Goal: Task Accomplishment & Management: Use online tool/utility

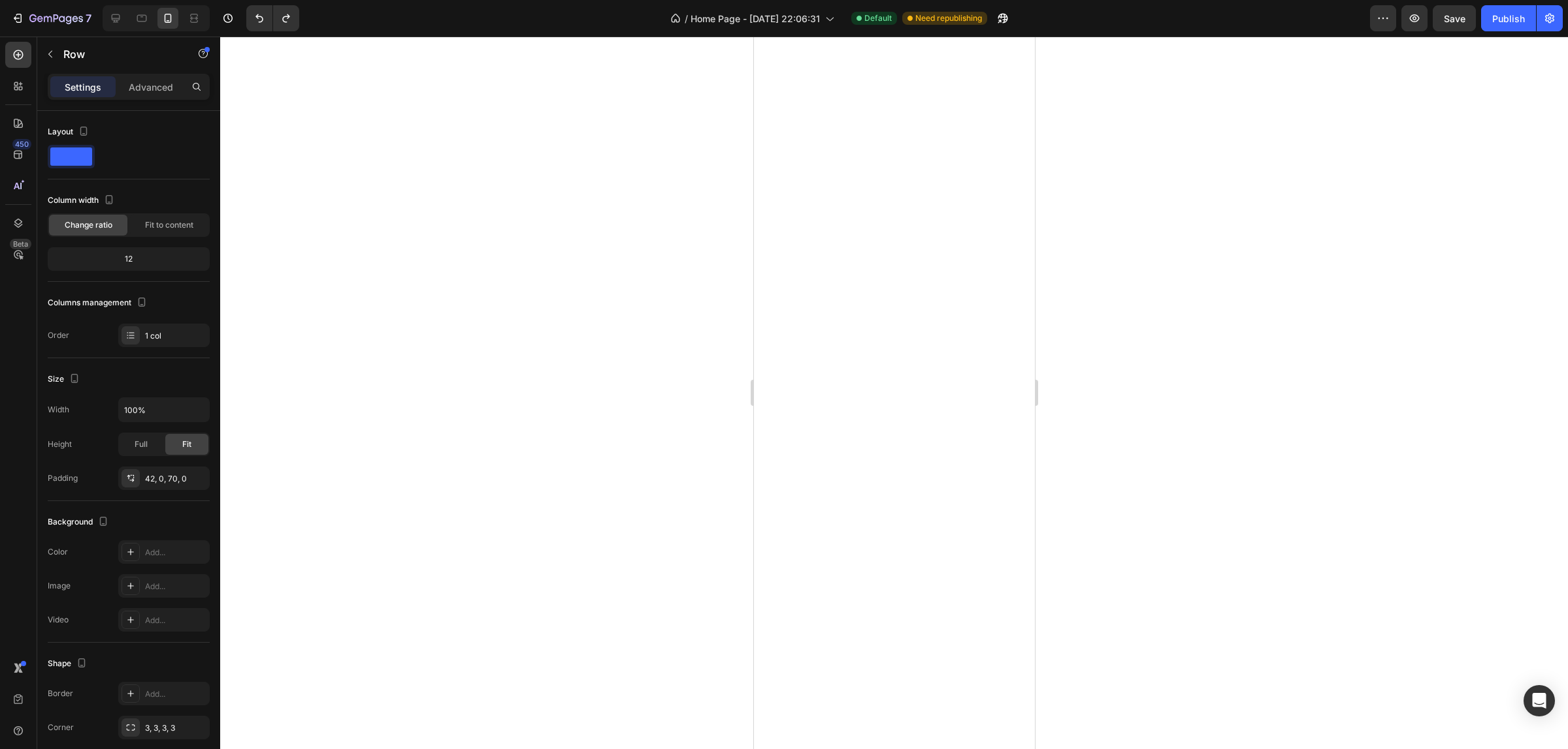
click at [161, 484] on div "42, 0, 70, 0" at bounding box center [175, 479] width 62 height 12
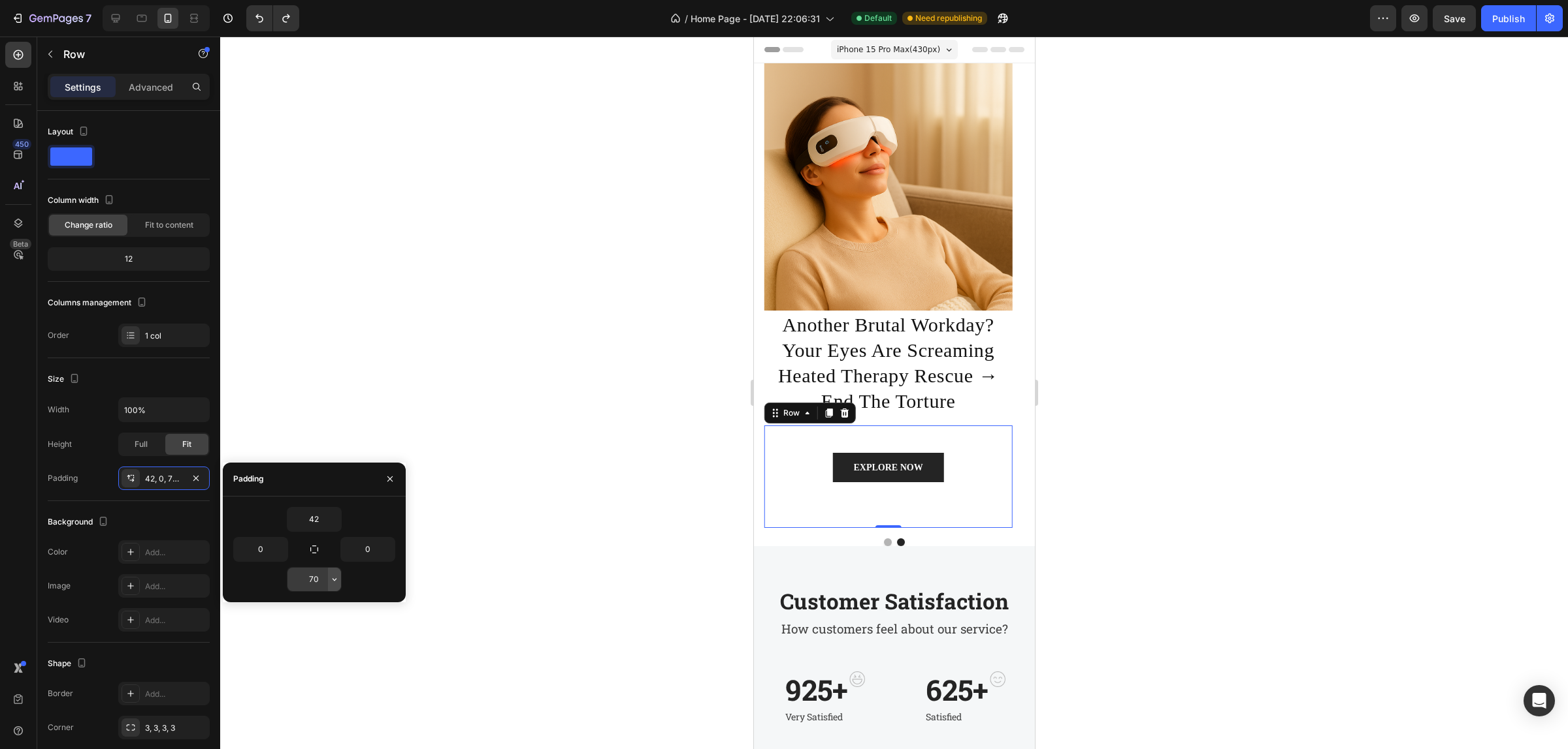
click at [331, 582] on icon "button" at bounding box center [334, 579] width 10 height 10
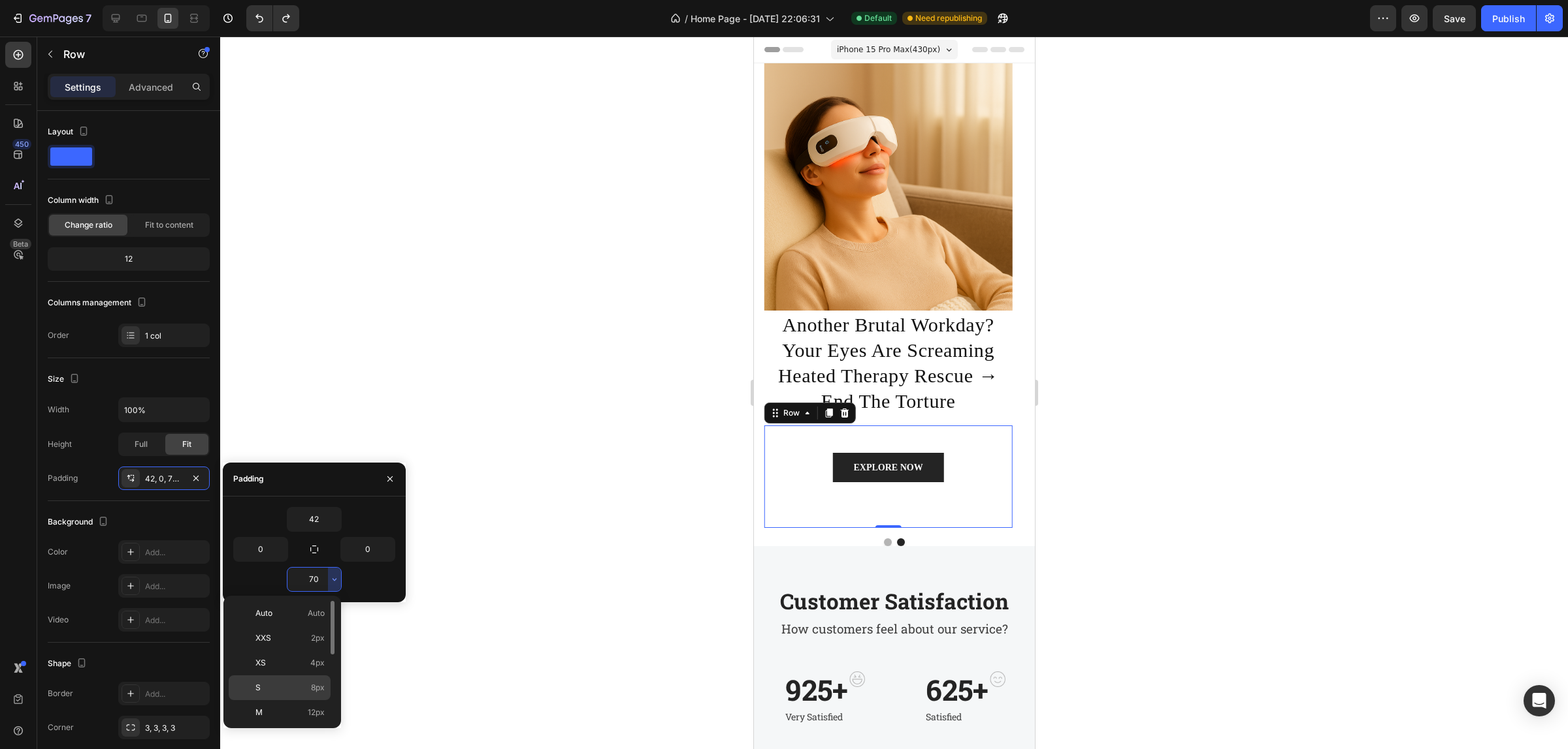
click at [305, 685] on p "S 8px" at bounding box center [289, 687] width 69 height 12
type input "8"
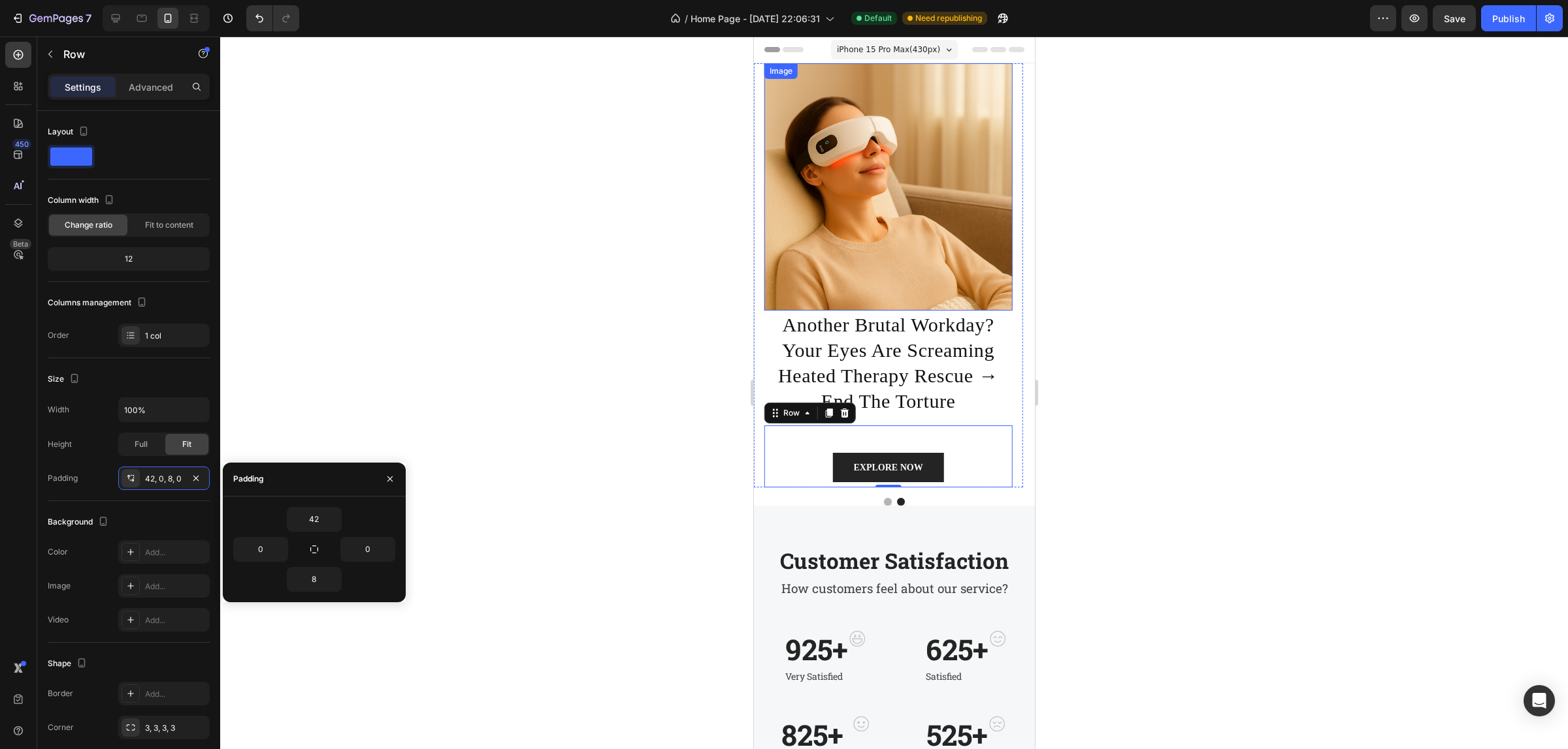
click at [813, 286] on img at bounding box center [887, 187] width 248 height 248
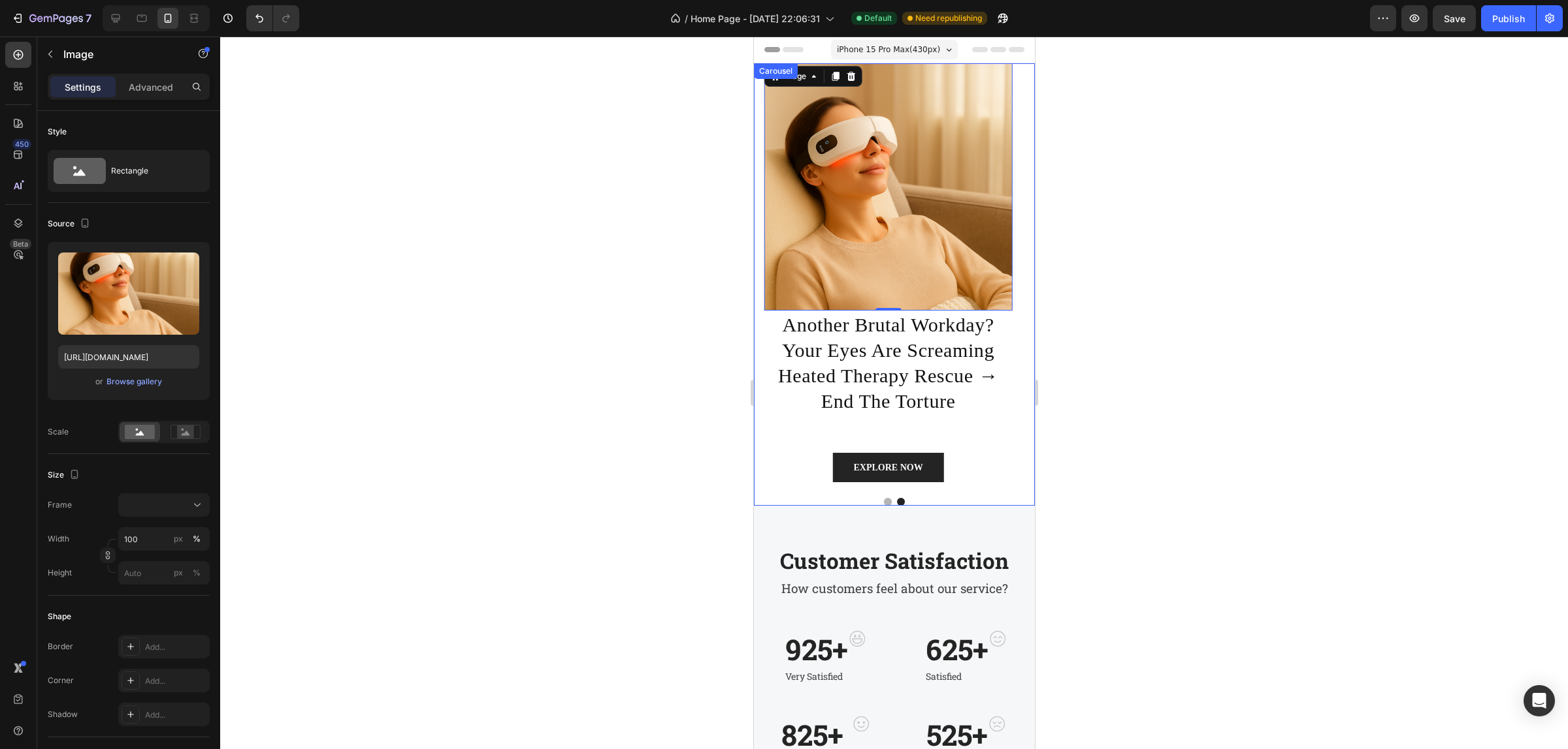
click at [883, 506] on button "Dot" at bounding box center [887, 502] width 8 height 8
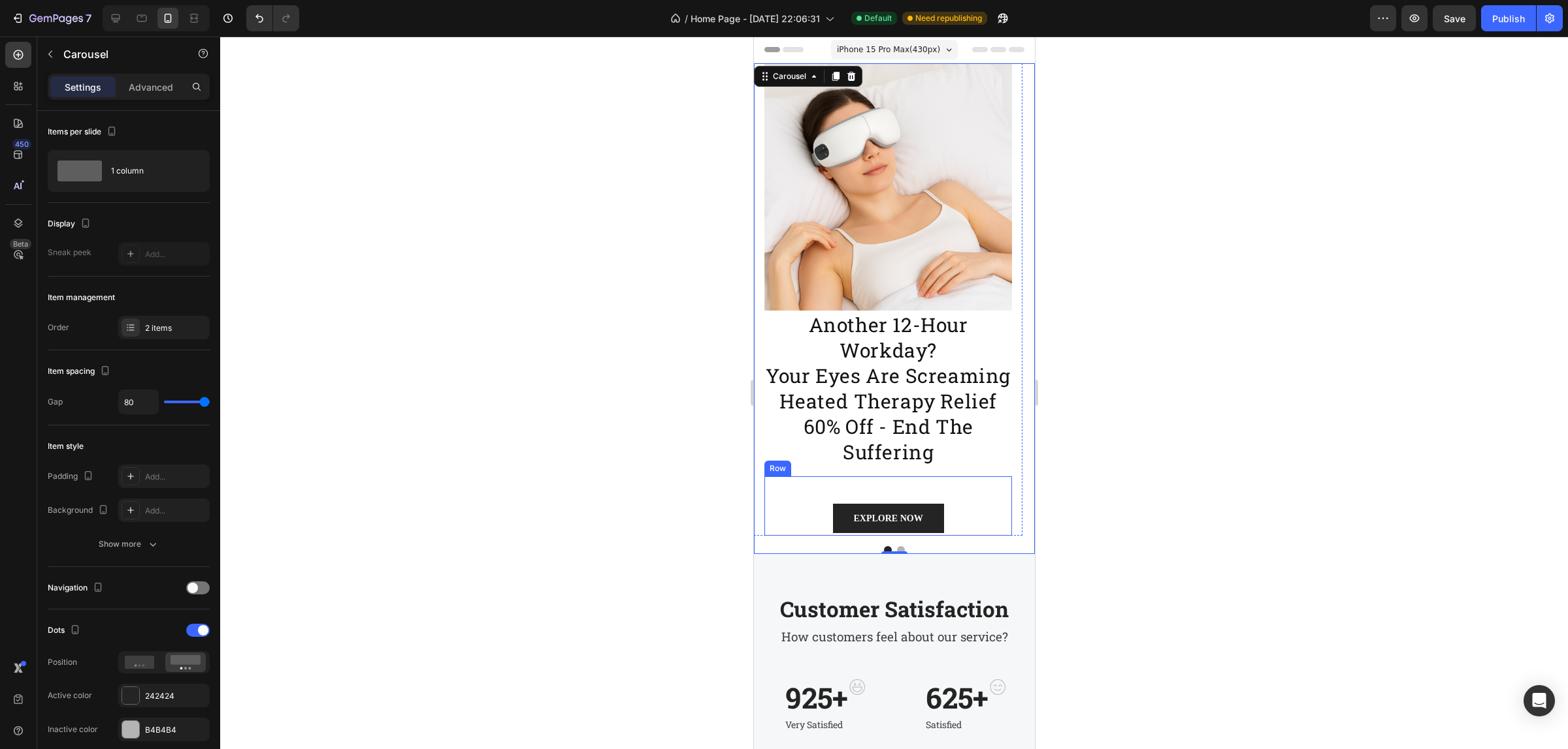
click at [961, 493] on div "EXPLORE NOW Button Row" at bounding box center [887, 506] width 248 height 59
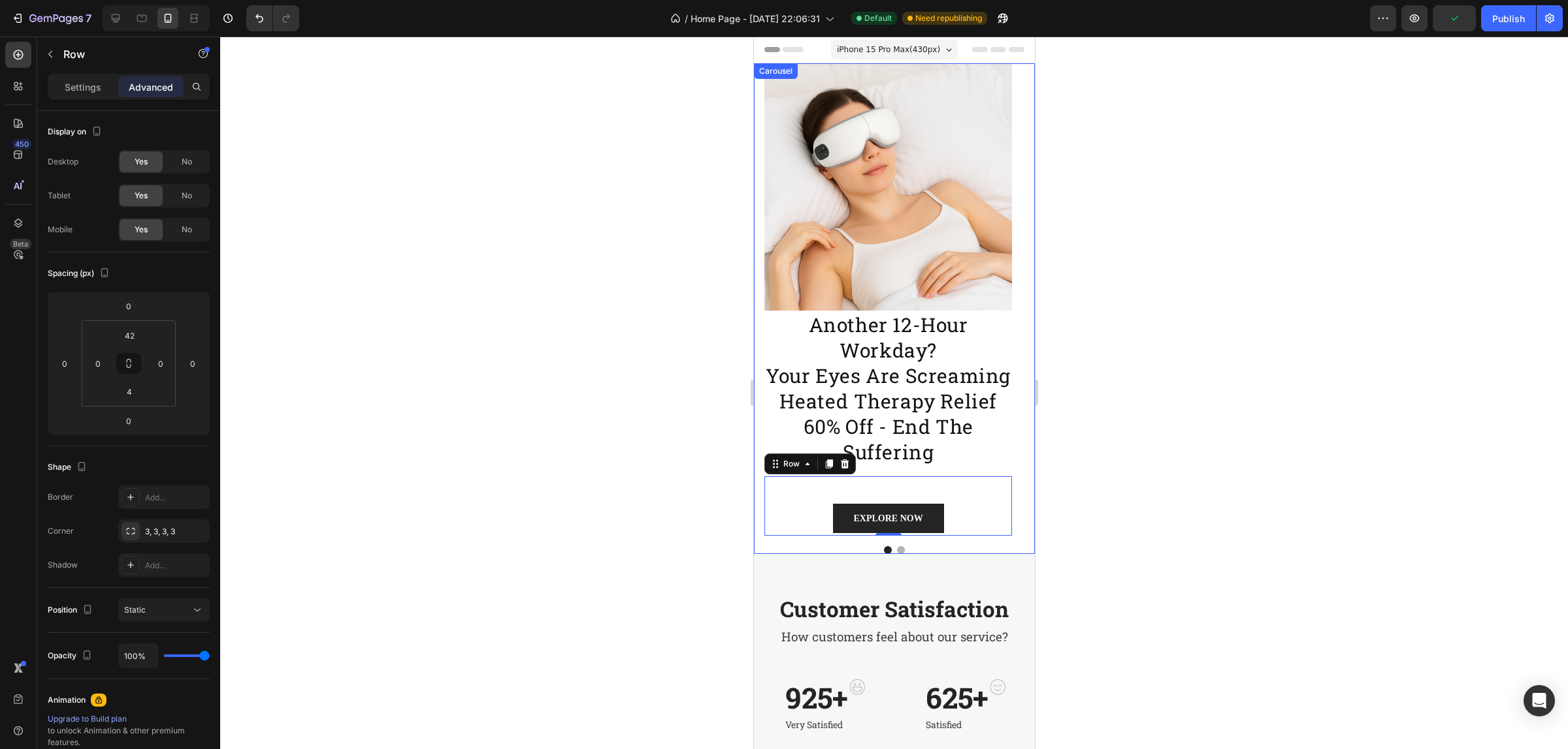
click at [987, 548] on div at bounding box center [893, 550] width 281 height 8
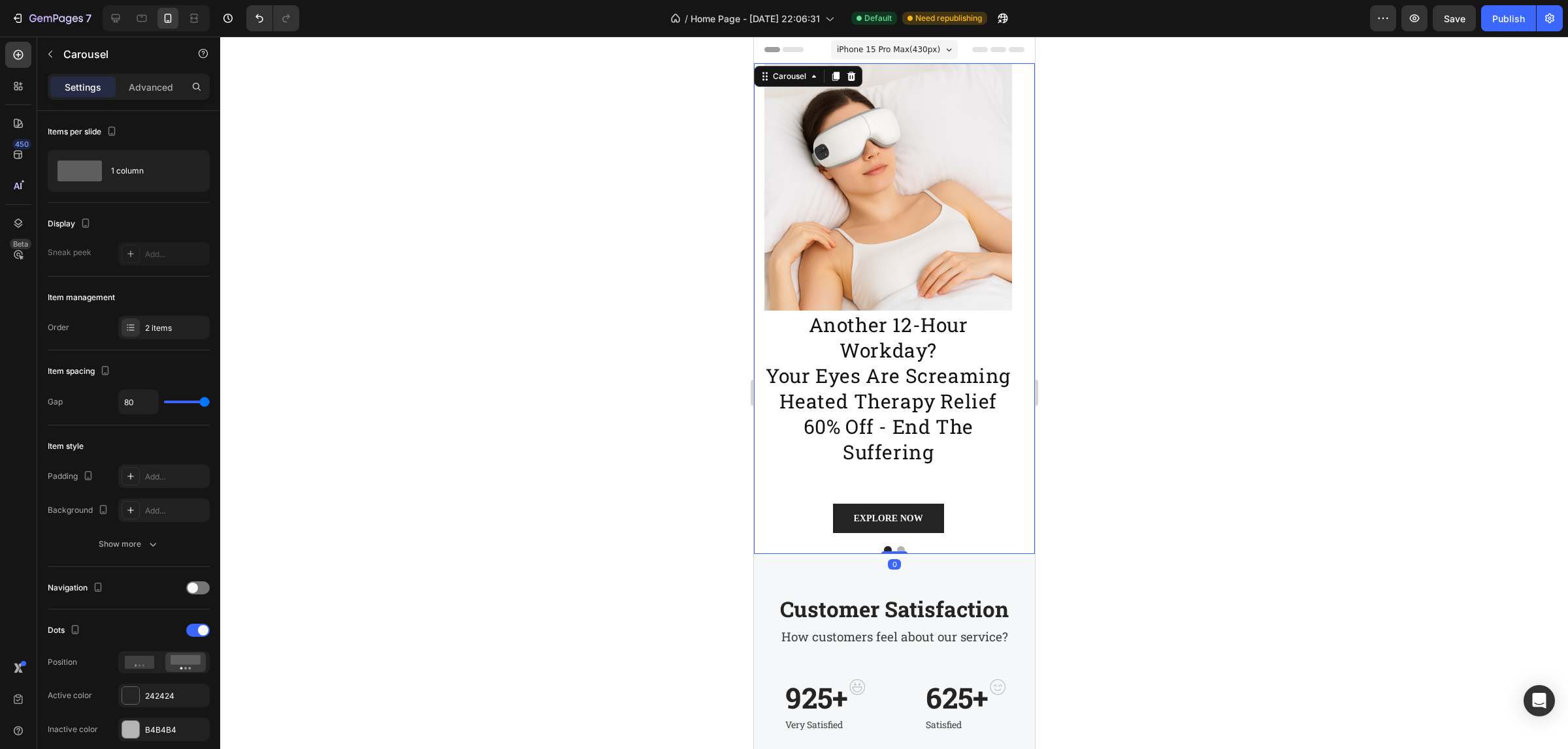
click at [933, 546] on div at bounding box center [893, 550] width 281 height 8
click at [931, 536] on div "Image another 12-hour workday? your eyes are screaming heated therapy relief 60…" at bounding box center [893, 309] width 281 height 491
click at [979, 481] on div "EXPLORE NOW Button Row" at bounding box center [887, 506] width 248 height 59
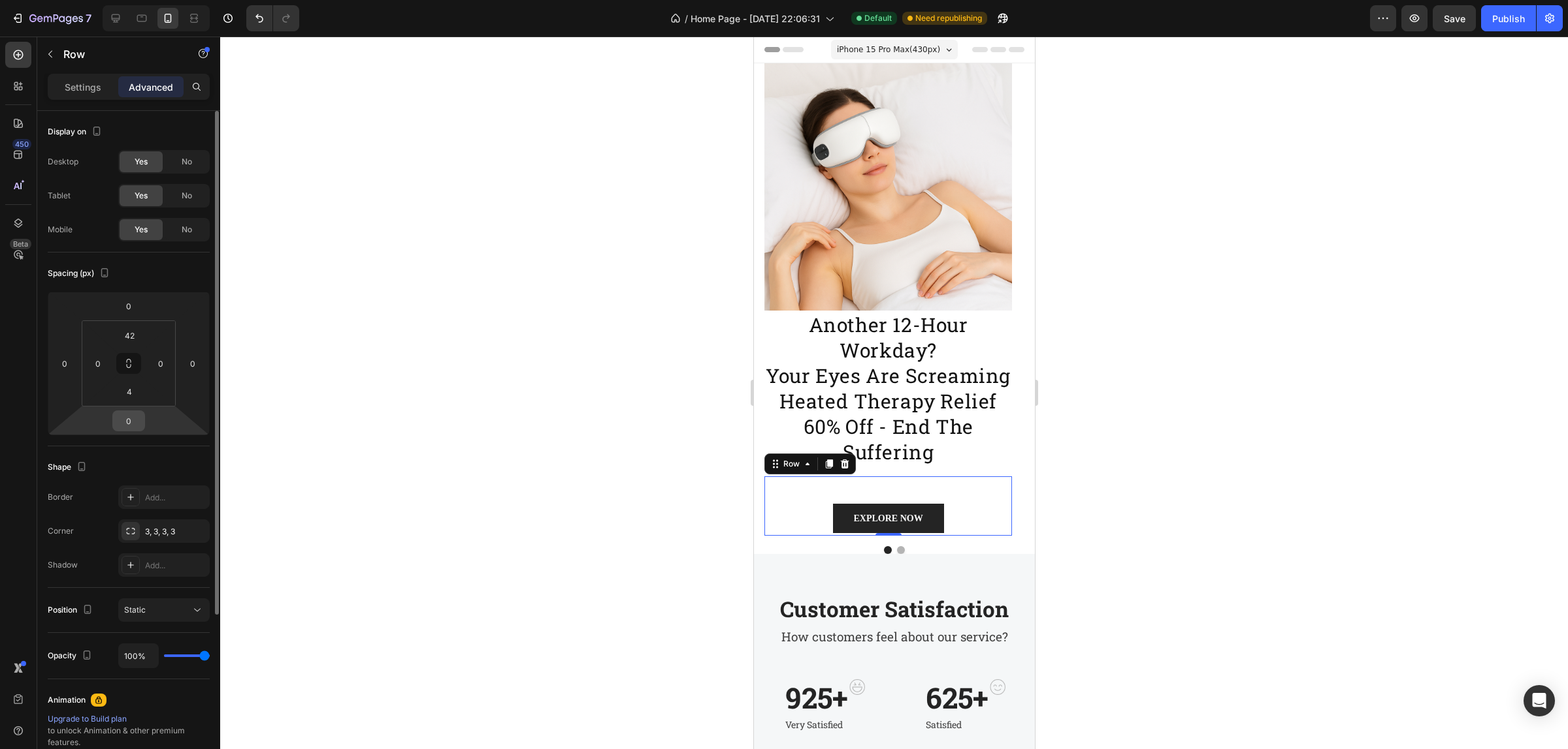
click at [138, 425] on input "0" at bounding box center [128, 420] width 26 height 19
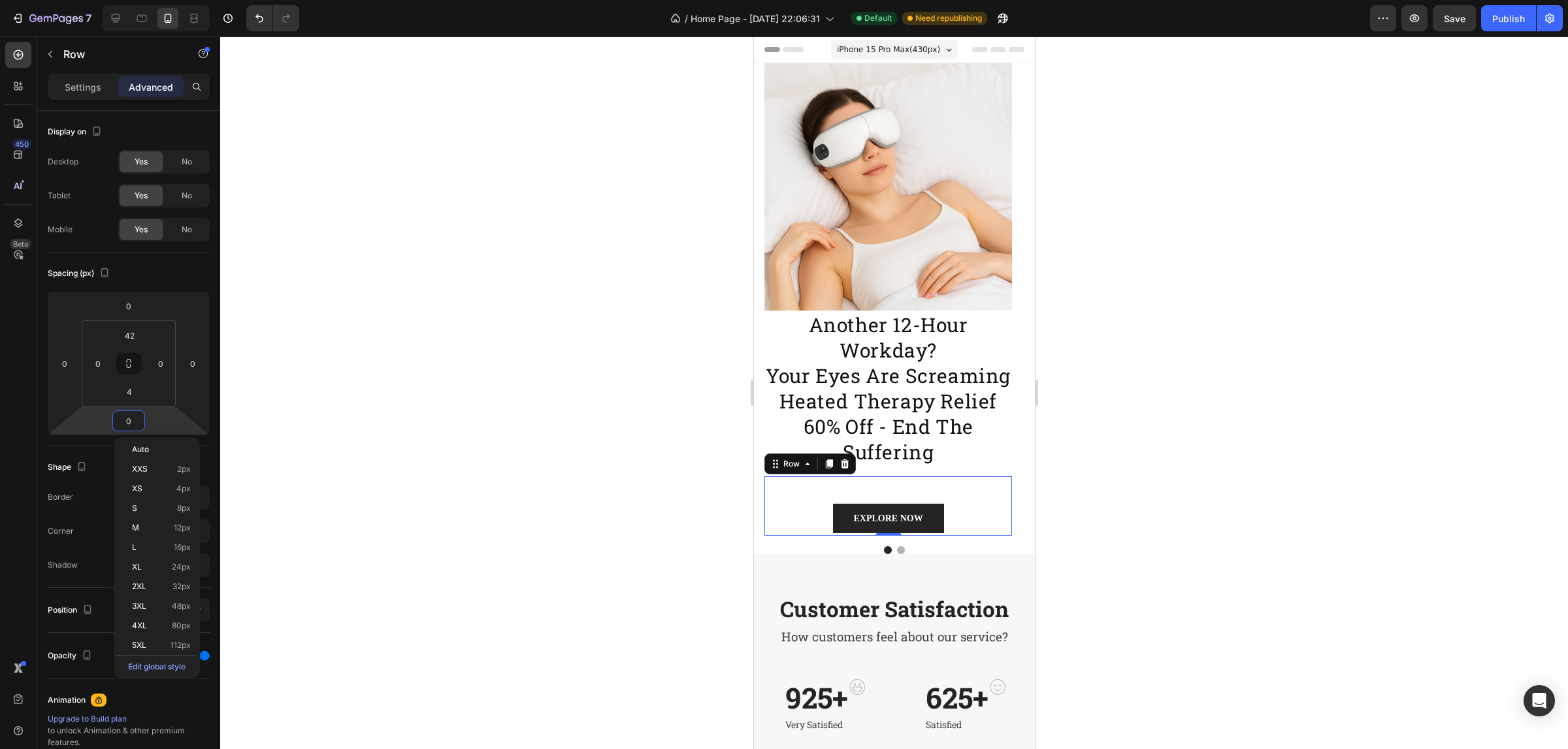
click at [1511, 32] on div "7 / Home Page - [DATE] 22:06:31 Default Need republishing Preview Save Publish" at bounding box center [784, 18] width 1568 height 37
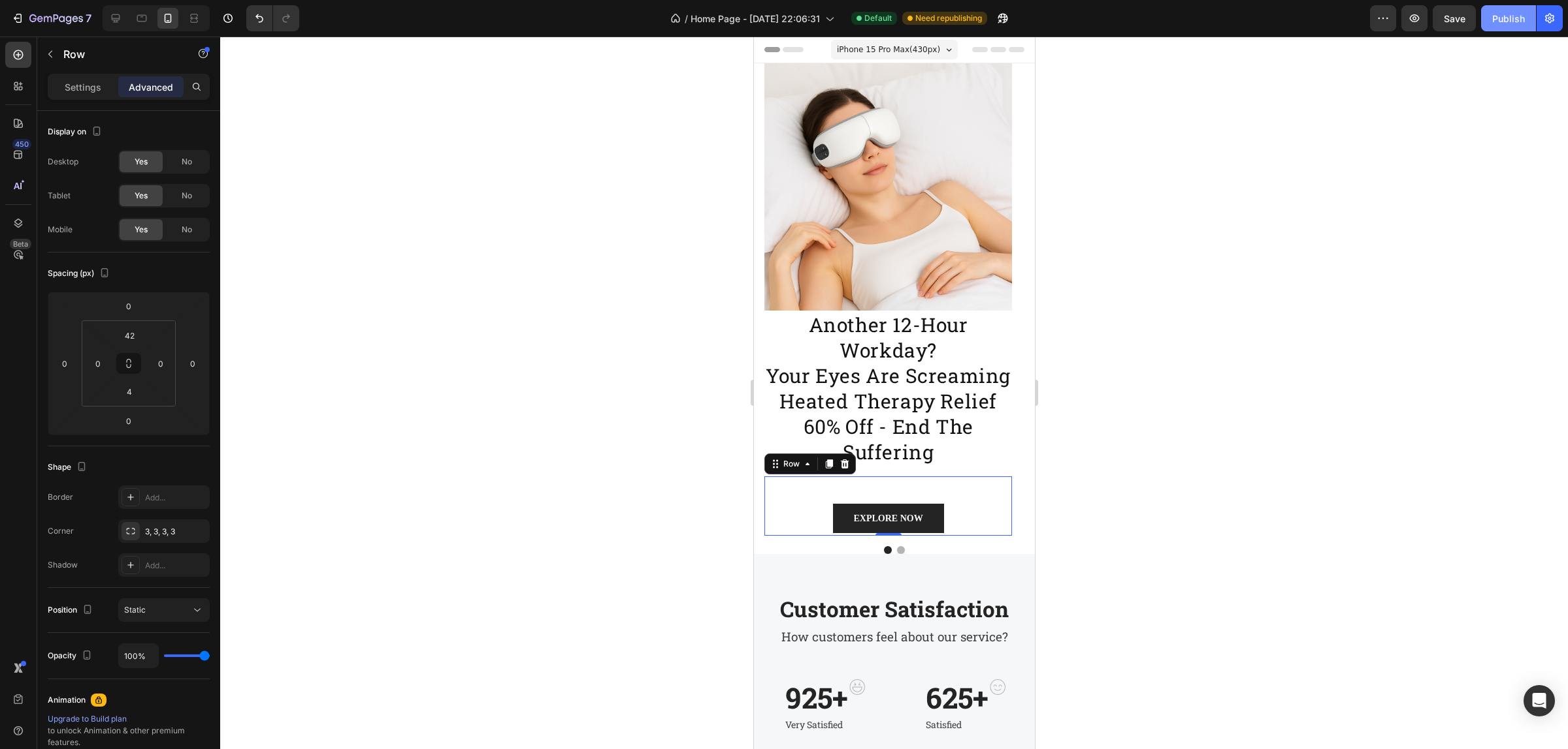
click at [1510, 23] on div "Publish" at bounding box center [1507, 18] width 32 height 14
click at [891, 501] on div "EXPLORE NOW Button Row 0" at bounding box center [887, 506] width 248 height 59
click at [940, 478] on div "EXPLORE NOW Button Row 0" at bounding box center [887, 506] width 248 height 59
drag, startPoint x: 985, startPoint y: 485, endPoint x: 978, endPoint y: 494, distance: 11.4
click at [985, 486] on div "EXPLORE NOW Button Row 0" at bounding box center [887, 506] width 248 height 59
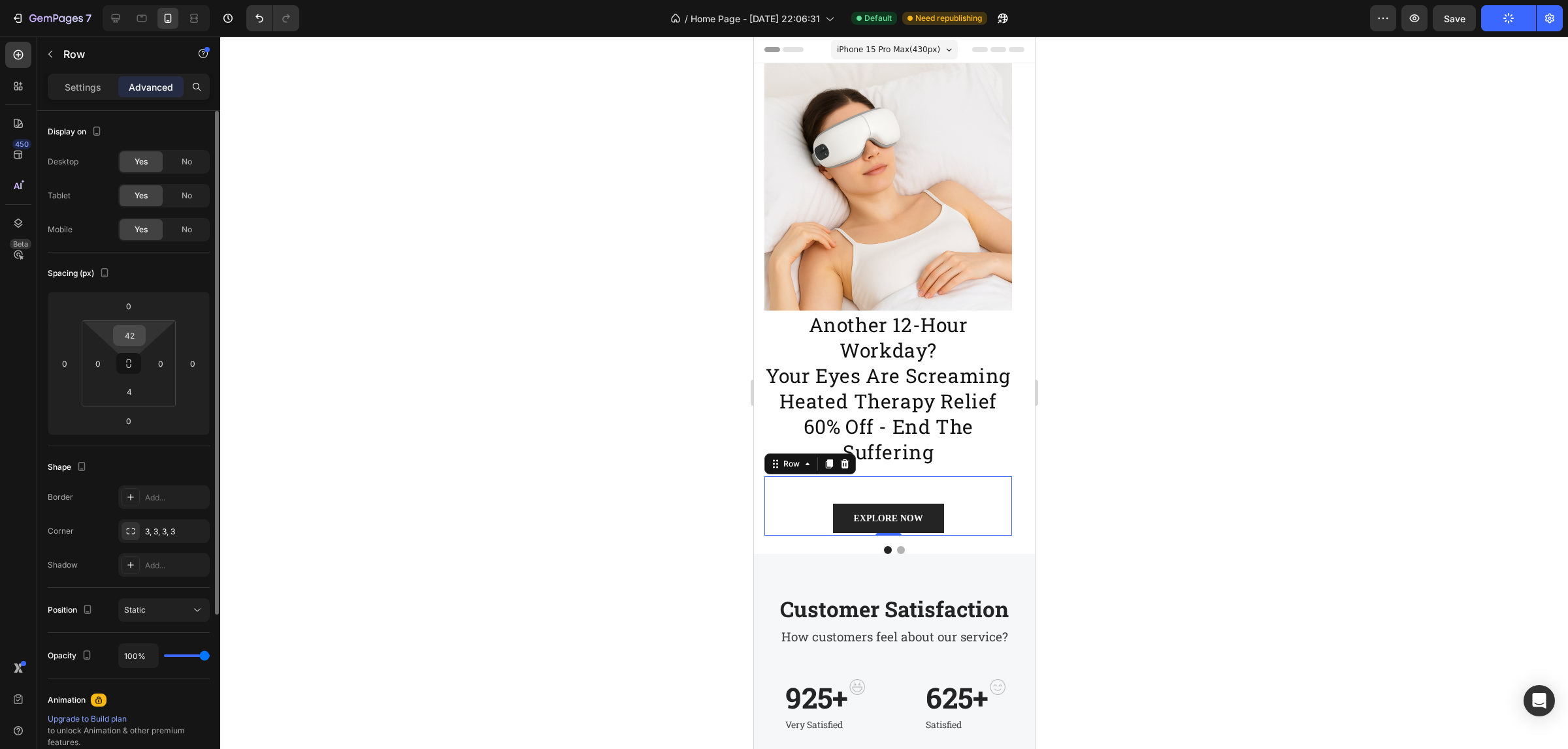
click at [124, 339] on input "42" at bounding box center [129, 335] width 26 height 19
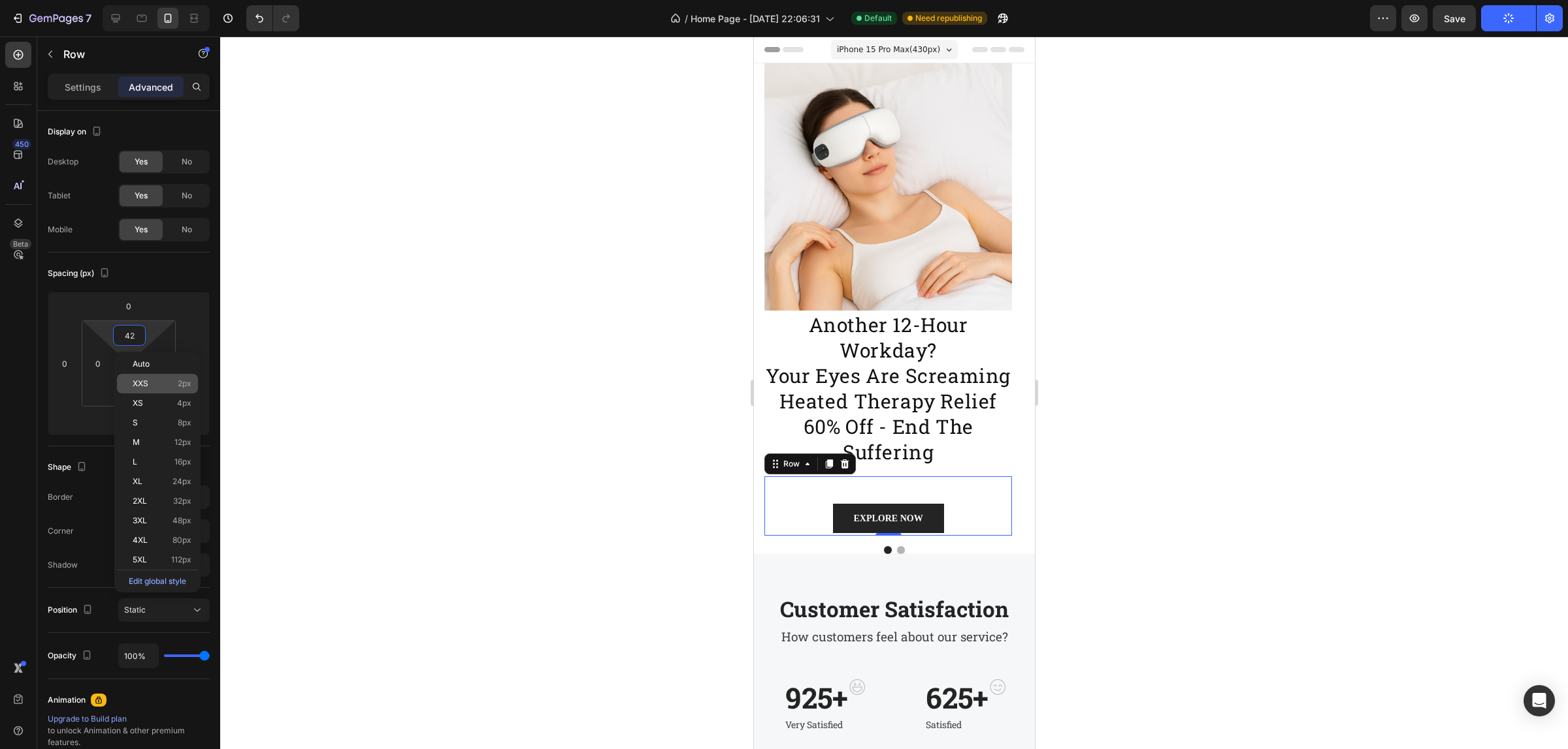
click at [186, 383] on span "2px" at bounding box center [184, 384] width 14 height 9
type input "2"
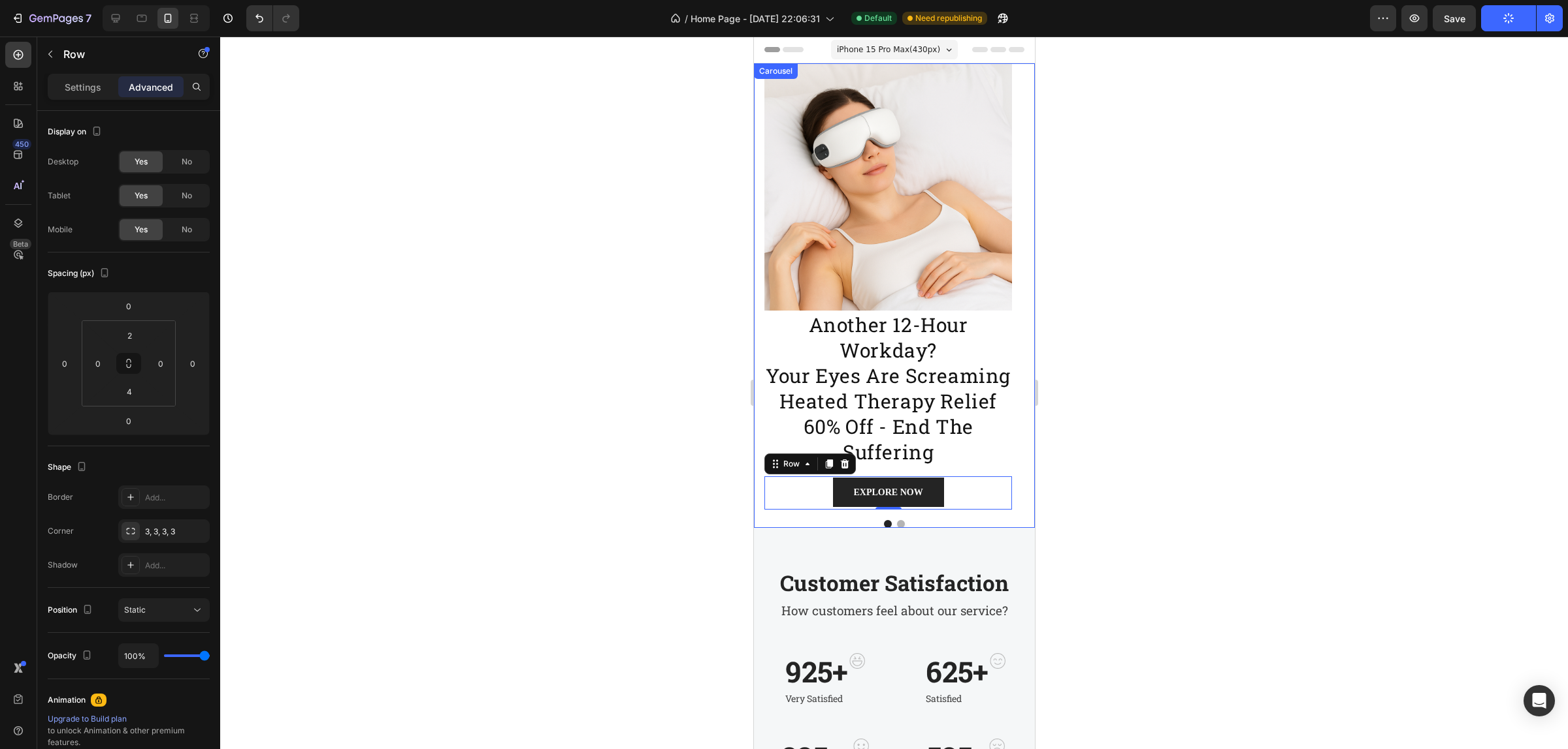
click at [896, 524] on button "Dot" at bounding box center [900, 524] width 8 height 8
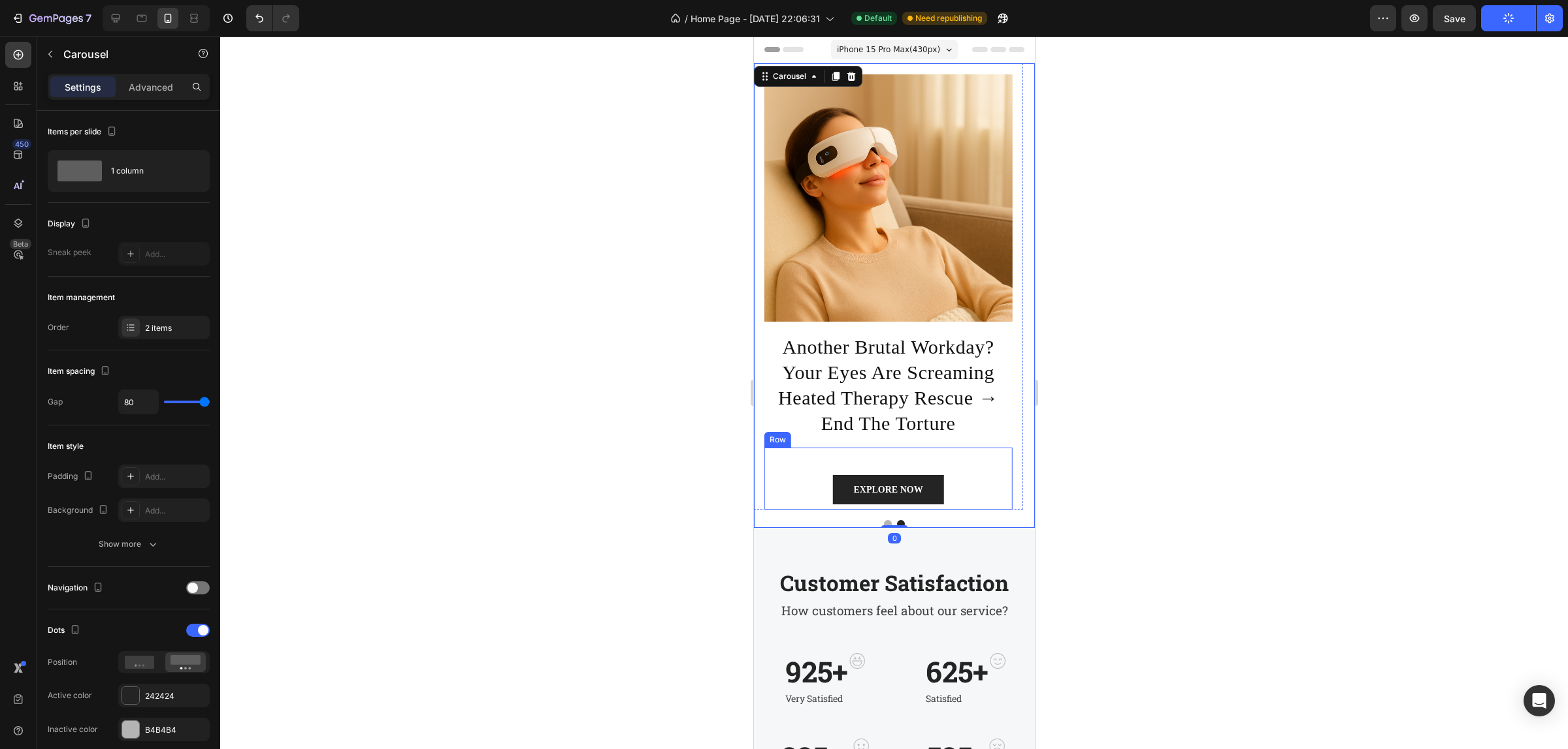
click at [895, 452] on div "EXPLORE NOW Button Row" at bounding box center [887, 478] width 248 height 62
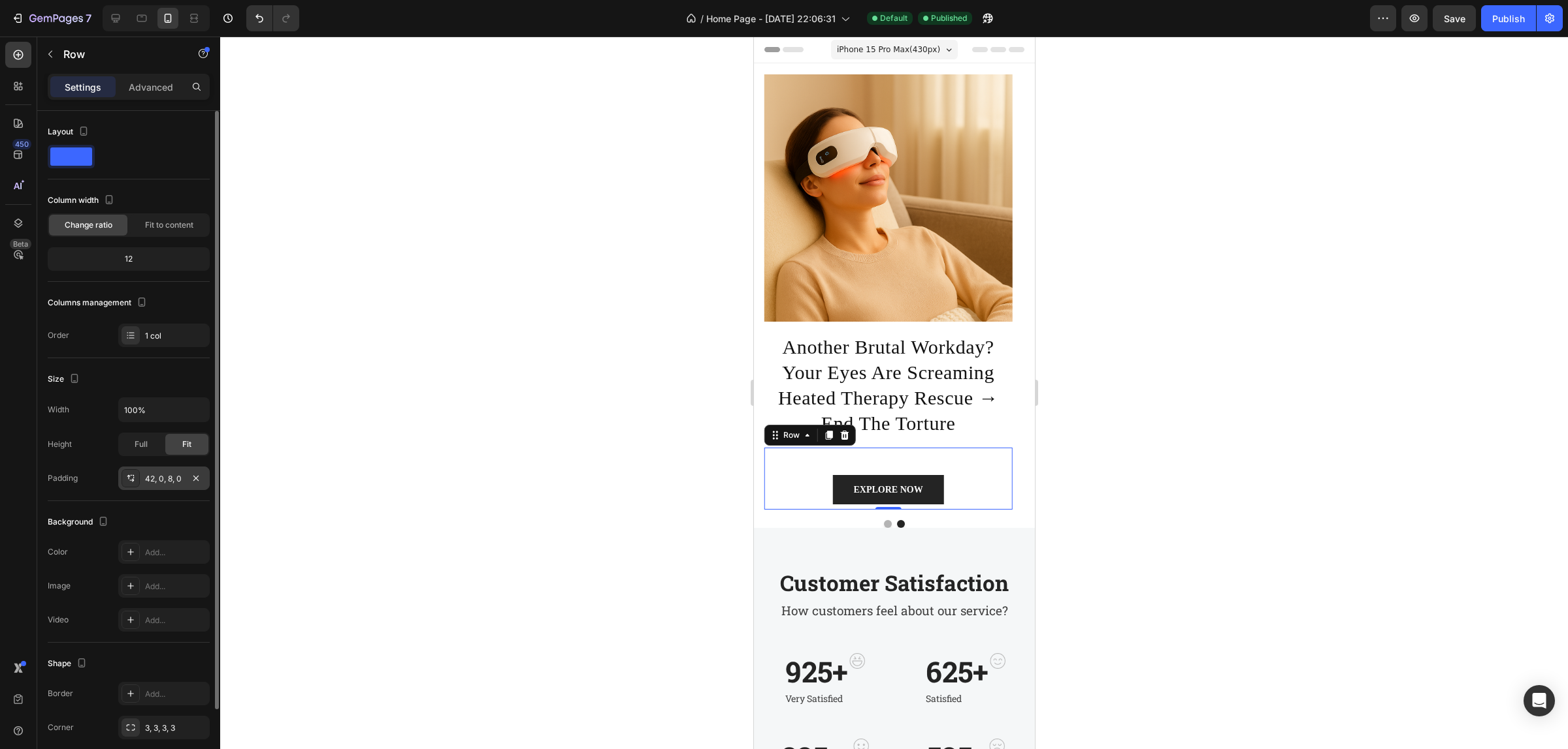
click at [141, 480] on div "42, 0, 8, 0" at bounding box center [163, 479] width 91 height 24
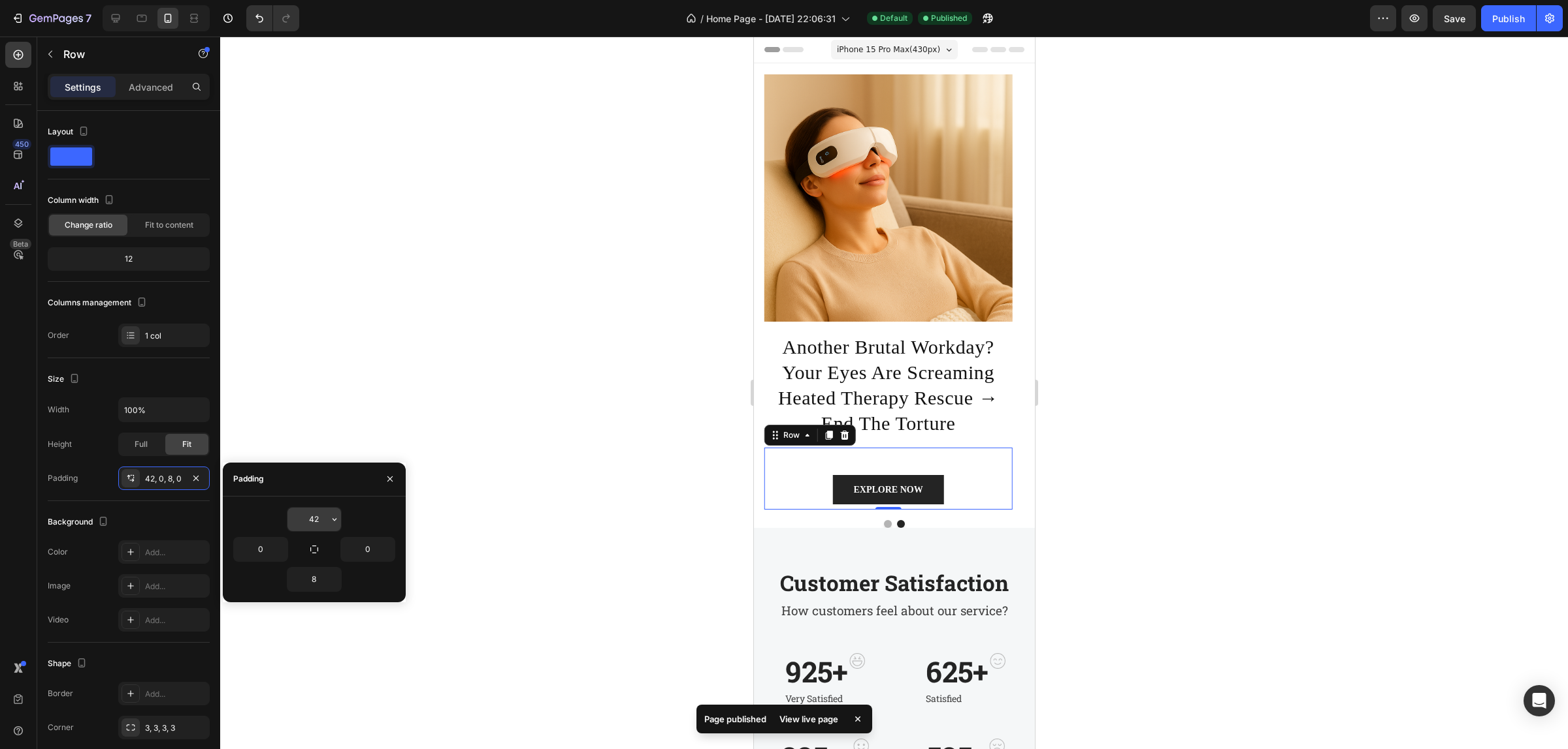
click at [312, 513] on input "42" at bounding box center [314, 520] width 53 height 24
click at [329, 520] on icon "button" at bounding box center [334, 519] width 10 height 10
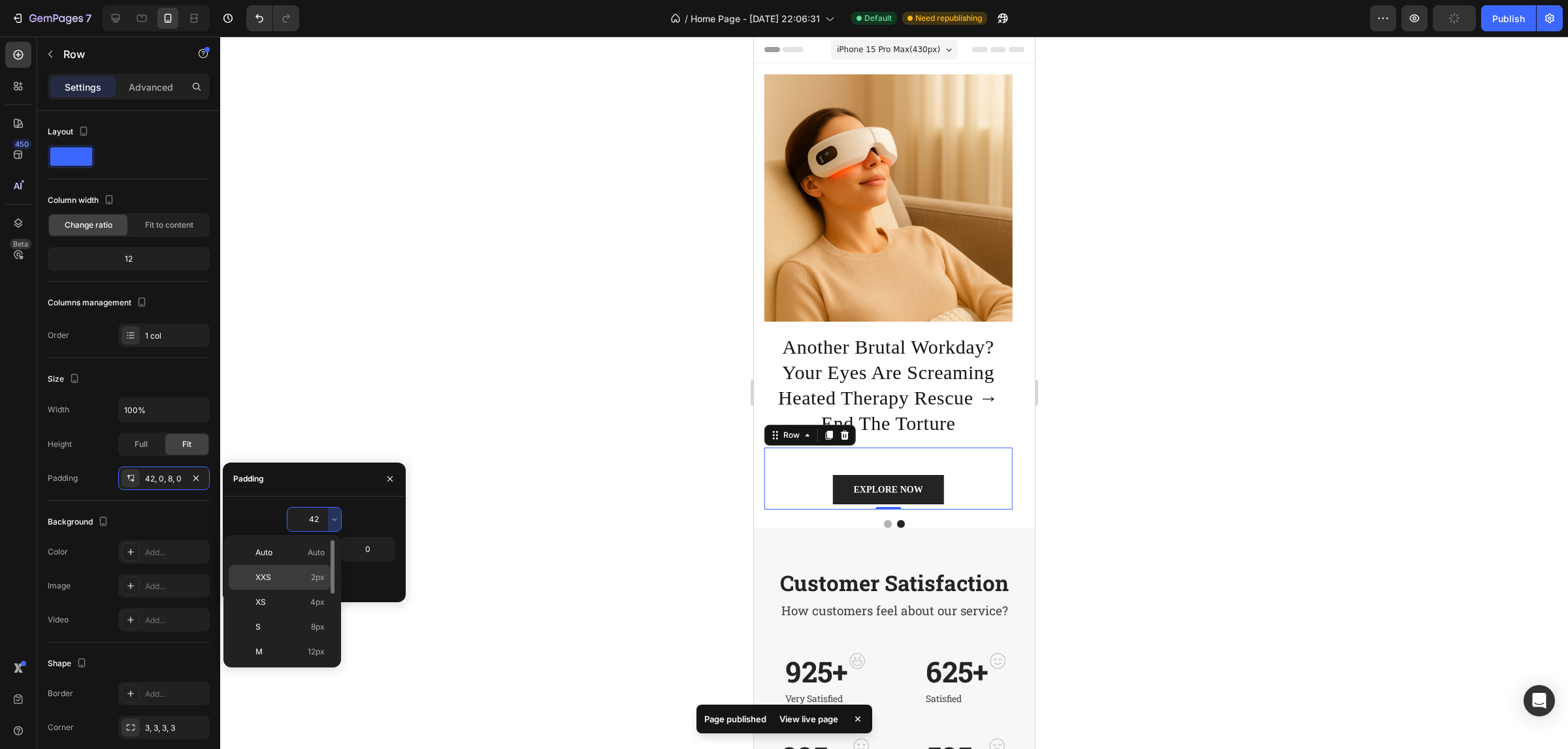
click at [301, 591] on div "XXS 2px" at bounding box center [279, 603] width 102 height 25
type input "2"
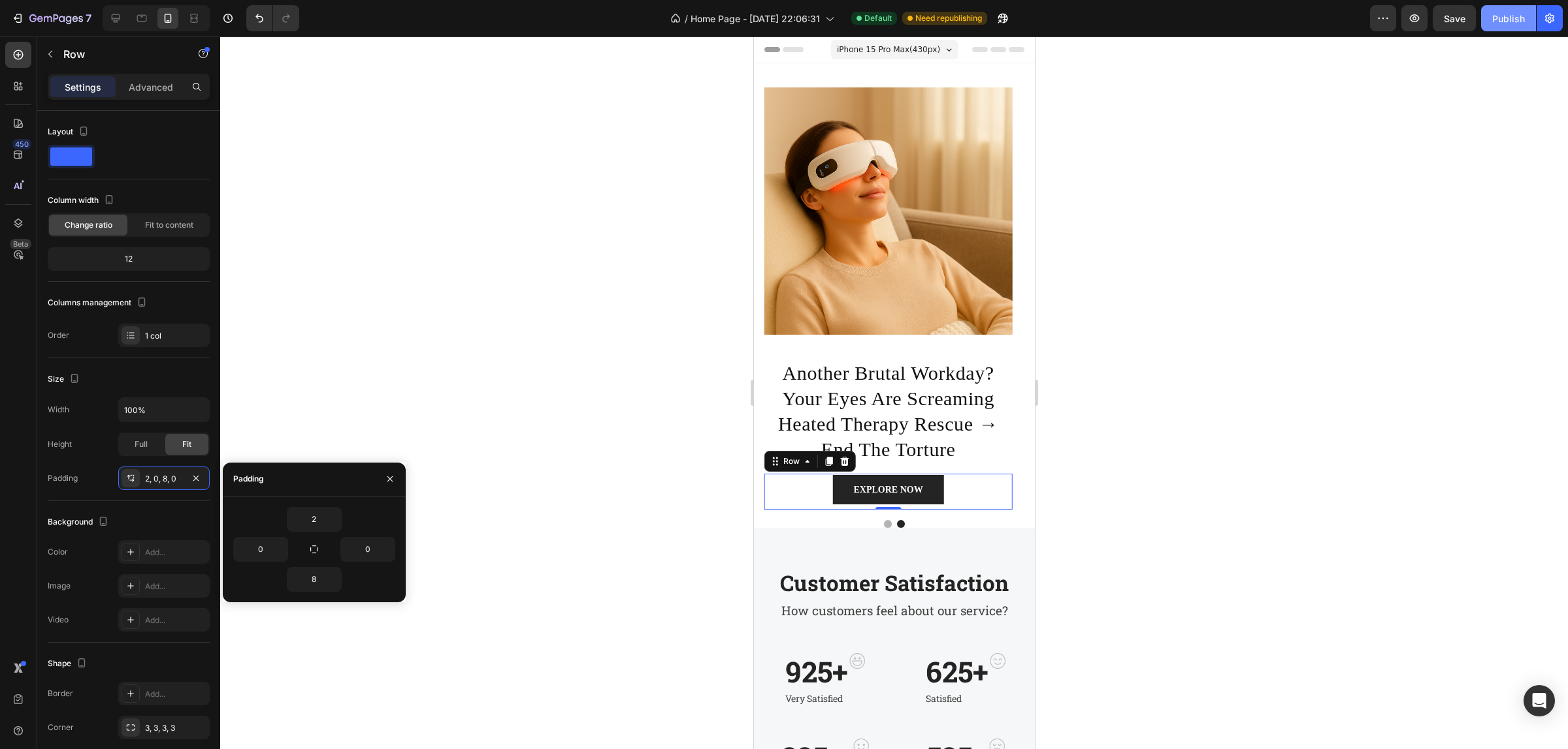
click at [1487, 17] on button "Publish" at bounding box center [1508, 18] width 55 height 26
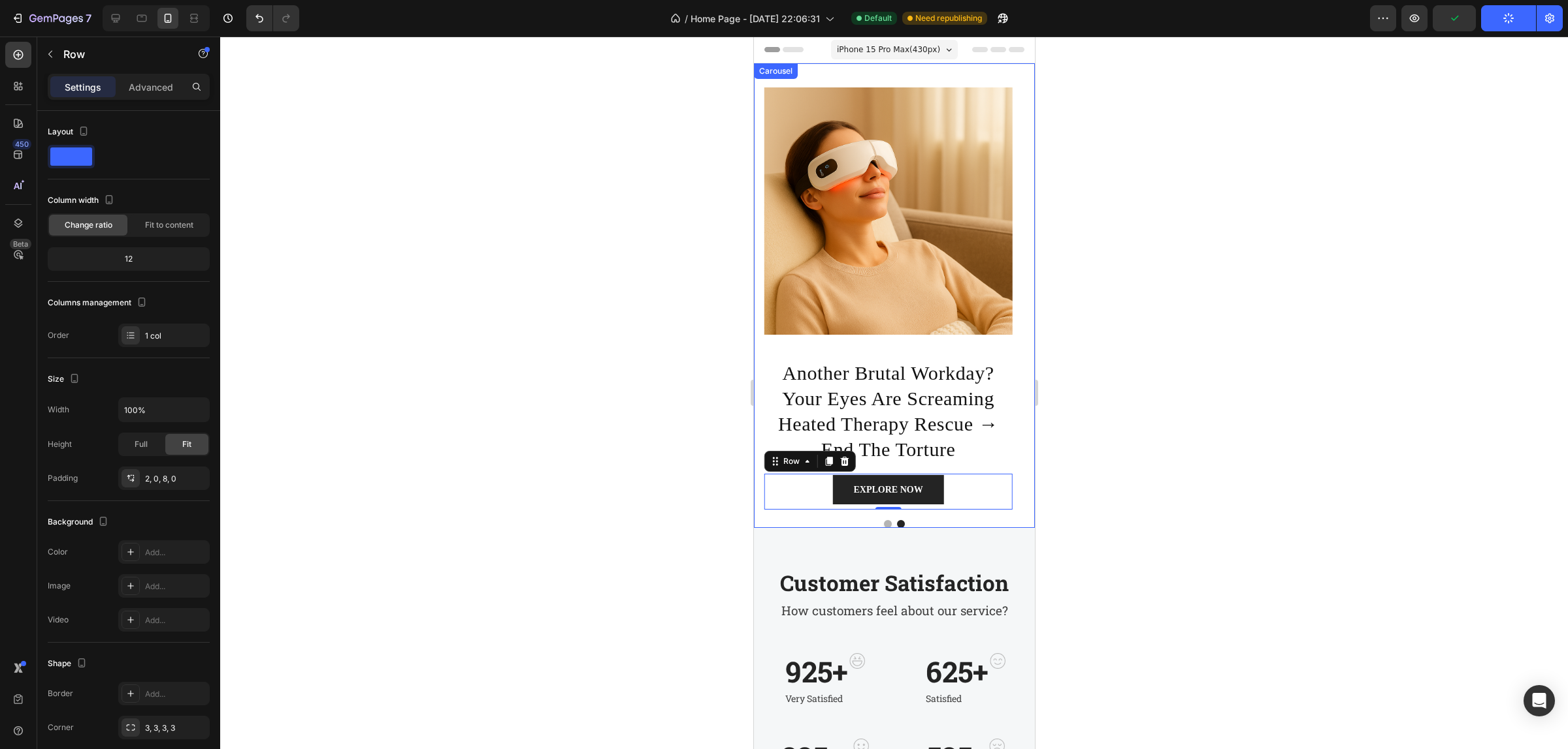
click at [883, 523] on button "Dot" at bounding box center [887, 524] width 8 height 8
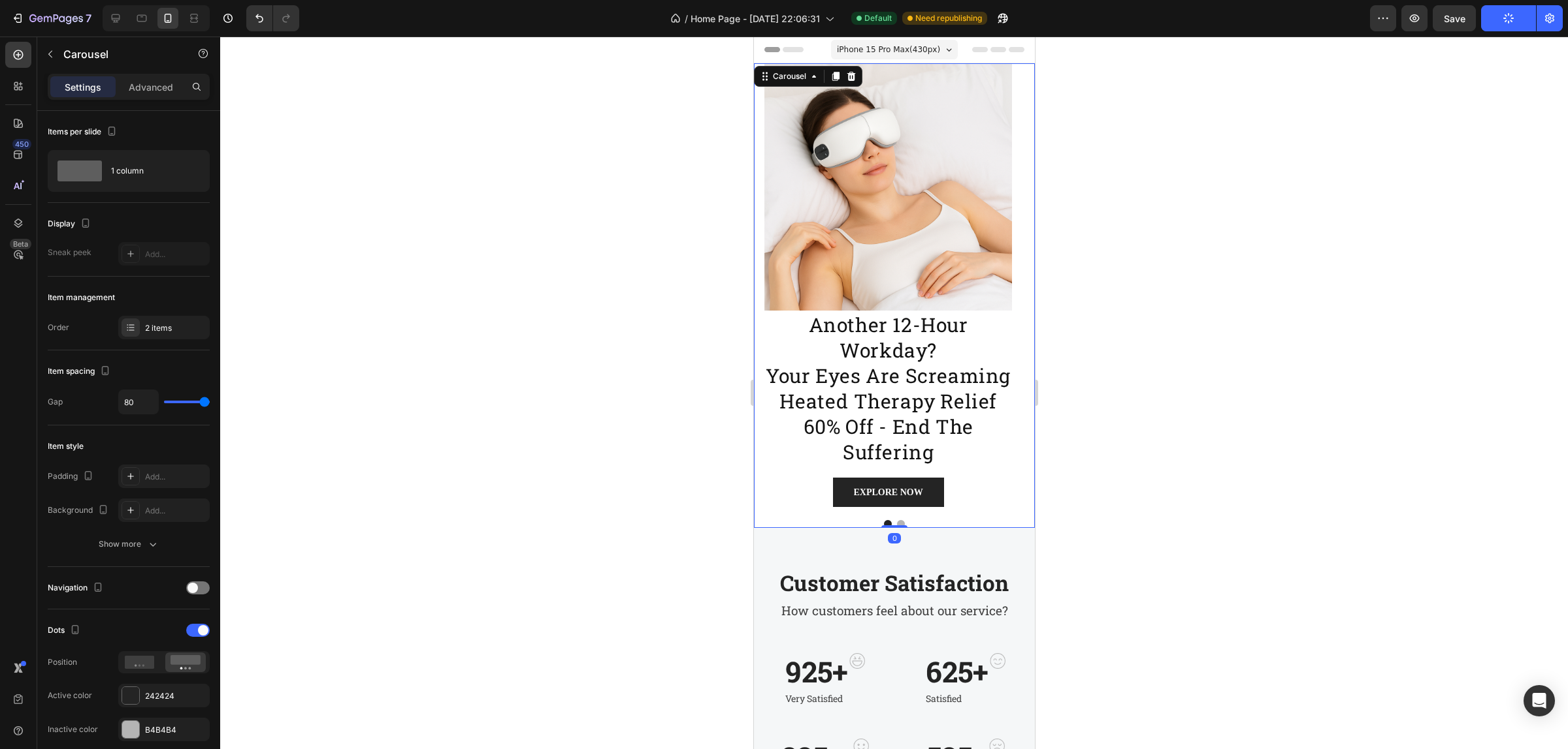
click at [898, 523] on div at bounding box center [893, 524] width 281 height 8
click at [896, 523] on button "Dot" at bounding box center [900, 524] width 8 height 8
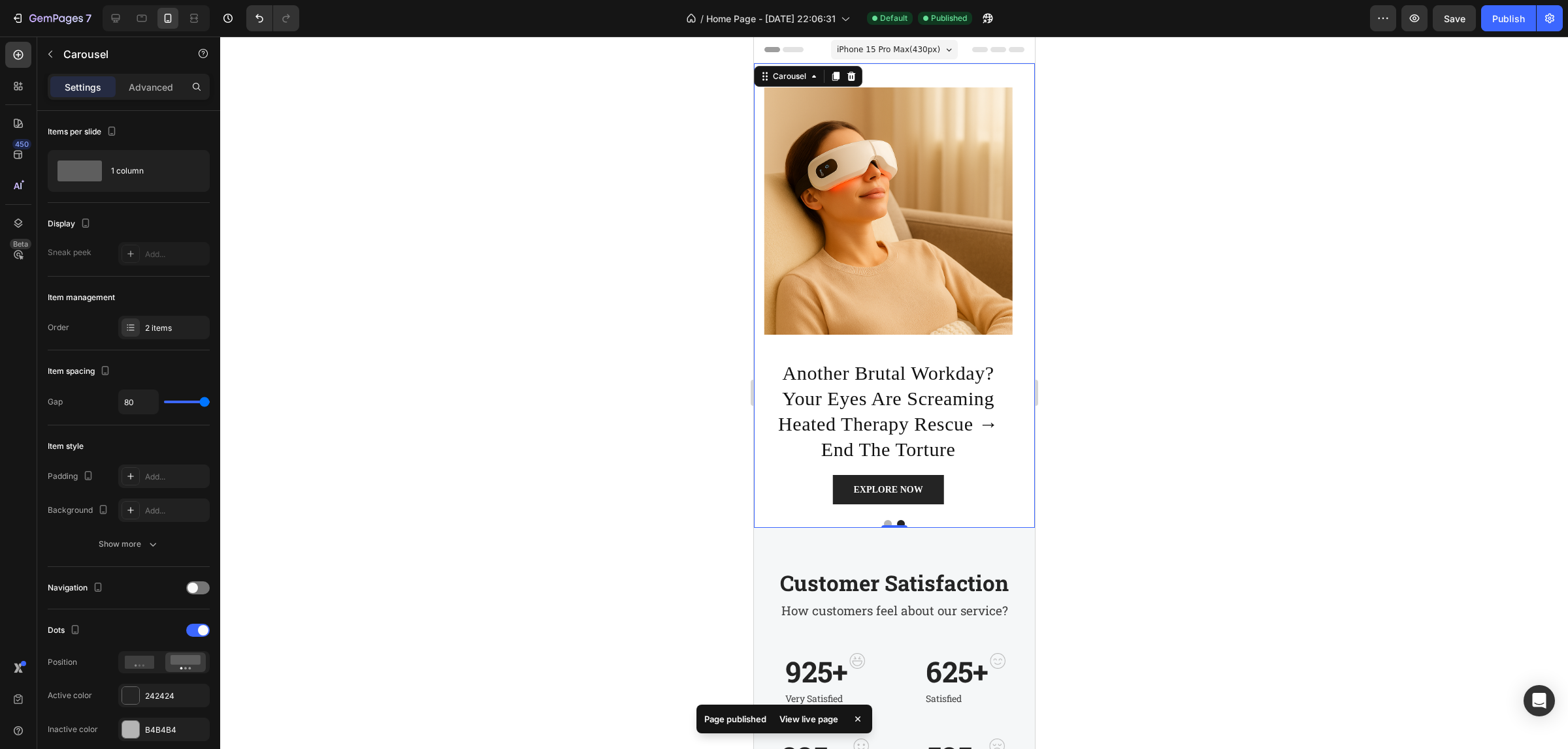
click at [884, 522] on button "Dot" at bounding box center [887, 524] width 8 height 8
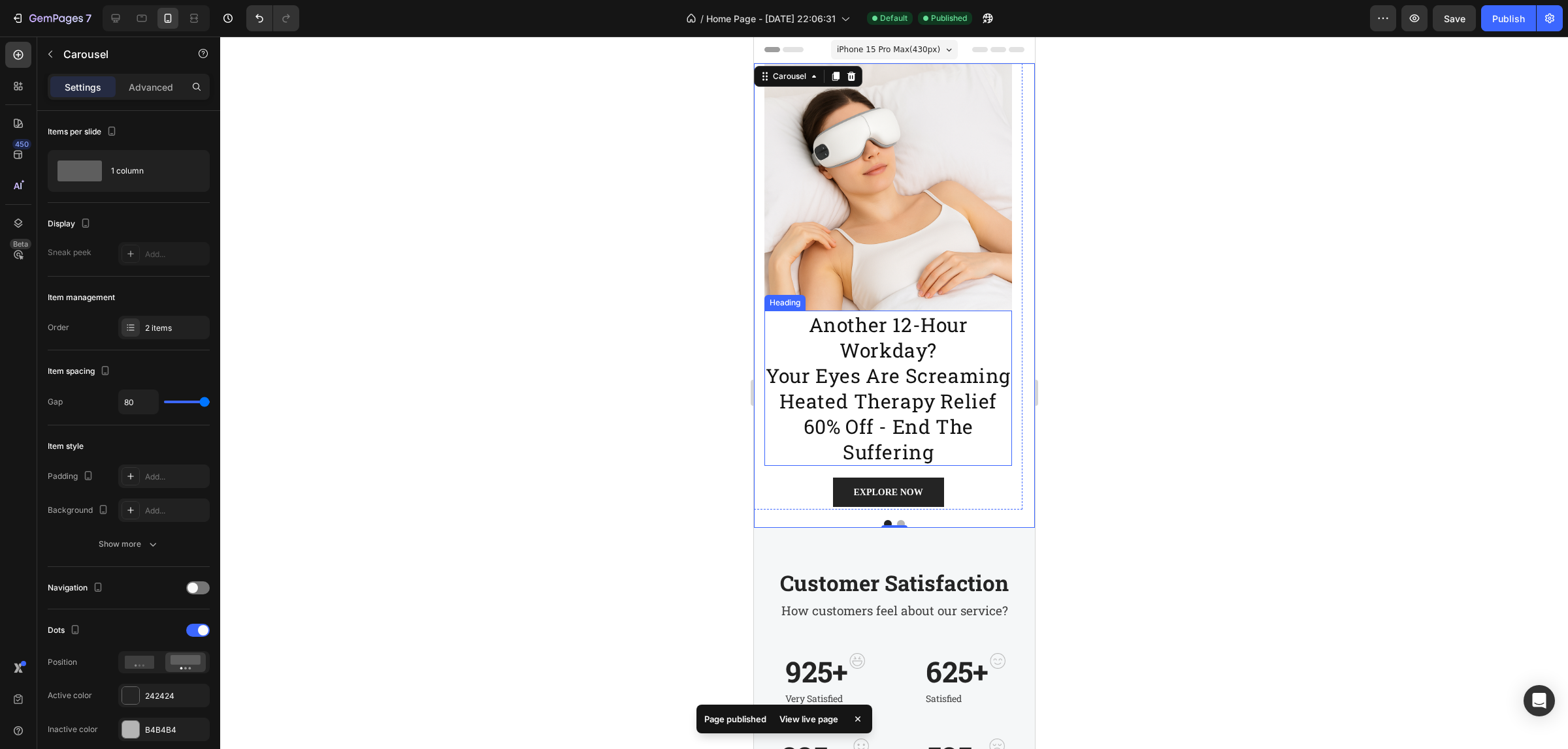
click at [896, 344] on h2 "another 12-hour workday? your eyes are screaming heated therapy relief 60% off …" at bounding box center [887, 388] width 248 height 156
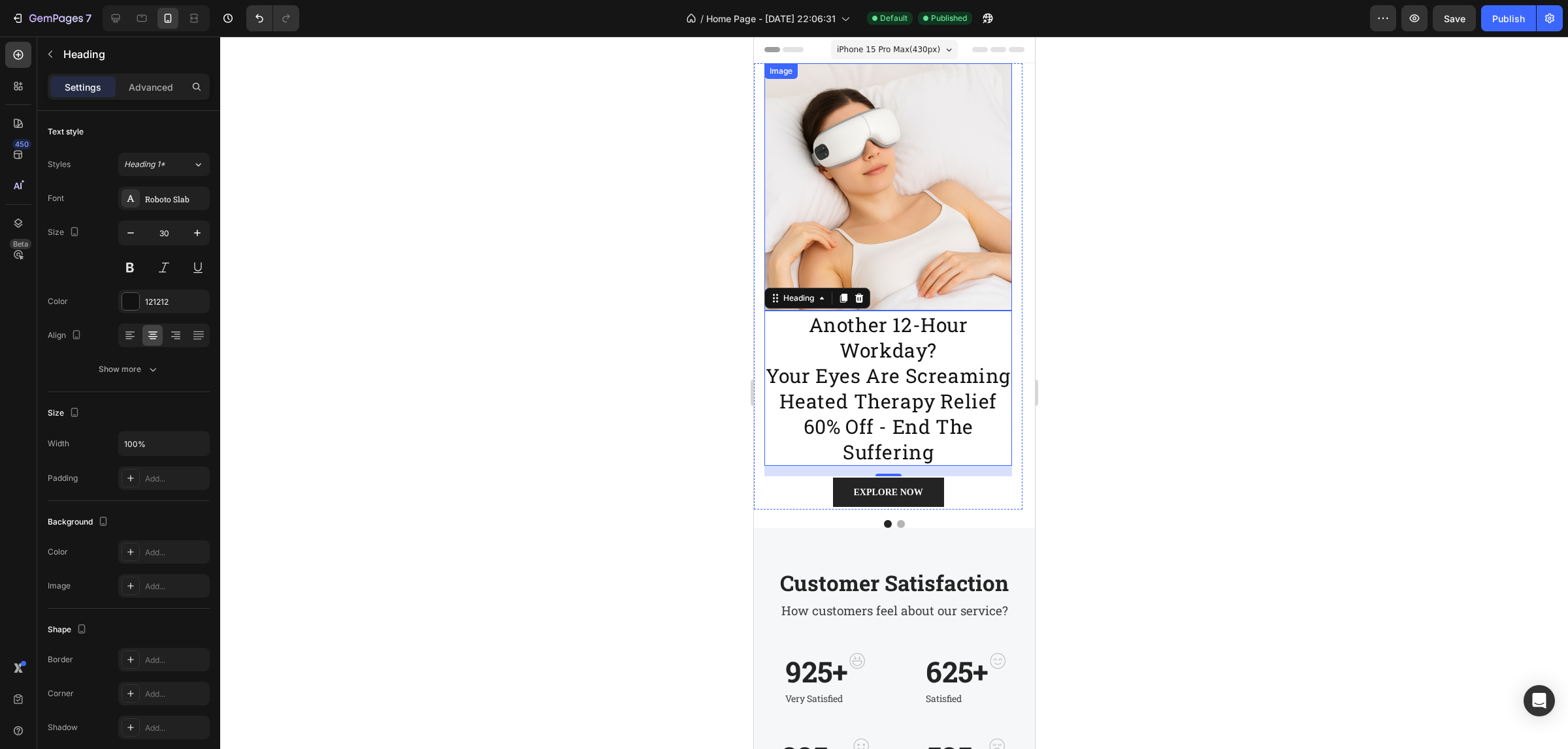
click at [970, 255] on img at bounding box center [887, 187] width 248 height 248
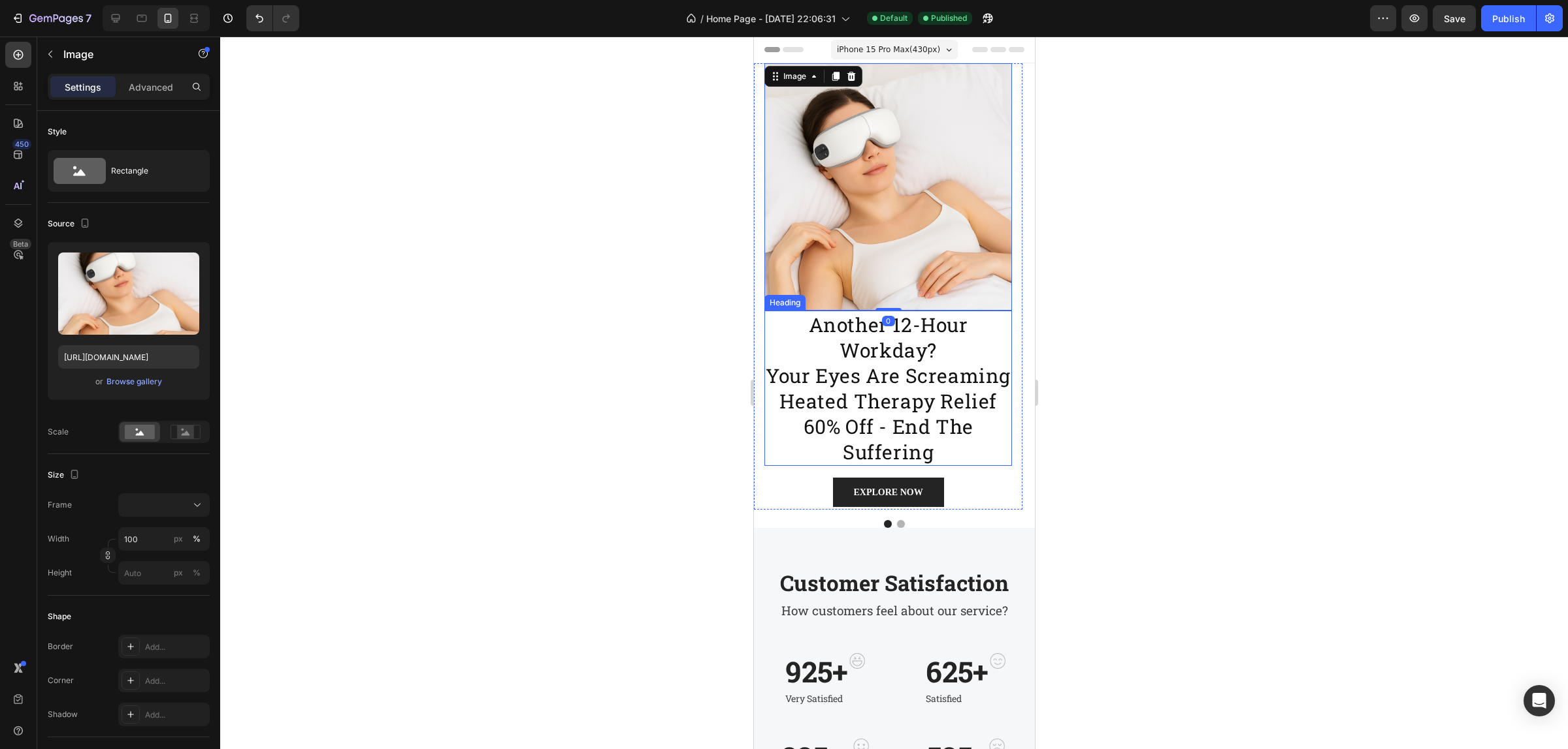
click at [881, 353] on h2 "another 12-hour workday? your eyes are screaming heated therapy relief 60% off …" at bounding box center [887, 388] width 248 height 156
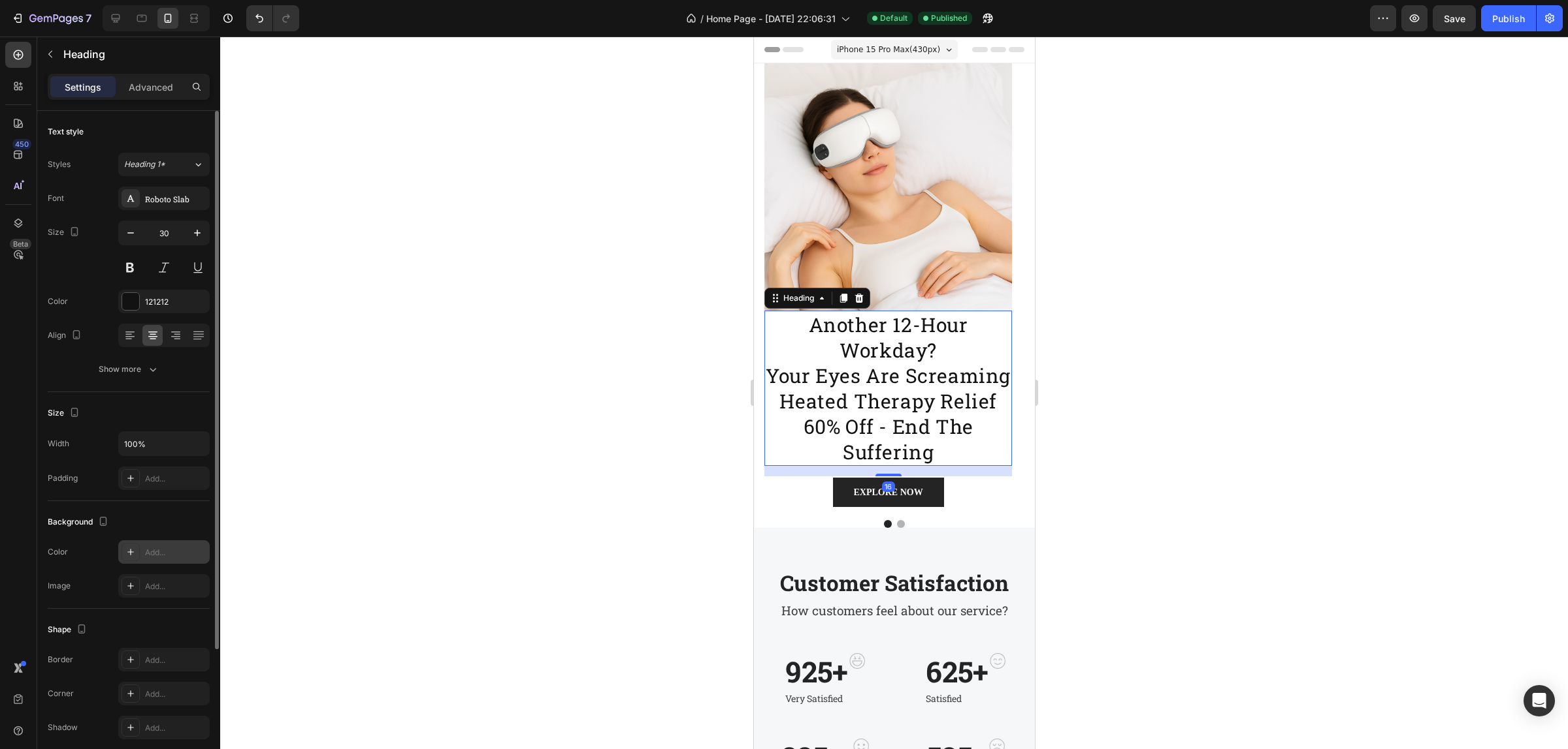
scroll to position [163, 0]
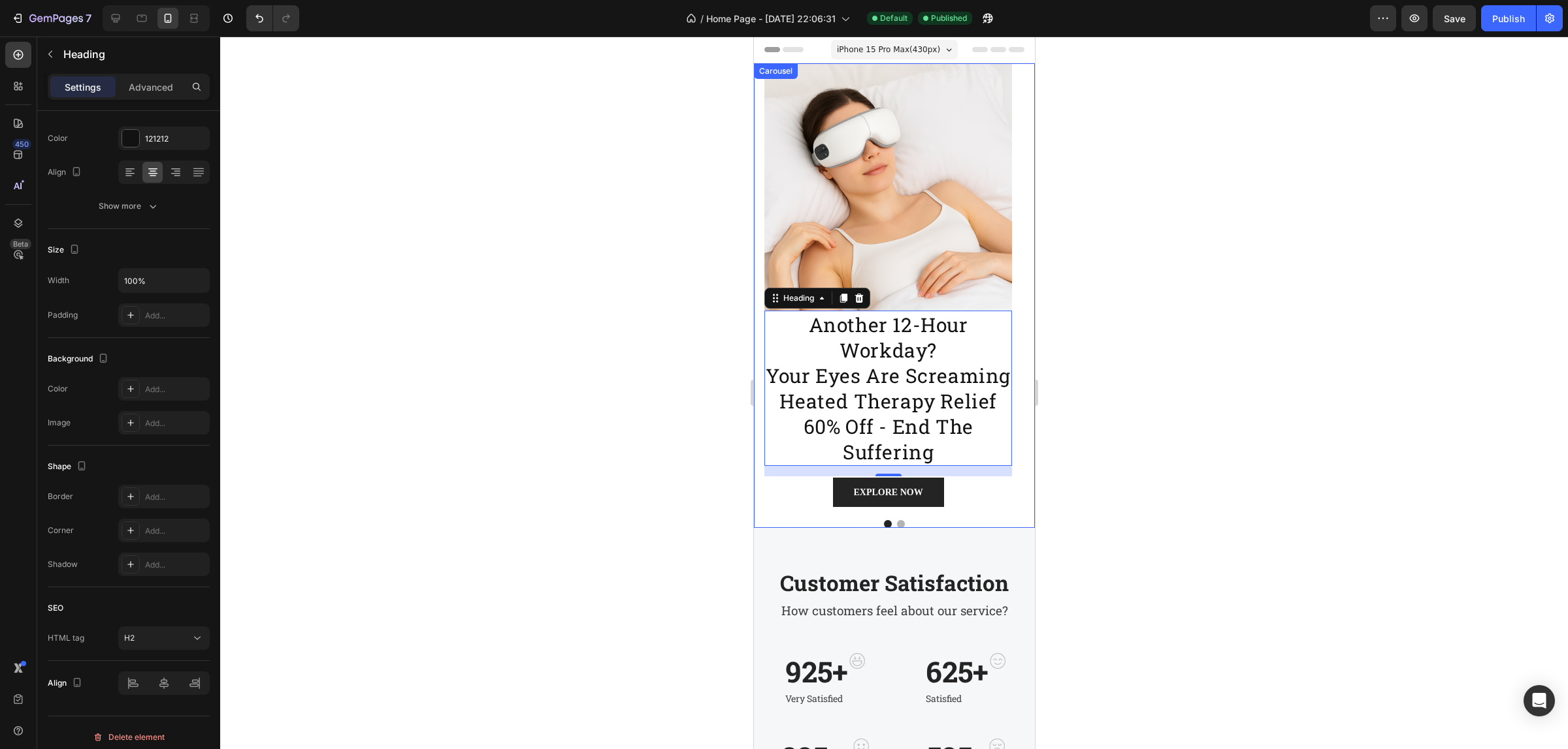
click at [889, 523] on div at bounding box center [893, 524] width 281 height 8
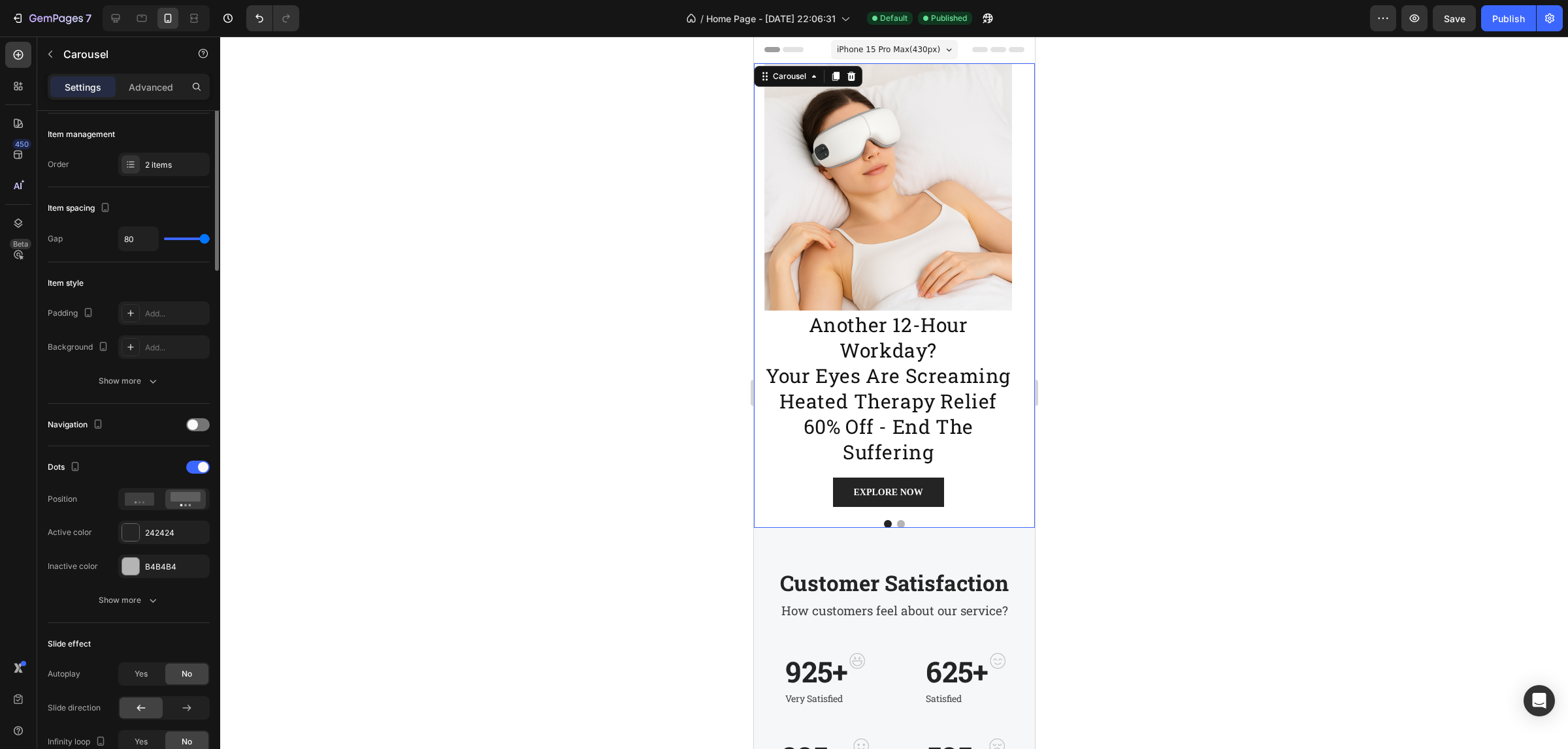
scroll to position [0, 0]
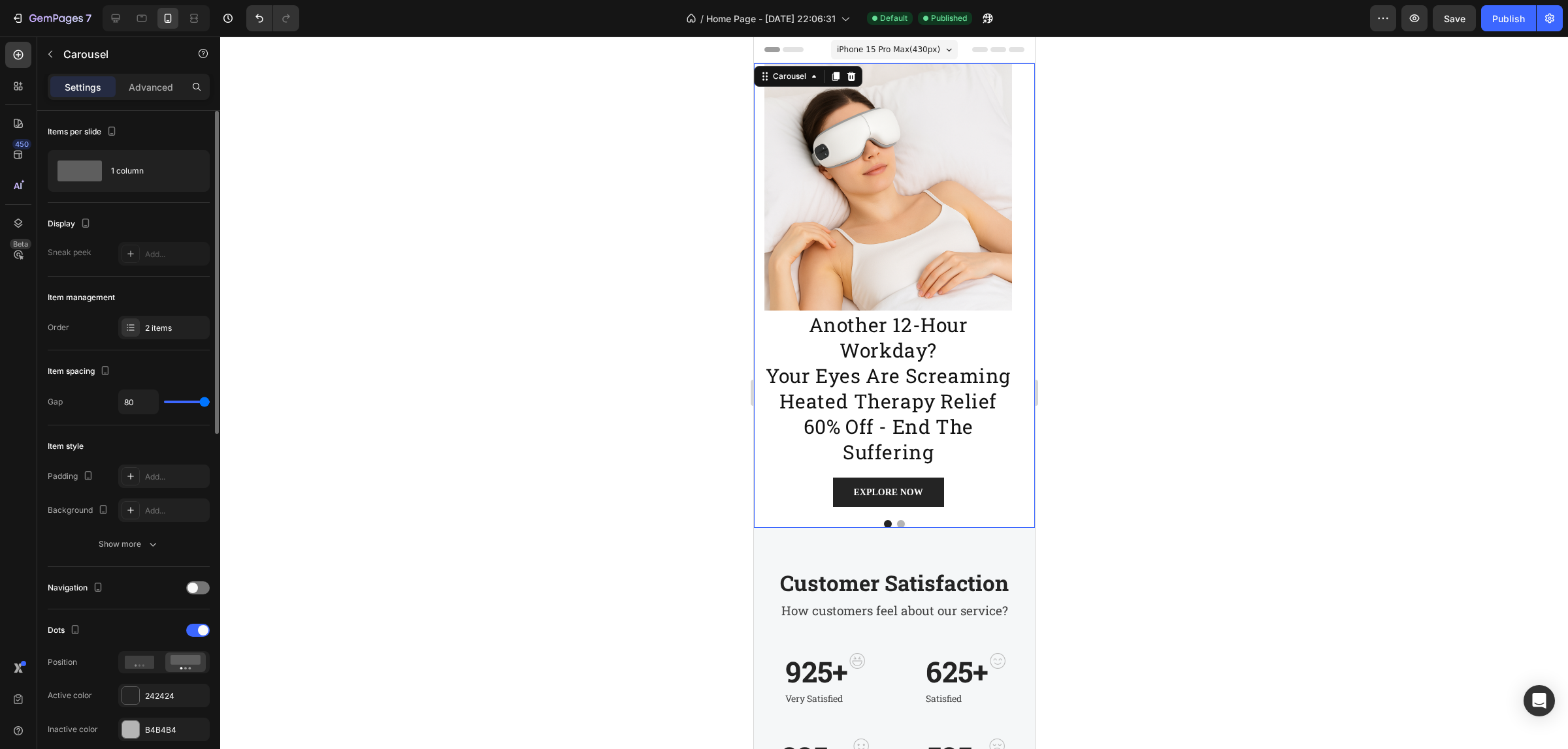
click at [896, 523] on button "Dot" at bounding box center [900, 524] width 8 height 8
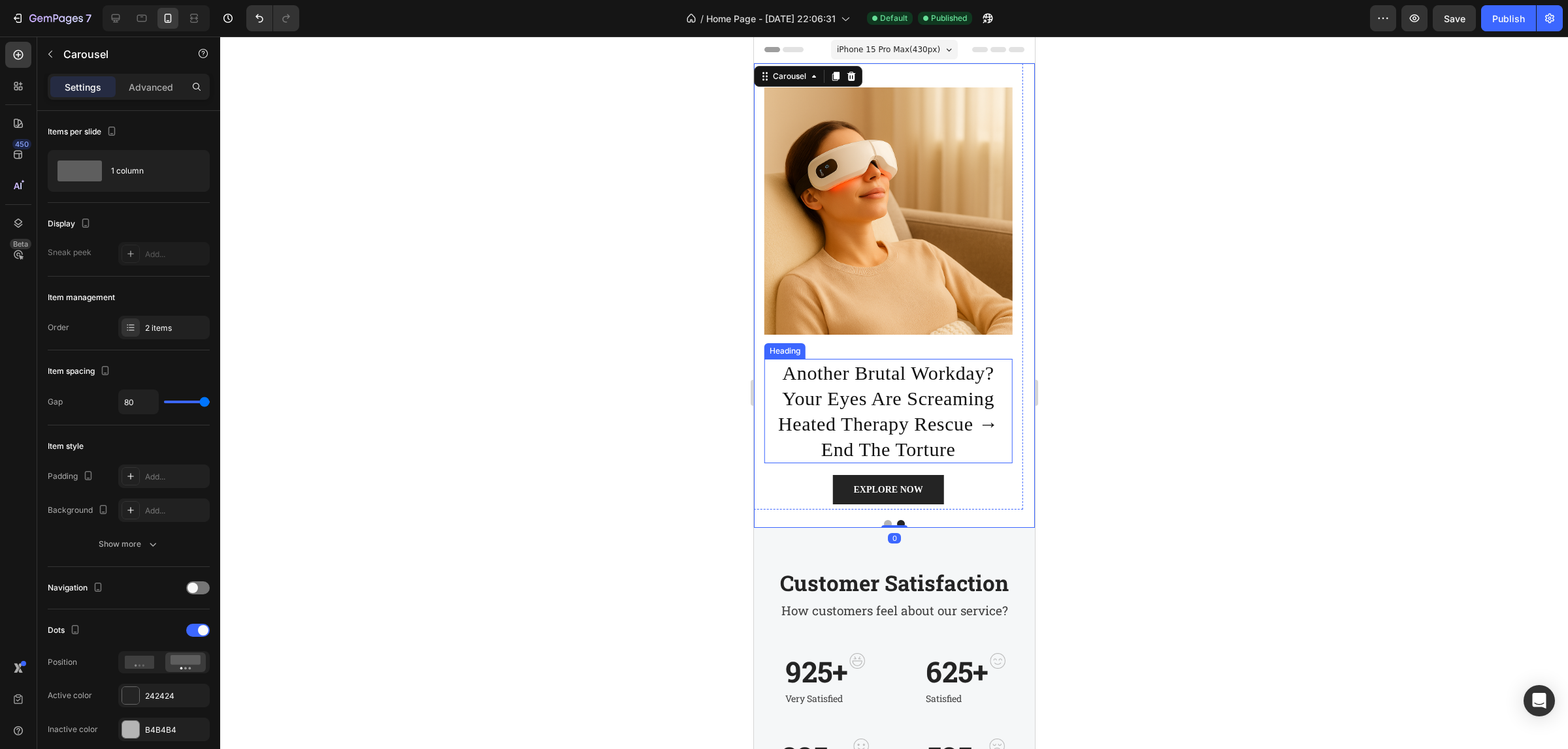
click at [914, 377] on h2 "another brutal workday? your eyes are screaming heated therapy rescue → end the…" at bounding box center [887, 411] width 248 height 104
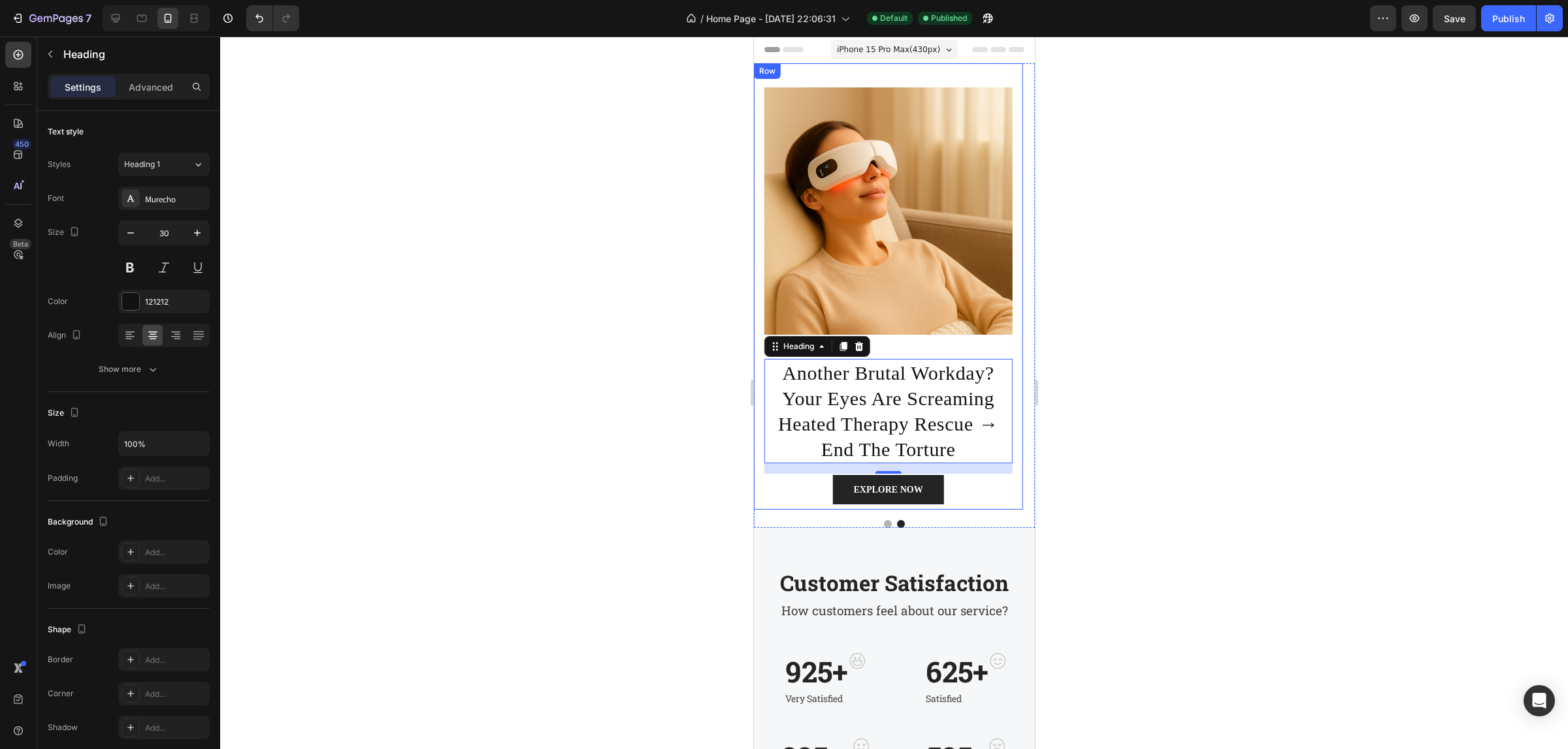
click at [925, 343] on div "Image" at bounding box center [887, 211] width 248 height 296
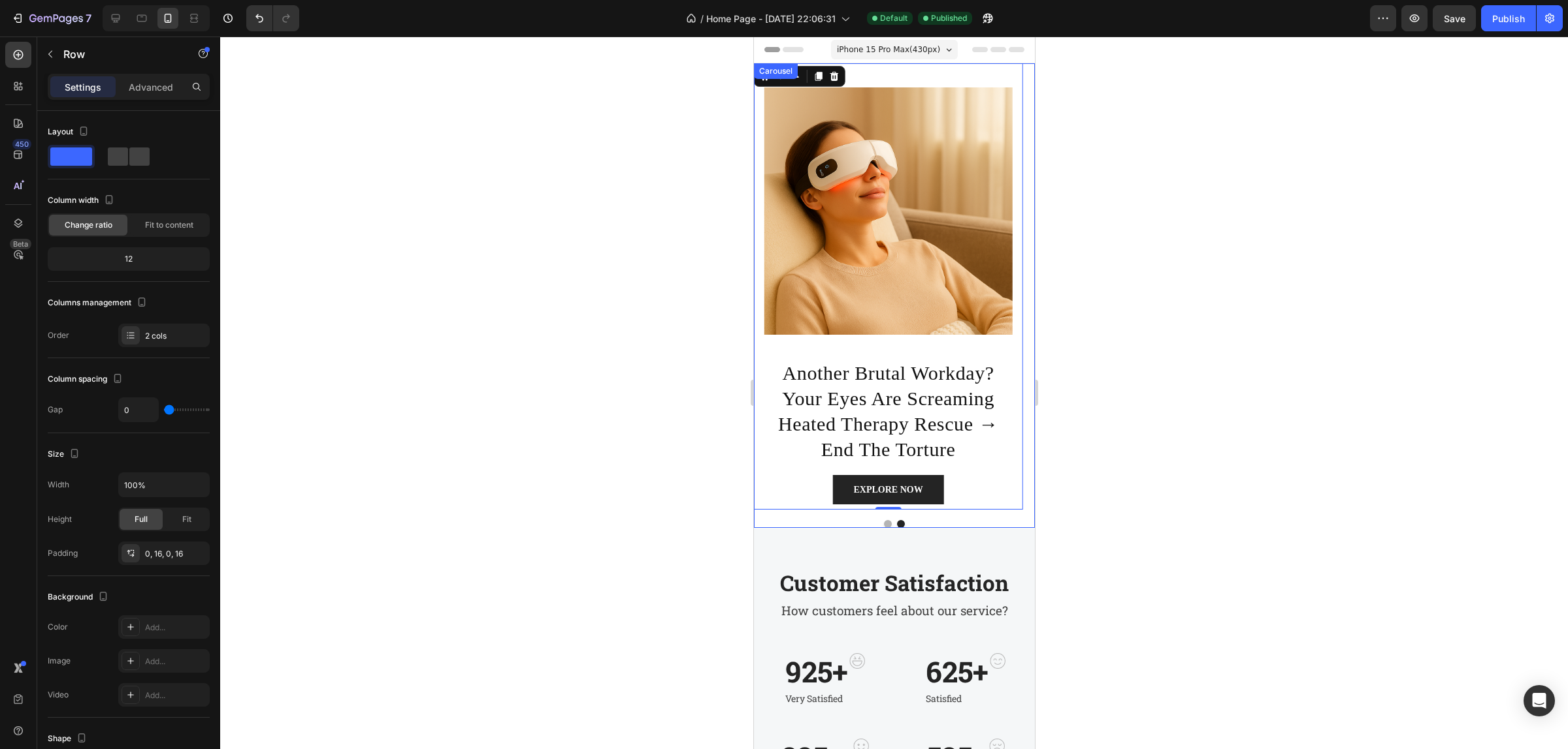
click at [883, 526] on button "Dot" at bounding box center [887, 524] width 8 height 8
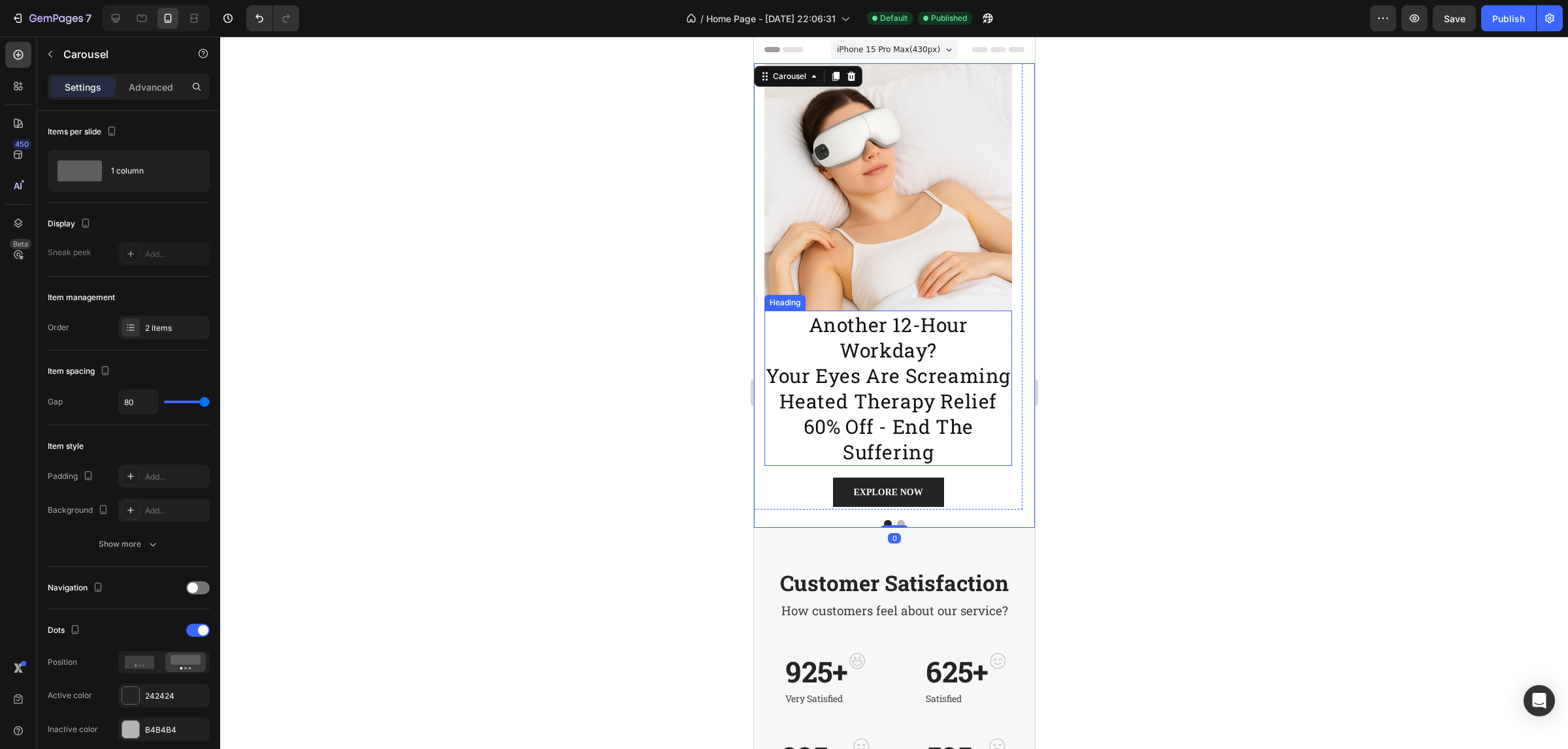
click at [929, 397] on h2 "another 12-hour workday? your eyes are screaming heated therapy relief 60% off …" at bounding box center [887, 388] width 248 height 156
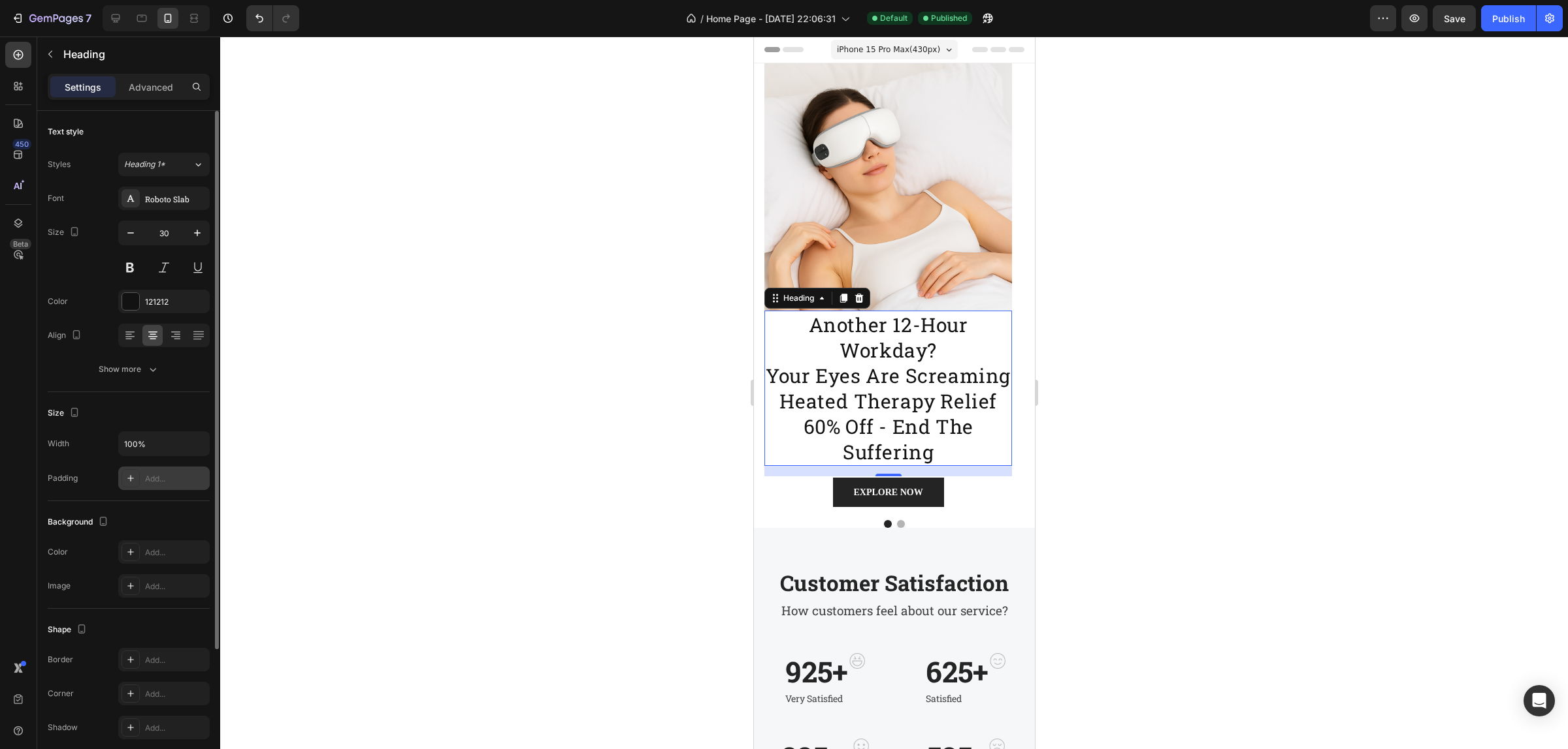
click at [135, 478] on icon at bounding box center [130, 478] width 10 height 10
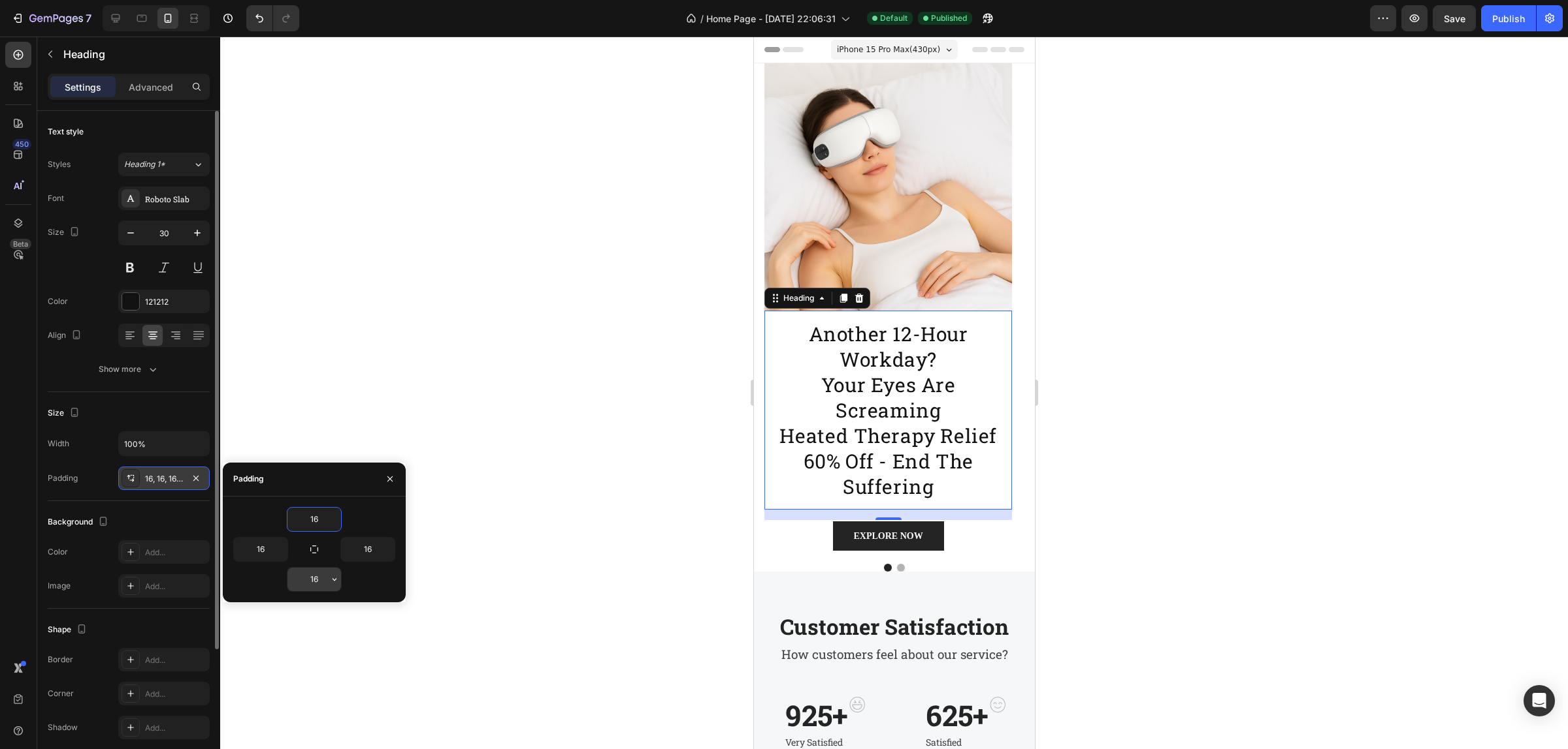
click at [315, 577] on input "16" at bounding box center [314, 579] width 53 height 24
click at [322, 520] on input "16" at bounding box center [314, 520] width 53 height 24
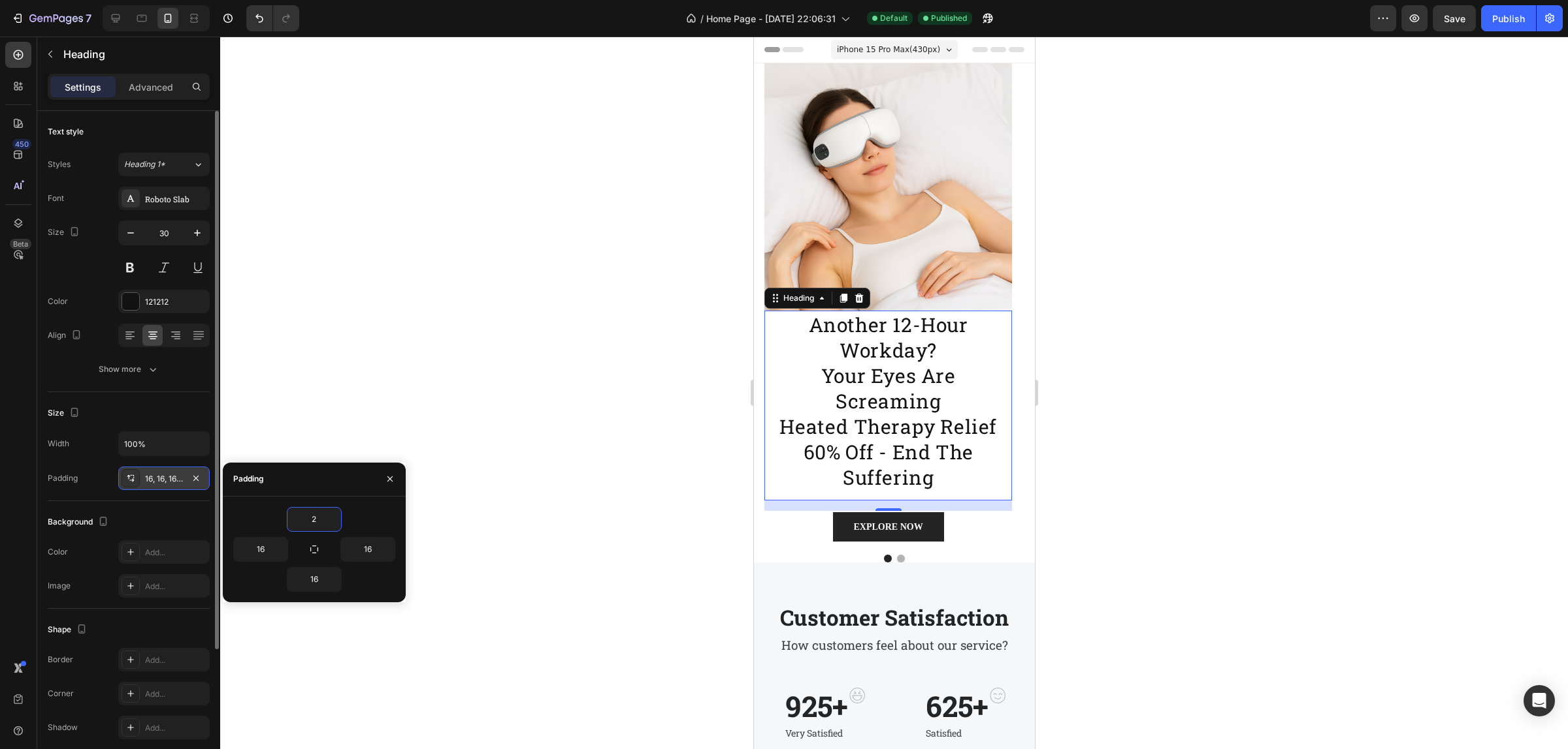
type input "24"
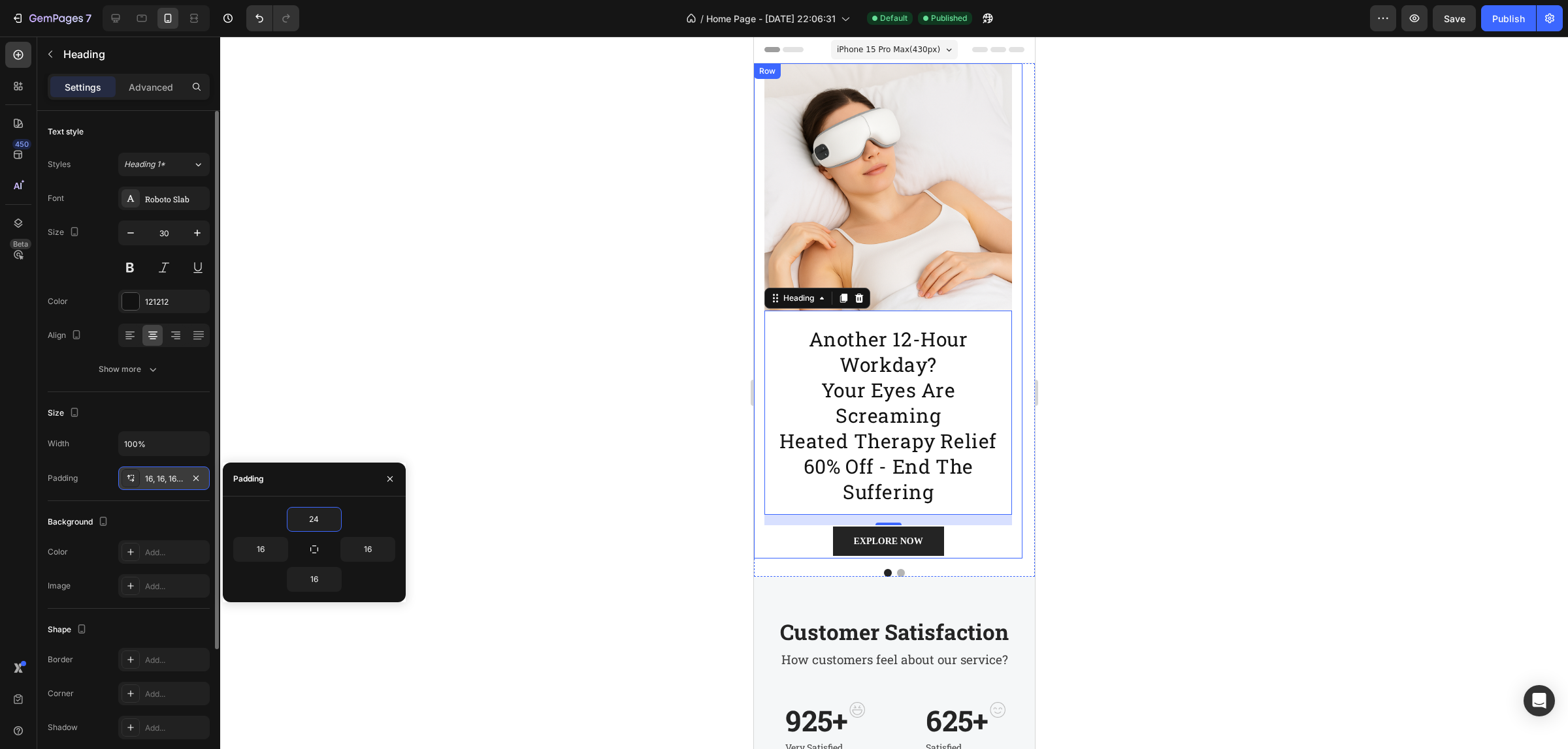
click at [688, 385] on div at bounding box center [894, 393] width 1348 height 713
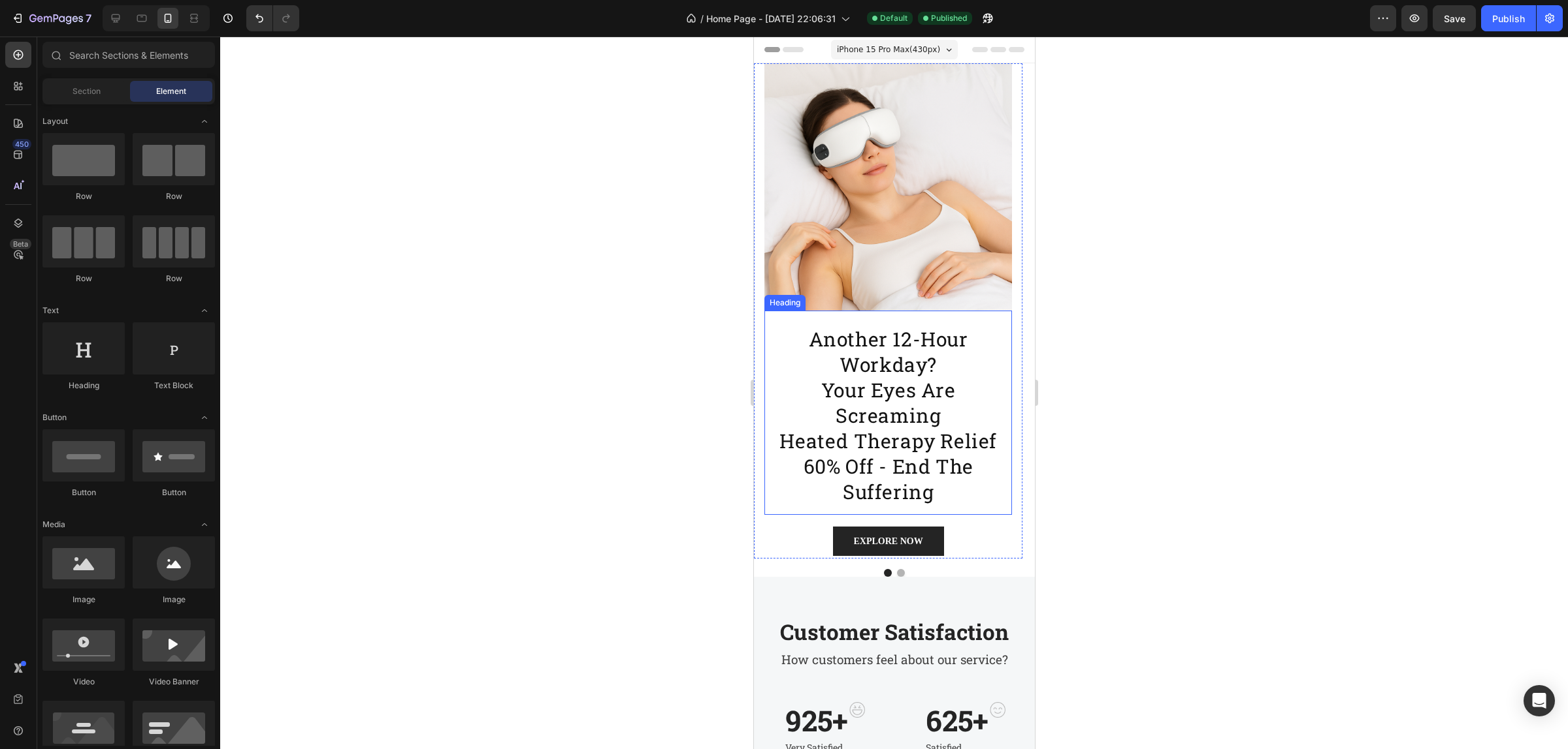
click at [889, 425] on h2 "another 12-hour workday? your eyes are screaming heated therapy relief 60% off …" at bounding box center [887, 413] width 248 height 205
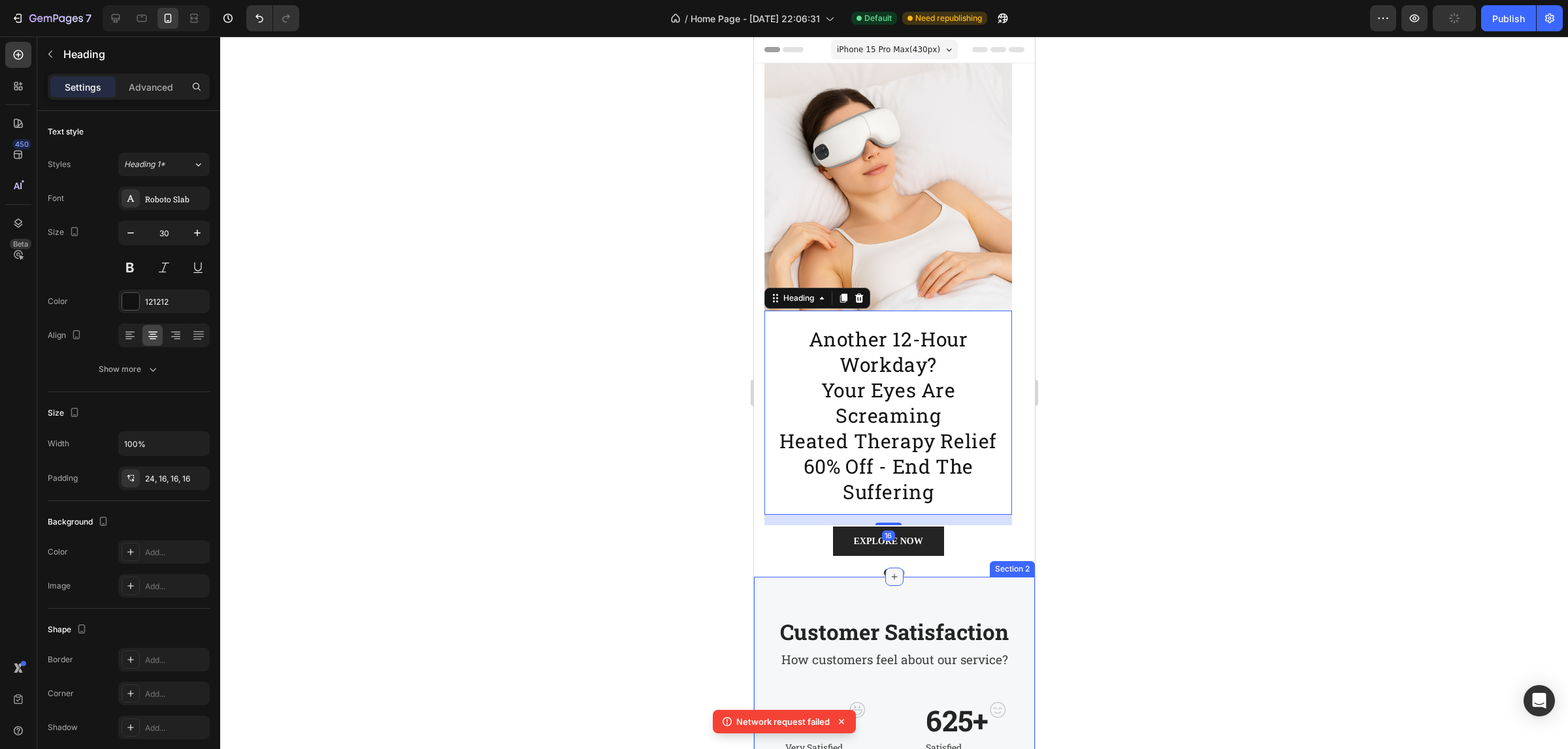
click at [894, 572] on div at bounding box center [893, 577] width 18 height 18
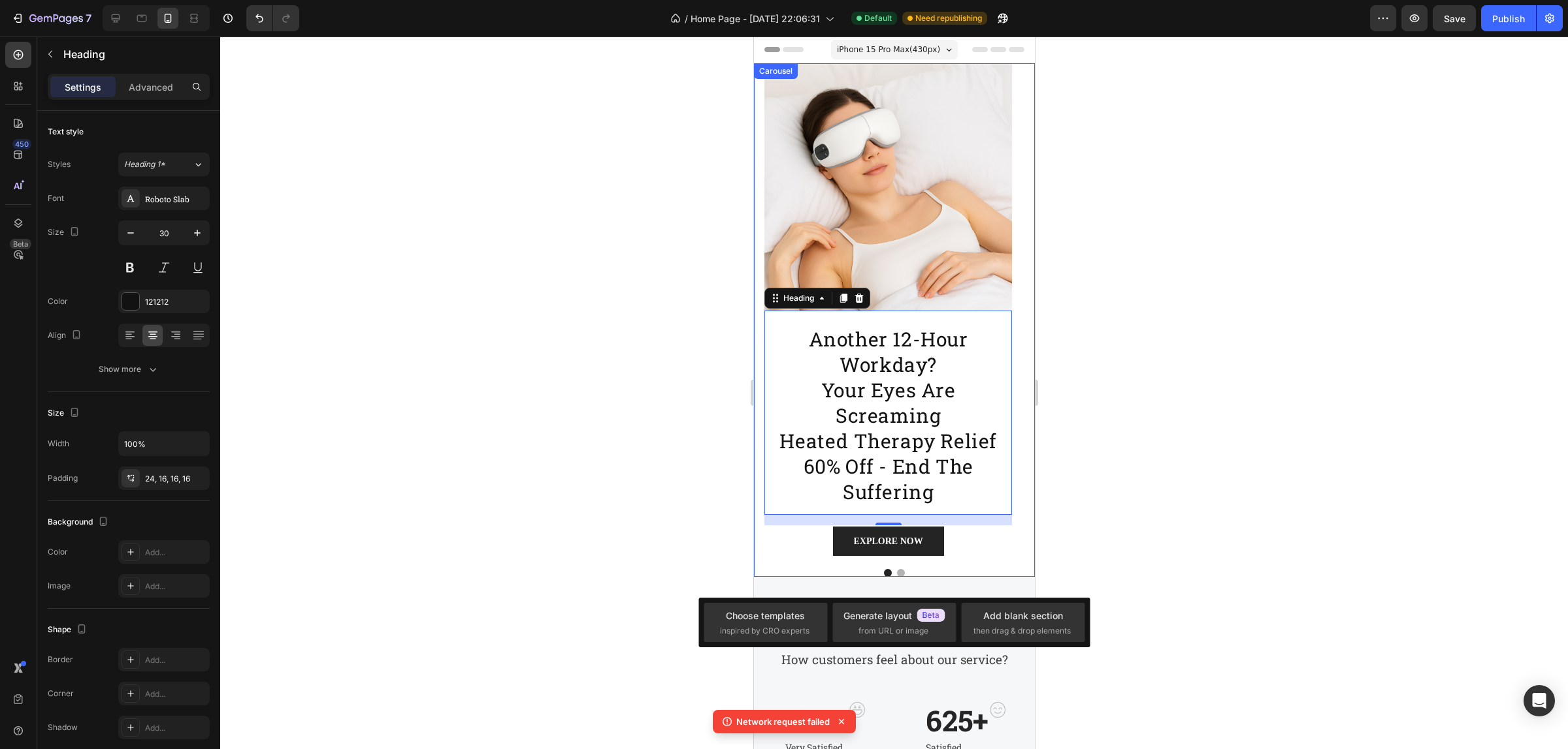
click at [925, 561] on div "Image another 12-hour workday? your eyes are screaming heated therapy relief 60…" at bounding box center [893, 321] width 281 height 514
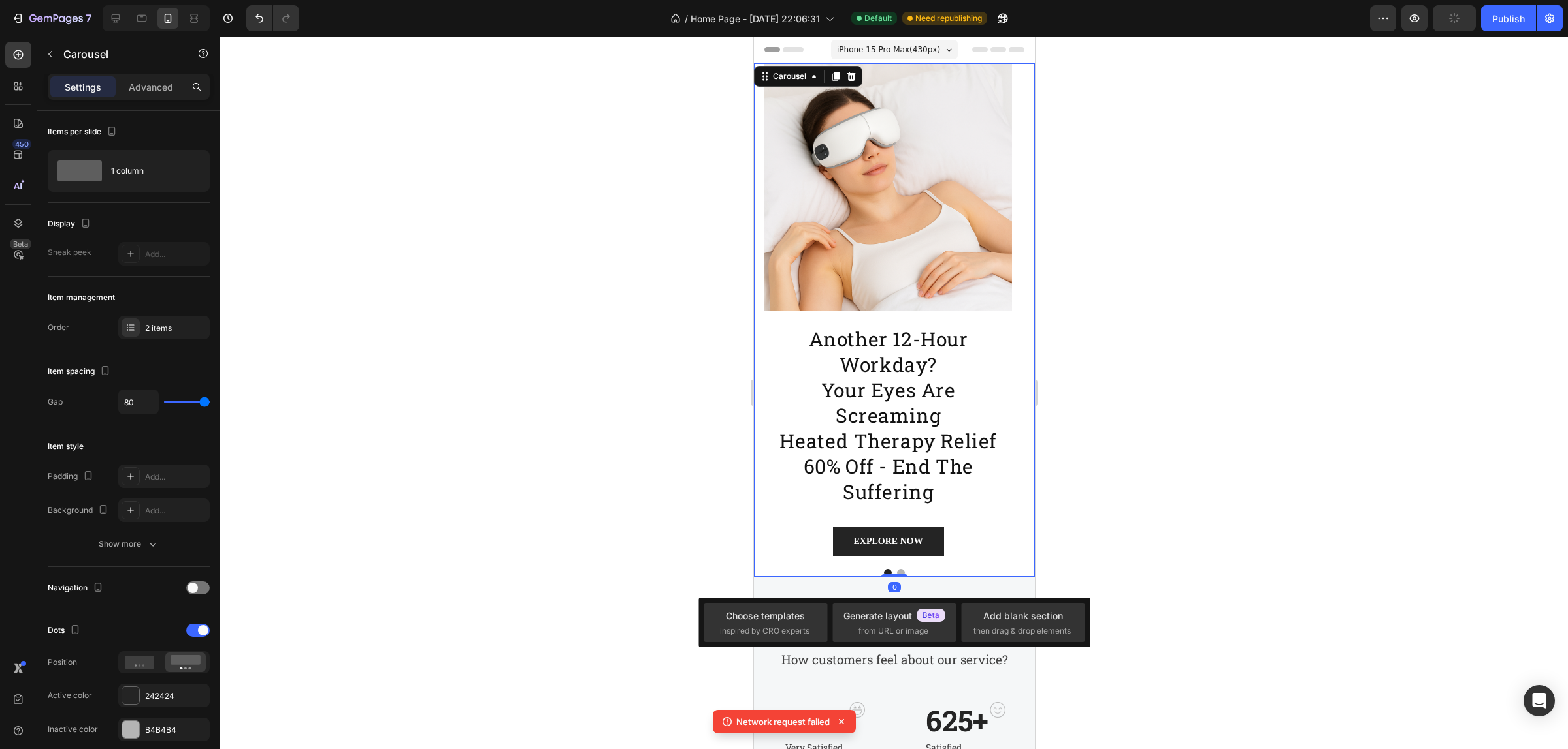
click at [890, 569] on div at bounding box center [893, 573] width 281 height 8
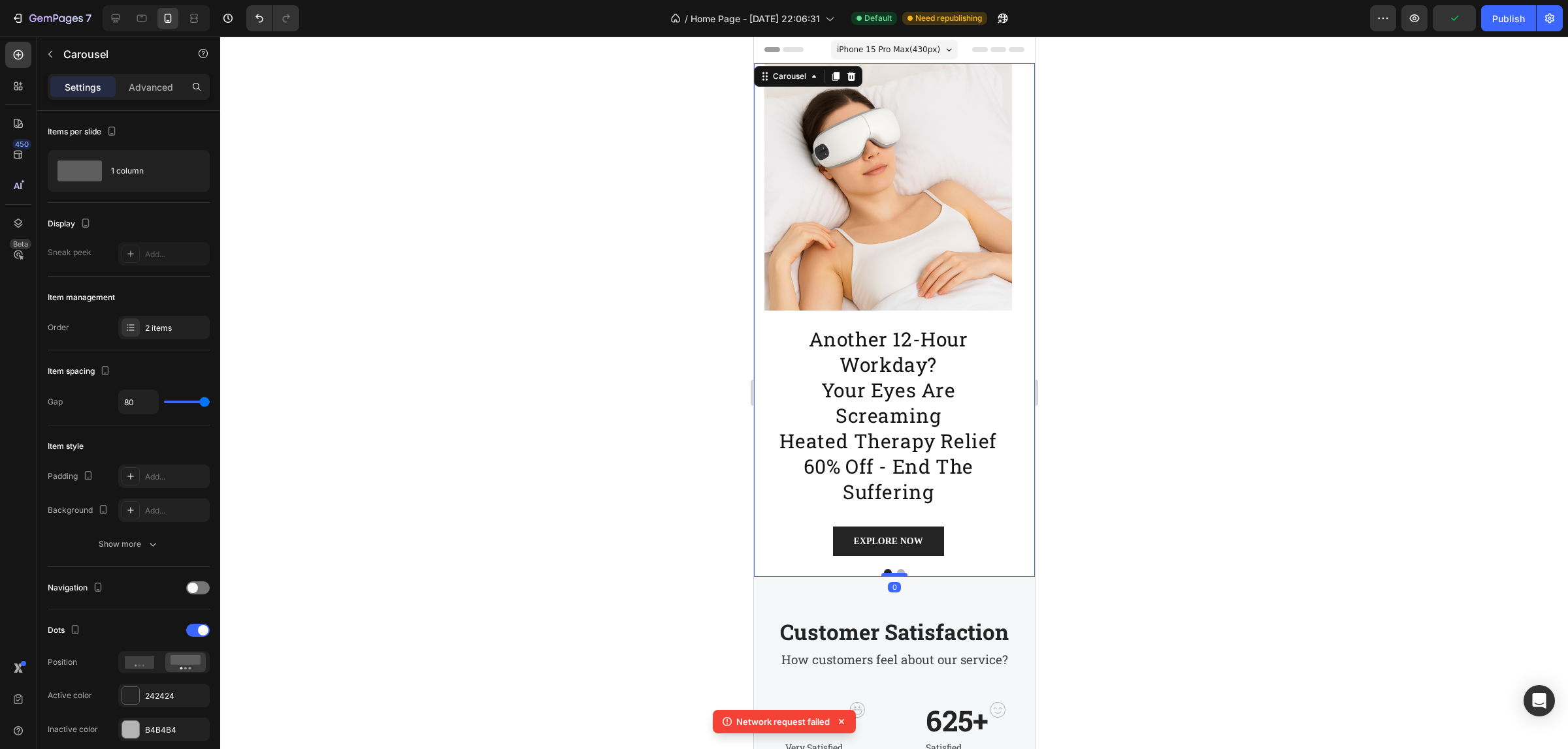
click at [891, 575] on div at bounding box center [893, 575] width 26 height 4
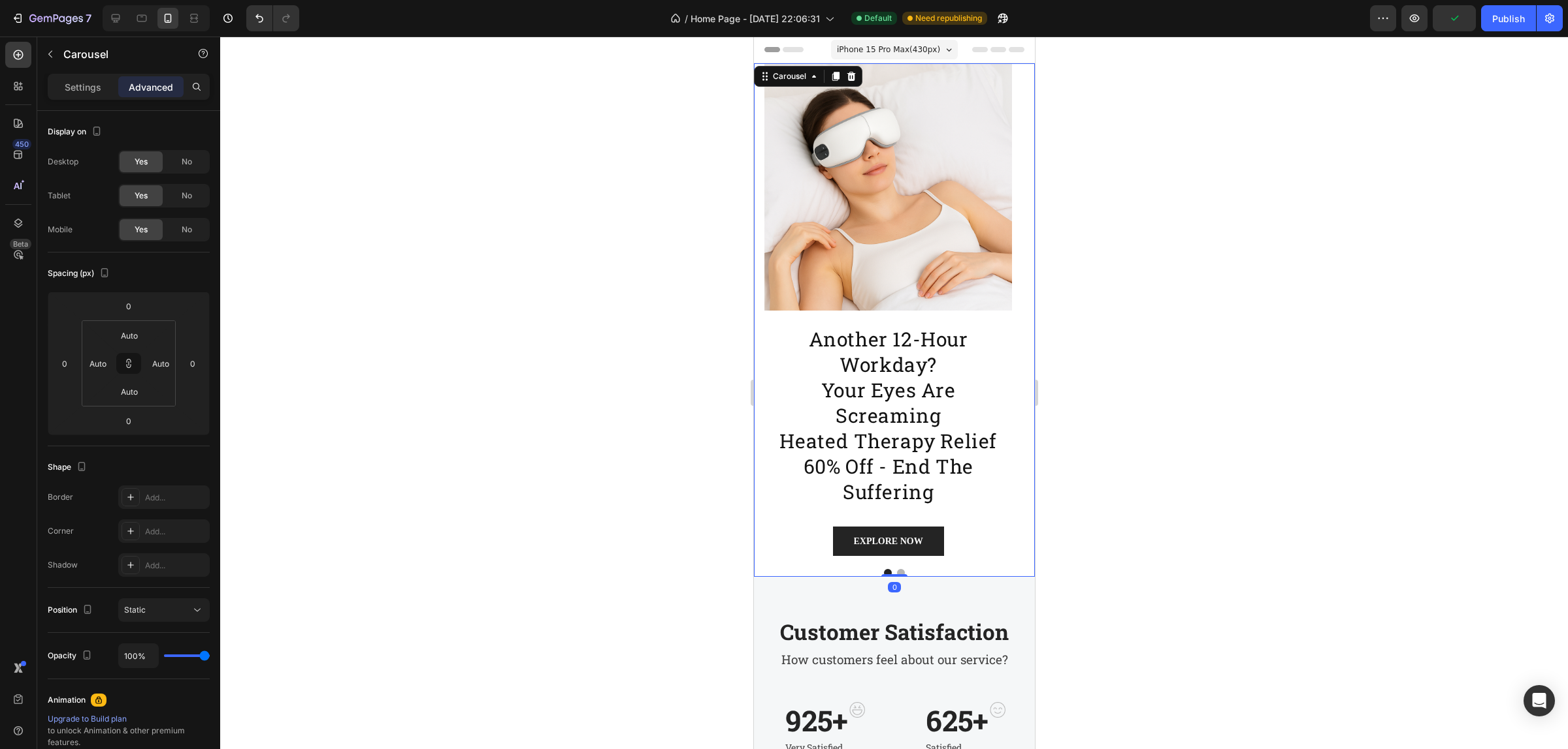
click at [896, 572] on button "Dot" at bounding box center [900, 573] width 8 height 8
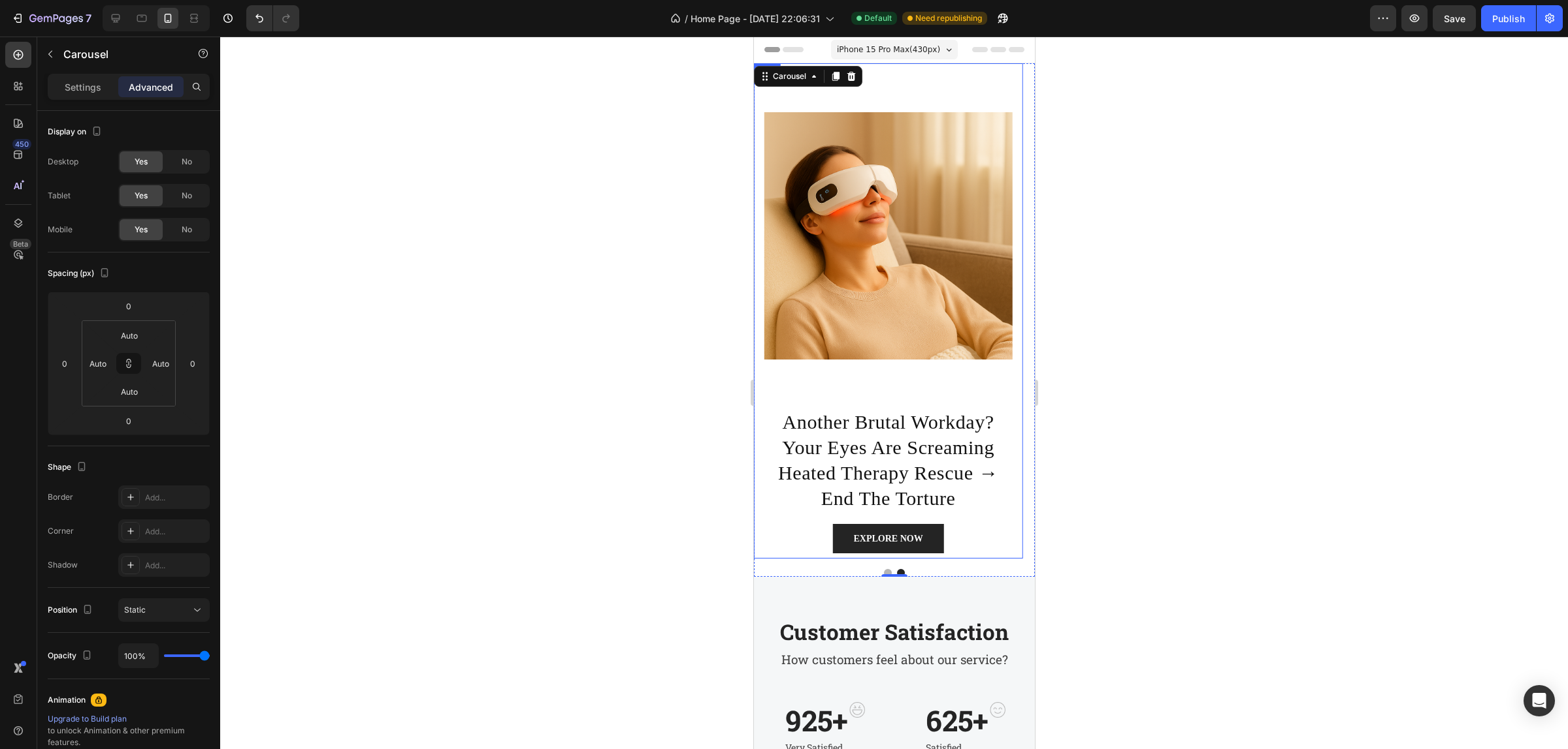
click at [911, 397] on div "Image" at bounding box center [887, 236] width 248 height 345
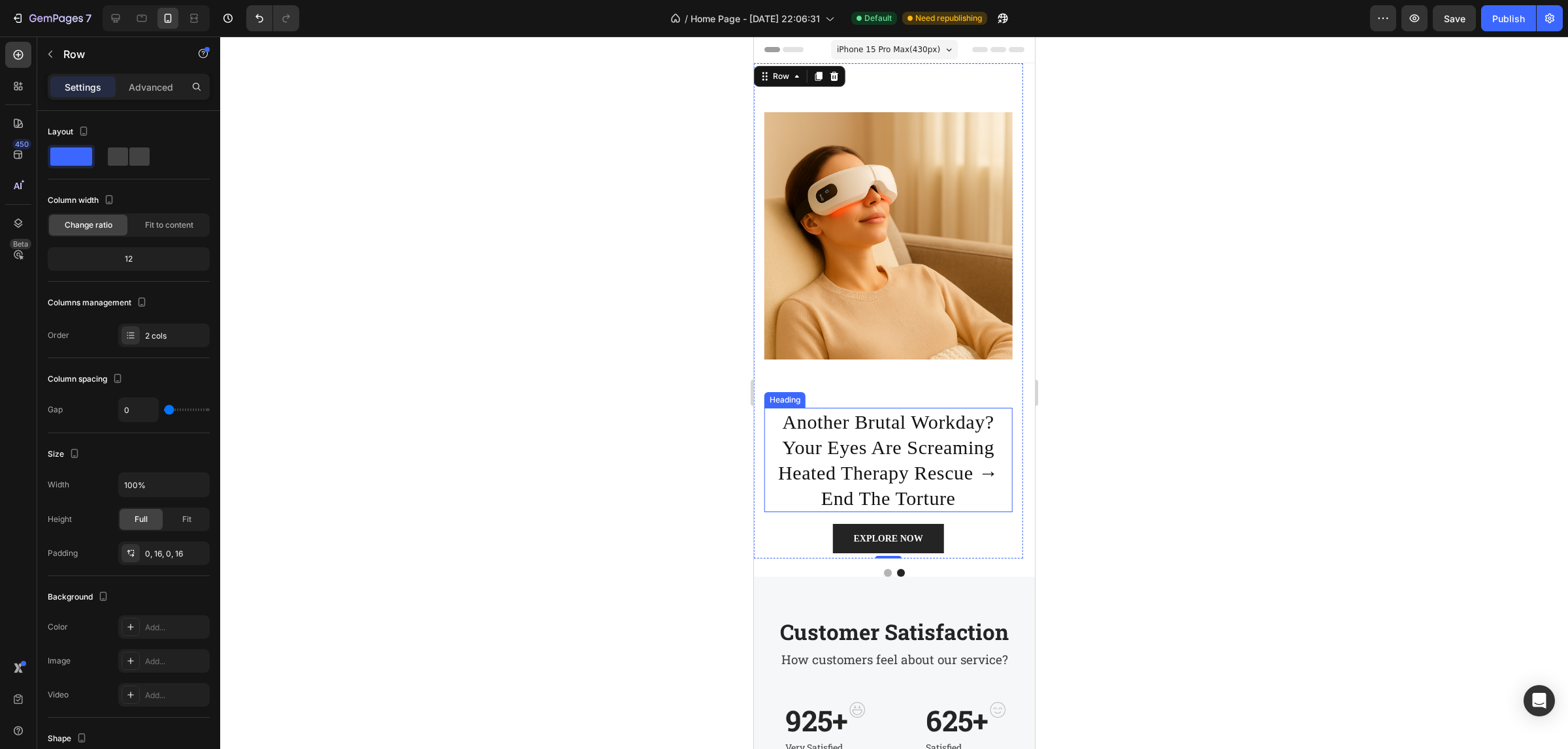
click at [893, 451] on h2 "another brutal workday? your eyes are screaming heated therapy rescue → end the…" at bounding box center [887, 460] width 248 height 104
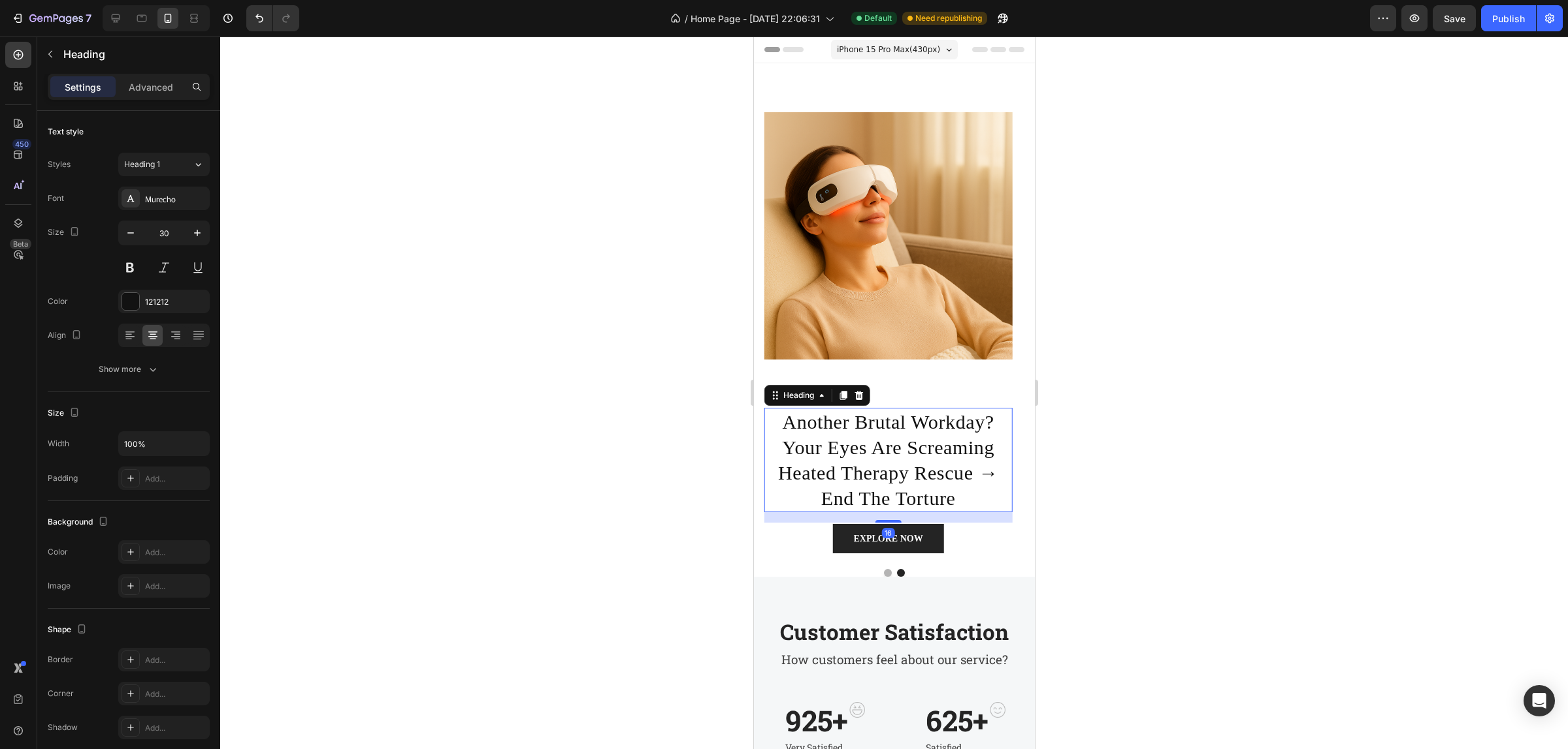
click at [940, 395] on div "Image" at bounding box center [887, 236] width 248 height 345
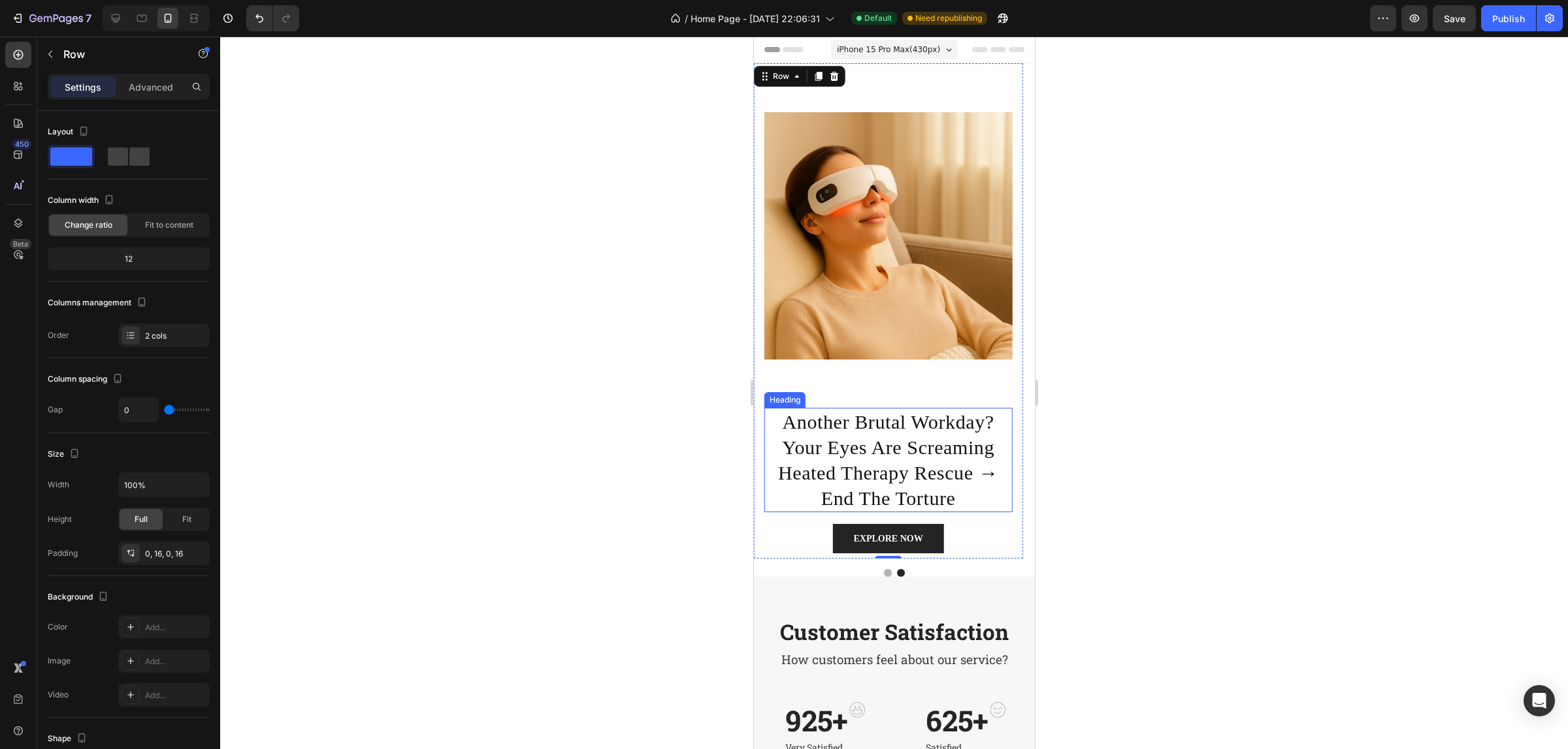
click at [925, 462] on h2 "another brutal workday? your eyes are screaming heated therapy rescue → end the…" at bounding box center [887, 460] width 248 height 104
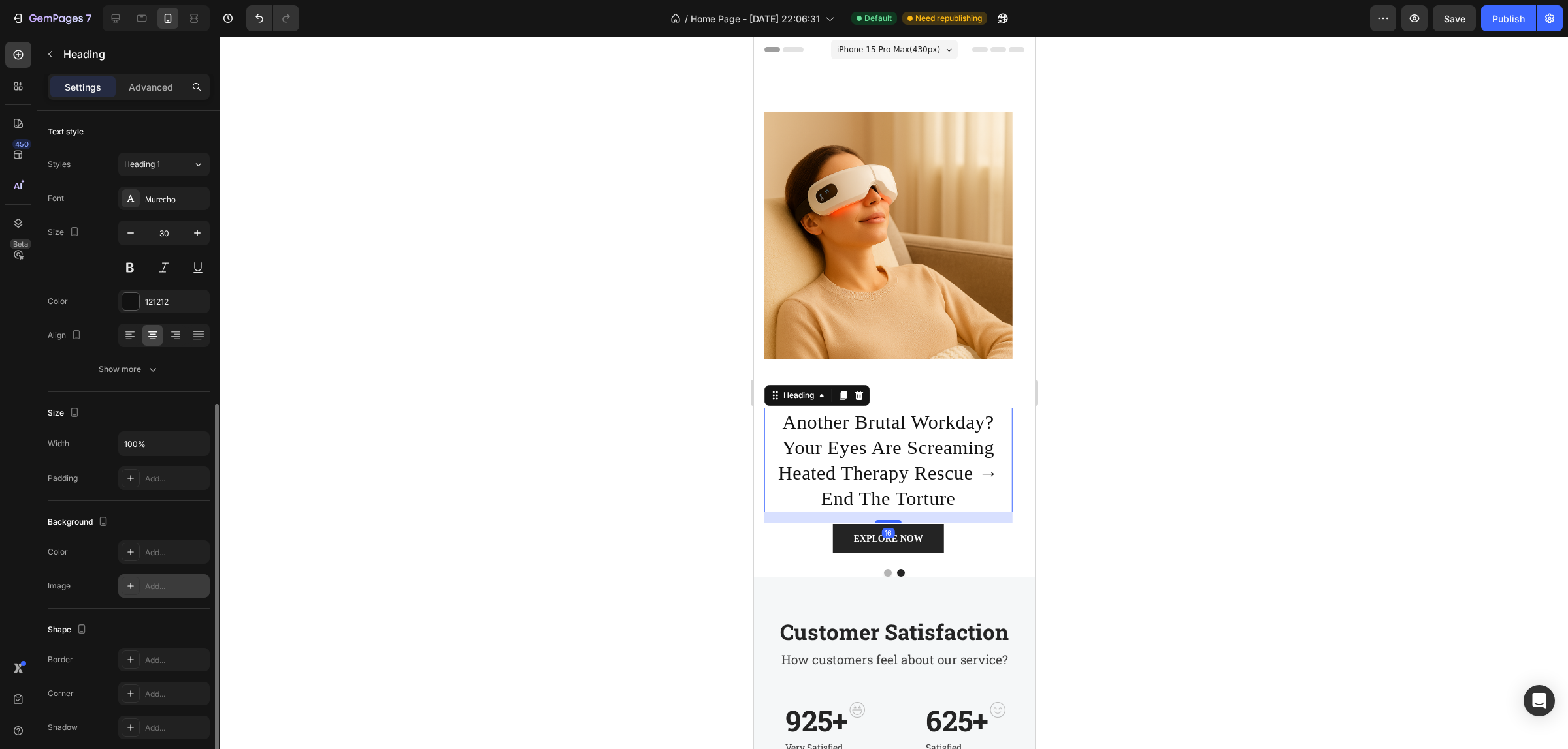
scroll to position [163, 0]
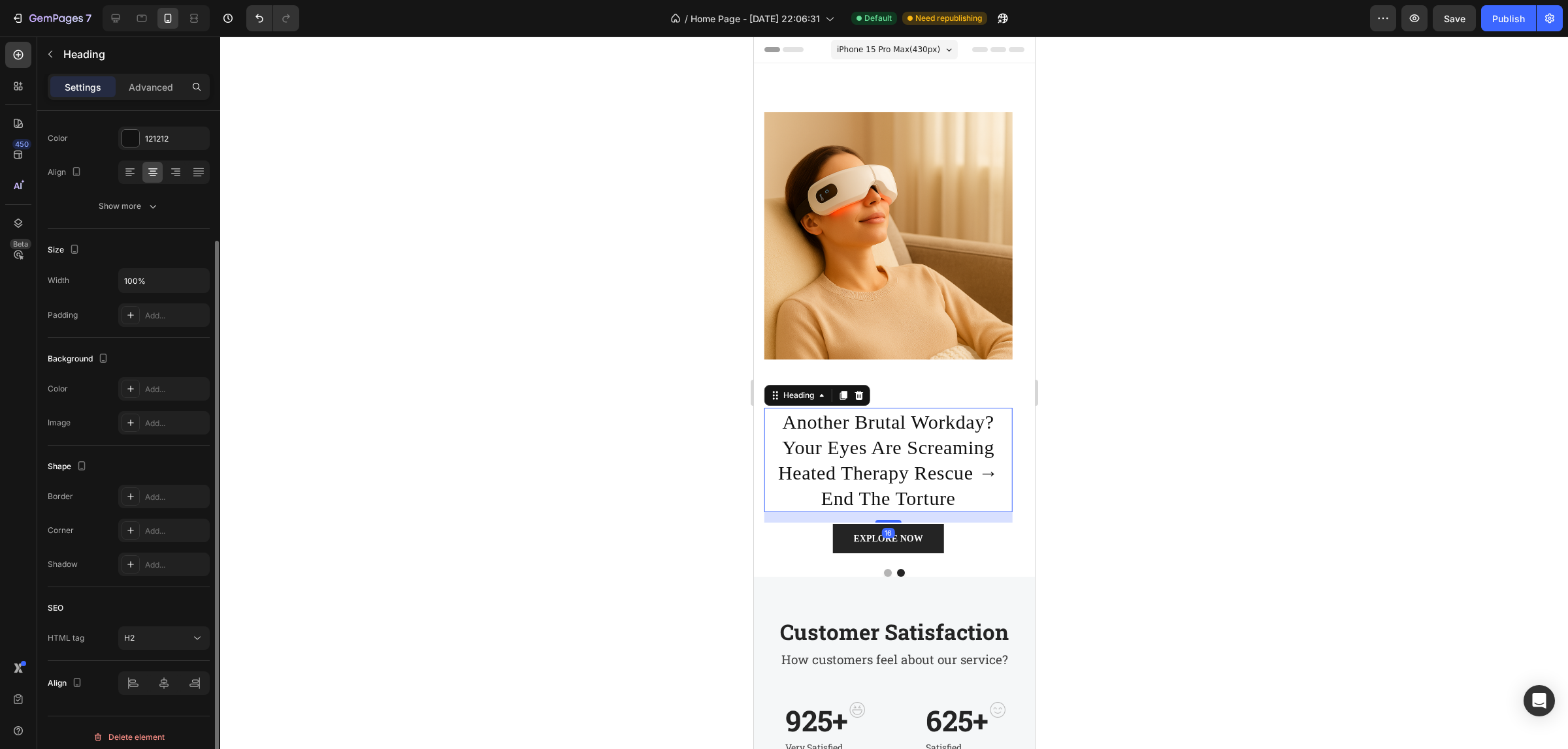
click at [868, 429] on h2 "another brutal workday? your eyes are screaming heated therapy rescue → end the…" at bounding box center [887, 460] width 248 height 104
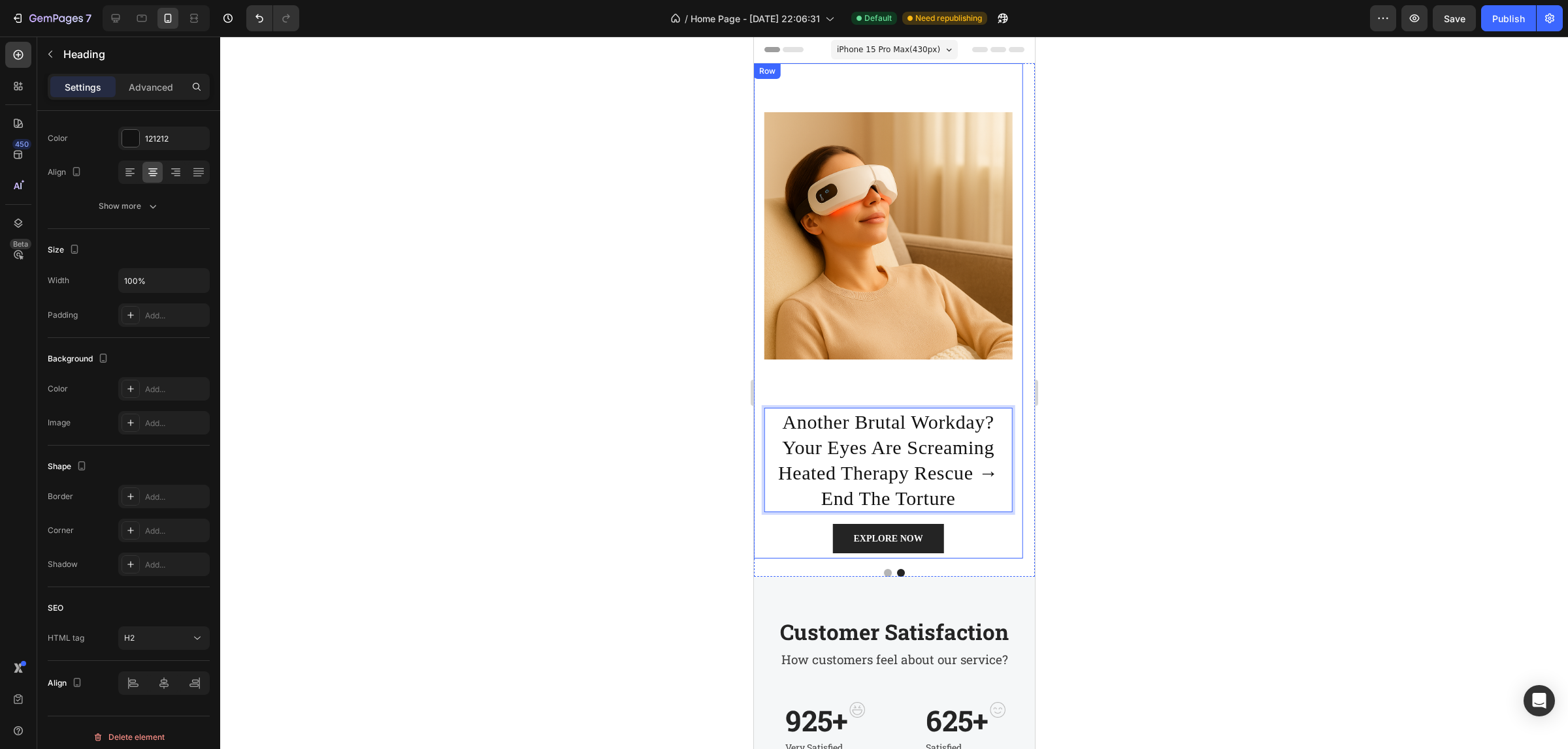
click at [809, 389] on div "Image" at bounding box center [887, 236] width 248 height 345
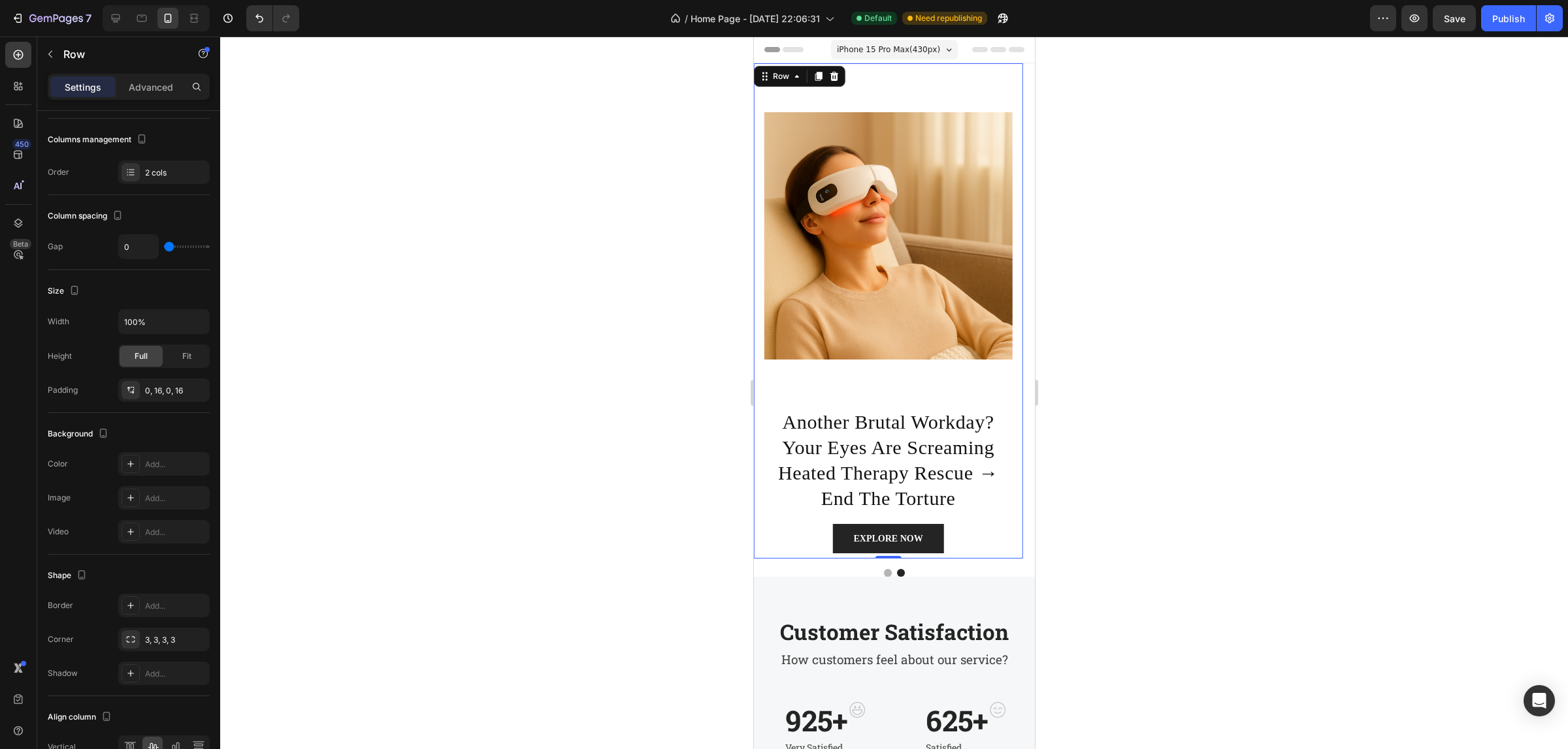
scroll to position [0, 0]
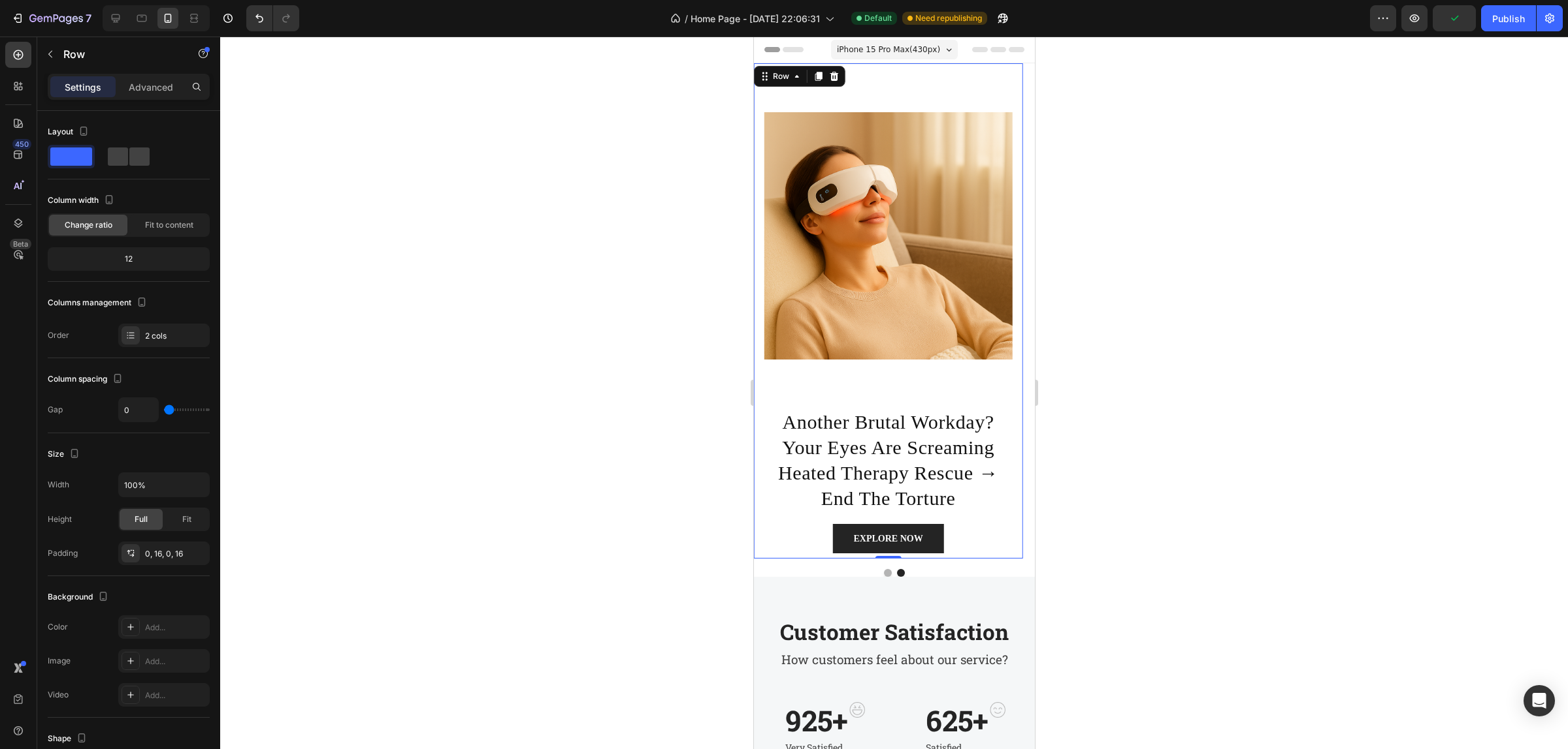
click at [947, 97] on div "Image" at bounding box center [887, 236] width 248 height 345
click at [885, 387] on div "Image" at bounding box center [887, 236] width 248 height 345
click at [884, 431] on p "another brutal workday? your eyes are screaming heated therapy rescue → end the…" at bounding box center [888, 460] width 245 height 102
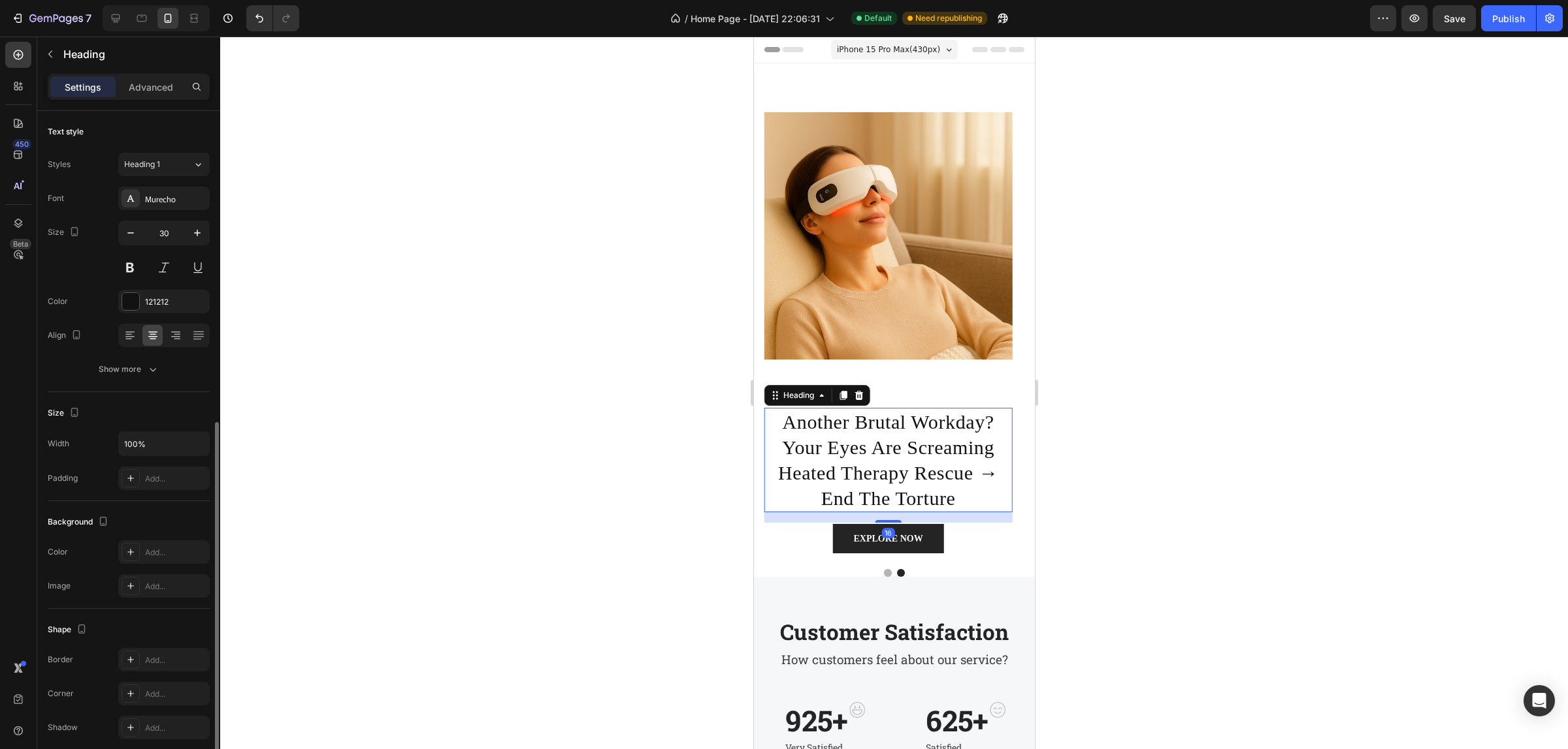
scroll to position [173, 0]
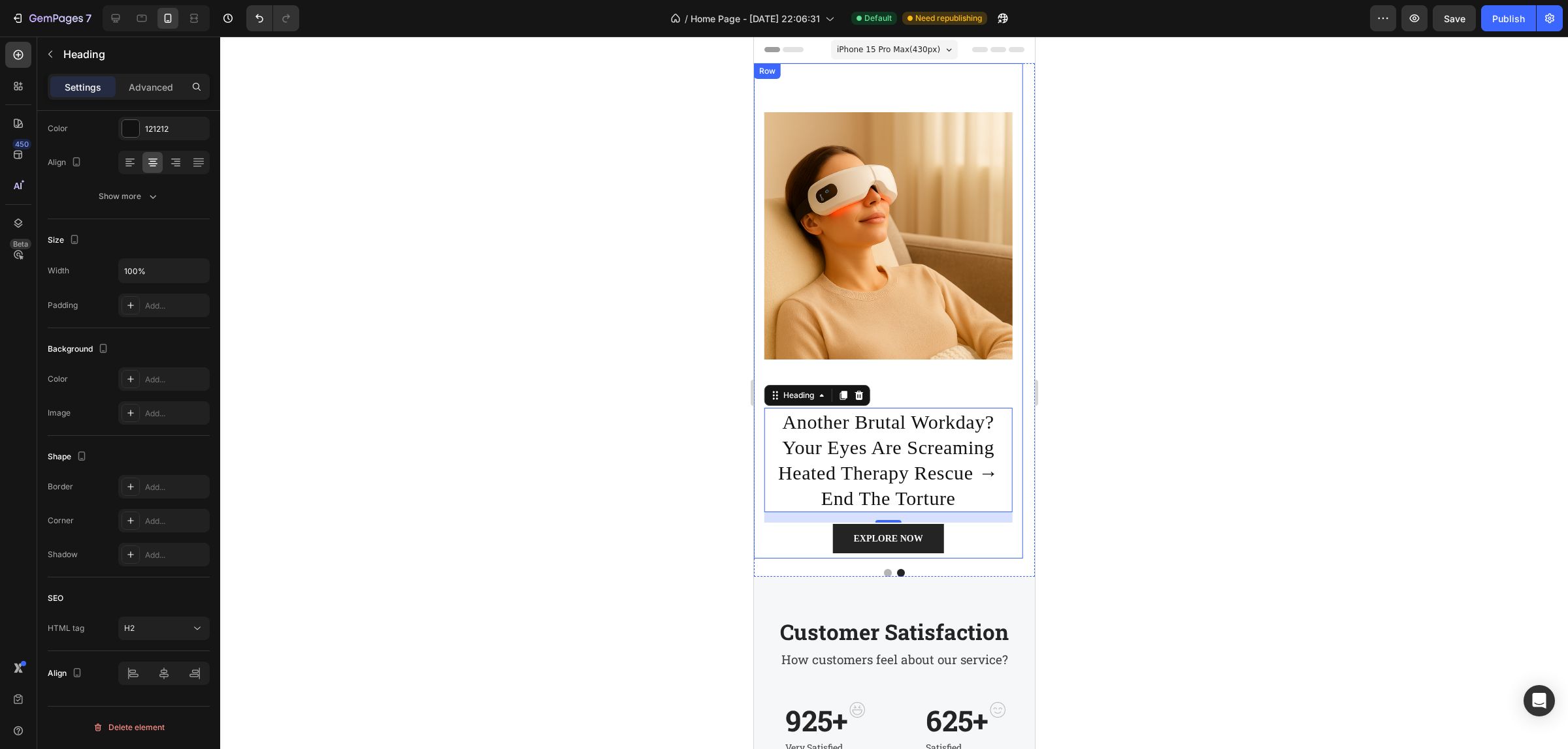
click at [901, 386] on div "Image" at bounding box center [887, 236] width 248 height 345
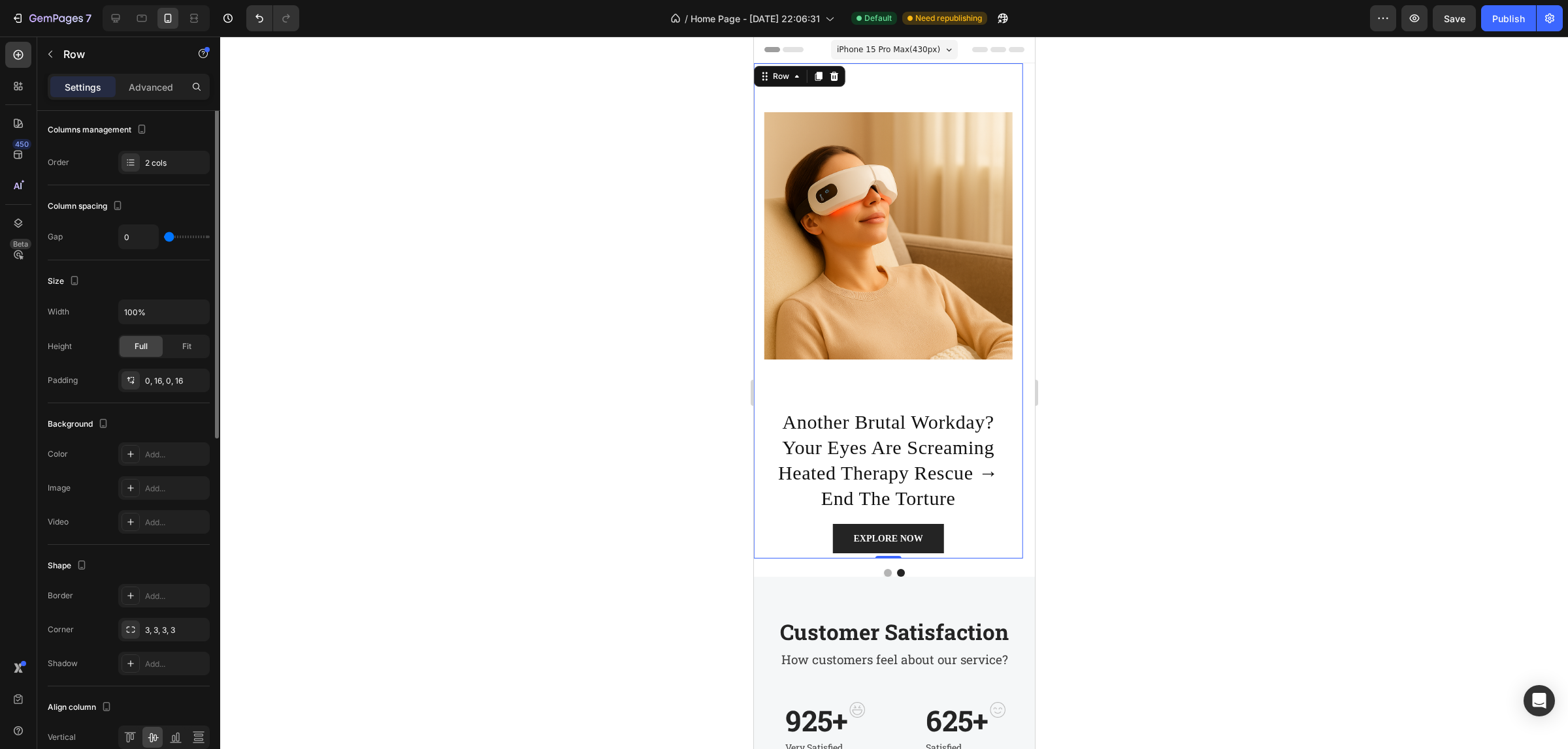
scroll to position [0, 0]
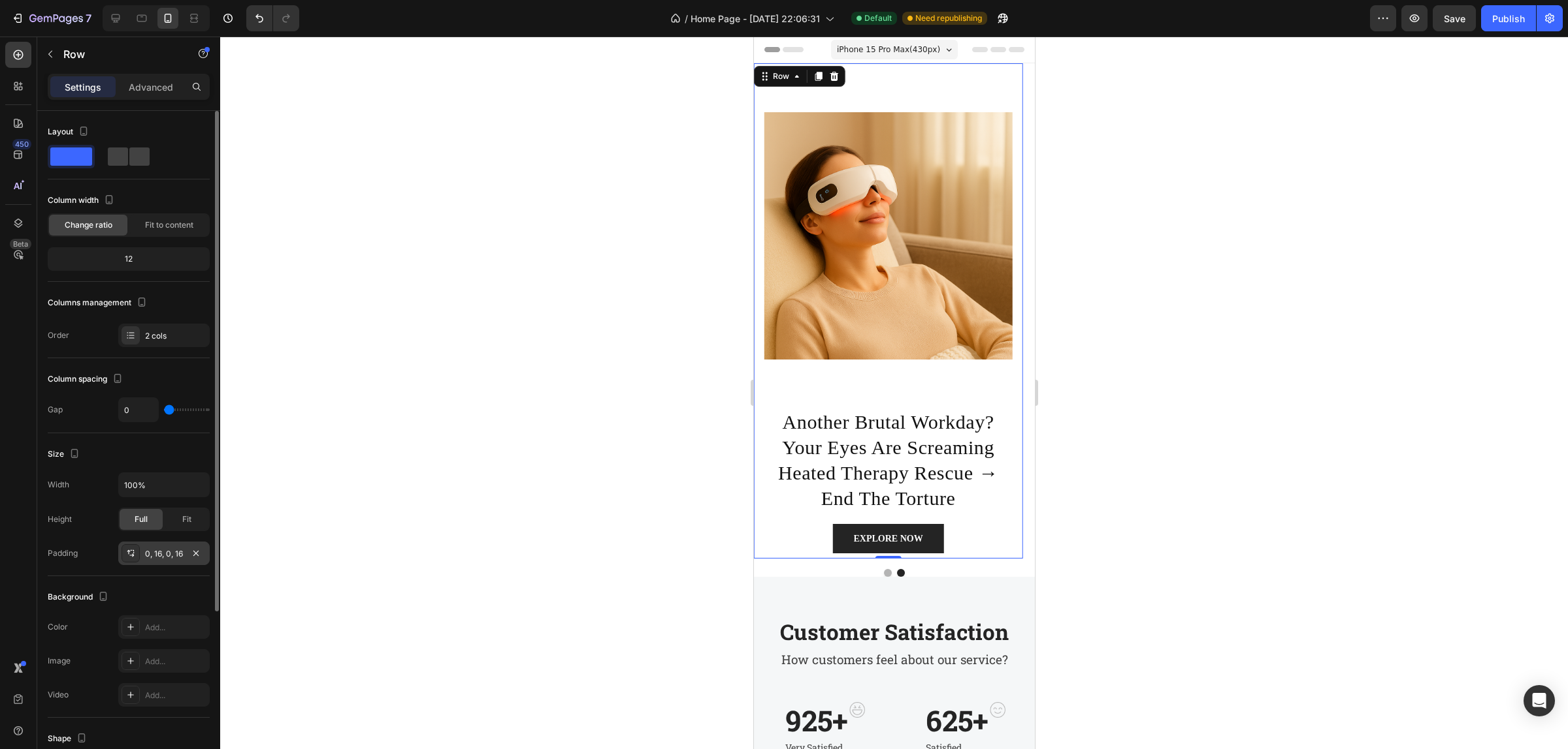
click at [167, 559] on div "0, 16, 0, 16" at bounding box center [163, 554] width 38 height 12
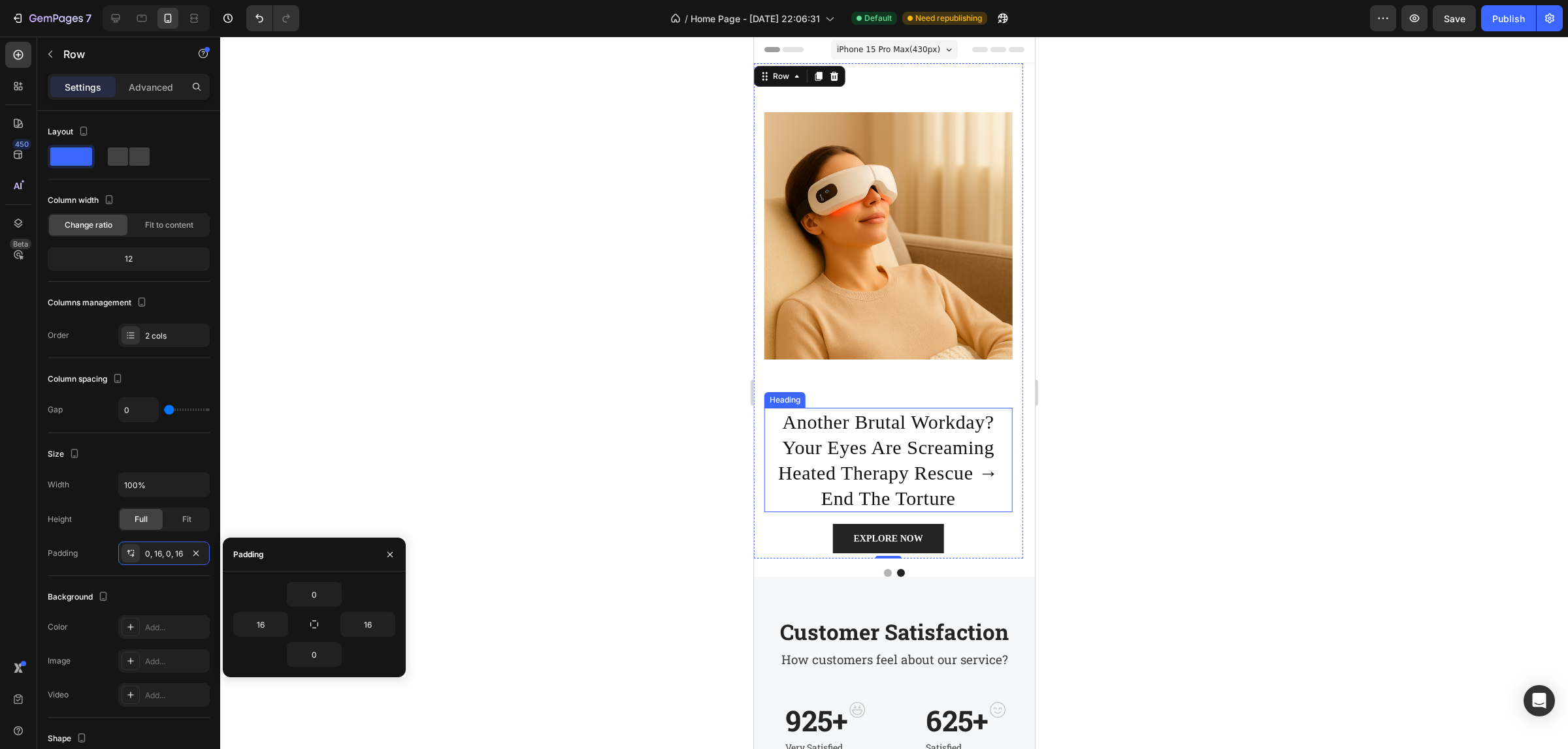
click at [966, 410] on p "another brutal workday? your eyes are screaming heated therapy rescue → end the…" at bounding box center [888, 460] width 245 height 102
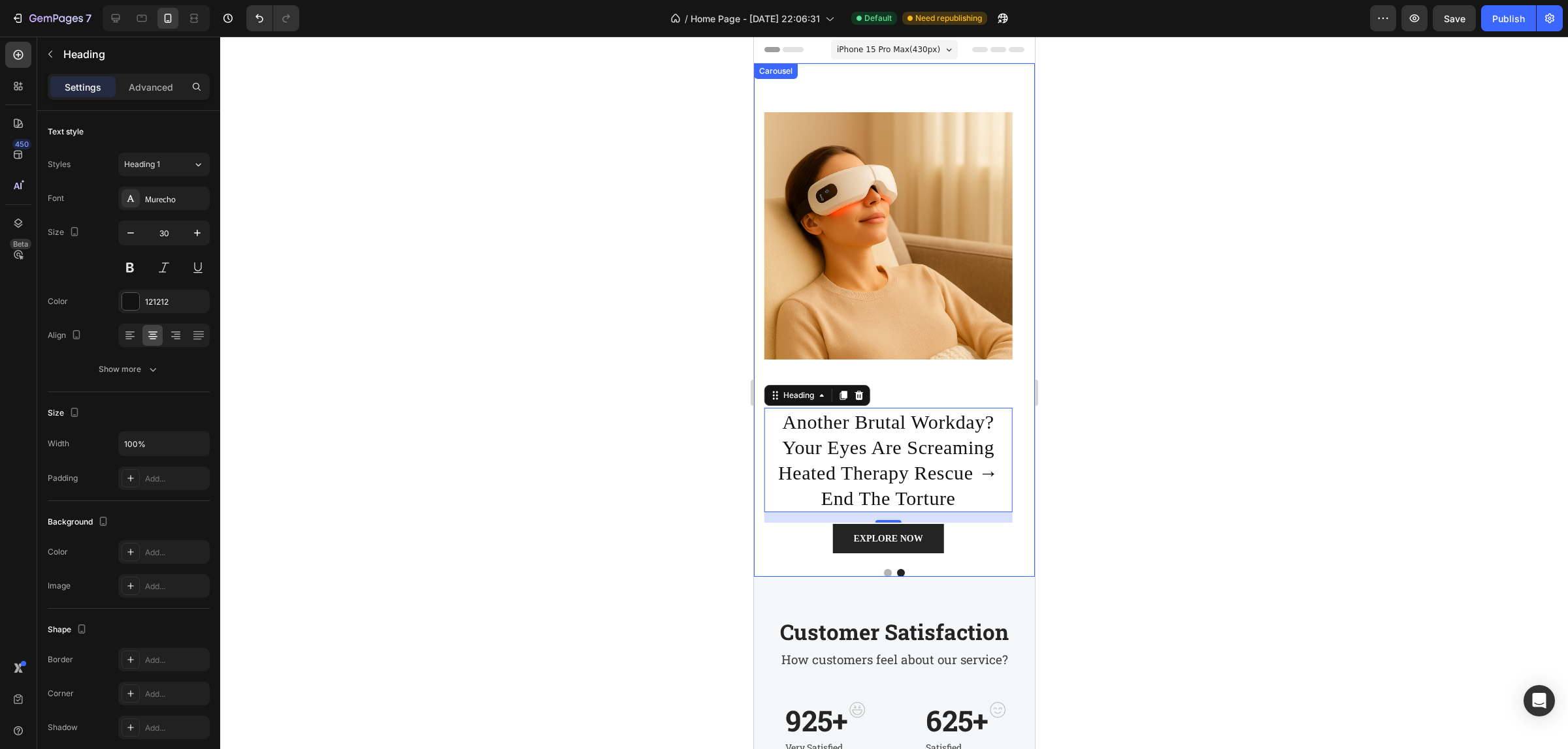
click at [883, 571] on button "Dot" at bounding box center [887, 573] width 8 height 8
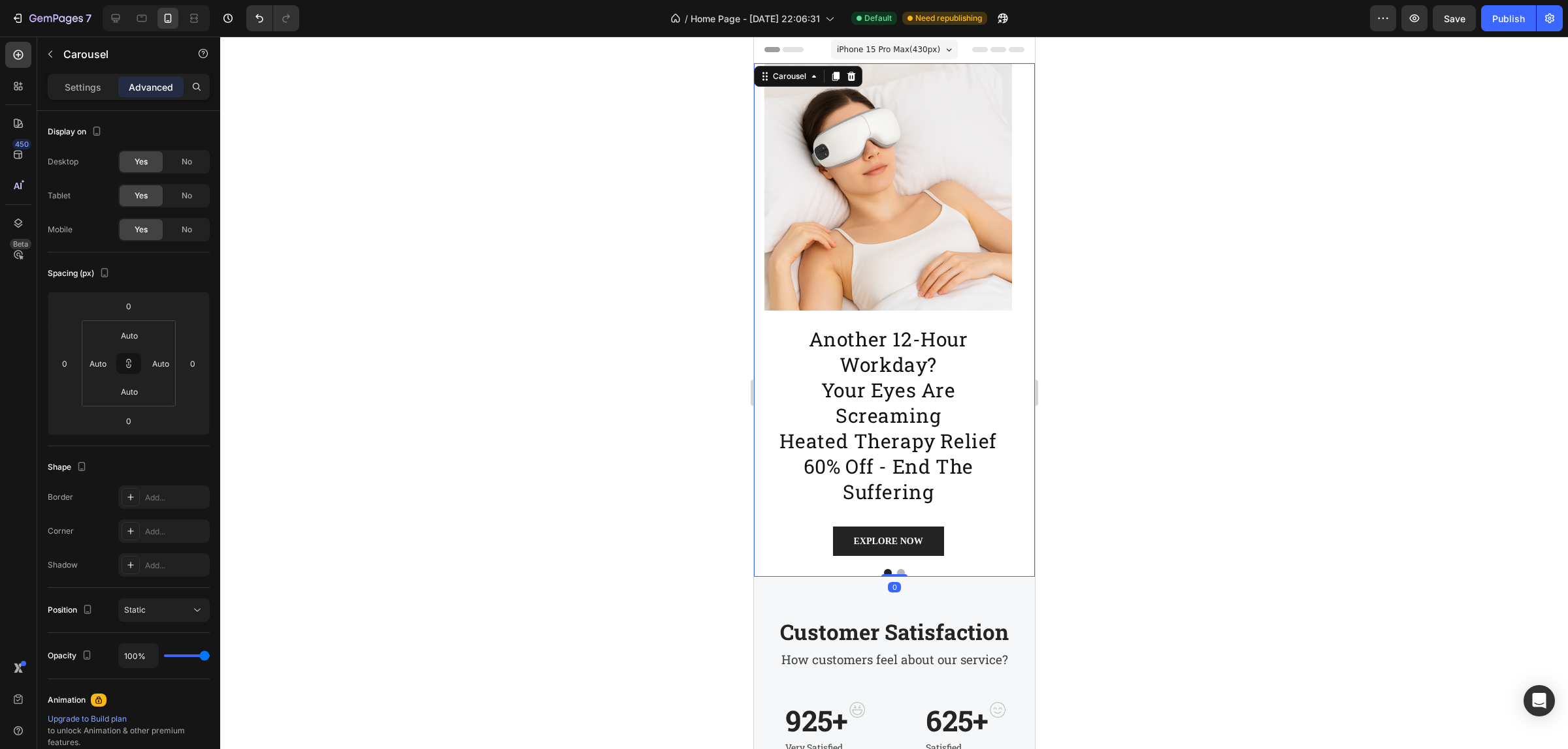
click at [896, 571] on button "Dot" at bounding box center [900, 573] width 8 height 8
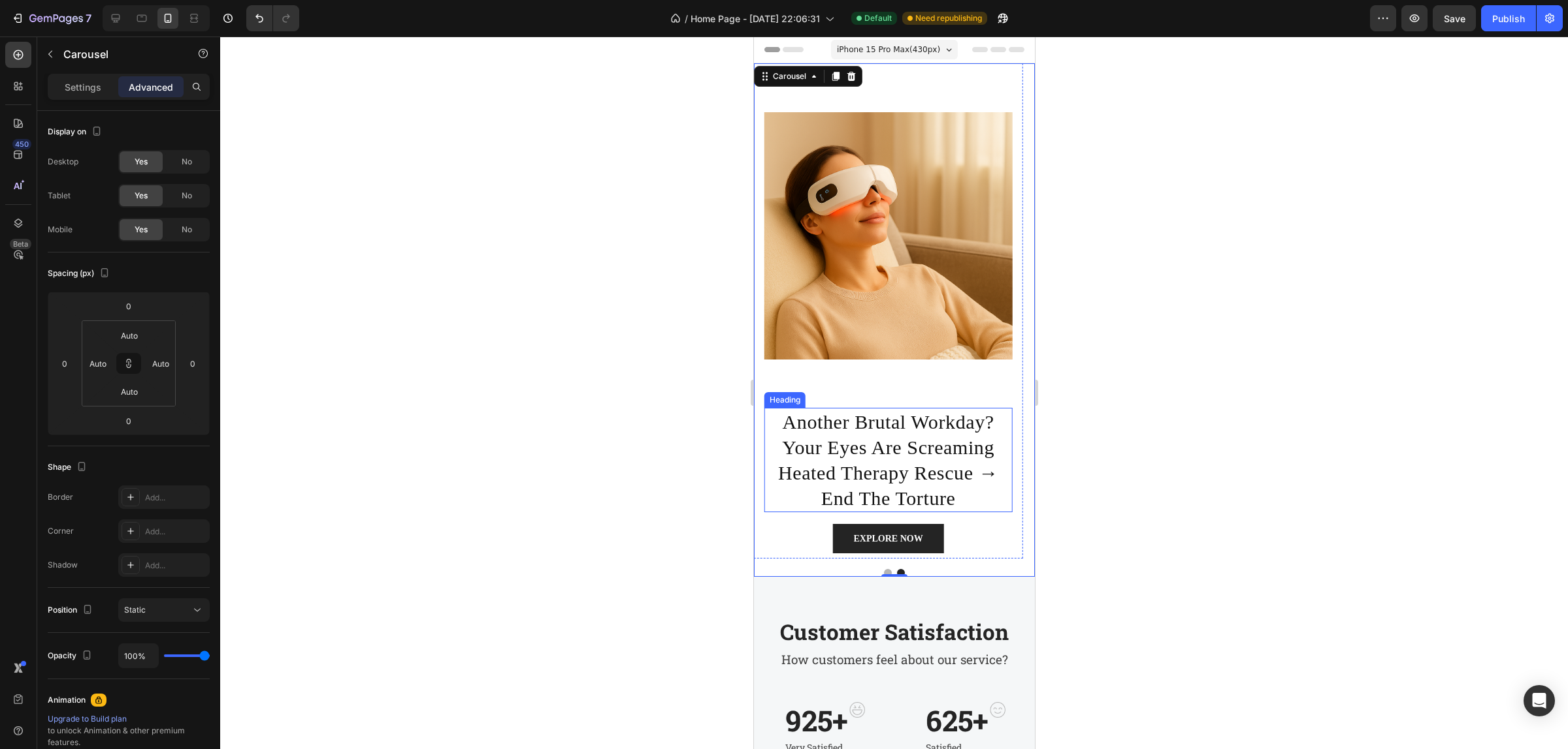
click at [909, 431] on p "another brutal workday? your eyes are screaming heated therapy rescue → end the…" at bounding box center [888, 460] width 245 height 102
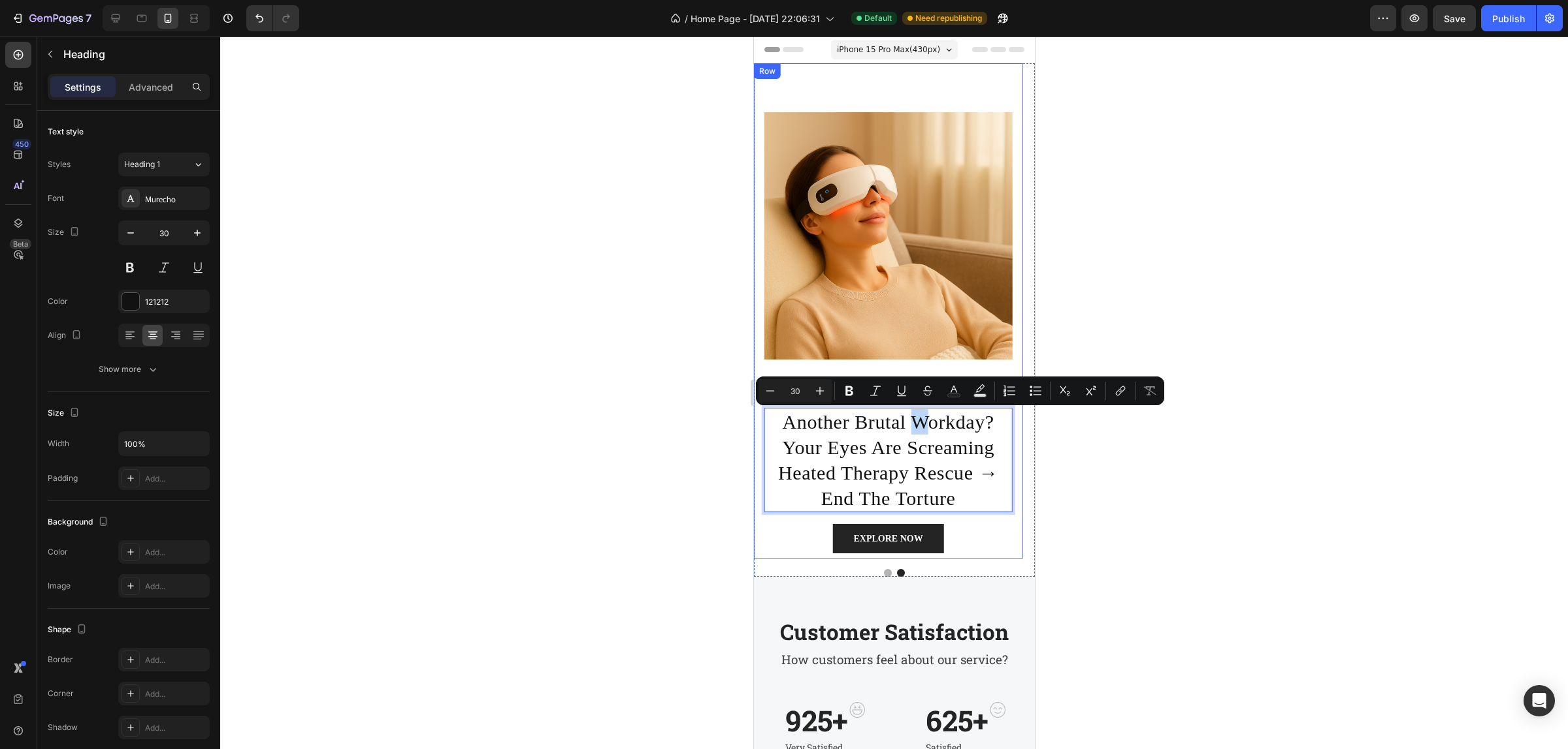
drag, startPoint x: 909, startPoint y: 431, endPoint x: 921, endPoint y: 382, distance: 50.4
click at [896, 463] on p "another brutal workday? your eyes are screaming heated therapy rescue → end the…" at bounding box center [888, 460] width 245 height 102
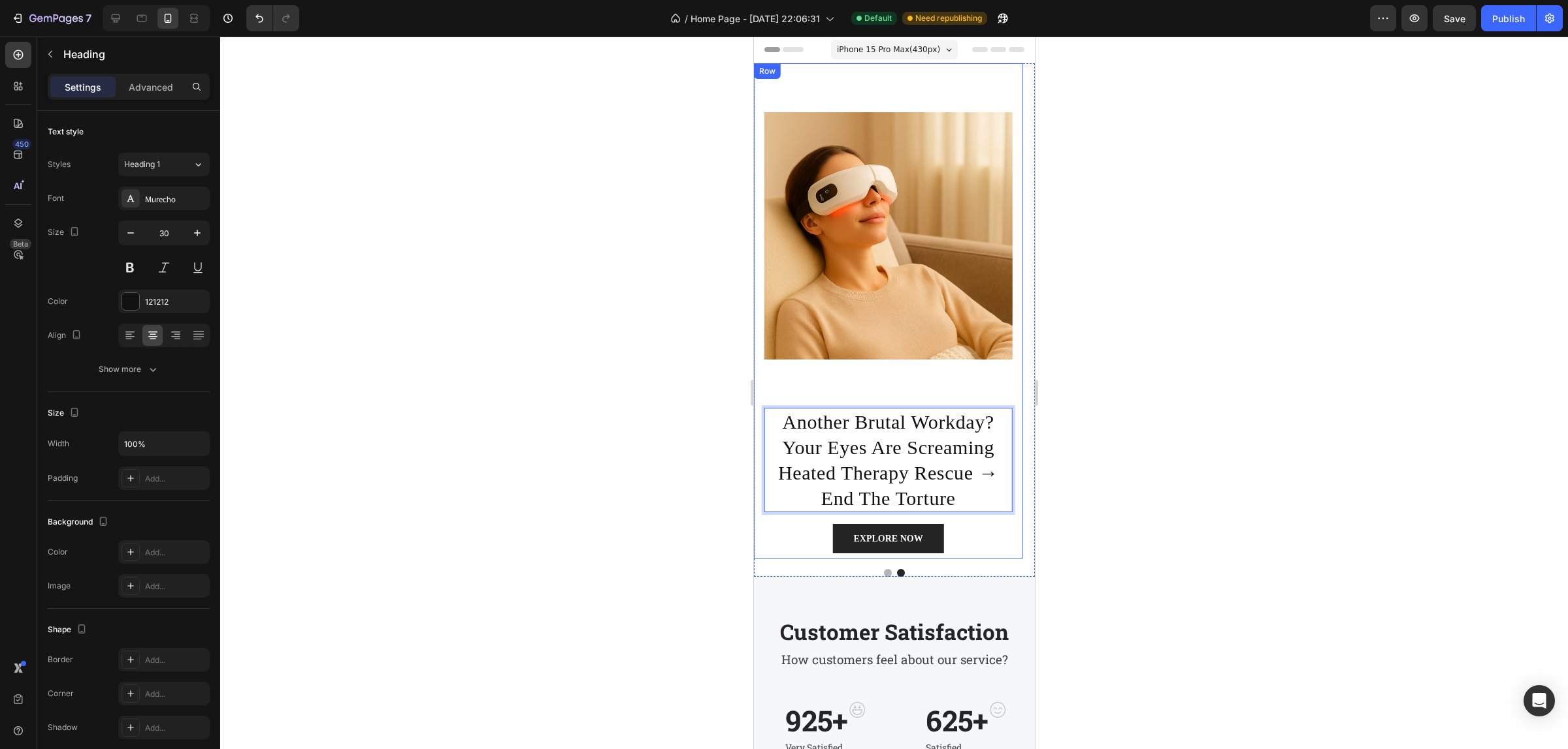
click at [873, 387] on div "Image" at bounding box center [887, 236] width 248 height 345
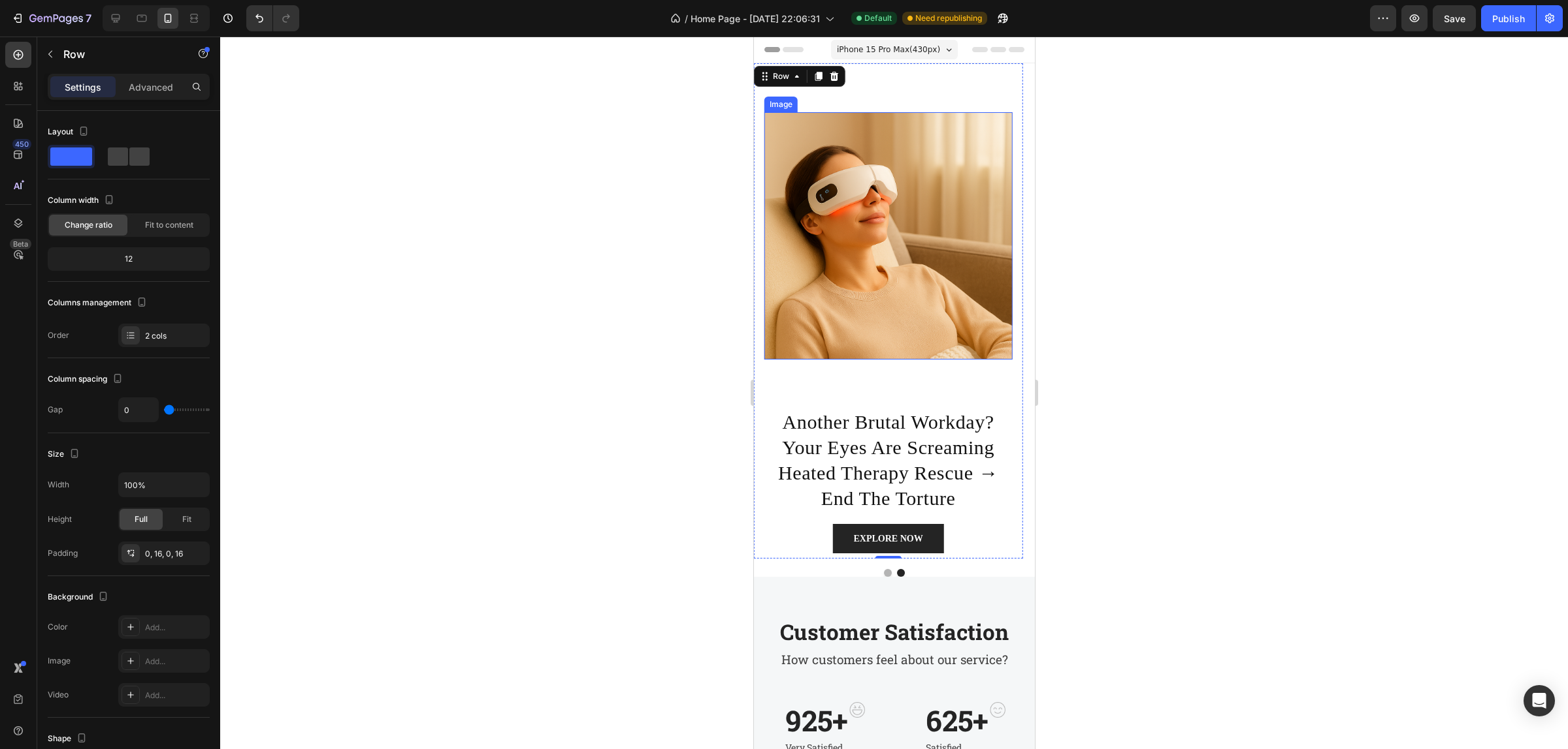
click at [898, 288] on img at bounding box center [887, 236] width 248 height 248
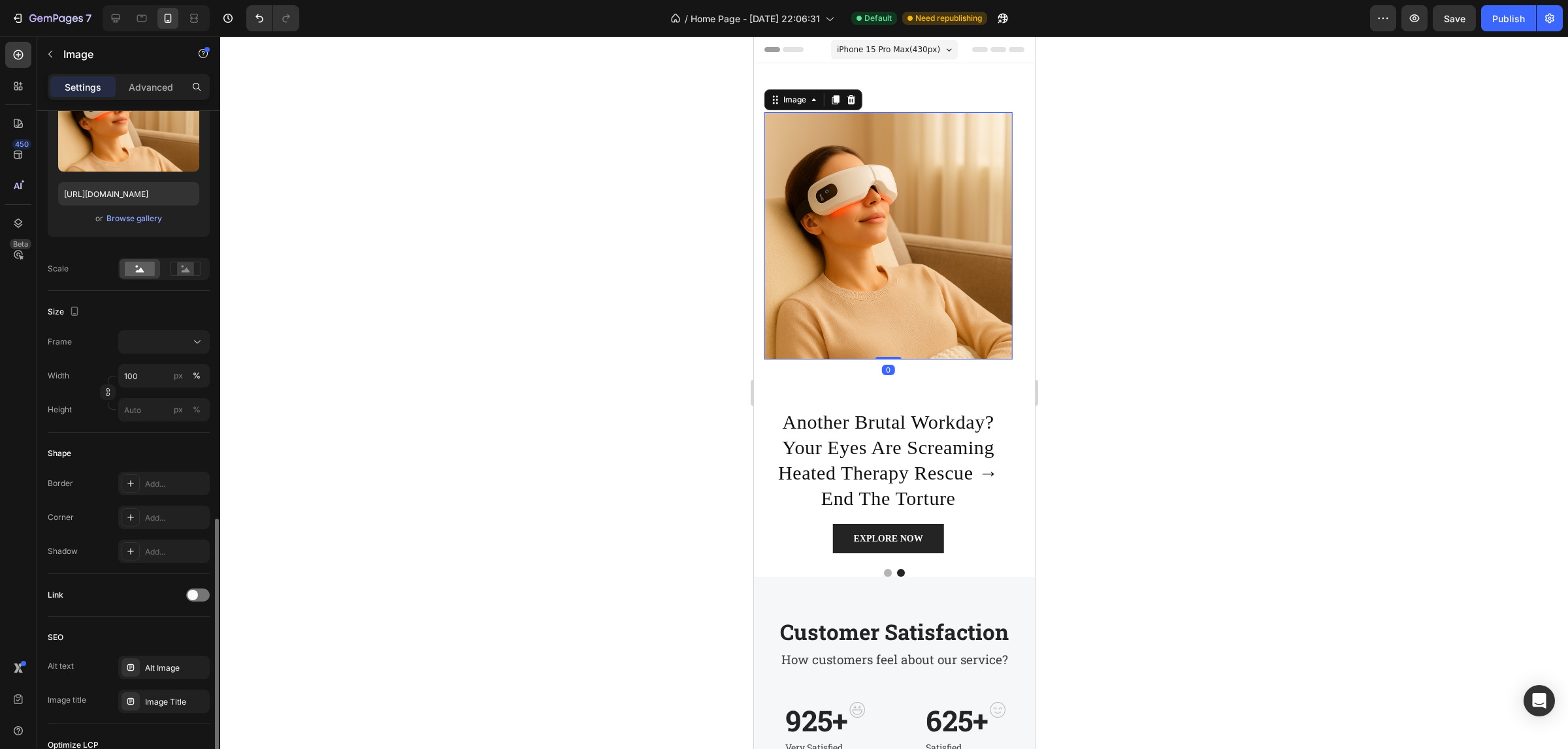
scroll to position [344, 0]
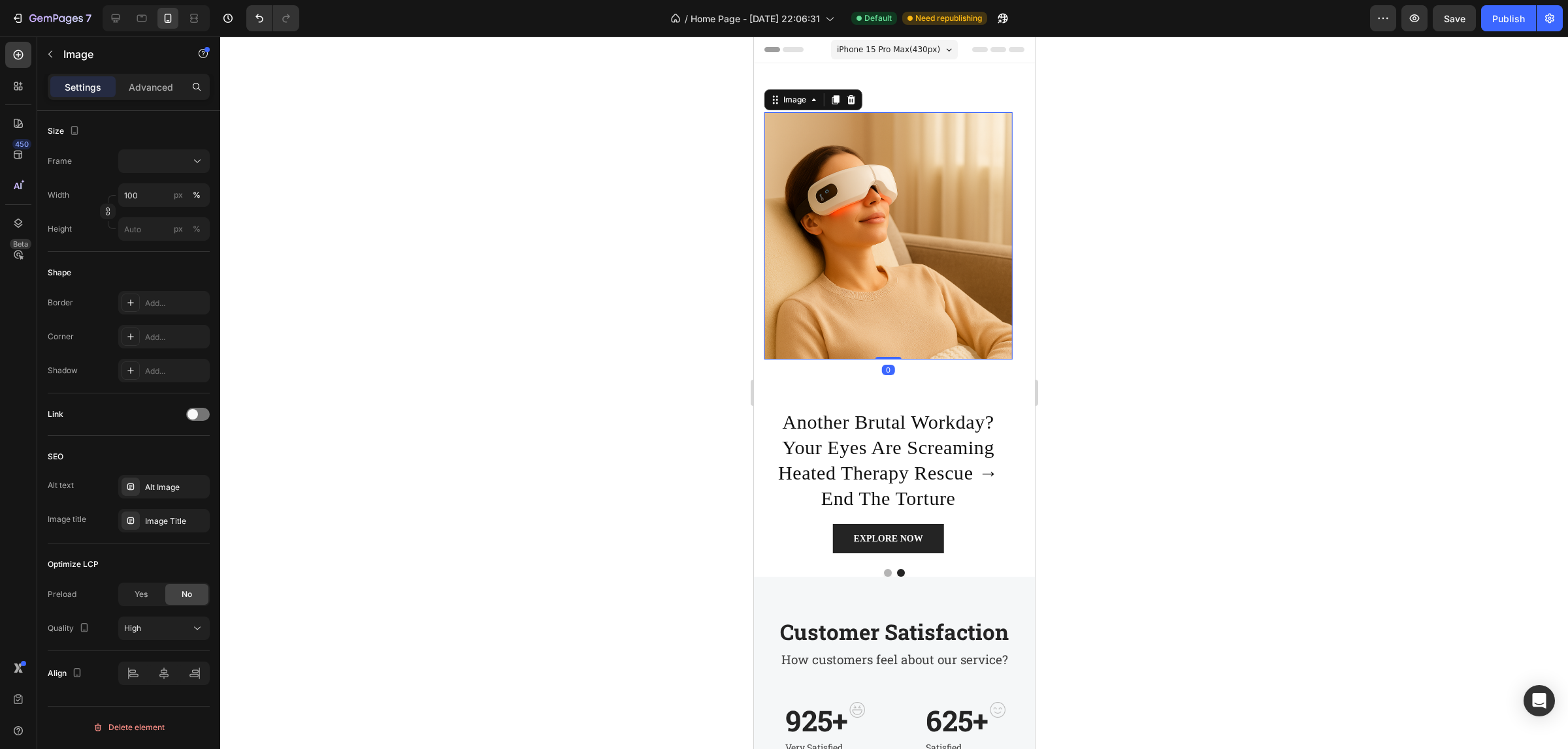
drag, startPoint x: 893, startPoint y: 359, endPoint x: 949, endPoint y: 120, distance: 245.5
click at [957, 194] on div "Image 0" at bounding box center [887, 236] width 248 height 248
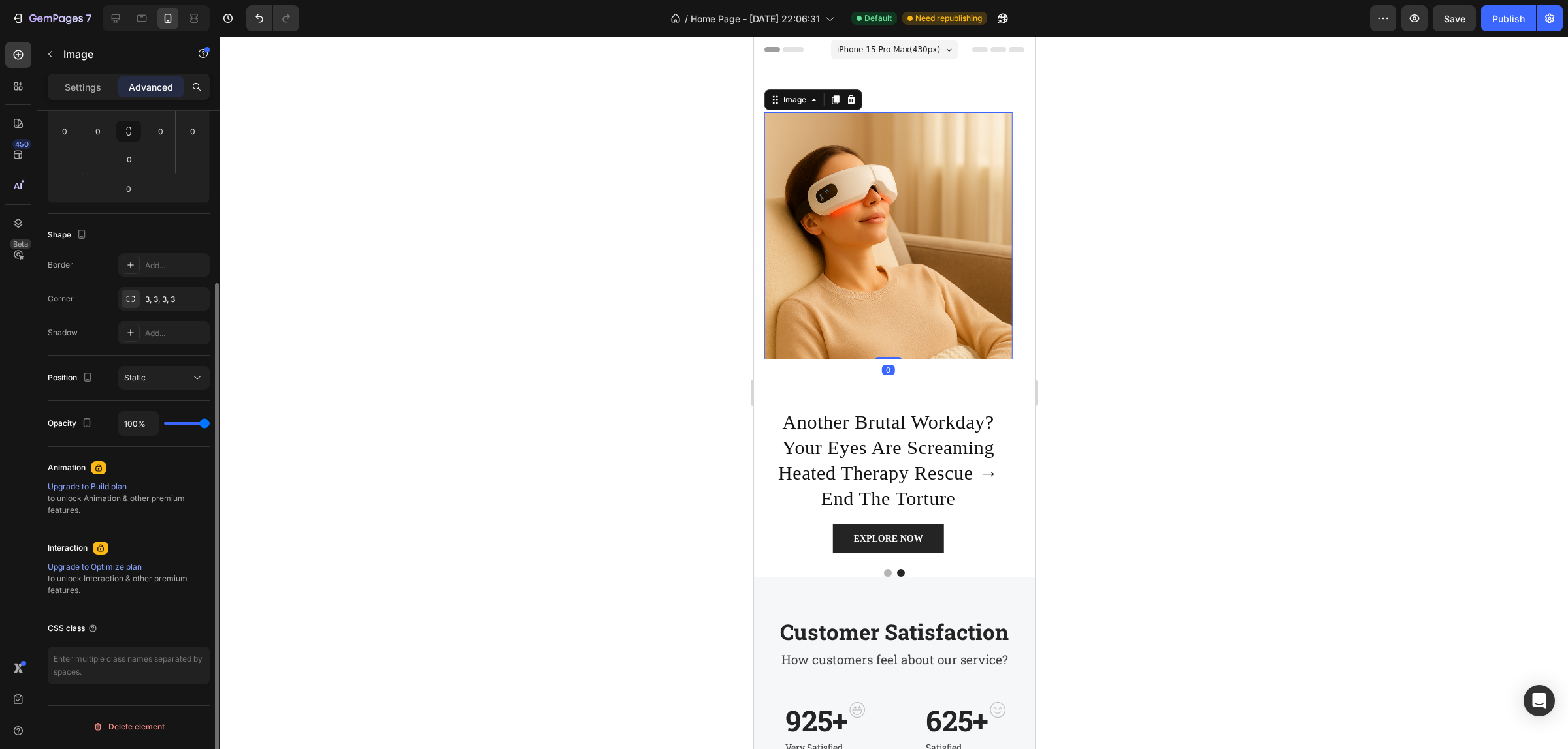
scroll to position [232, 0]
click at [949, 118] on img at bounding box center [887, 236] width 248 height 248
click at [884, 572] on button "Dot" at bounding box center [887, 573] width 8 height 8
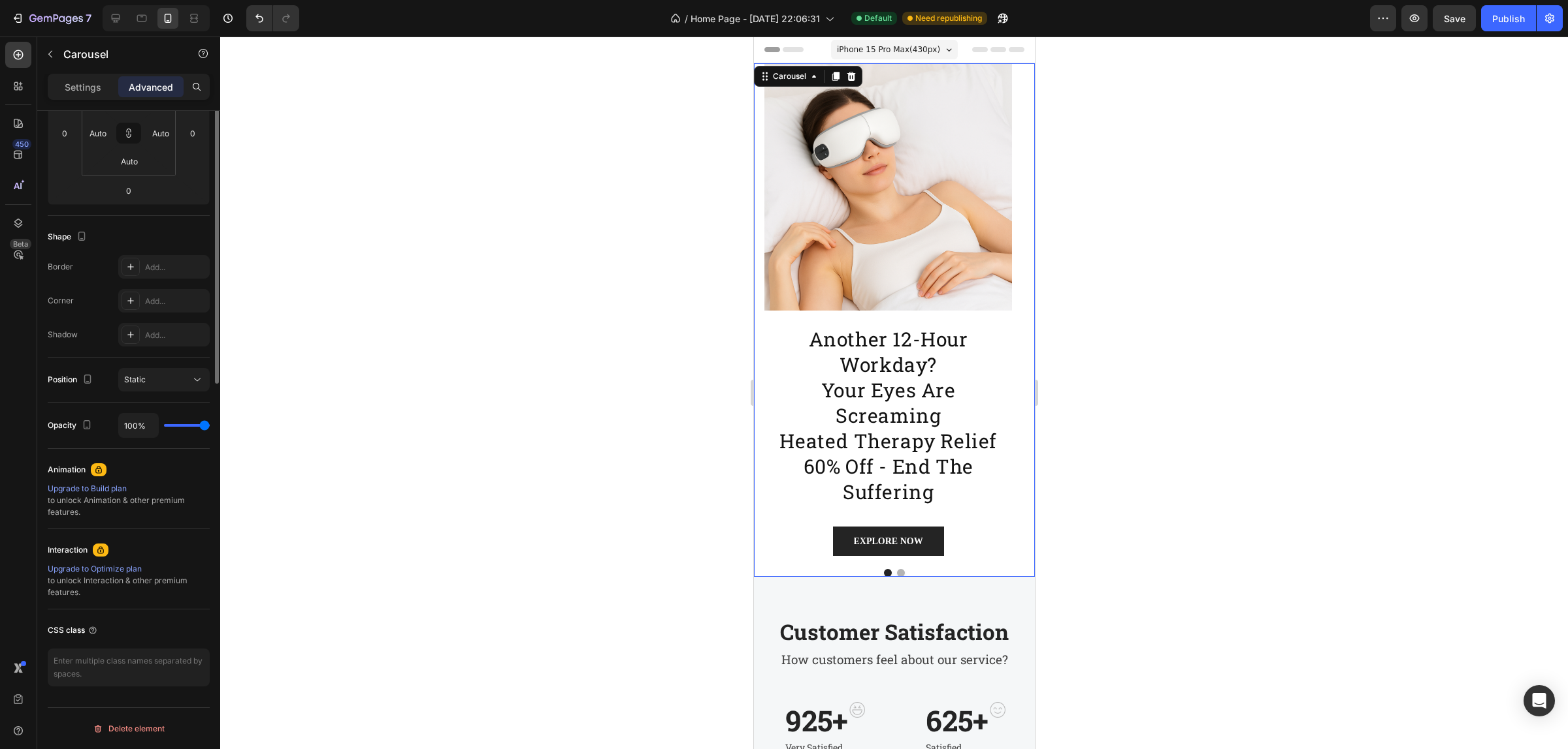
scroll to position [0, 0]
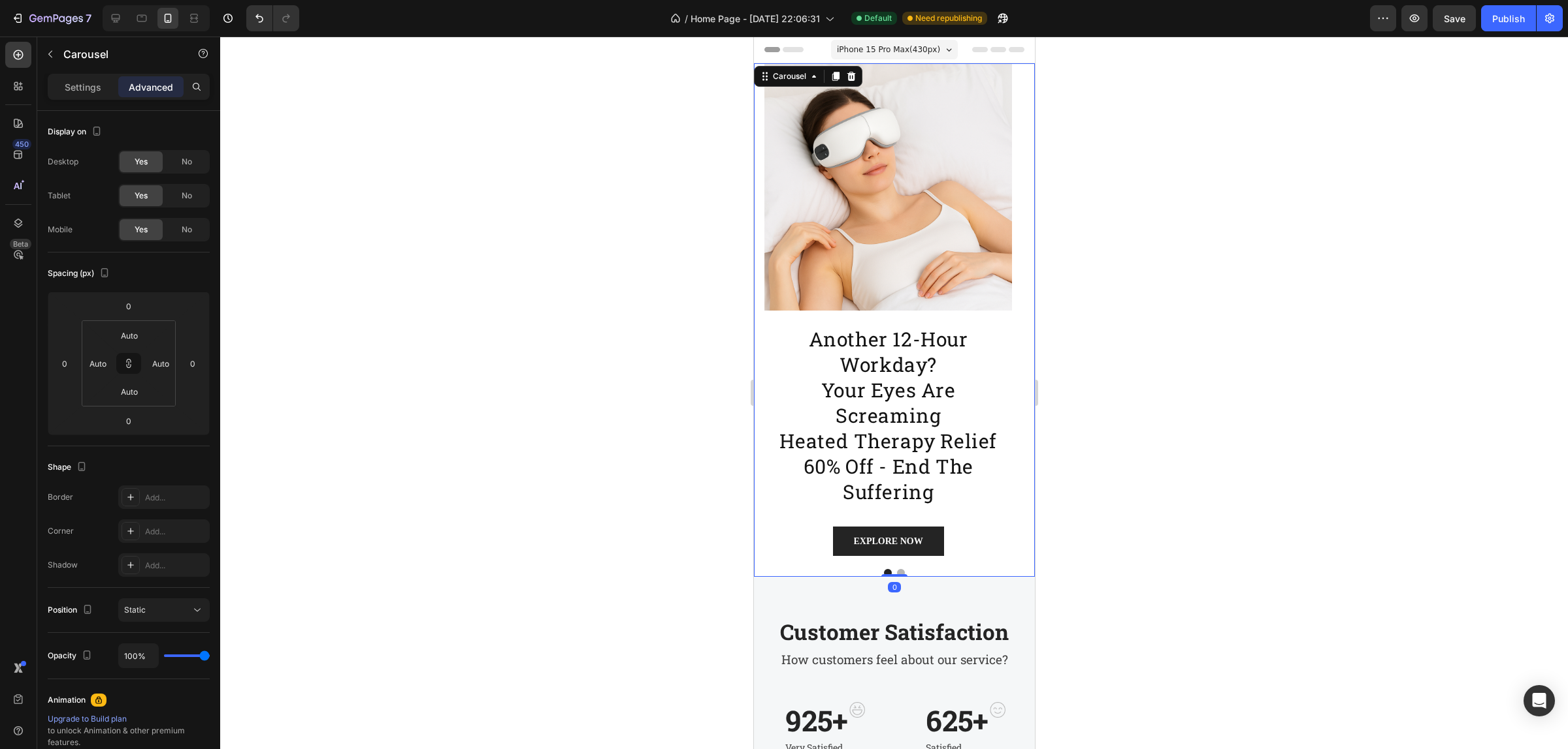
click at [897, 571] on button "Dot" at bounding box center [900, 573] width 8 height 8
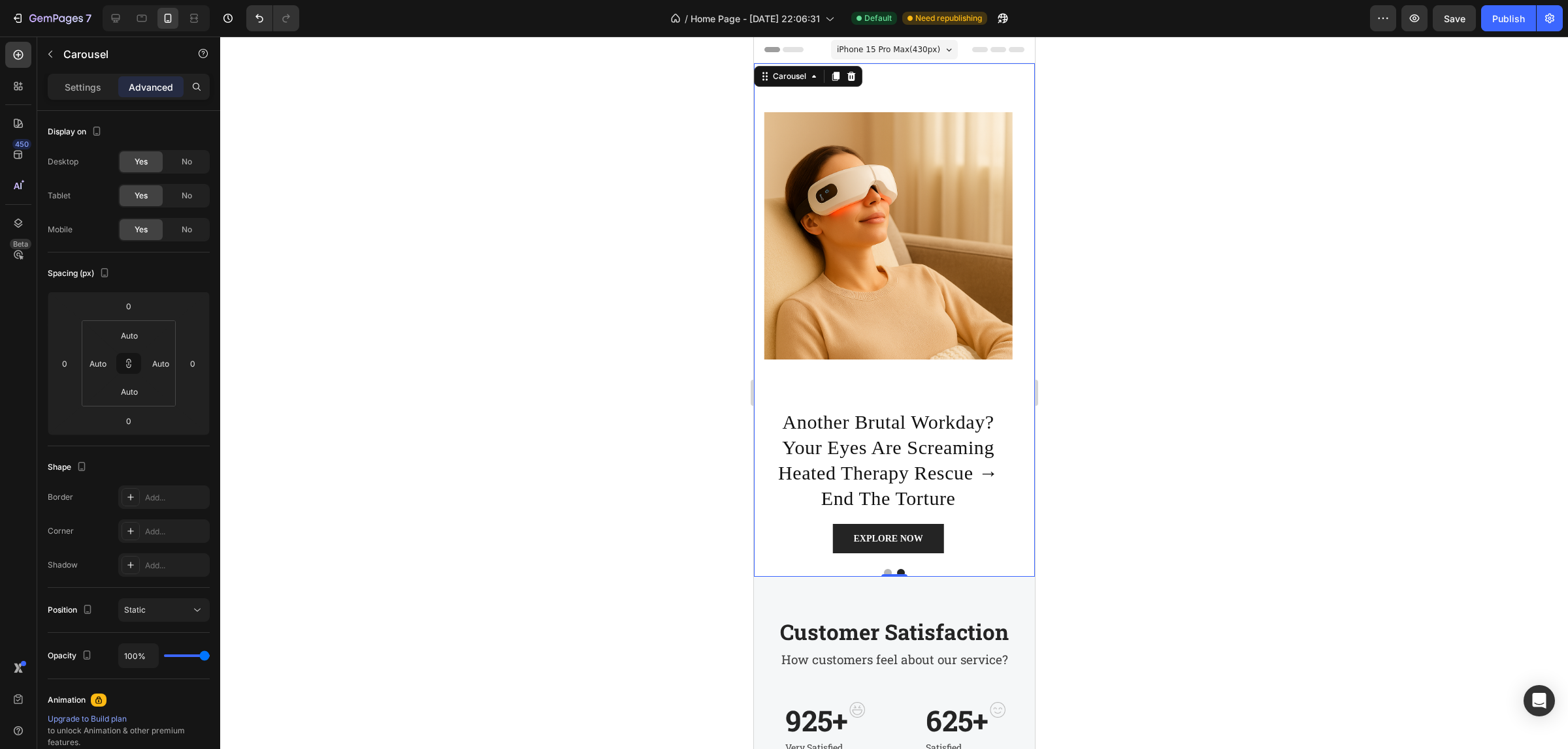
click at [904, 113] on img at bounding box center [887, 236] width 248 height 248
click at [925, 91] on div "Image 0" at bounding box center [887, 236] width 248 height 345
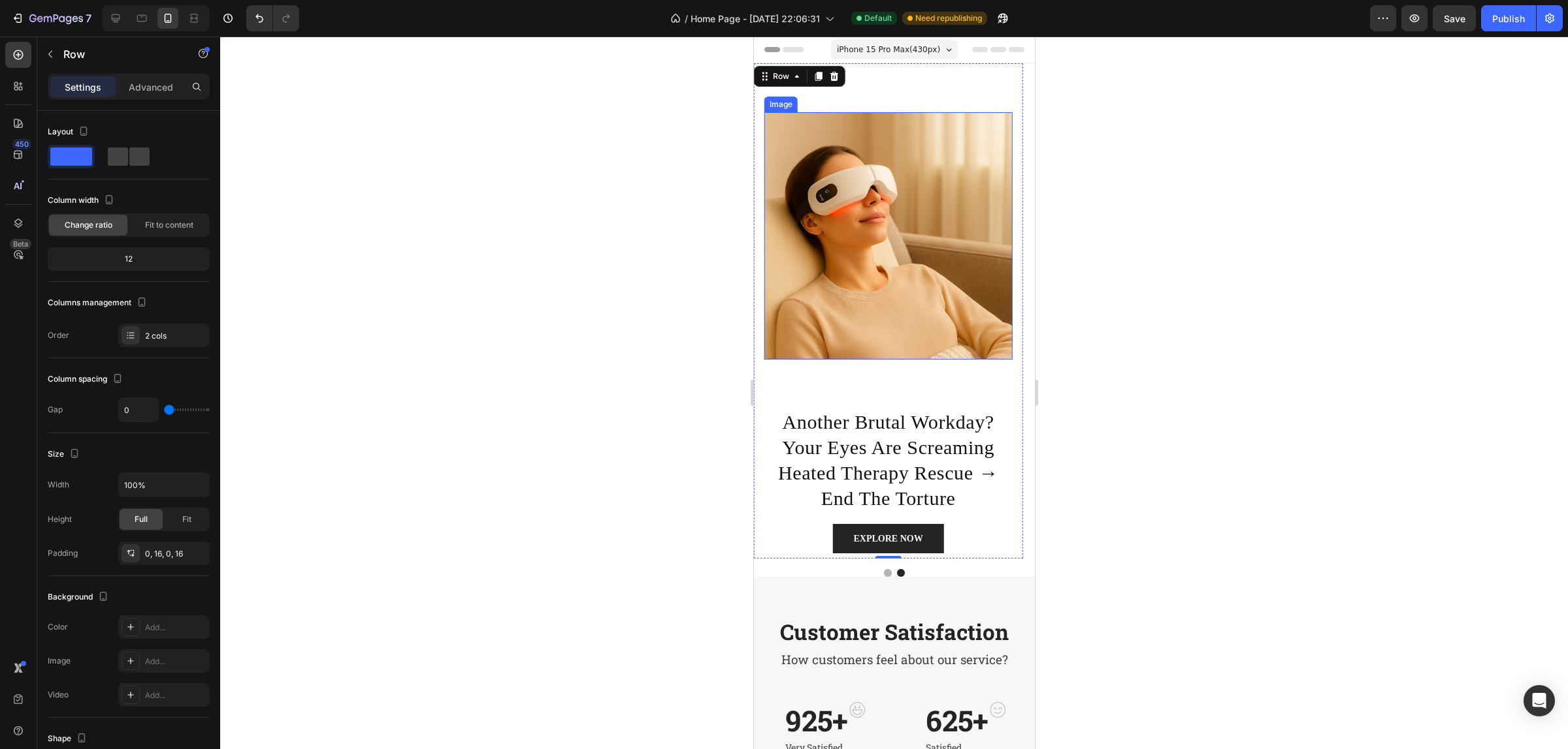
click at [907, 182] on img at bounding box center [887, 236] width 248 height 248
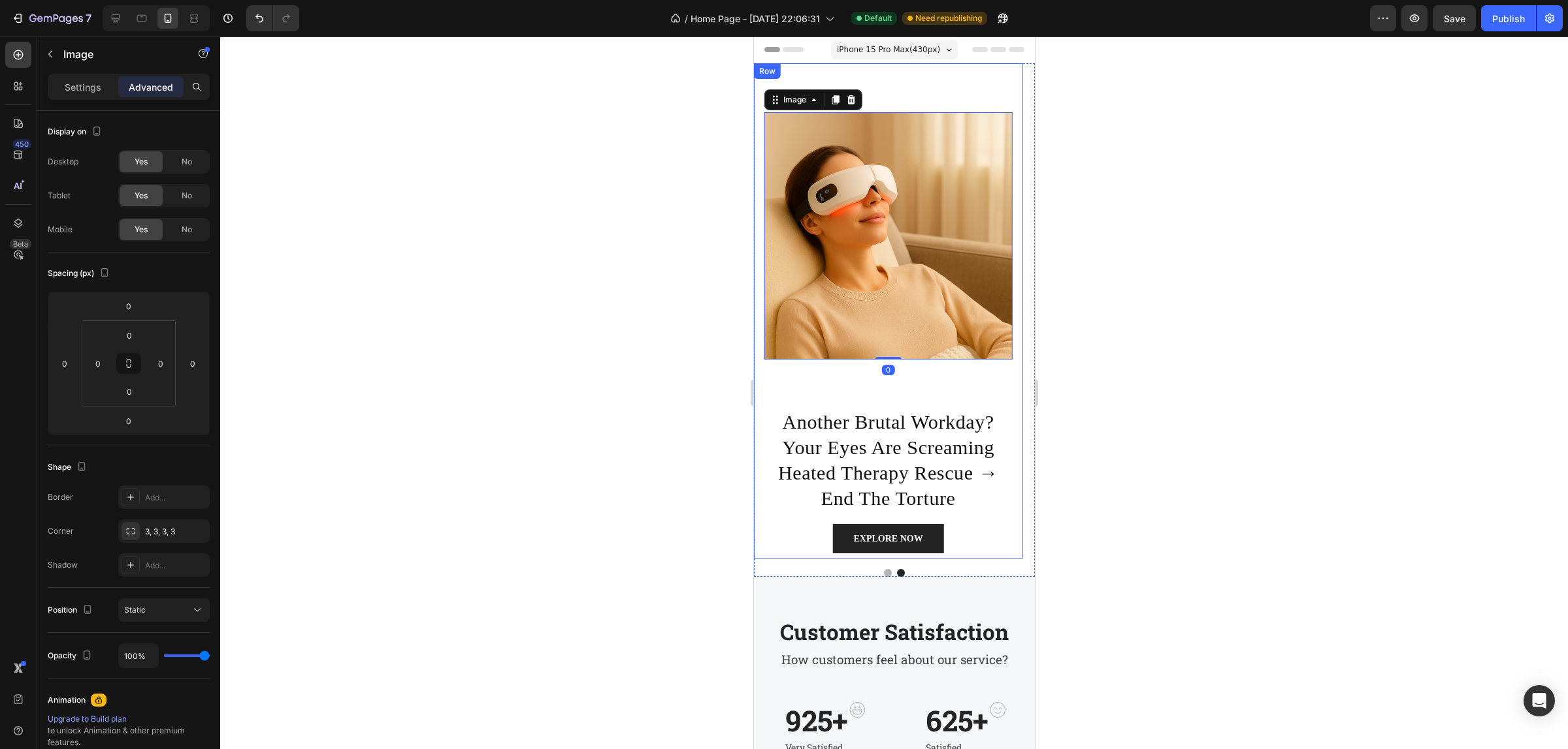
click at [855, 385] on div "Image 0" at bounding box center [887, 236] width 248 height 345
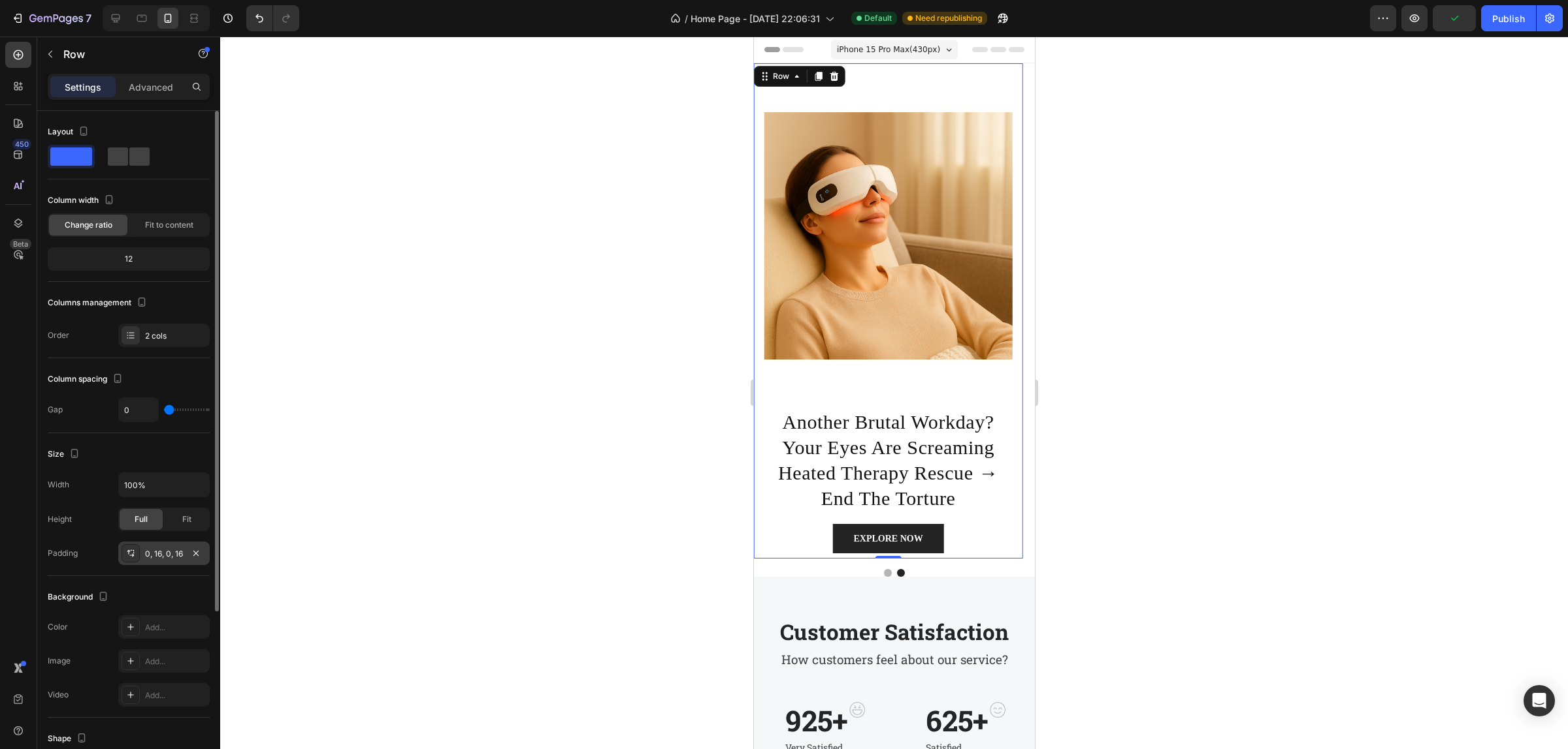
click at [147, 548] on div "0, 16, 0, 16" at bounding box center [163, 554] width 91 height 24
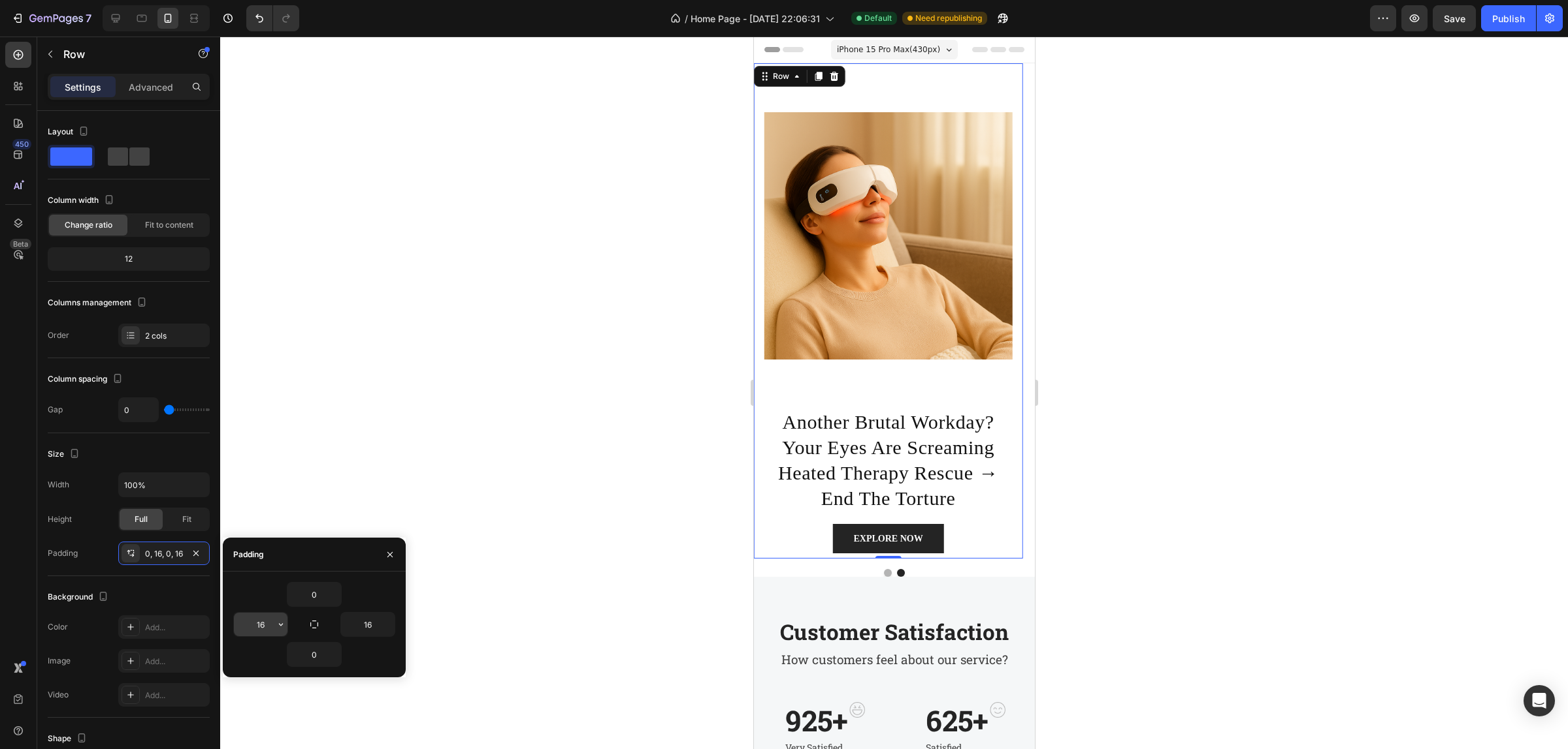
click at [259, 628] on input "16" at bounding box center [261, 625] width 53 height 24
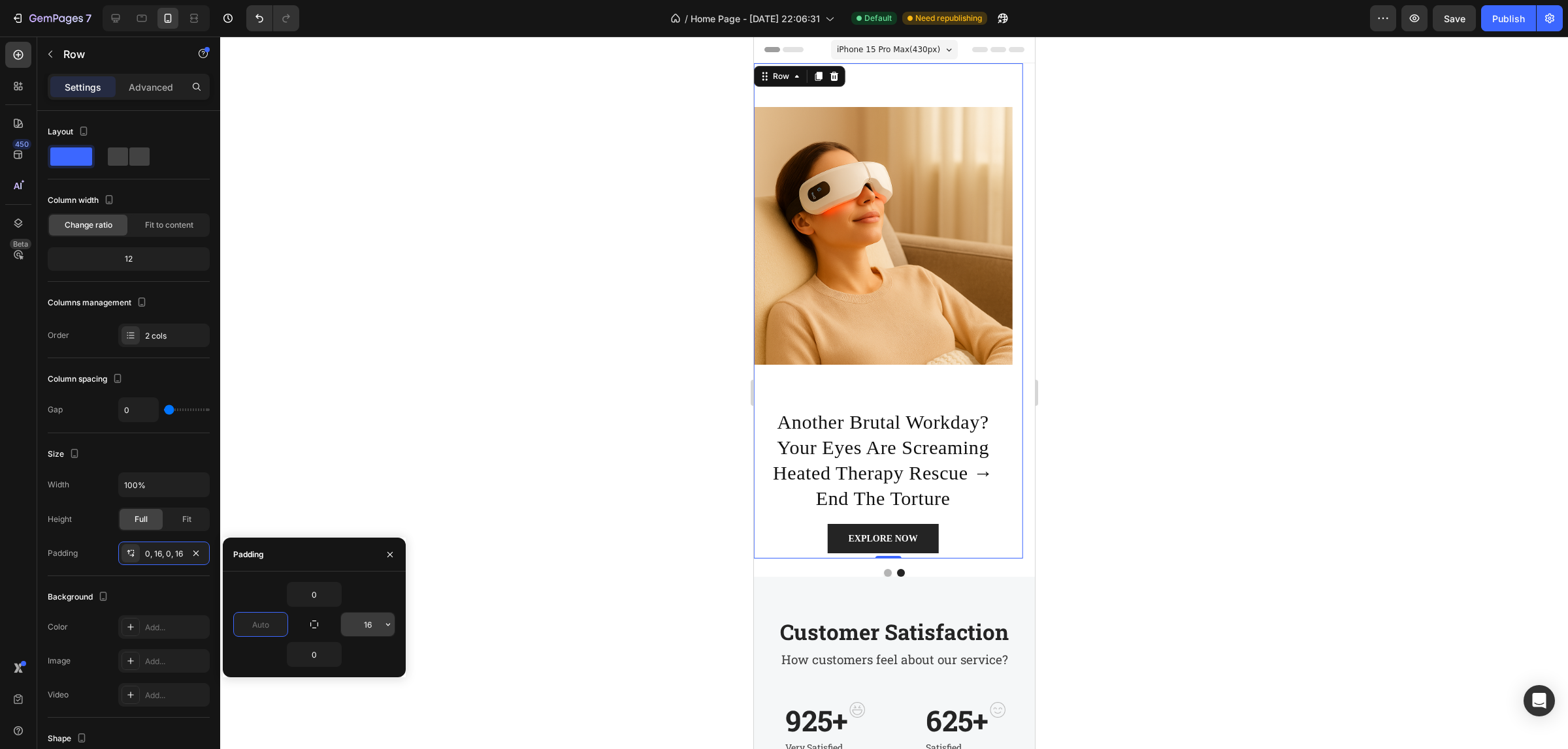
click at [364, 628] on input "16" at bounding box center [368, 625] width 53 height 24
type input "0"
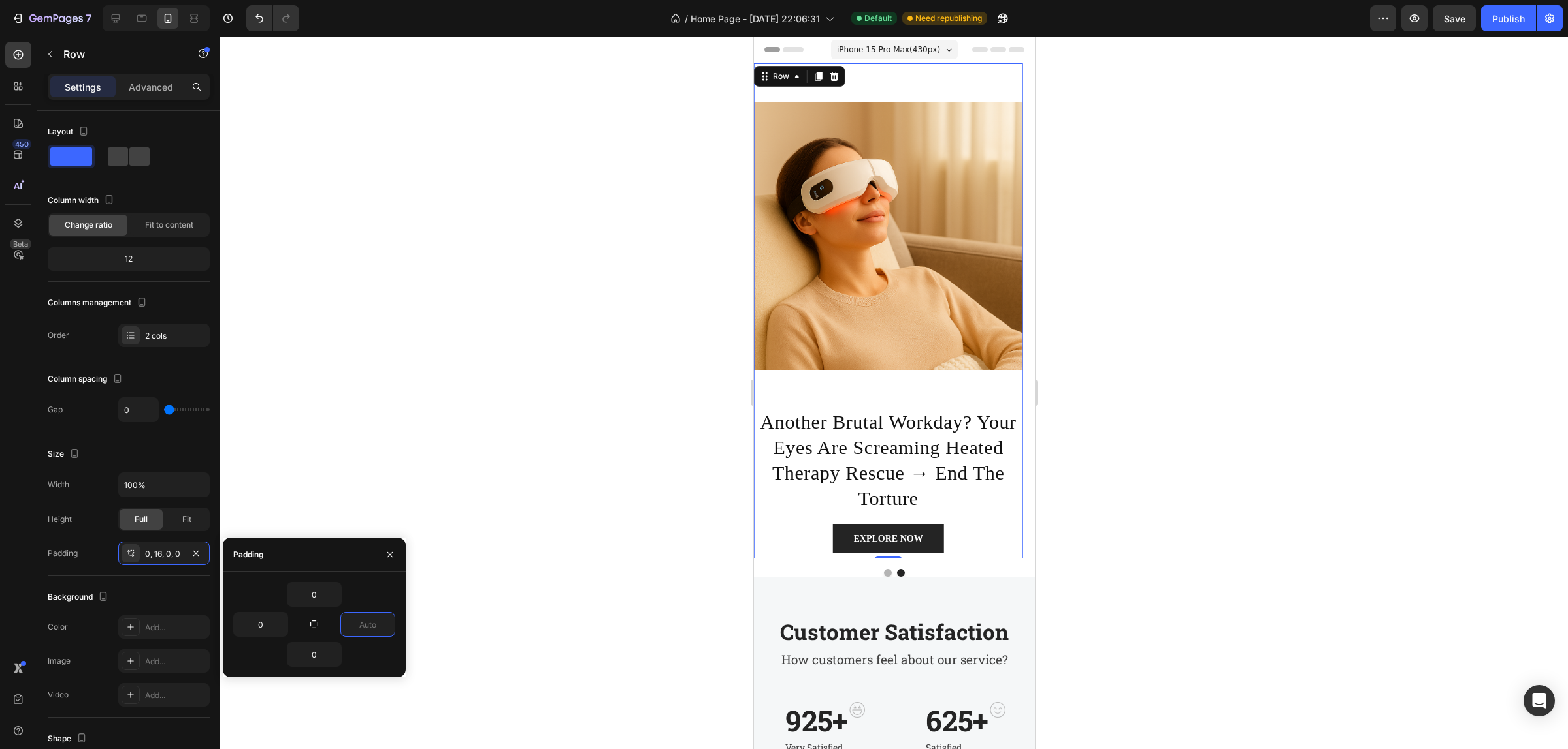
click at [360, 640] on div "0 0 0" at bounding box center [314, 625] width 162 height 85
type input "0"
click at [883, 572] on button "Dot" at bounding box center [887, 573] width 8 height 8
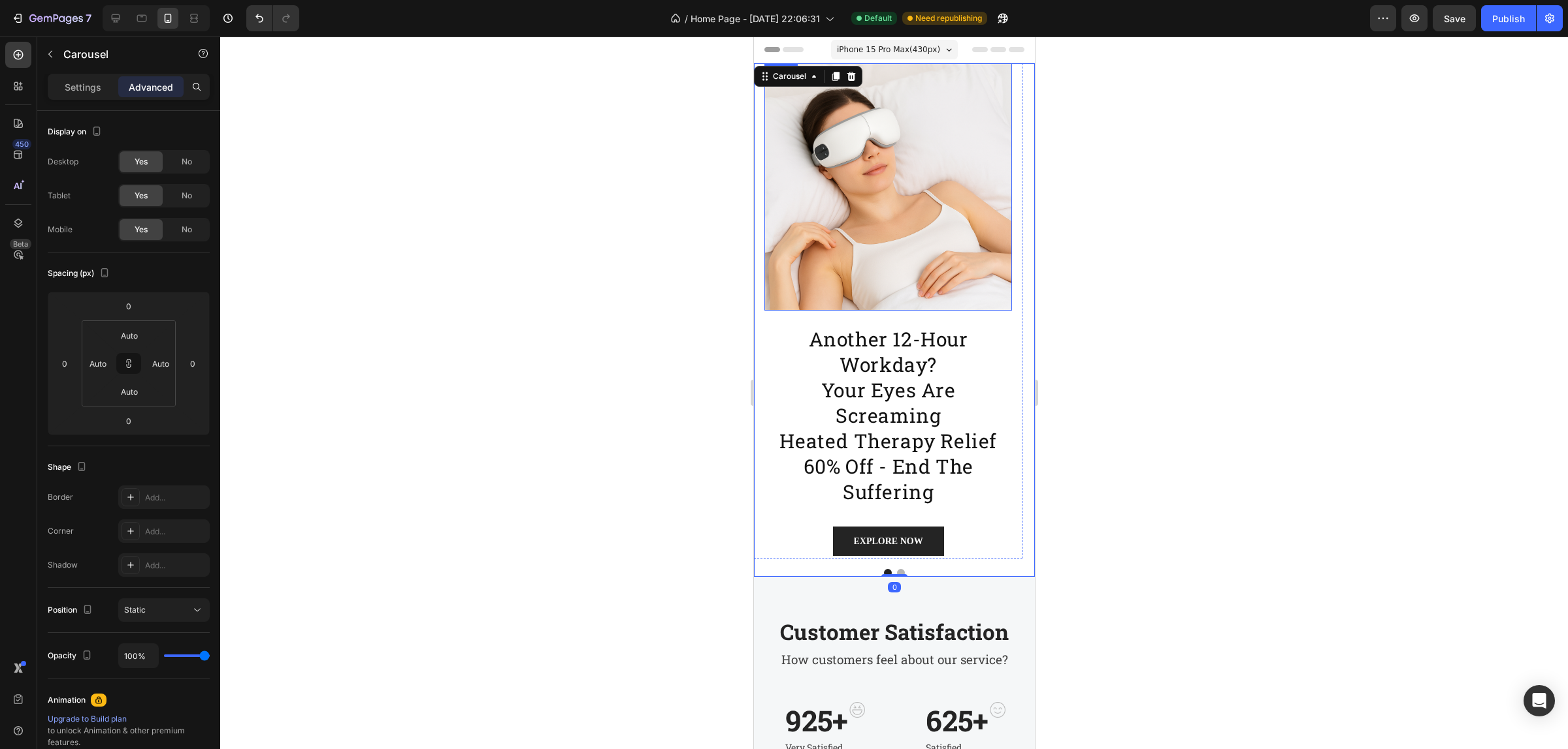
click at [873, 232] on img at bounding box center [887, 187] width 248 height 248
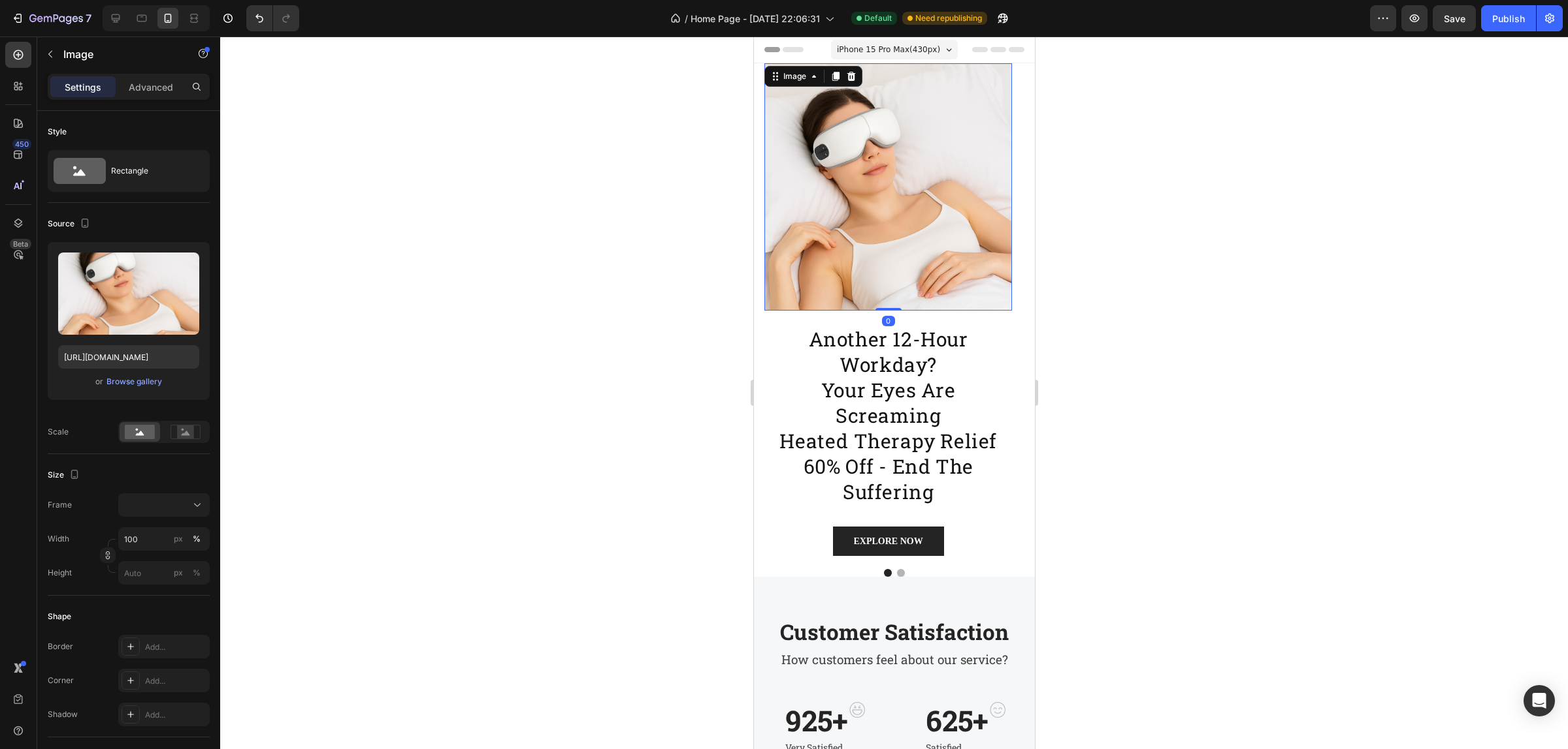
click at [851, 230] on img at bounding box center [887, 187] width 248 height 248
click at [930, 224] on img at bounding box center [887, 187] width 248 height 248
click at [896, 573] on button "Dot" at bounding box center [900, 573] width 8 height 8
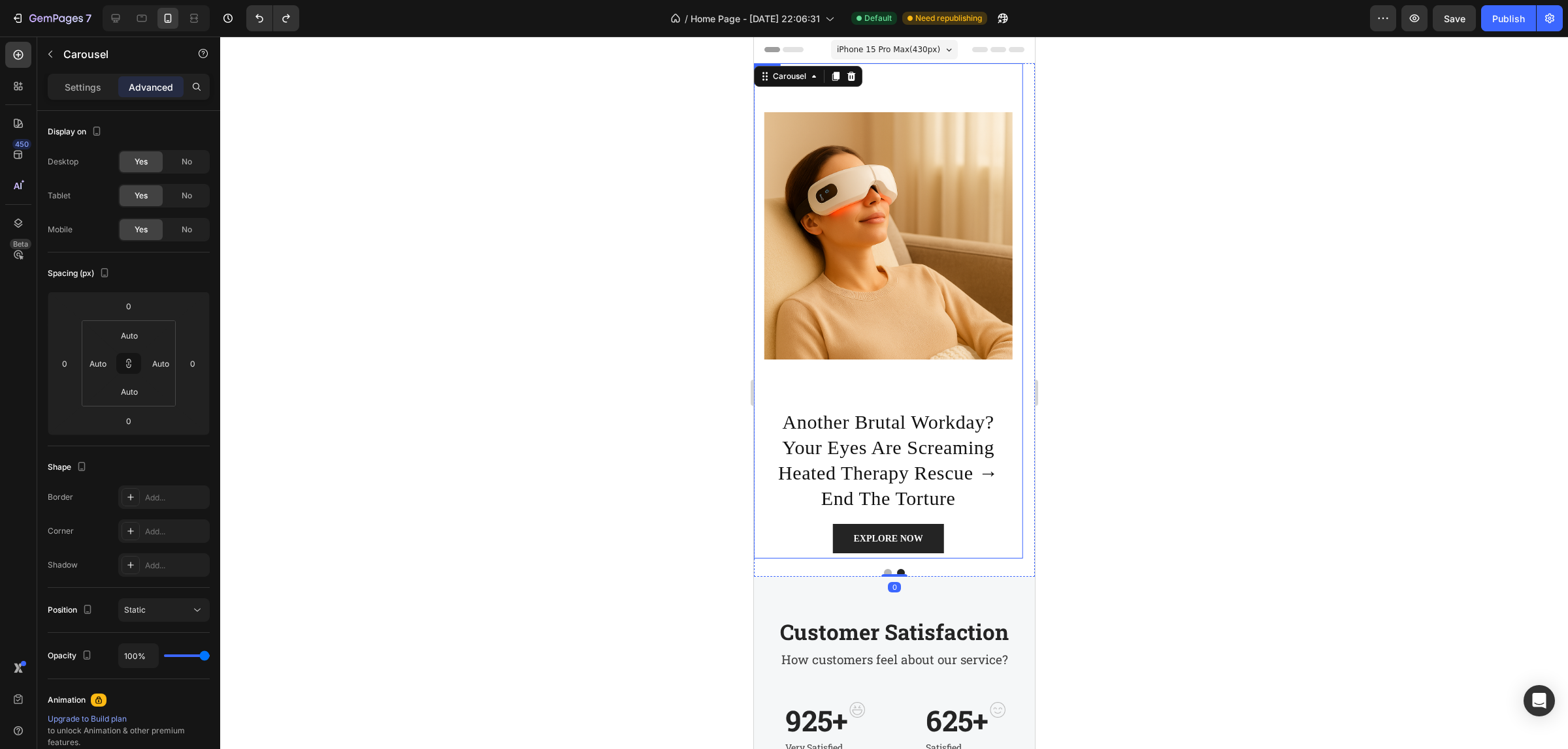
click at [900, 397] on div "Image" at bounding box center [887, 236] width 248 height 345
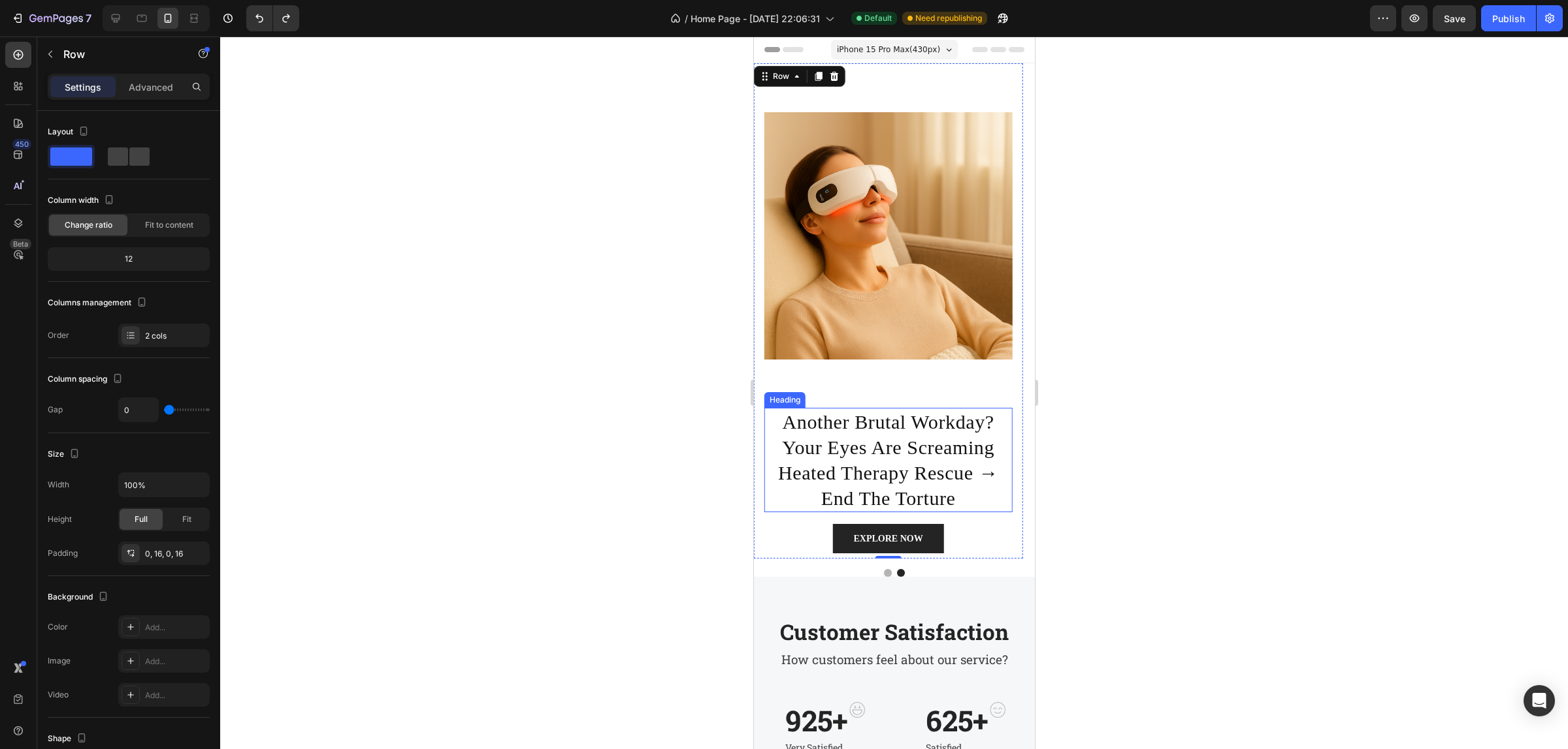
click at [887, 458] on p "another brutal workday? your eyes are screaming heated therapy rescue → end the…" at bounding box center [888, 460] width 245 height 102
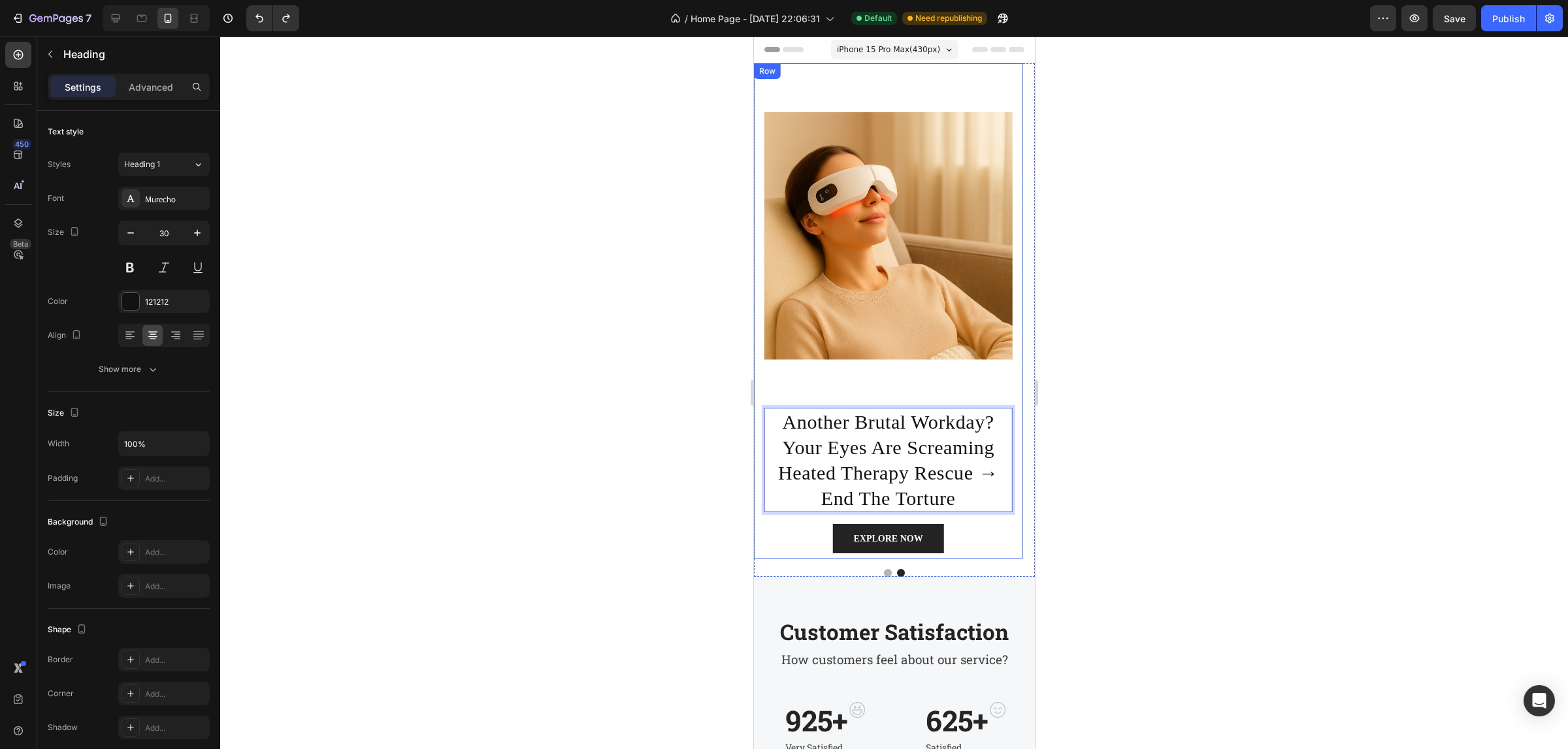
click at [924, 385] on div "Image" at bounding box center [887, 236] width 248 height 345
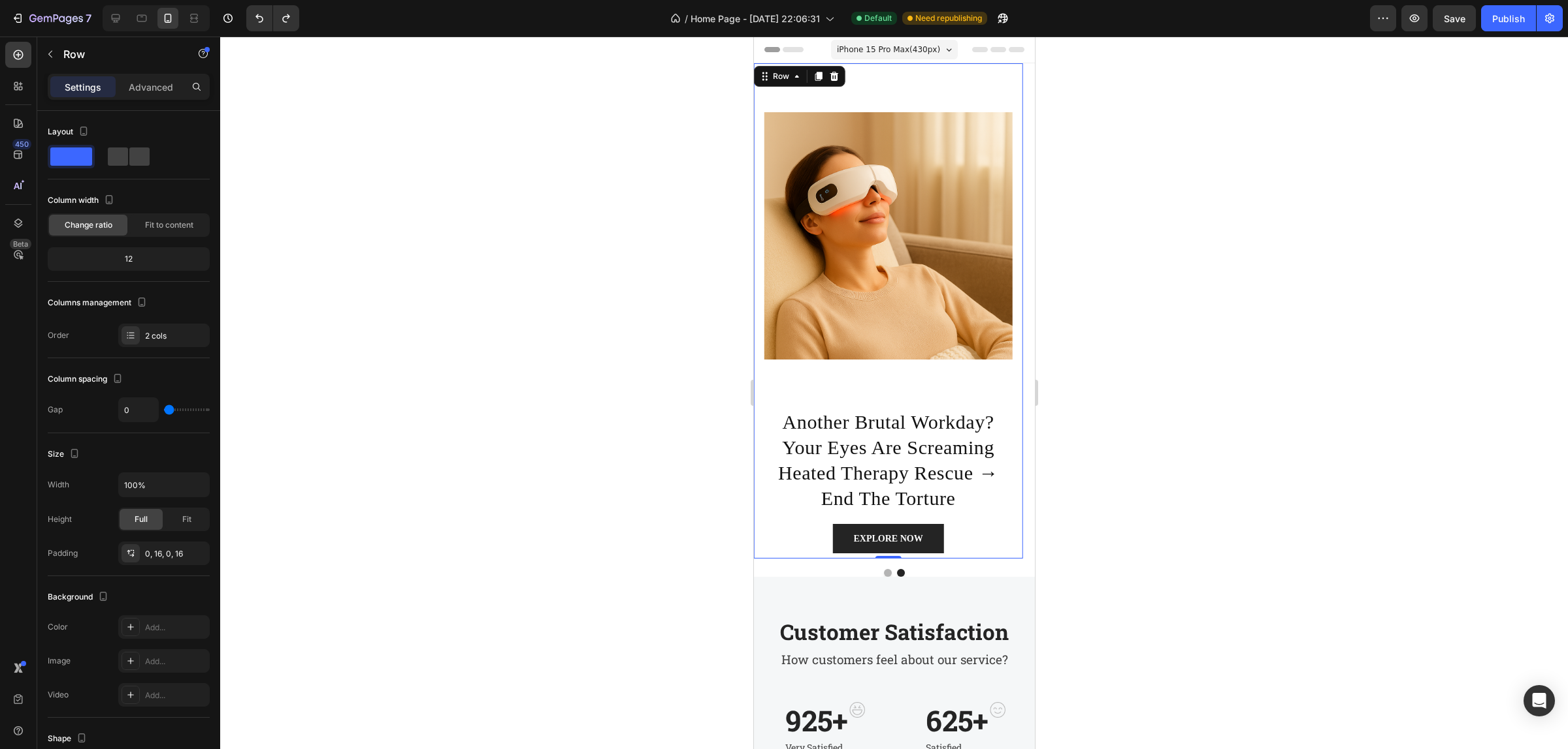
click at [924, 385] on div "Image" at bounding box center [887, 236] width 248 height 345
click at [875, 393] on div "Image" at bounding box center [887, 236] width 248 height 345
click at [888, 309] on img at bounding box center [887, 236] width 248 height 248
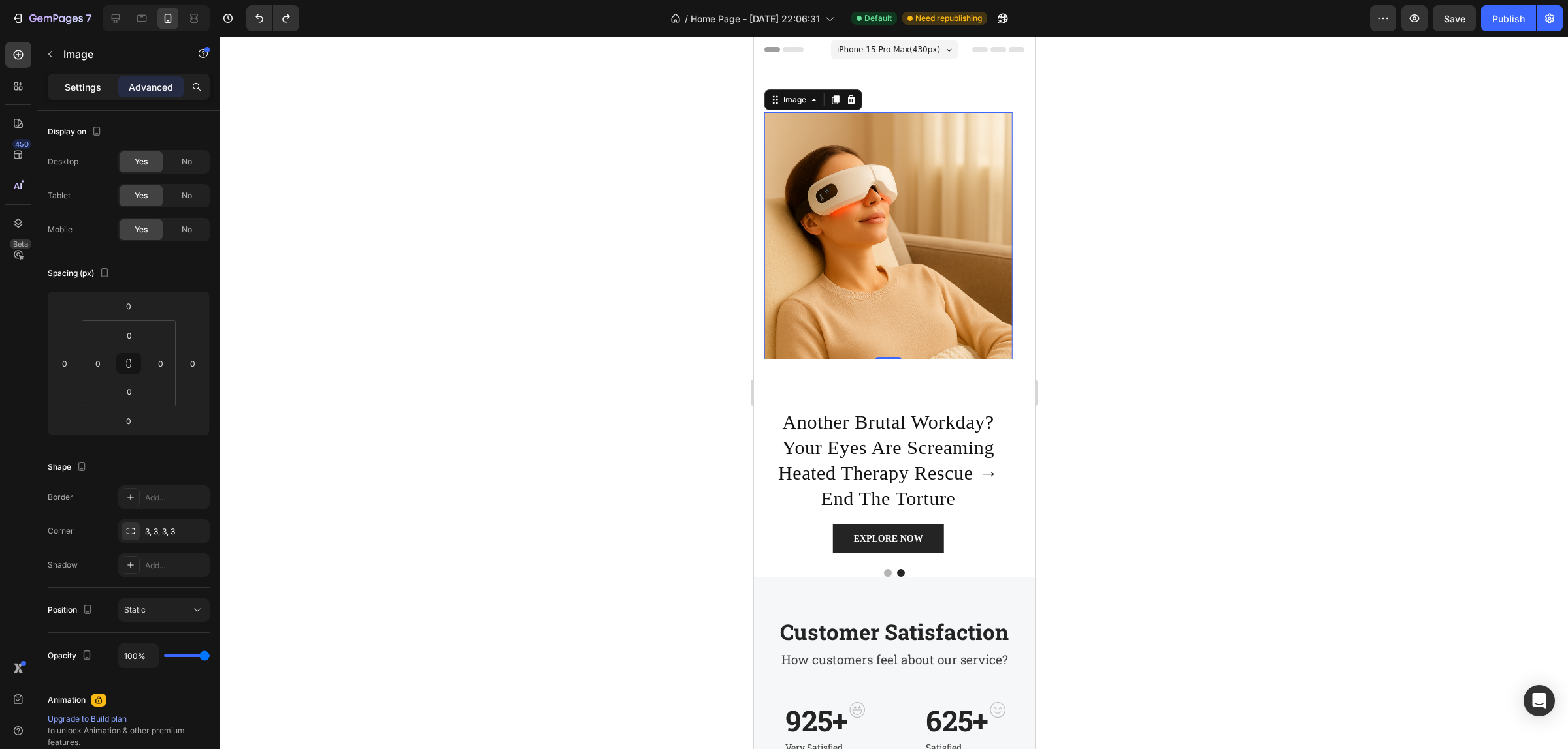
click at [88, 82] on p "Settings" at bounding box center [83, 87] width 37 height 14
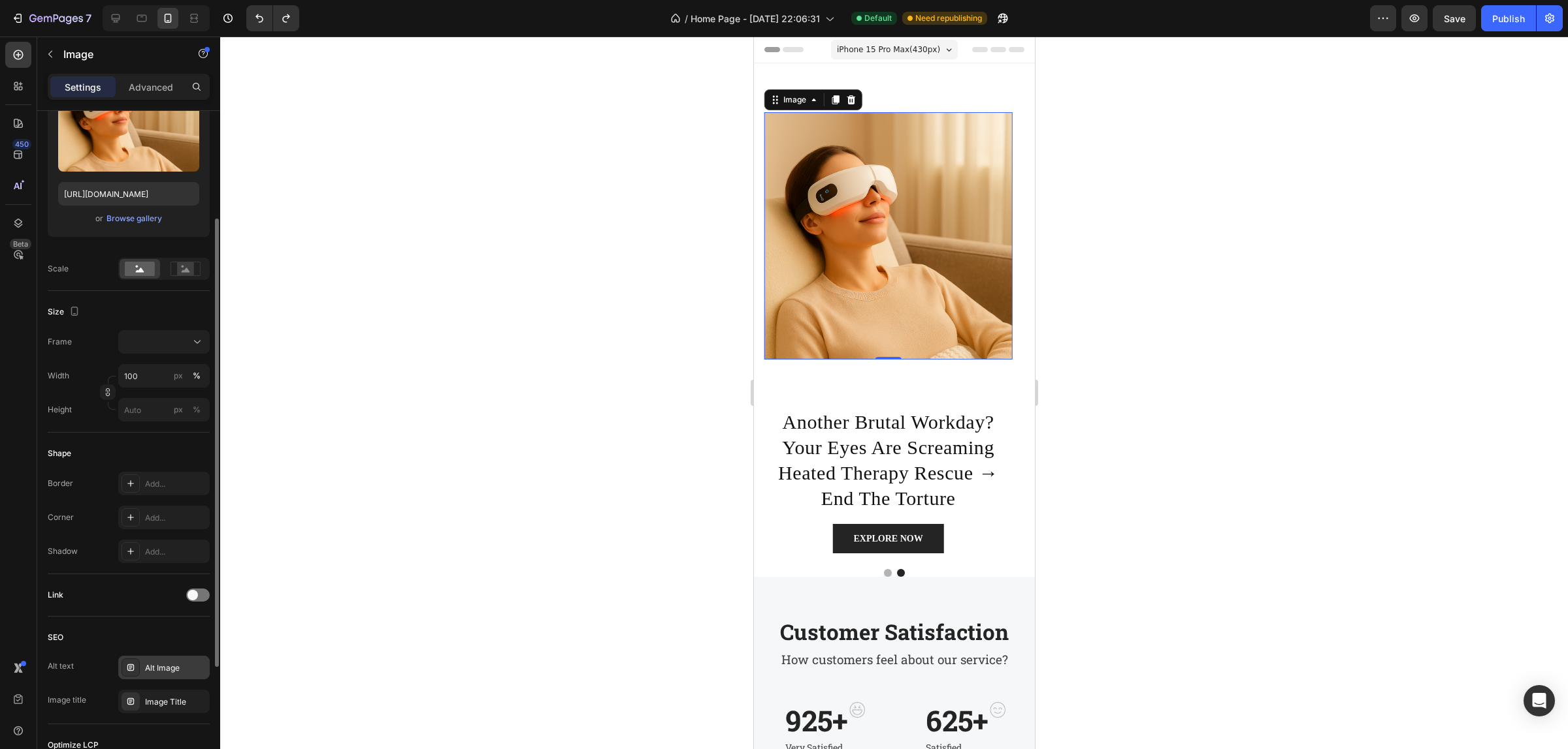
scroll to position [344, 0]
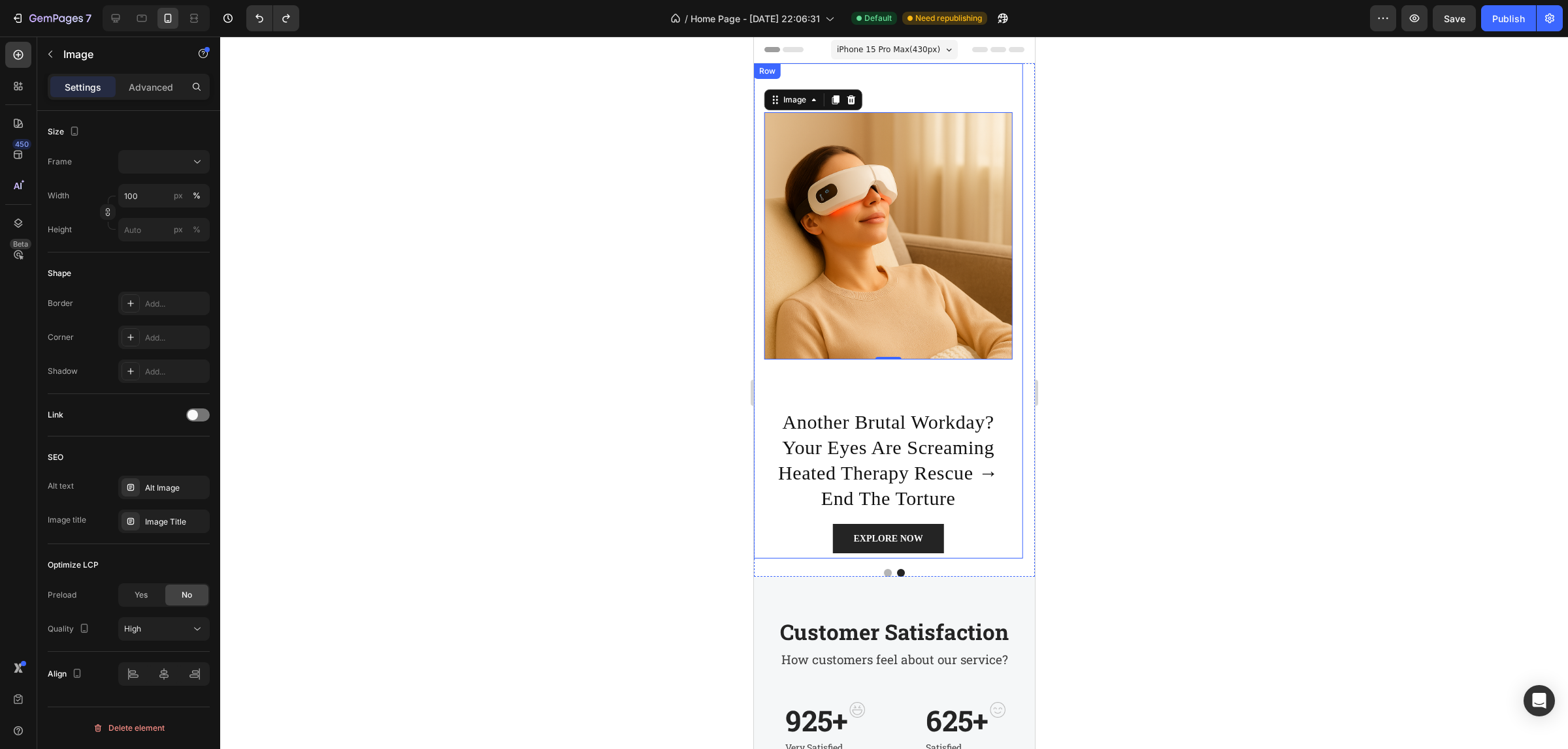
click at [890, 393] on div "Image 0" at bounding box center [887, 236] width 248 height 345
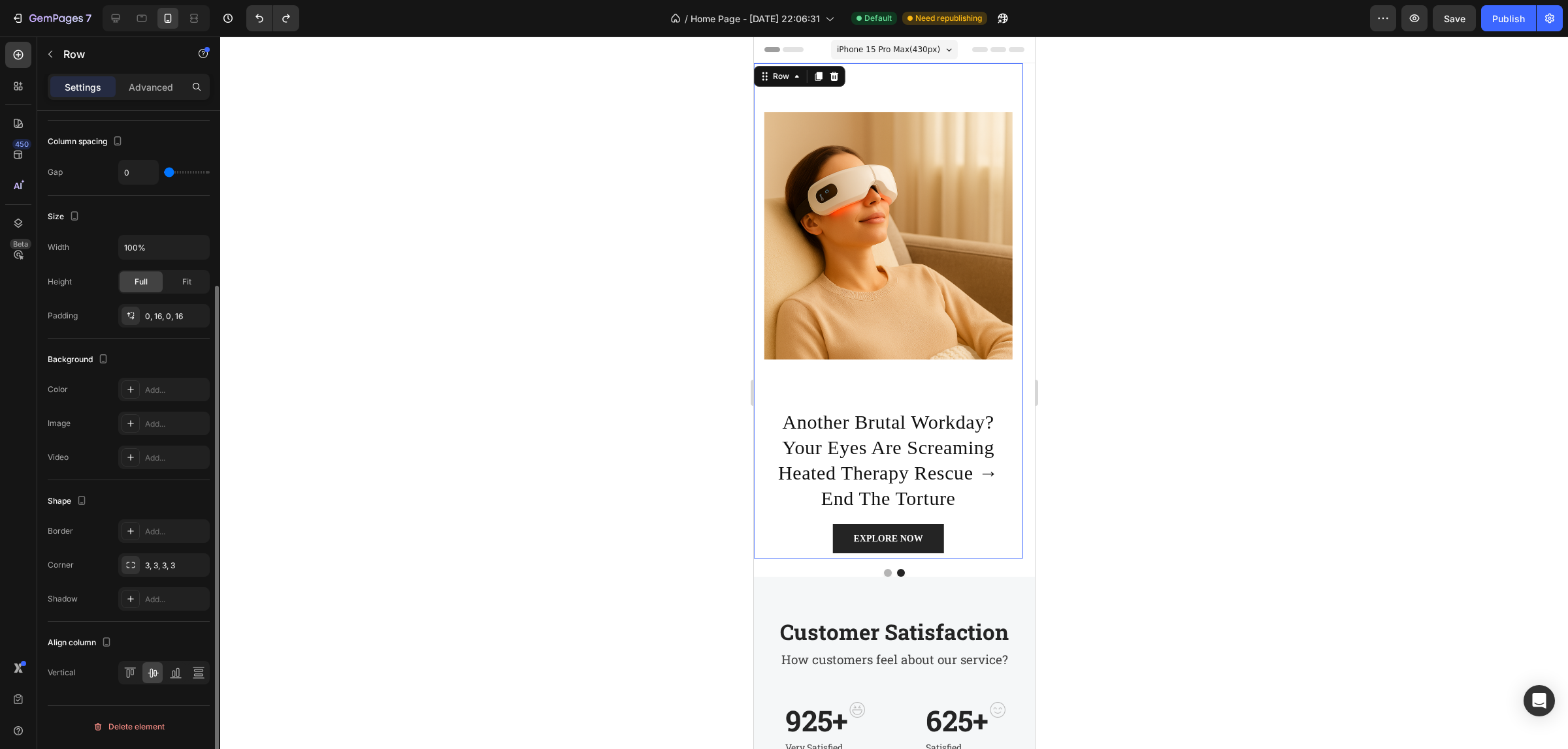
scroll to position [0, 0]
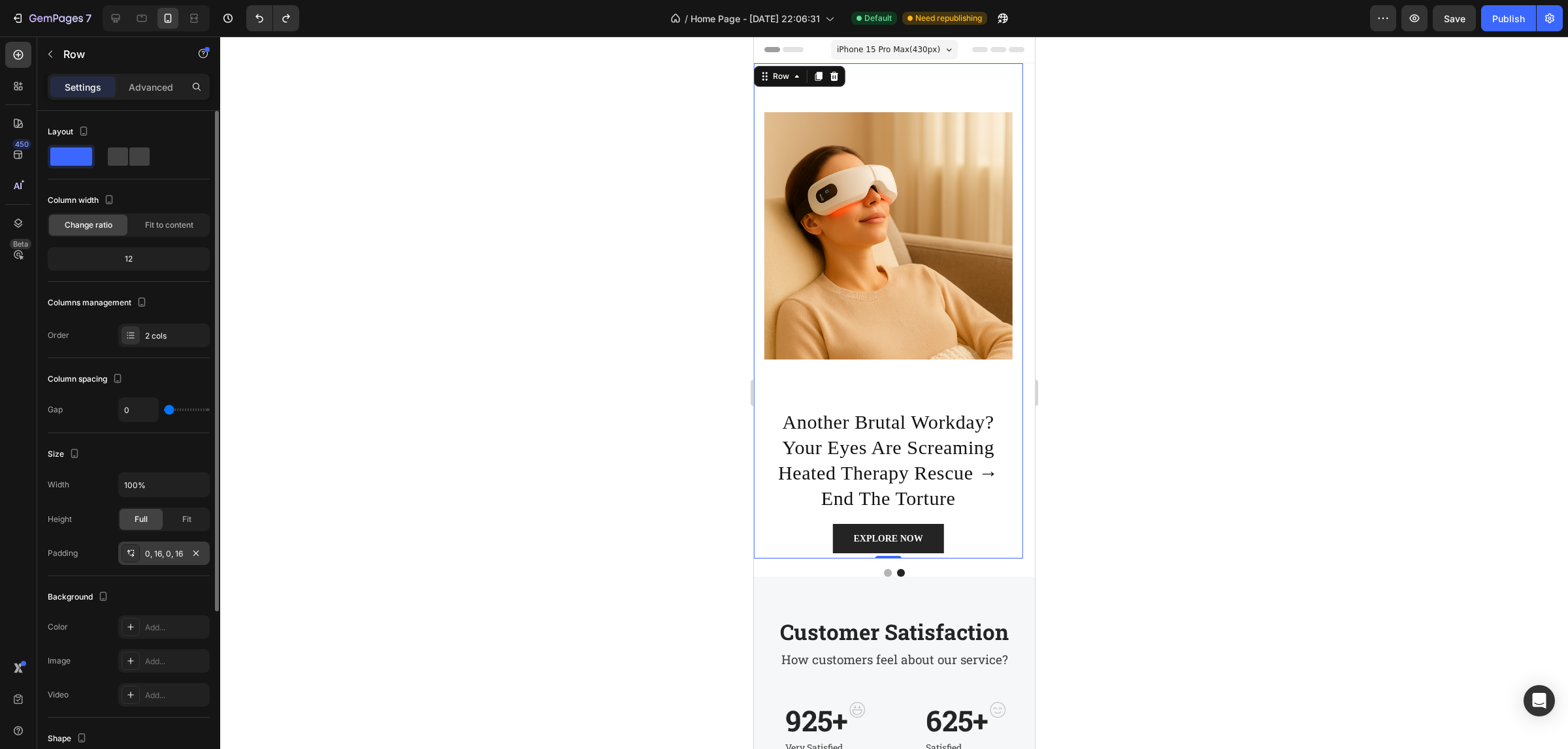
click at [159, 559] on div "0, 16, 0, 16" at bounding box center [163, 554] width 38 height 12
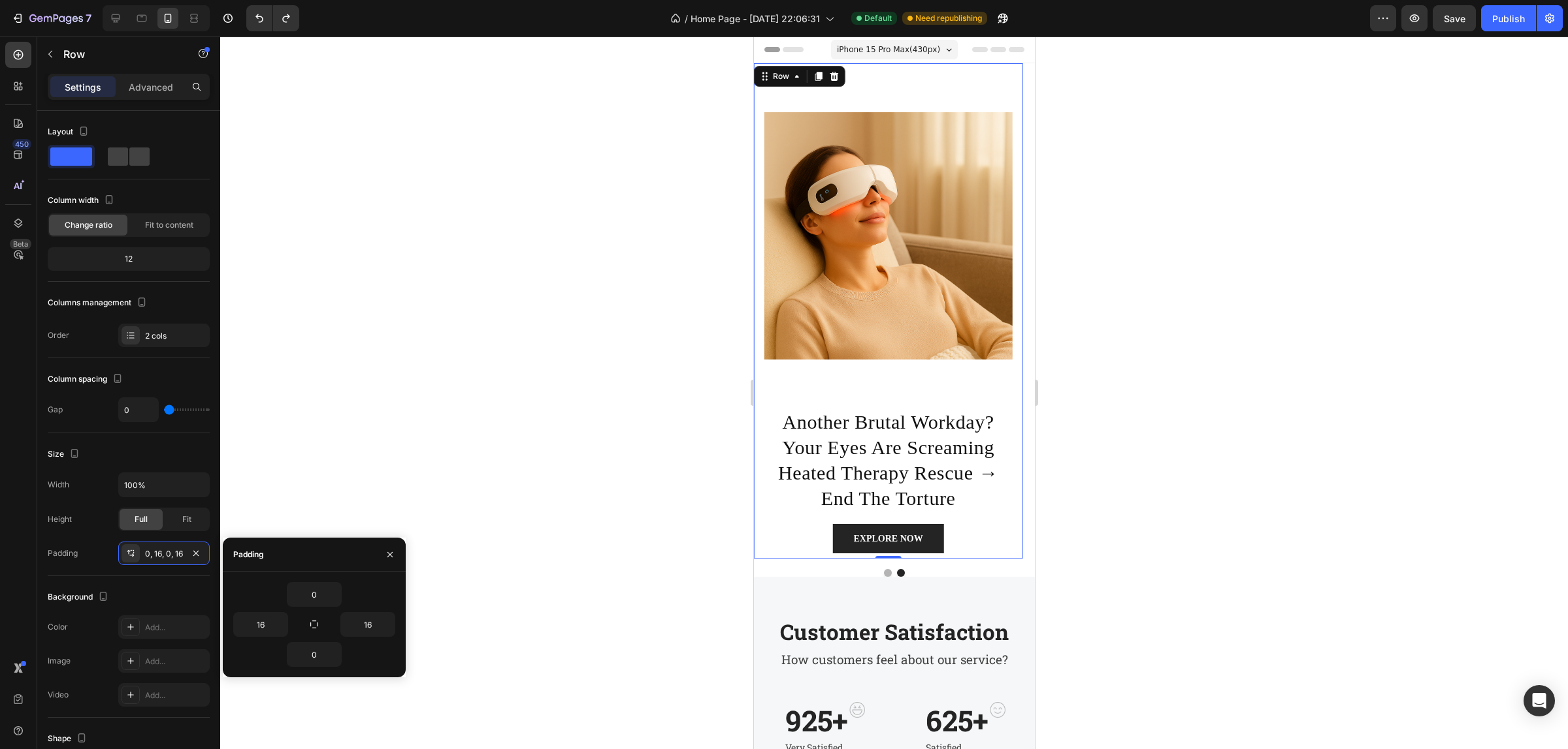
click at [934, 382] on div "Image" at bounding box center [887, 236] width 248 height 345
click at [962, 349] on img at bounding box center [887, 236] width 248 height 248
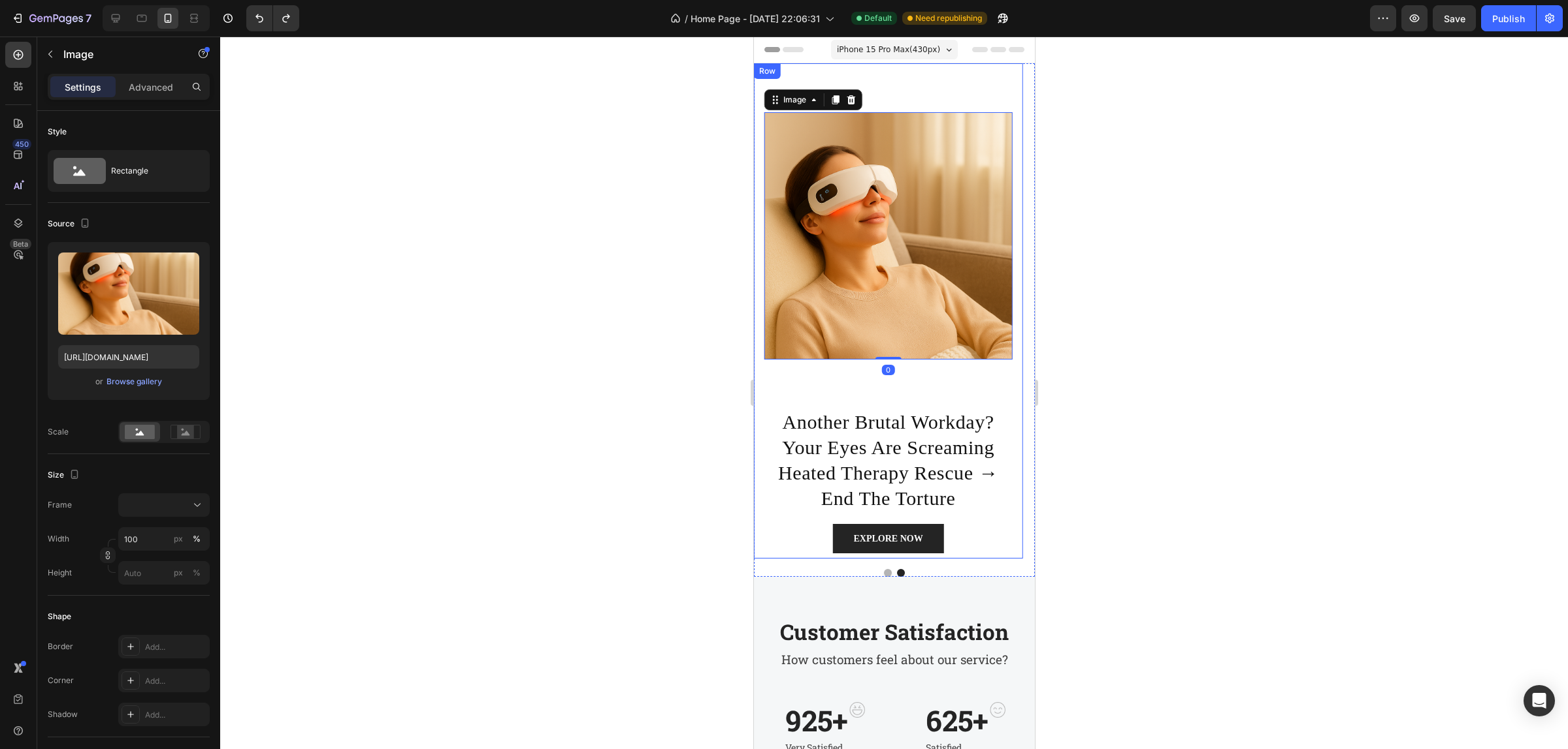
click at [909, 393] on div "Image 0" at bounding box center [887, 236] width 248 height 345
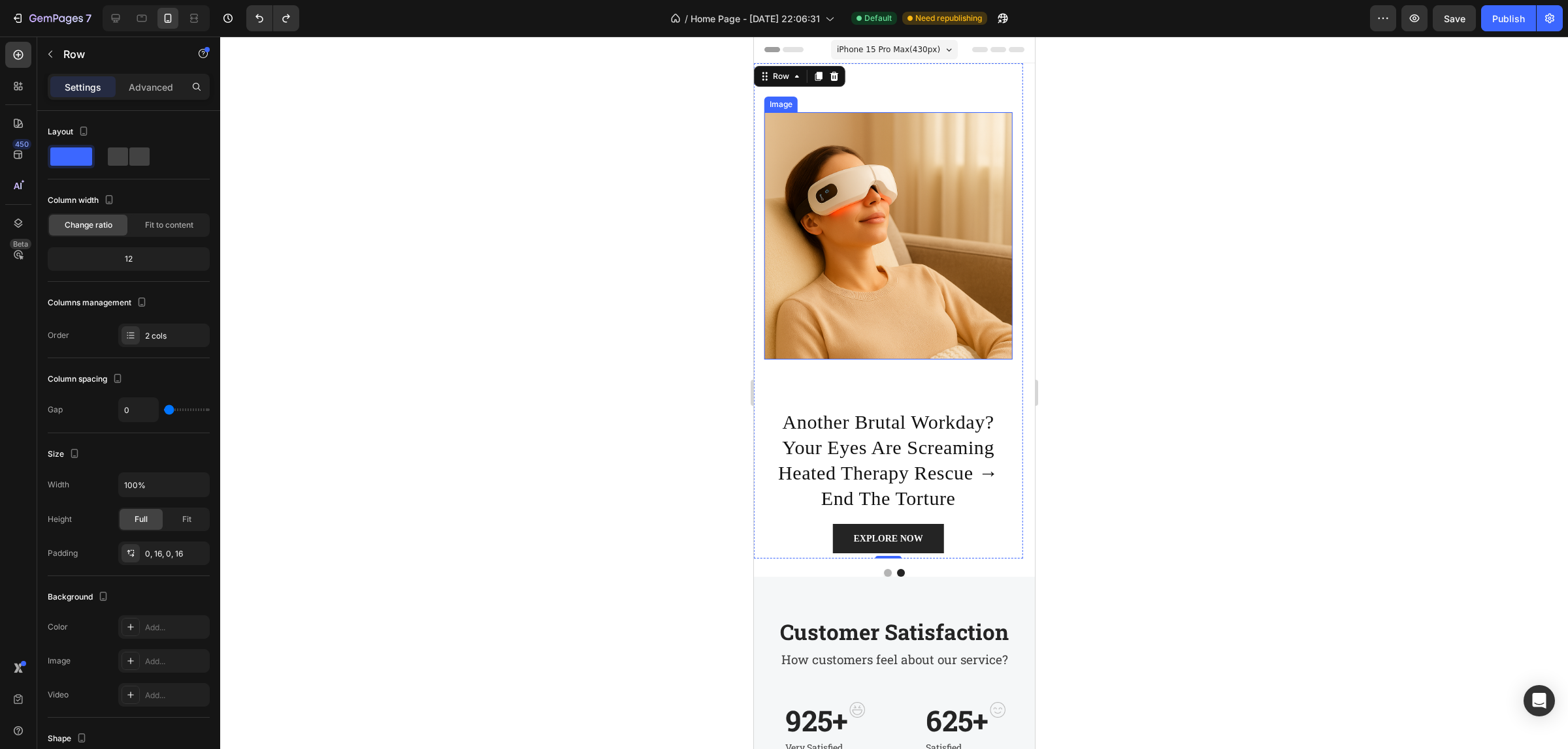
click at [942, 337] on img at bounding box center [887, 236] width 248 height 248
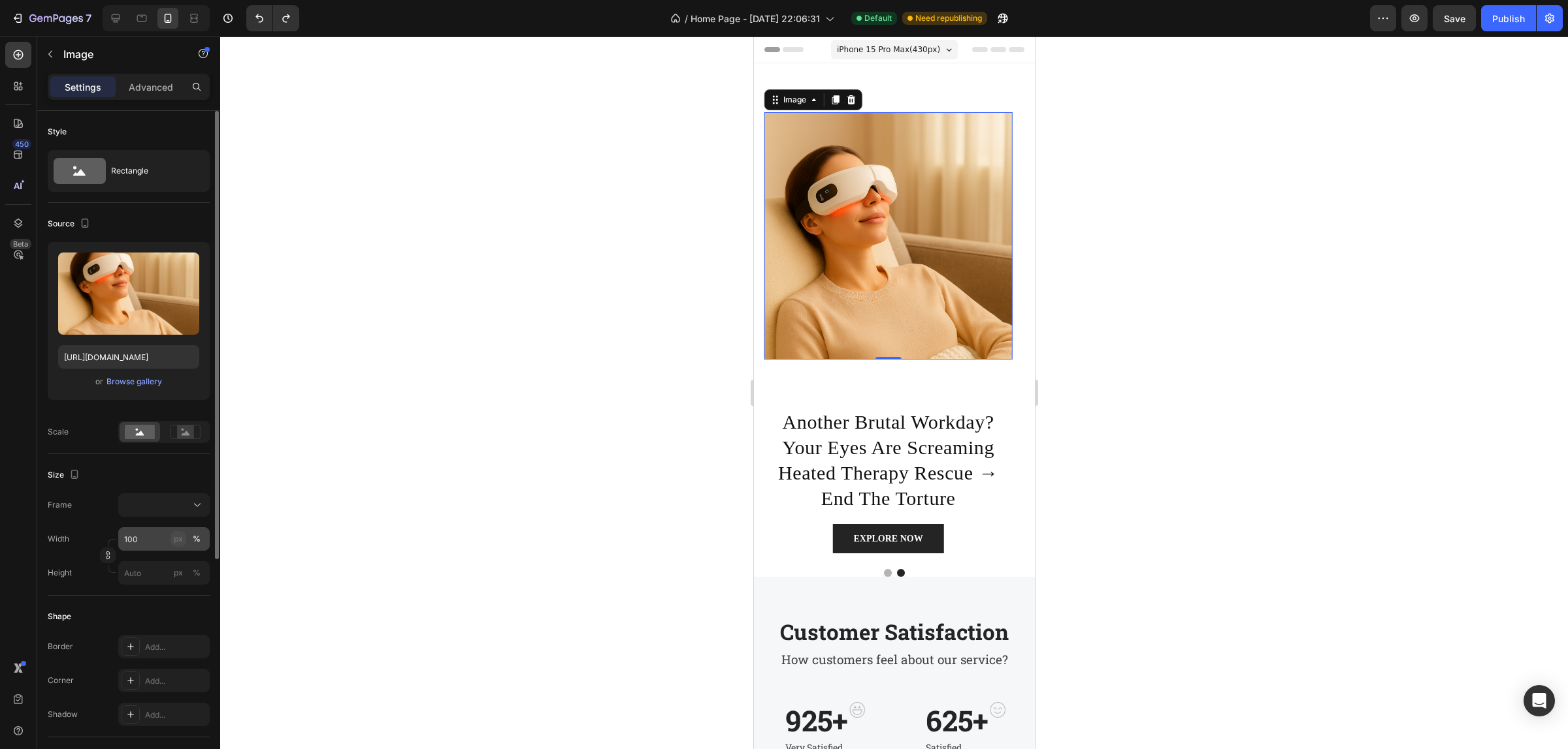
click at [173, 534] on div "px" at bounding box center [178, 539] width 9 height 12
type input "100"
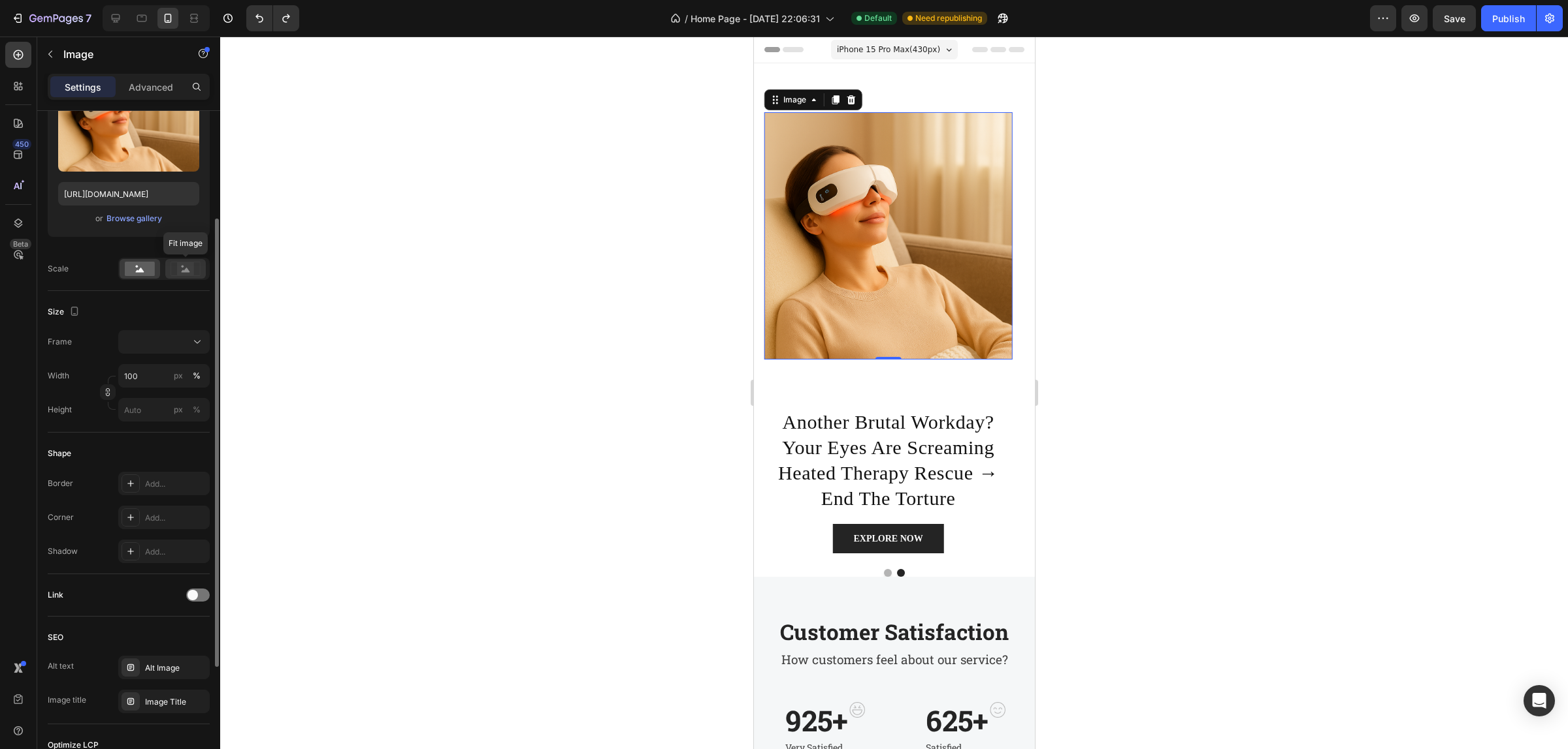
click at [184, 270] on rect at bounding box center [185, 269] width 17 height 13
click at [145, 276] on div at bounding box center [140, 268] width 41 height 19
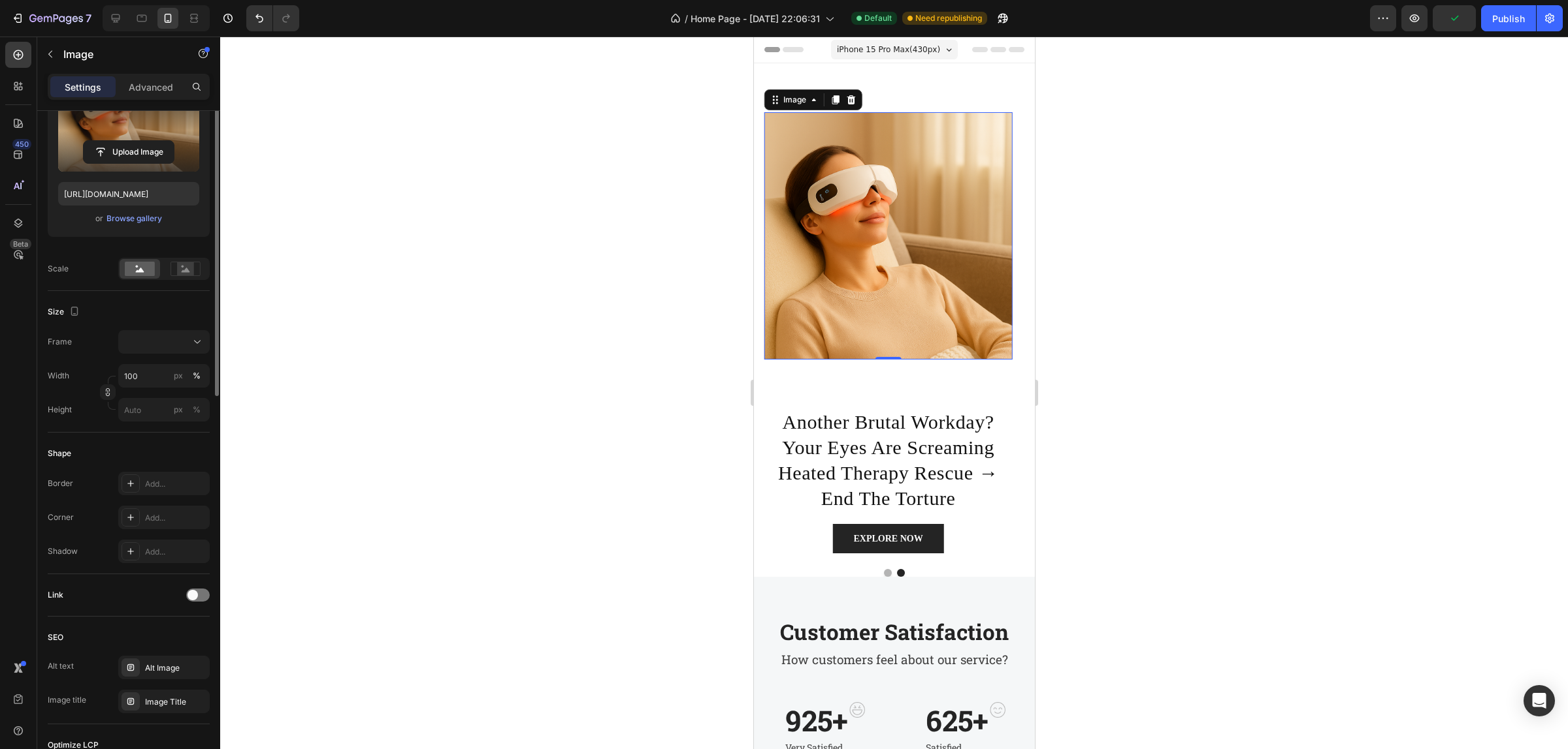
scroll to position [0, 0]
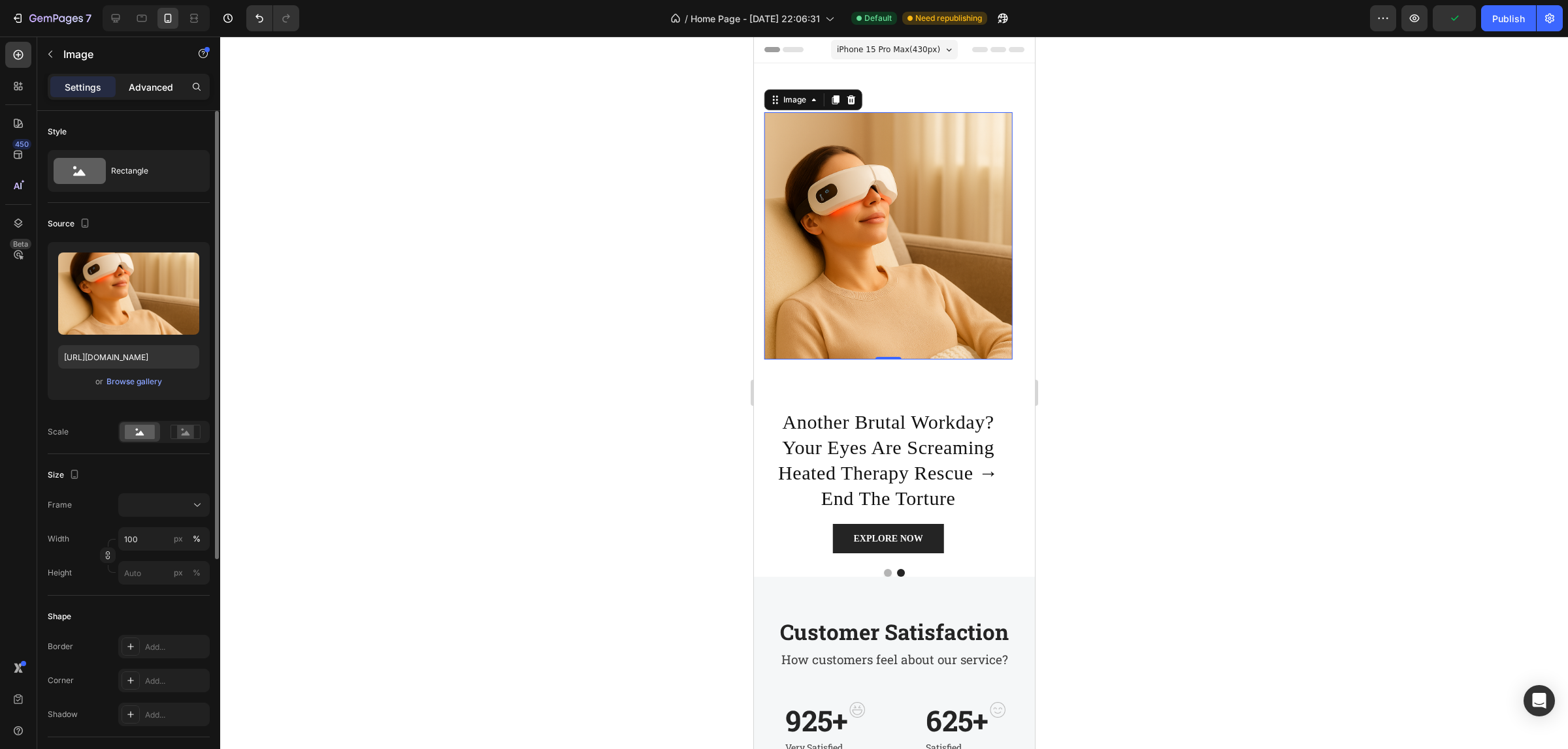
click at [160, 91] on p "Advanced" at bounding box center [151, 87] width 44 height 14
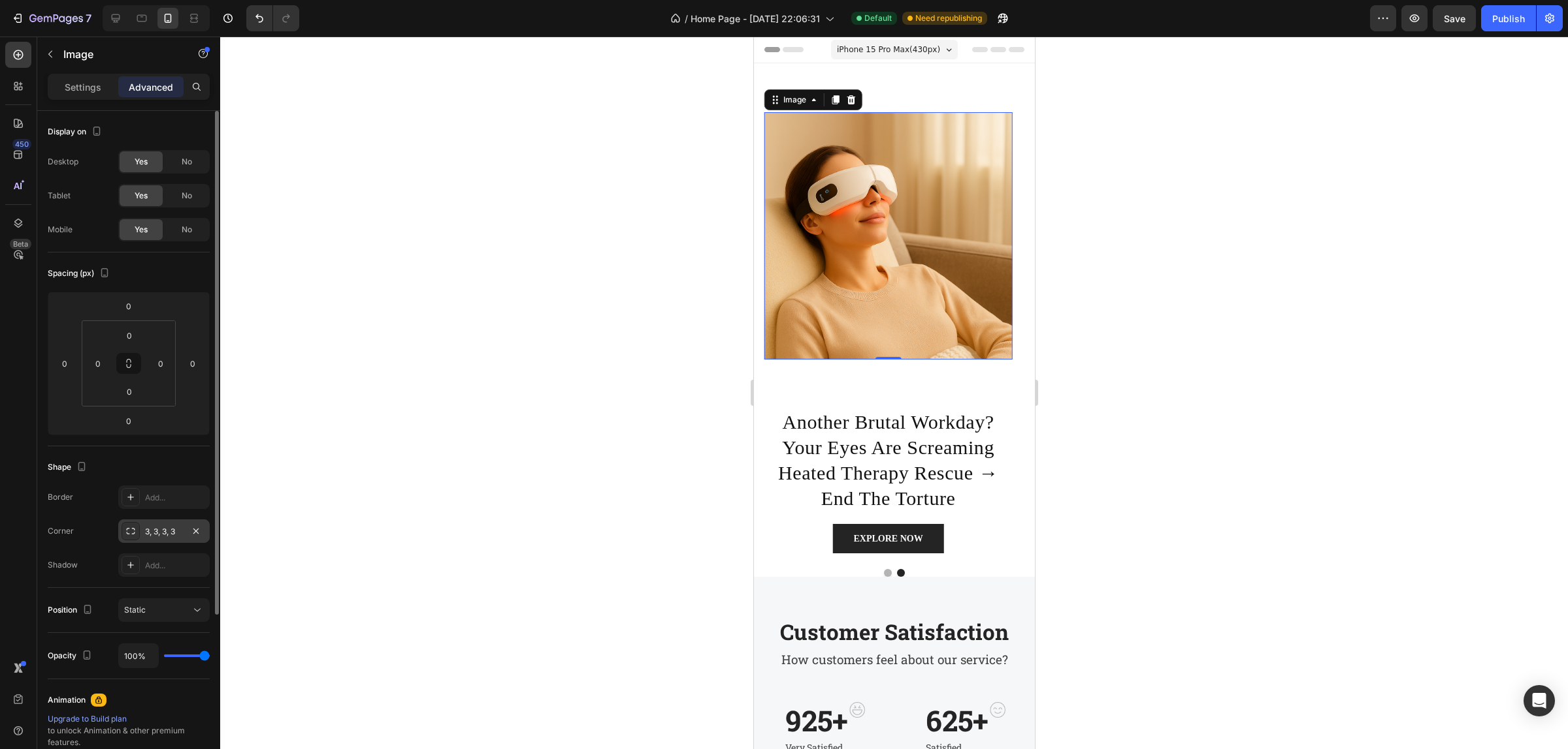
click at [154, 531] on div "3, 3, 3, 3" at bounding box center [163, 532] width 38 height 12
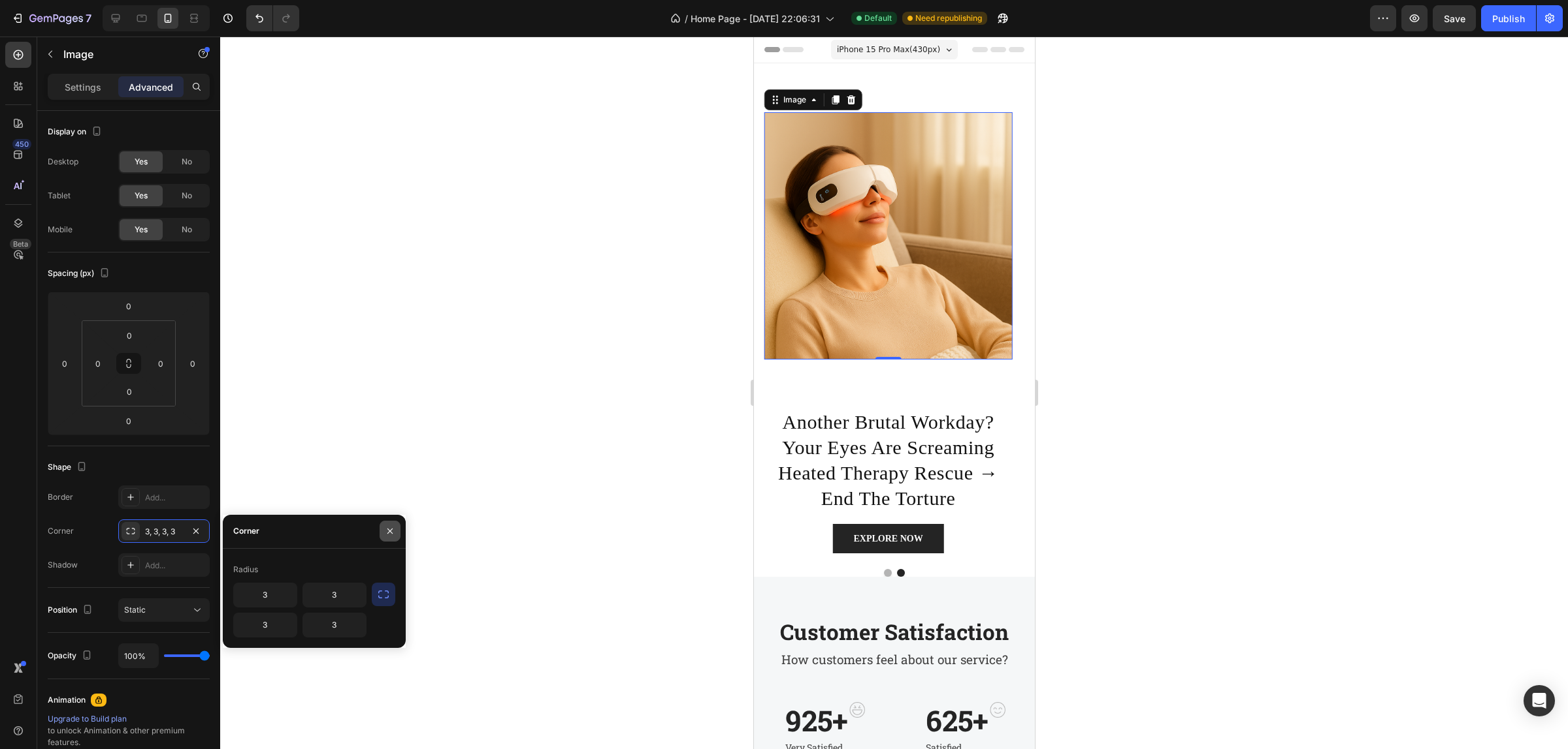
click at [392, 539] on button "button" at bounding box center [390, 531] width 21 height 21
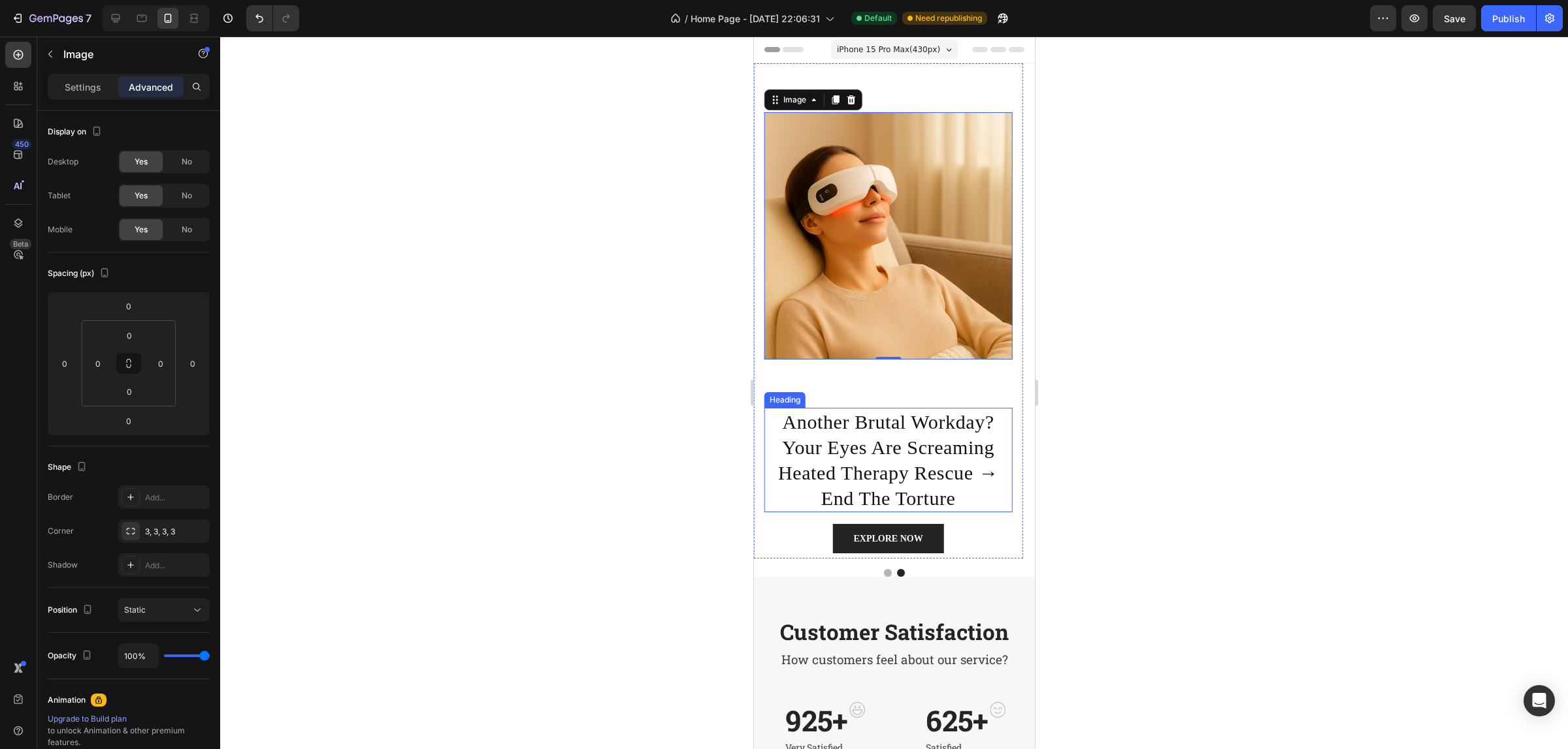
click at [894, 425] on p "another brutal workday? your eyes are screaming heated therapy rescue → end the…" at bounding box center [888, 460] width 245 height 102
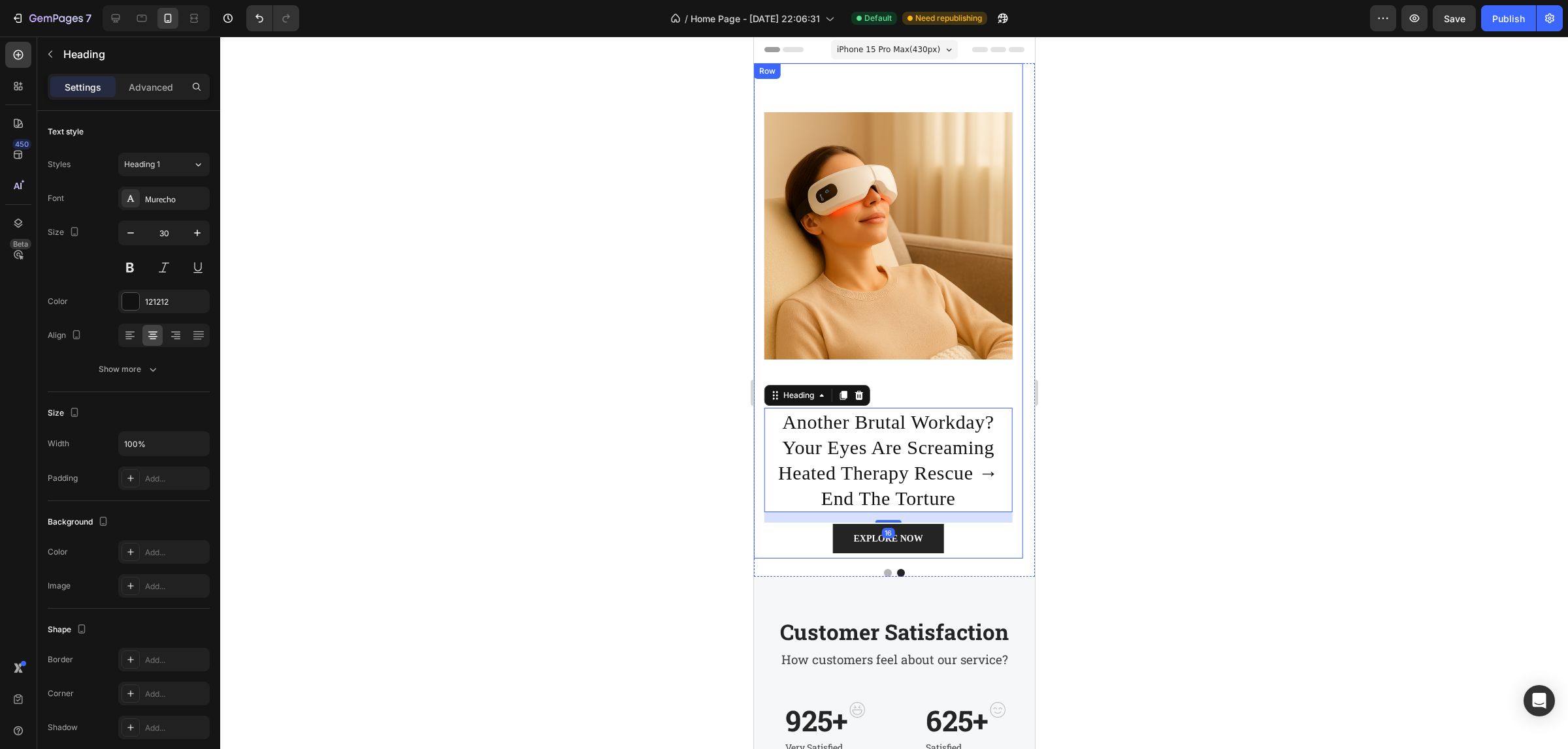
click at [902, 382] on div "Image" at bounding box center [887, 236] width 248 height 345
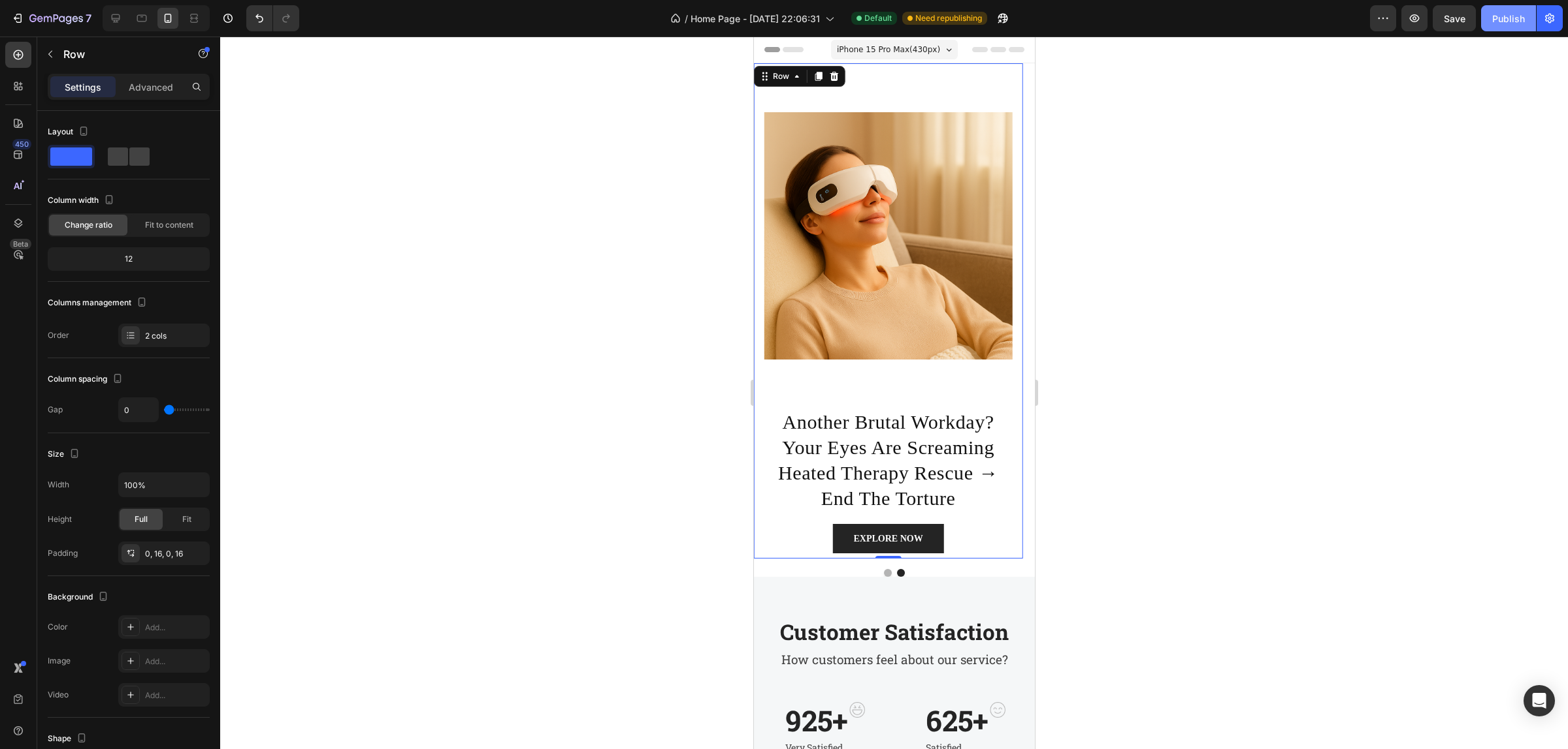
click at [1514, 18] on div "Publish" at bounding box center [1507, 18] width 32 height 14
click at [953, 406] on div "Image" at bounding box center [887, 236] width 248 height 345
click at [918, 402] on div "Image" at bounding box center [887, 236] width 248 height 345
click at [930, 428] on p "another brutal workday? your eyes are screaming heated therapy rescue → end the…" at bounding box center [888, 460] width 245 height 102
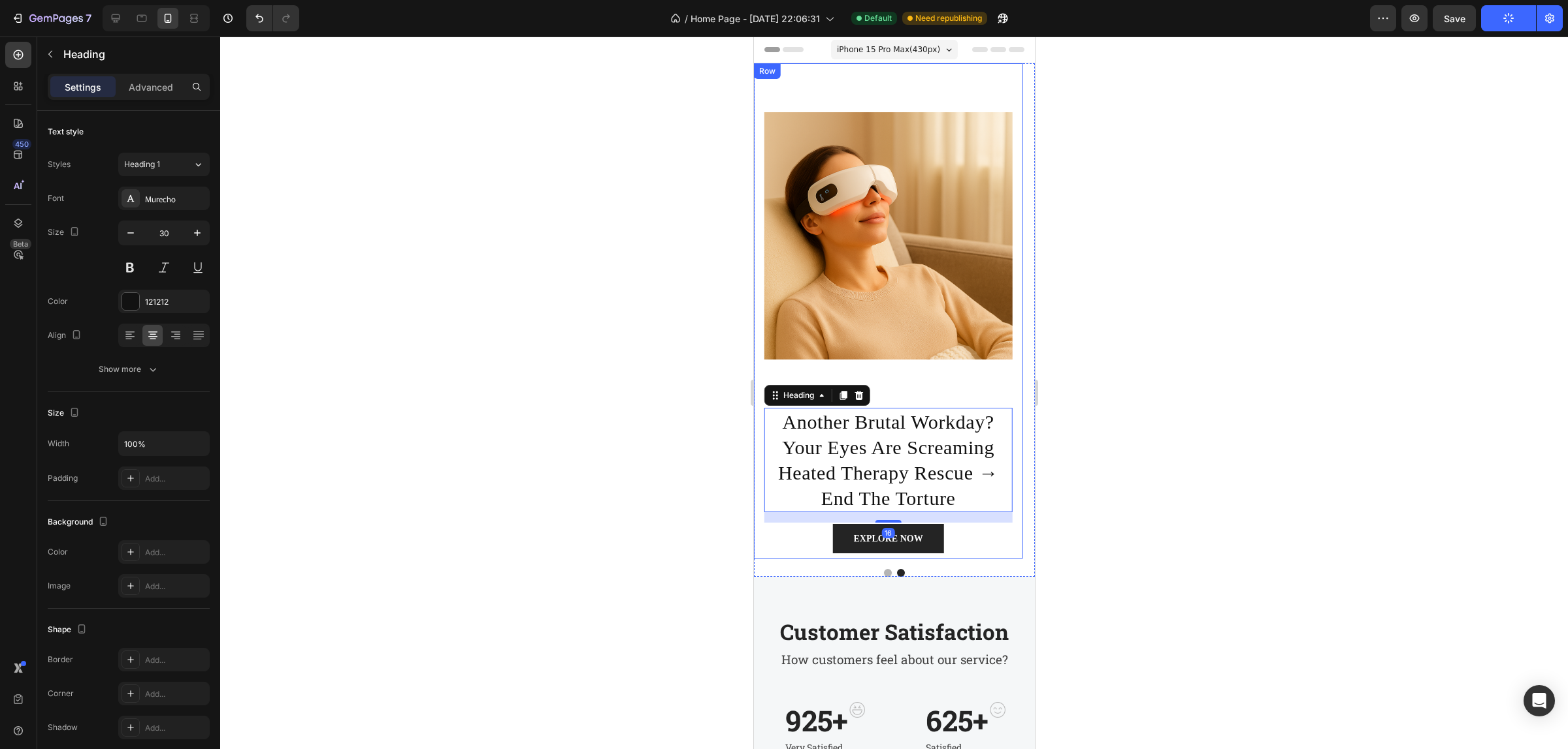
click at [911, 386] on div "Image" at bounding box center [887, 236] width 248 height 345
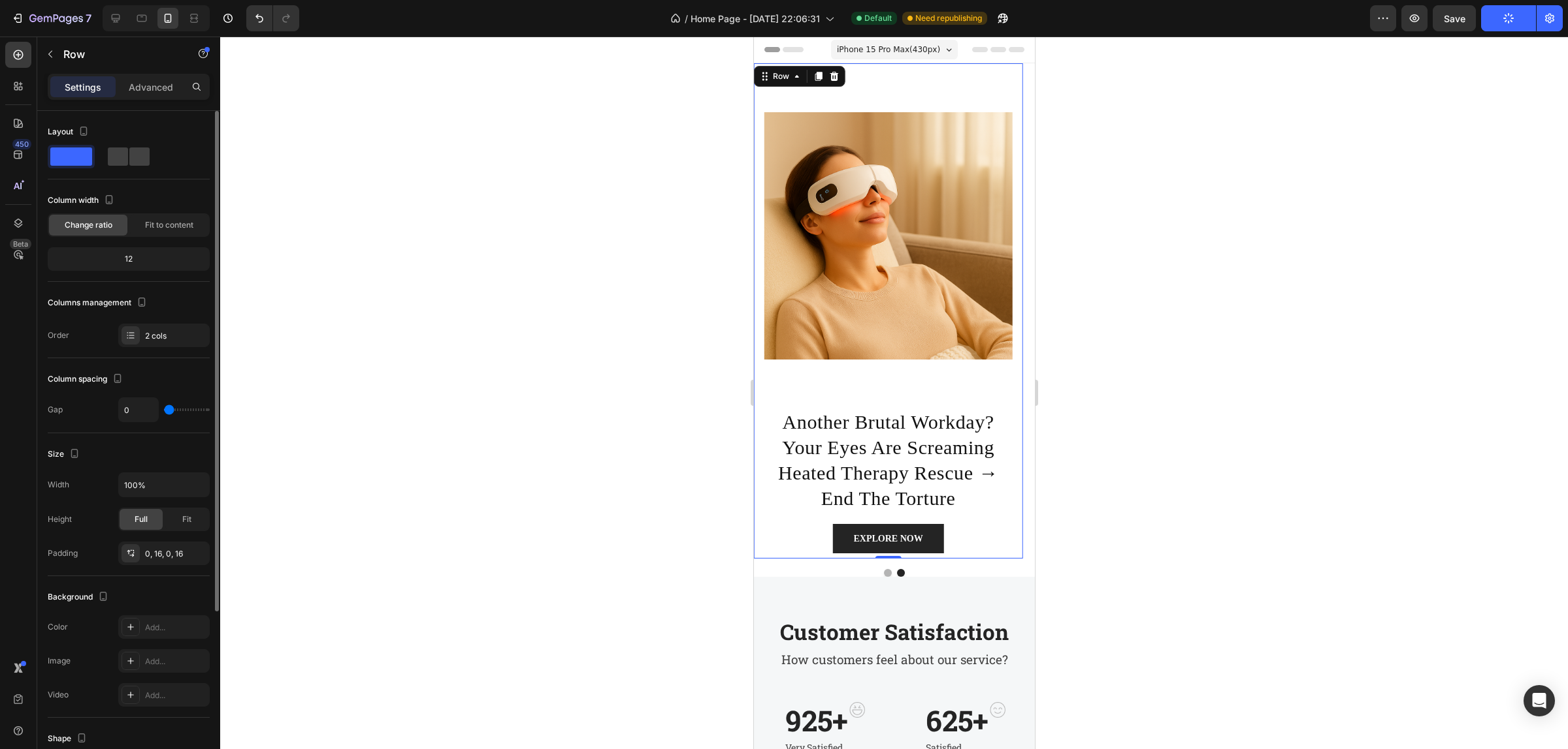
type input "102"
type input "113"
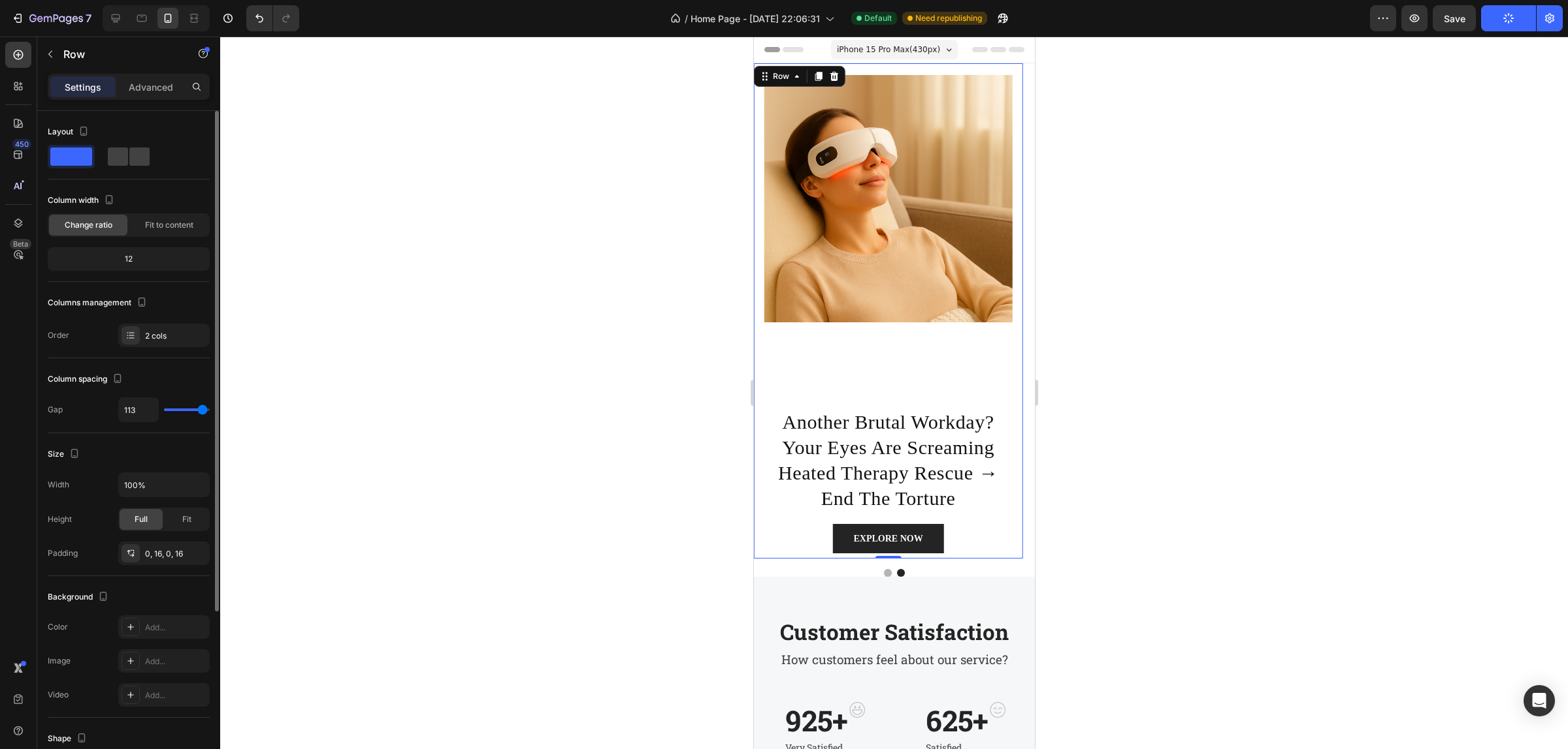
type input "116"
type input "120"
type input "0"
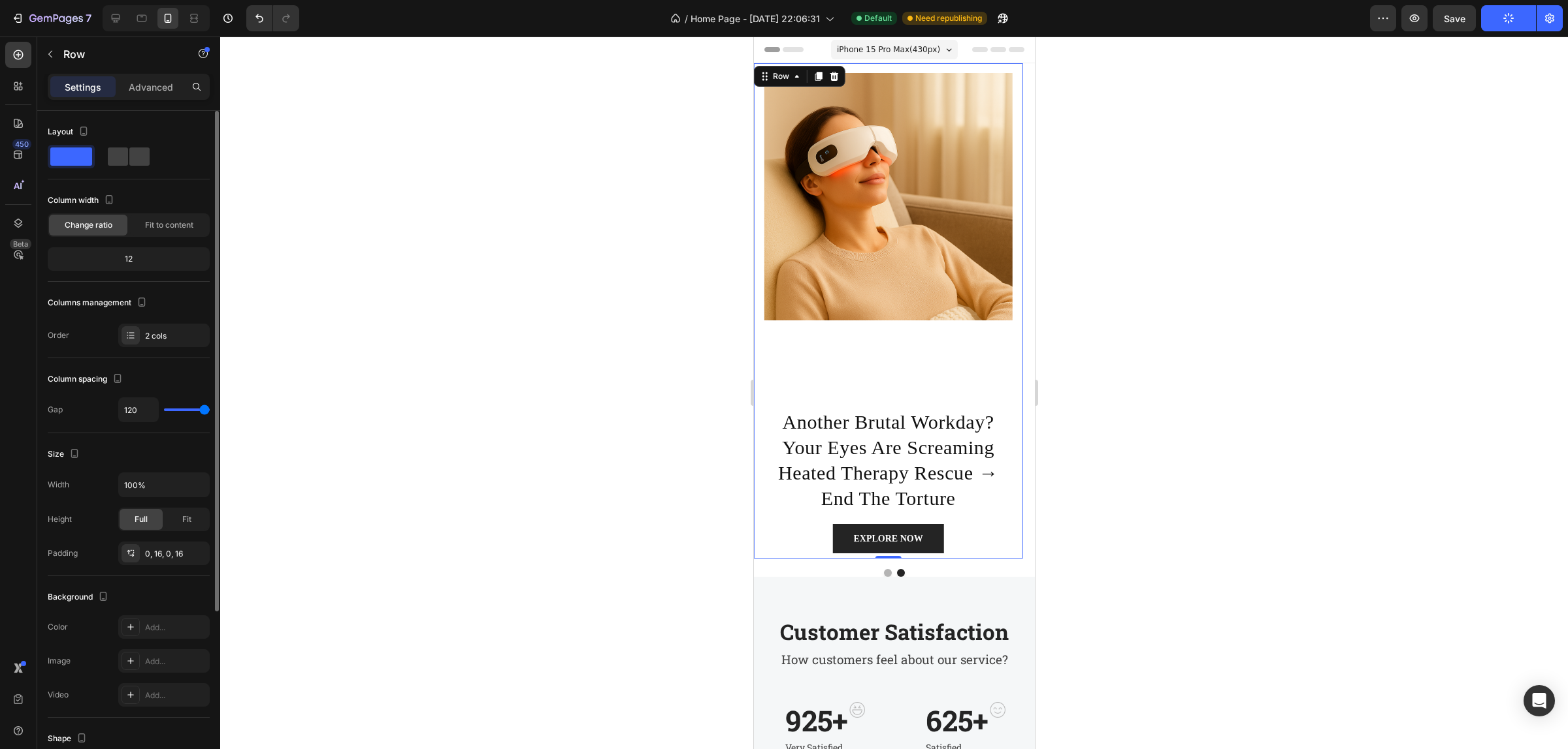
type input "0"
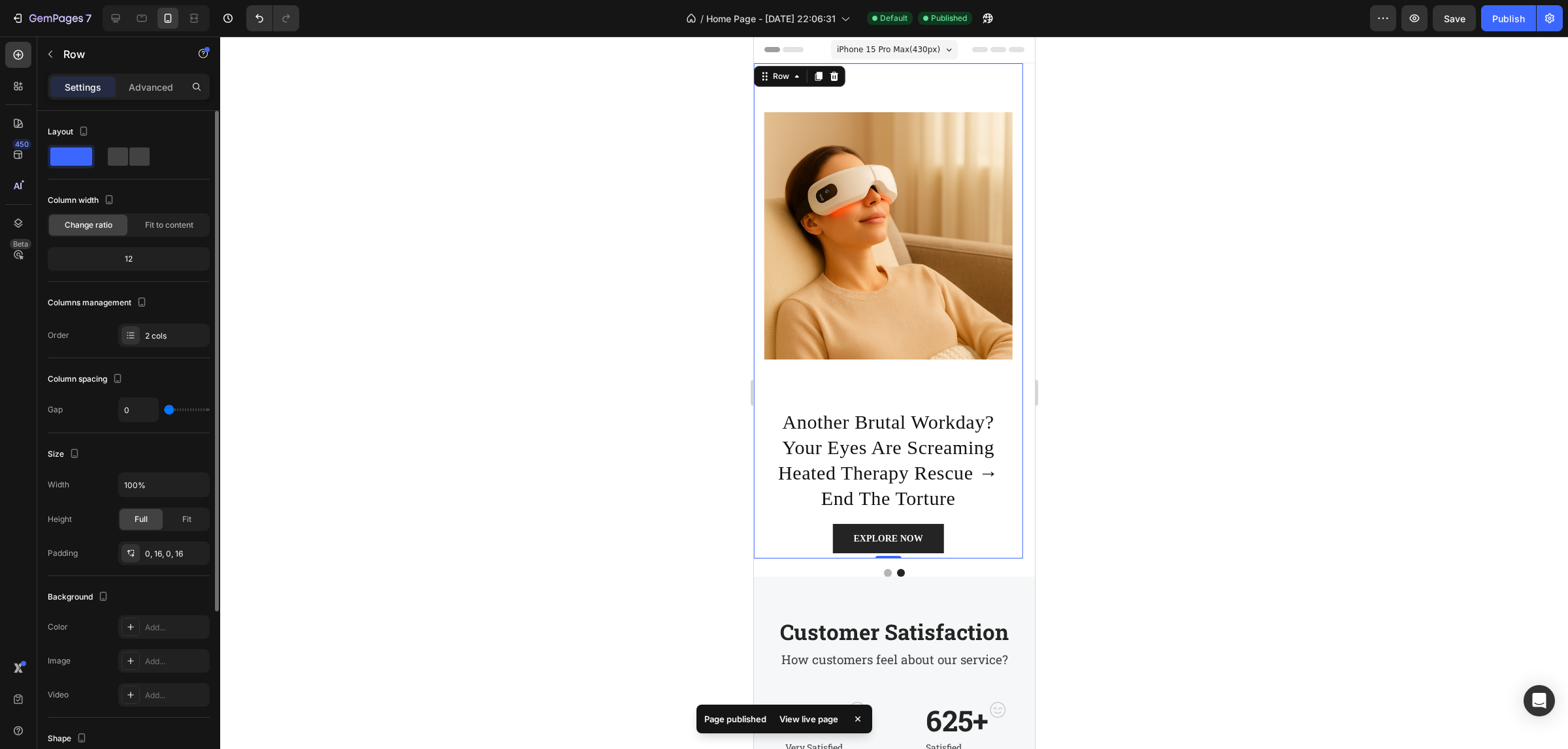
type input "22"
type input "77"
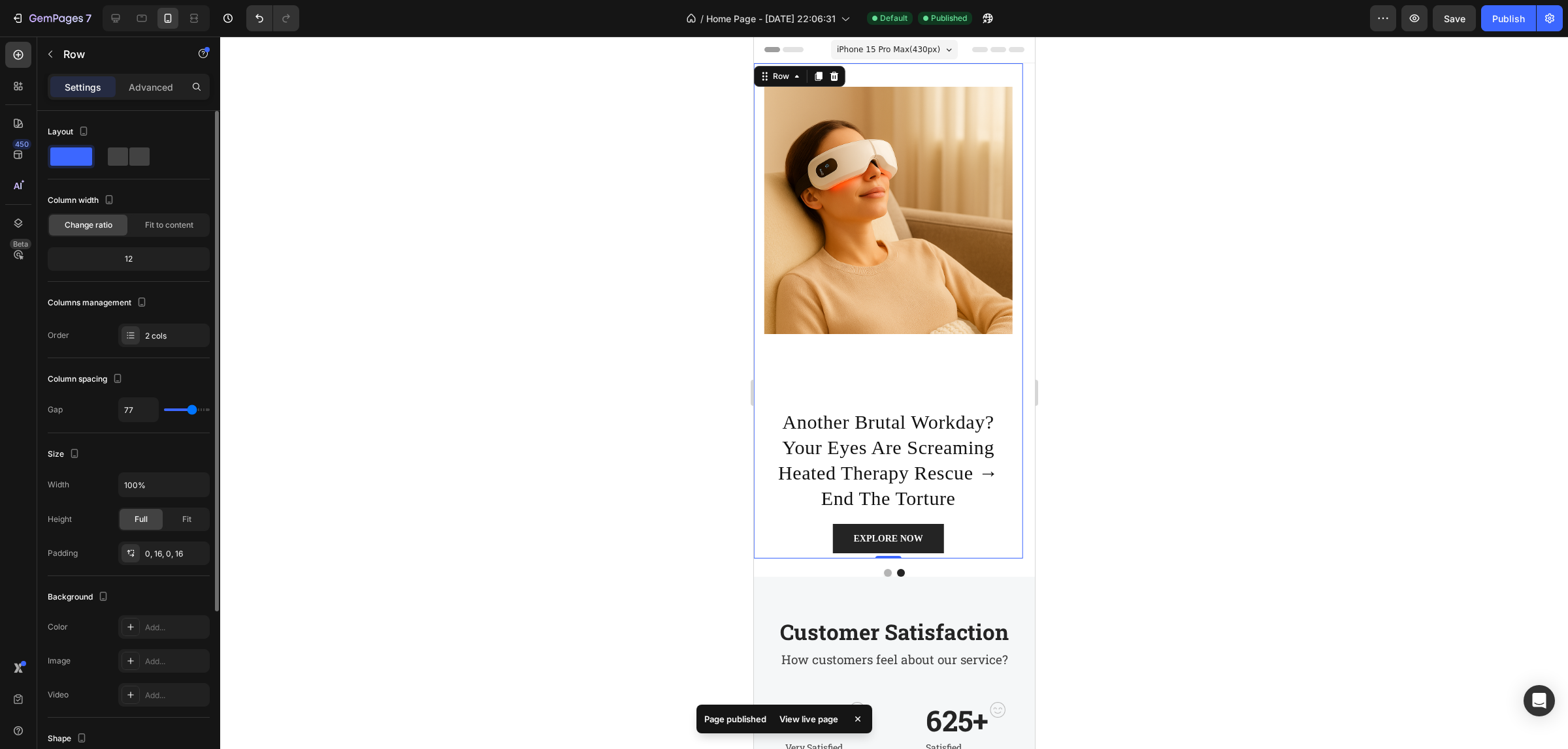
type input "86"
type input "88"
type input "97"
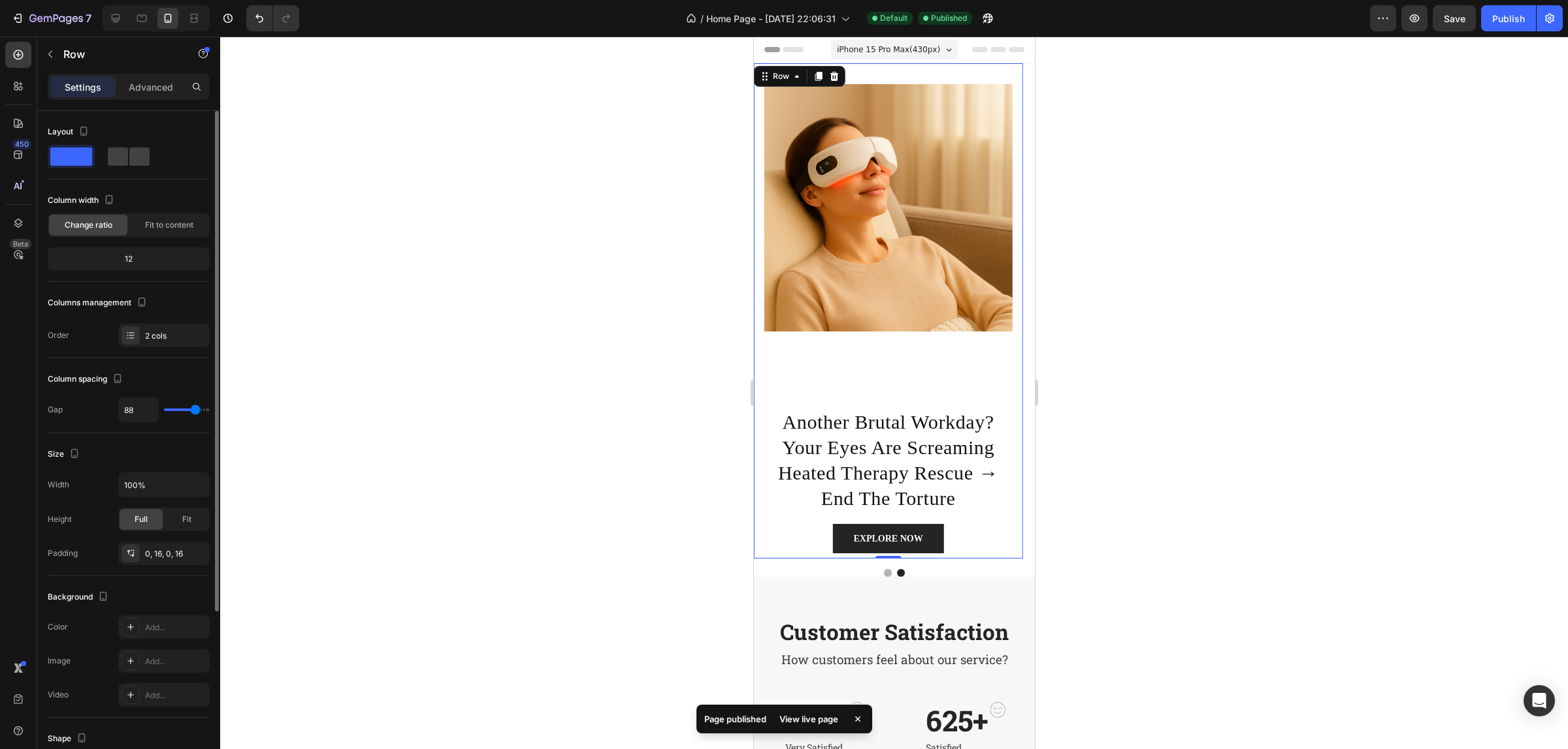
type input "97"
type input "100"
type input "105"
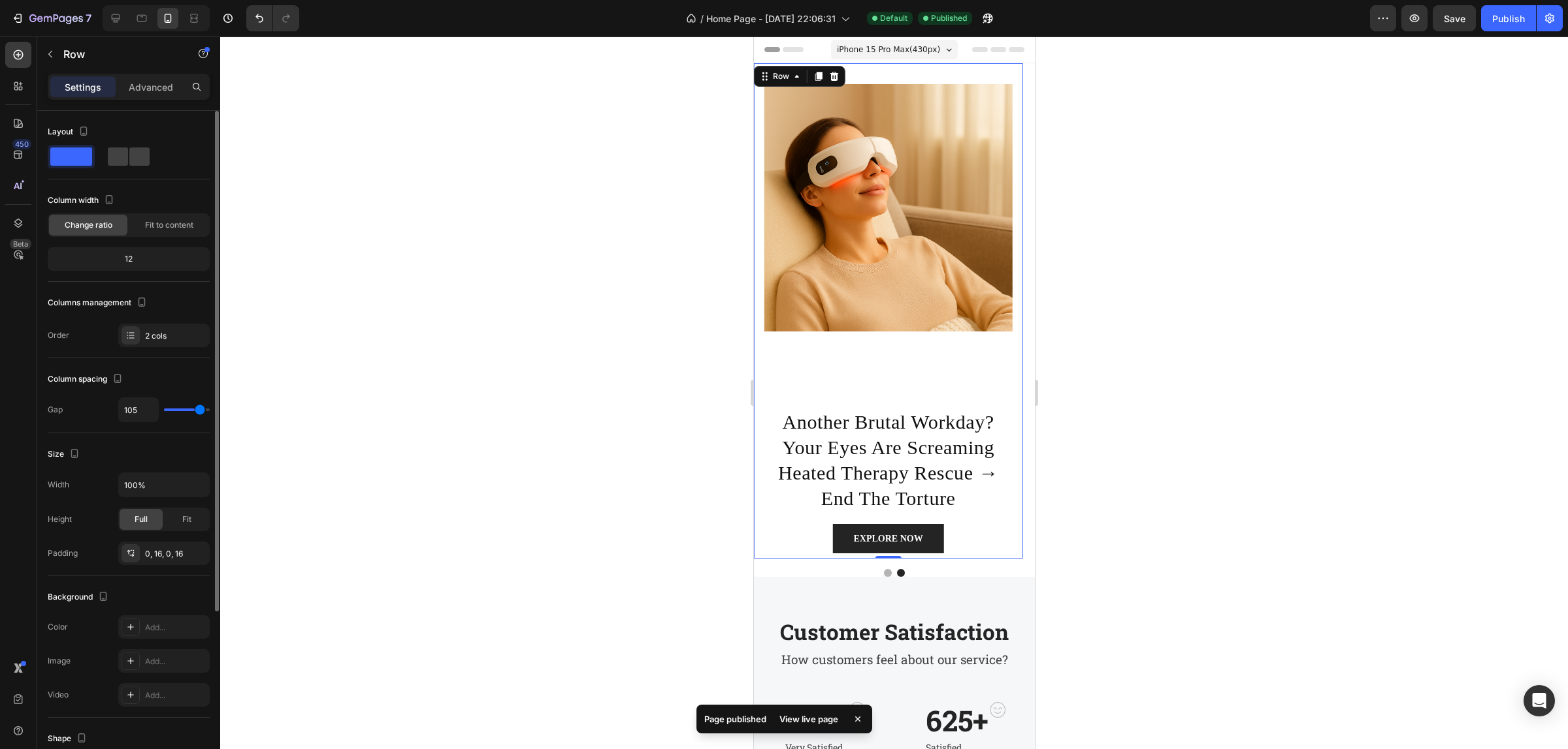
type input "108"
type input "111"
type input "113"
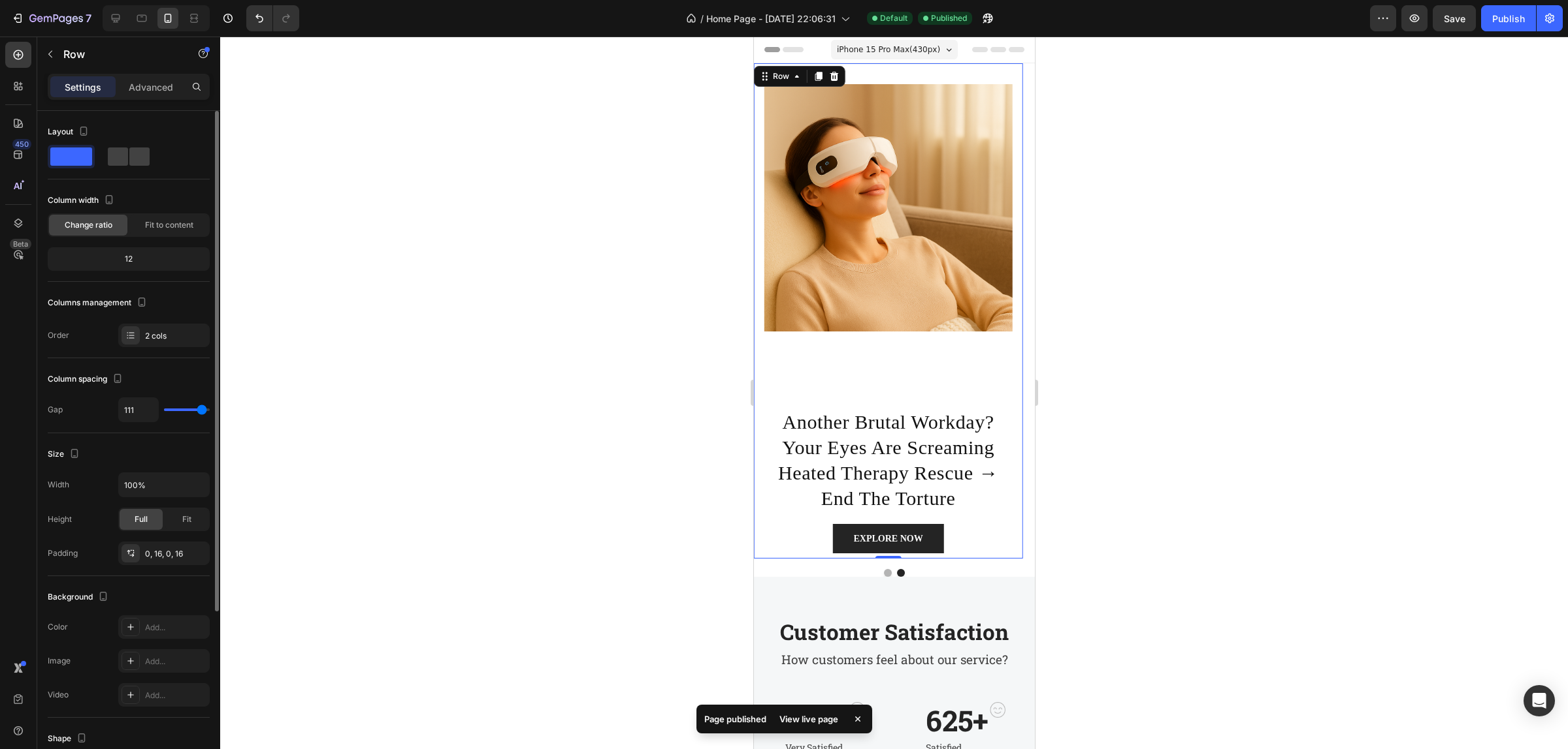
type input "113"
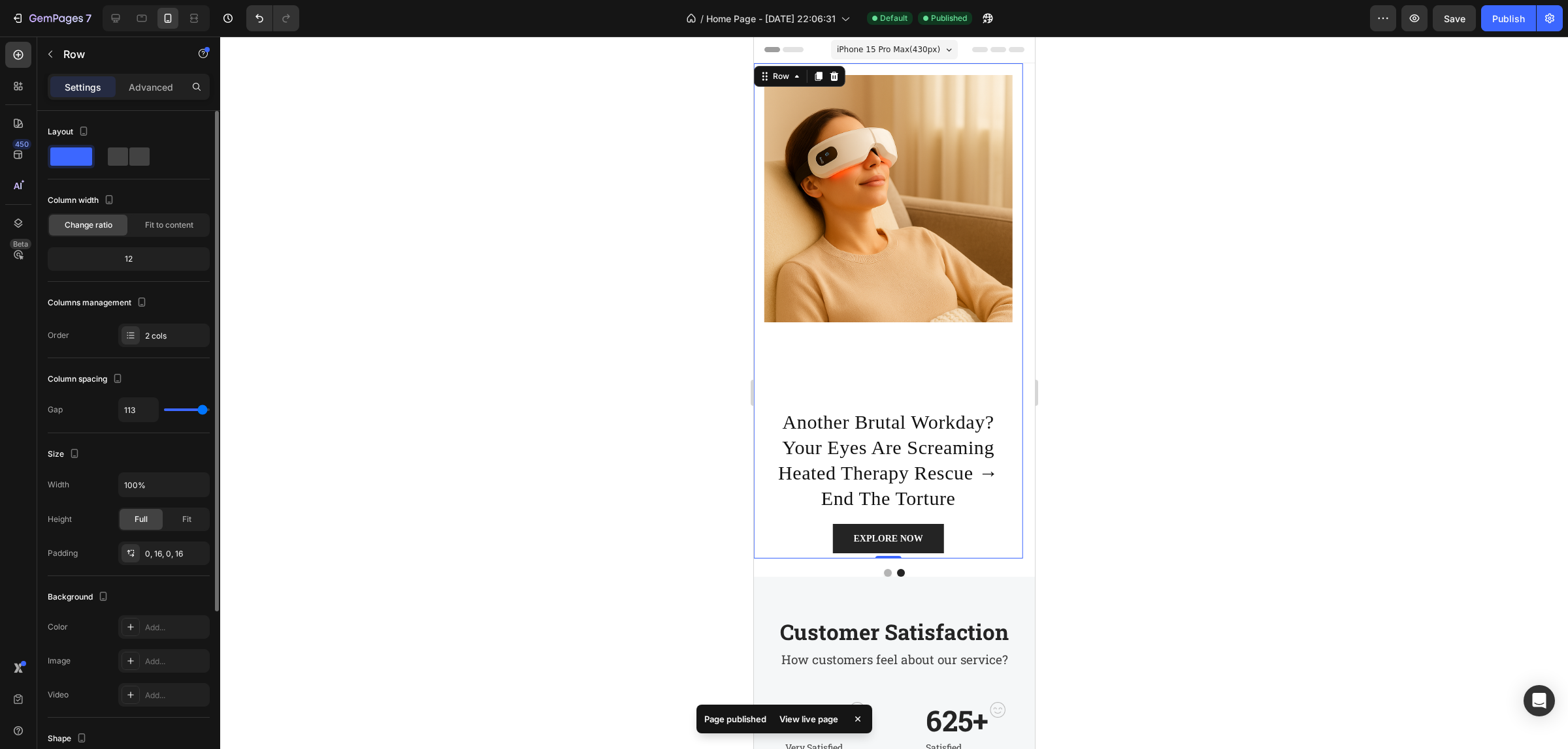
type input "116"
type input "2"
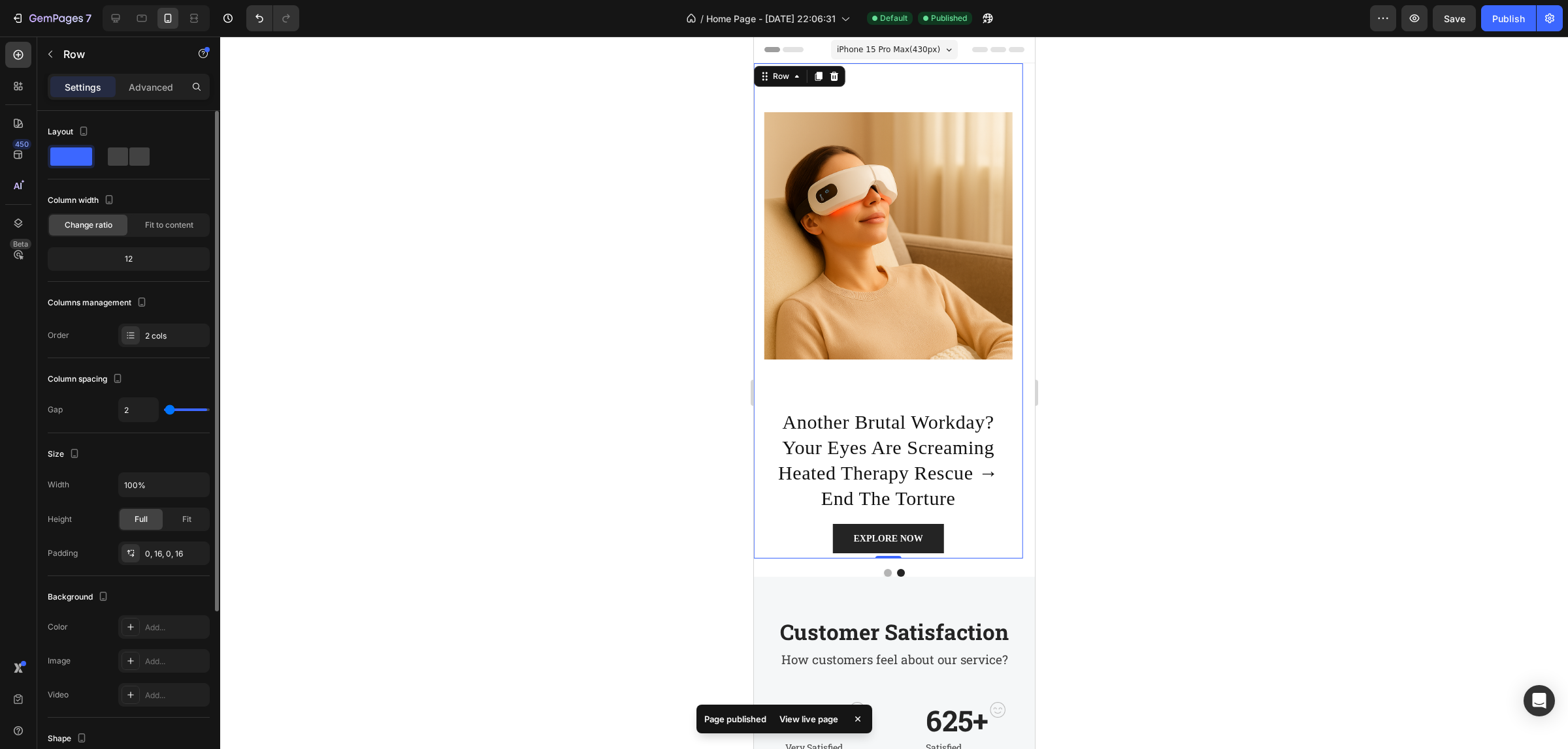
type input "0"
drag, startPoint x: 171, startPoint y: 409, endPoint x: 95, endPoint y: 414, distance: 76.2
click at [164, 411] on input "range" at bounding box center [187, 410] width 46 height 3
click at [178, 337] on div "2 cols" at bounding box center [175, 336] width 62 height 12
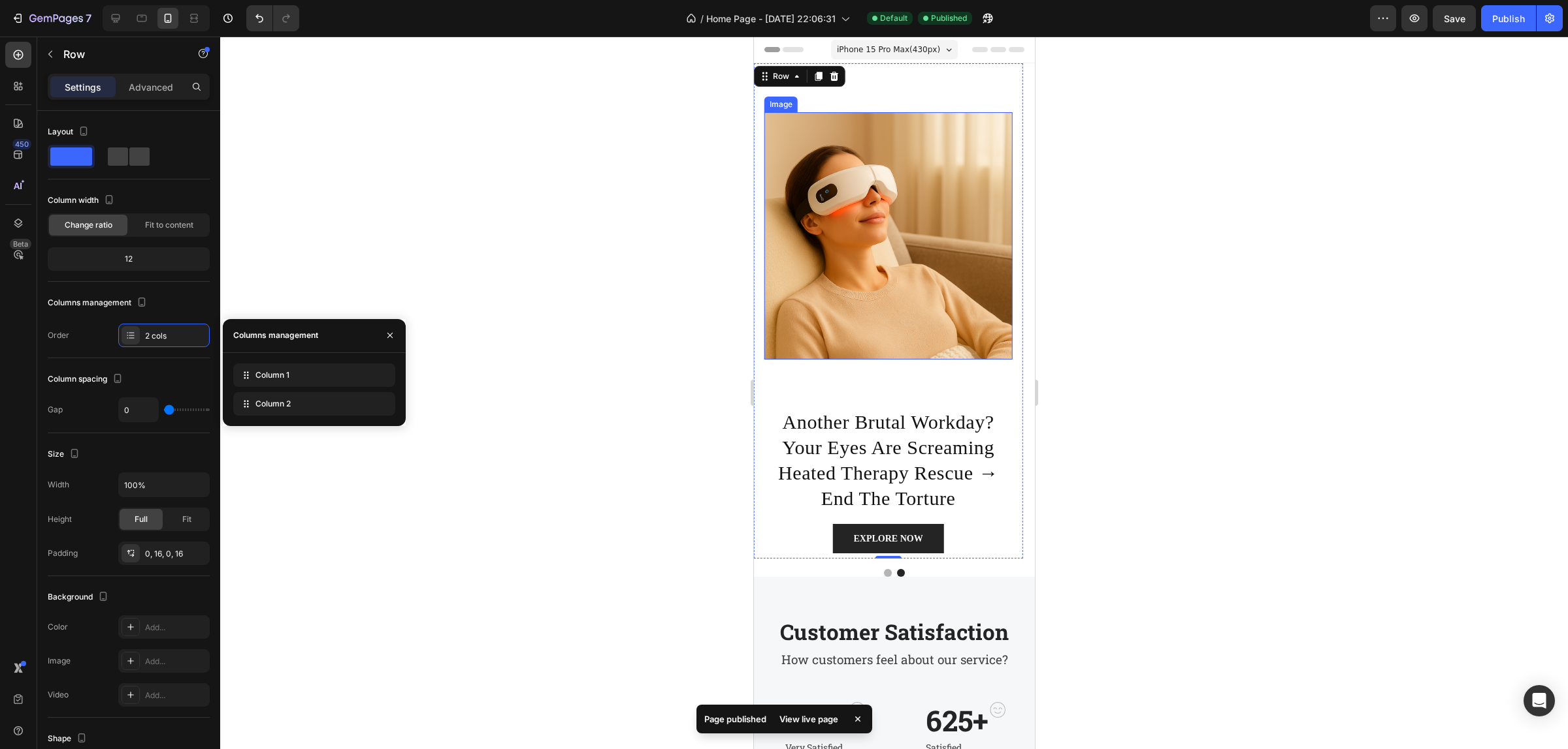
click at [978, 196] on img at bounding box center [887, 236] width 248 height 248
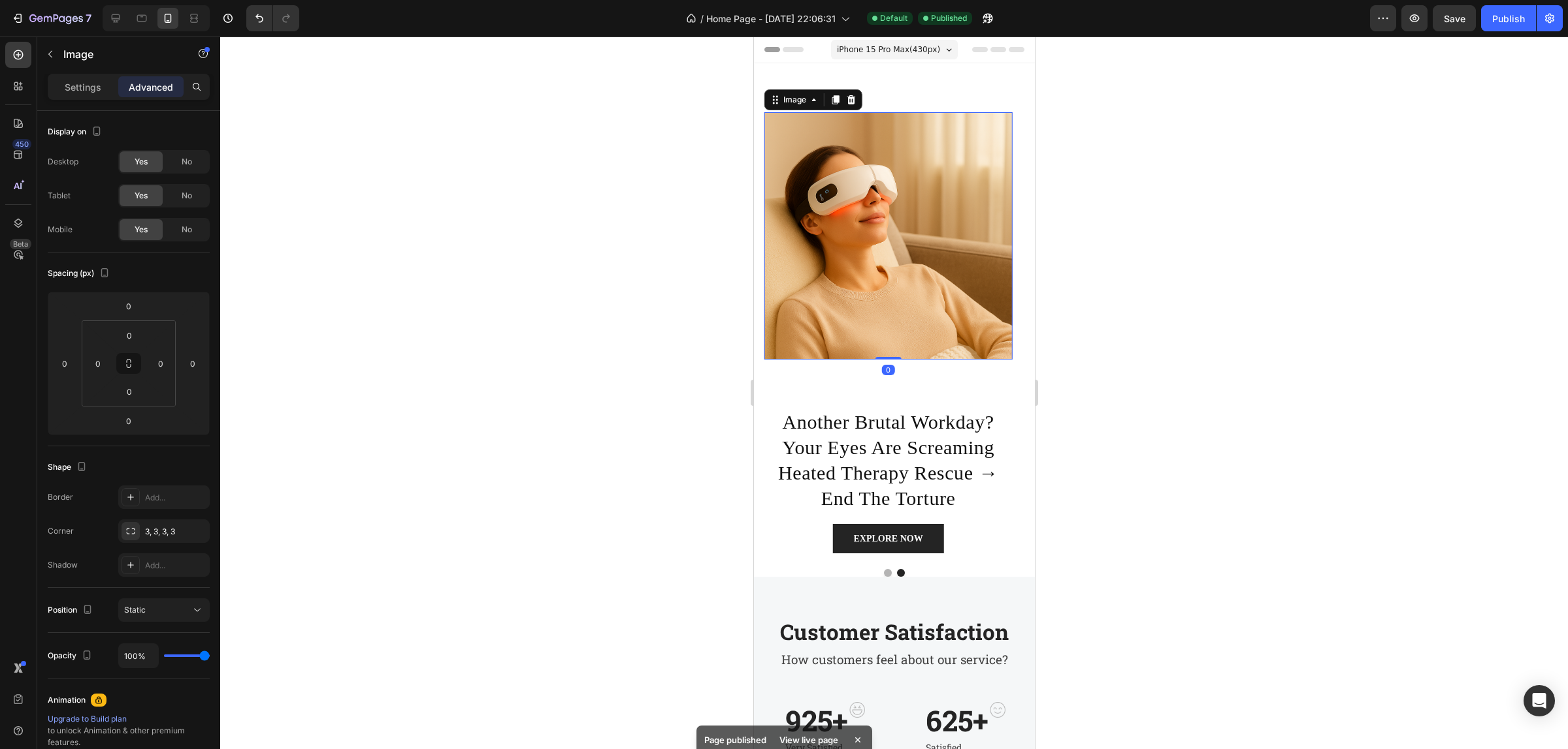
click at [880, 118] on img at bounding box center [887, 236] width 248 height 248
click at [883, 570] on button "Dot" at bounding box center [887, 573] width 8 height 8
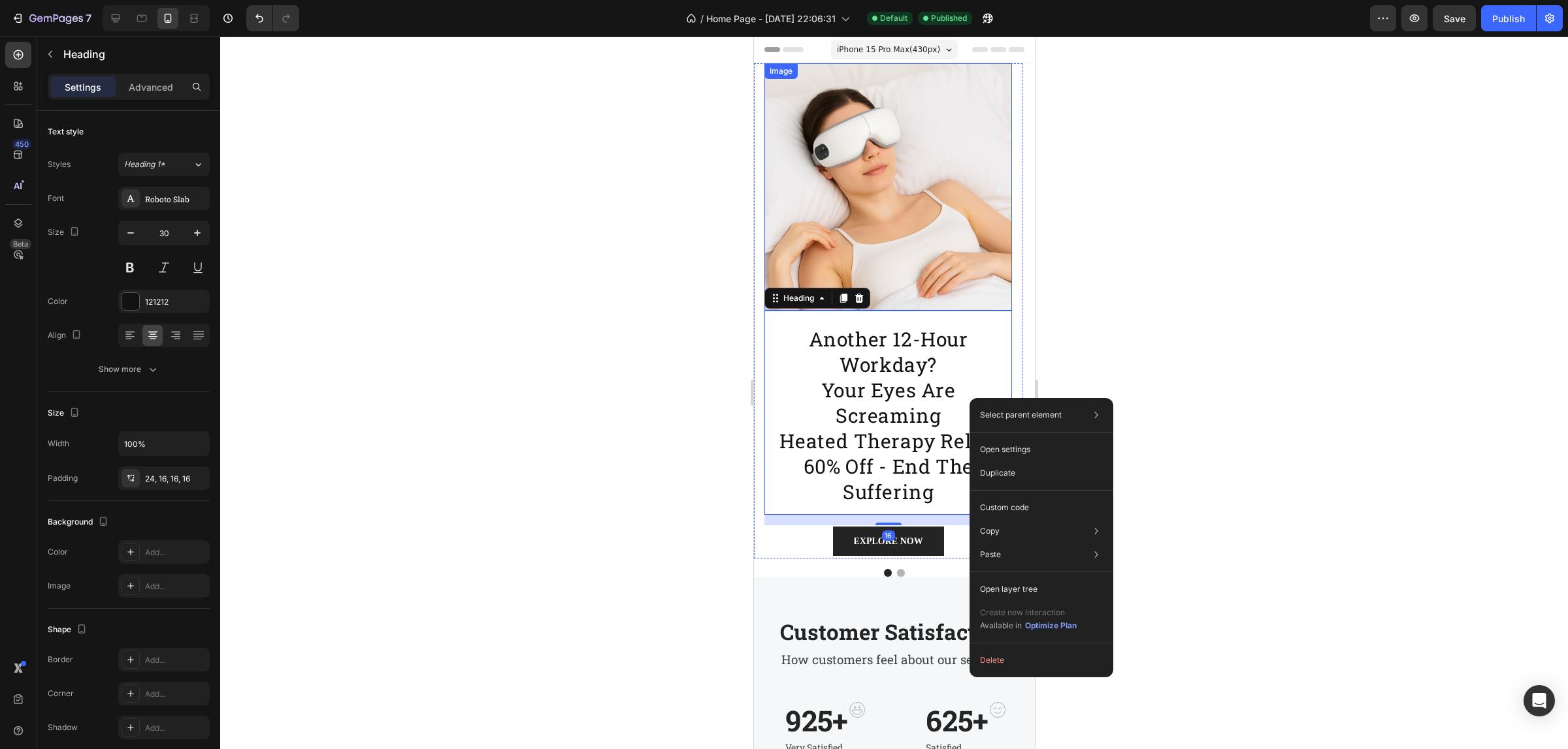
click at [961, 170] on img at bounding box center [887, 187] width 248 height 248
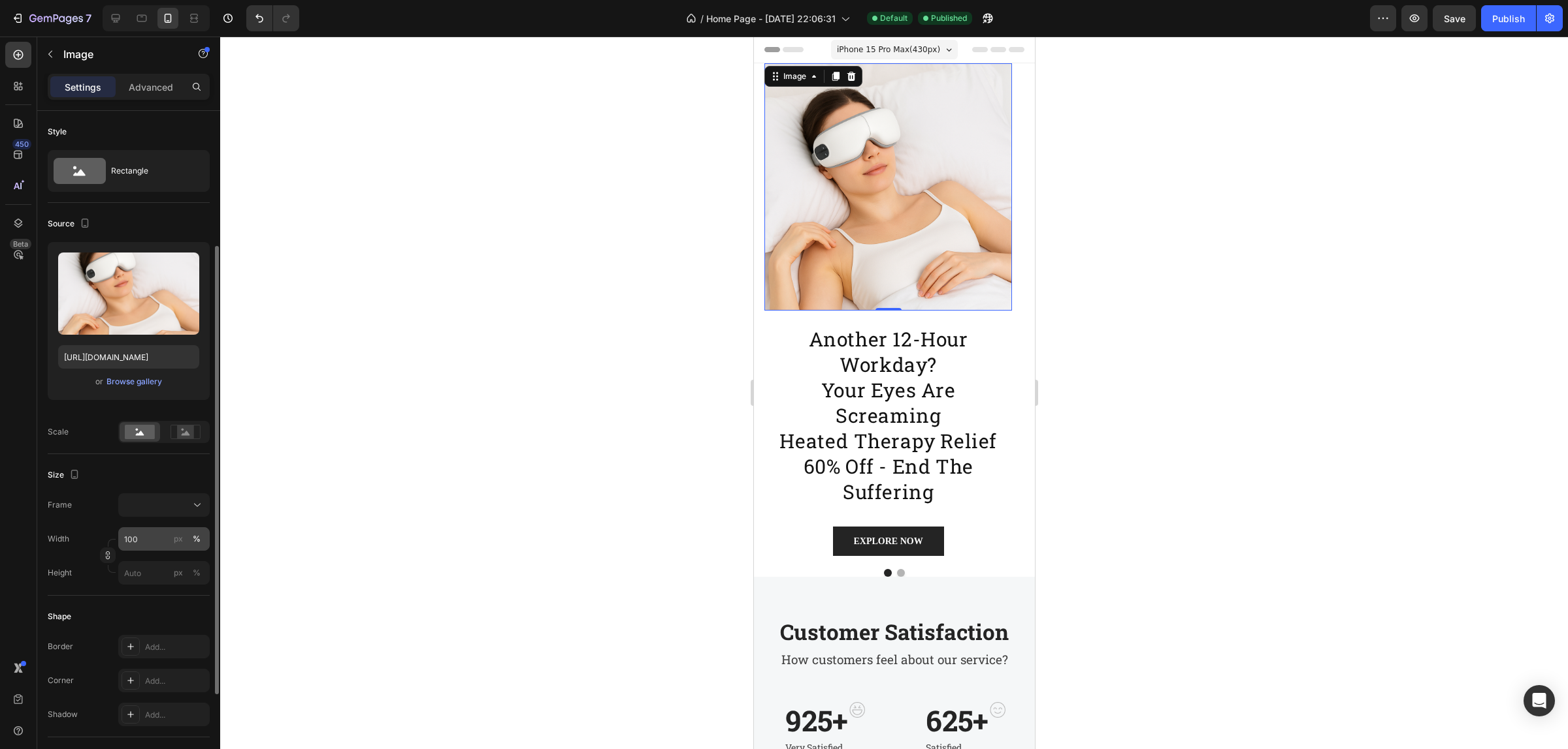
scroll to position [82, 0]
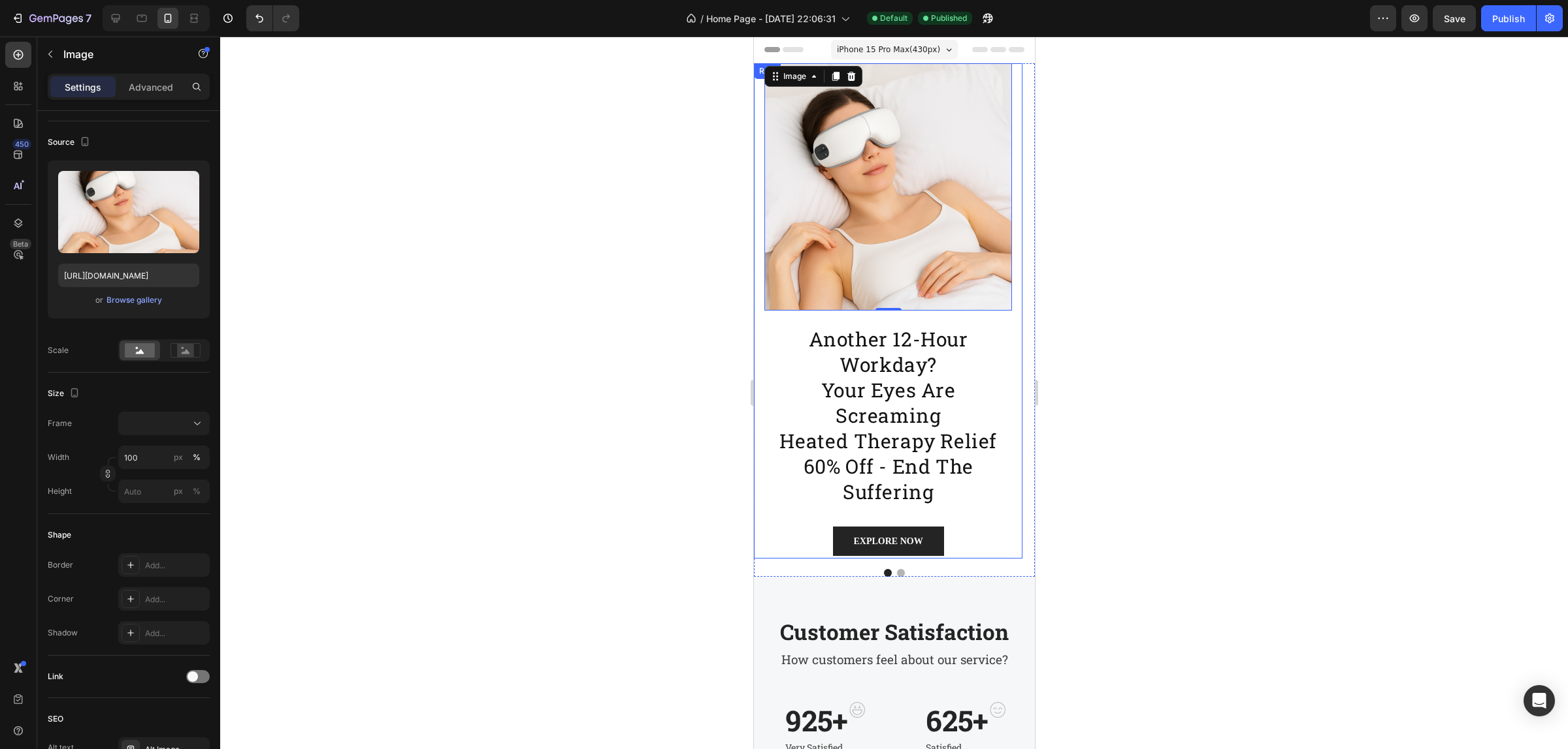
click at [754, 156] on div "Image 0 another 12-hour workday? your eyes are screaming heated therapy relief …" at bounding box center [887, 311] width 268 height 496
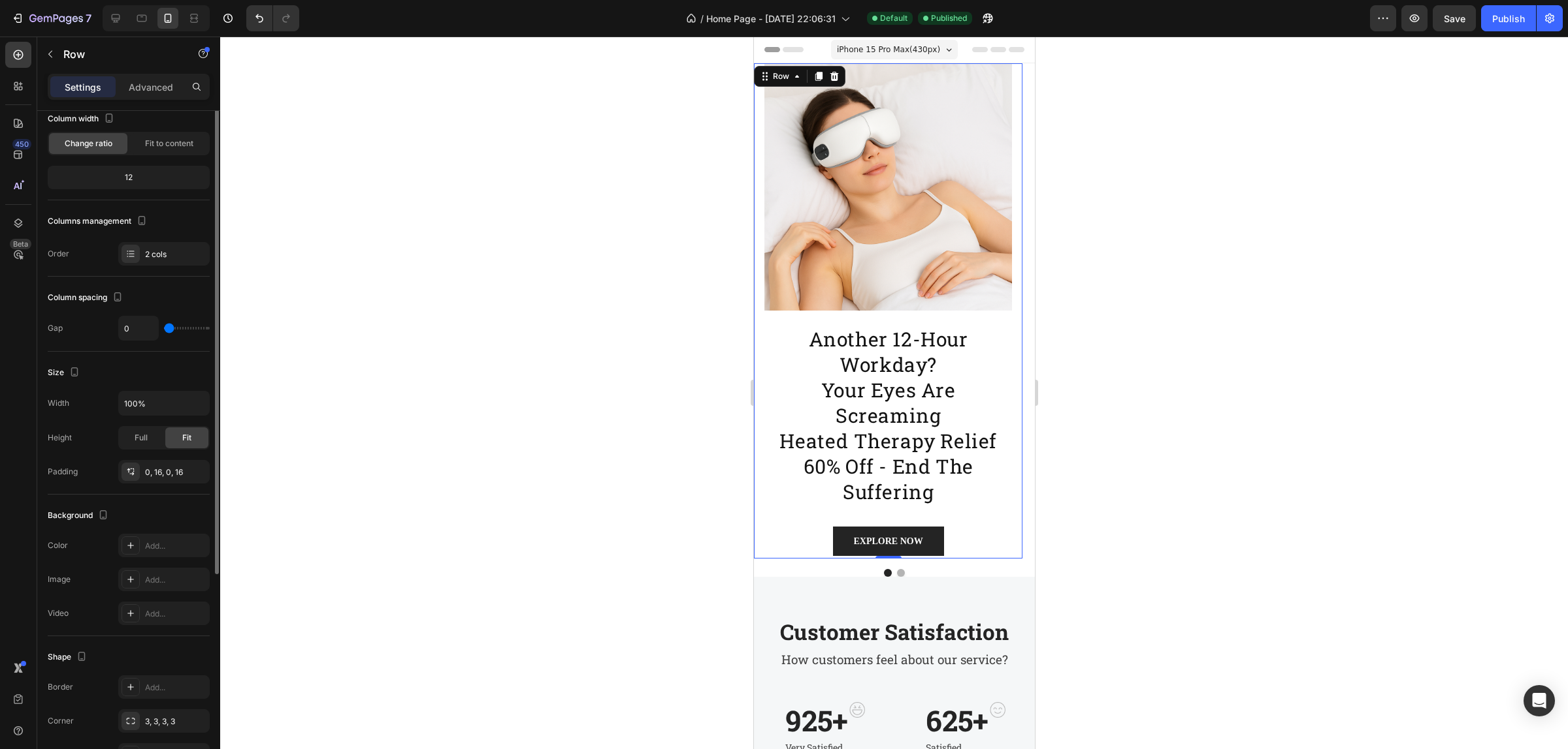
scroll to position [0, 0]
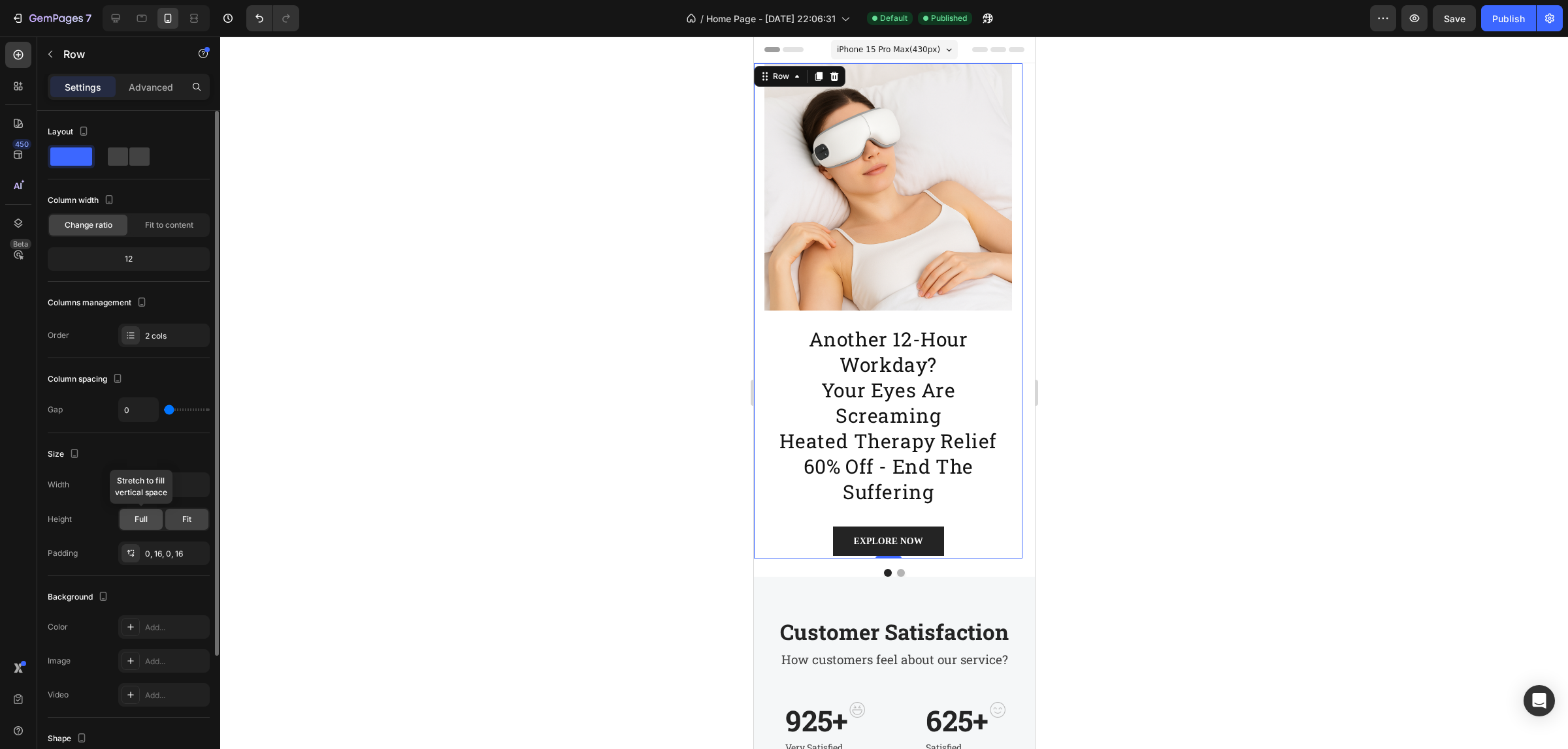
click at [145, 525] on span "Full" at bounding box center [141, 520] width 13 height 12
click at [129, 161] on span at bounding box center [139, 157] width 20 height 18
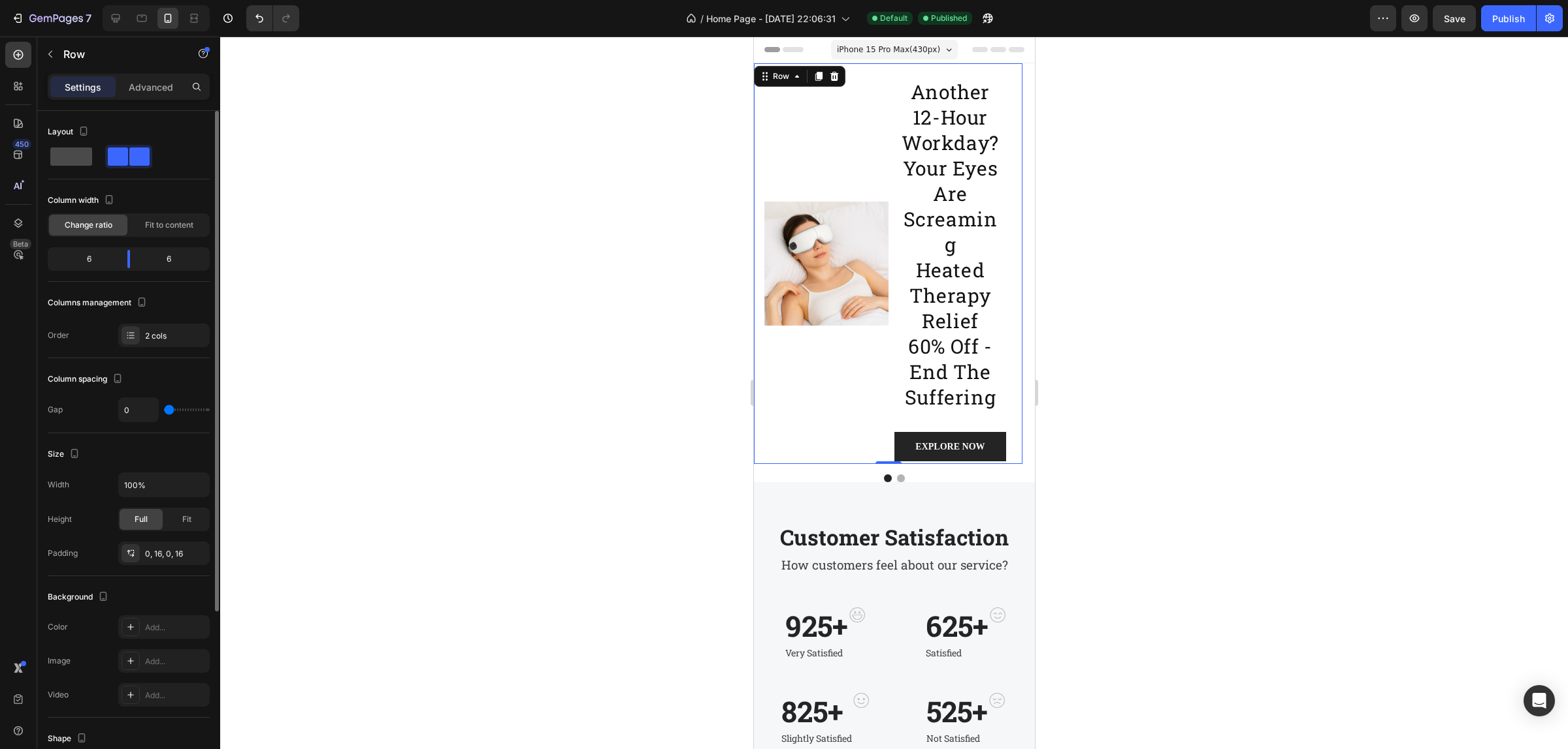
click at [79, 160] on span at bounding box center [71, 157] width 41 height 18
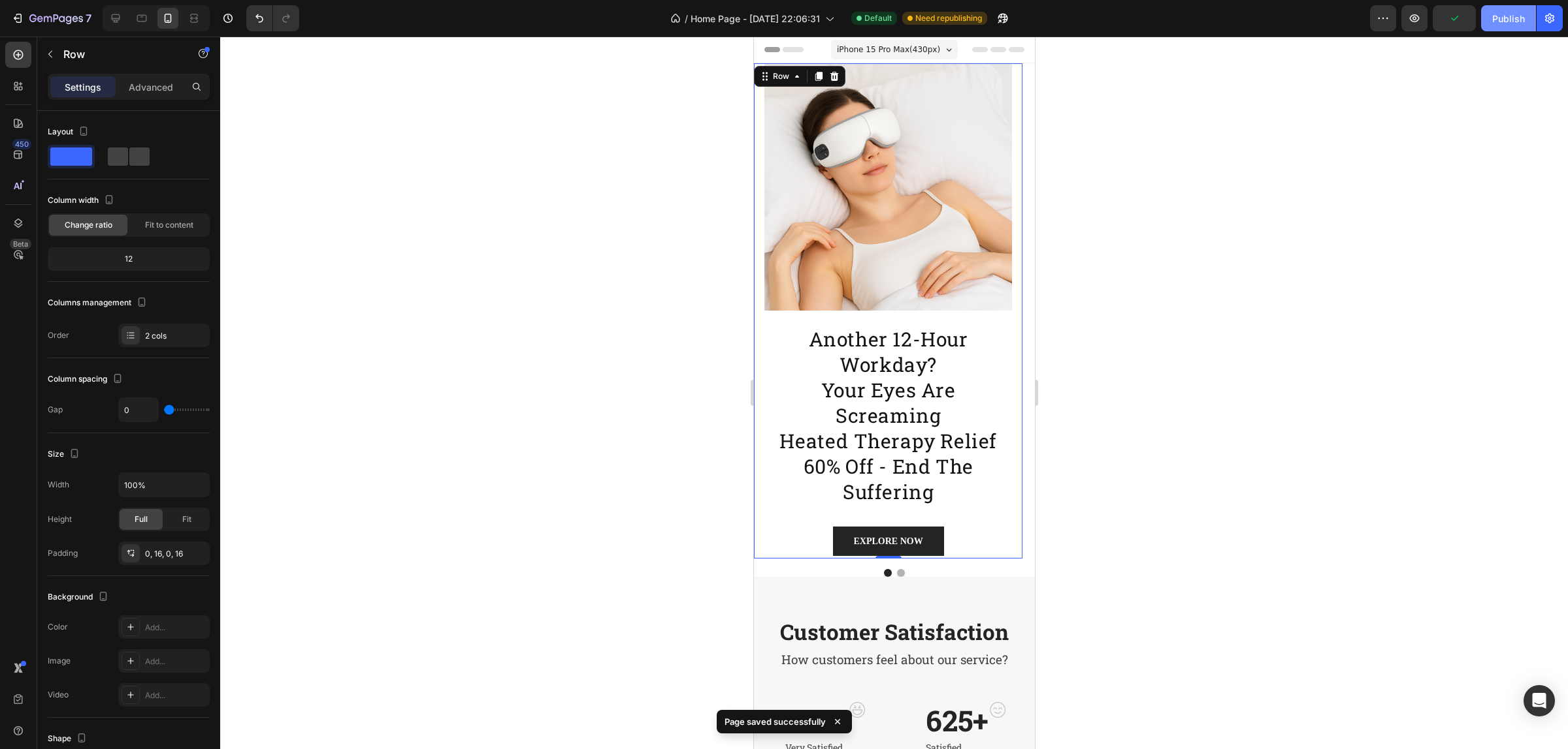
click at [1511, 19] on div "Publish" at bounding box center [1507, 18] width 32 height 14
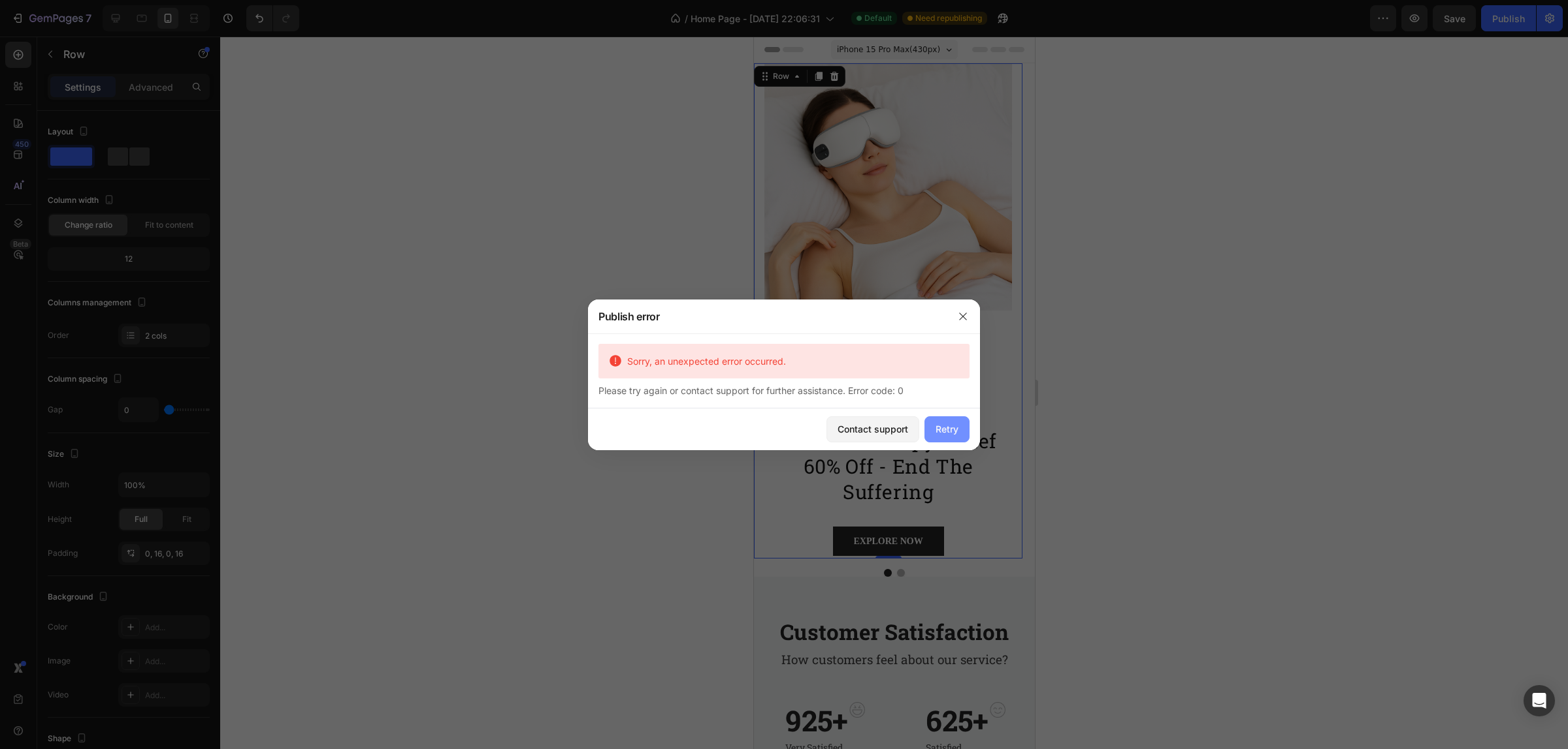
click at [951, 428] on div "Retry" at bounding box center [947, 428] width 23 height 14
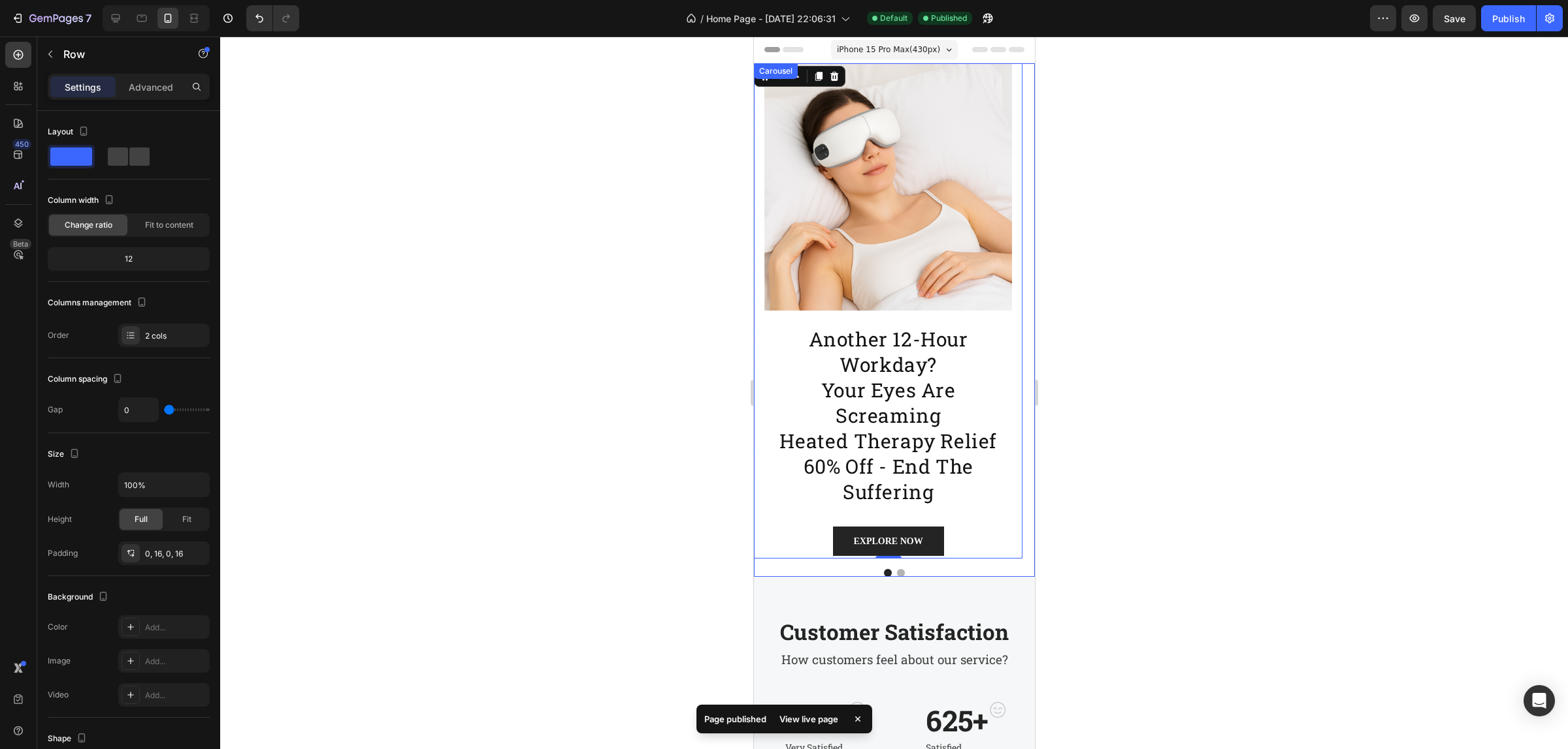
click at [896, 571] on button "Dot" at bounding box center [900, 573] width 8 height 8
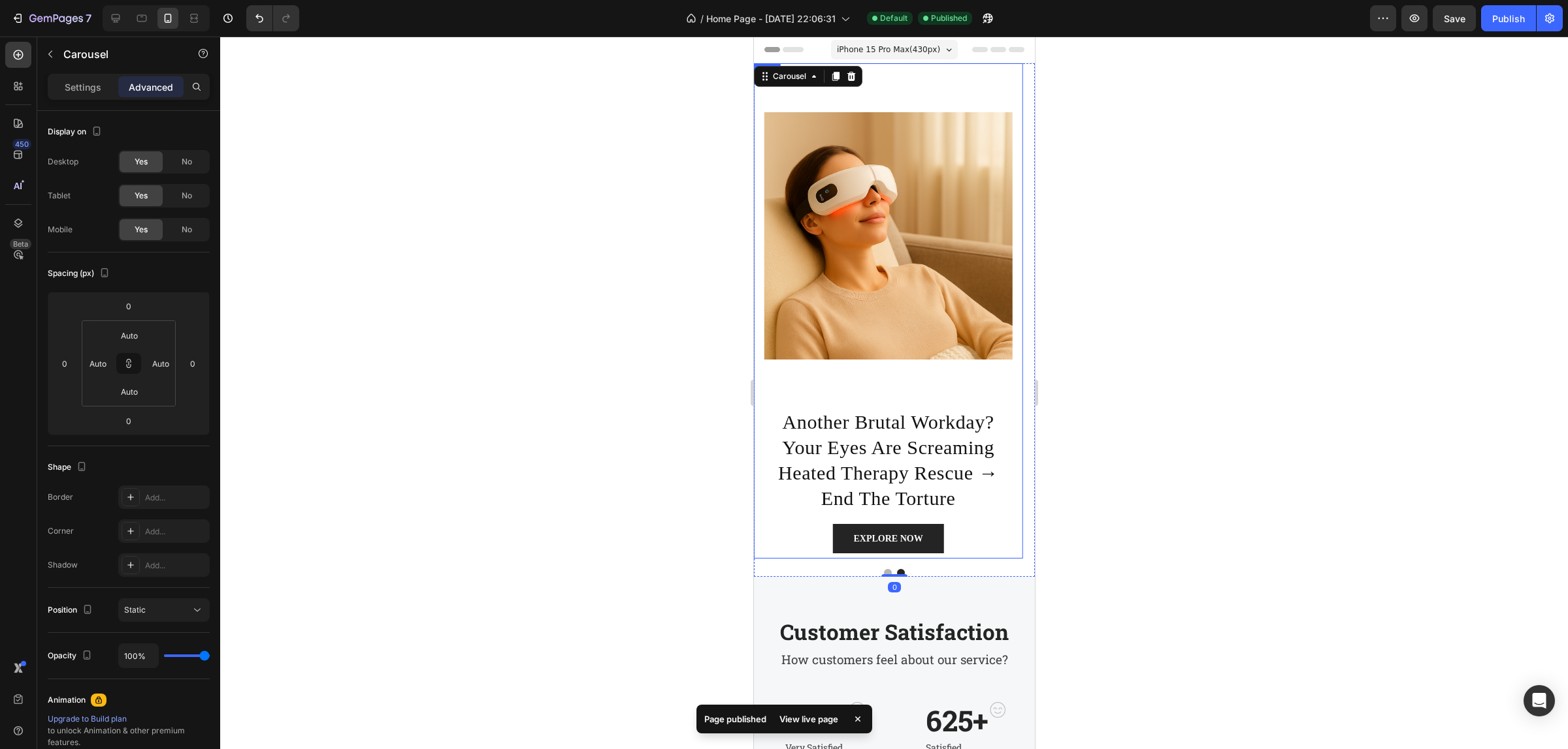
click at [920, 103] on div "Image" at bounding box center [887, 236] width 248 height 345
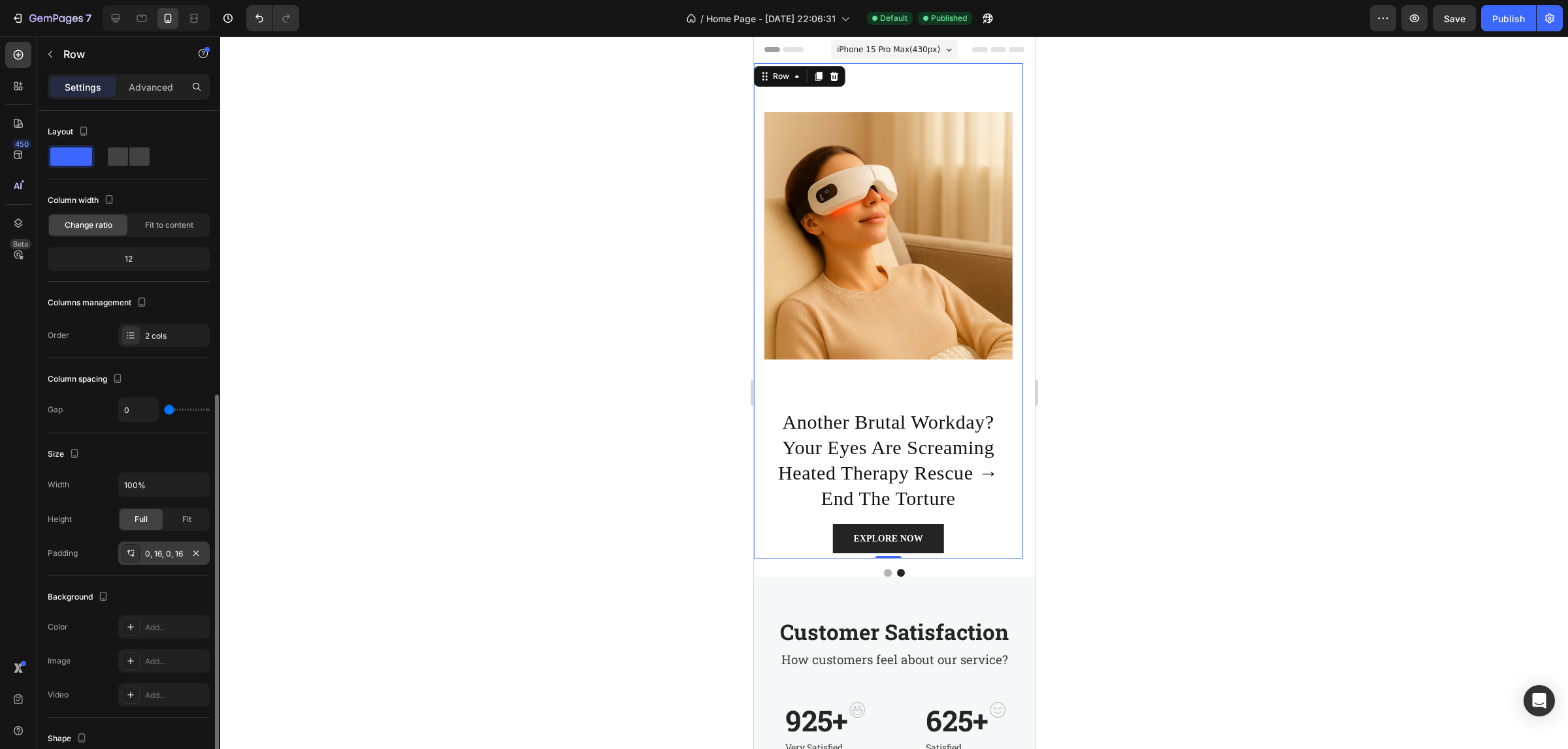
scroll to position [163, 0]
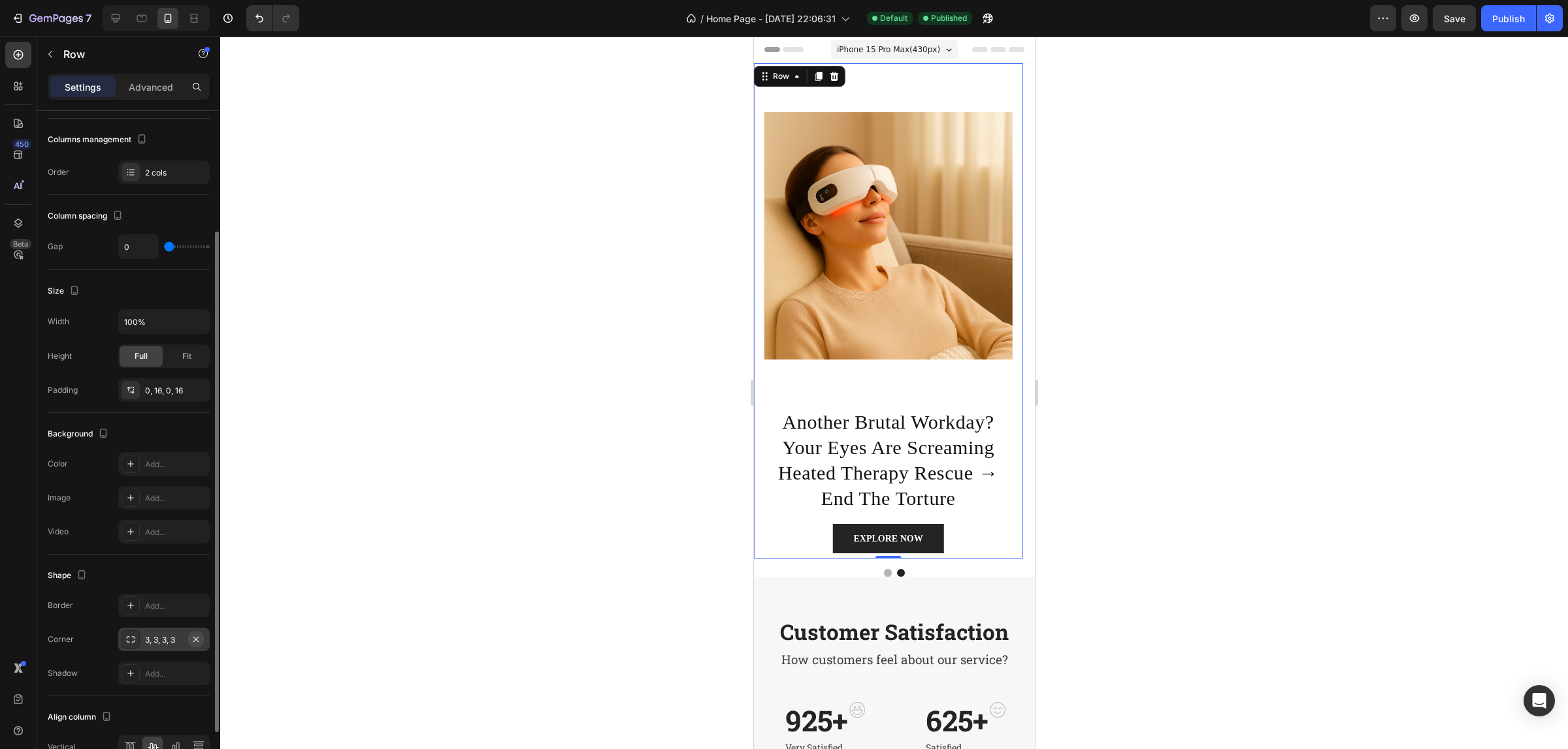
click at [192, 640] on icon "button" at bounding box center [195, 639] width 10 height 10
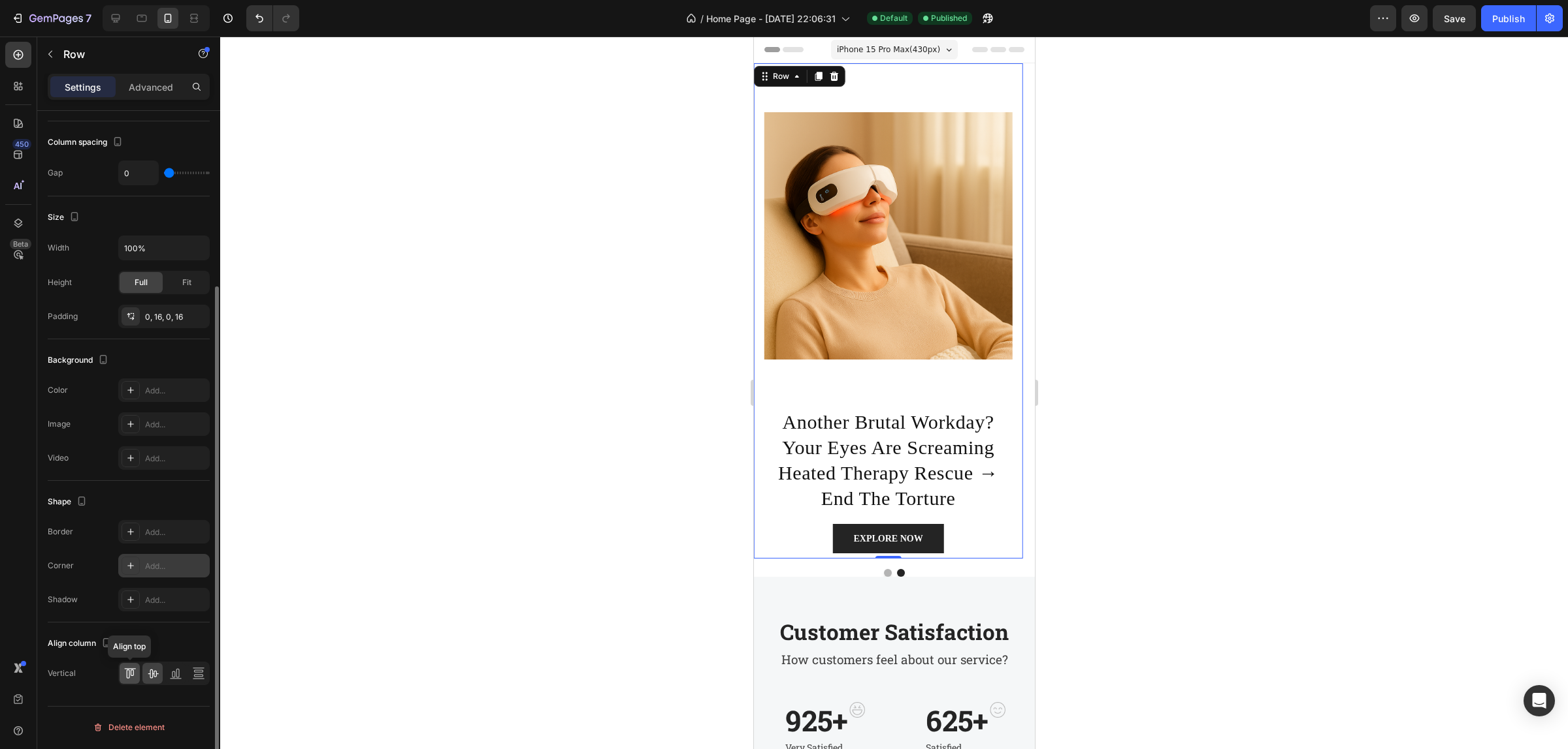
click at [132, 676] on icon at bounding box center [132, 673] width 4 height 6
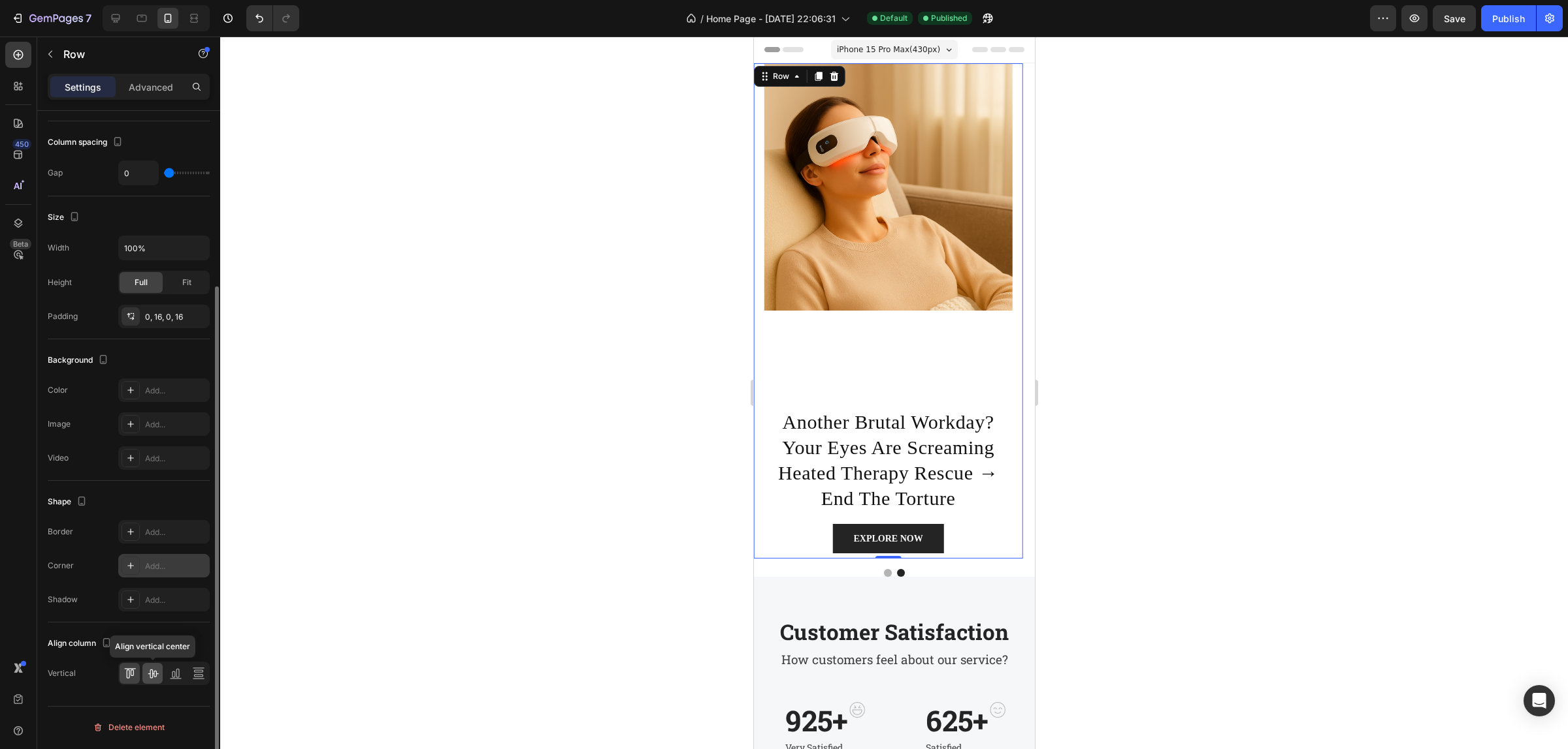
click at [151, 677] on icon at bounding box center [153, 673] width 13 height 13
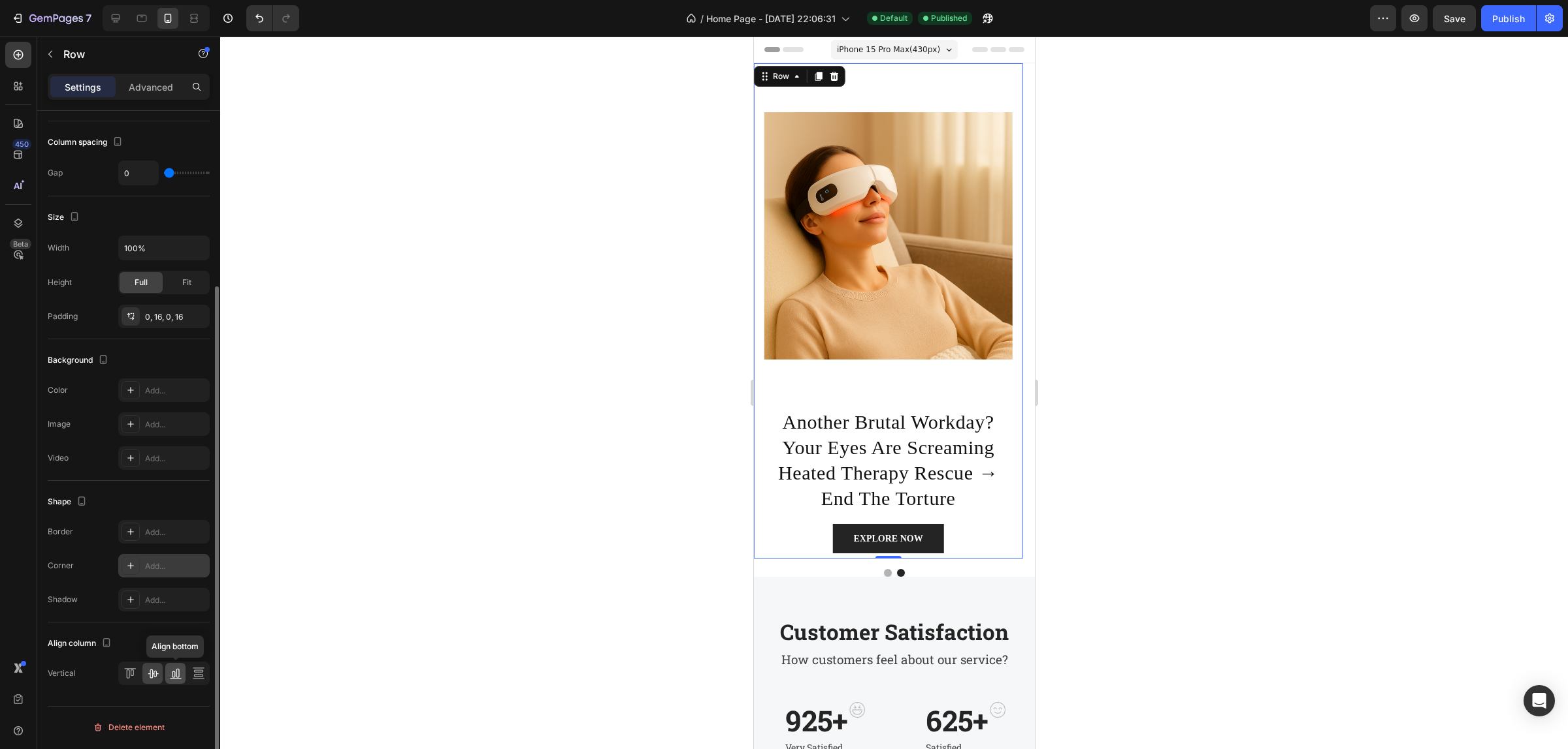
click at [176, 675] on icon at bounding box center [178, 673] width 4 height 9
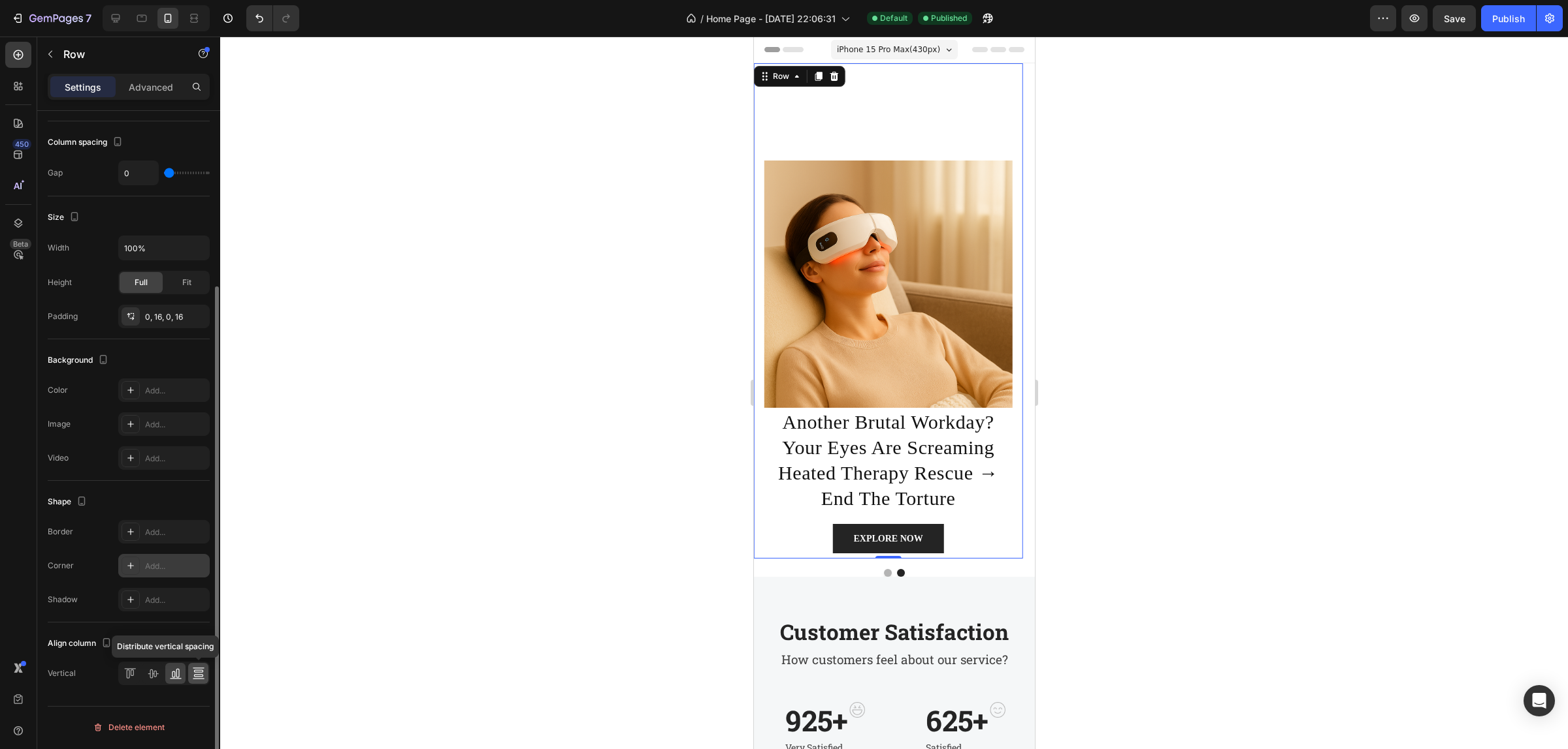
click at [197, 675] on icon at bounding box center [198, 673] width 13 height 13
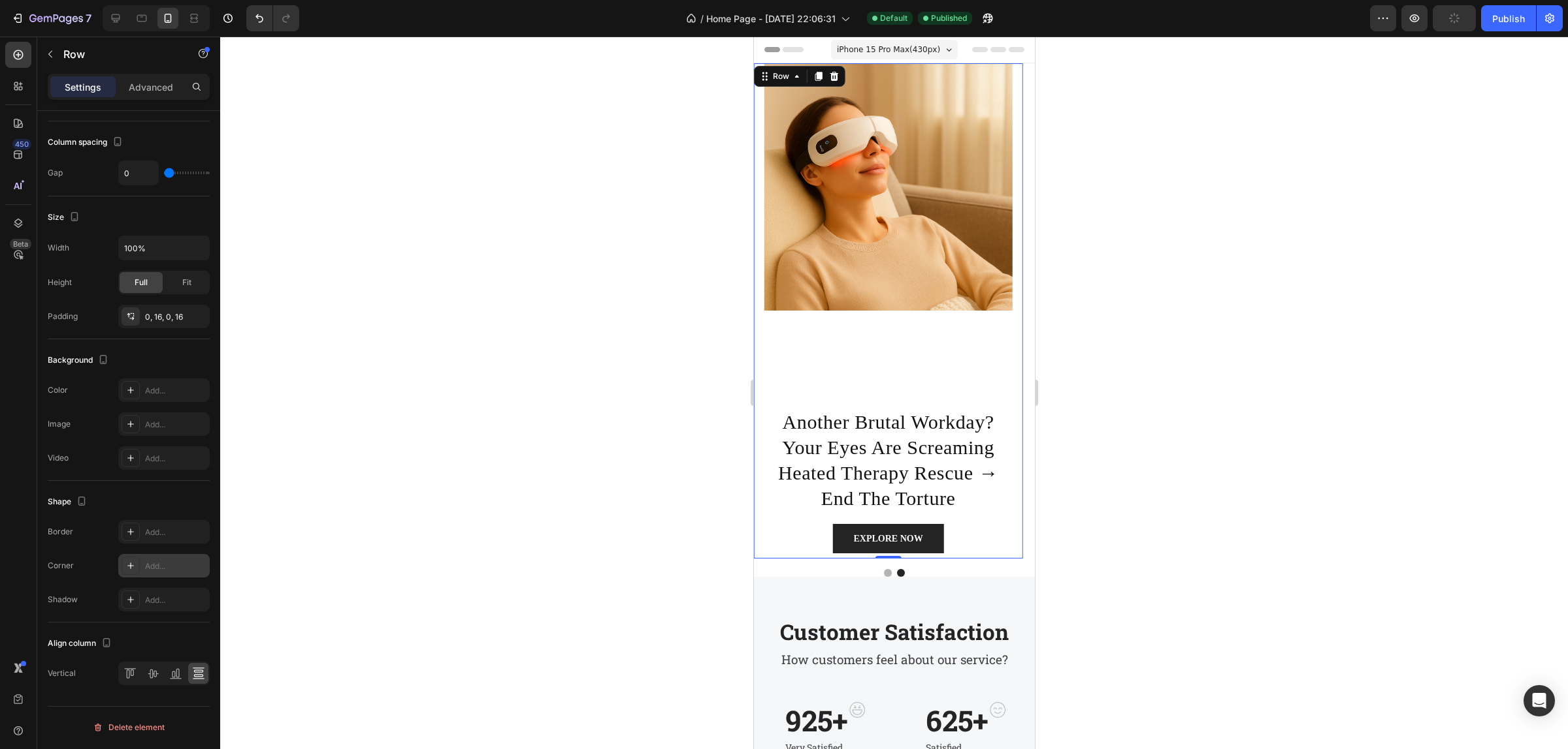
click at [926, 342] on div "Image" at bounding box center [887, 236] width 248 height 345
click at [887, 373] on div "Image" at bounding box center [887, 236] width 248 height 345
click at [138, 678] on div at bounding box center [130, 673] width 20 height 21
click at [131, 676] on icon at bounding box center [132, 673] width 4 height 6
click at [883, 572] on button "Dot" at bounding box center [887, 573] width 8 height 8
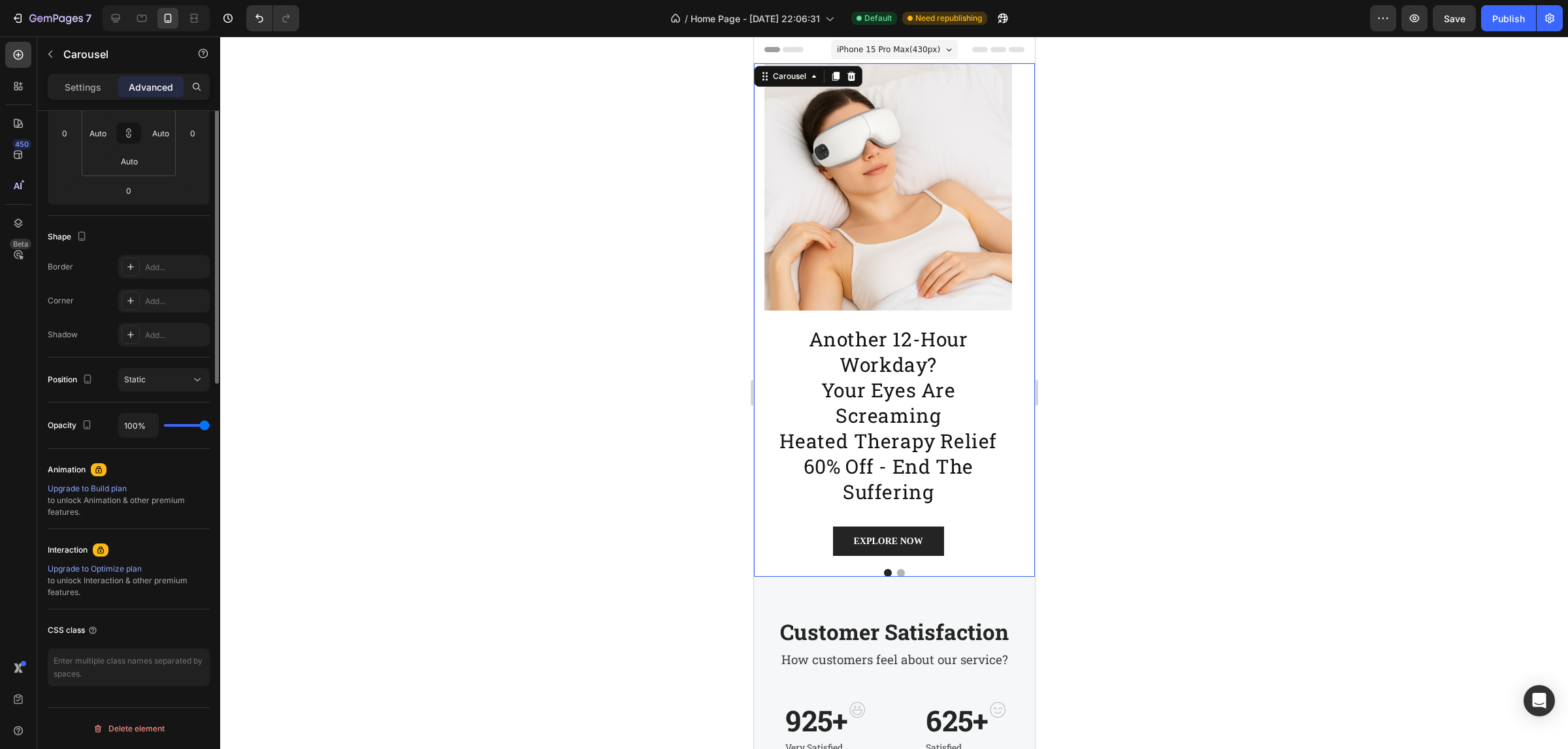
scroll to position [0, 0]
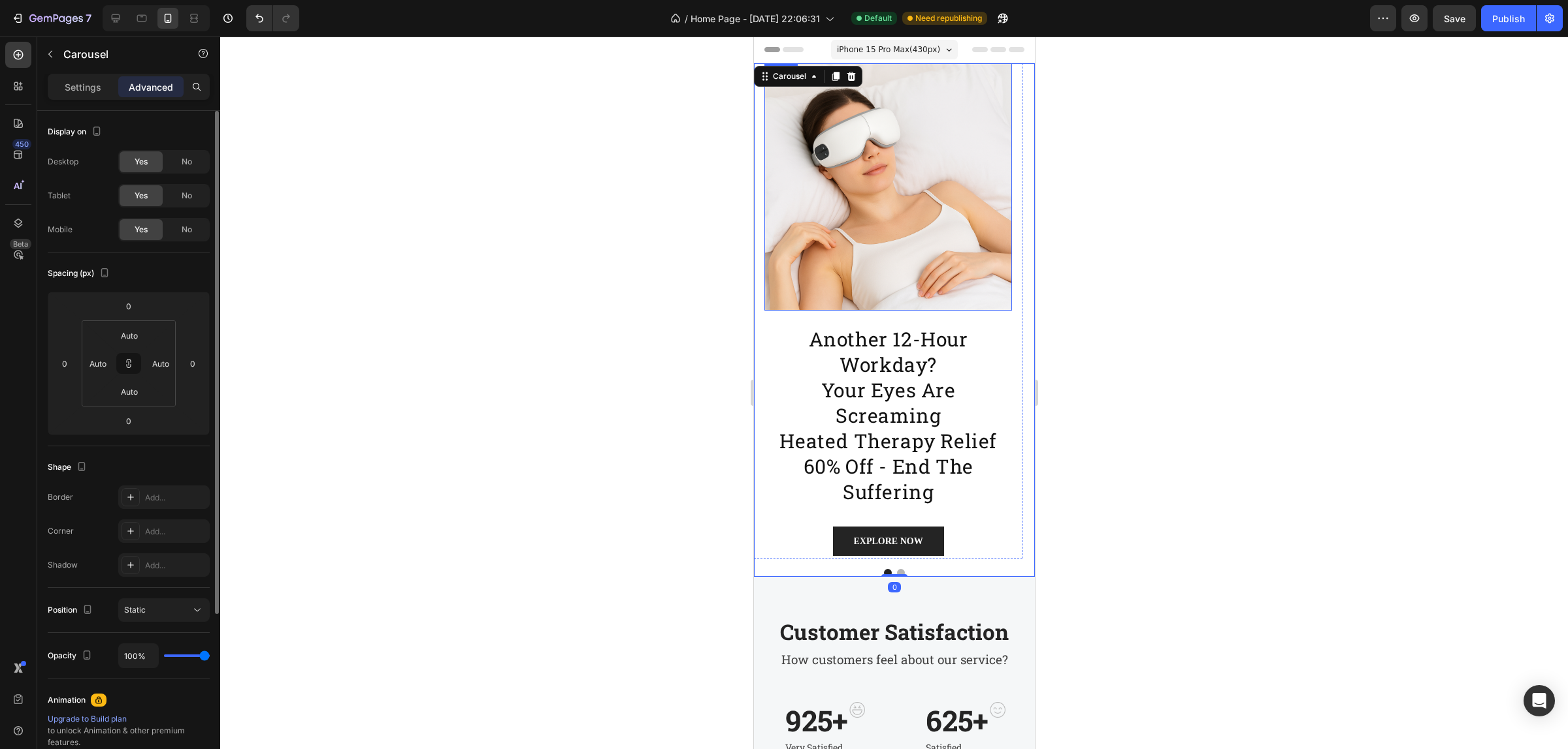
click at [900, 201] on img at bounding box center [887, 187] width 248 height 248
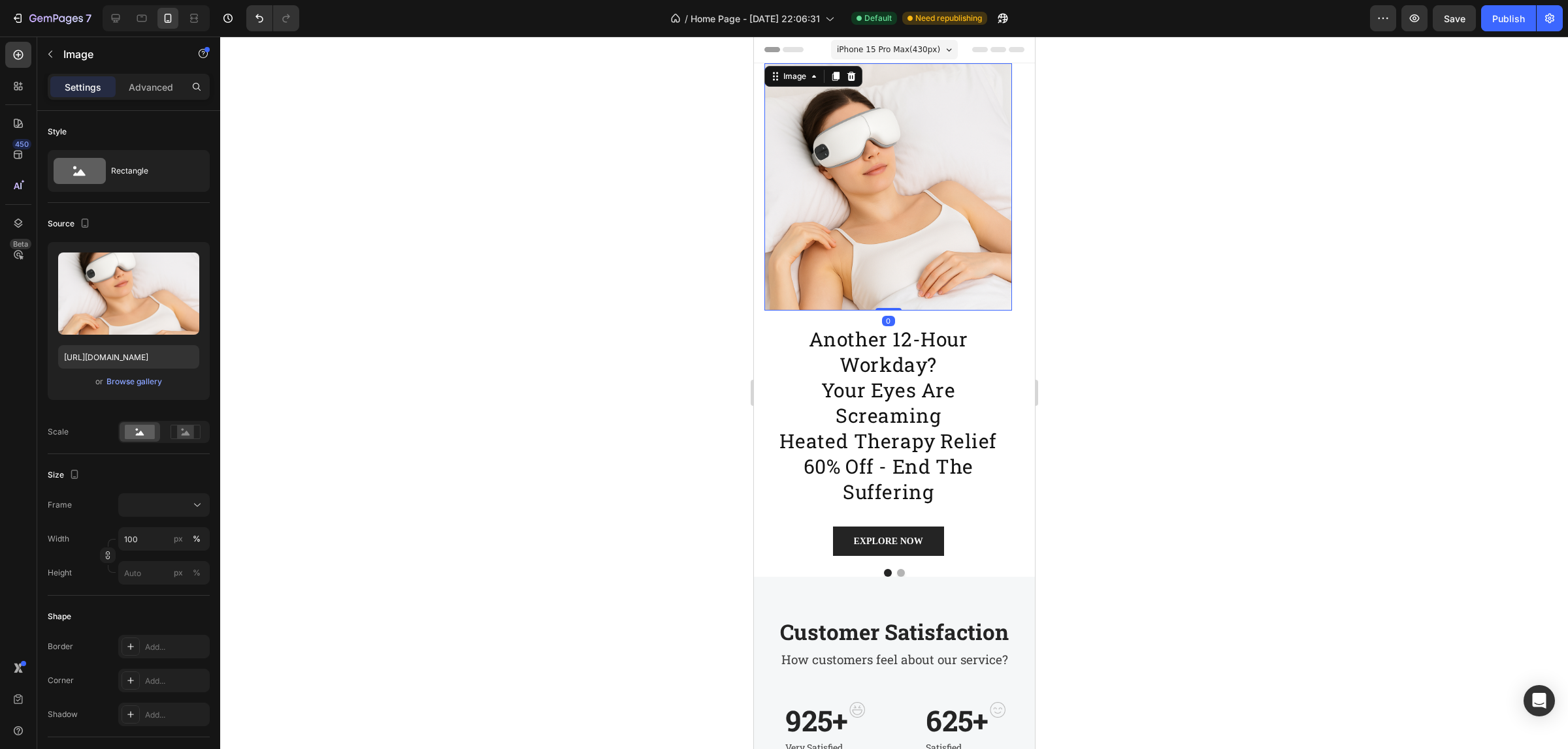
scroll to position [326, 0]
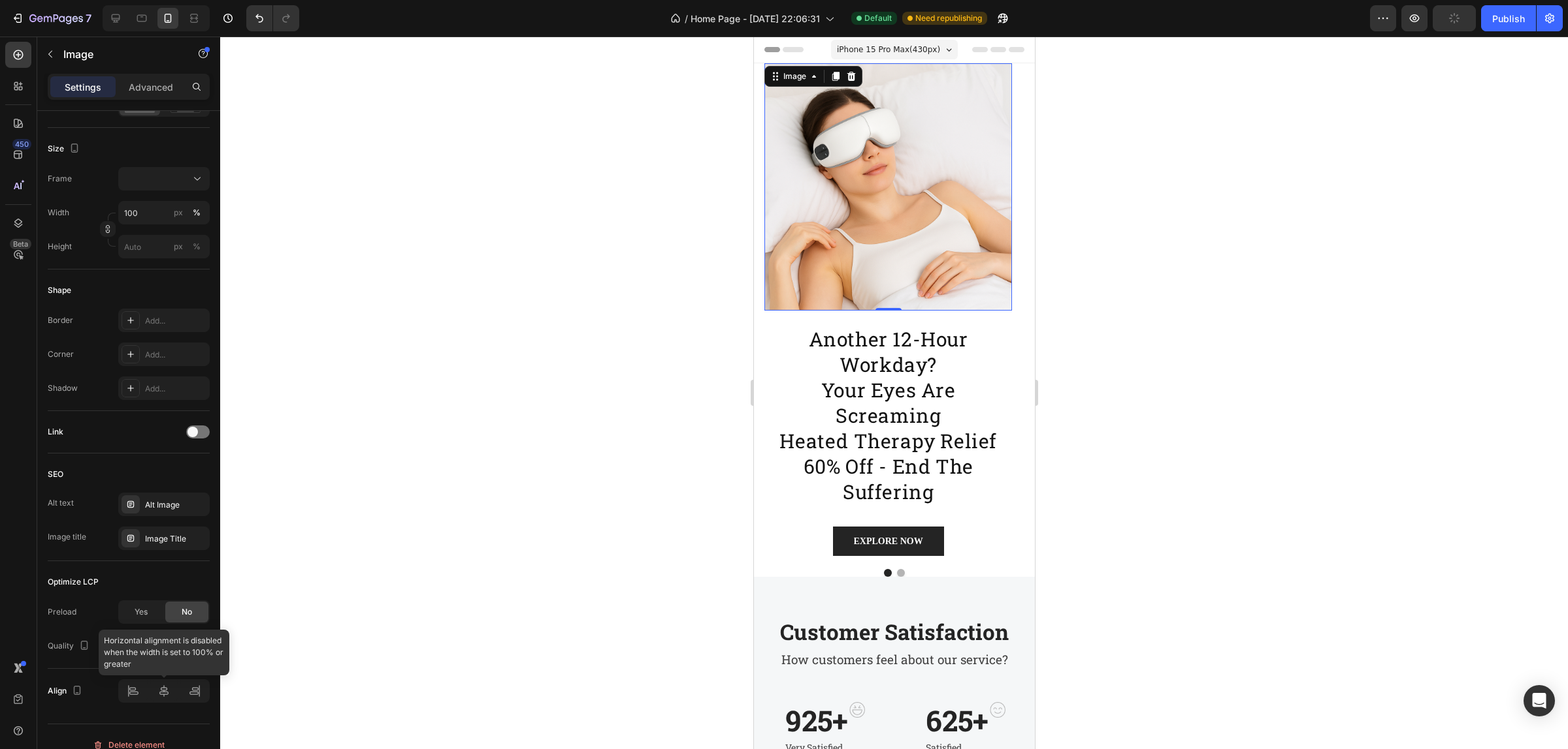
click at [131, 693] on div at bounding box center [163, 692] width 91 height 24
click at [186, 696] on div at bounding box center [163, 692] width 91 height 24
click at [150, 694] on div at bounding box center [163, 692] width 91 height 24
click at [896, 572] on button "Dot" at bounding box center [900, 573] width 8 height 8
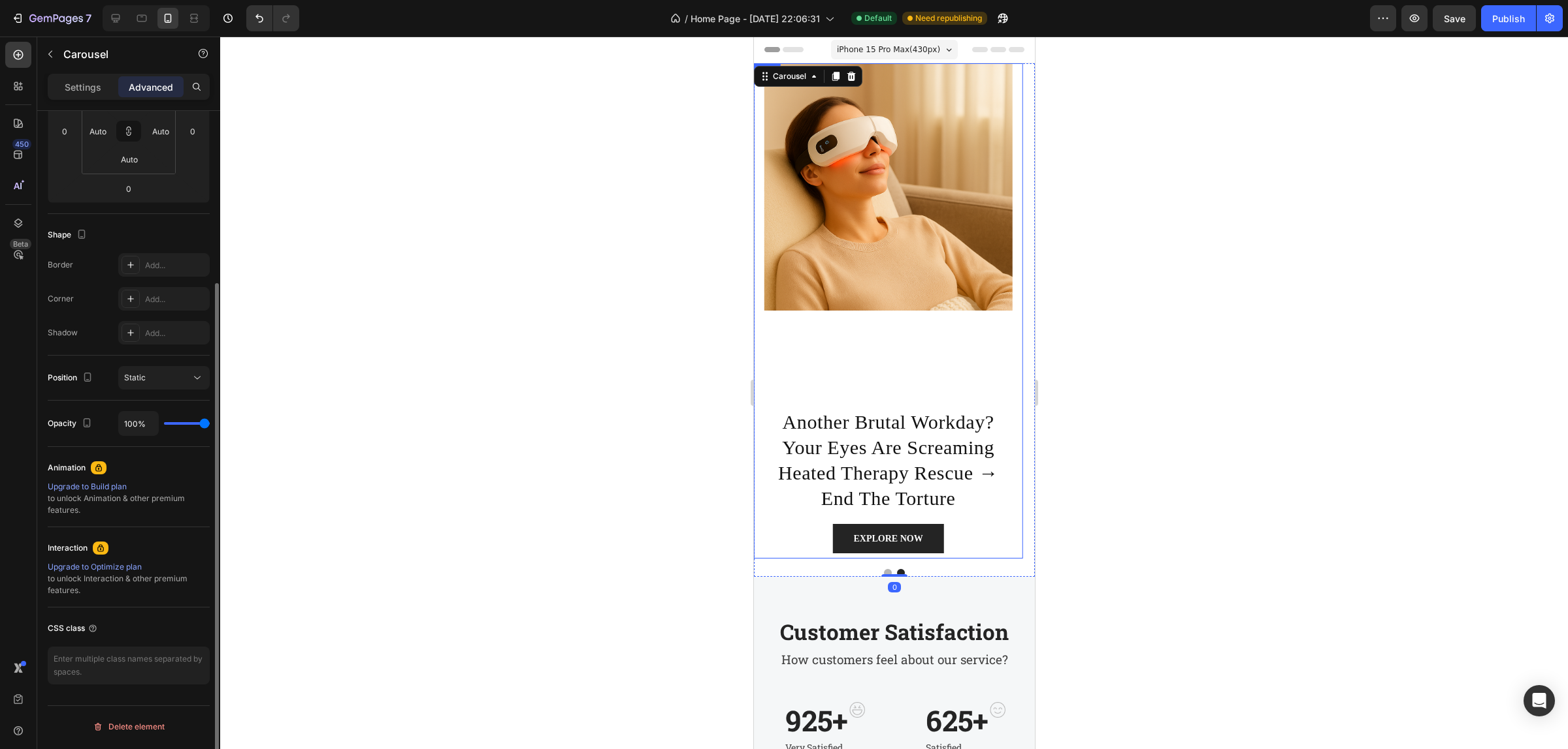
scroll to position [0, 0]
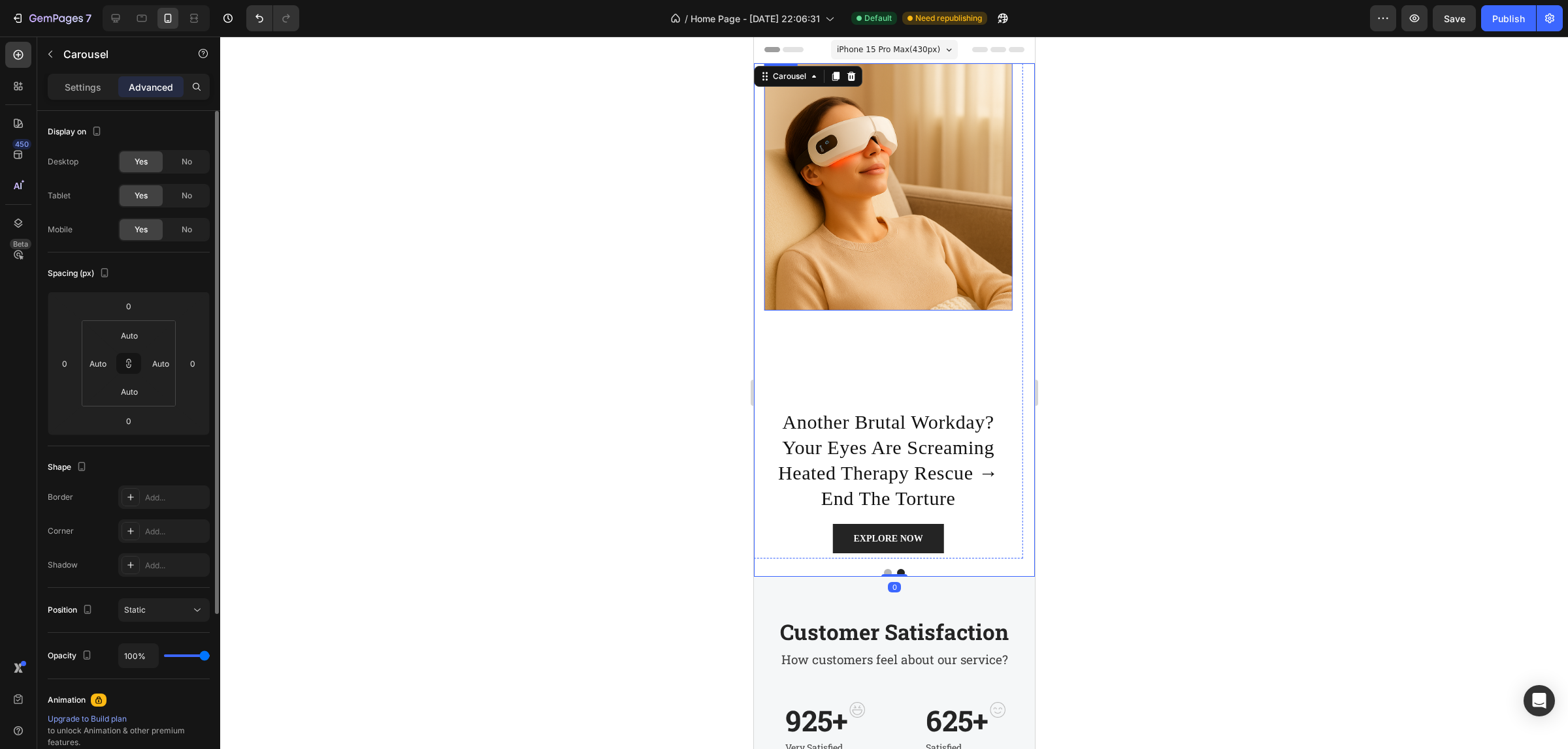
click at [937, 254] on img at bounding box center [887, 187] width 248 height 248
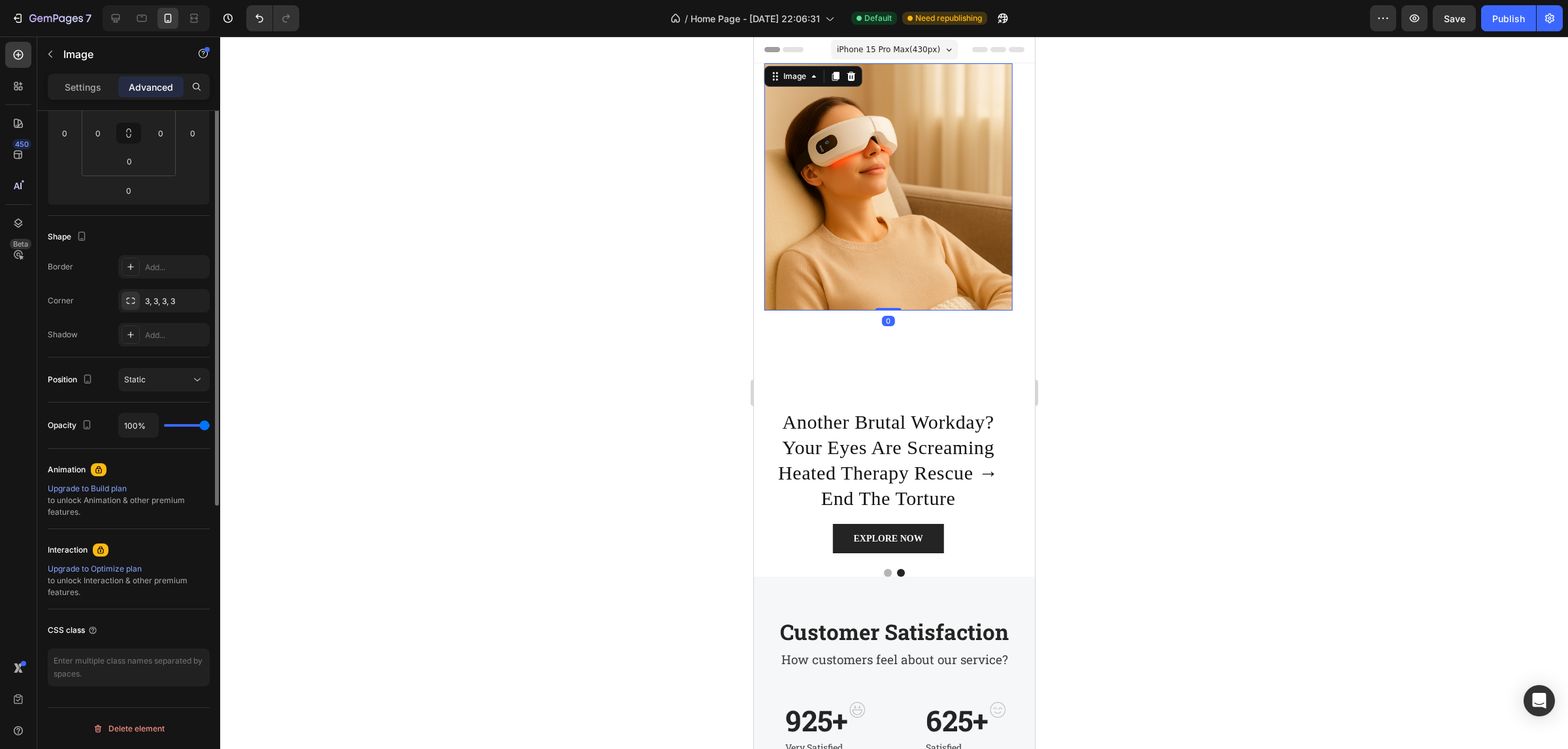
scroll to position [70, 0]
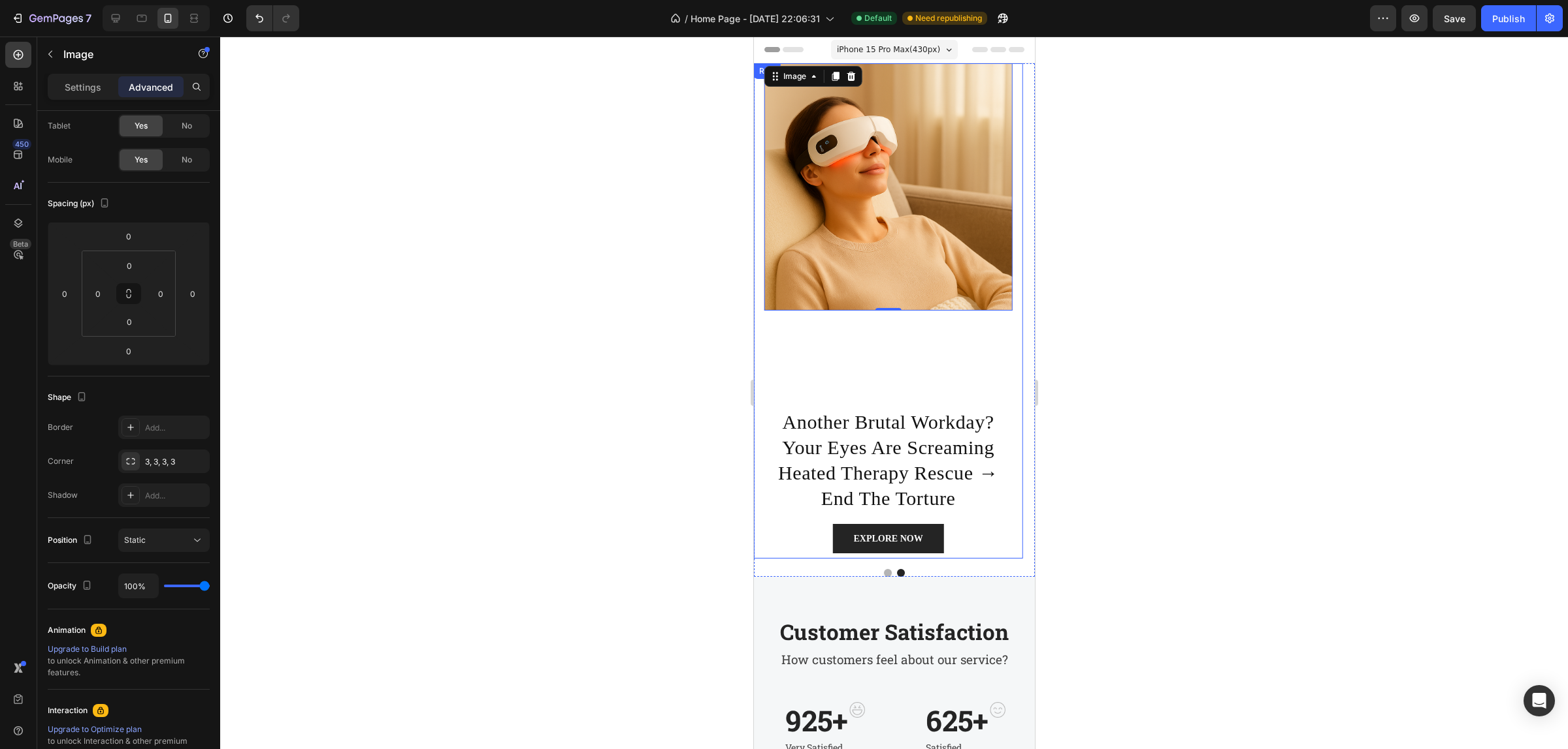
click at [875, 348] on div "Image 0" at bounding box center [887, 236] width 248 height 345
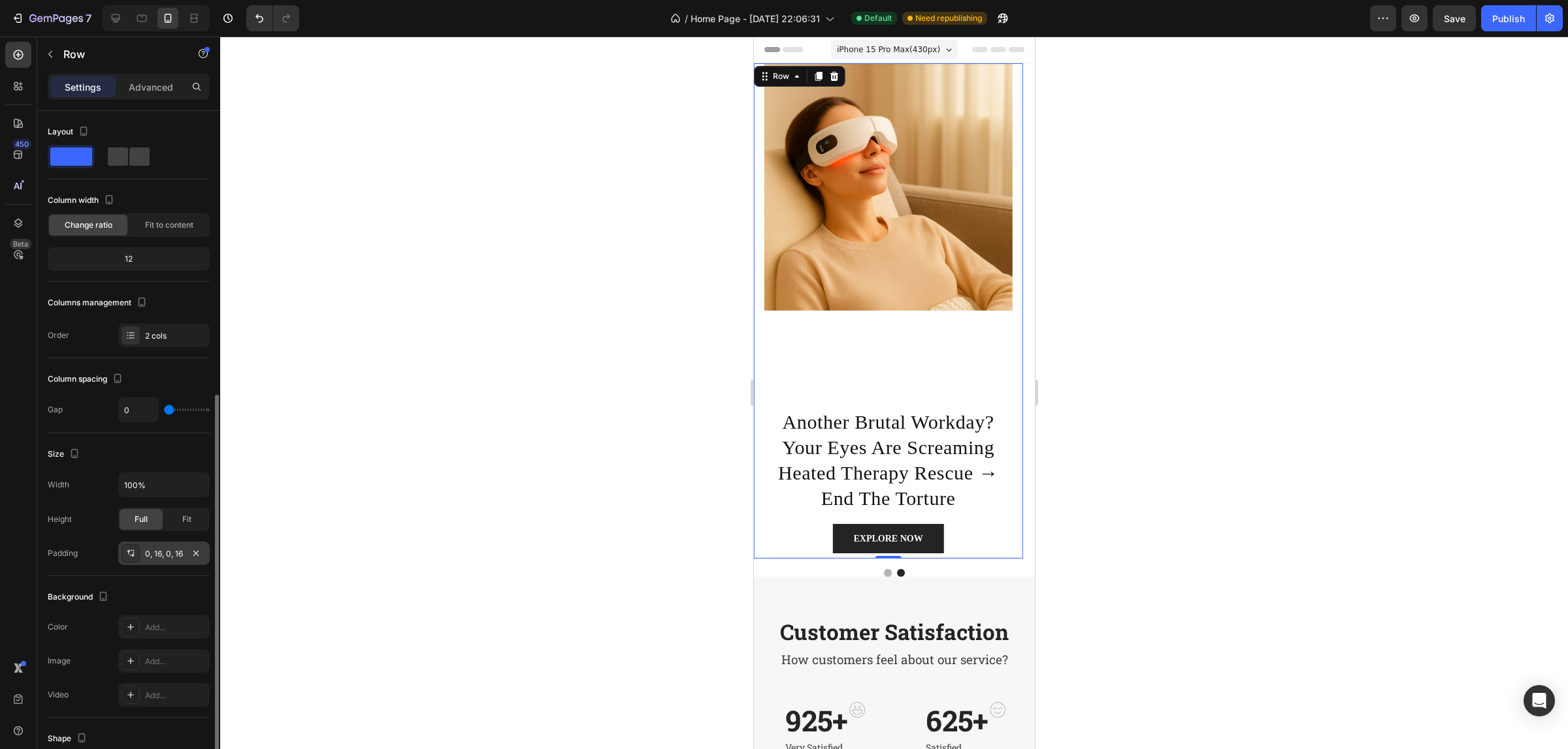
scroll to position [237, 0]
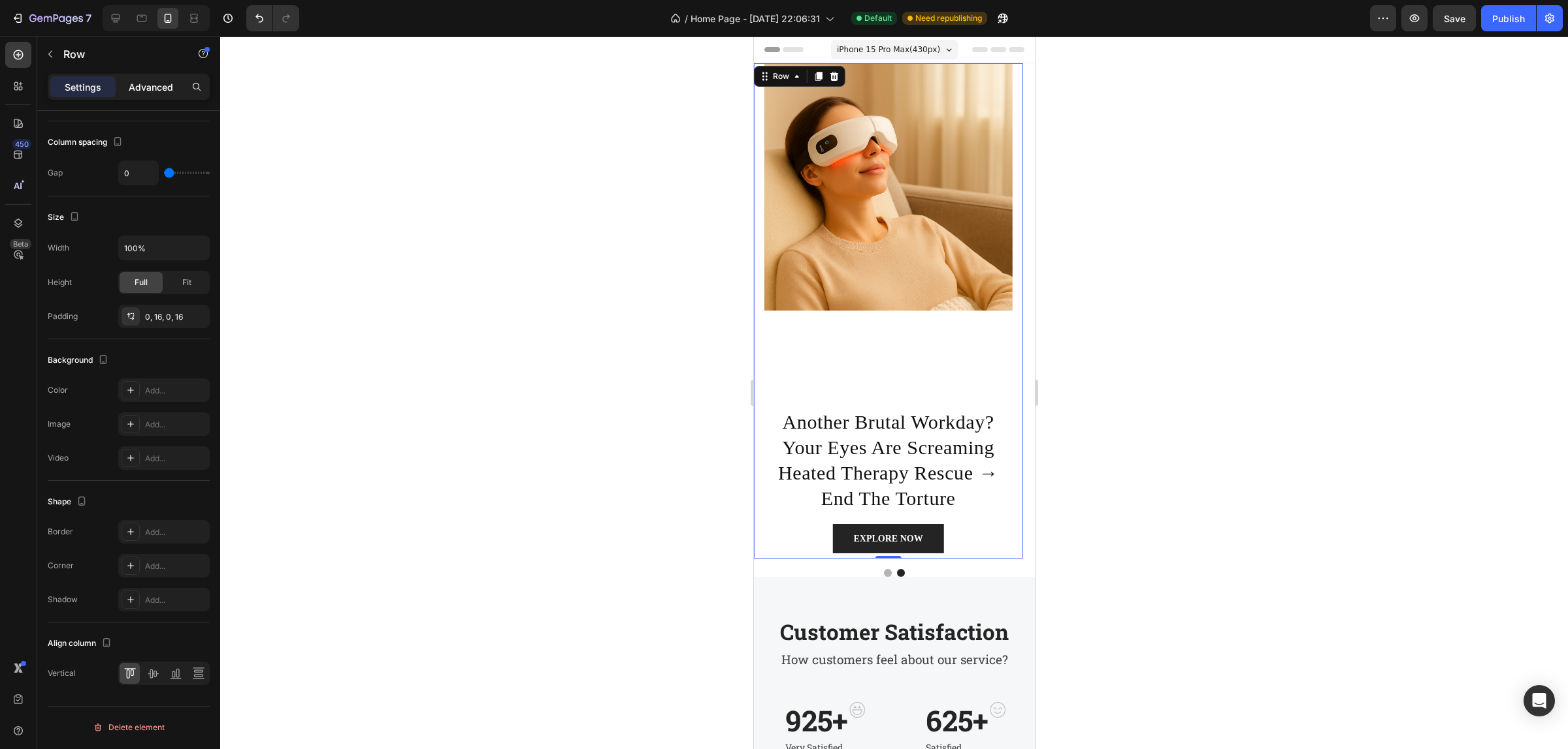
click at [151, 90] on p "Advanced" at bounding box center [151, 87] width 44 height 14
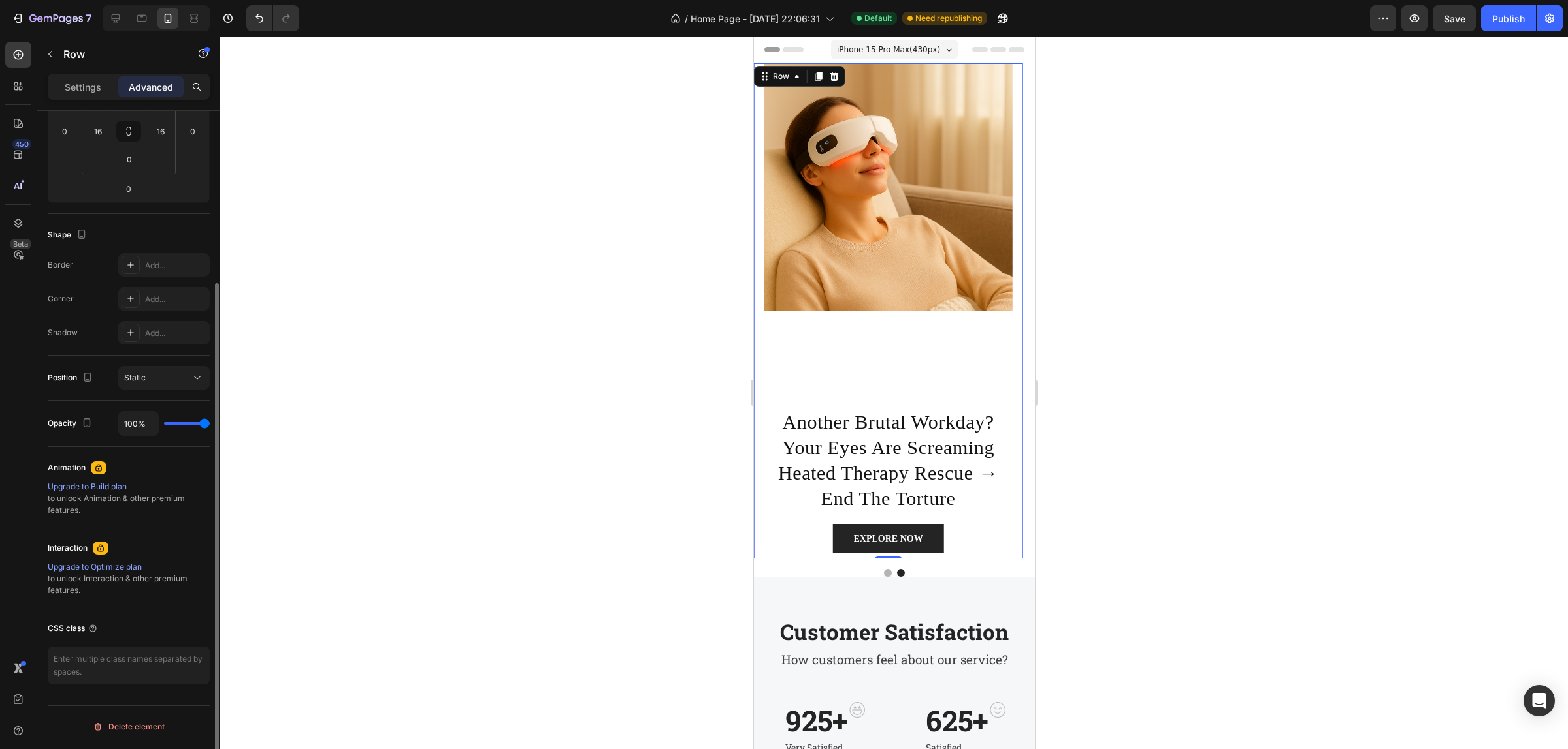
scroll to position [232, 0]
click at [181, 377] on div "Static" at bounding box center [158, 379] width 66 height 12
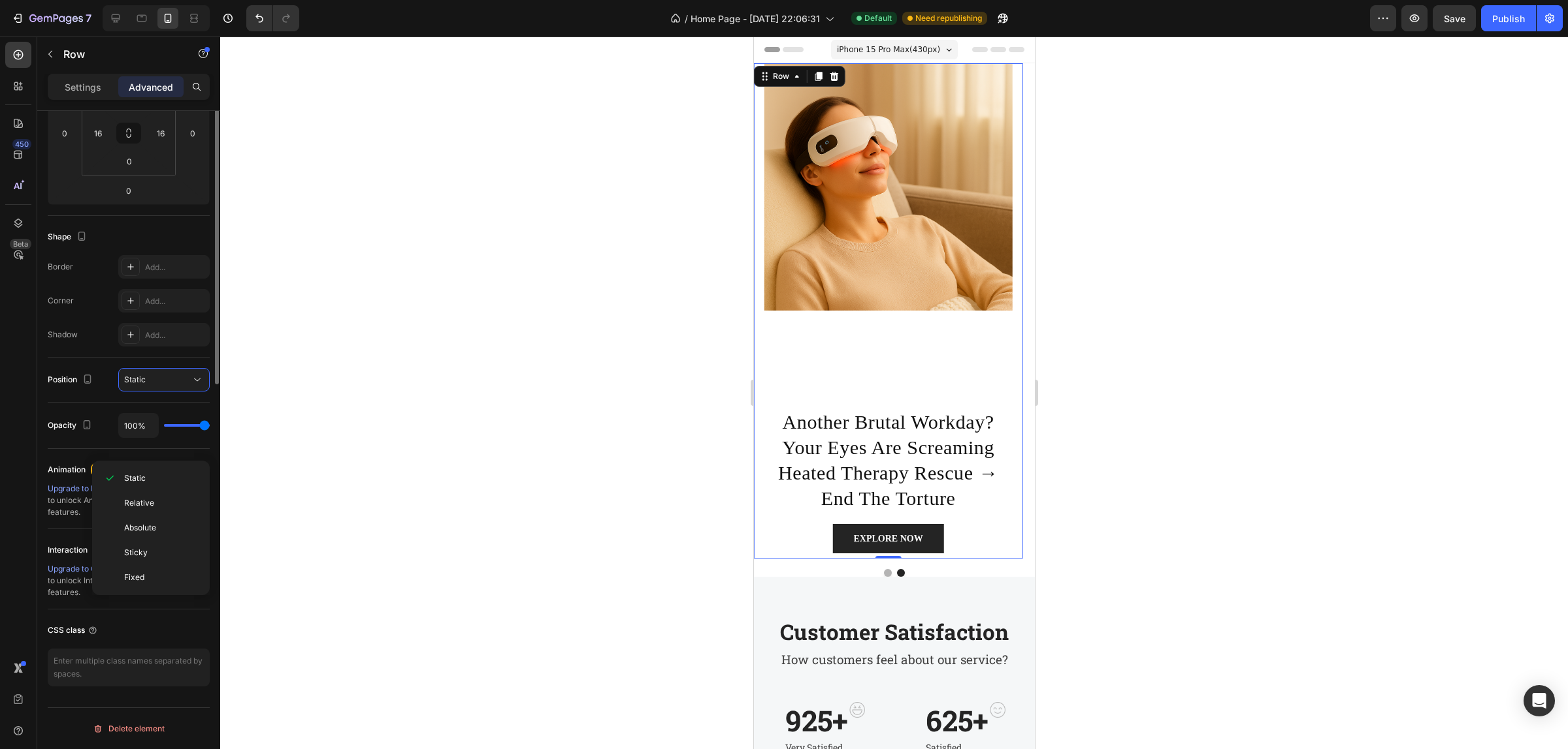
scroll to position [0, 0]
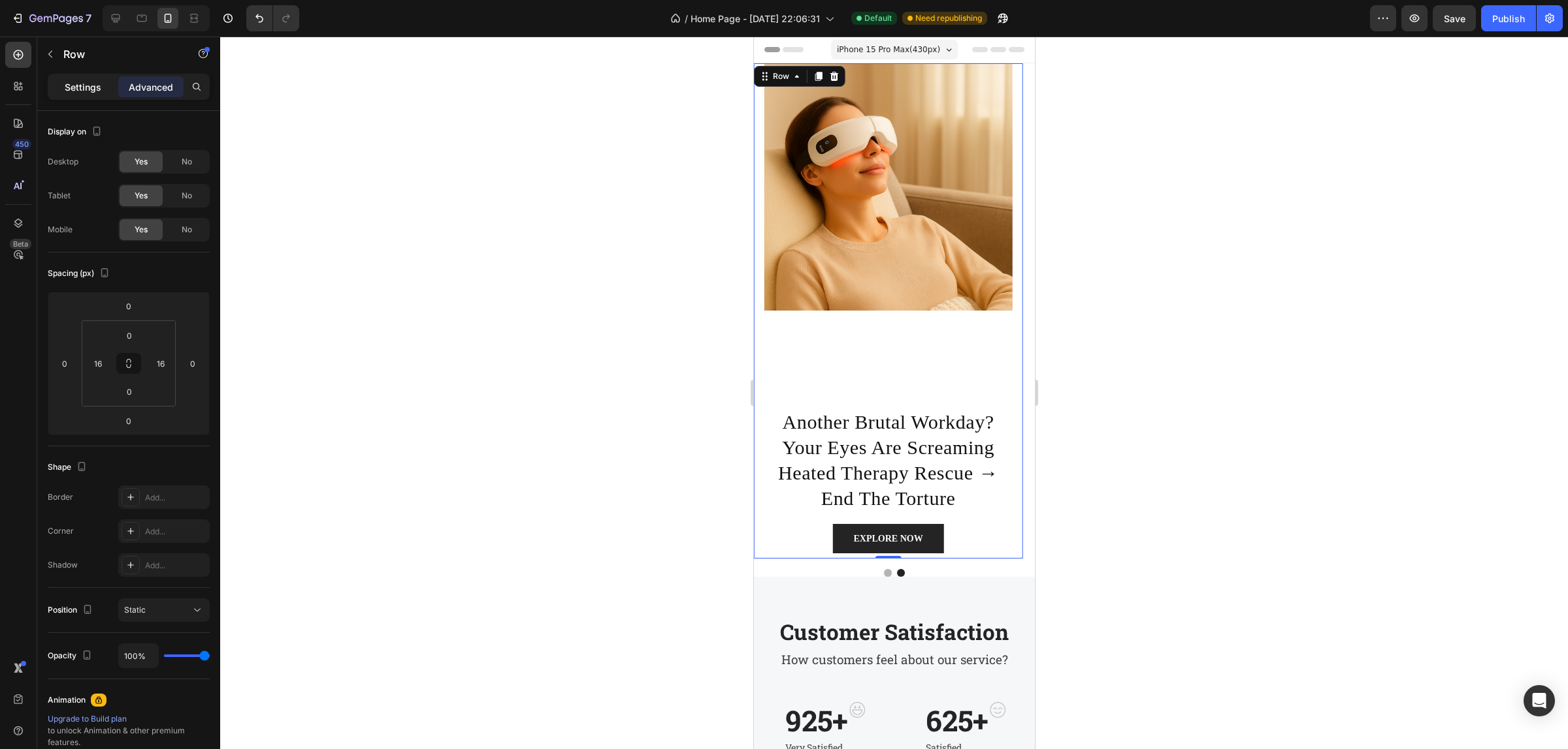
click at [73, 83] on p "Settings" at bounding box center [83, 87] width 37 height 14
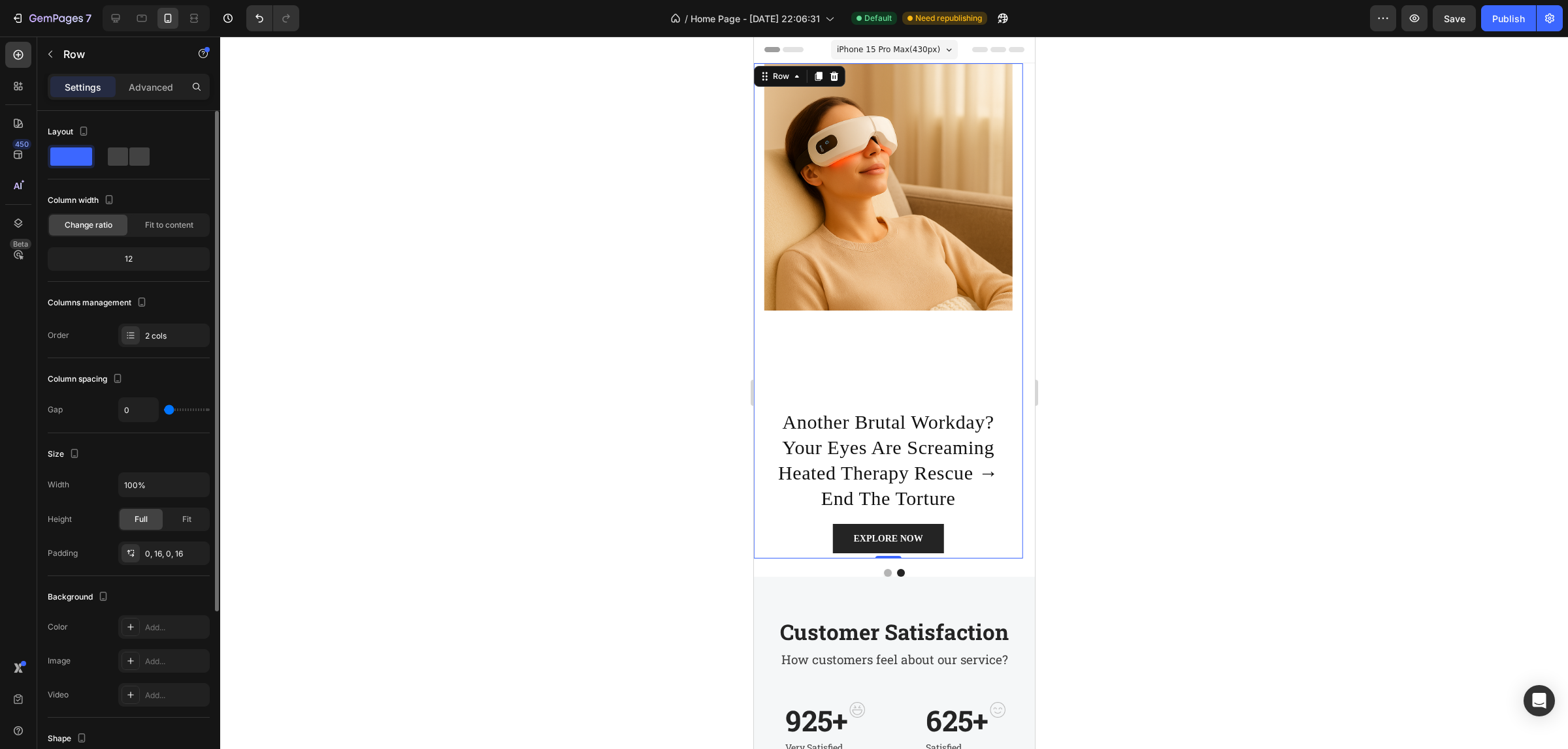
scroll to position [237, 0]
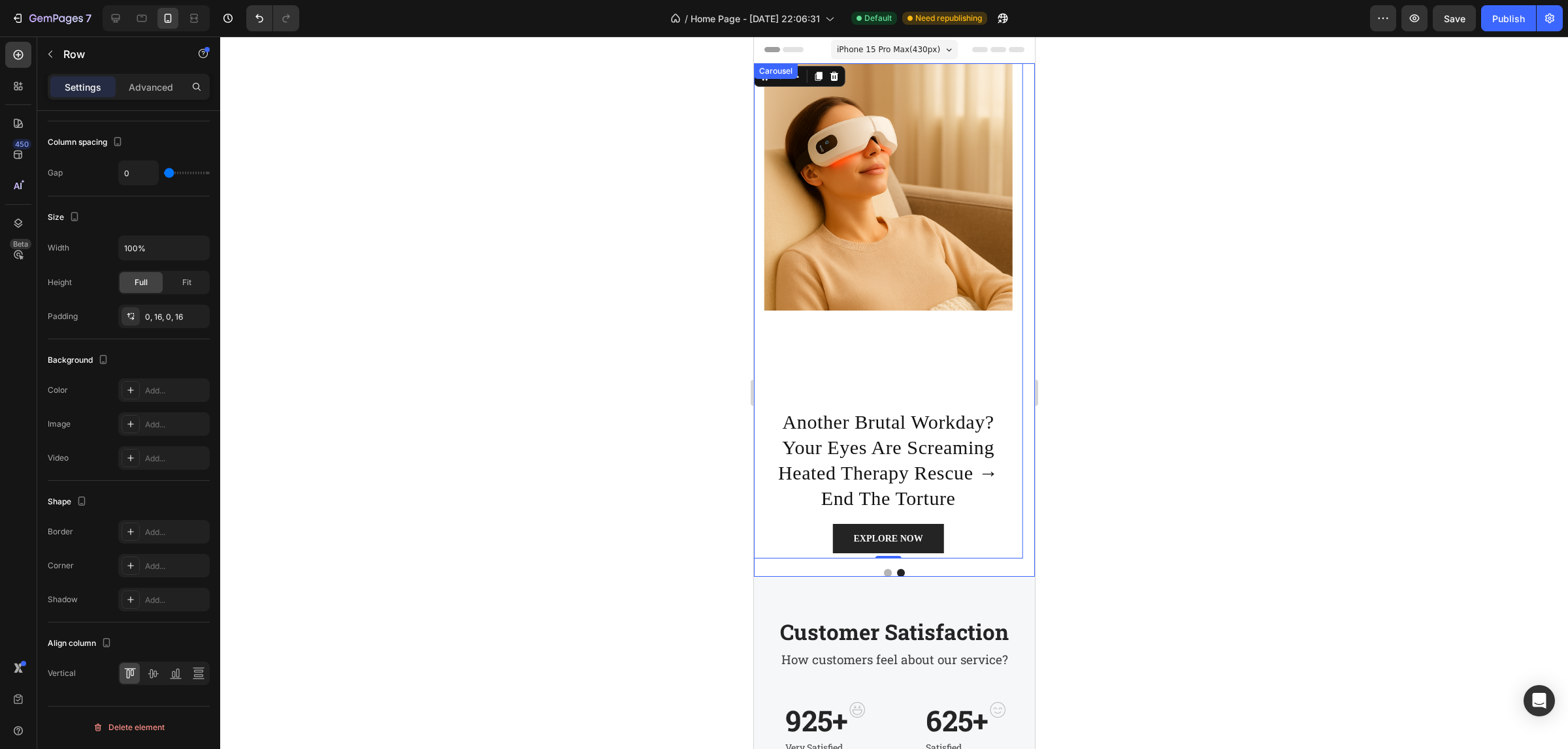
click at [883, 572] on button "Dot" at bounding box center [887, 573] width 8 height 8
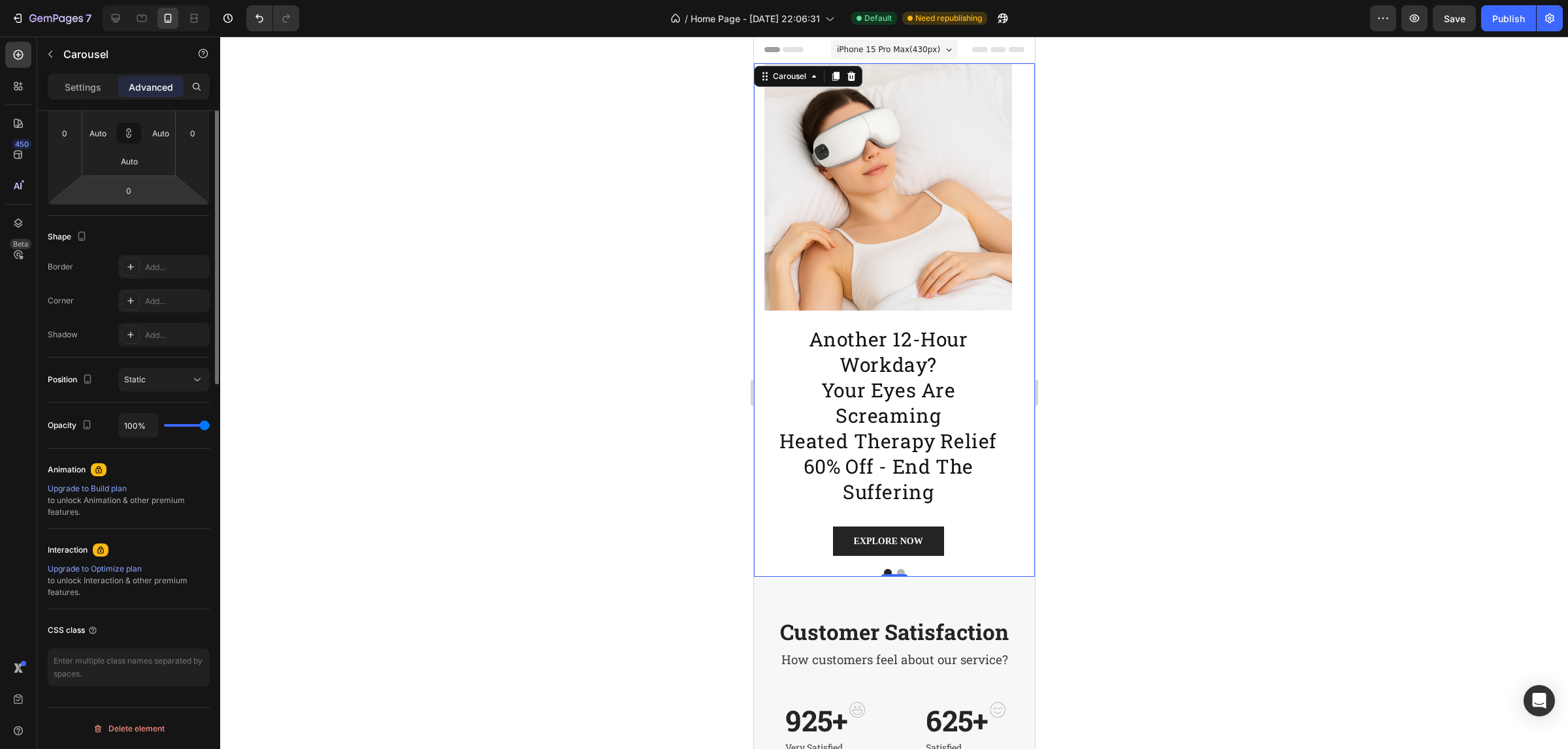
scroll to position [0, 0]
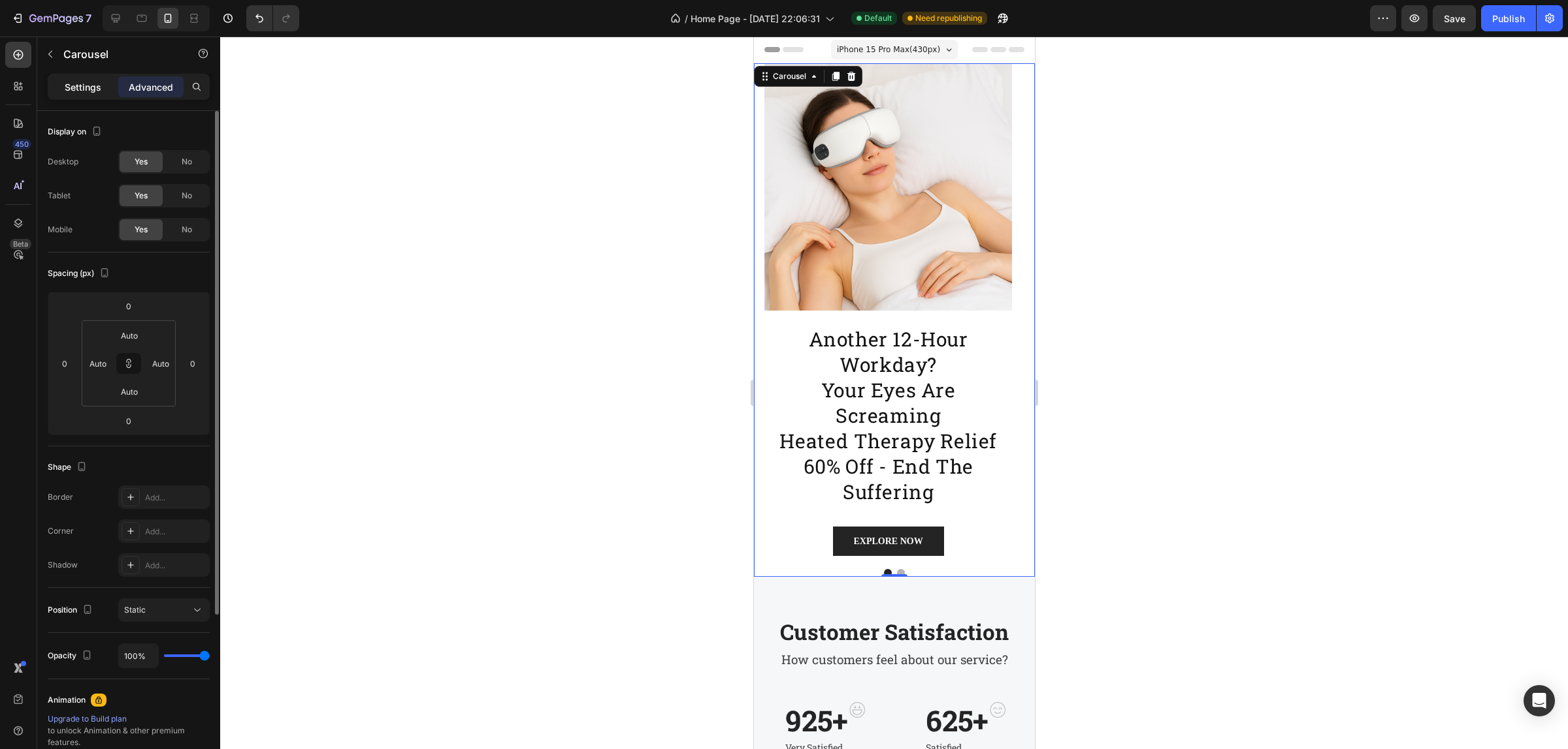
click at [86, 84] on p "Settings" at bounding box center [83, 87] width 37 height 14
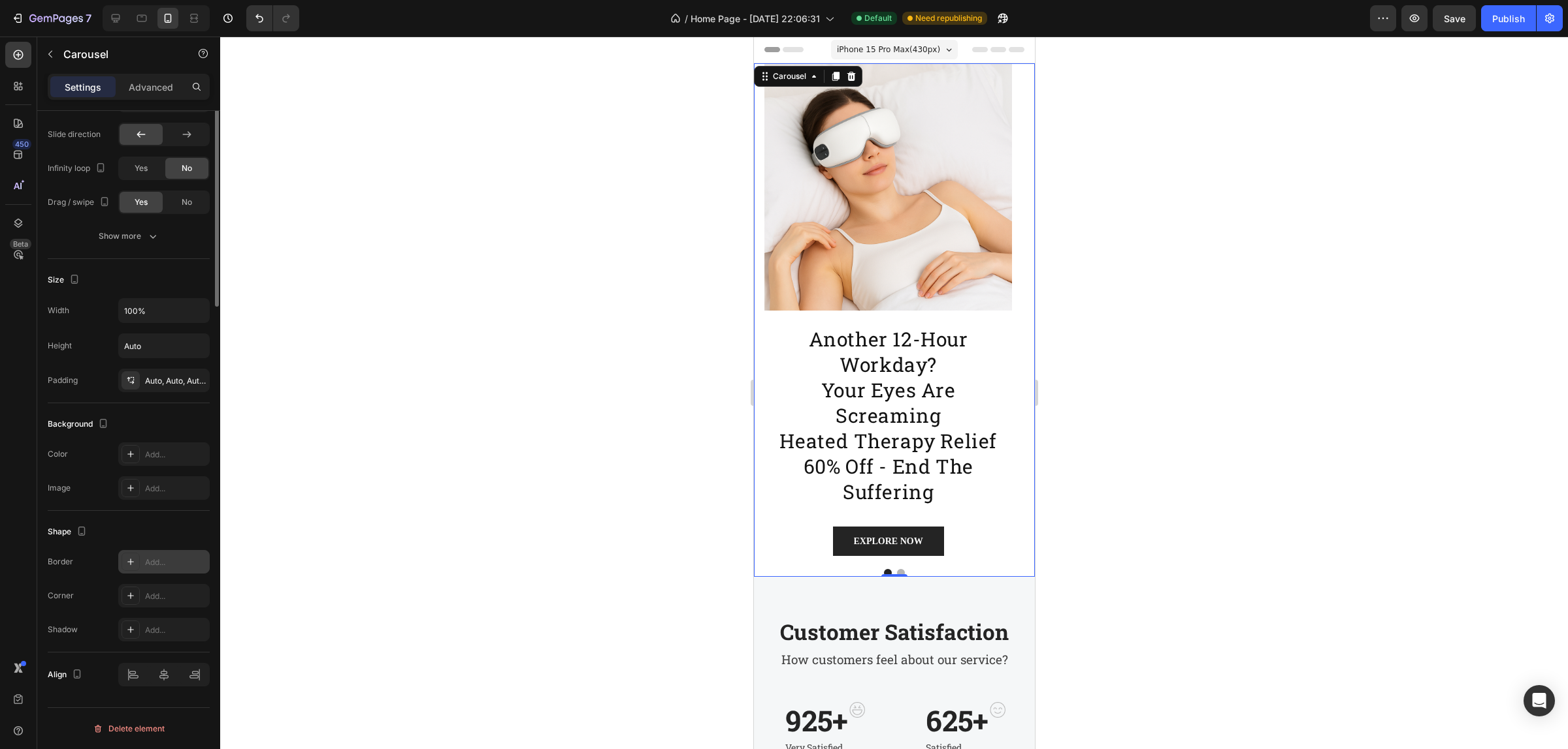
scroll to position [413, 0]
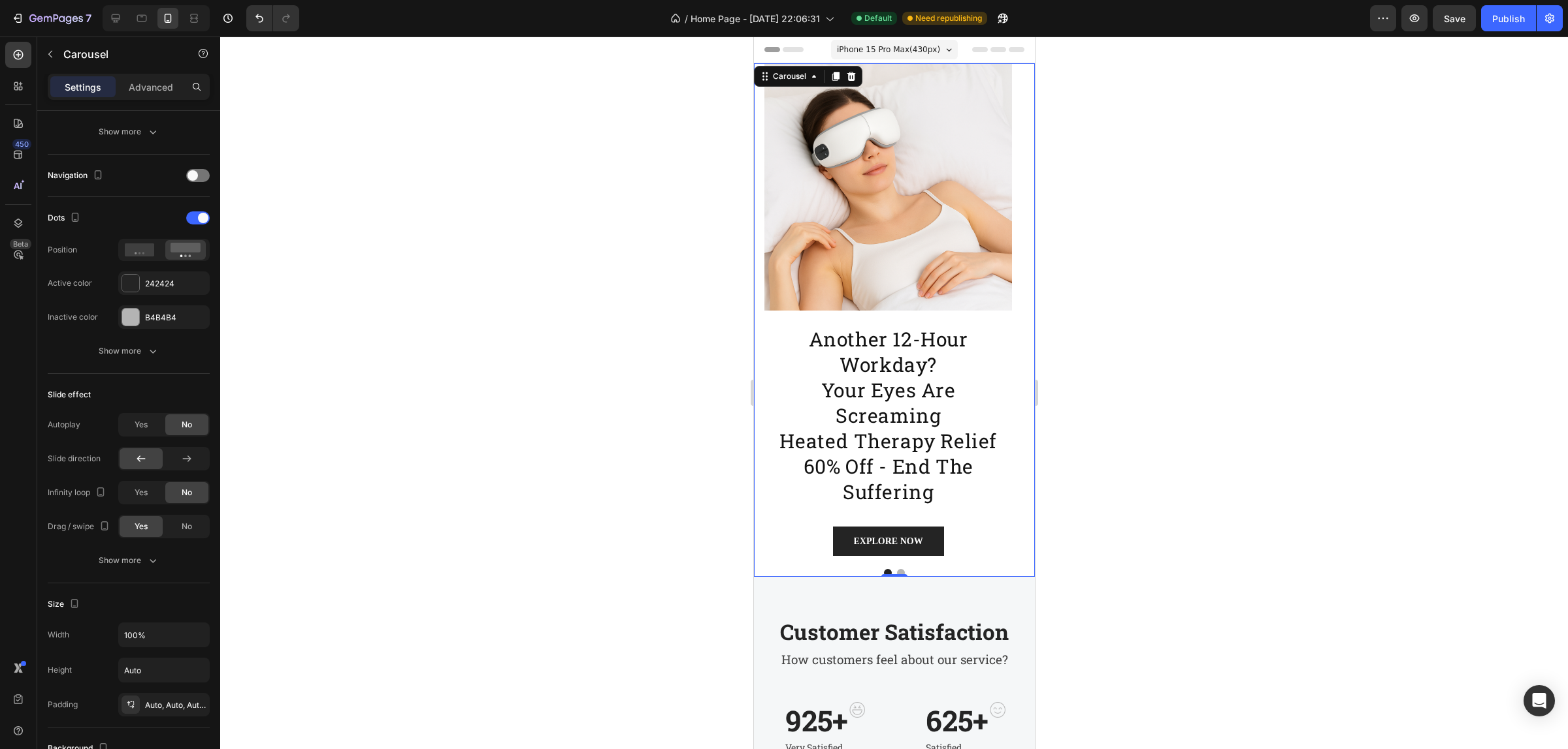
click at [896, 570] on button "Dot" at bounding box center [900, 573] width 8 height 8
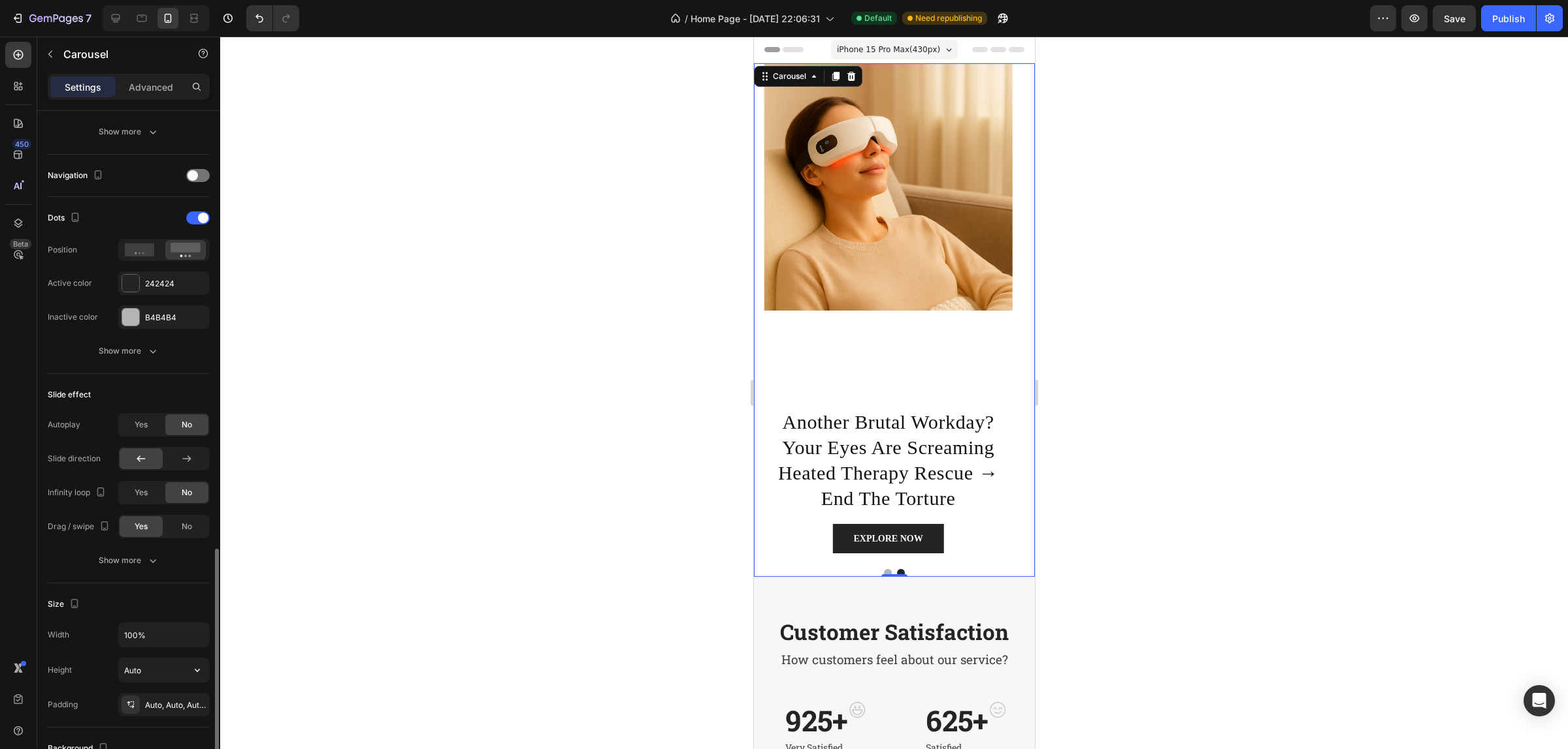
scroll to position [576, 0]
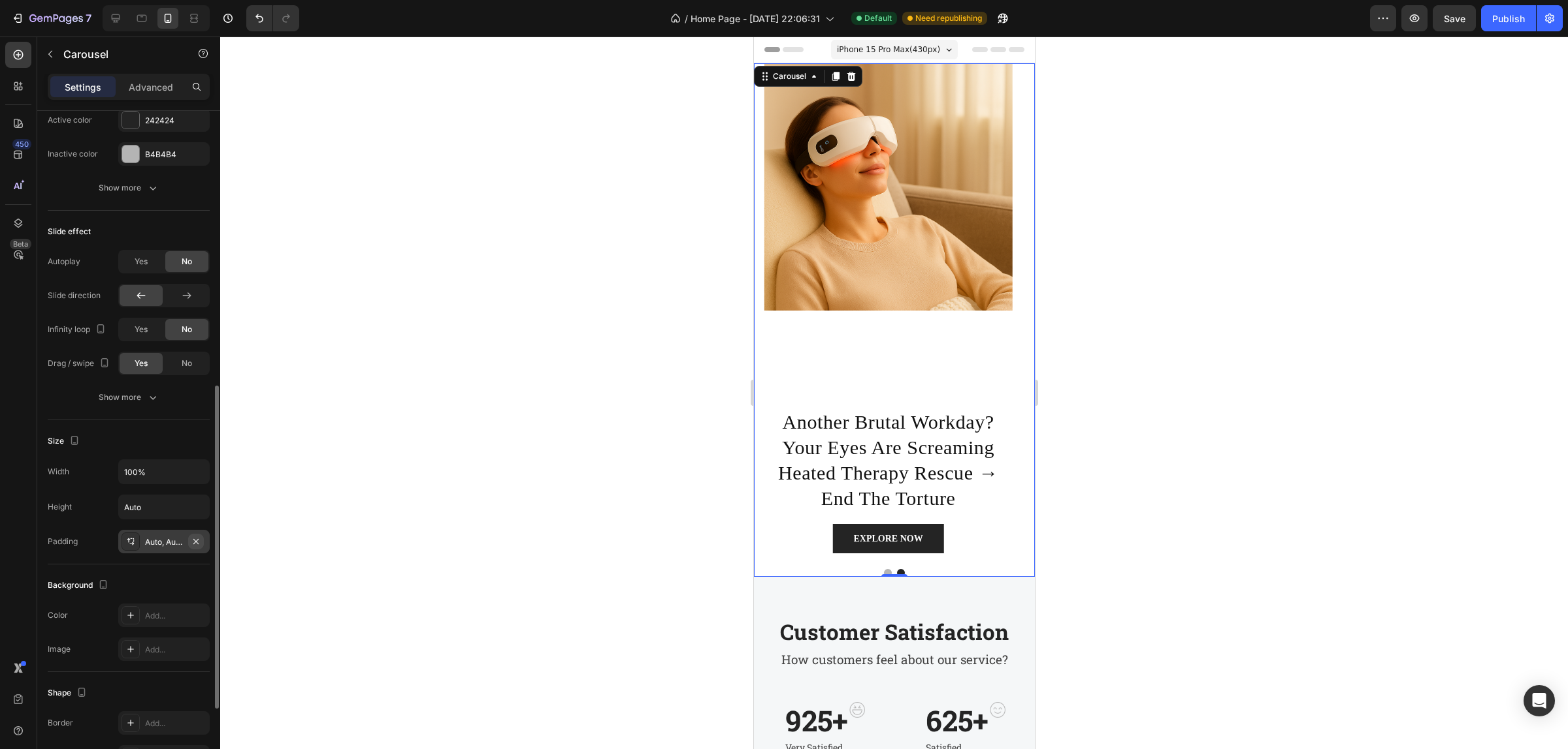
click at [194, 544] on icon "button" at bounding box center [196, 542] width 6 height 6
click at [871, 350] on div "Image" at bounding box center [887, 236] width 248 height 345
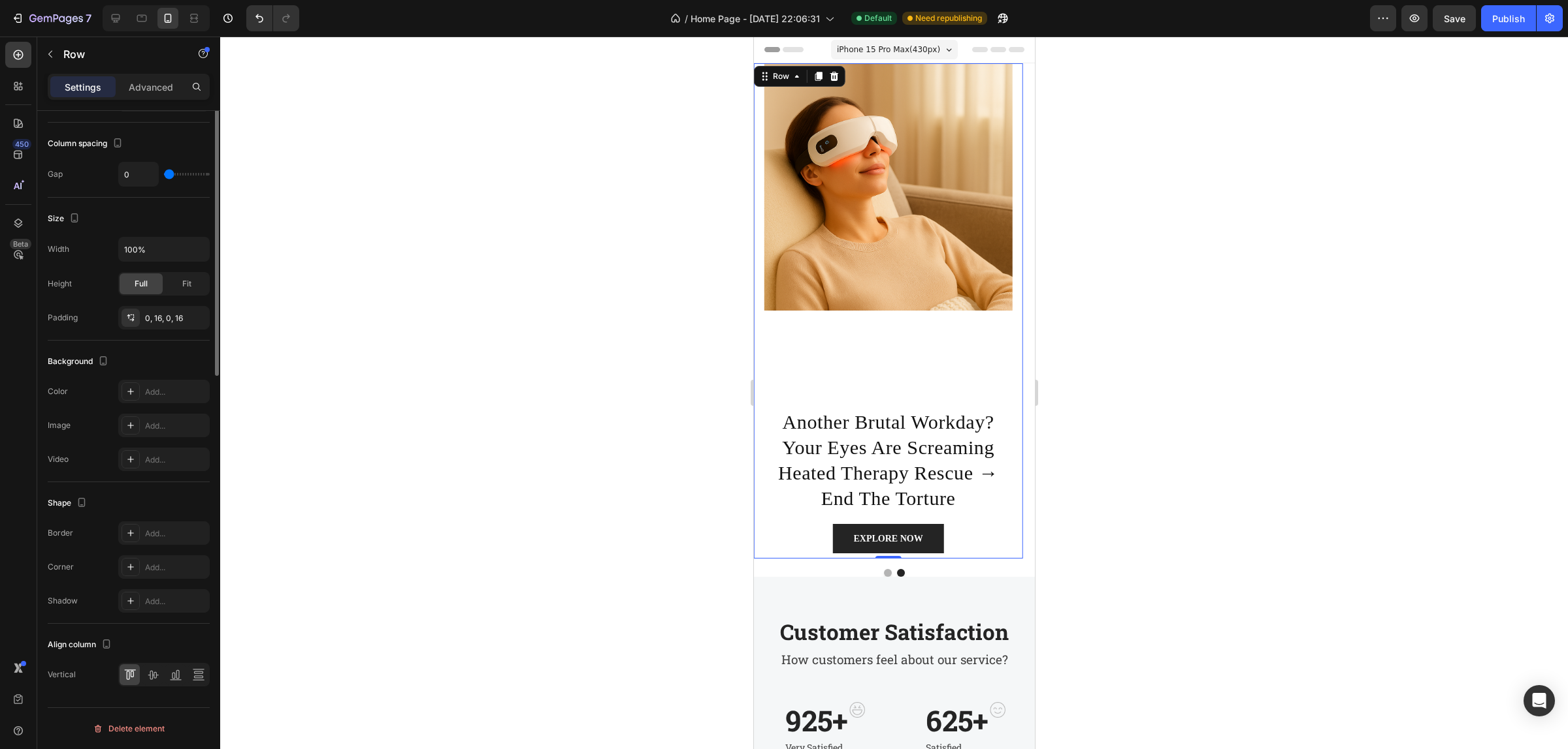
scroll to position [0, 0]
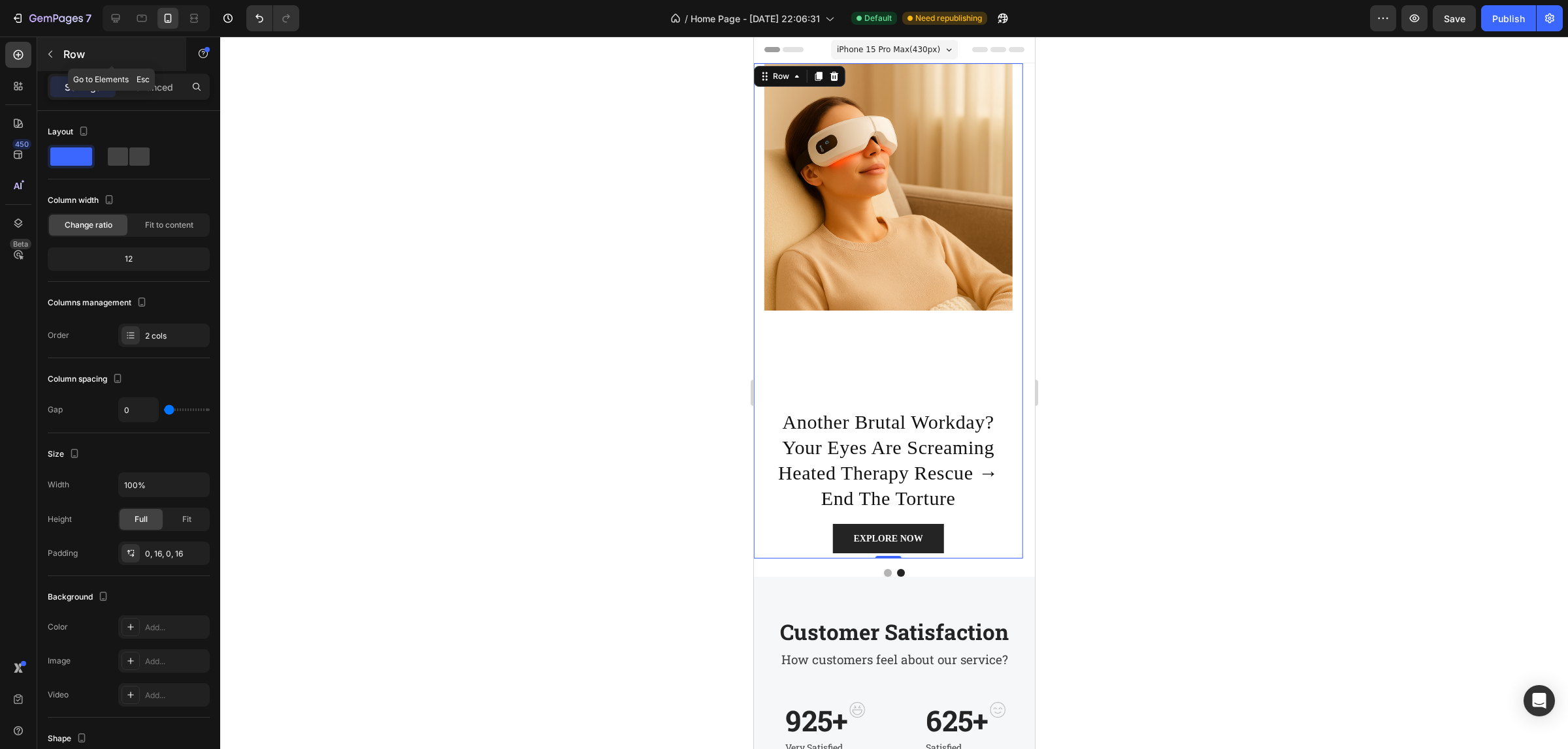
click at [59, 60] on button "button" at bounding box center [50, 53] width 21 height 21
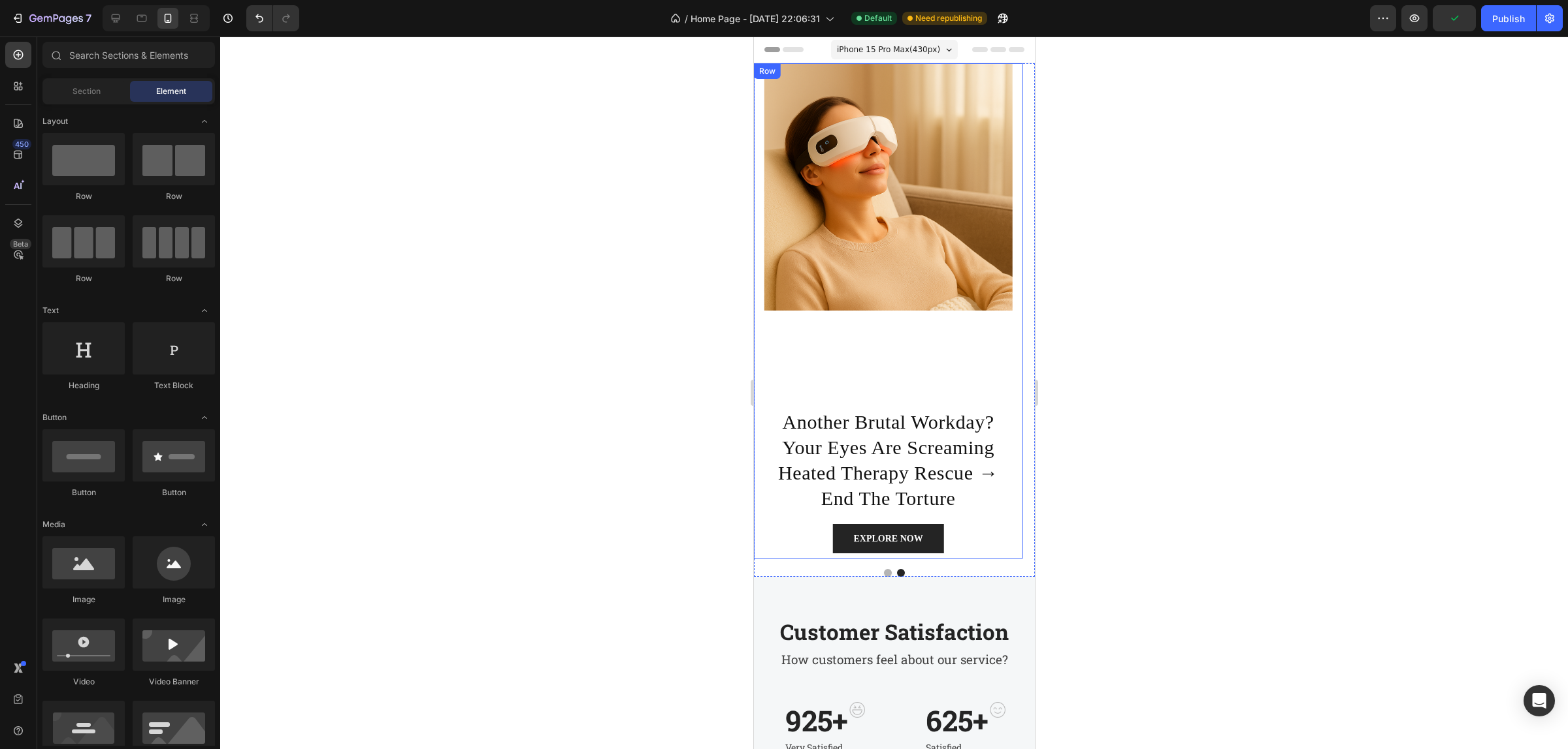
click at [871, 344] on div "Image" at bounding box center [887, 236] width 248 height 345
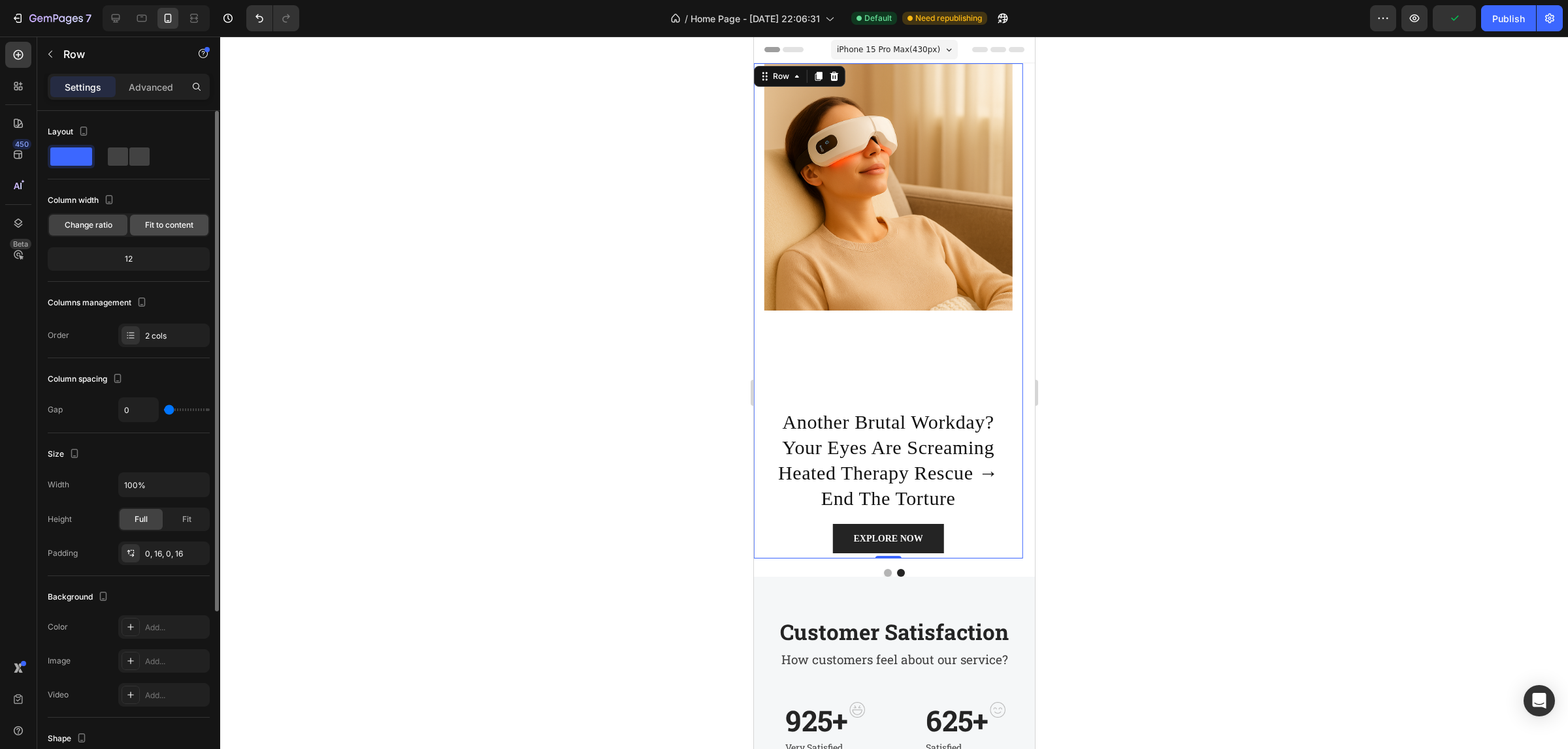
click at [163, 229] on span "Fit to content" at bounding box center [169, 225] width 48 height 12
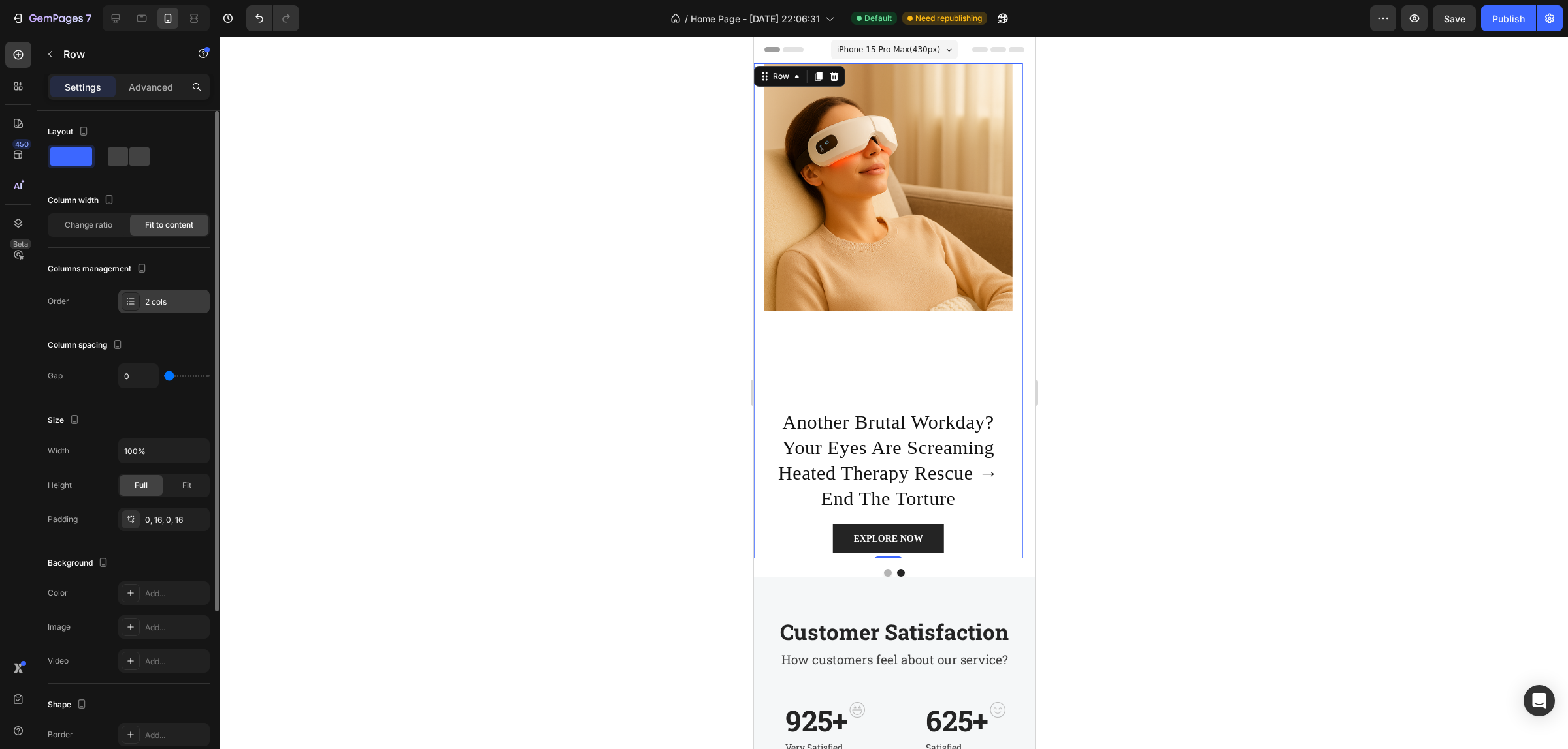
click at [147, 308] on div "2 cols" at bounding box center [163, 302] width 91 height 24
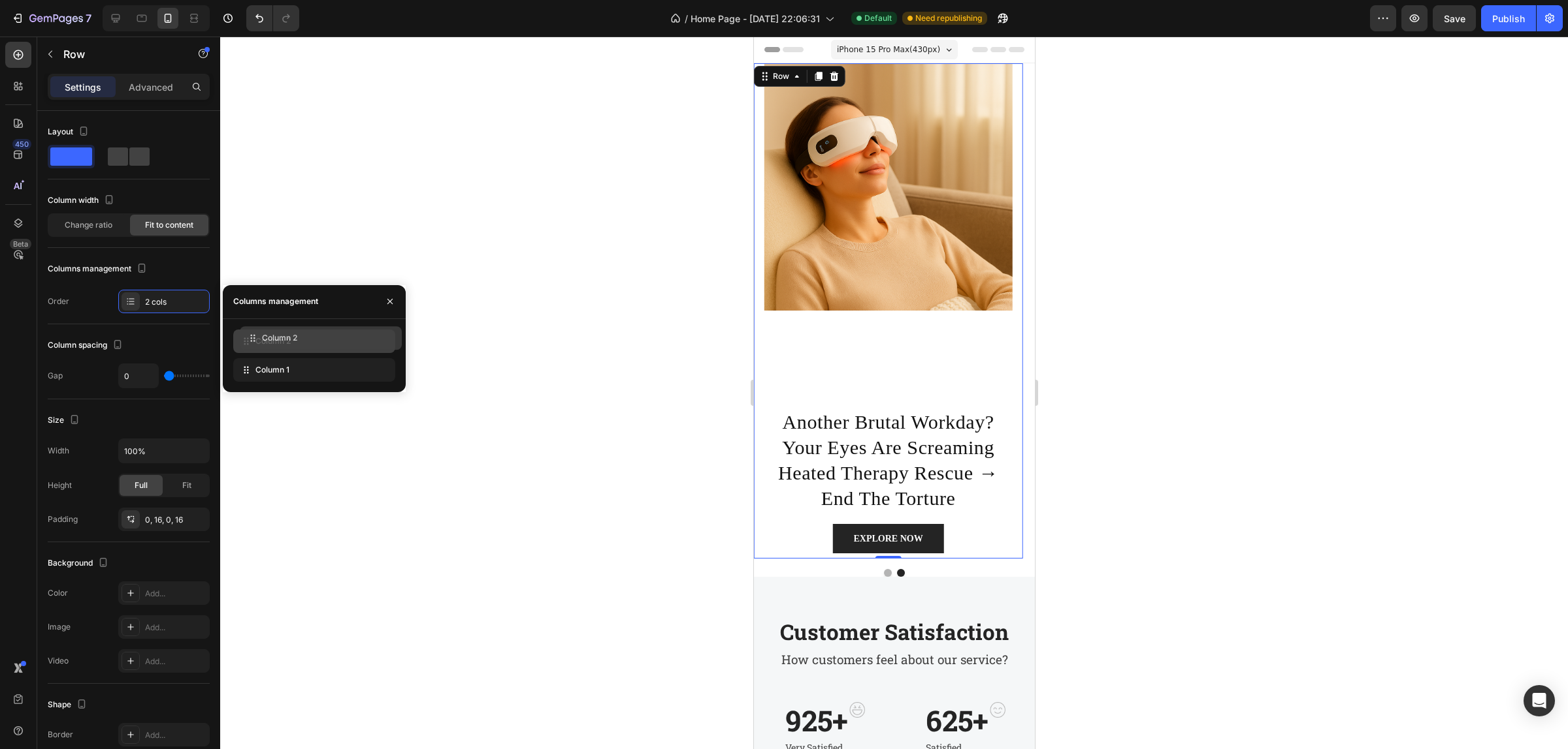
drag, startPoint x: 340, startPoint y: 373, endPoint x: 347, endPoint y: 342, distance: 31.8
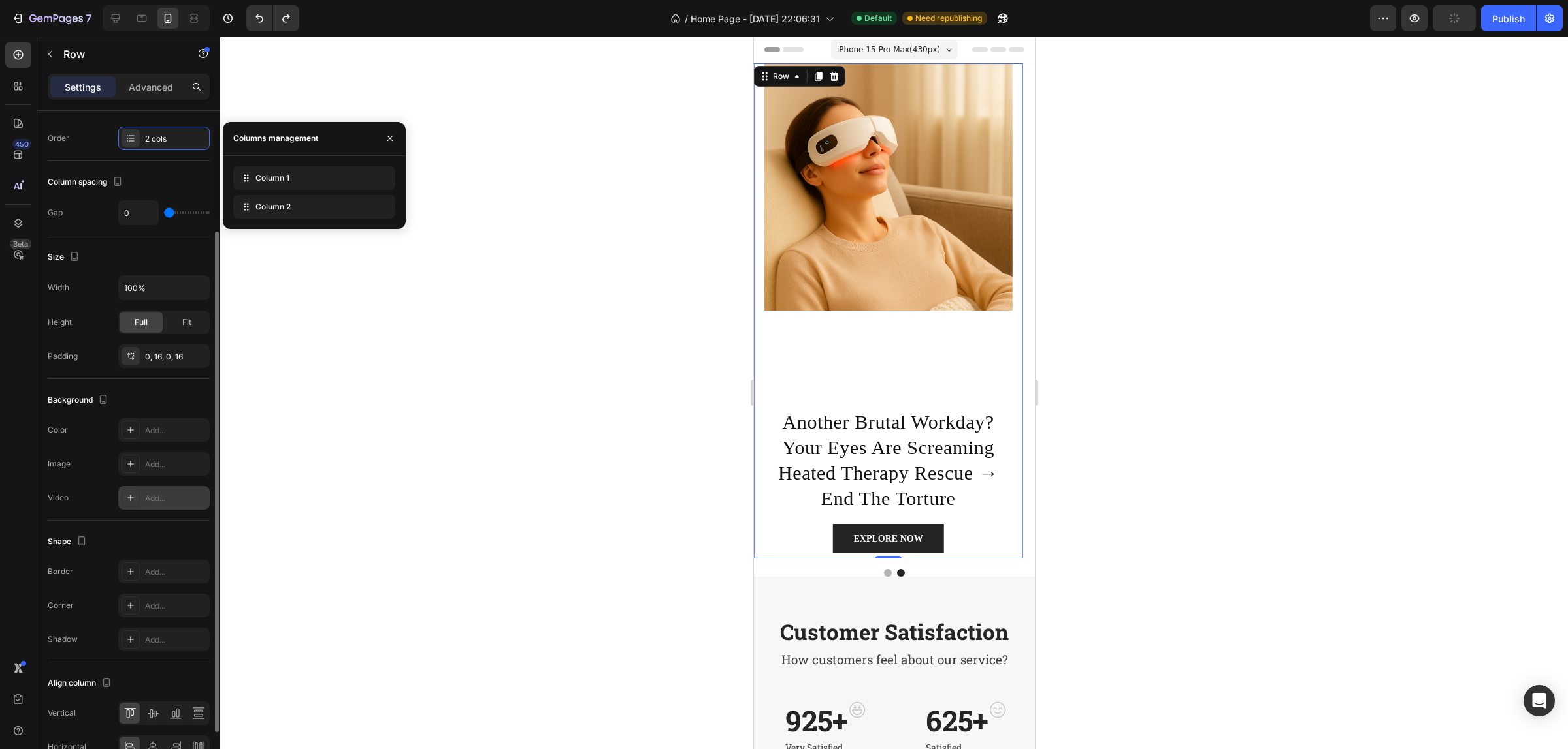
scroll to position [237, 0]
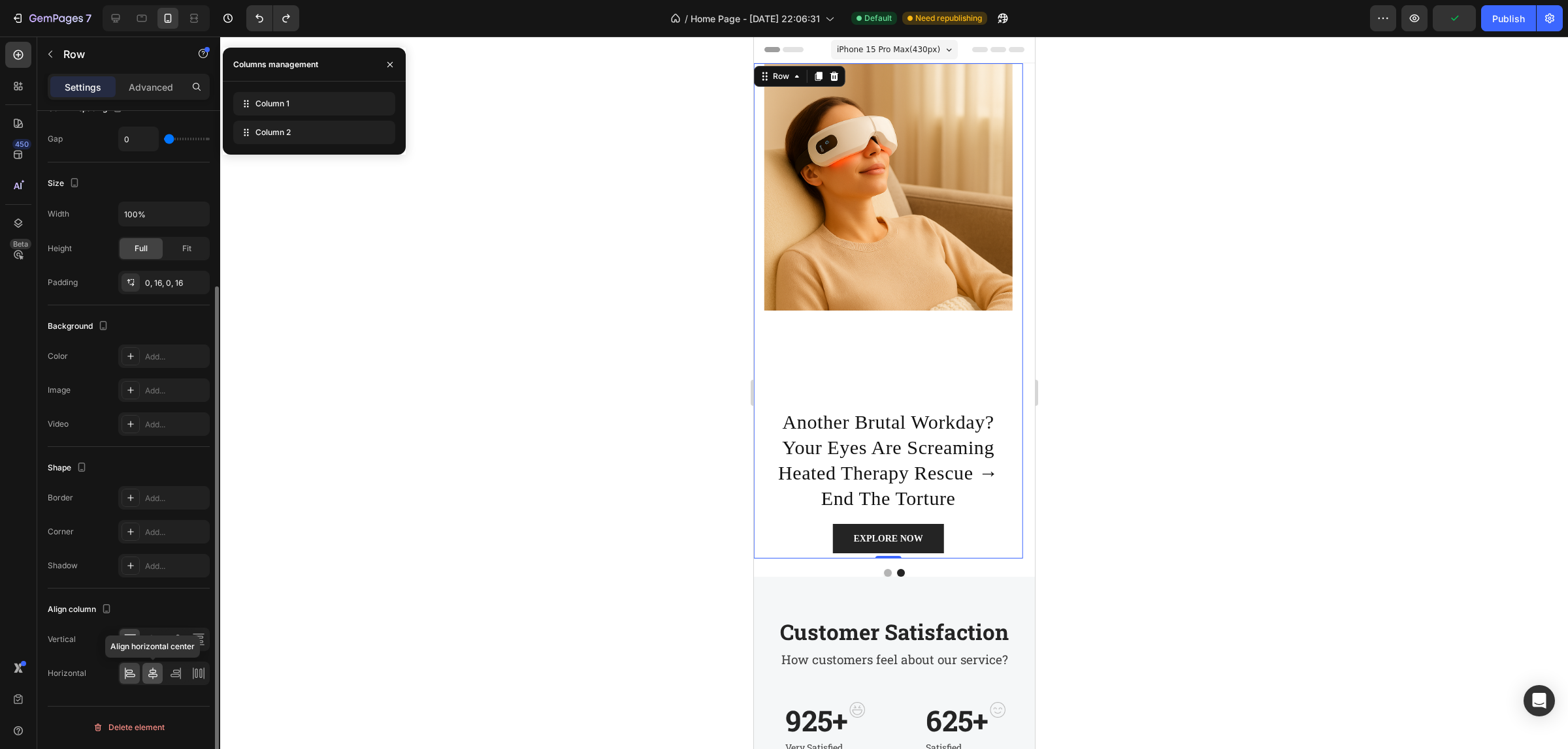
click at [149, 676] on icon at bounding box center [153, 673] width 13 height 13
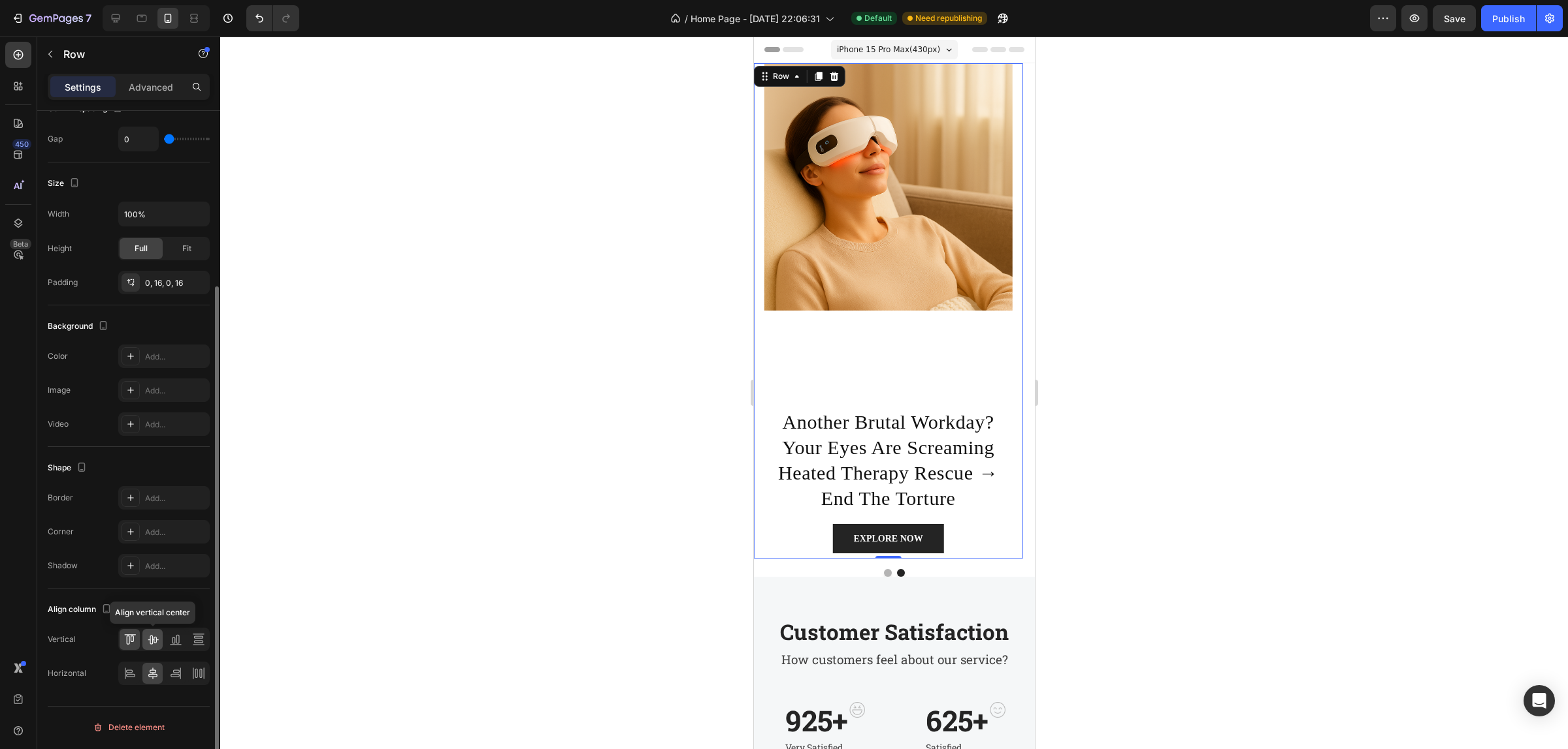
click at [155, 645] on icon at bounding box center [153, 639] width 13 height 13
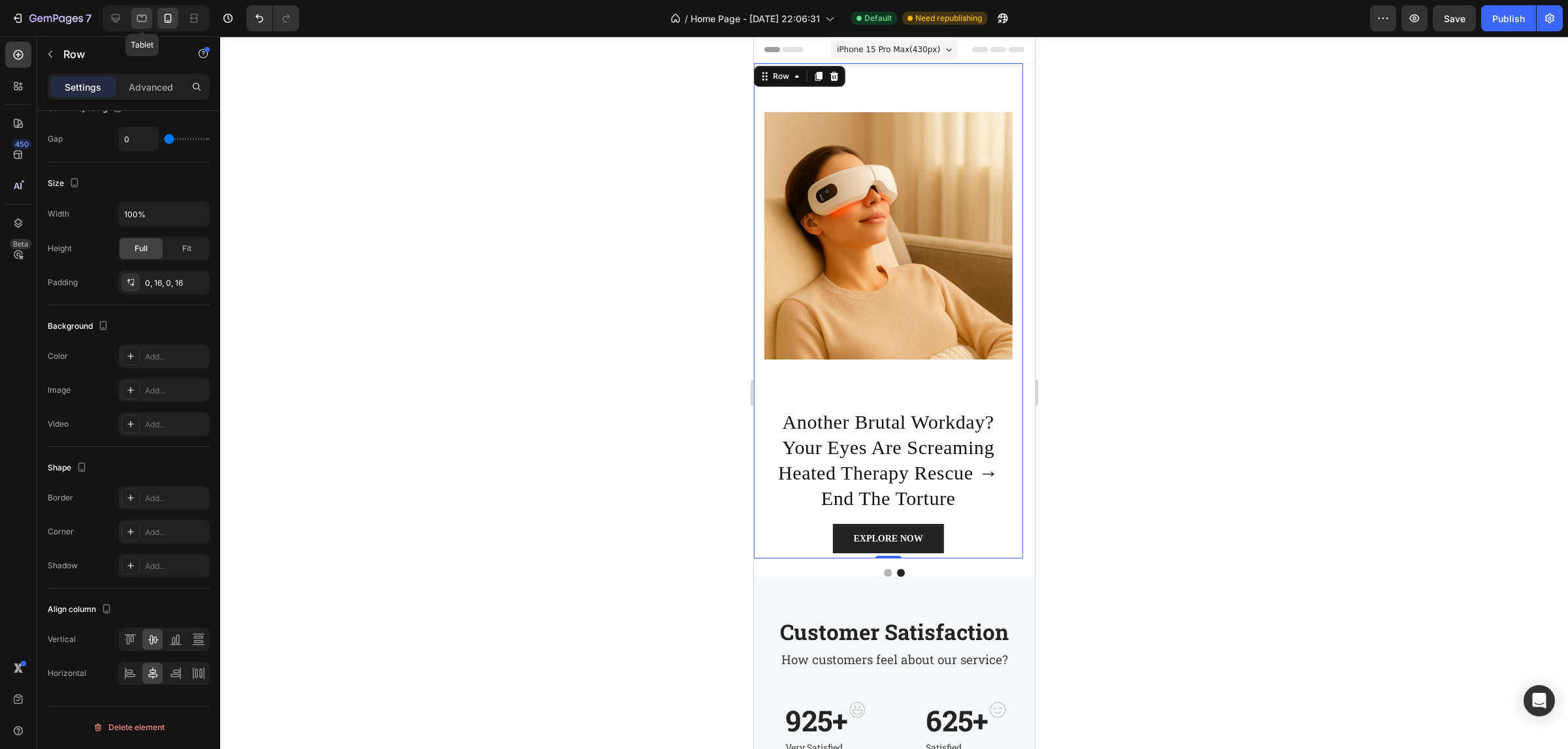
click at [132, 15] on div at bounding box center [141, 18] width 21 height 21
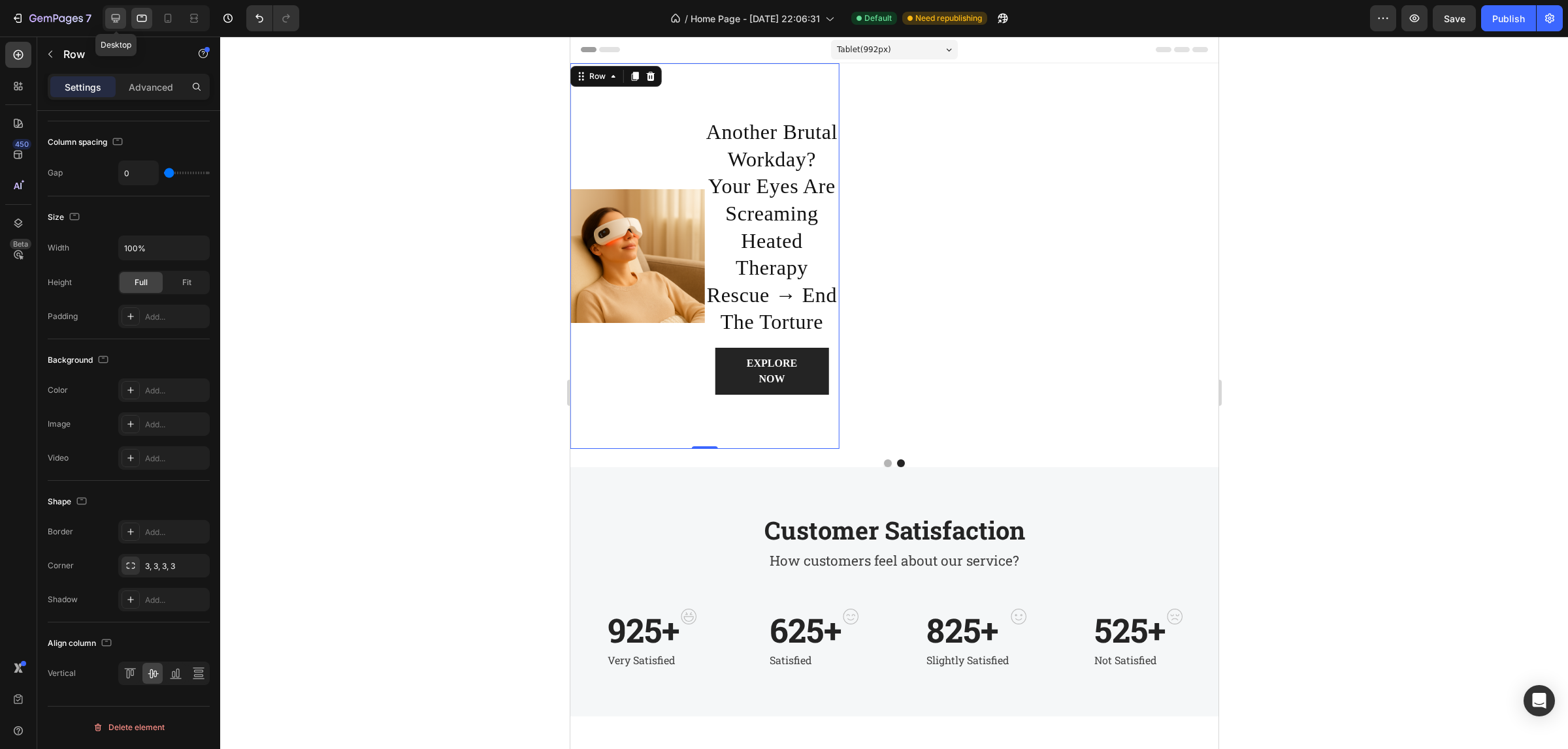
click at [114, 18] on icon at bounding box center [115, 18] width 8 height 8
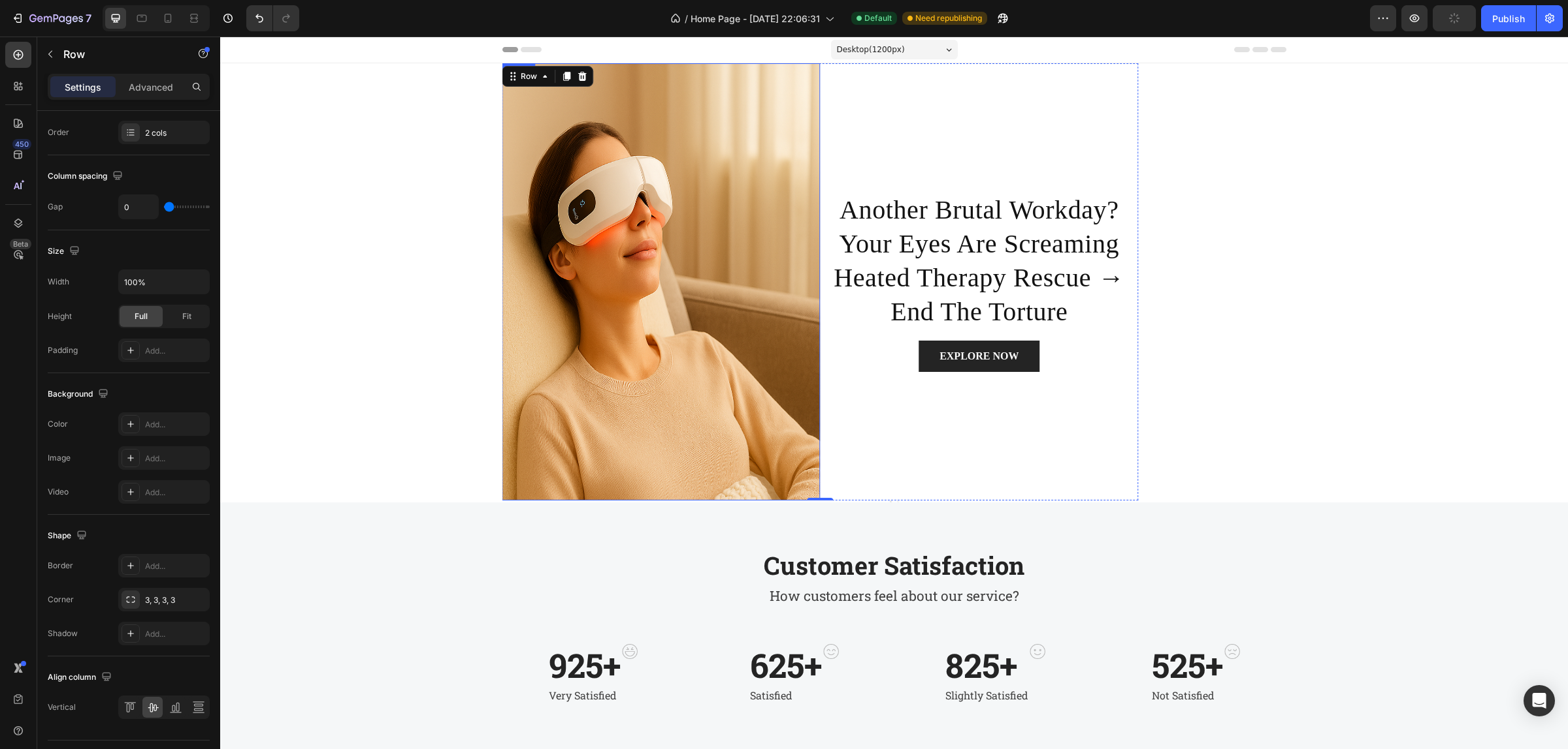
click at [114, 18] on icon at bounding box center [115, 18] width 8 height 8
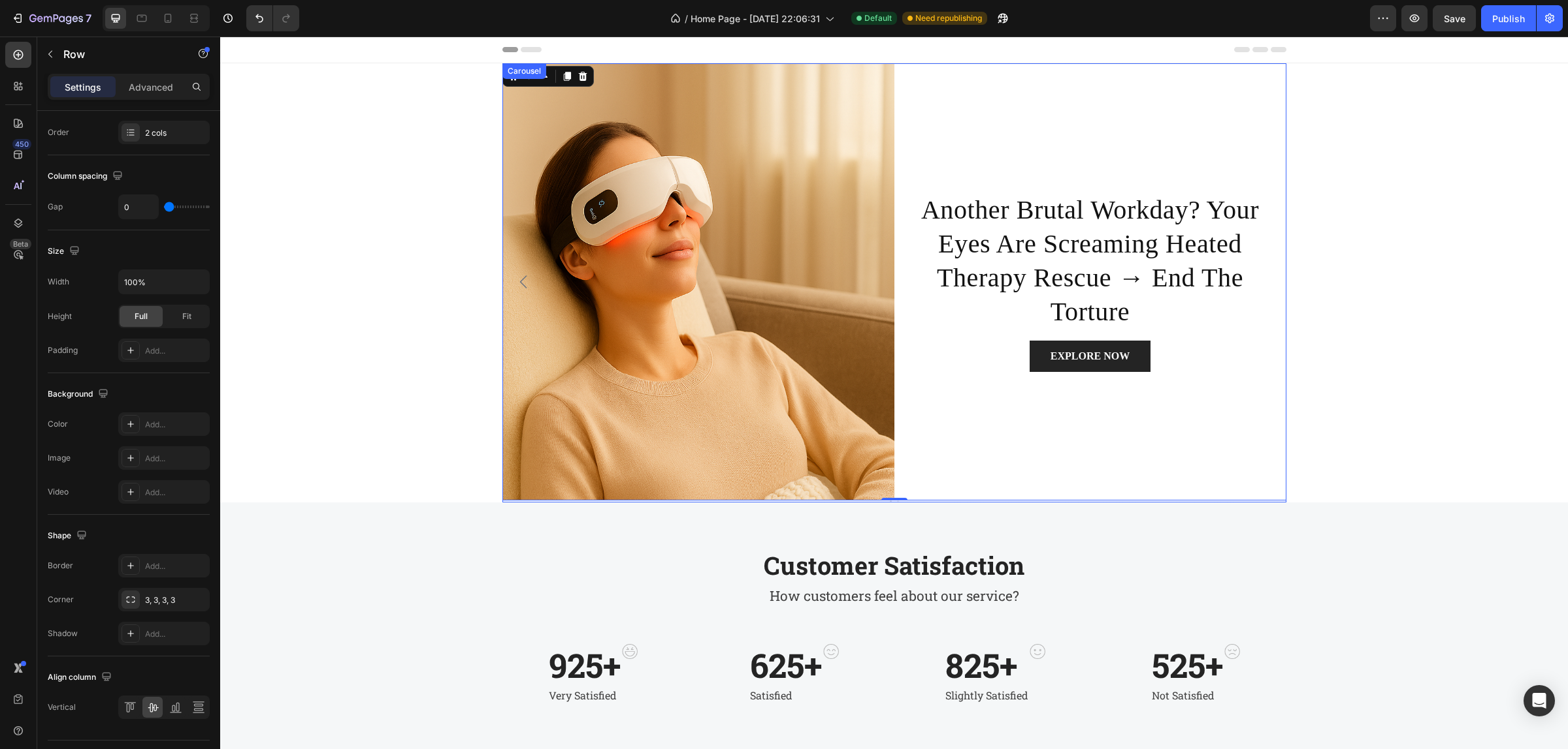
click at [515, 285] on icon "Carousel Back Arrow" at bounding box center [523, 282] width 16 height 16
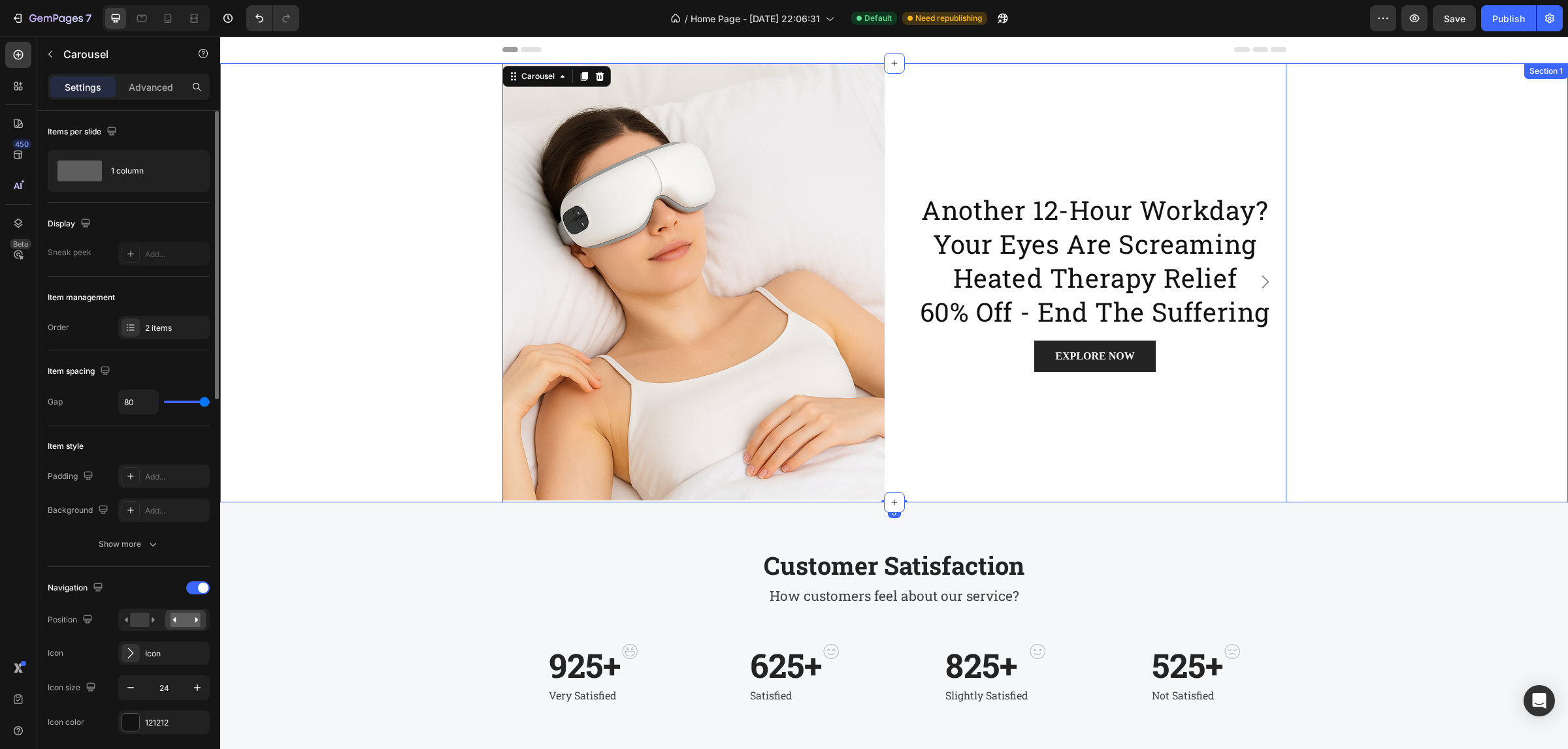
click at [375, 249] on div "Image another 12-hour workday? your eyes are screaming heated therapy relief 60…" at bounding box center [894, 283] width 1348 height 439
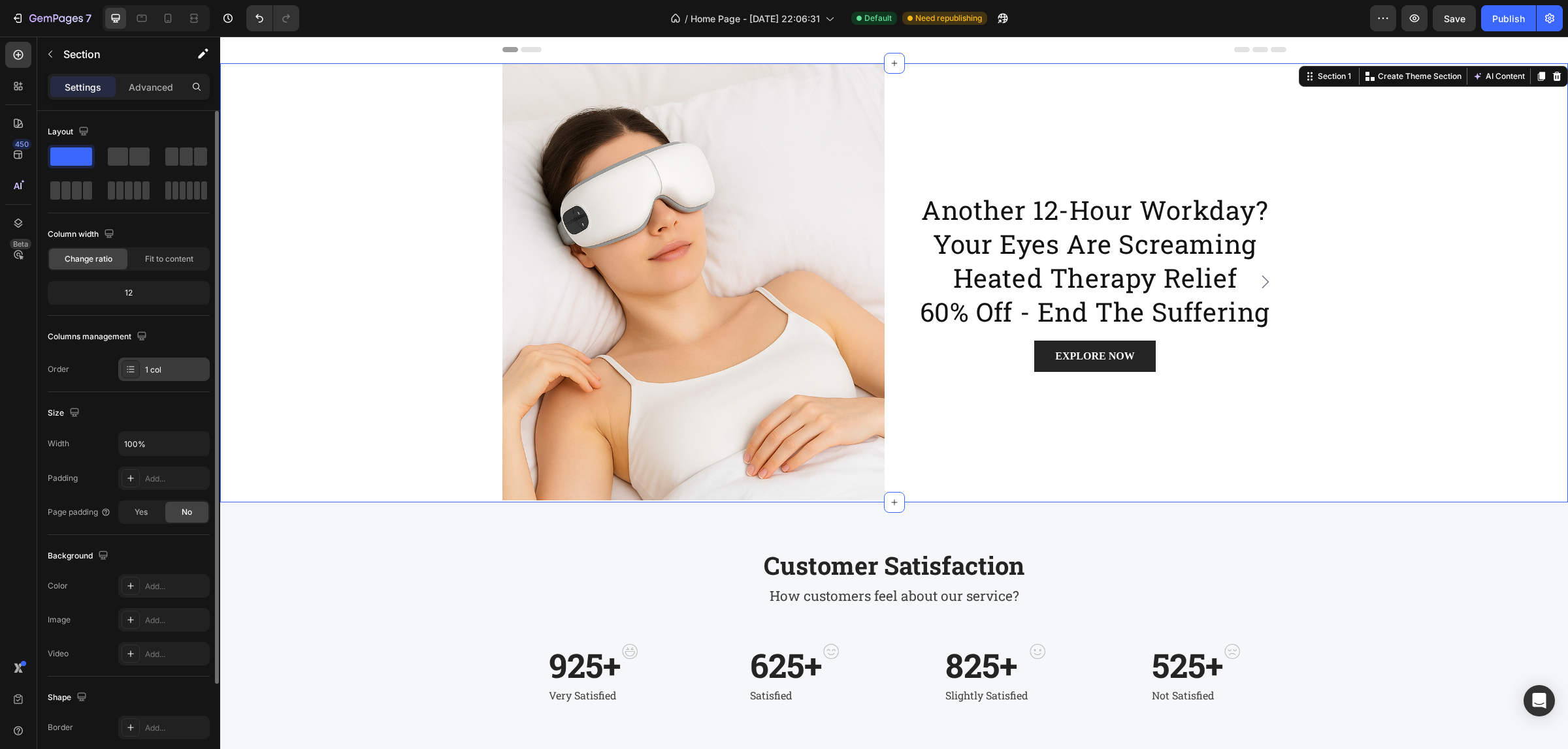
click at [148, 362] on div "1 col" at bounding box center [163, 369] width 91 height 24
click at [442, 252] on div "Image another 12-hour workday? your eyes are screaming heated therapy relief 60…" at bounding box center [894, 283] width 1348 height 439
click at [931, 474] on div "another 12-hour workday? your eyes are screaming heated therapy relief 60% off …" at bounding box center [1095, 282] width 383 height 438
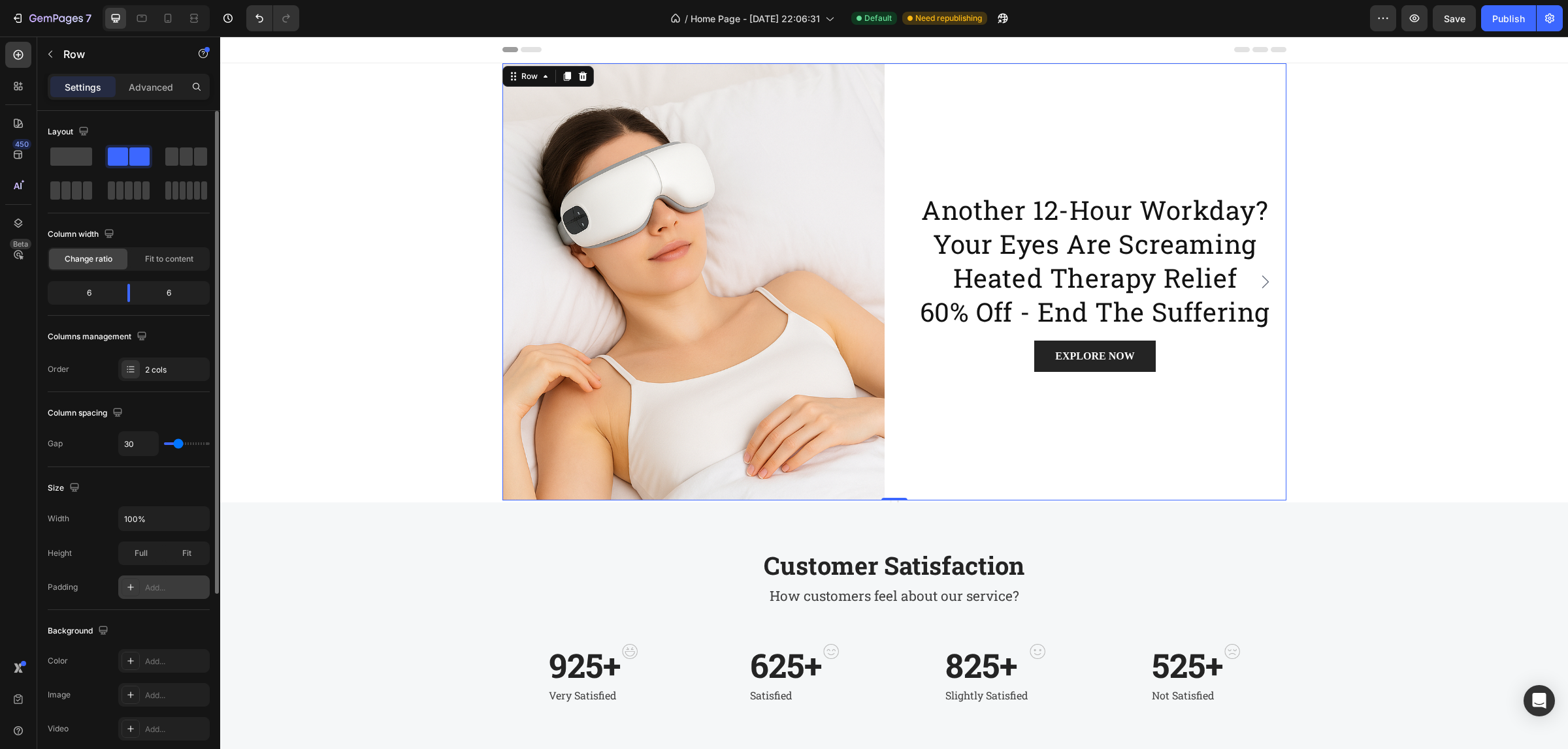
scroll to position [271, 0]
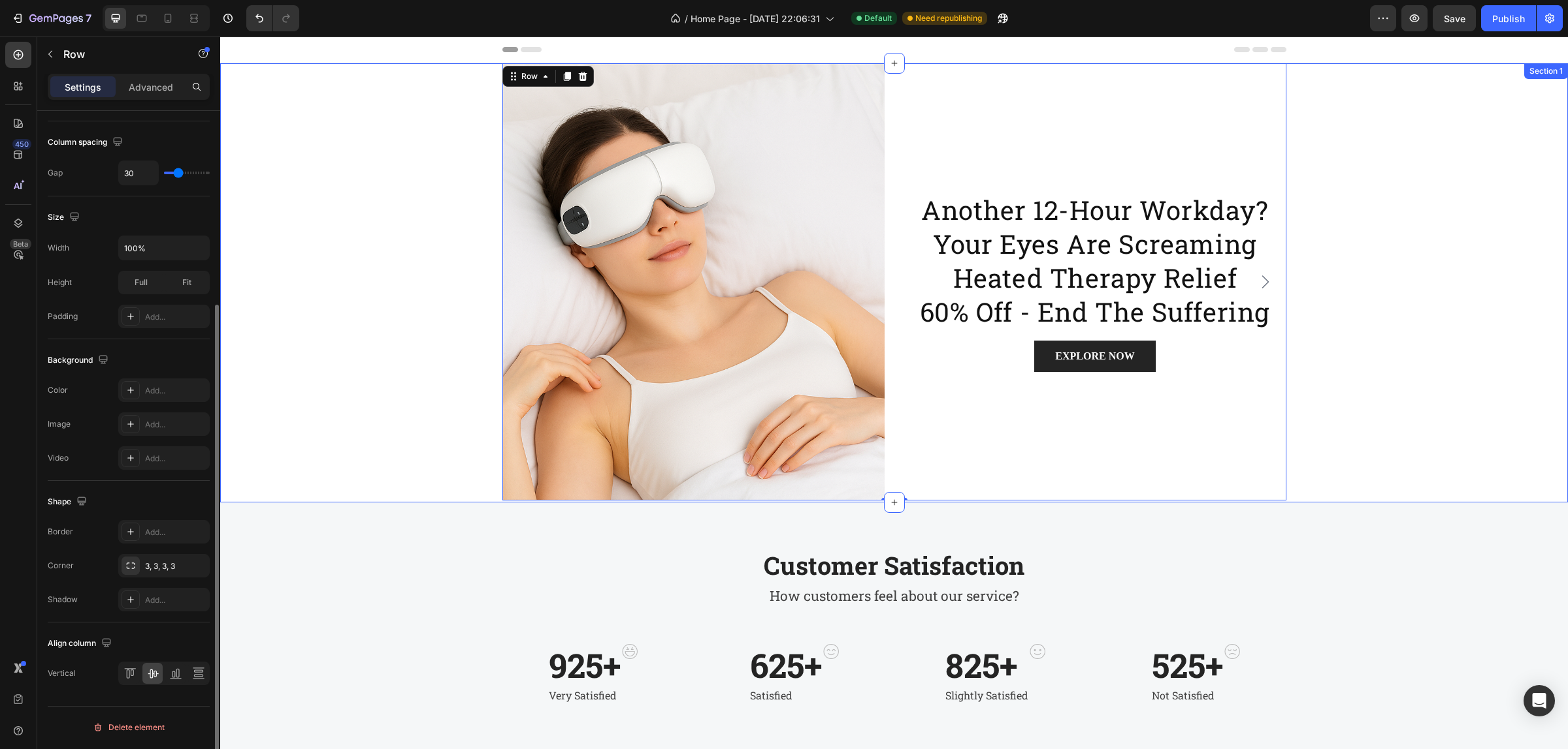
click at [375, 196] on div "Image another 12-hour workday? your eyes are screaming heated therapy relief 60…" at bounding box center [894, 283] width 1348 height 439
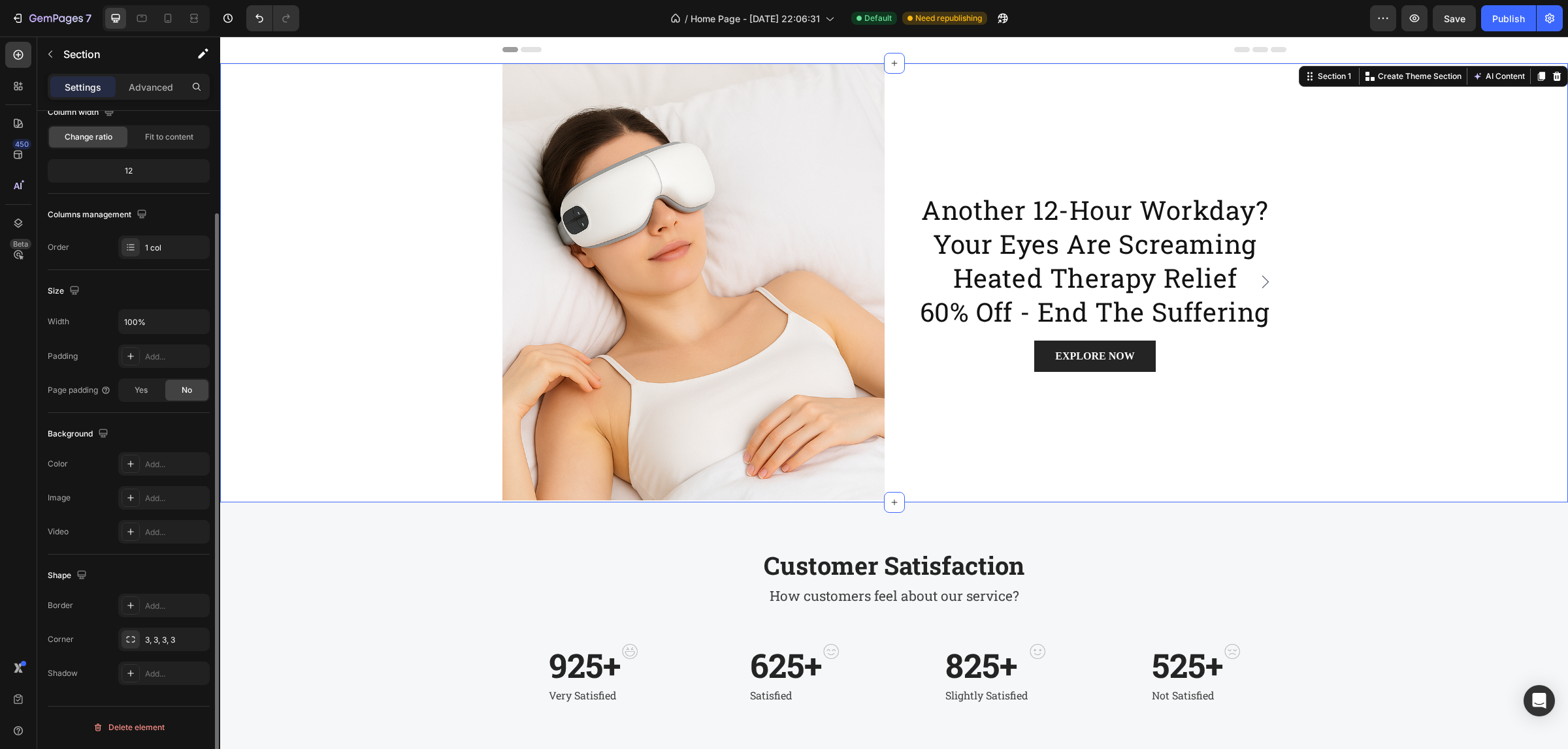
scroll to position [0, 0]
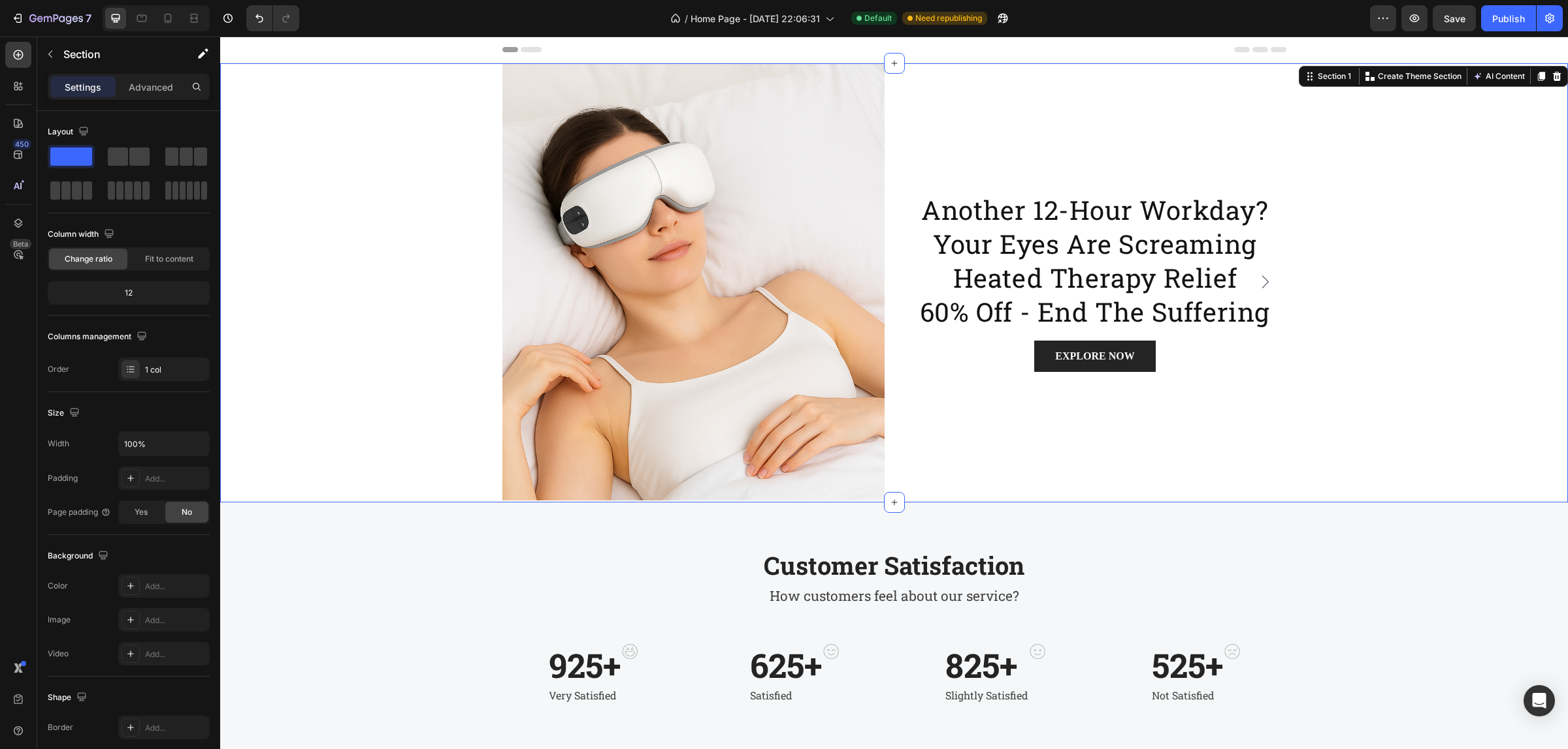
click at [1385, 183] on div "Image another 12-hour workday? your eyes are screaming heated therapy relief 60…" at bounding box center [894, 283] width 1348 height 439
click at [159, 255] on span "Fit to content" at bounding box center [169, 259] width 48 height 12
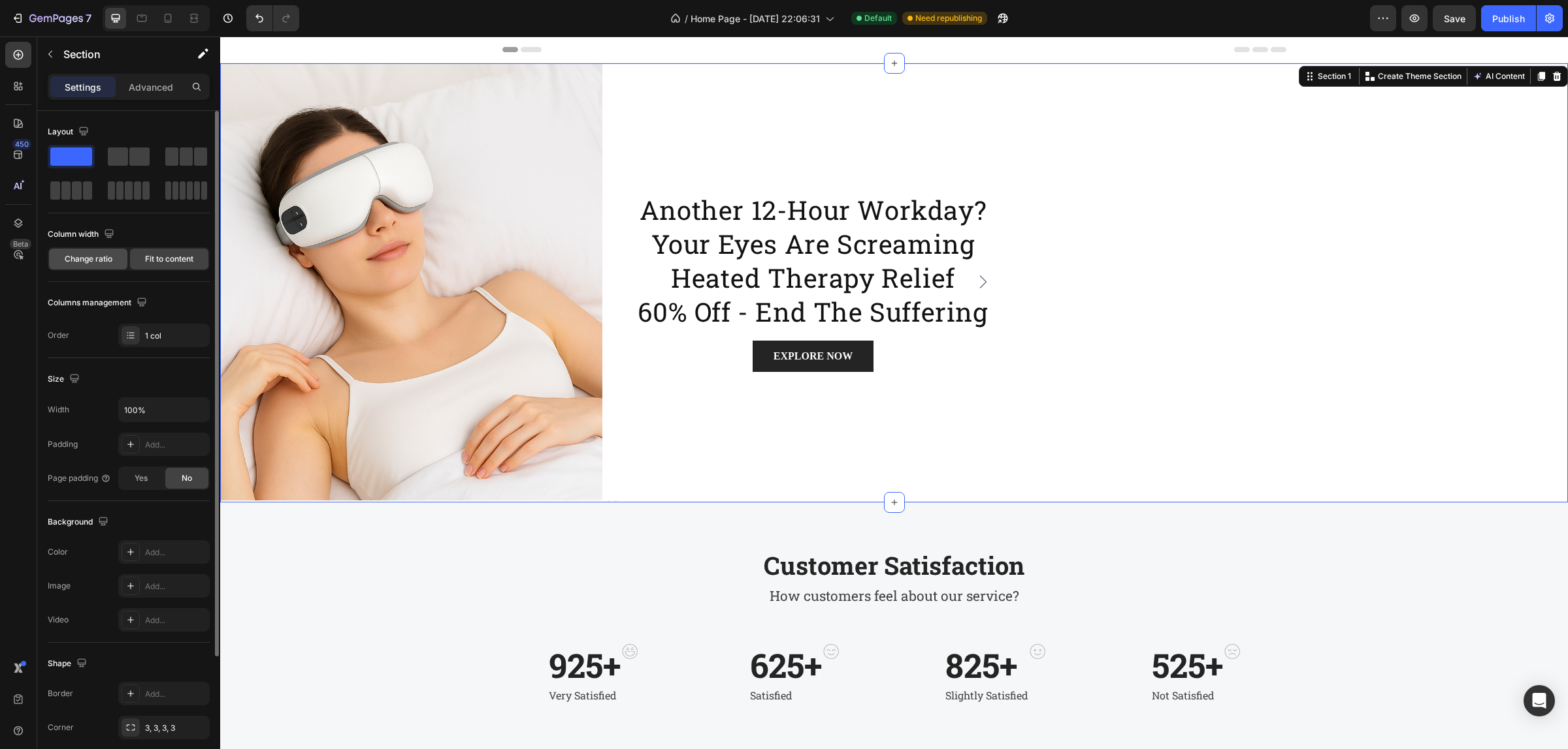
click at [122, 255] on div "Change ratio" at bounding box center [88, 259] width 78 height 21
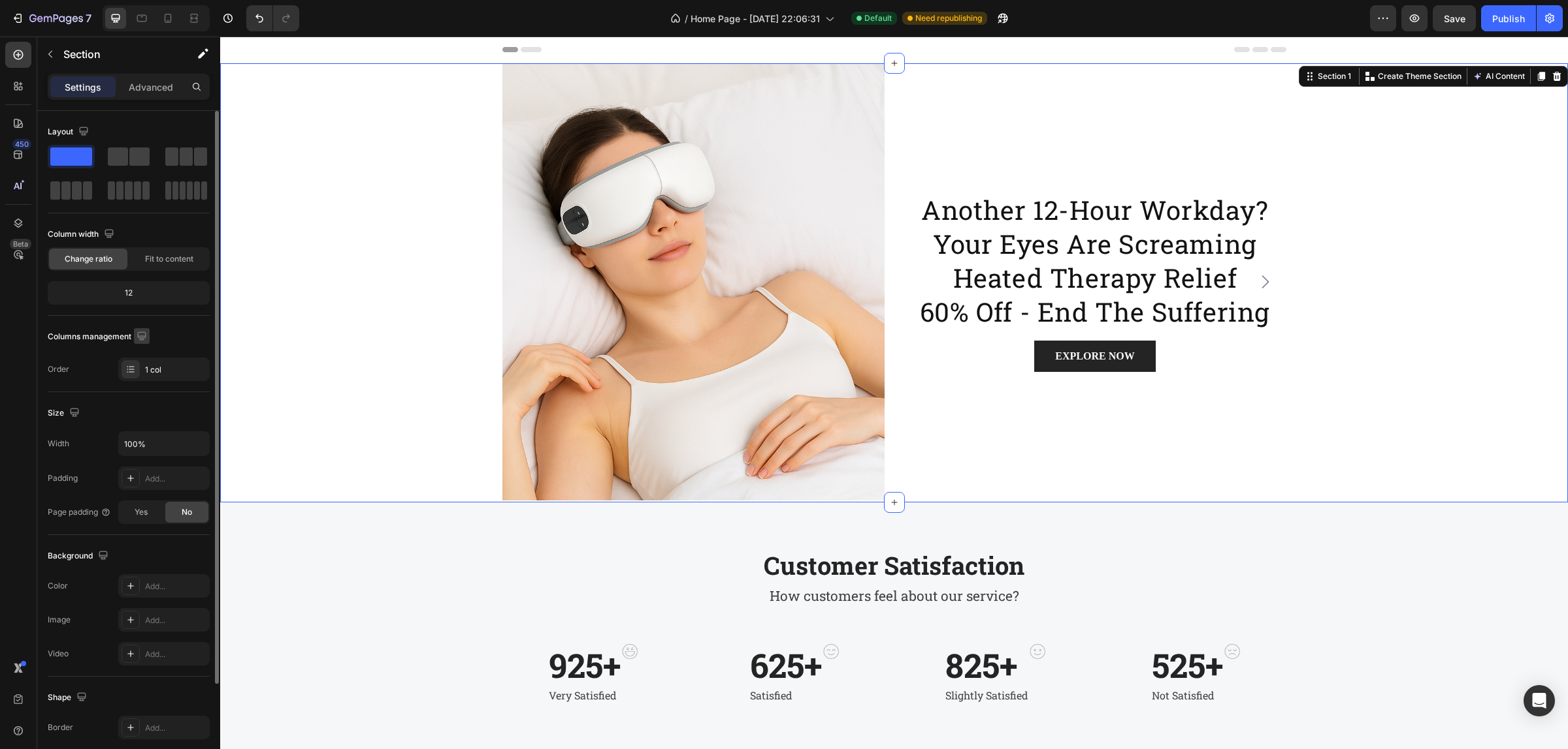
click at [142, 337] on icon "button" at bounding box center [141, 335] width 8 height 8
click at [163, 333] on div "Columns management" at bounding box center [129, 336] width 162 height 21
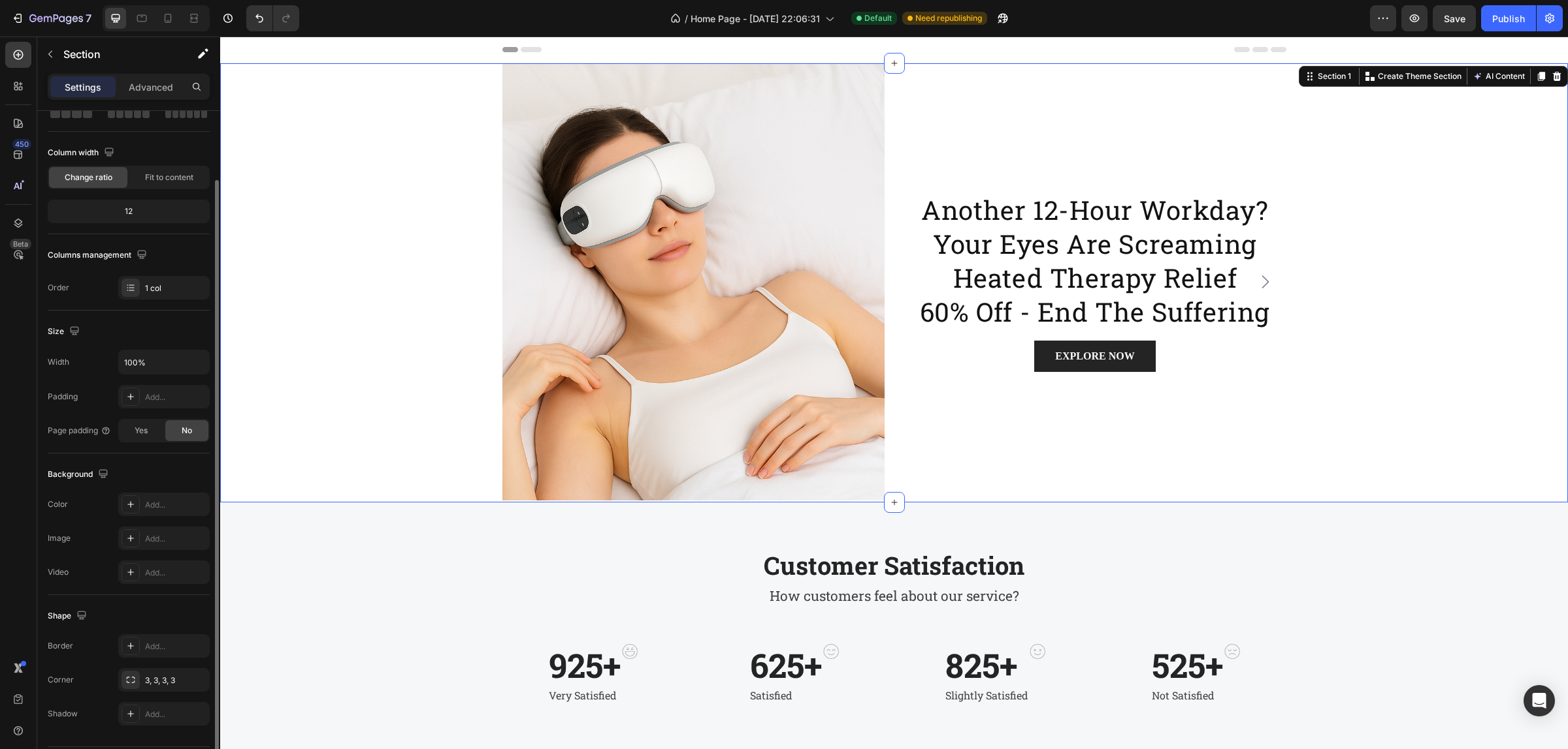
scroll to position [123, 0]
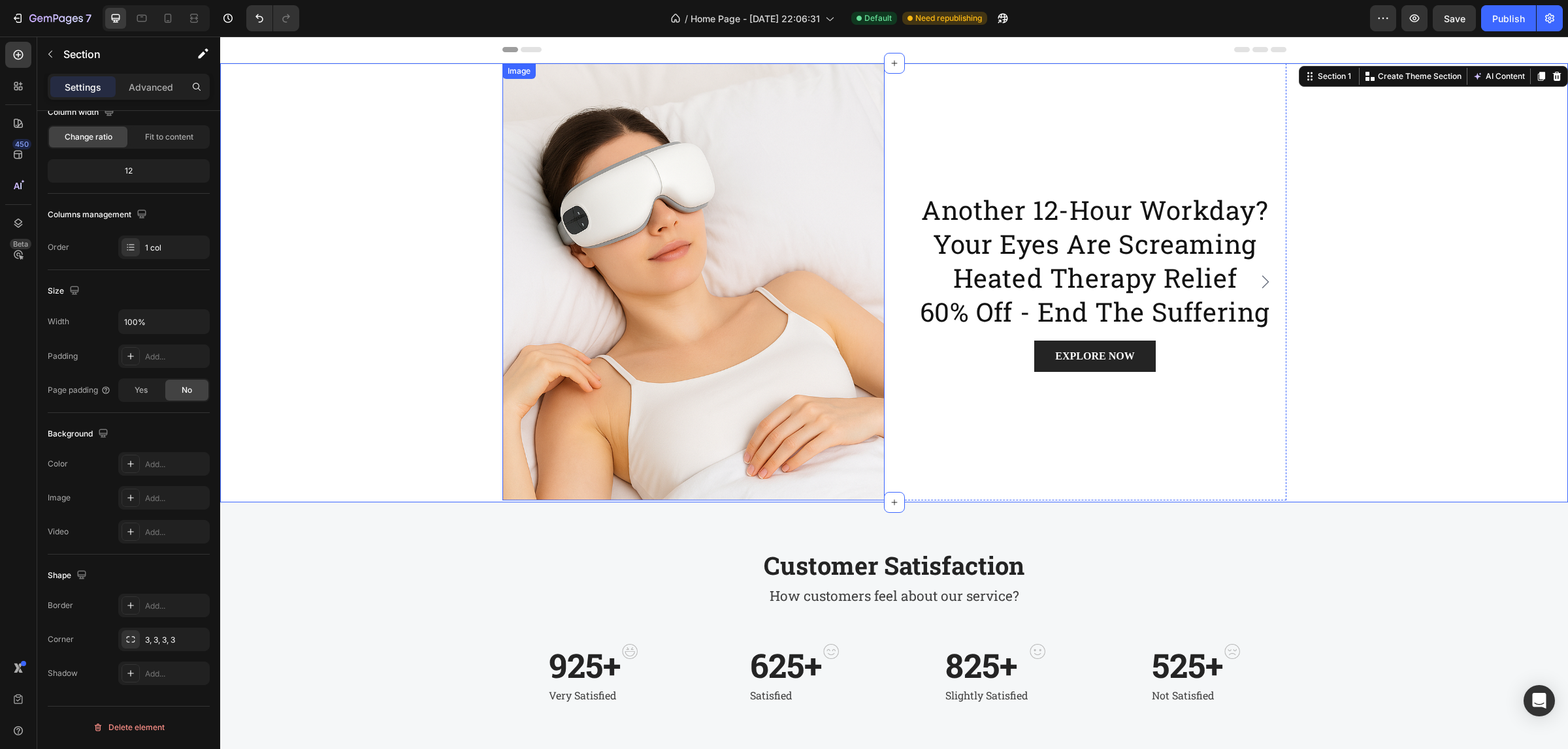
click at [624, 281] on img at bounding box center [693, 282] width 383 height 438
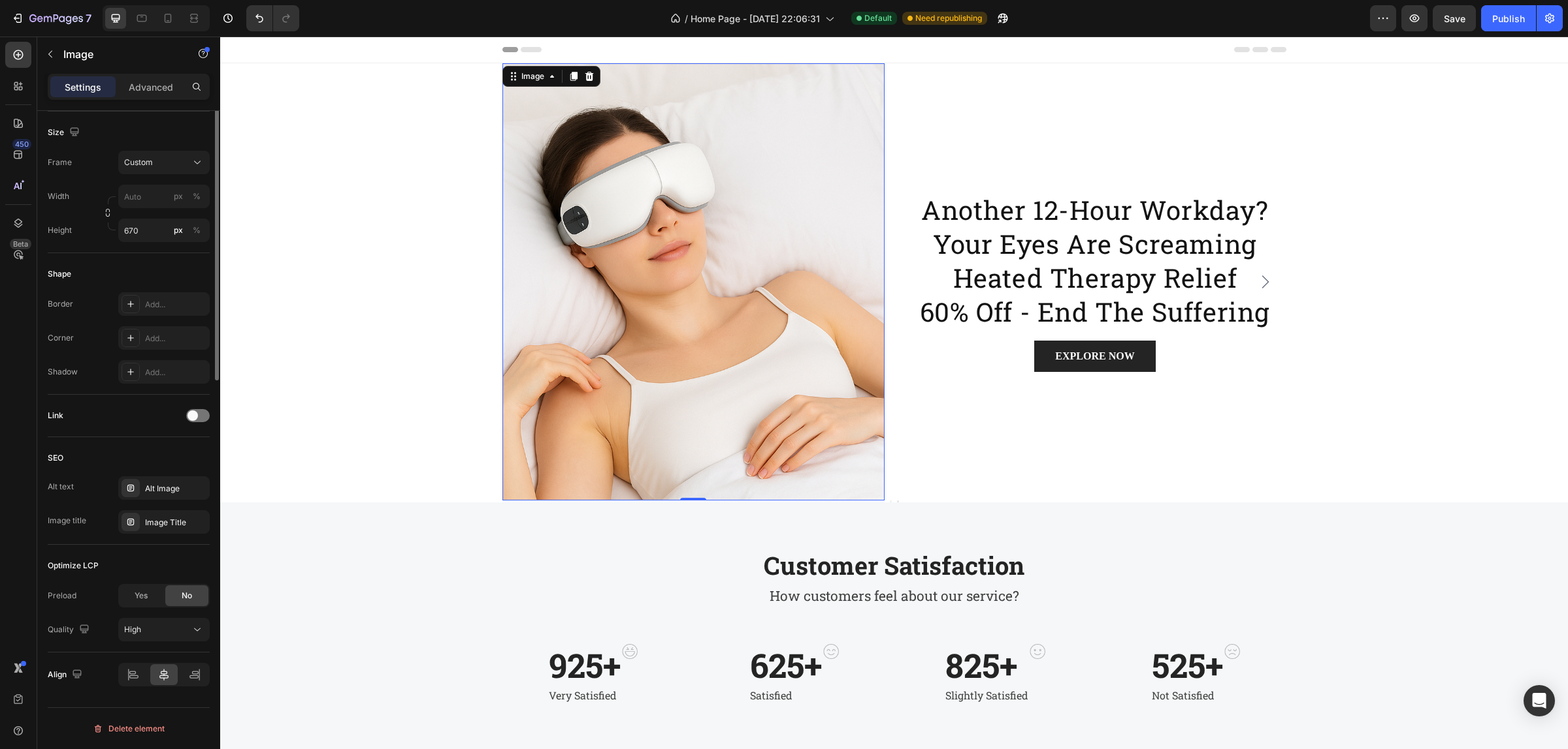
scroll to position [99, 0]
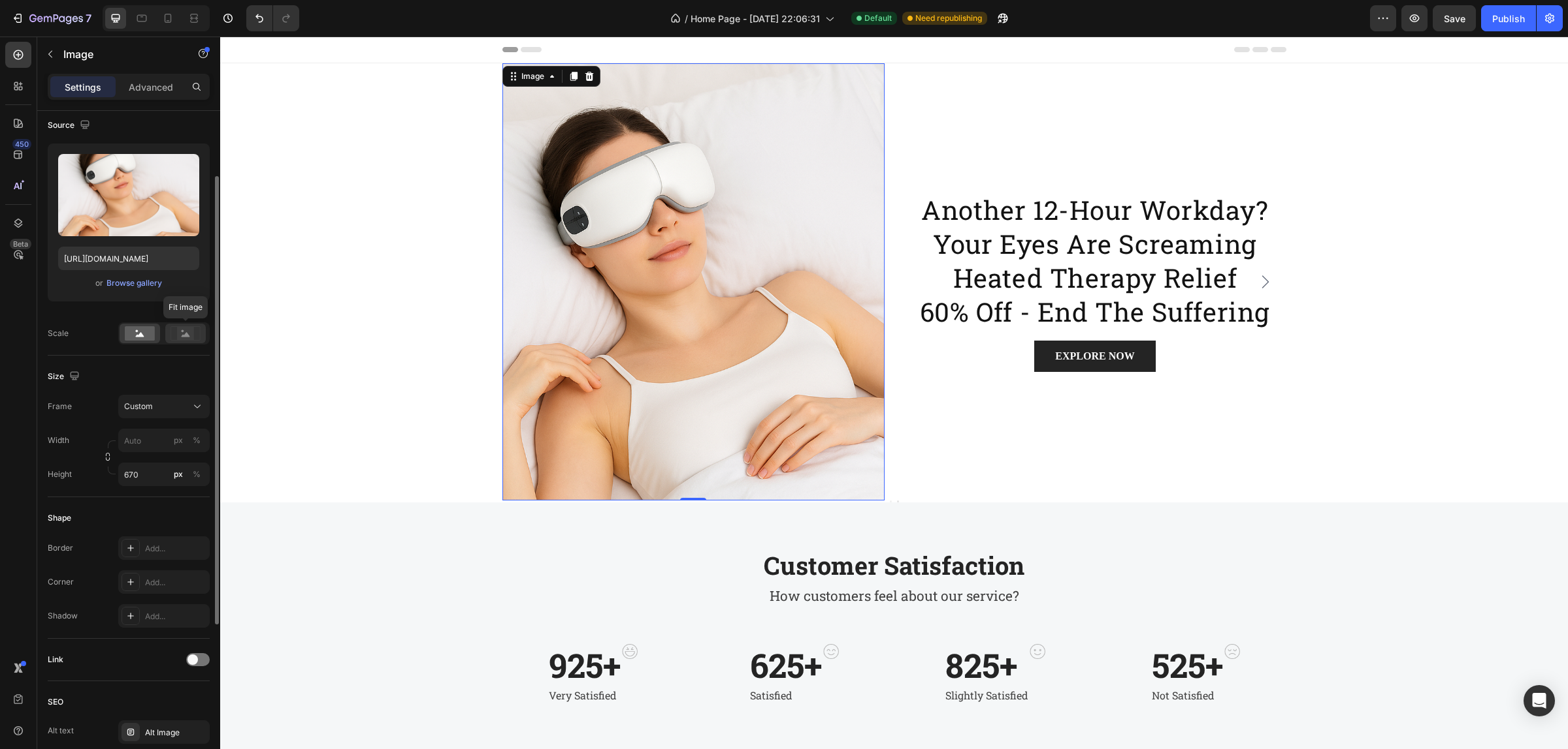
click at [186, 337] on rect at bounding box center [185, 334] width 17 height 13
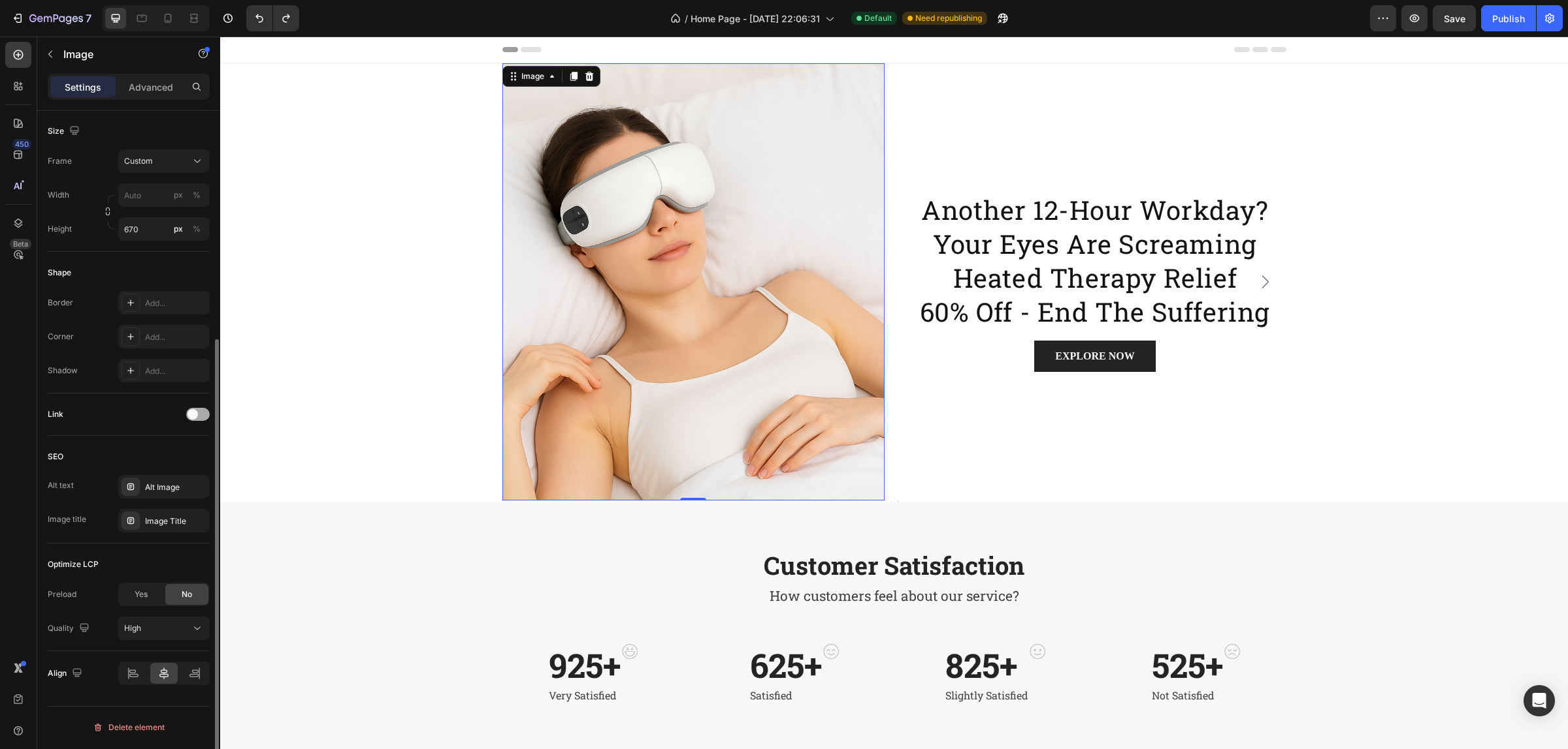
click at [193, 415] on span at bounding box center [192, 414] width 10 height 10
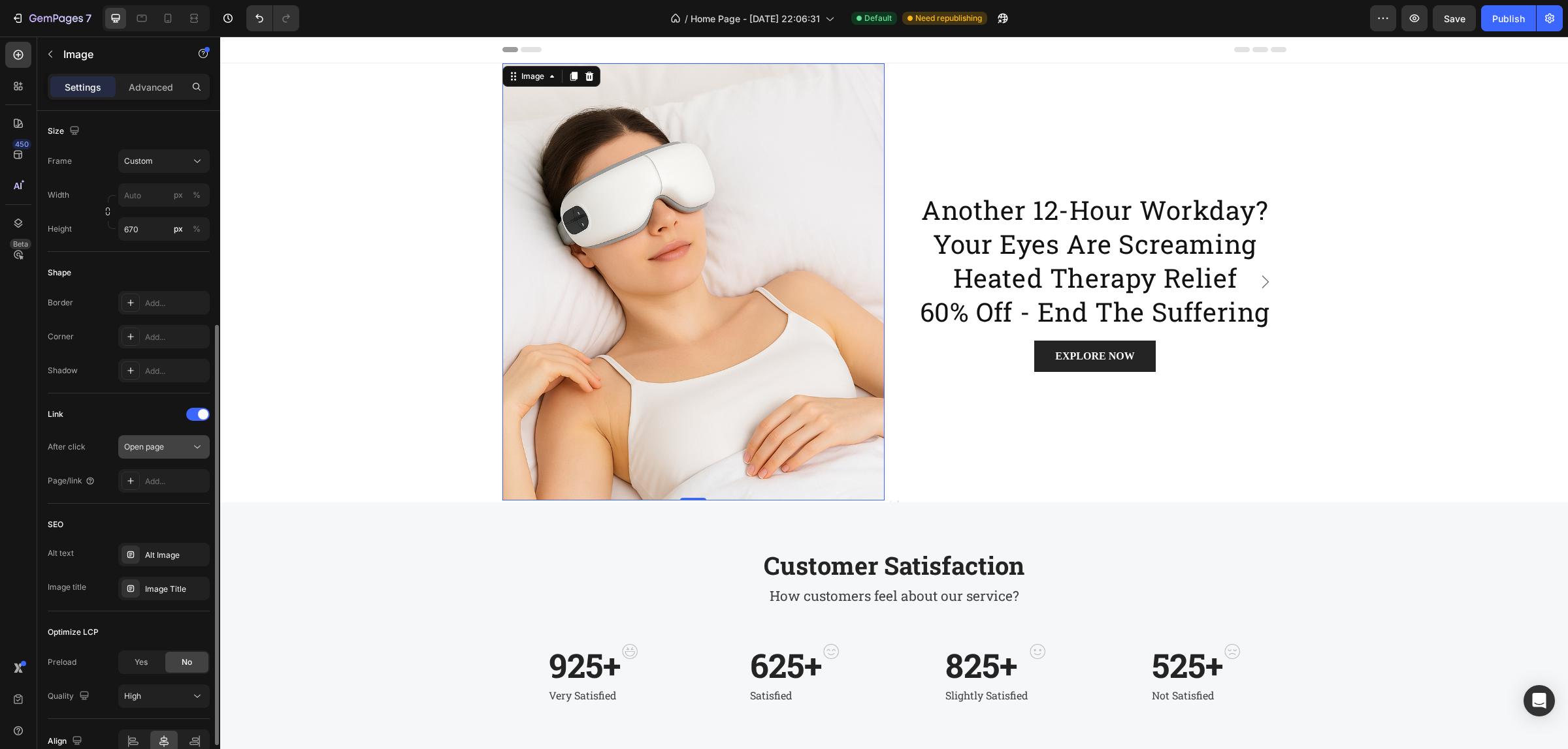
click at [173, 444] on div "Open page" at bounding box center [158, 447] width 66 height 12
click at [139, 418] on div "Link" at bounding box center [129, 415] width 162 height 21
click at [165, 447] on div "Open page" at bounding box center [158, 447] width 66 height 12
click at [134, 398] on div "Link After click Open page Page/link Add..." at bounding box center [129, 449] width 162 height 111
drag, startPoint x: 1501, startPoint y: 21, endPoint x: 1152, endPoint y: 72, distance: 352.7
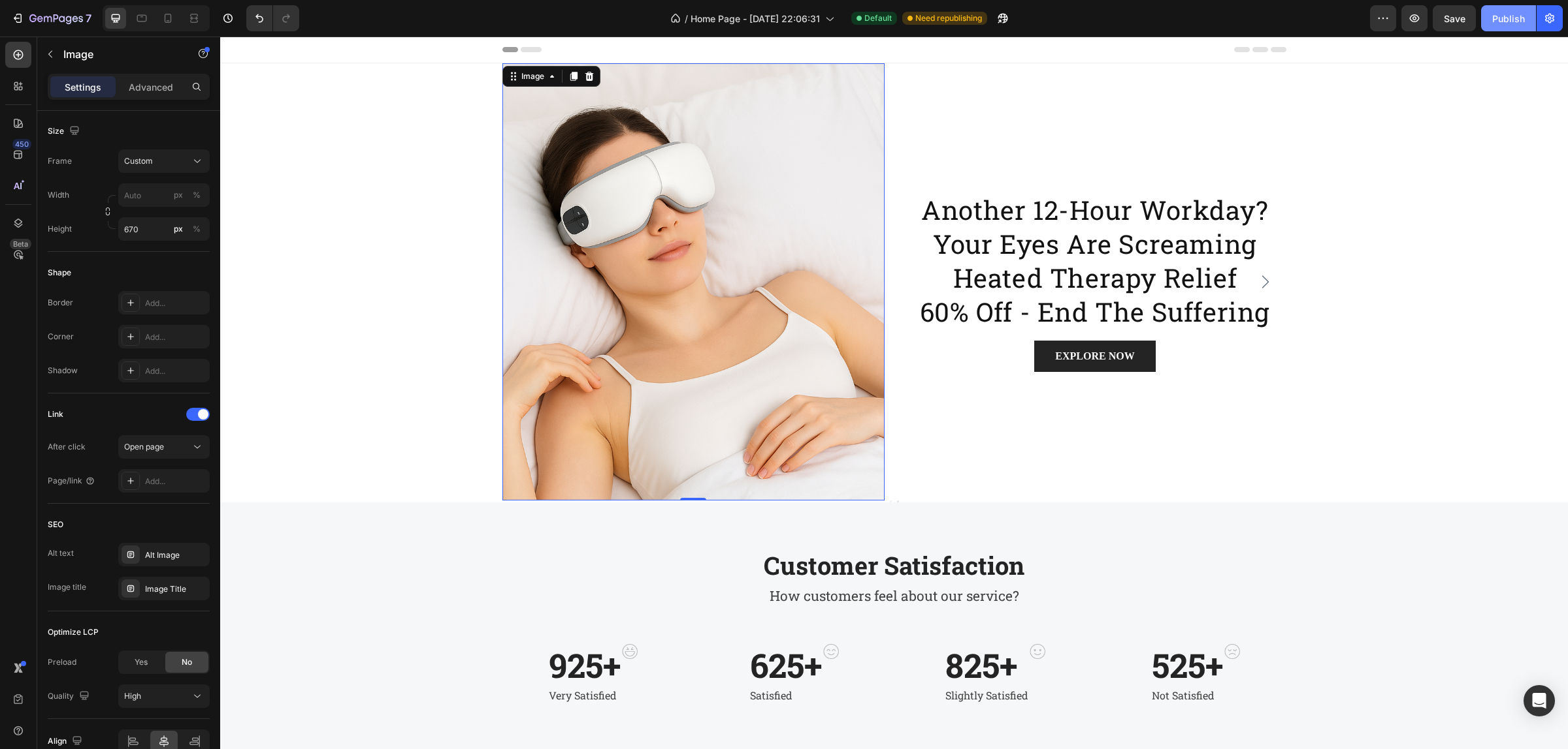
click at [1501, 21] on div "Publish" at bounding box center [1507, 18] width 32 height 14
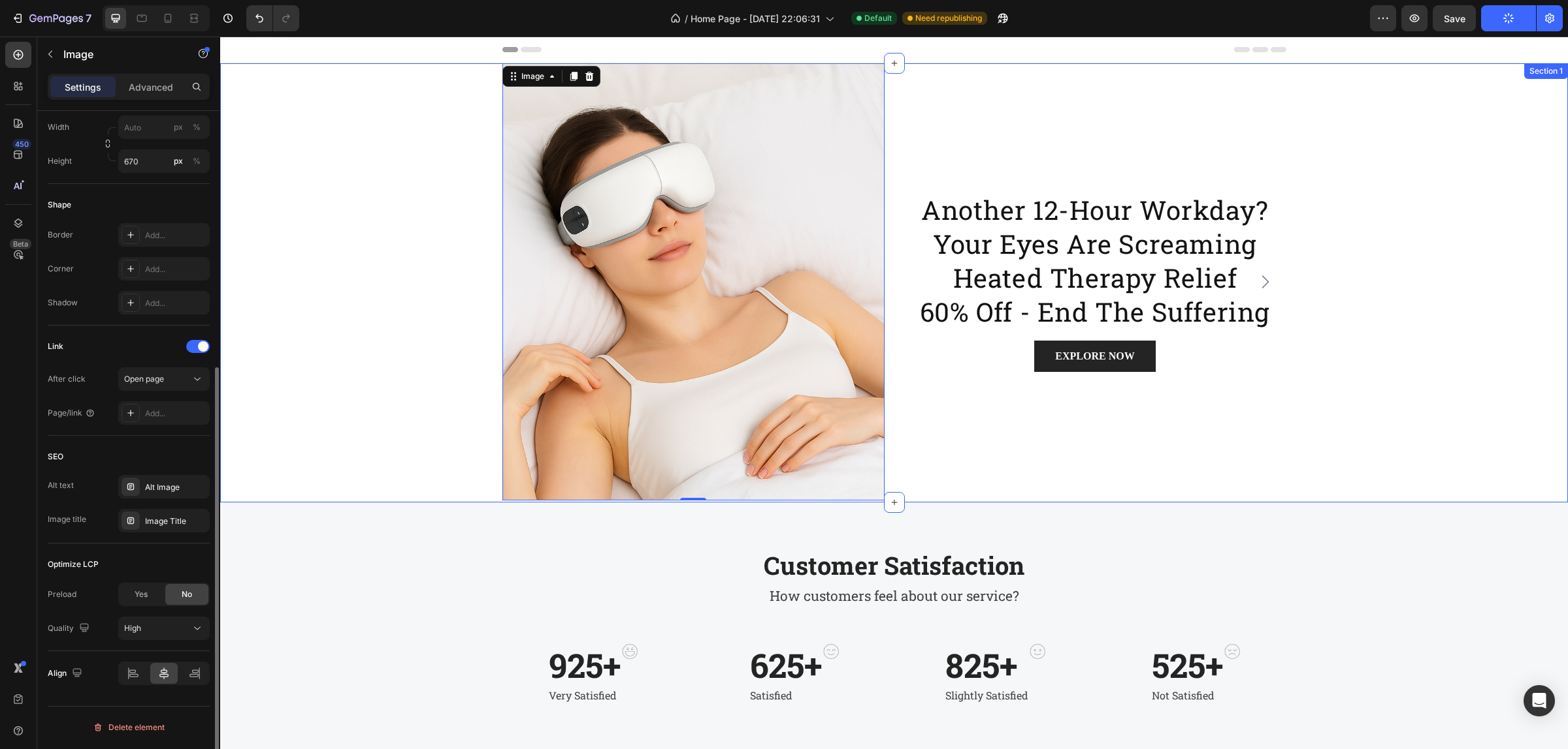
click at [204, 287] on div "Border Add... Corner Add... Shadow Add..." at bounding box center [129, 268] width 162 height 91
click at [1265, 275] on icon "Carousel Next Arrow" at bounding box center [1265, 282] width 16 height 16
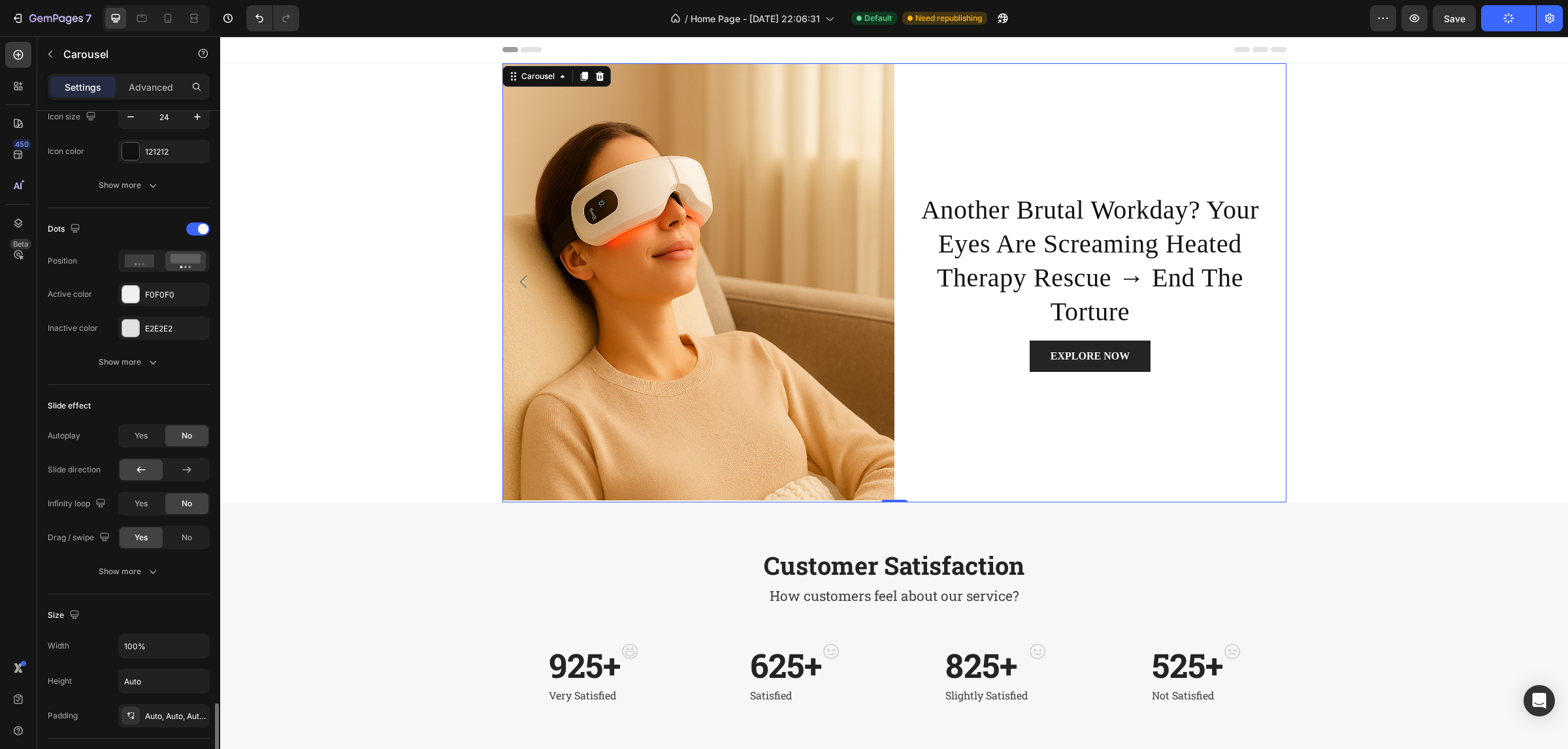
scroll to position [816, 0]
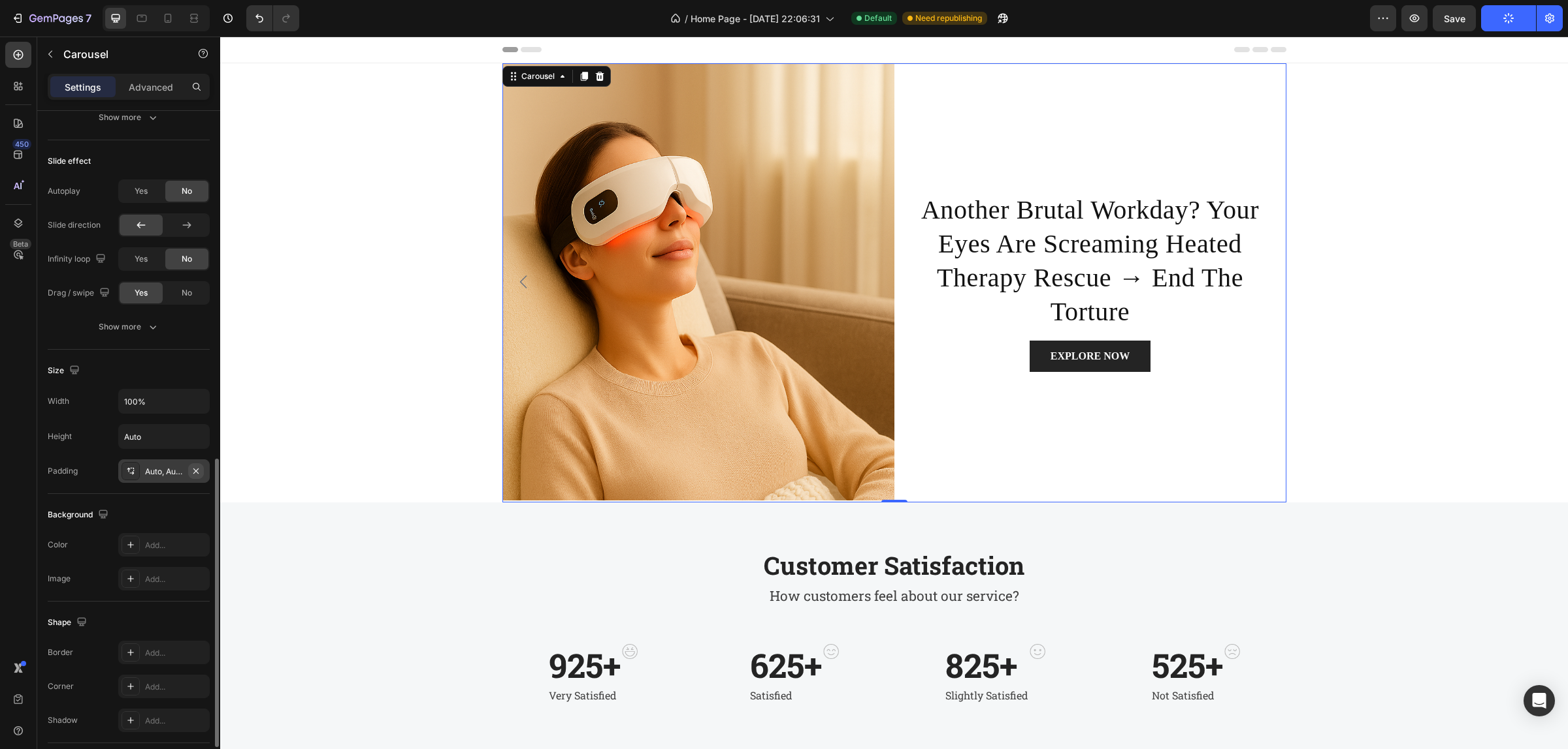
click at [191, 474] on icon "button" at bounding box center [195, 471] width 10 height 10
click at [1497, 8] on button "Publish" at bounding box center [1508, 18] width 55 height 26
click at [147, 13] on icon at bounding box center [142, 18] width 13 height 13
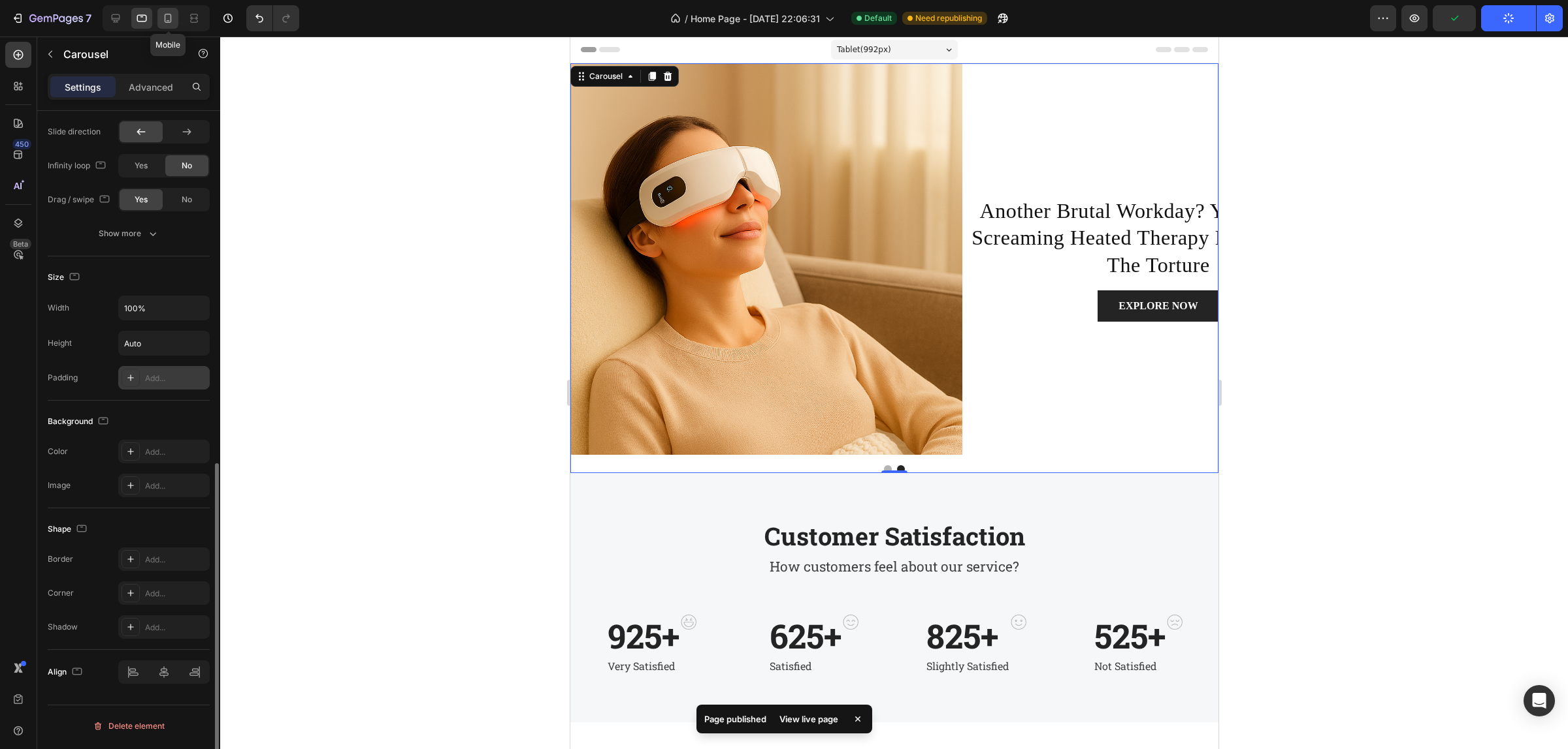
click at [168, 13] on icon at bounding box center [168, 18] width 13 height 13
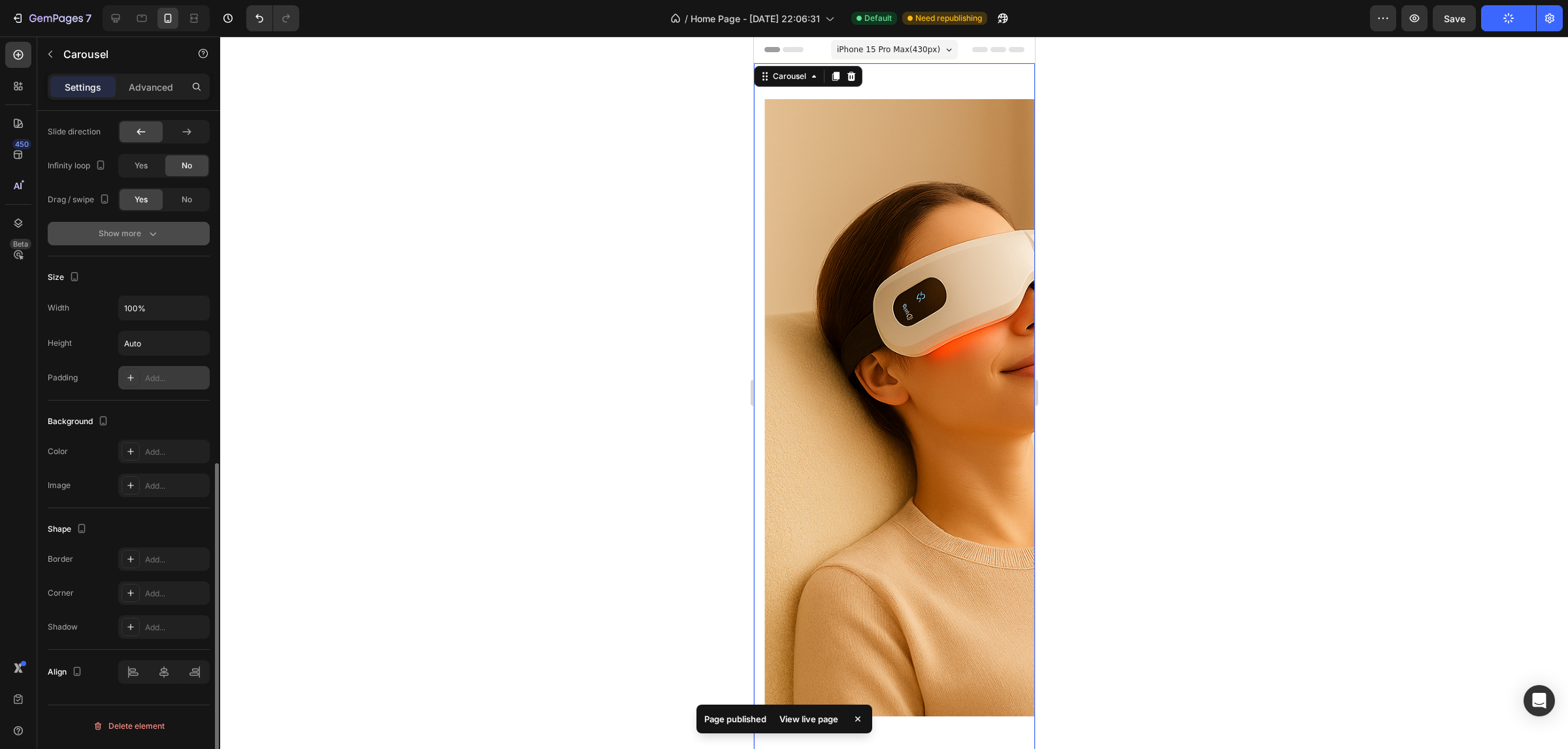
scroll to position [739, 0]
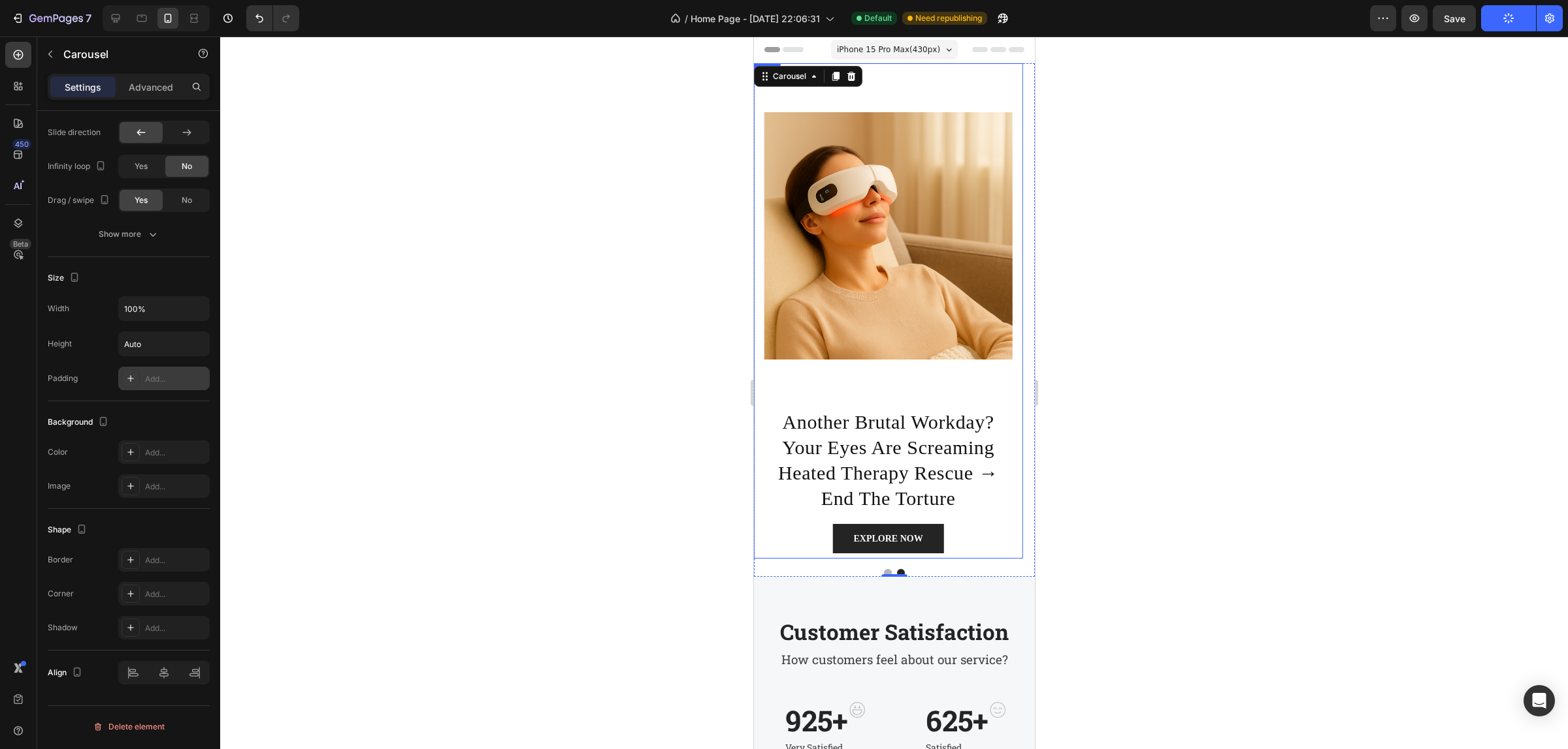
click at [919, 379] on div "Image" at bounding box center [887, 236] width 248 height 345
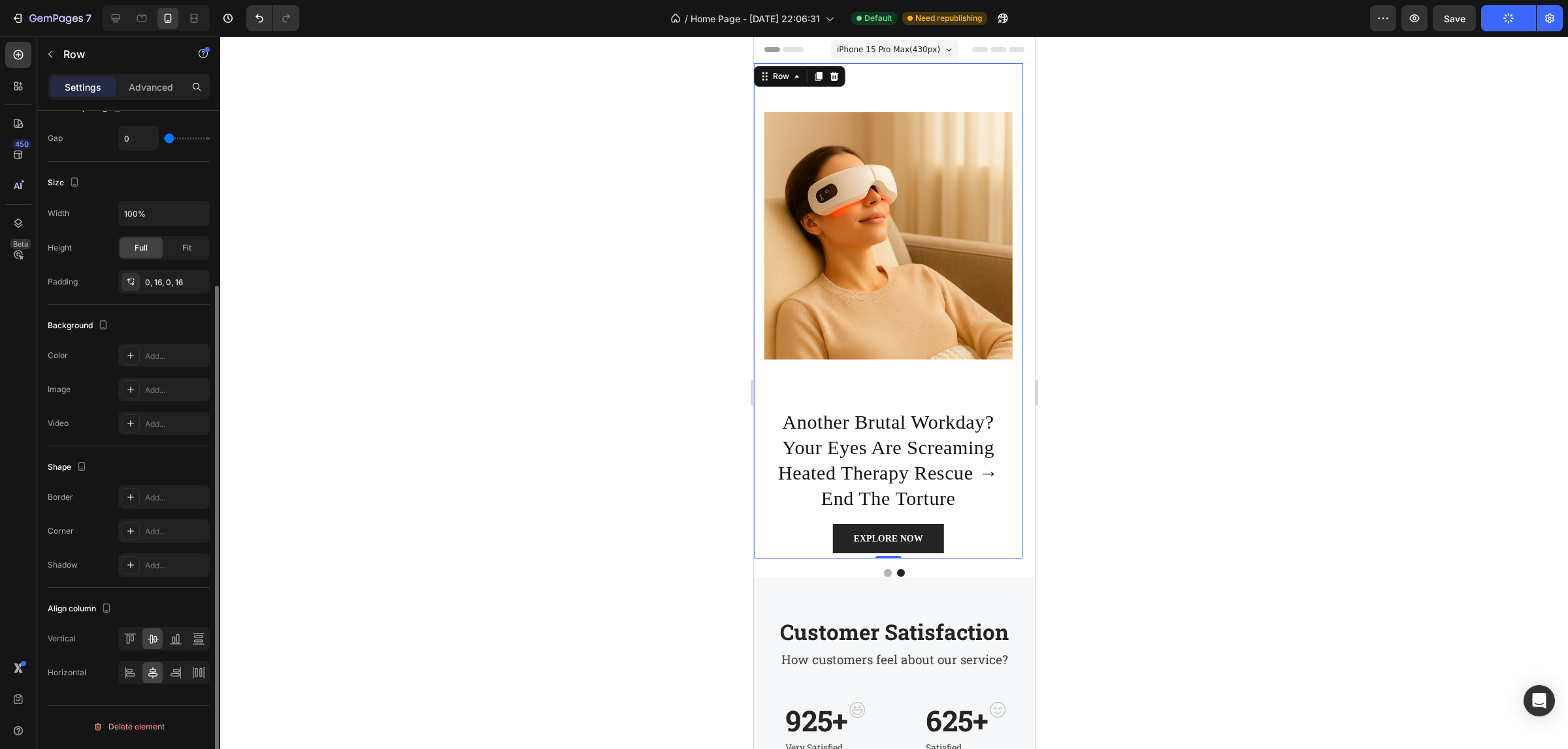
scroll to position [0, 0]
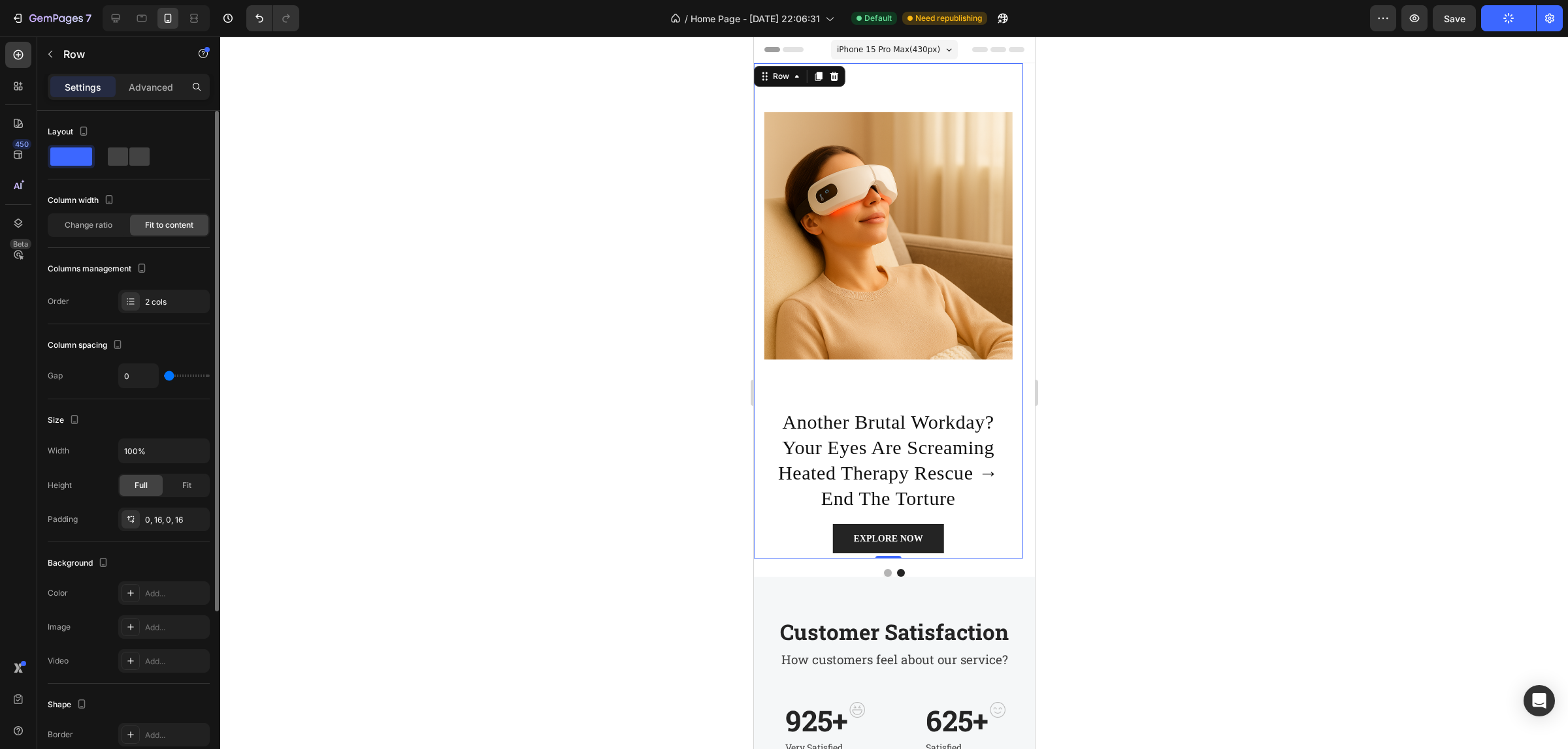
click at [902, 389] on div "Image" at bounding box center [887, 236] width 248 height 345
click at [111, 227] on span "Change ratio" at bounding box center [88, 225] width 48 height 12
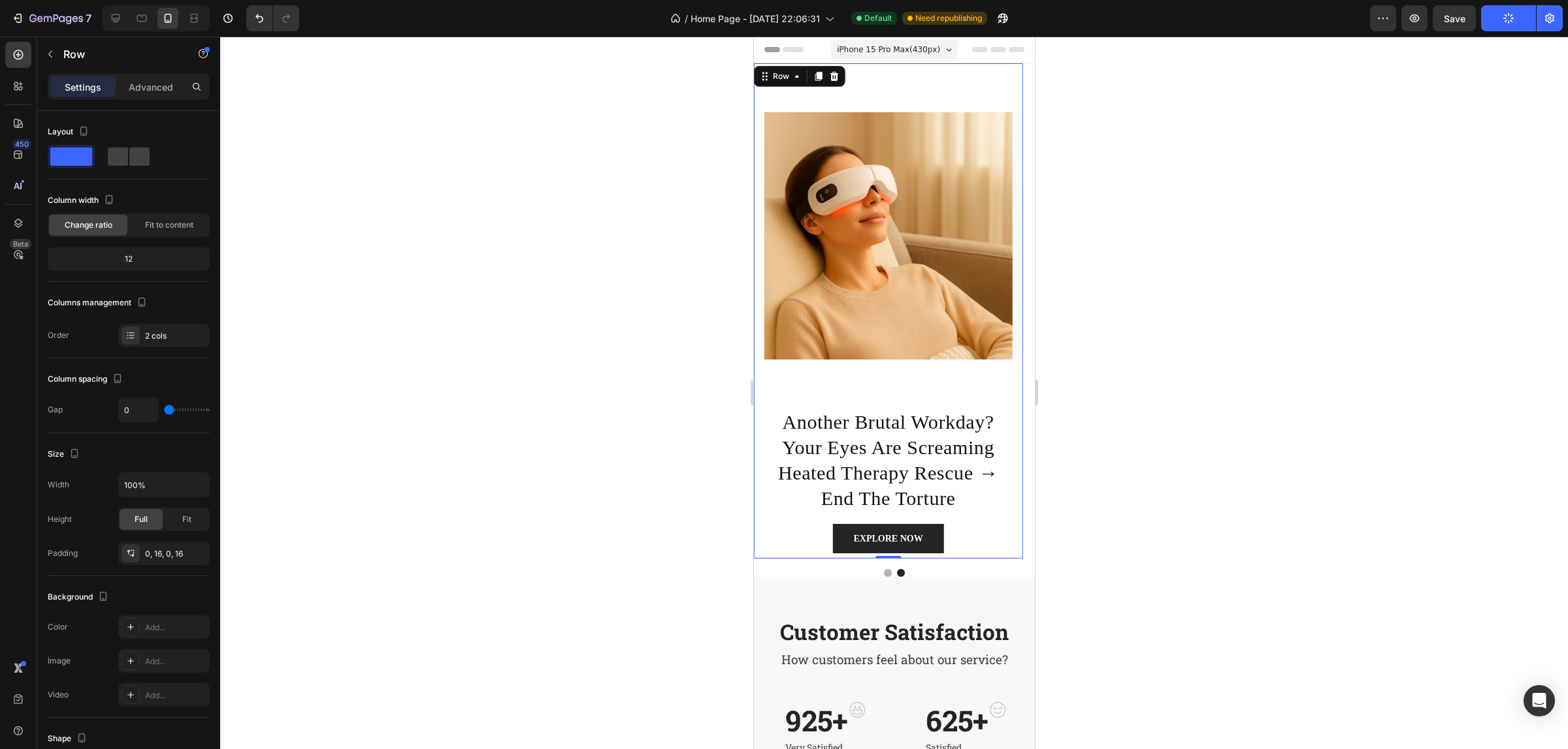
click at [917, 397] on div "Image" at bounding box center [887, 236] width 248 height 345
click at [891, 402] on div "Image" at bounding box center [887, 236] width 248 height 345
click at [896, 272] on img at bounding box center [887, 236] width 248 height 248
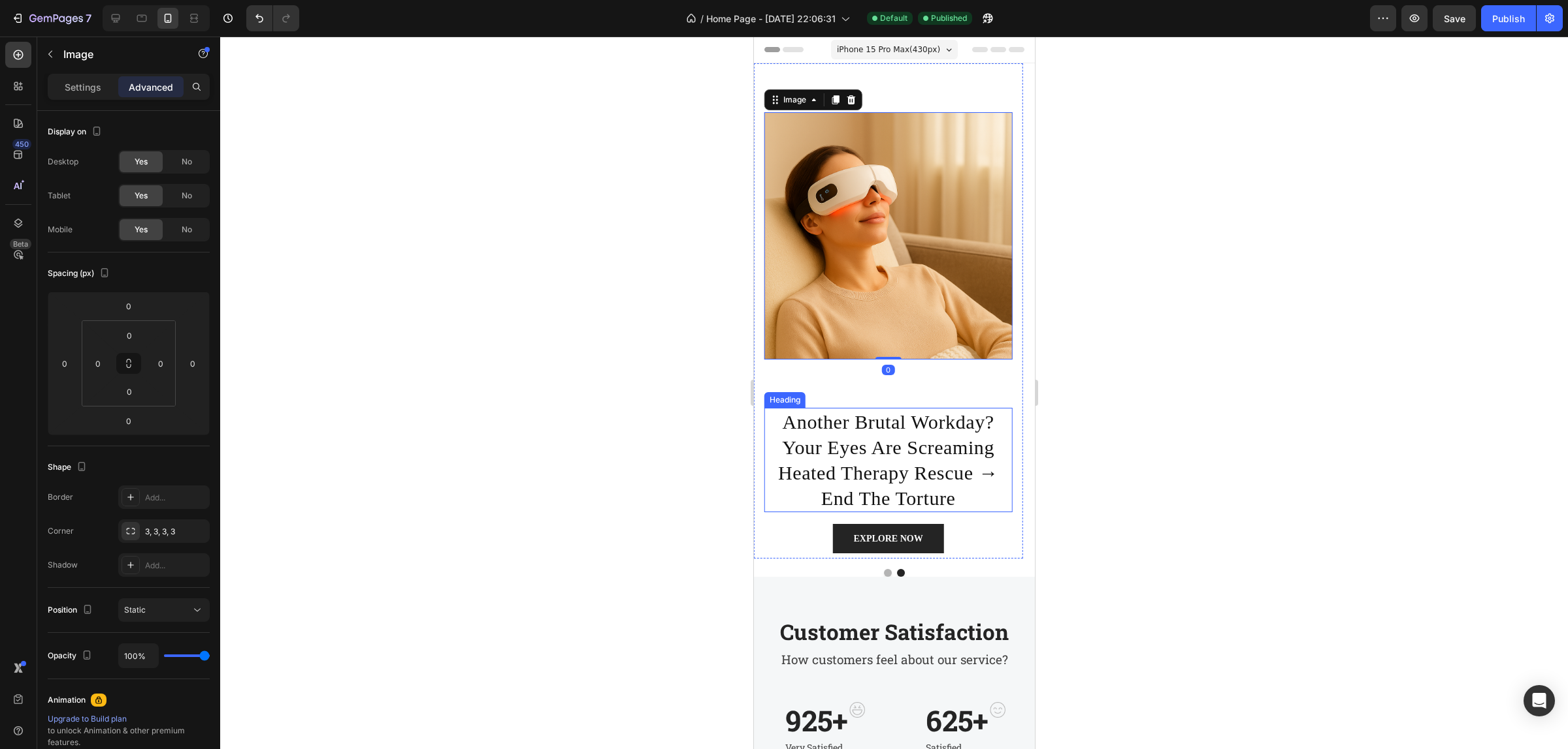
click at [870, 442] on p "another brutal workday? your eyes are screaming heated therapy rescue → end the…" at bounding box center [888, 460] width 245 height 102
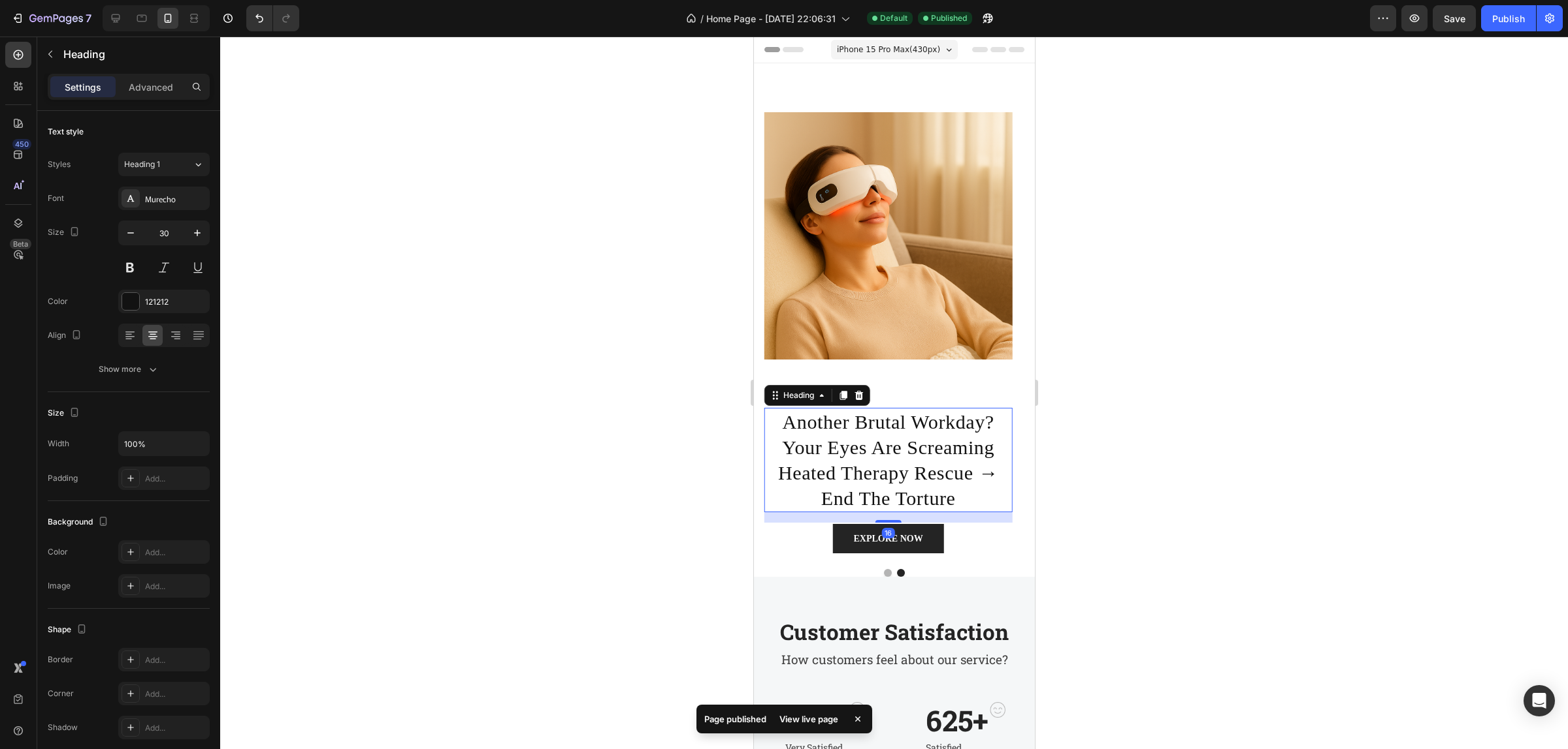
click at [925, 389] on div "Image" at bounding box center [887, 236] width 248 height 345
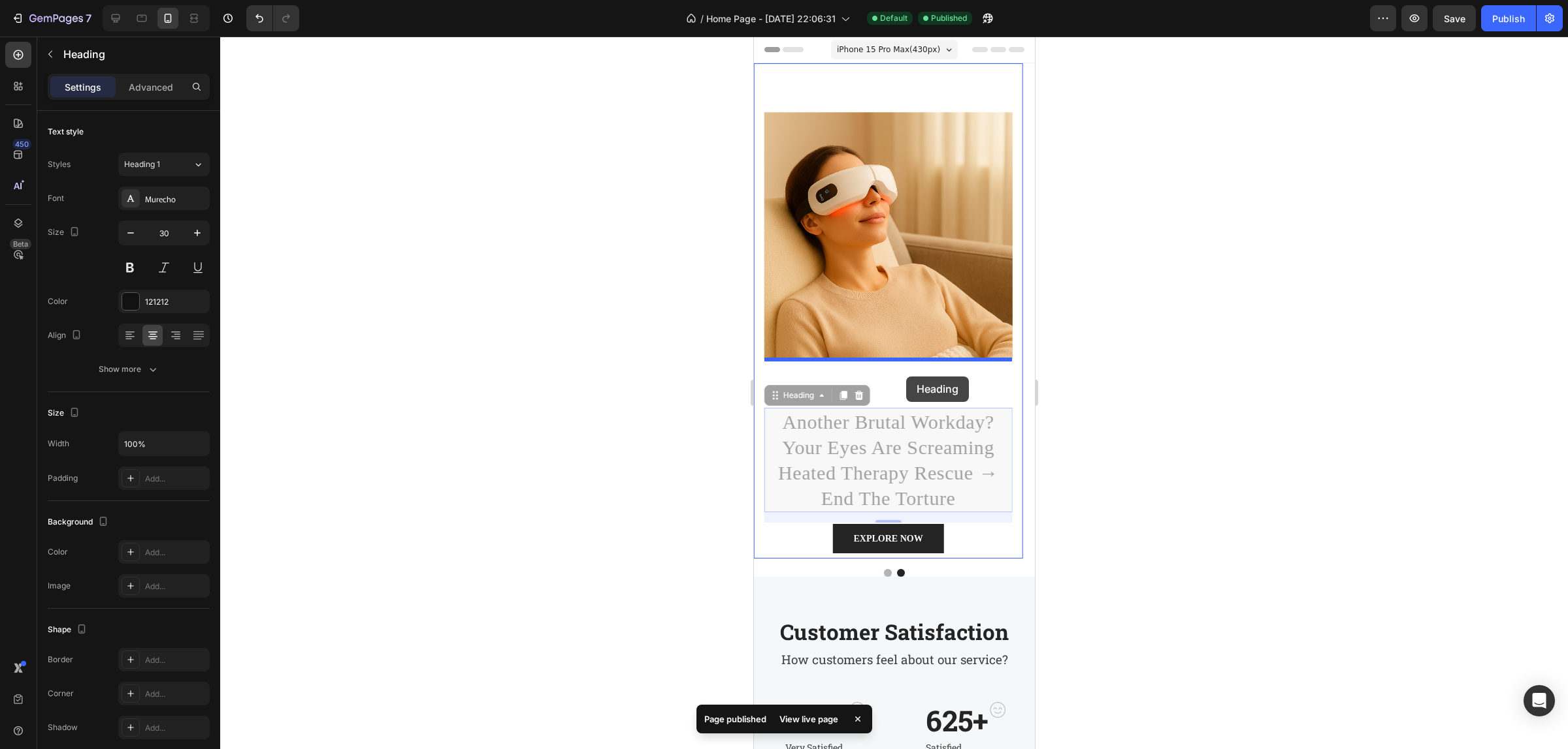
drag, startPoint x: 901, startPoint y: 415, endPoint x: 906, endPoint y: 377, distance: 38.3
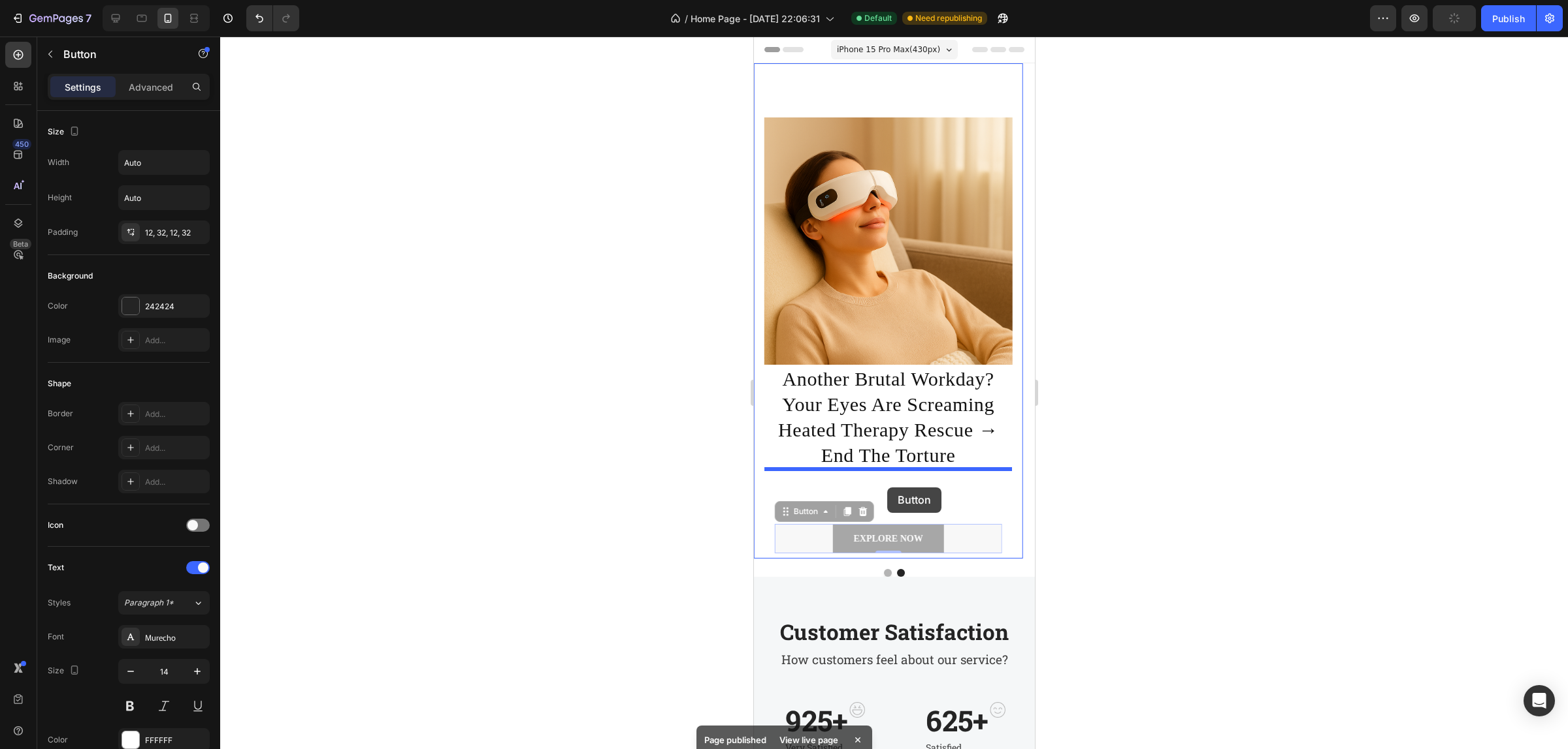
drag, startPoint x: 883, startPoint y: 497, endPoint x: 887, endPoint y: 487, distance: 10.8
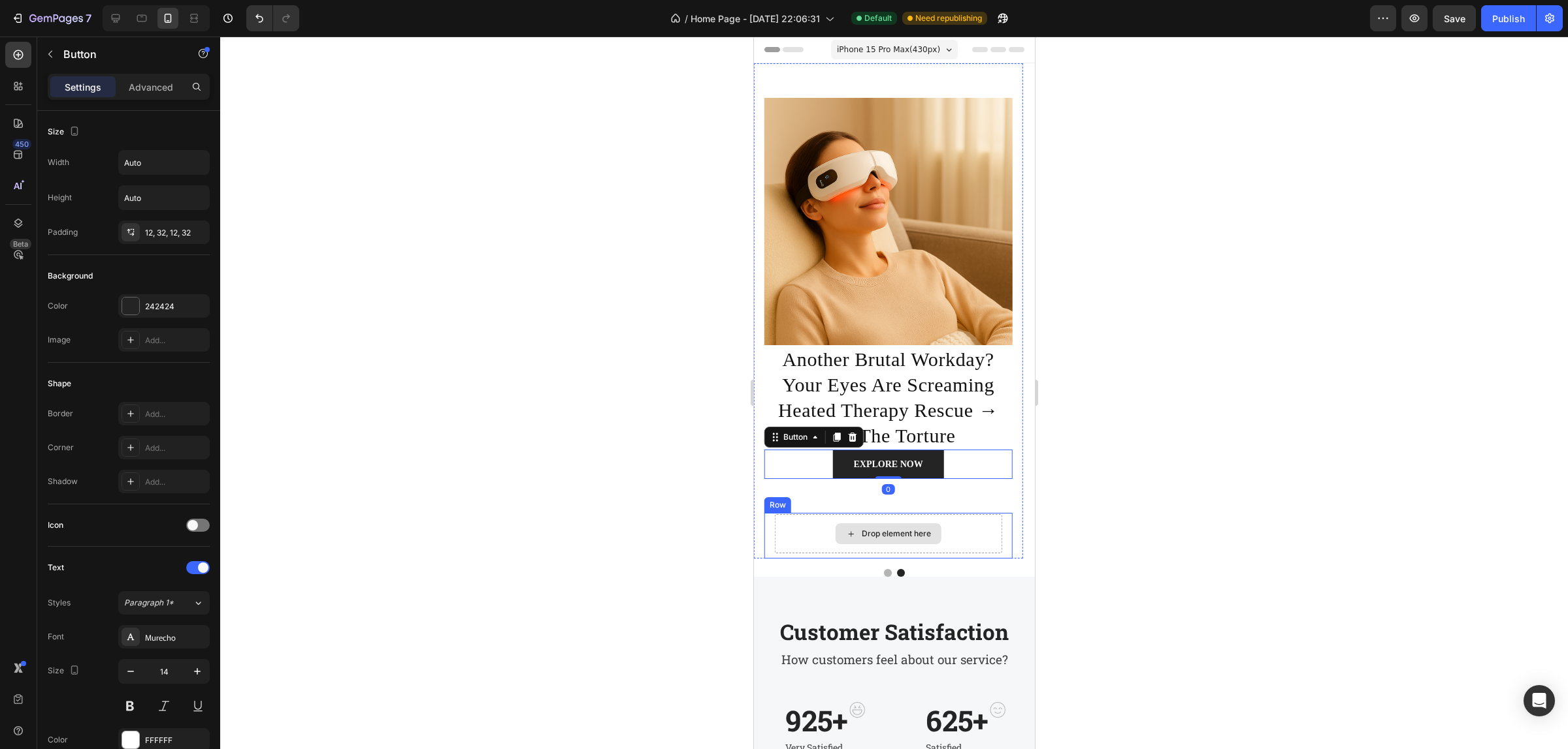
click at [884, 528] on div "Drop element here" at bounding box center [888, 533] width 106 height 21
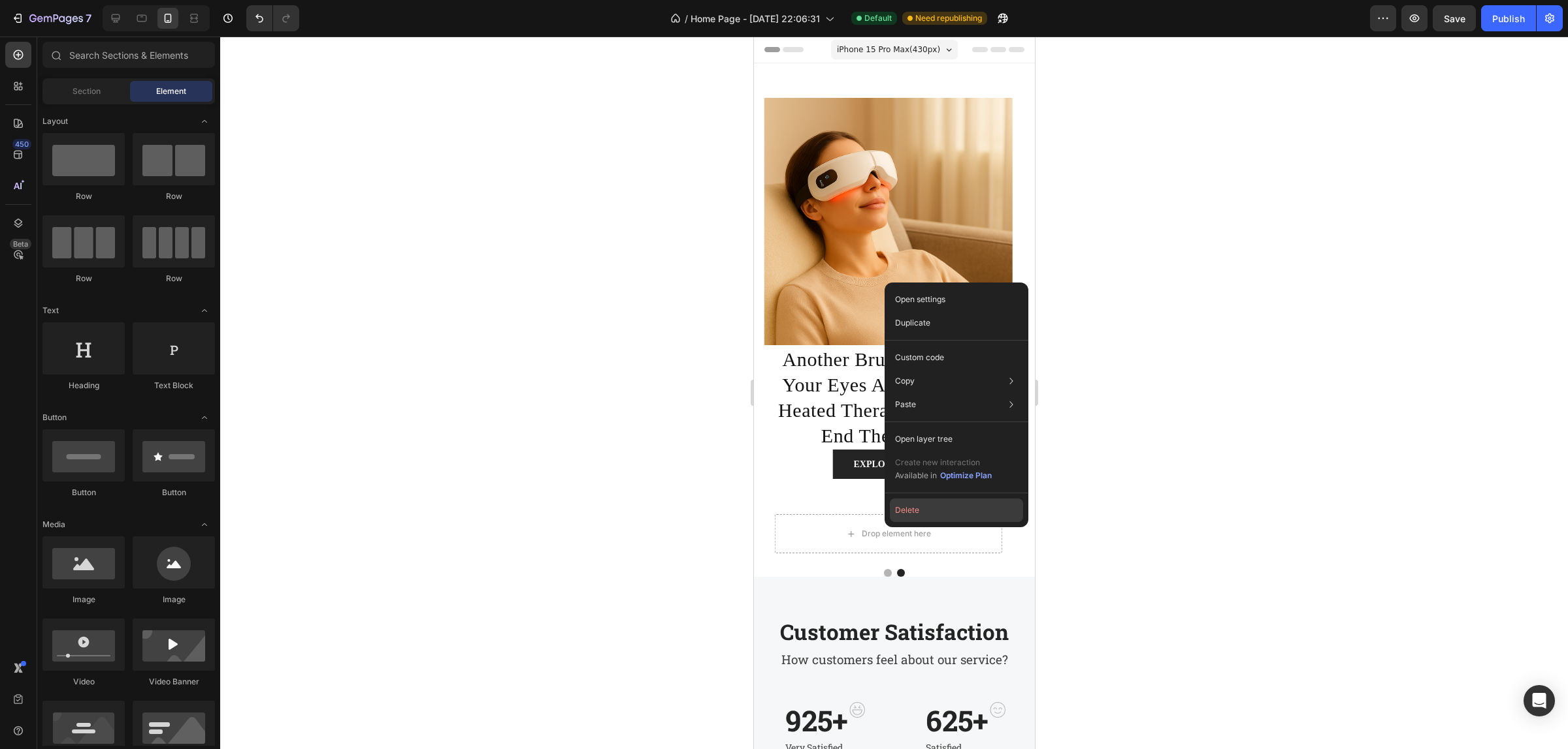
click at [929, 510] on button "Delete" at bounding box center [956, 510] width 134 height 24
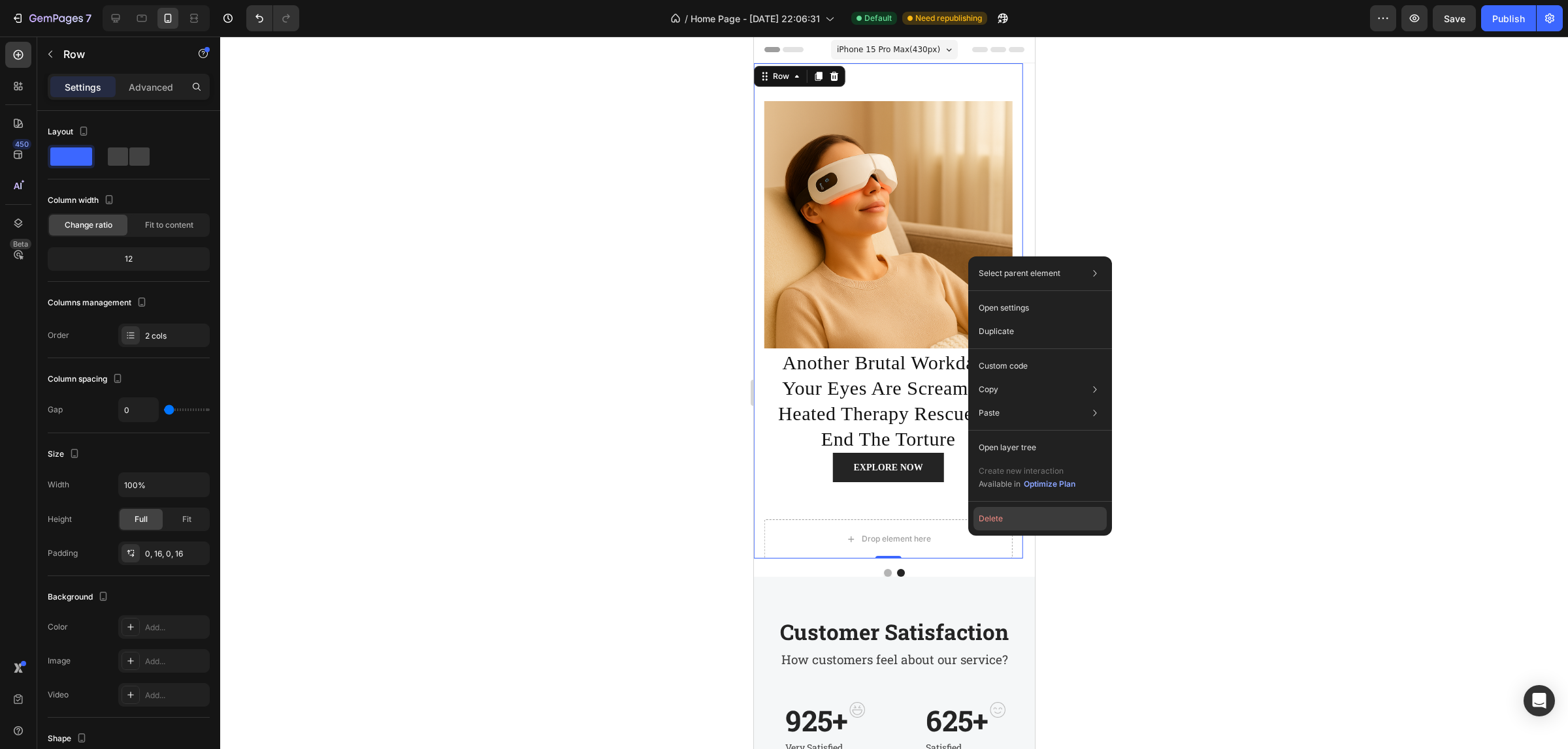
click at [1009, 514] on button "Delete" at bounding box center [1040, 520] width 134 height 24
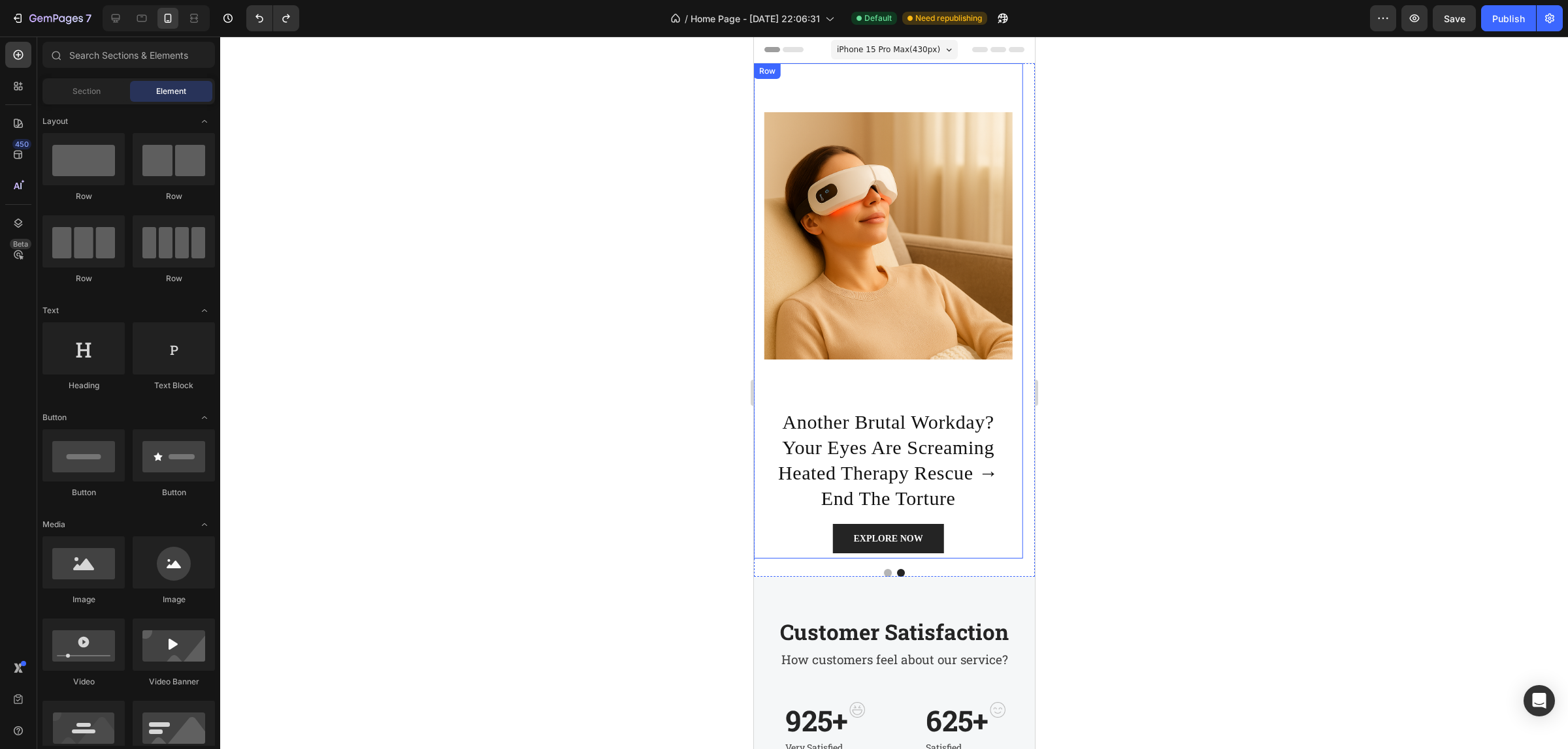
click at [890, 392] on div "Image" at bounding box center [887, 236] width 248 height 345
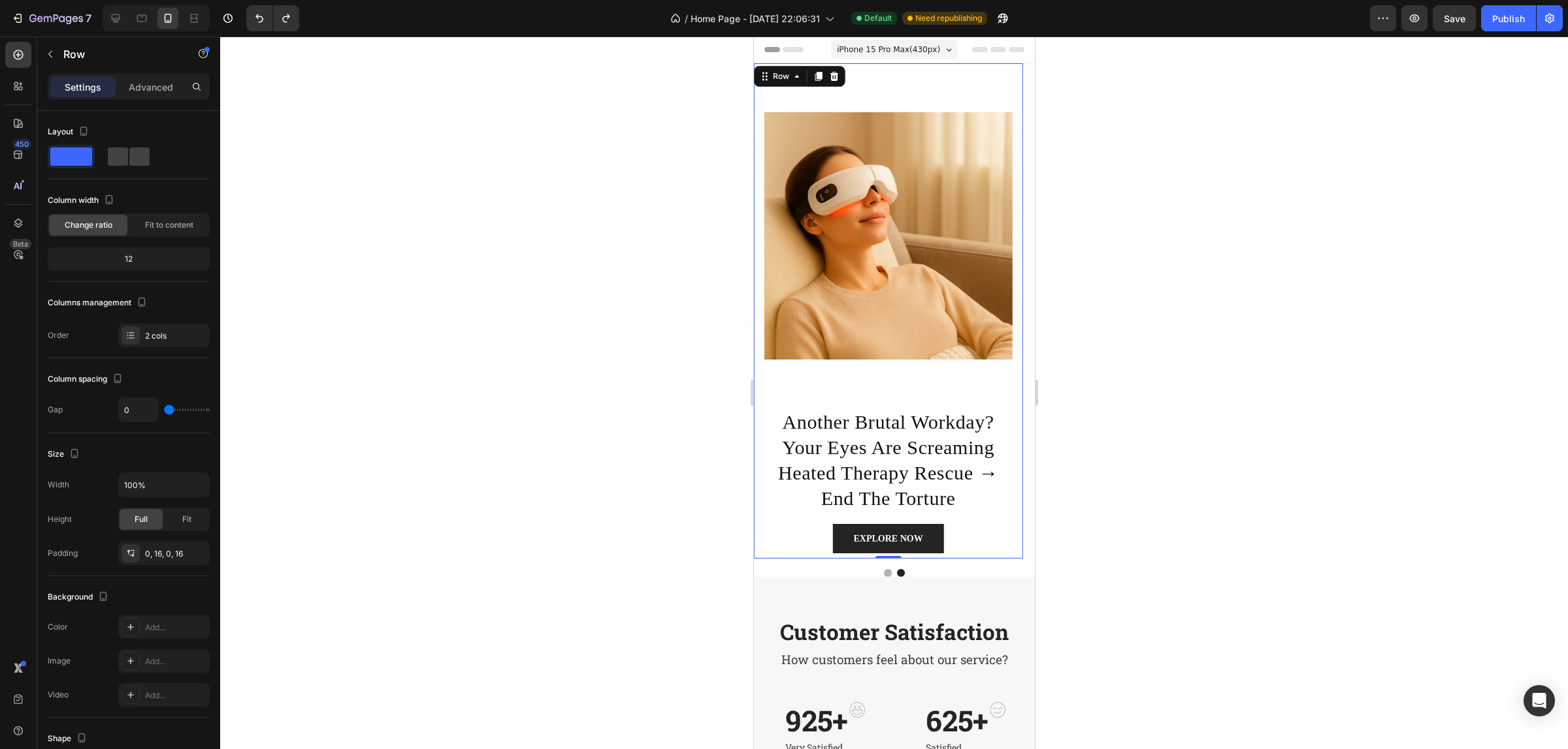
click at [836, 396] on div "Image" at bounding box center [887, 236] width 248 height 345
click at [851, 383] on div "Image" at bounding box center [887, 236] width 248 height 345
click at [116, 378] on icon "button" at bounding box center [117, 379] width 13 height 13
click at [120, 402] on icon "button" at bounding box center [120, 399] width 8 height 8
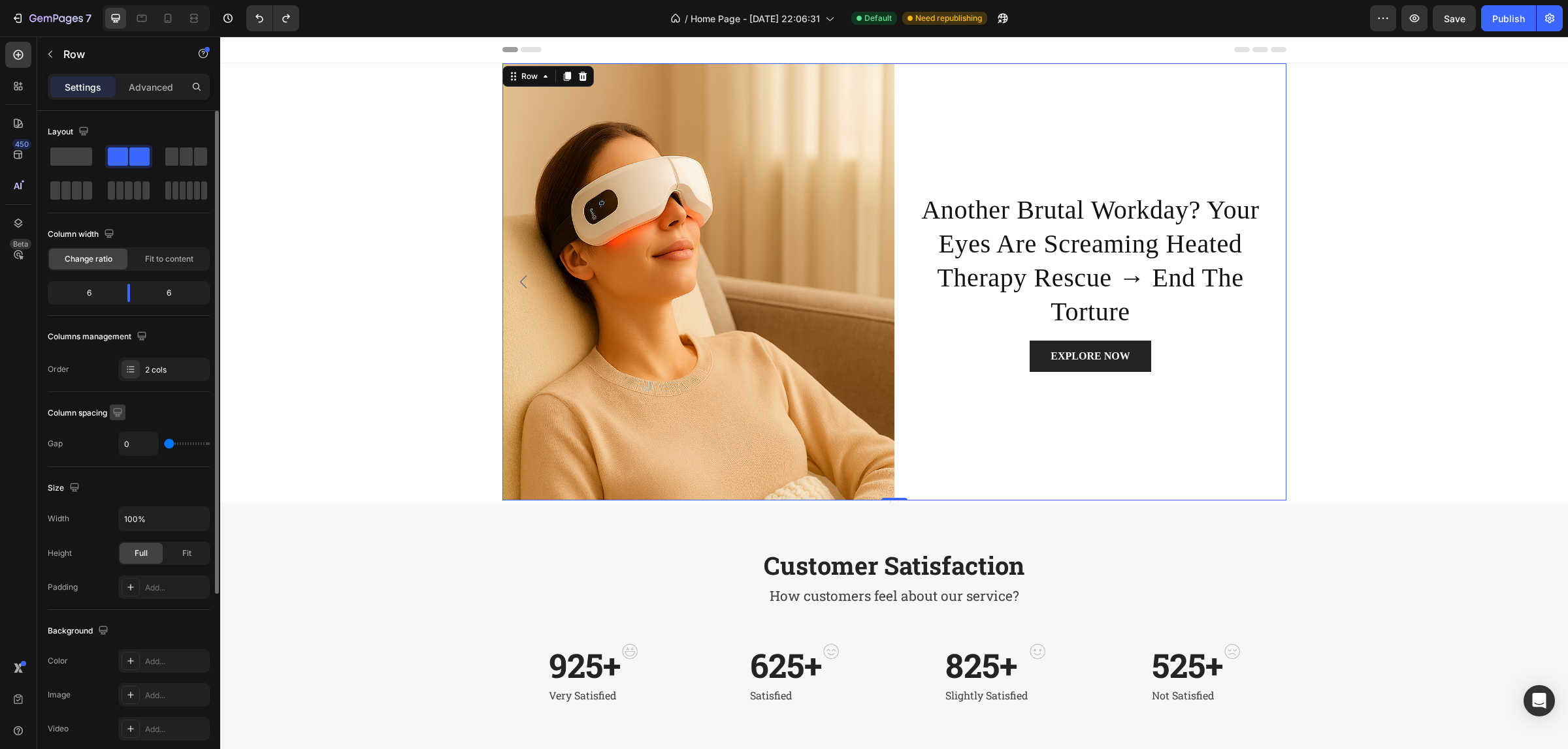
click at [120, 412] on icon "button" at bounding box center [117, 413] width 13 height 13
click at [118, 458] on icon "button" at bounding box center [120, 457] width 13 height 13
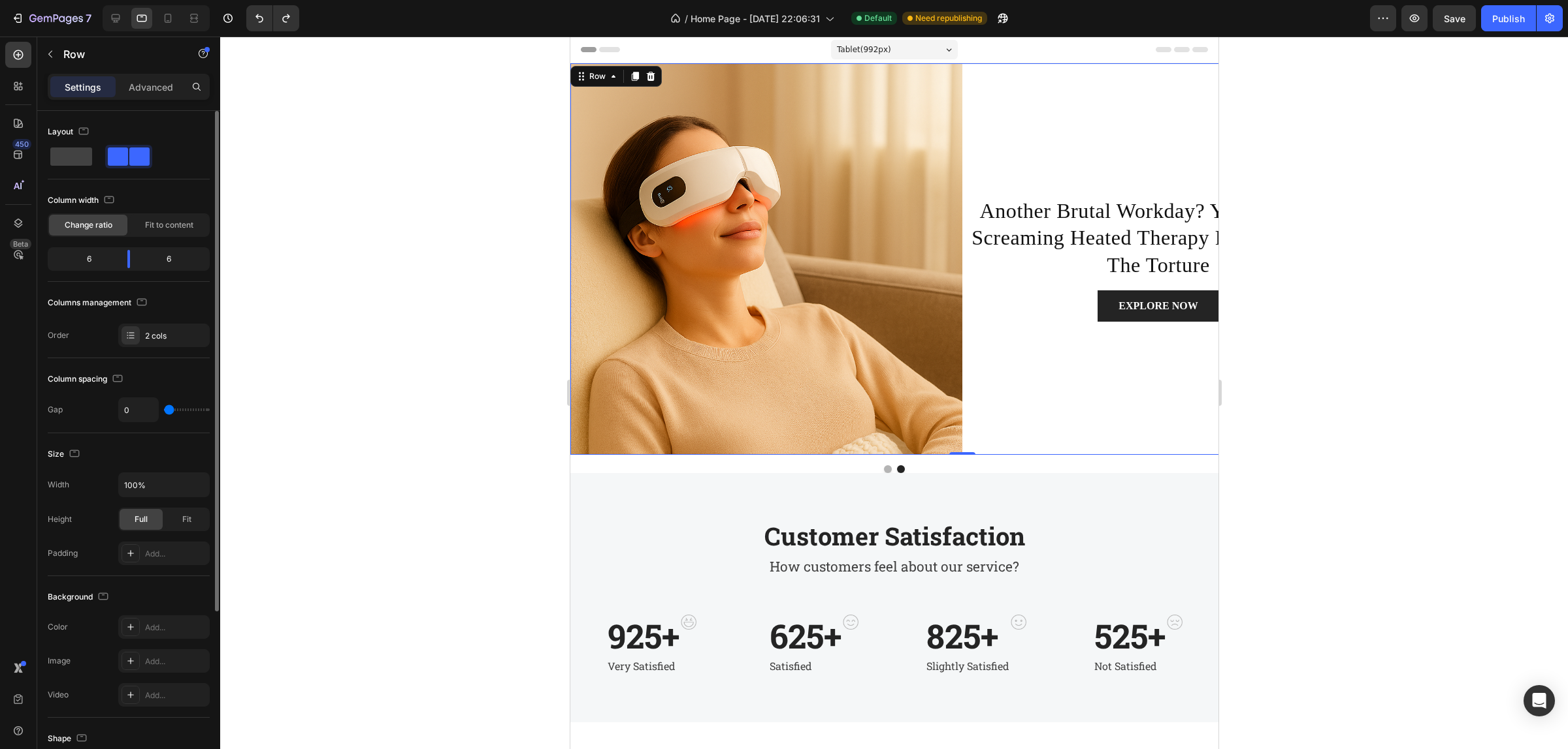
click at [123, 379] on icon "button" at bounding box center [117, 379] width 13 height 13
click at [120, 379] on icon "button" at bounding box center [117, 379] width 13 height 13
click at [116, 370] on button "button" at bounding box center [117, 378] width 16 height 16
click at [116, 380] on icon "button" at bounding box center [117, 379] width 13 height 13
click at [119, 380] on icon "button" at bounding box center [117, 379] width 13 height 13
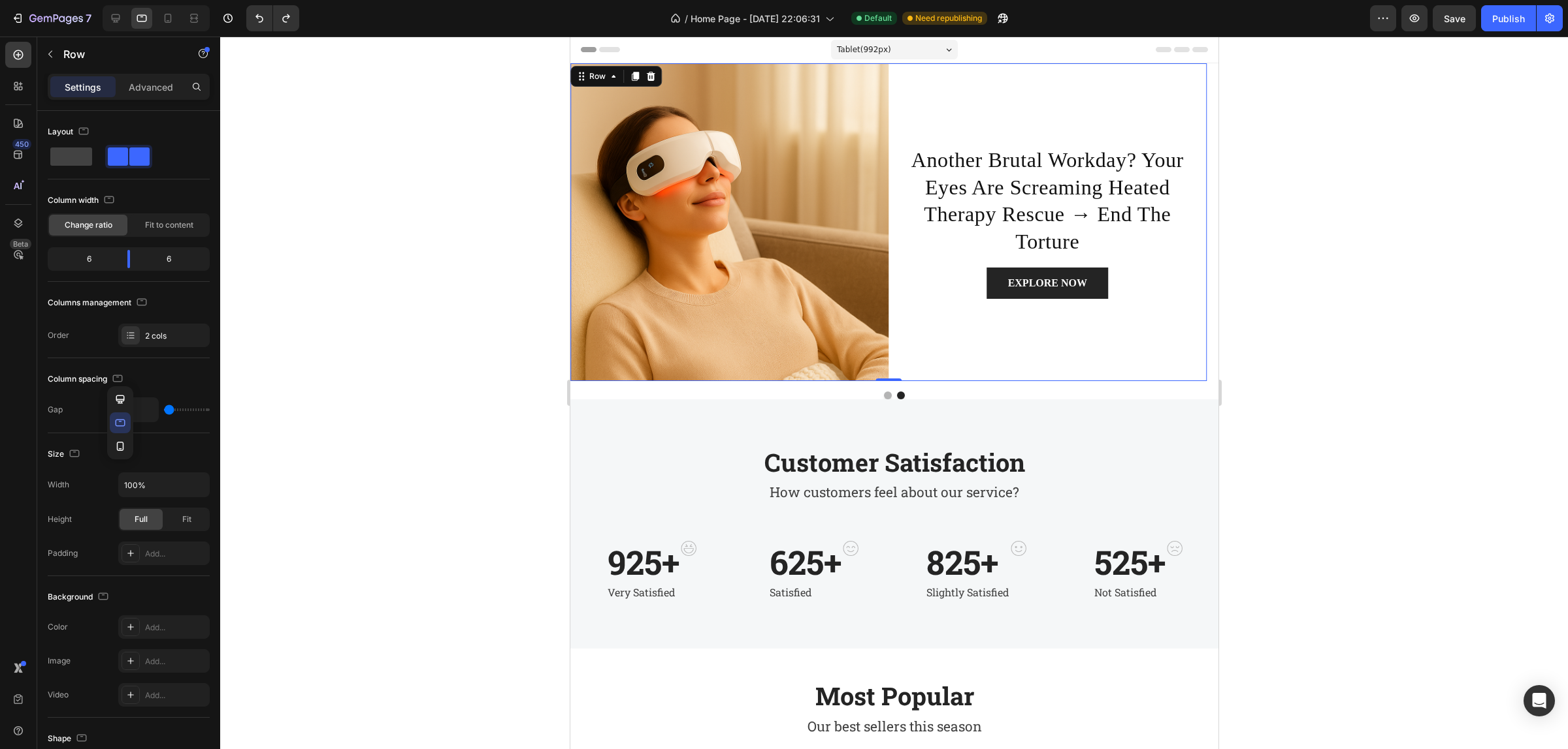
click at [122, 439] on button "button" at bounding box center [120, 446] width 21 height 21
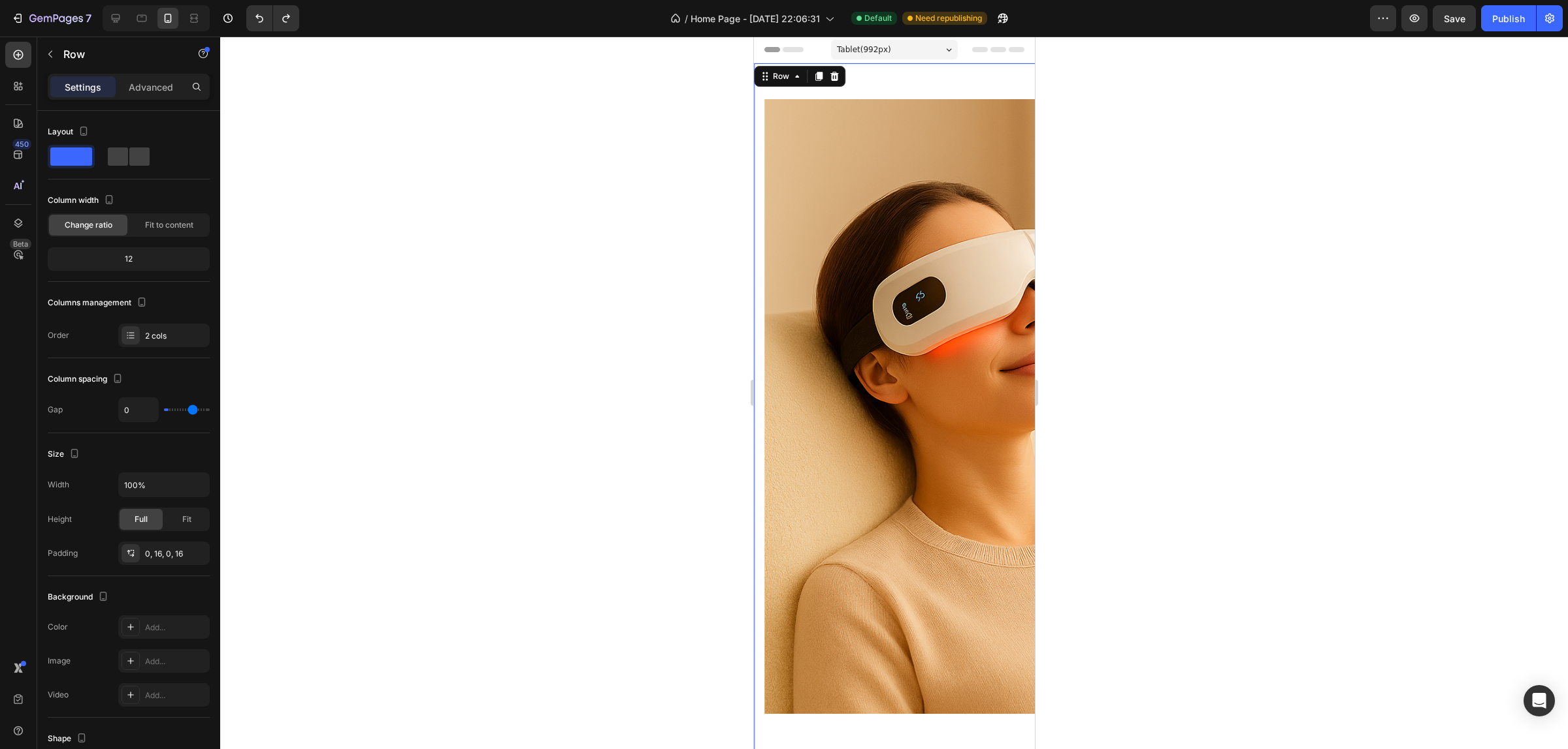
click at [193, 411] on input "range" at bounding box center [187, 410] width 46 height 3
type input "111"
click at [201, 411] on input "range" at bounding box center [187, 410] width 46 height 3
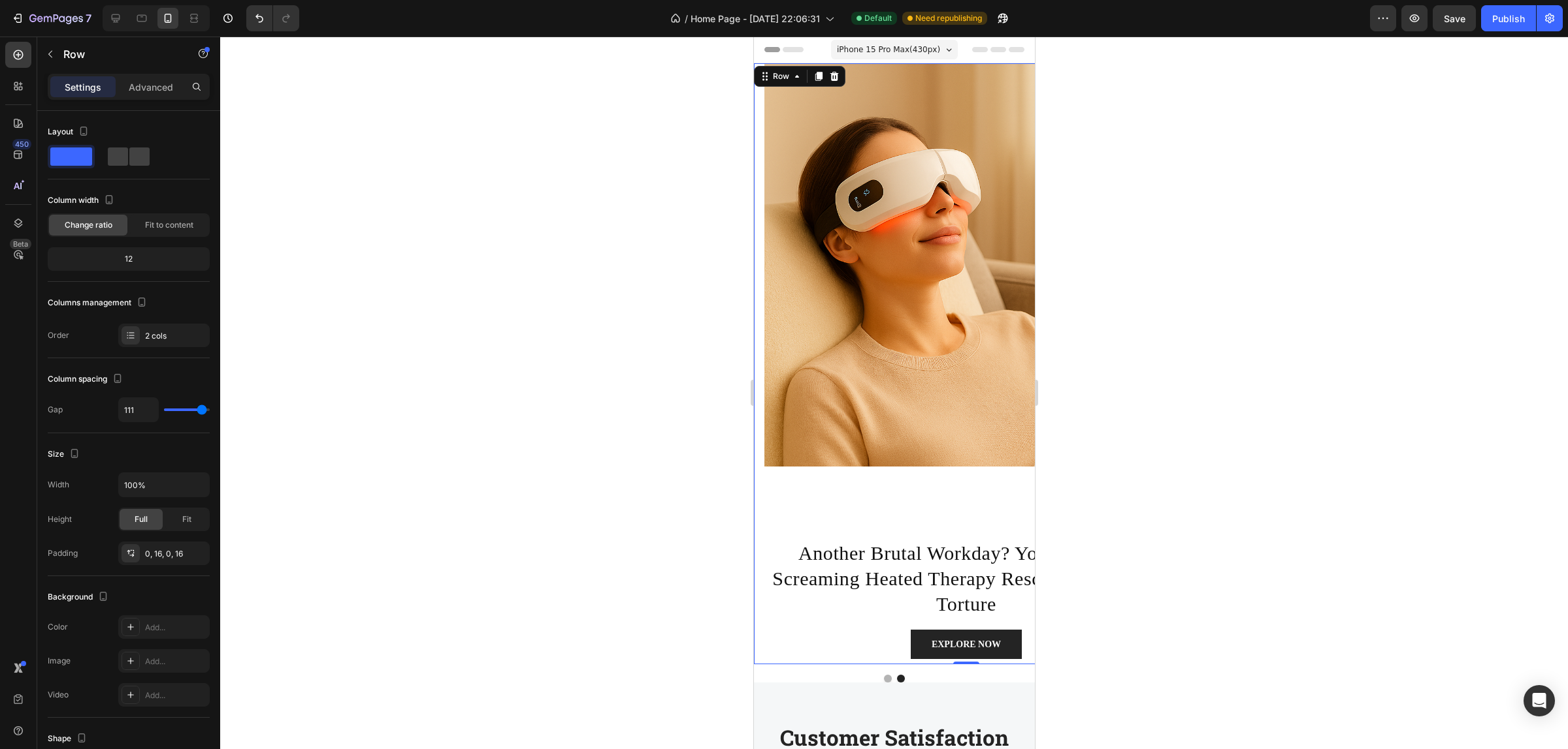
click at [205, 410] on input "range" at bounding box center [187, 410] width 46 height 3
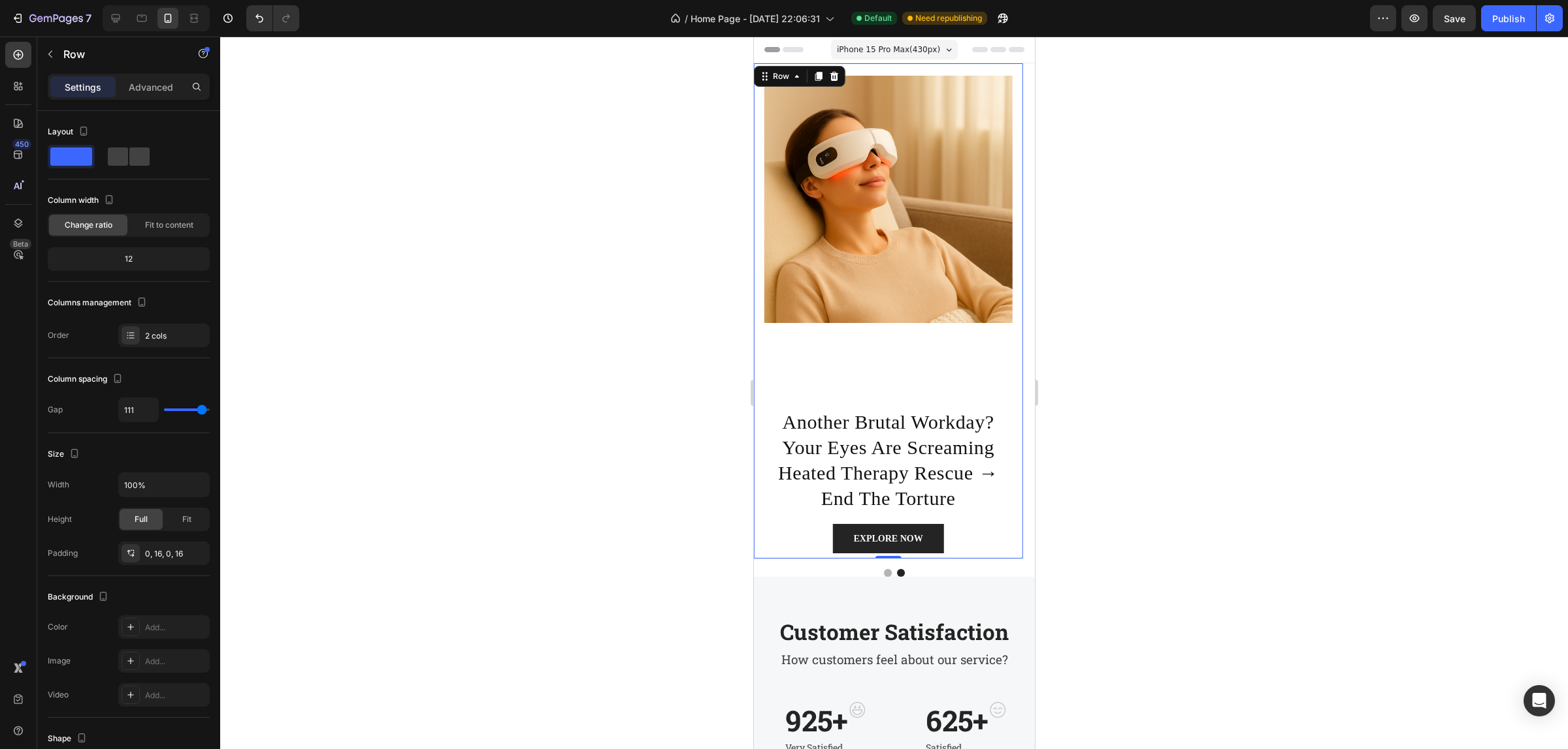
type input "119"
type input "11"
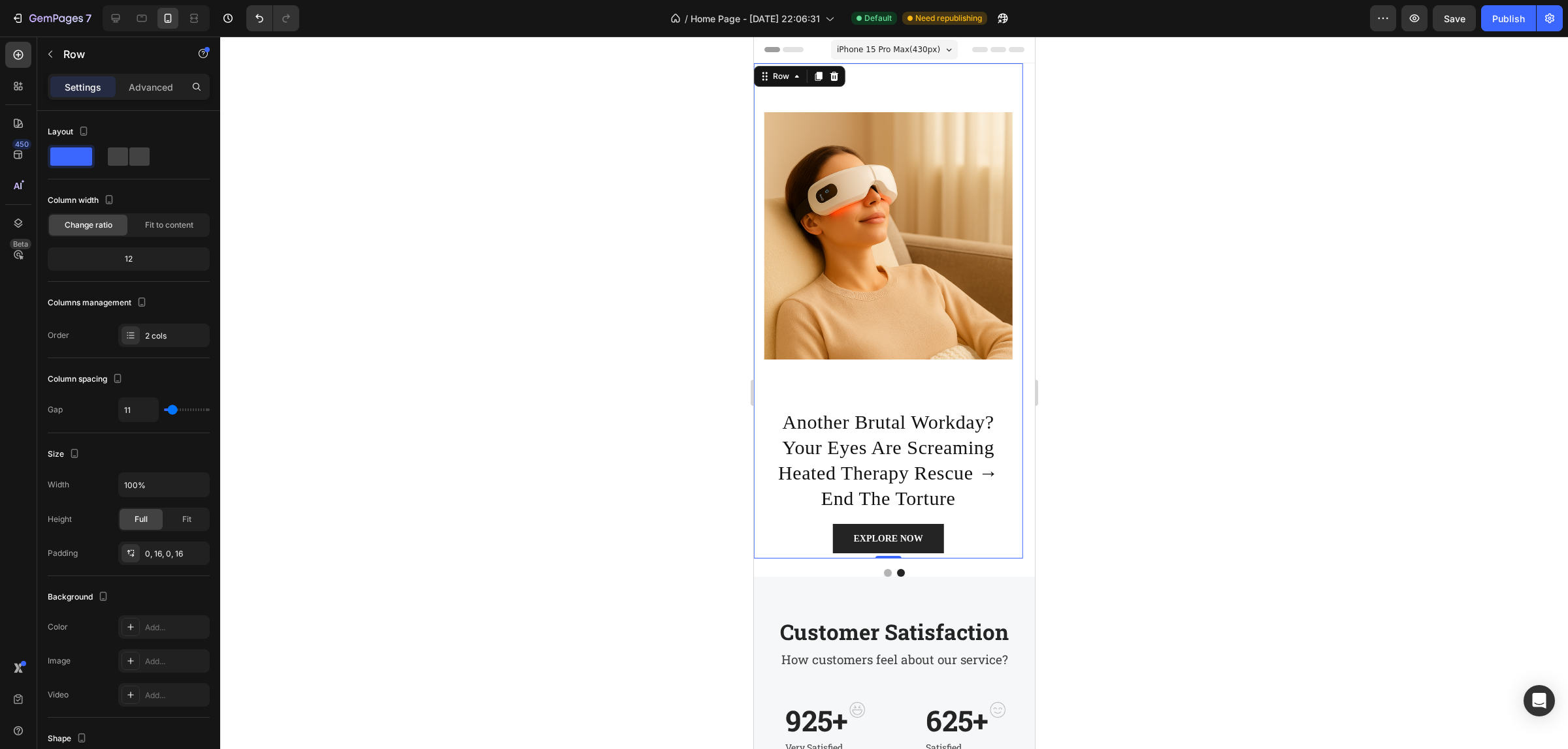
type input "0"
type input "11"
type input "120"
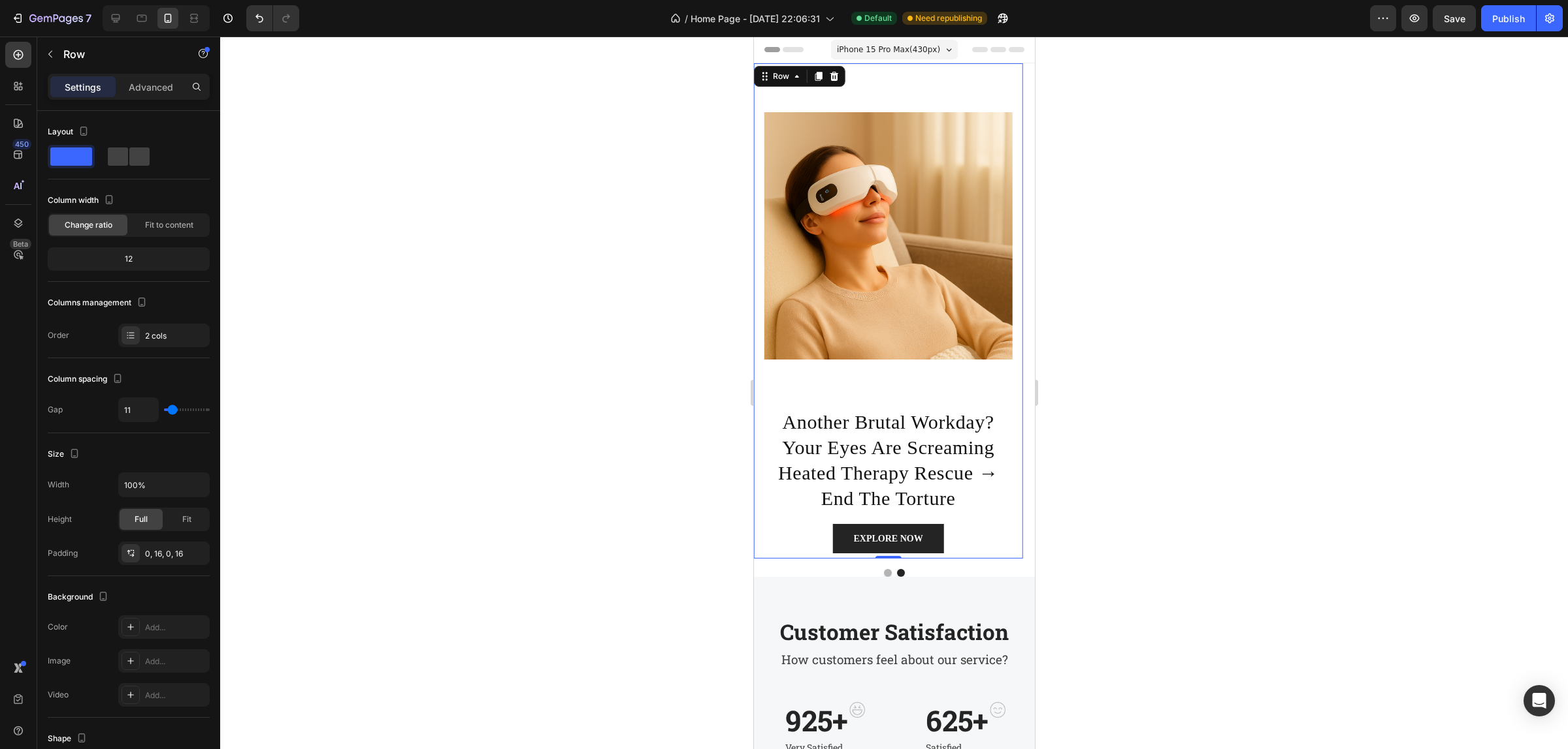
type input "120"
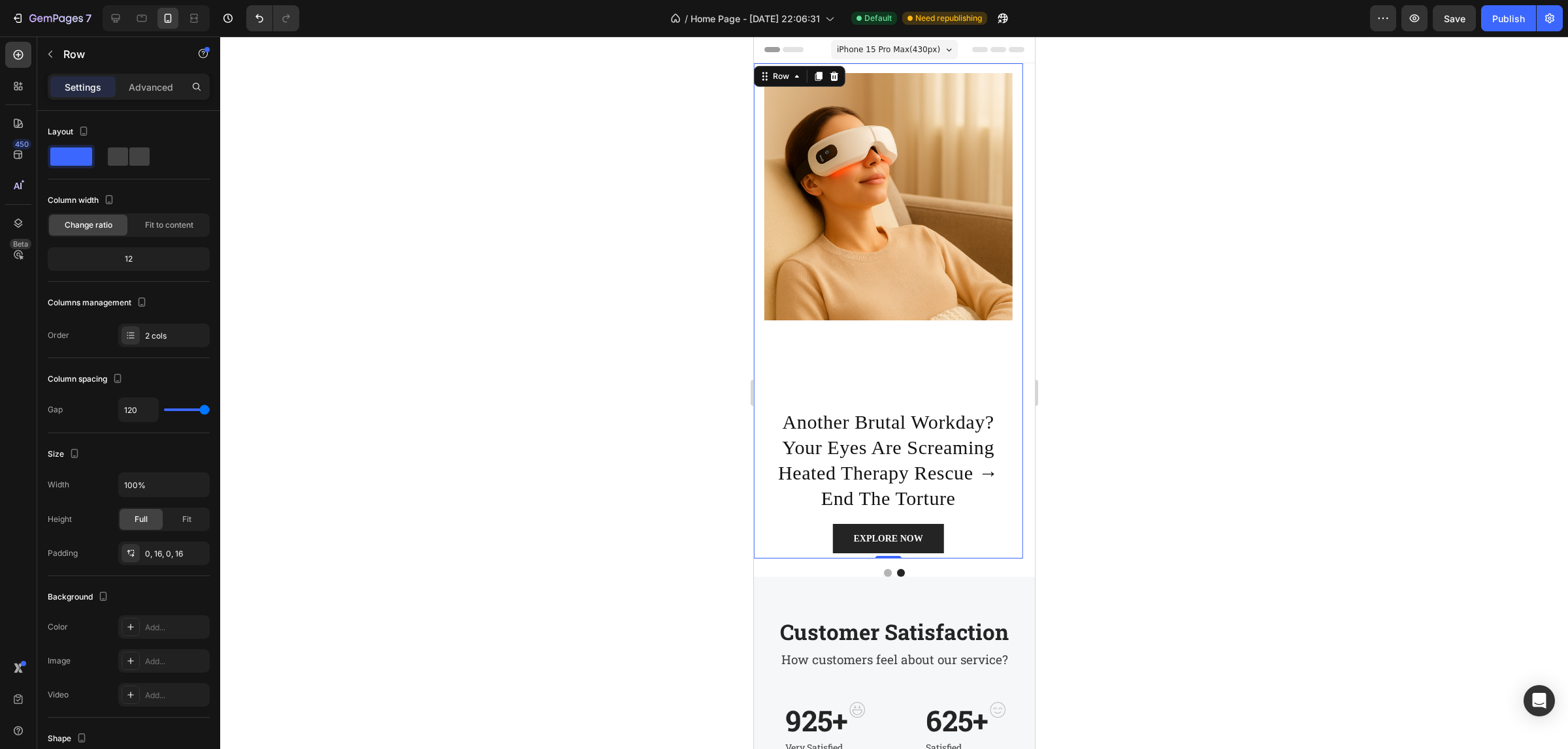
type input "0"
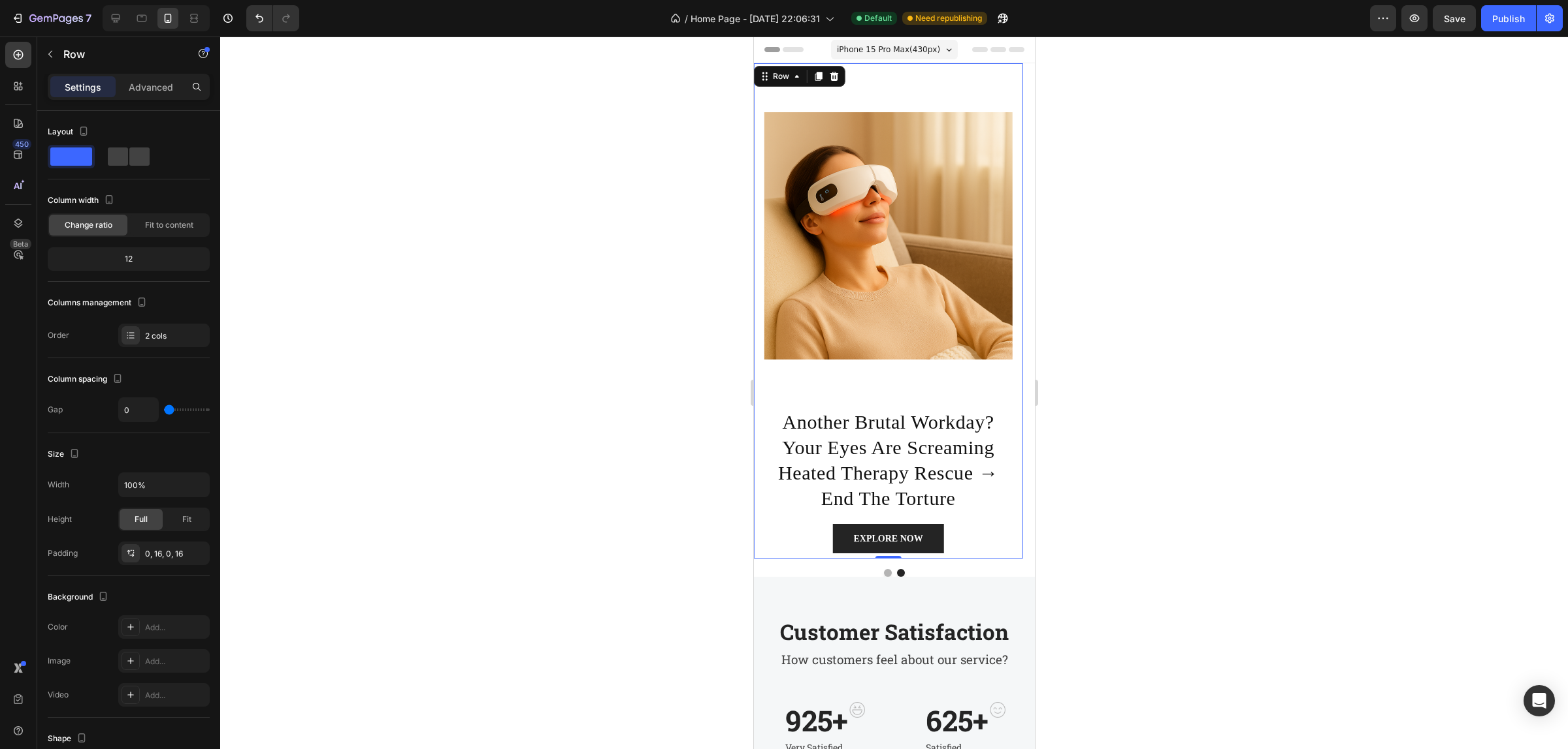
type input "120"
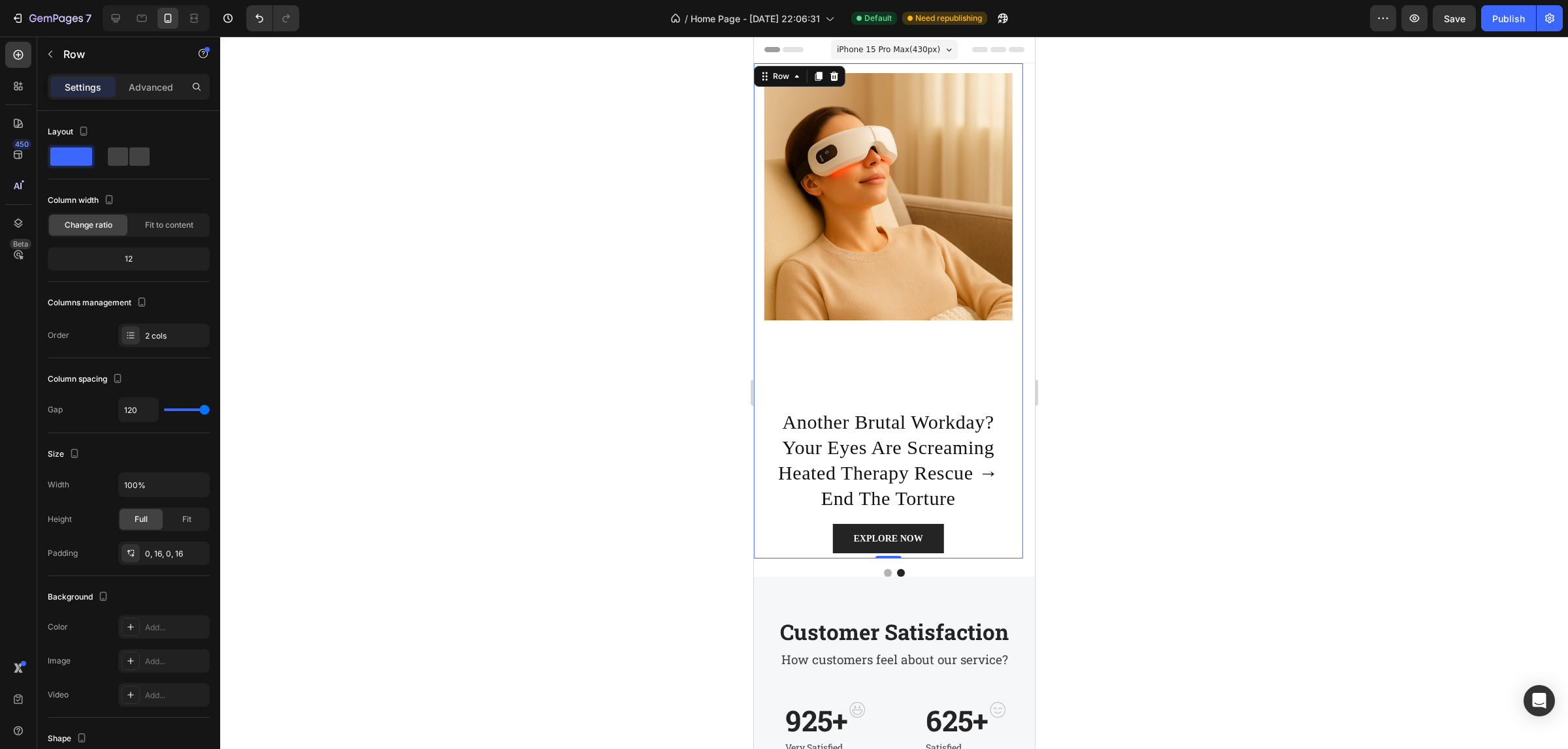
drag, startPoint x: 205, startPoint y: 410, endPoint x: 514, endPoint y: 412, distance: 309.0
type input "120"
click at [209, 409] on input "range" at bounding box center [187, 410] width 46 height 3
click at [818, 413] on h2 "another brutal workday? your eyes are screaming heated therapy rescue → end the…" at bounding box center [887, 460] width 248 height 104
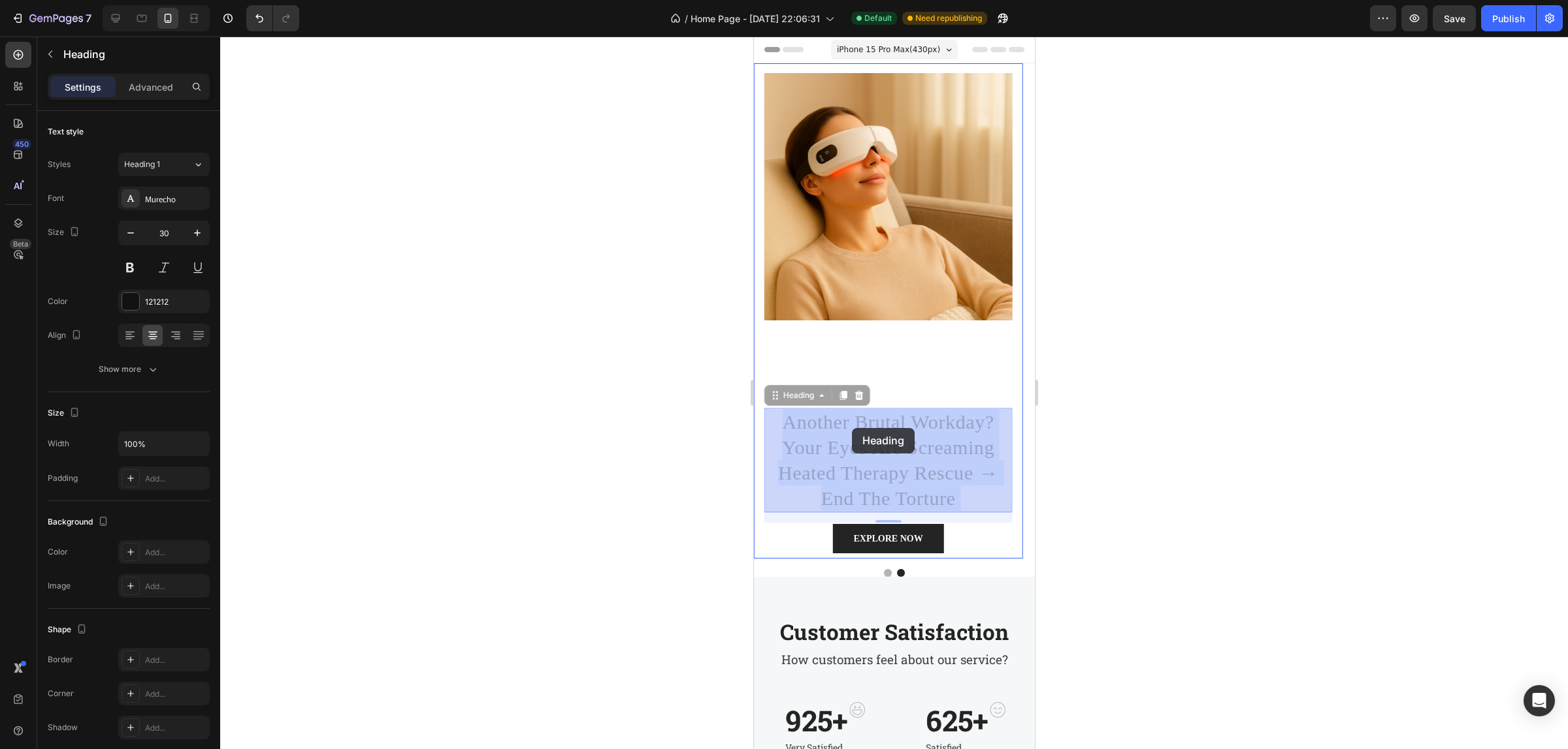
drag, startPoint x: 858, startPoint y: 415, endPoint x: 852, endPoint y: 428, distance: 14.3
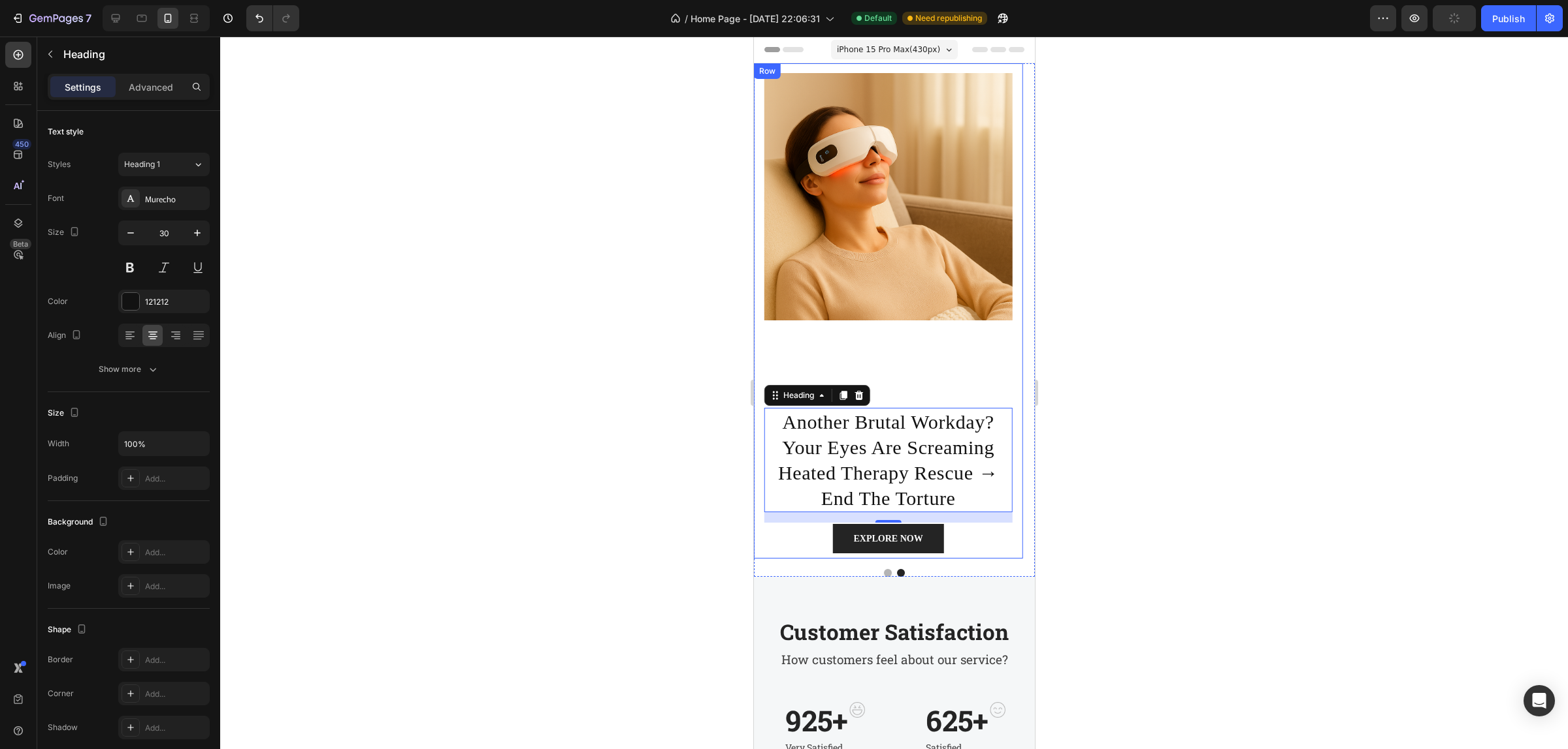
click at [864, 359] on div "Image another brutal workday? your eyes are screaming heated therapy rescue → e…" at bounding box center [887, 311] width 268 height 496
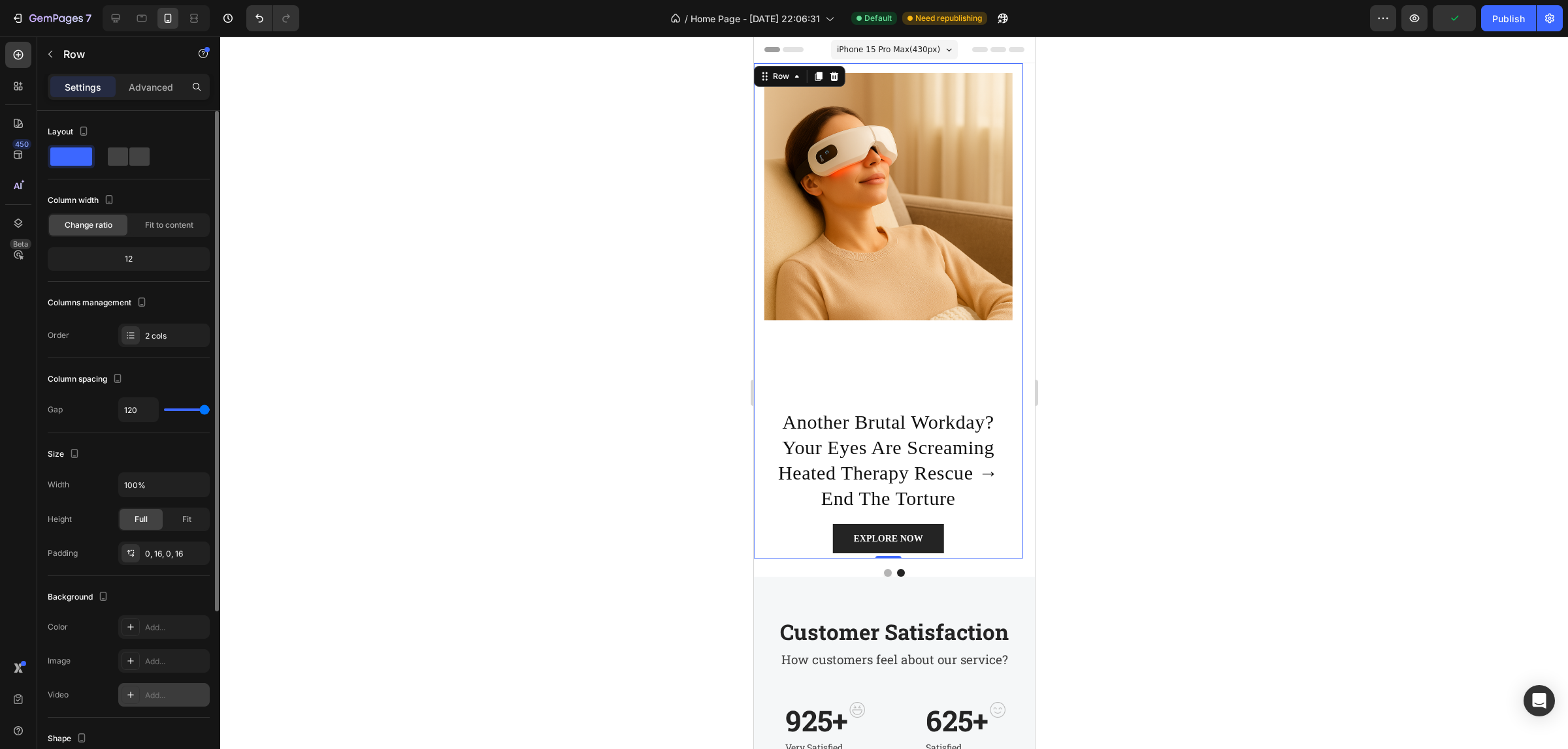
scroll to position [237, 0]
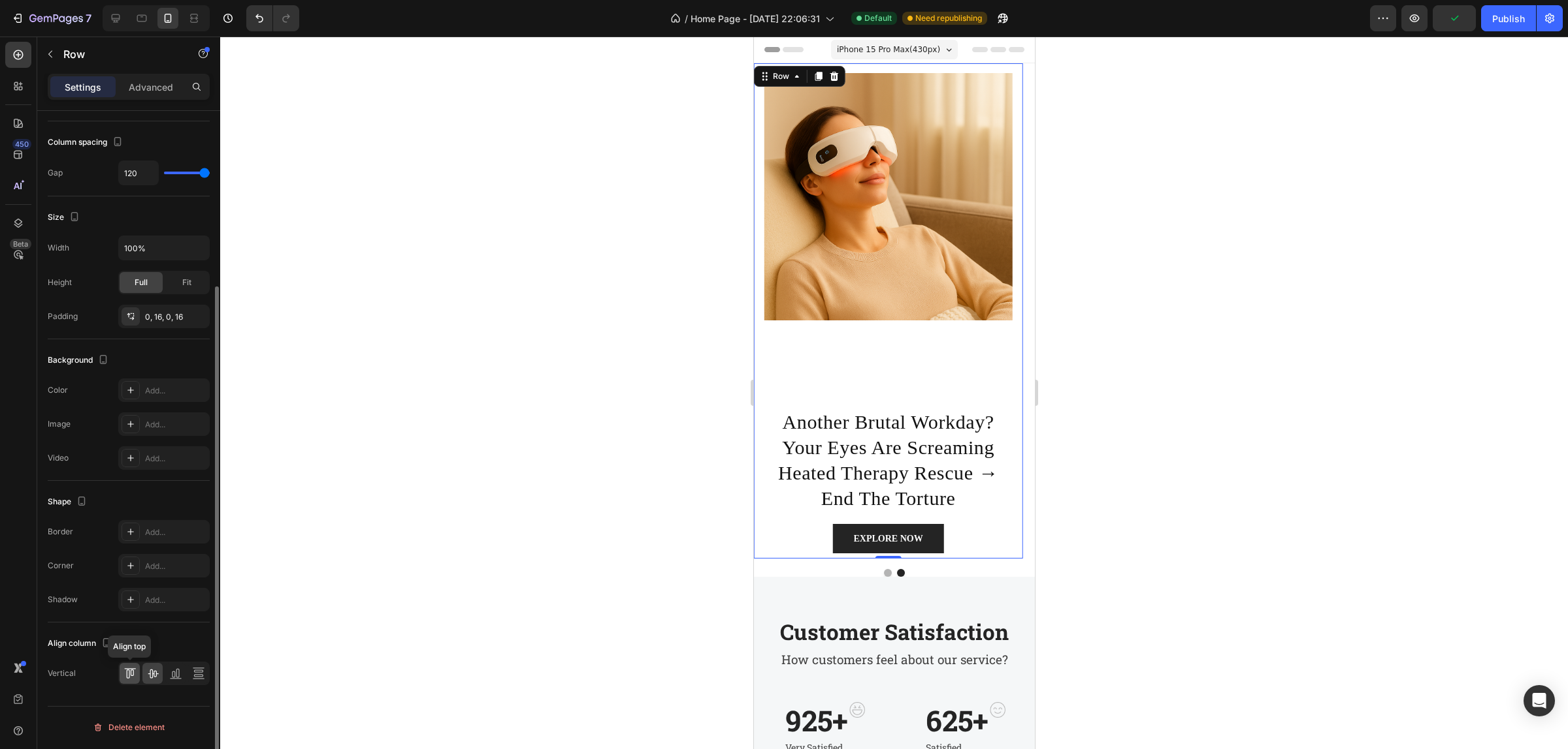
click at [134, 673] on icon at bounding box center [130, 673] width 13 height 13
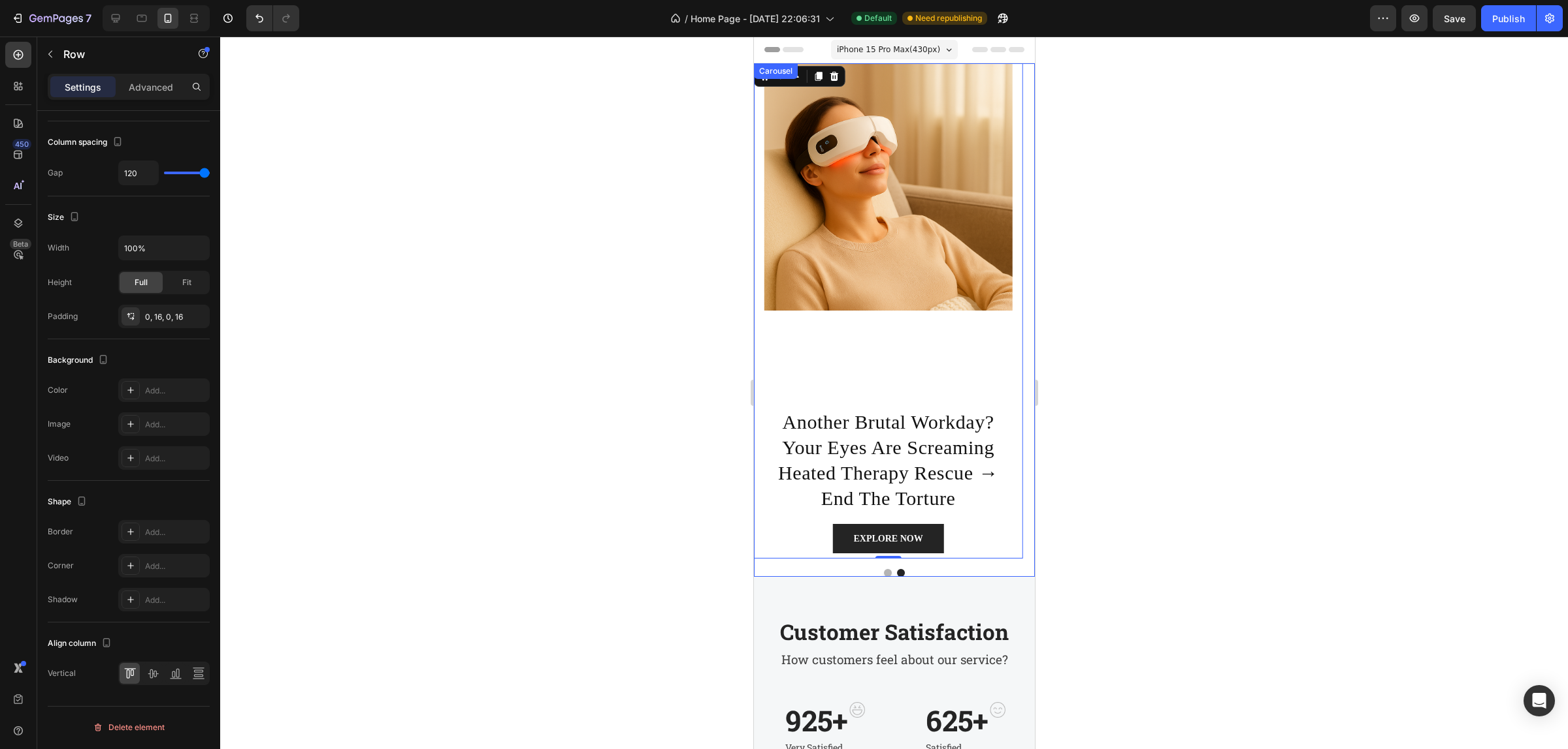
click at [883, 572] on button "Dot" at bounding box center [887, 573] width 8 height 8
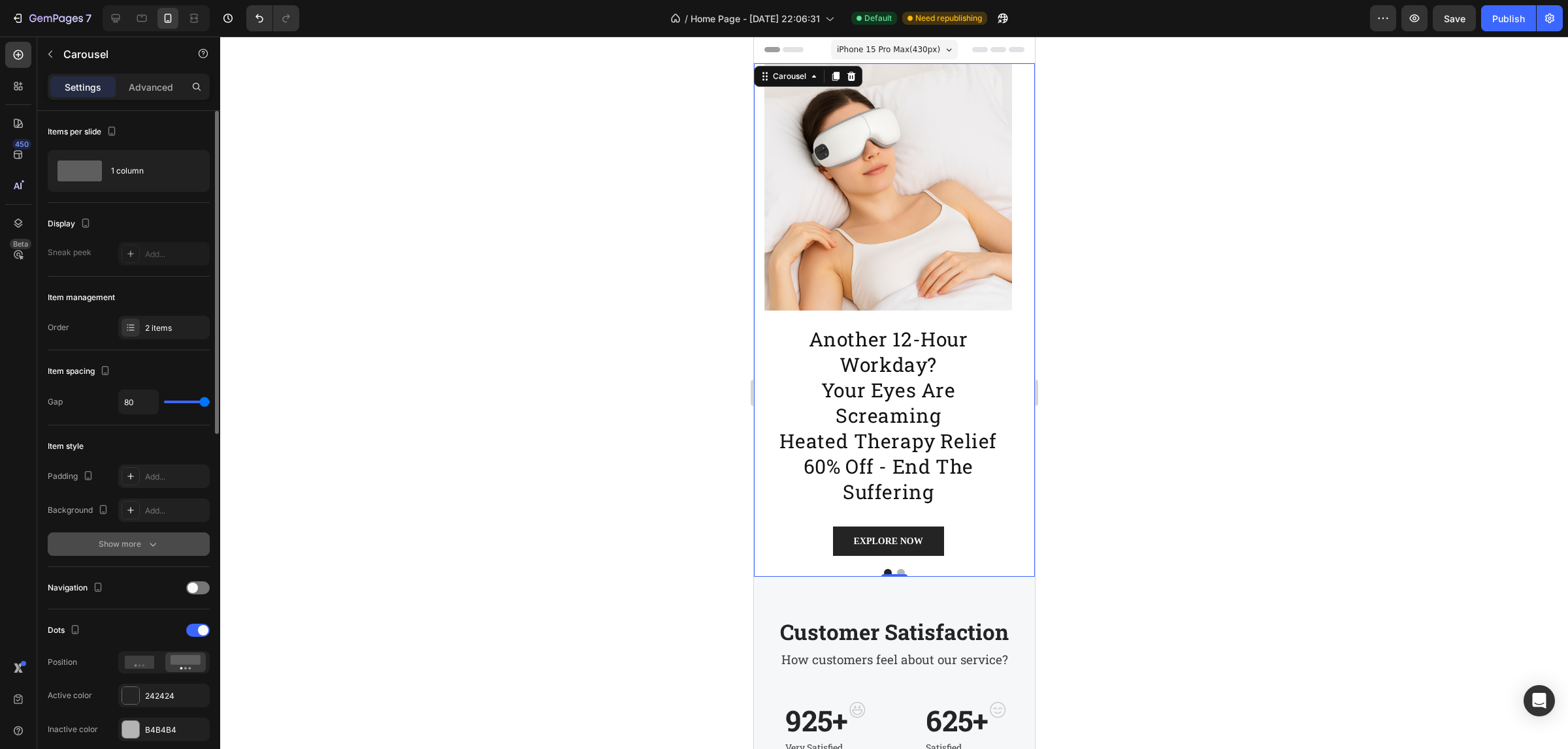
scroll to position [245, 0]
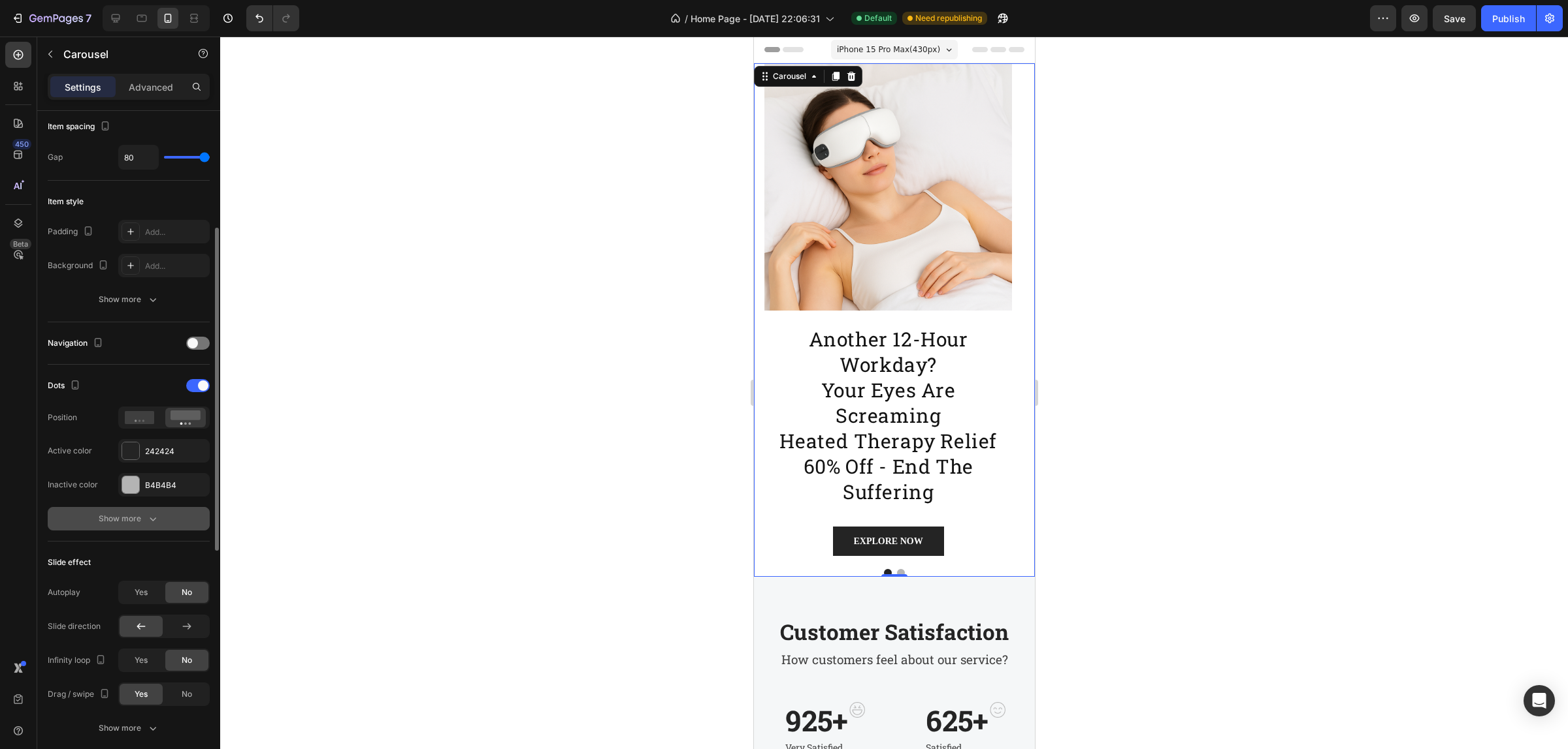
click at [160, 523] on button "Show more" at bounding box center [129, 520] width 162 height 24
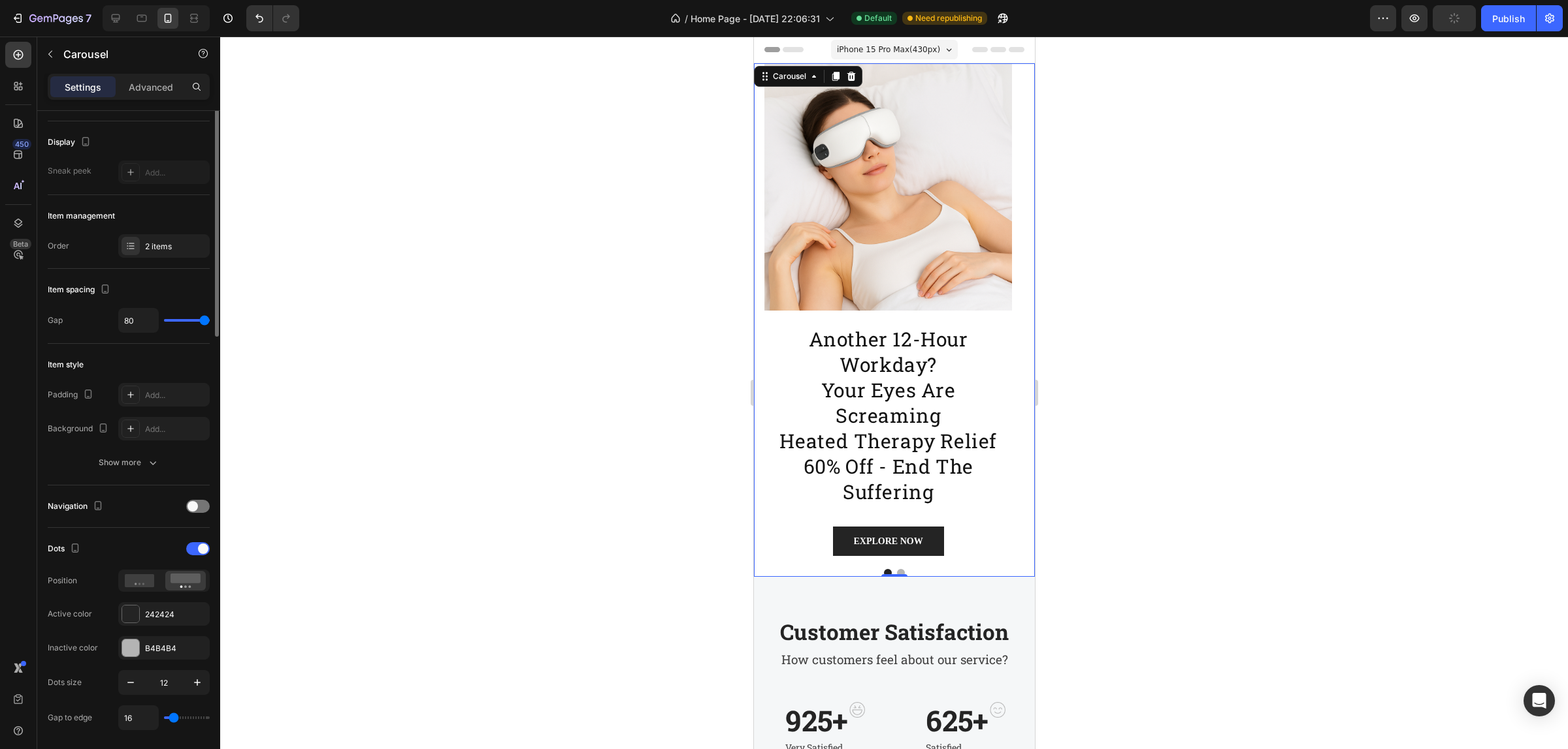
scroll to position [0, 0]
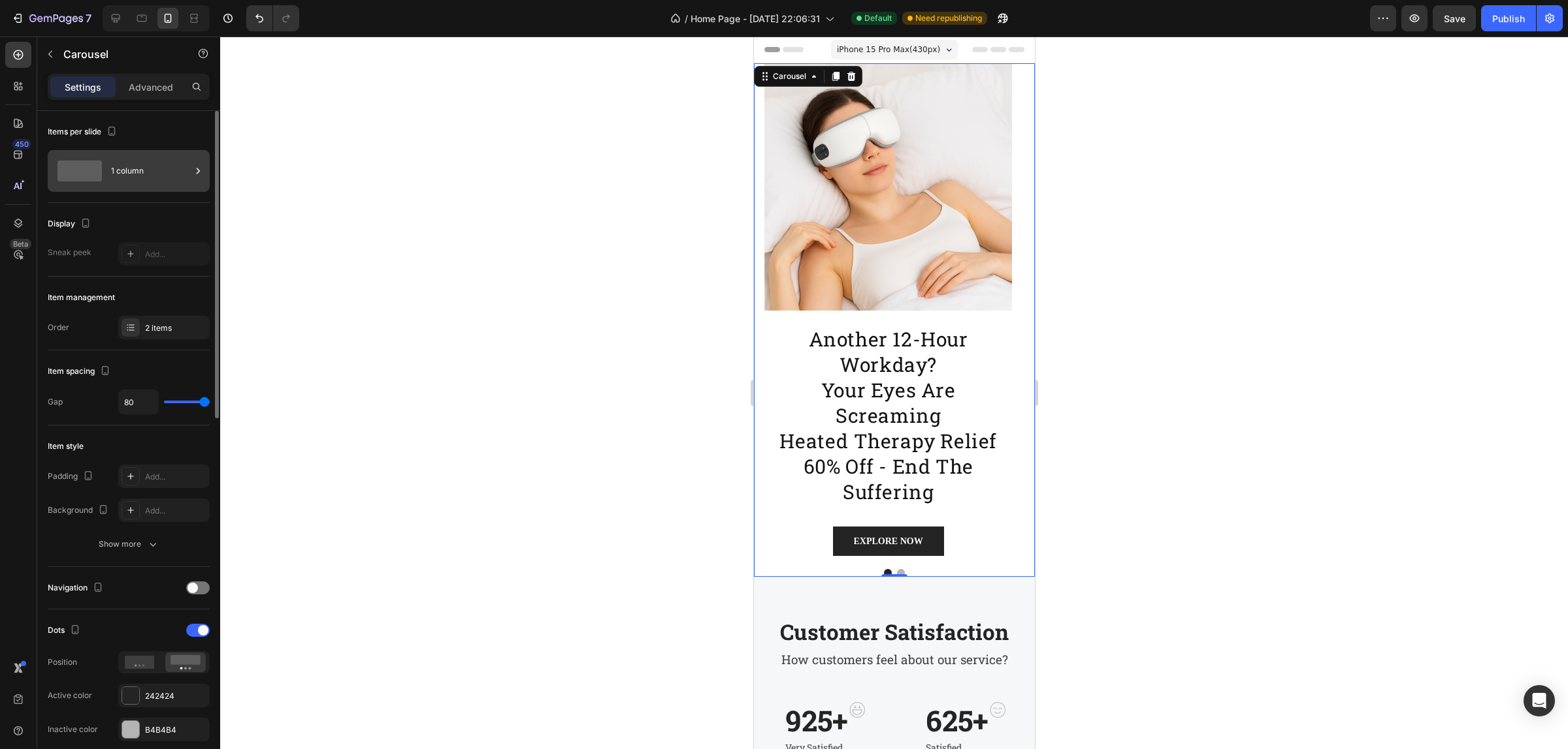
drag, startPoint x: 149, startPoint y: 177, endPoint x: 150, endPoint y: 165, distance: 12.0
click at [150, 165] on div "1 column" at bounding box center [150, 170] width 79 height 30
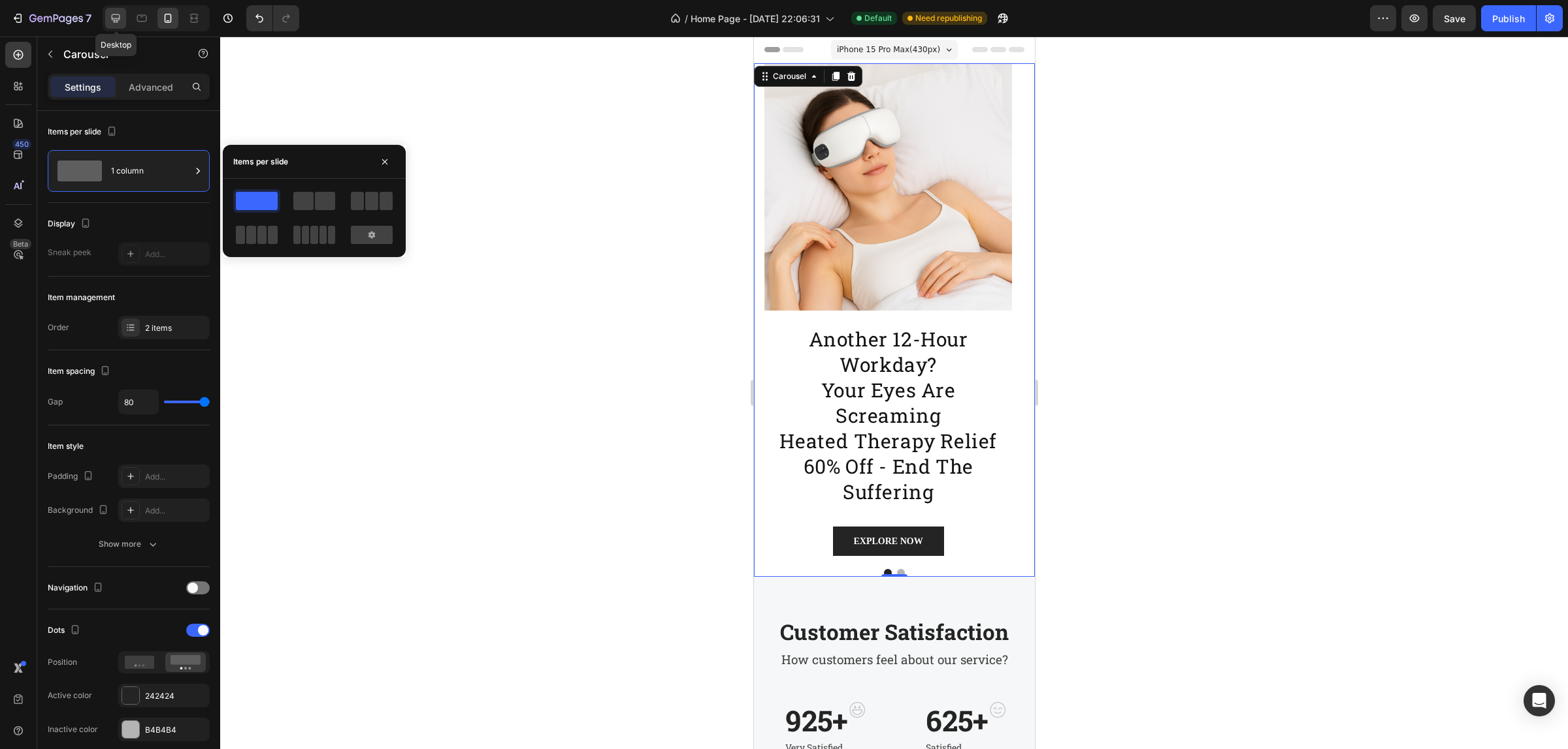
click at [113, 14] on icon at bounding box center [115, 18] width 13 height 13
type input "3"
type input "0"
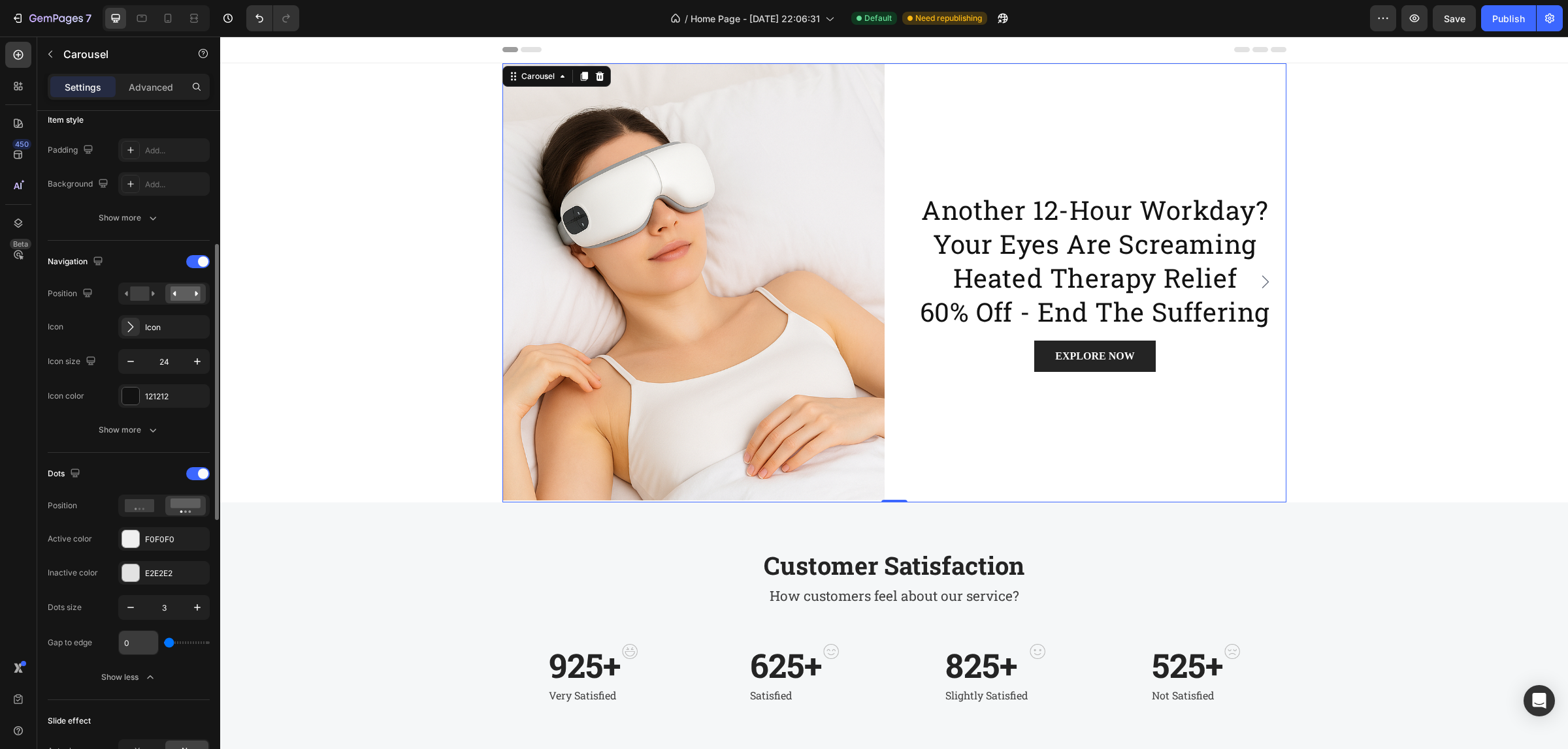
scroll to position [571, 0]
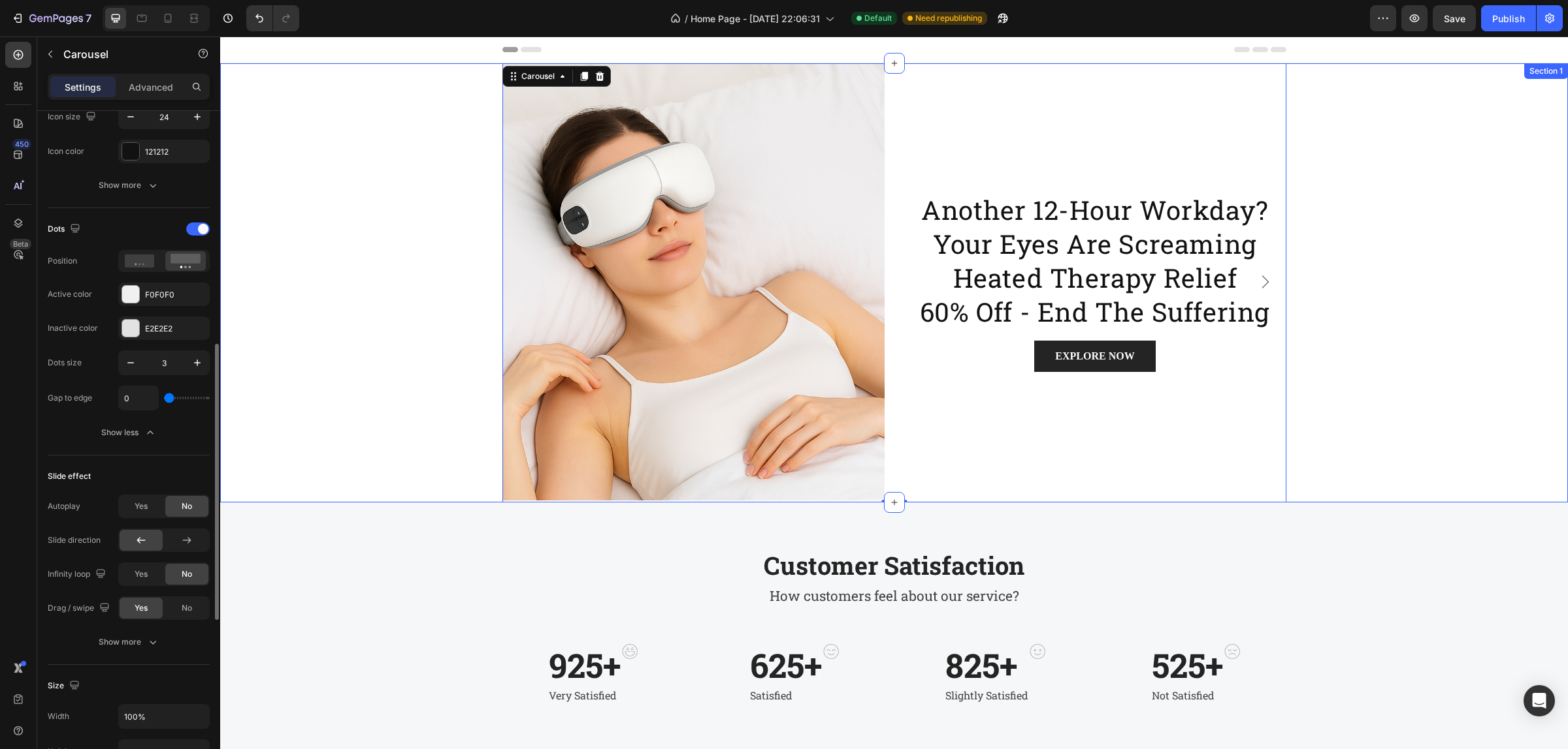
click at [454, 253] on div "Image another 12-hour workday? your eyes are screaming heated therapy relief 60…" at bounding box center [894, 283] width 1348 height 439
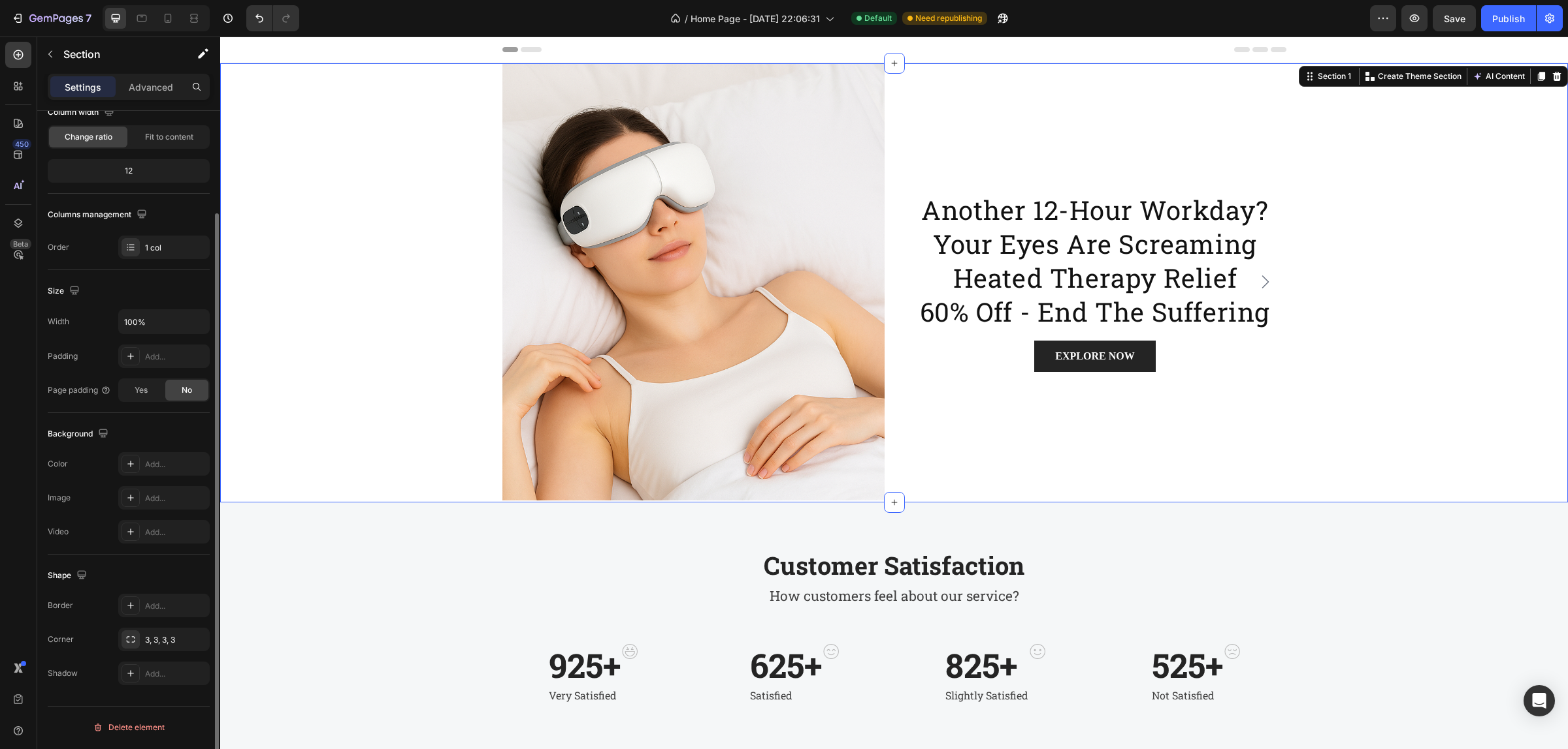
scroll to position [0, 0]
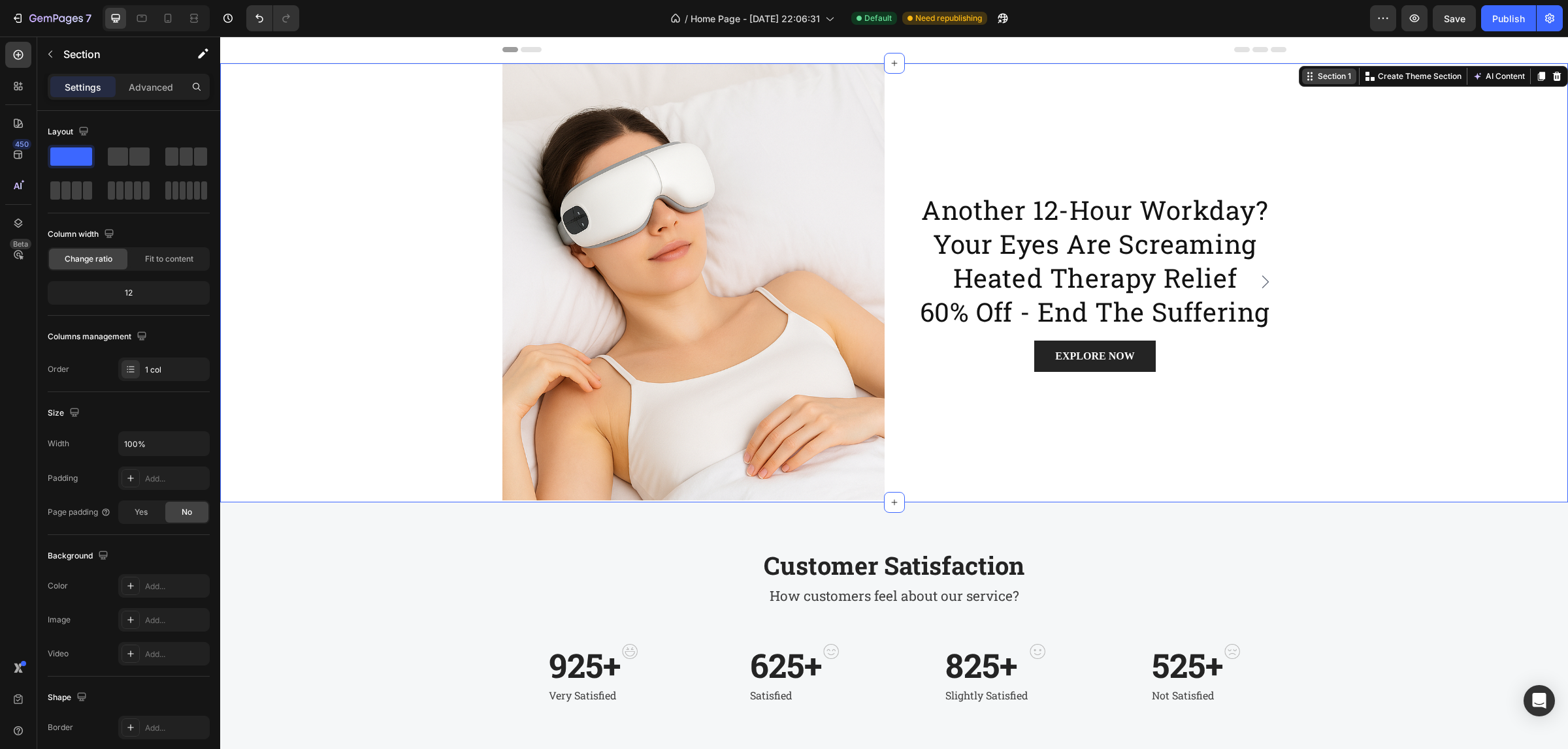
click at [1333, 76] on div "Section 1" at bounding box center [1334, 76] width 39 height 12
click at [1308, 83] on div "Section 1" at bounding box center [1328, 76] width 54 height 16
click at [1402, 278] on div "Image another 12-hour workday? your eyes are screaming heated therapy relief 60…" at bounding box center [894, 283] width 1348 height 439
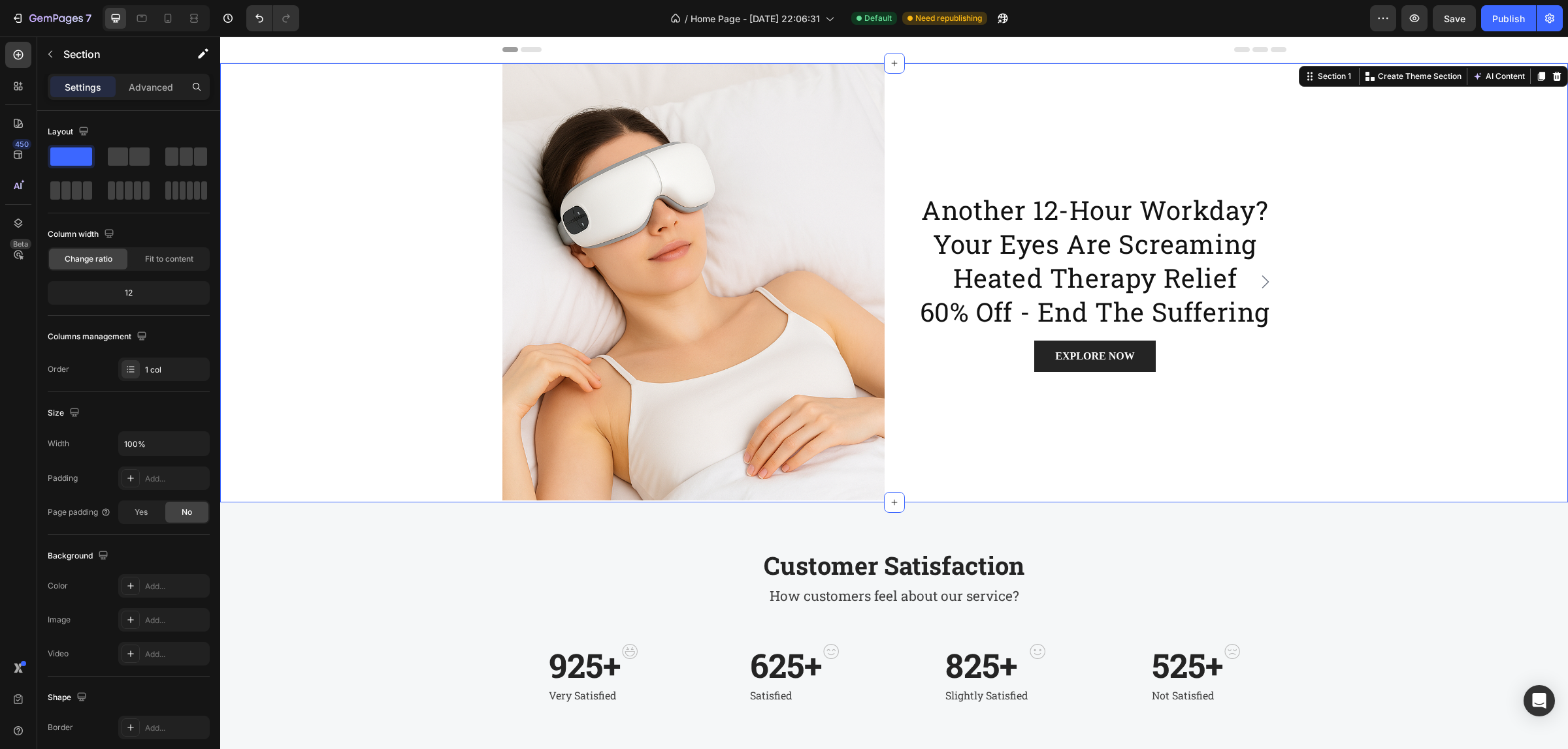
click at [933, 400] on div "another 12-hour workday? your eyes are screaming heated therapy relief 60% off …" at bounding box center [1095, 282] width 383 height 438
click at [999, 296] on div "another 12-hour workday? your eyes are screaming heated therapy relief 60% off …" at bounding box center [1095, 282] width 383 height 438
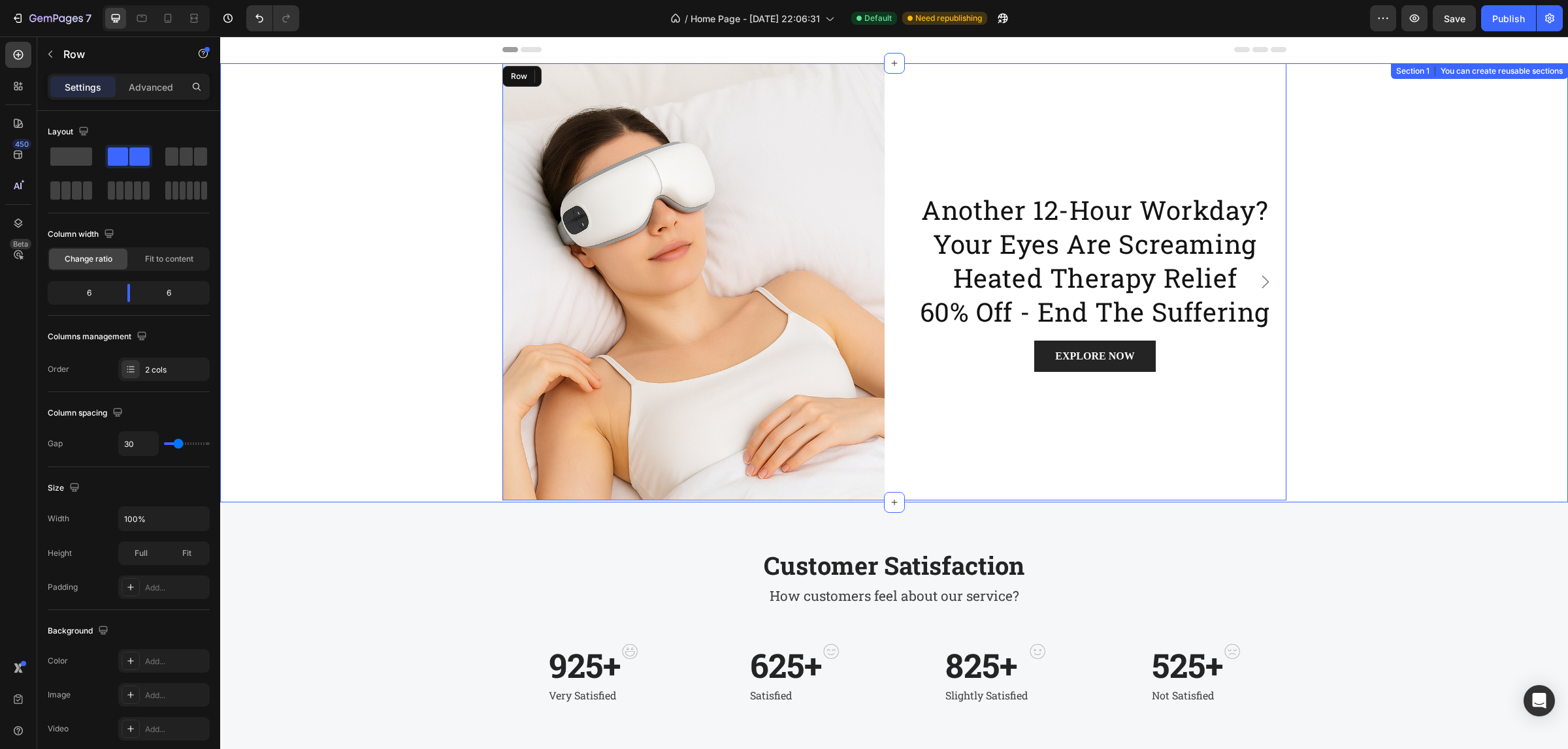
click at [1375, 152] on div "Image another 12-hour workday? your eyes are screaming heated therapy relief 60…" at bounding box center [894, 283] width 1348 height 439
click at [1039, 217] on h2 "another 12-hour workday? your eyes are screaming heated therapy relief 60% off …" at bounding box center [1095, 261] width 383 height 138
click at [1138, 193] on h2 "another 12-hour workday? your eyes are screaming heated therapy relief 60% off …" at bounding box center [1095, 261] width 383 height 138
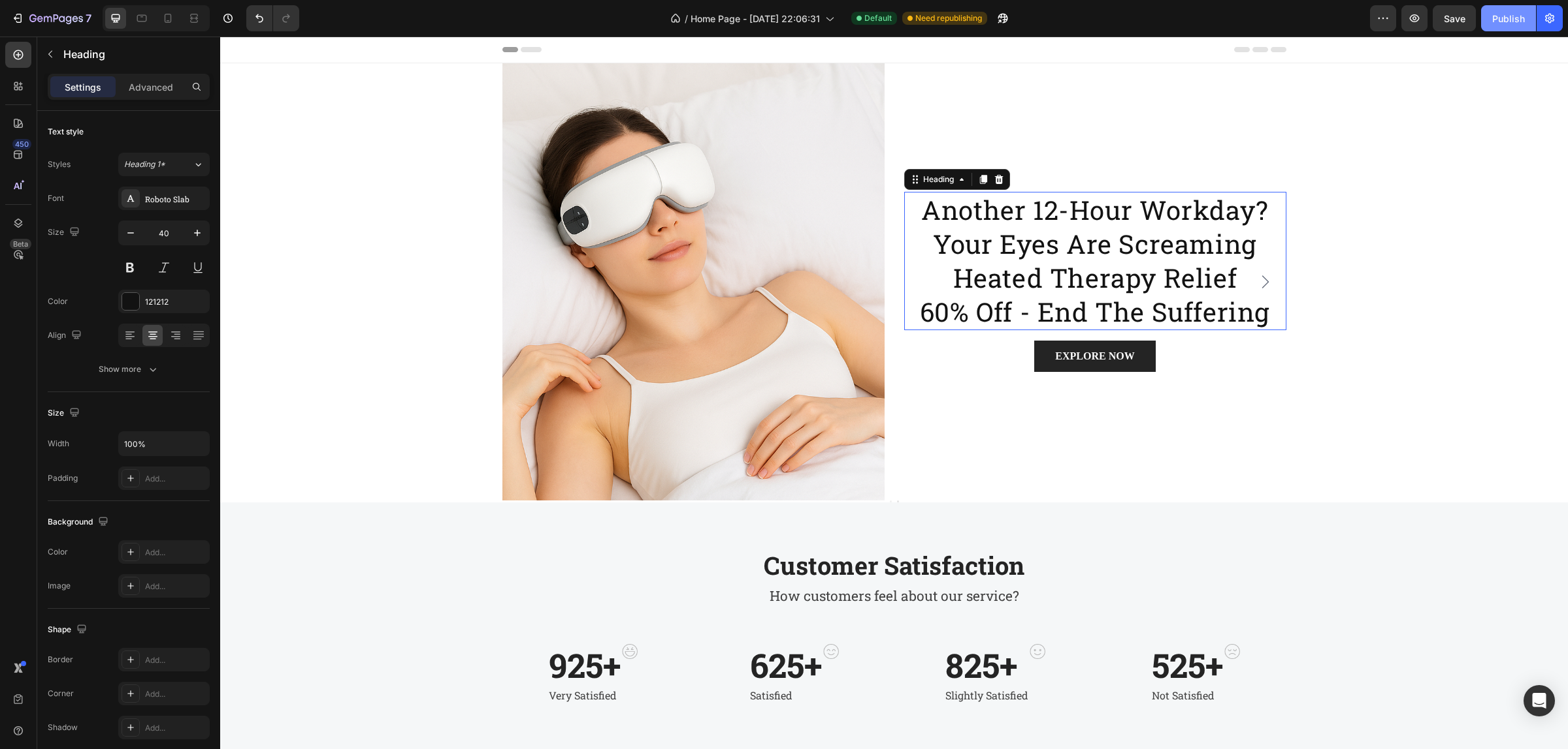
drag, startPoint x: 1514, startPoint y: 13, endPoint x: 1155, endPoint y: 142, distance: 381.5
click at [1514, 13] on div "Publish" at bounding box center [1507, 18] width 32 height 14
click at [157, 18] on div at bounding box center [156, 18] width 107 height 26
click at [160, 18] on div at bounding box center [168, 18] width 21 height 21
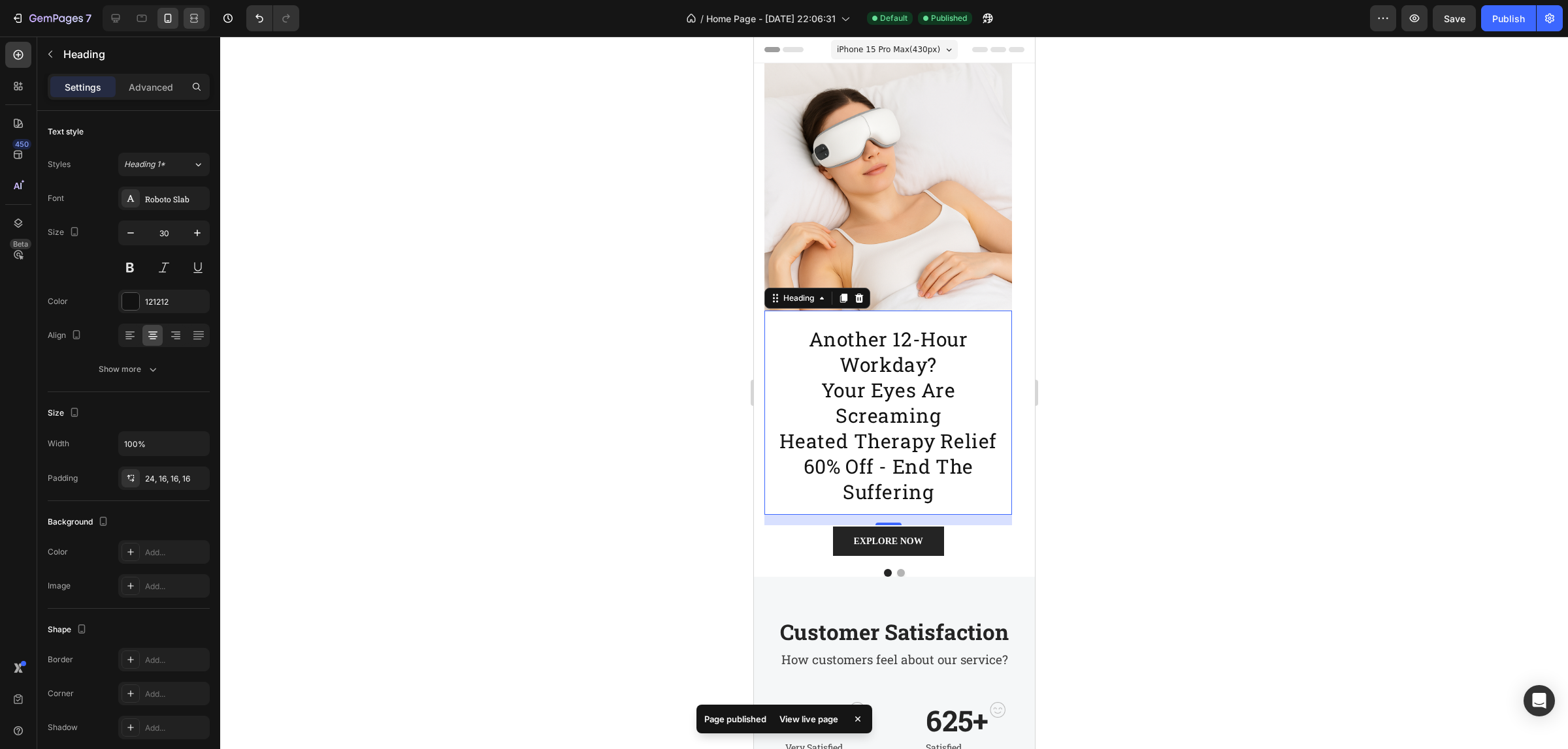
click at [194, 8] on div at bounding box center [194, 18] width 21 height 21
click at [194, 21] on icon at bounding box center [194, 18] width 13 height 13
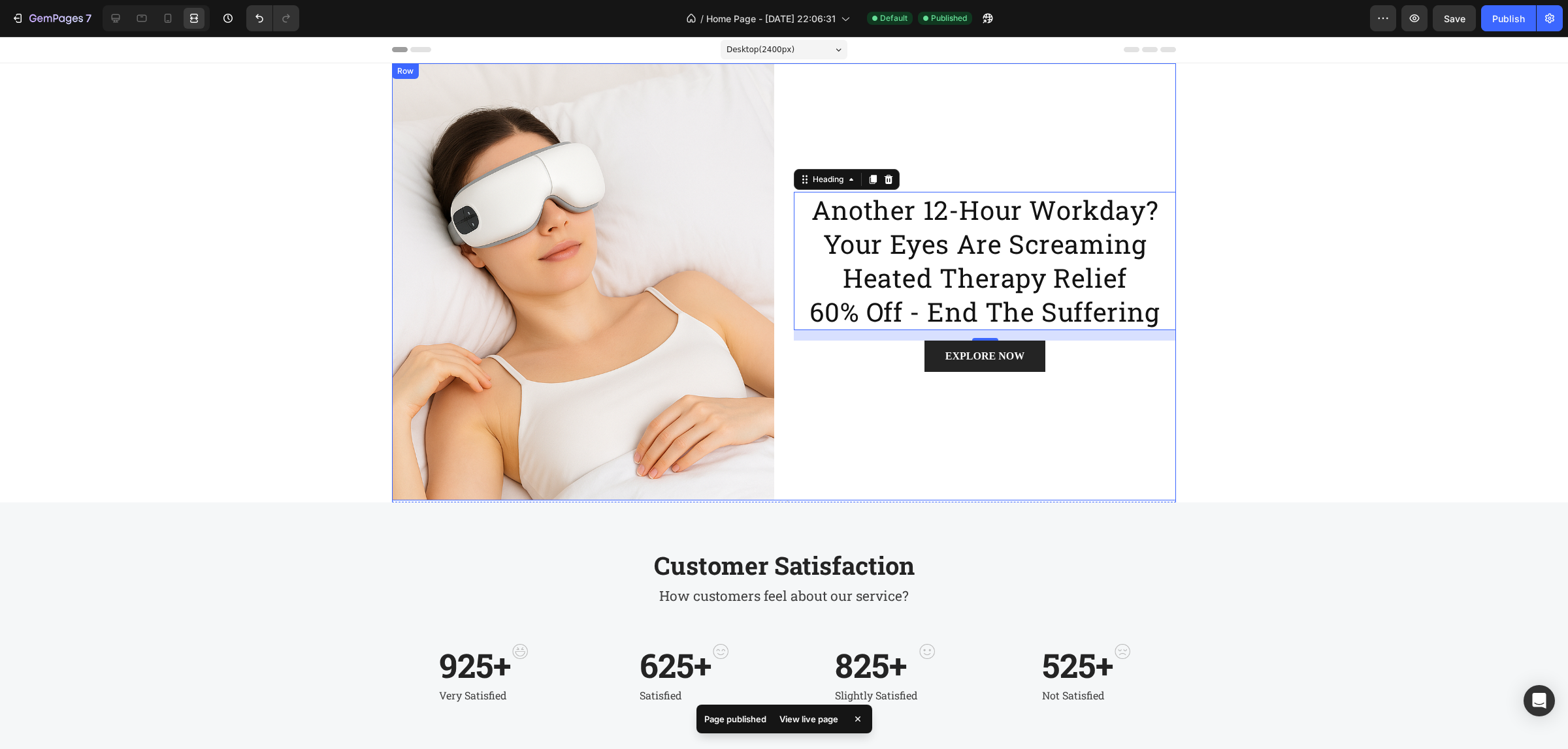
scroll to position [228, 0]
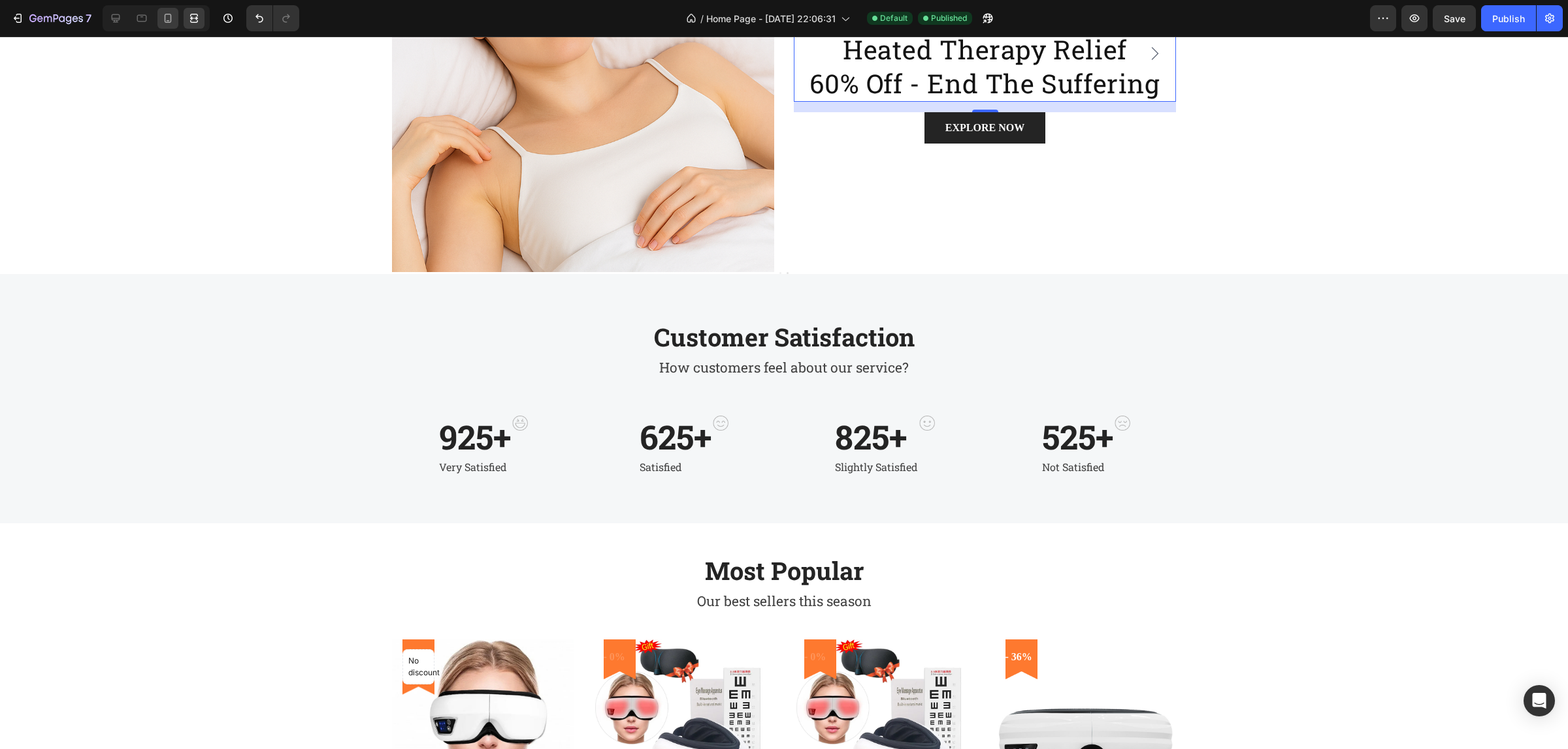
click at [167, 15] on icon at bounding box center [168, 18] width 13 height 13
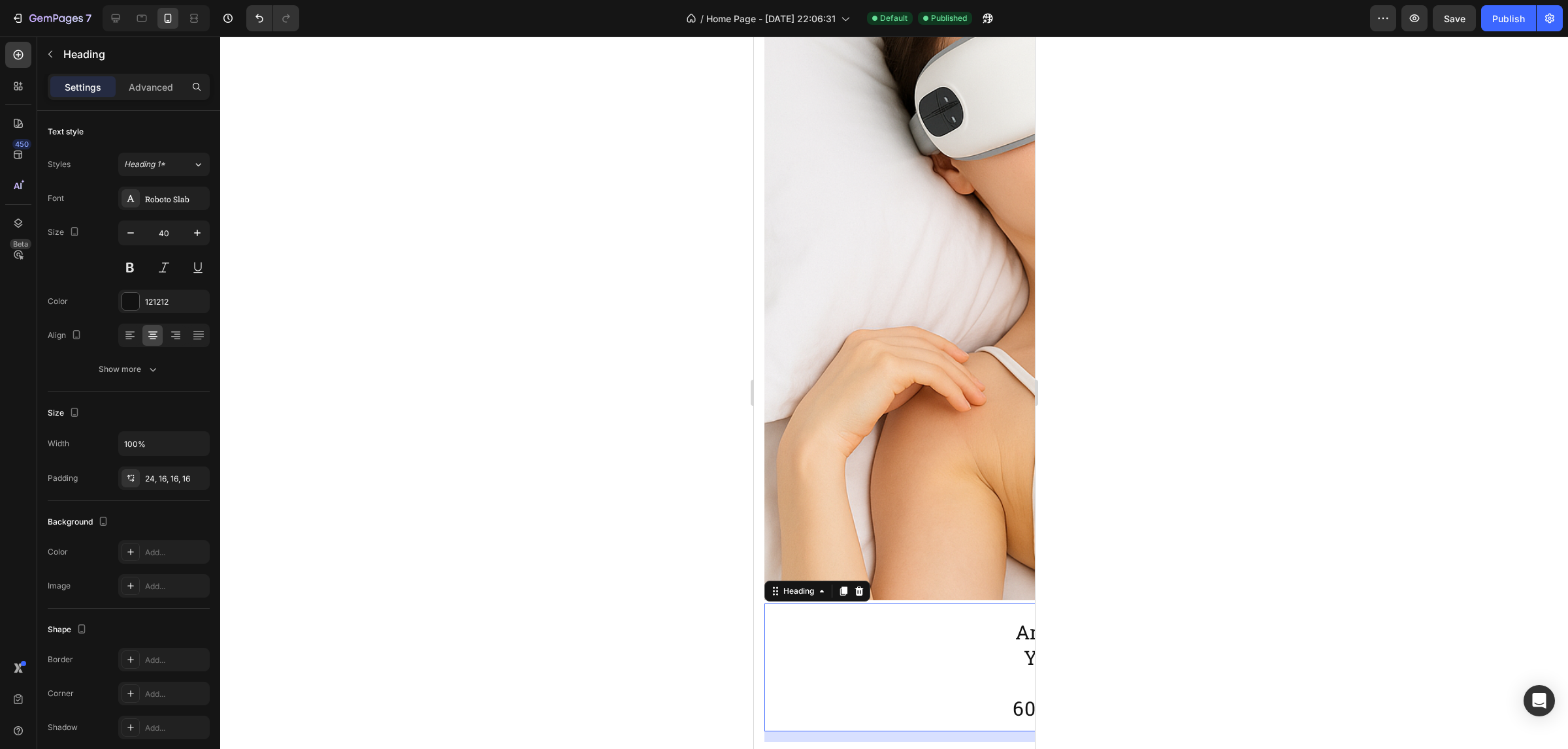
type input "30"
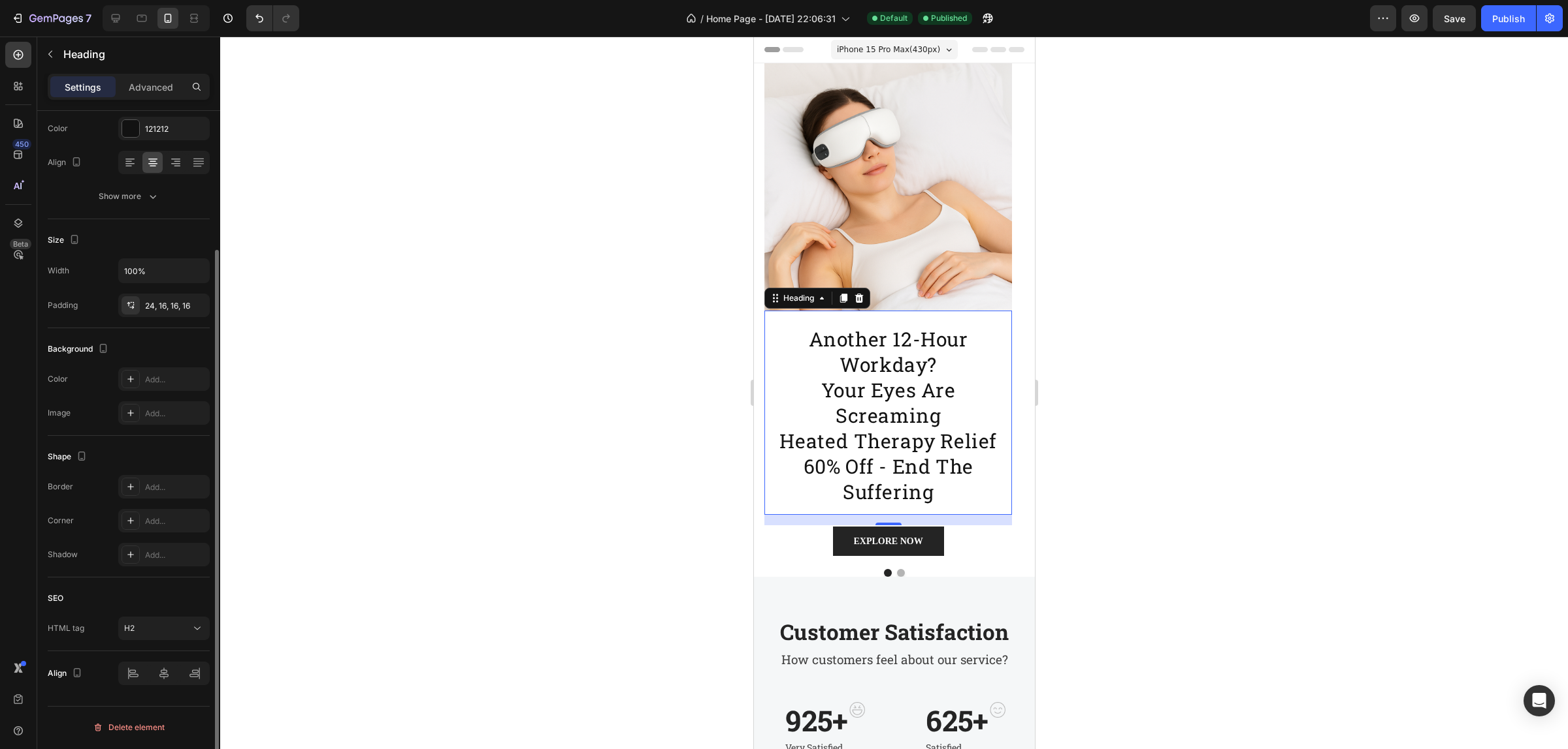
scroll to position [174, 0]
click at [896, 572] on button "Dot" at bounding box center [900, 573] width 8 height 8
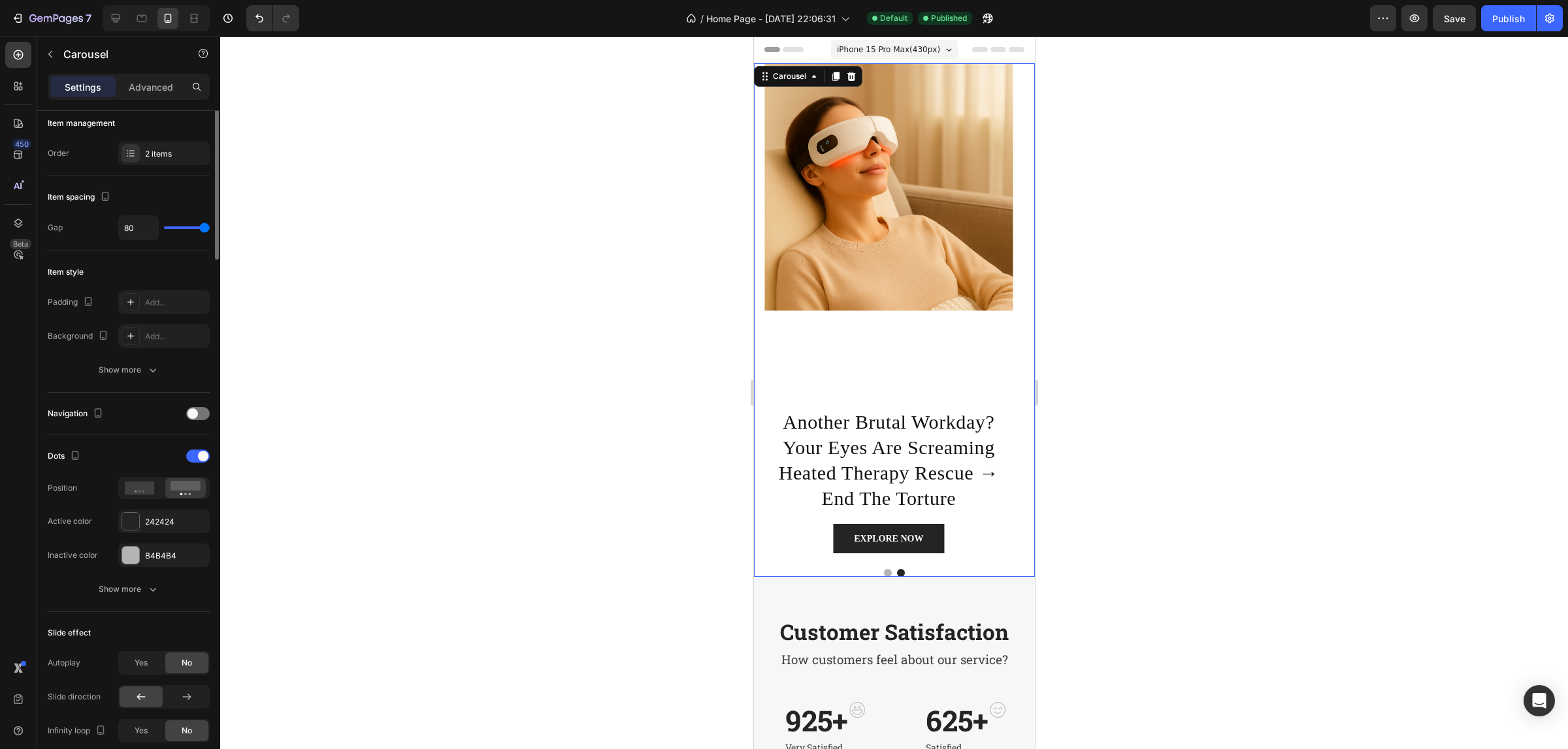
scroll to position [0, 0]
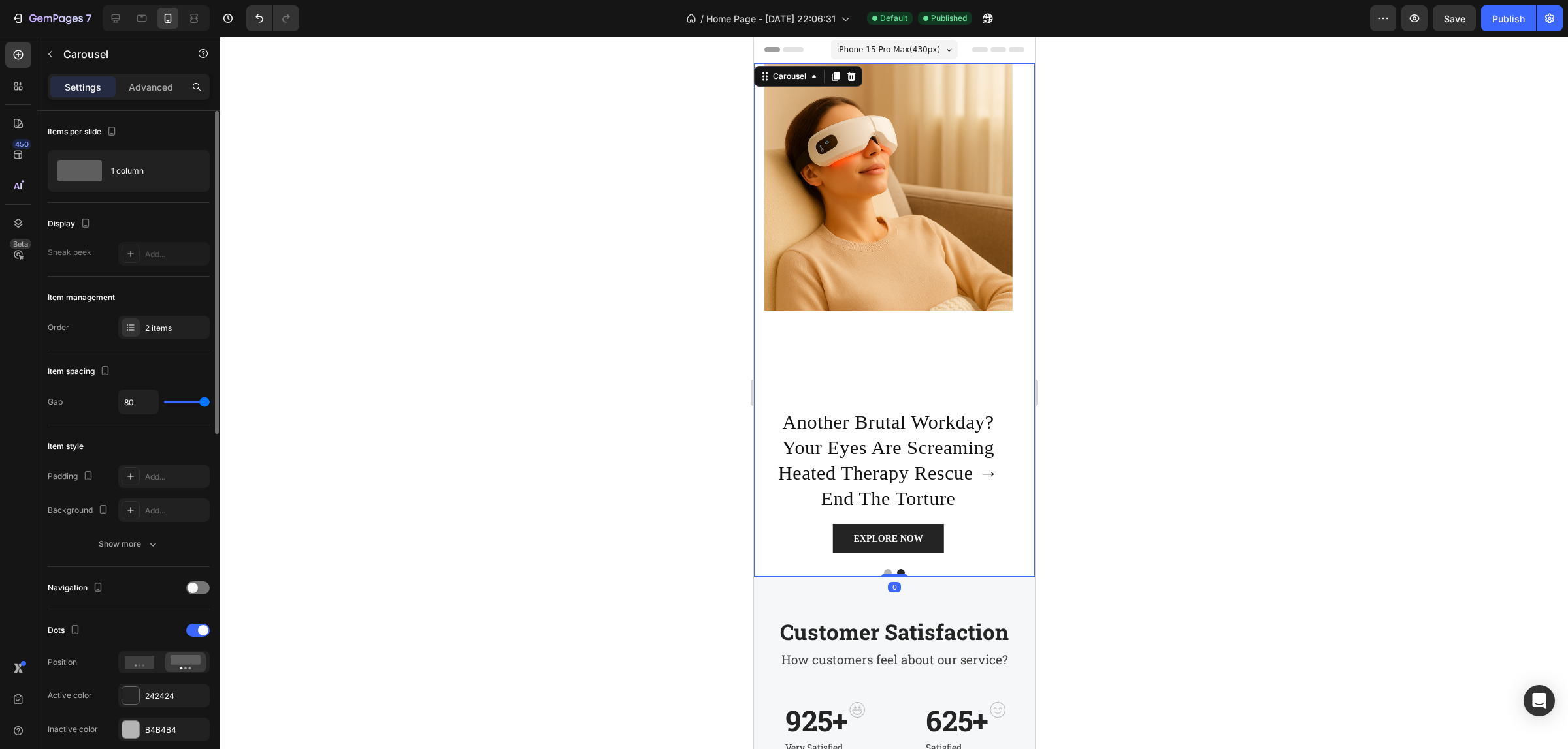
type input "57"
type input "0"
drag, startPoint x: 194, startPoint y: 404, endPoint x: 60, endPoint y: 402, distance: 134.0
type input "0"
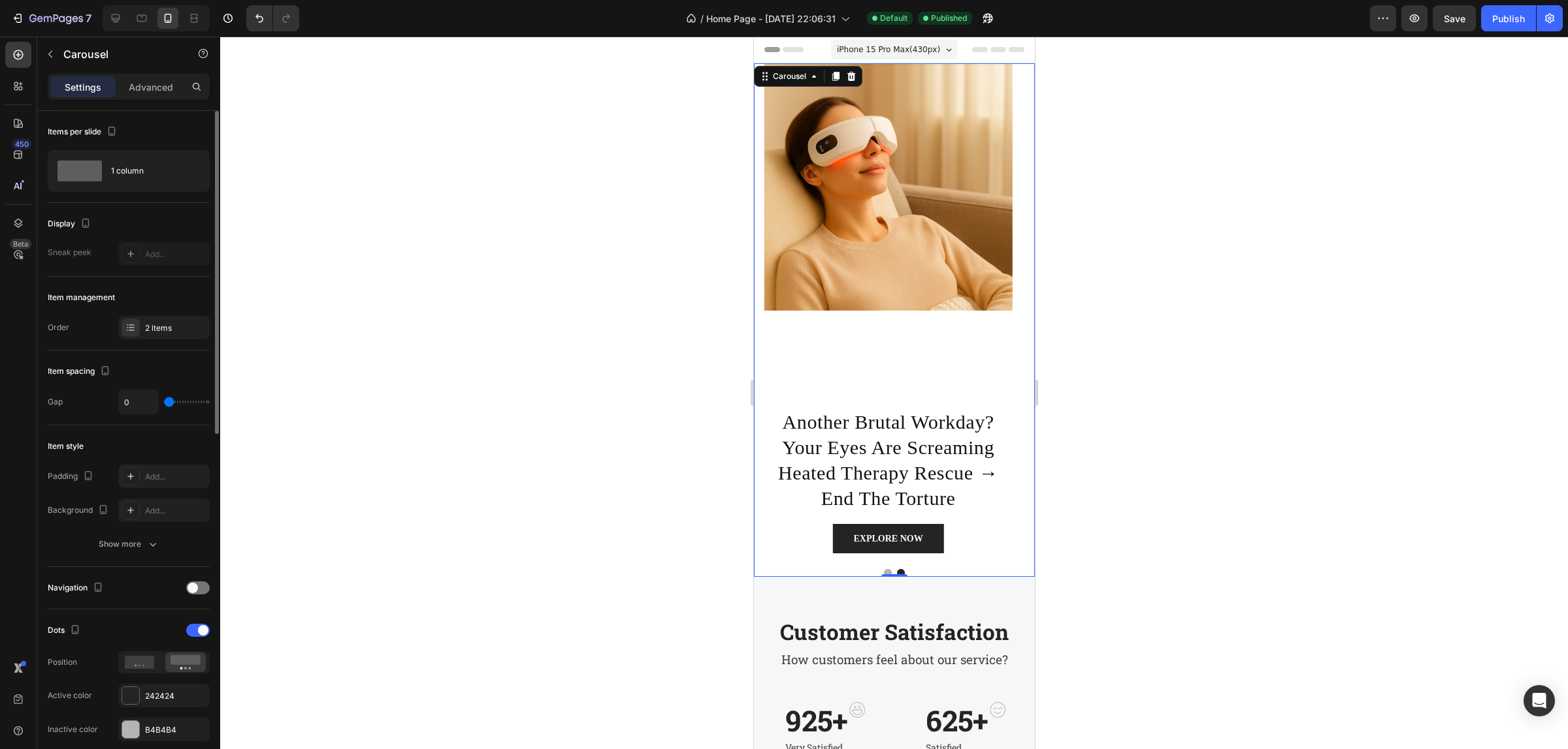
click at [164, 404] on input "range" at bounding box center [187, 402] width 46 height 3
click at [133, 332] on icon at bounding box center [130, 327] width 10 height 10
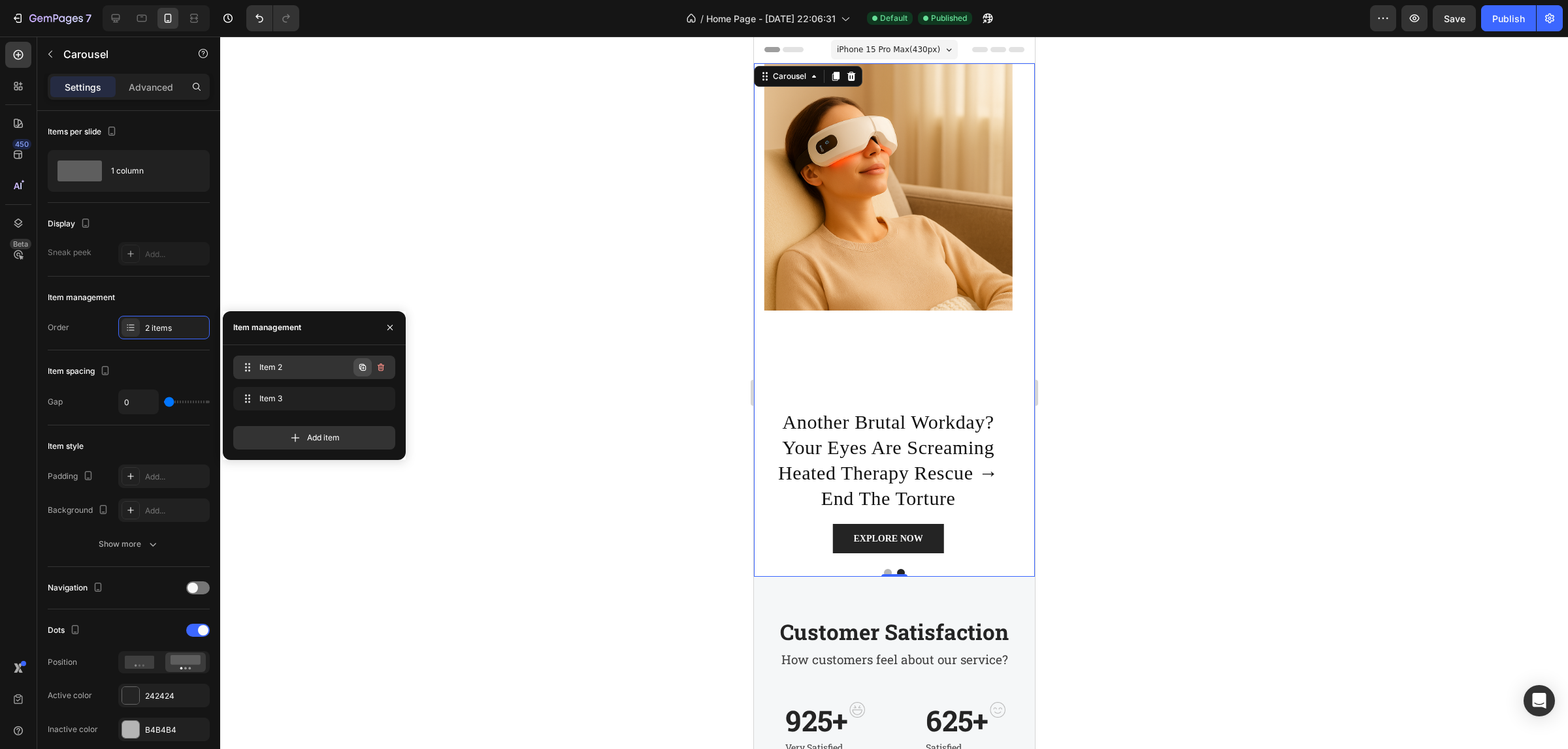
click at [353, 369] on button "button" at bounding box center [362, 368] width 18 height 18
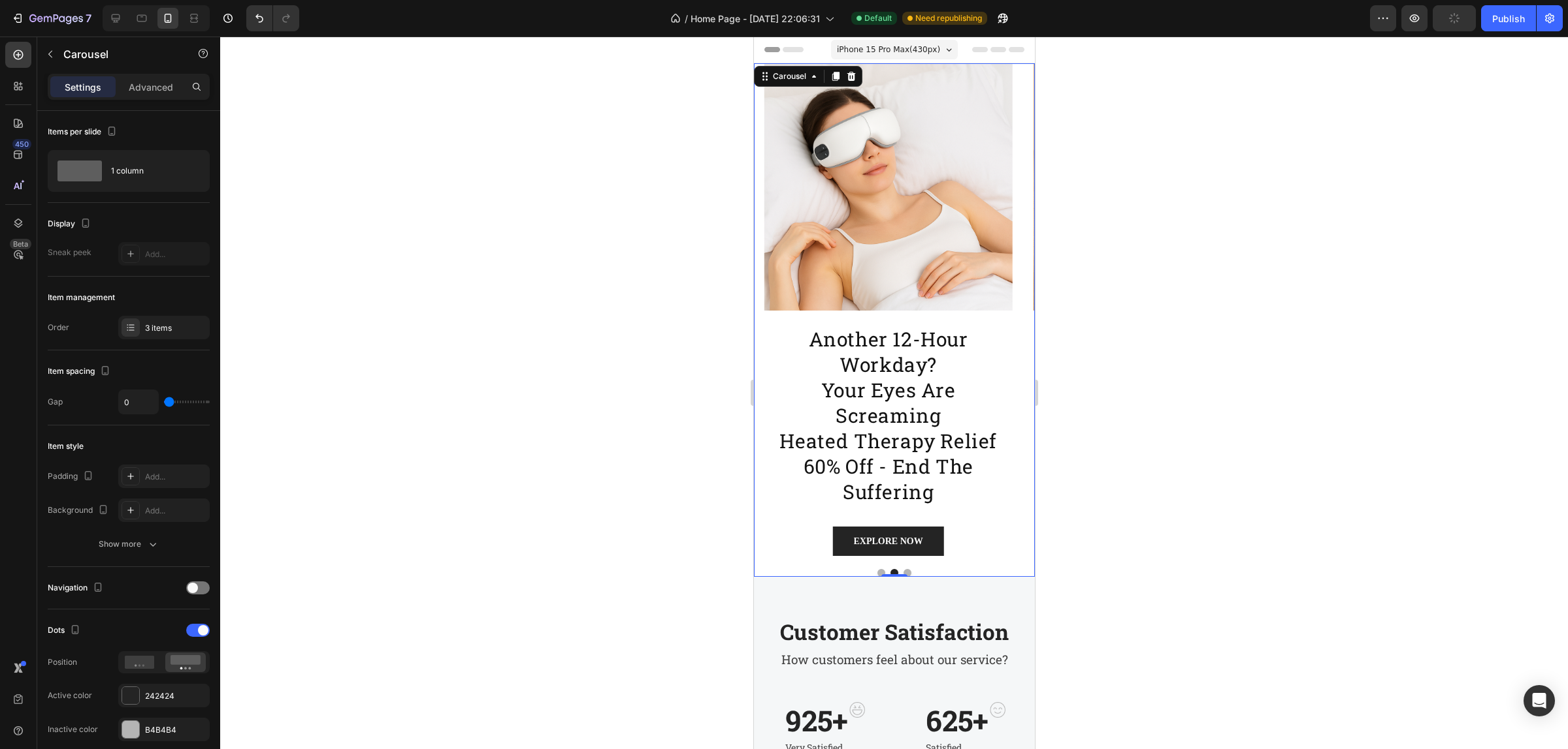
click at [903, 573] on button "Dot" at bounding box center [906, 573] width 8 height 8
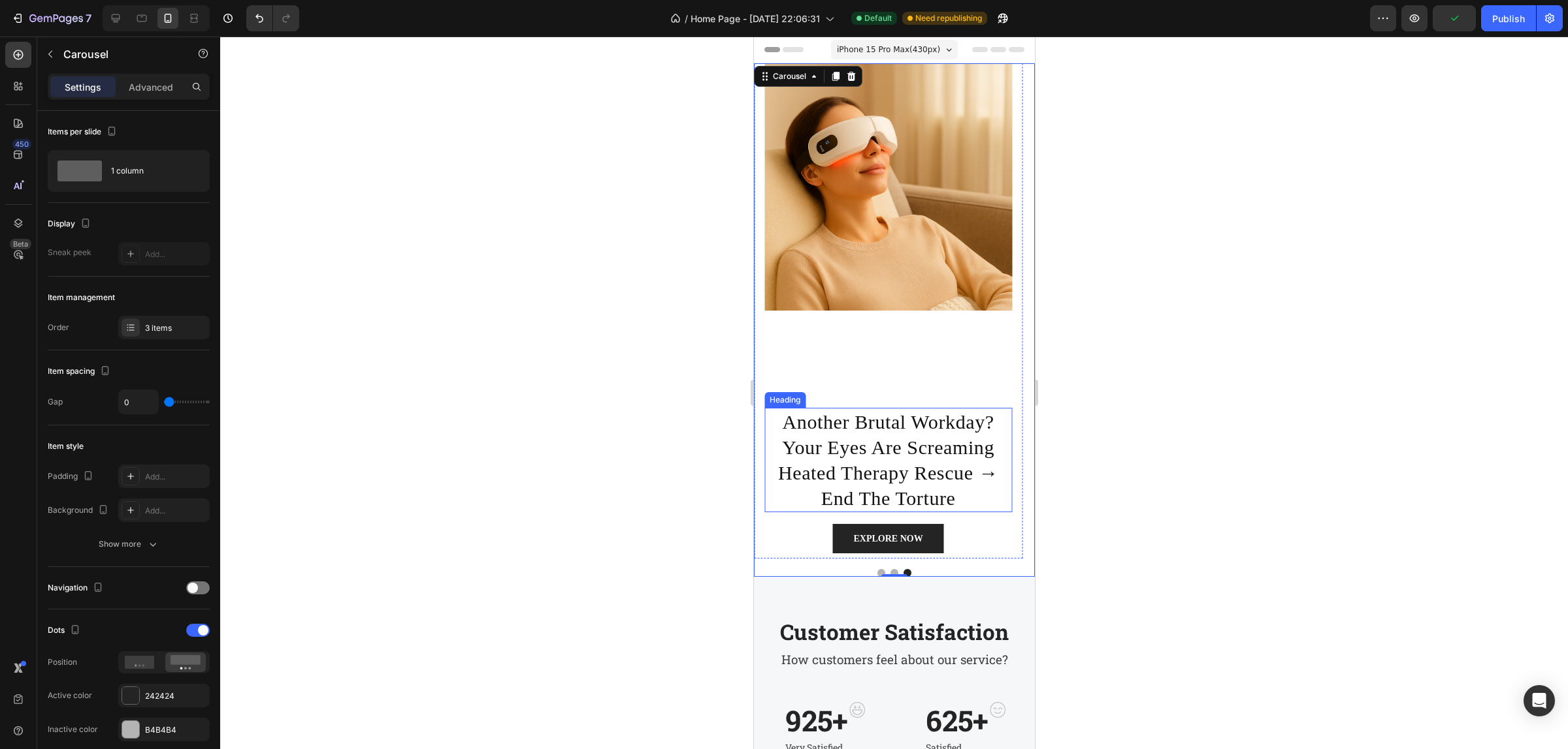
click at [902, 465] on p "another brutal workday? your eyes are screaming heated therapy rescue → end the…" at bounding box center [888, 460] width 245 height 102
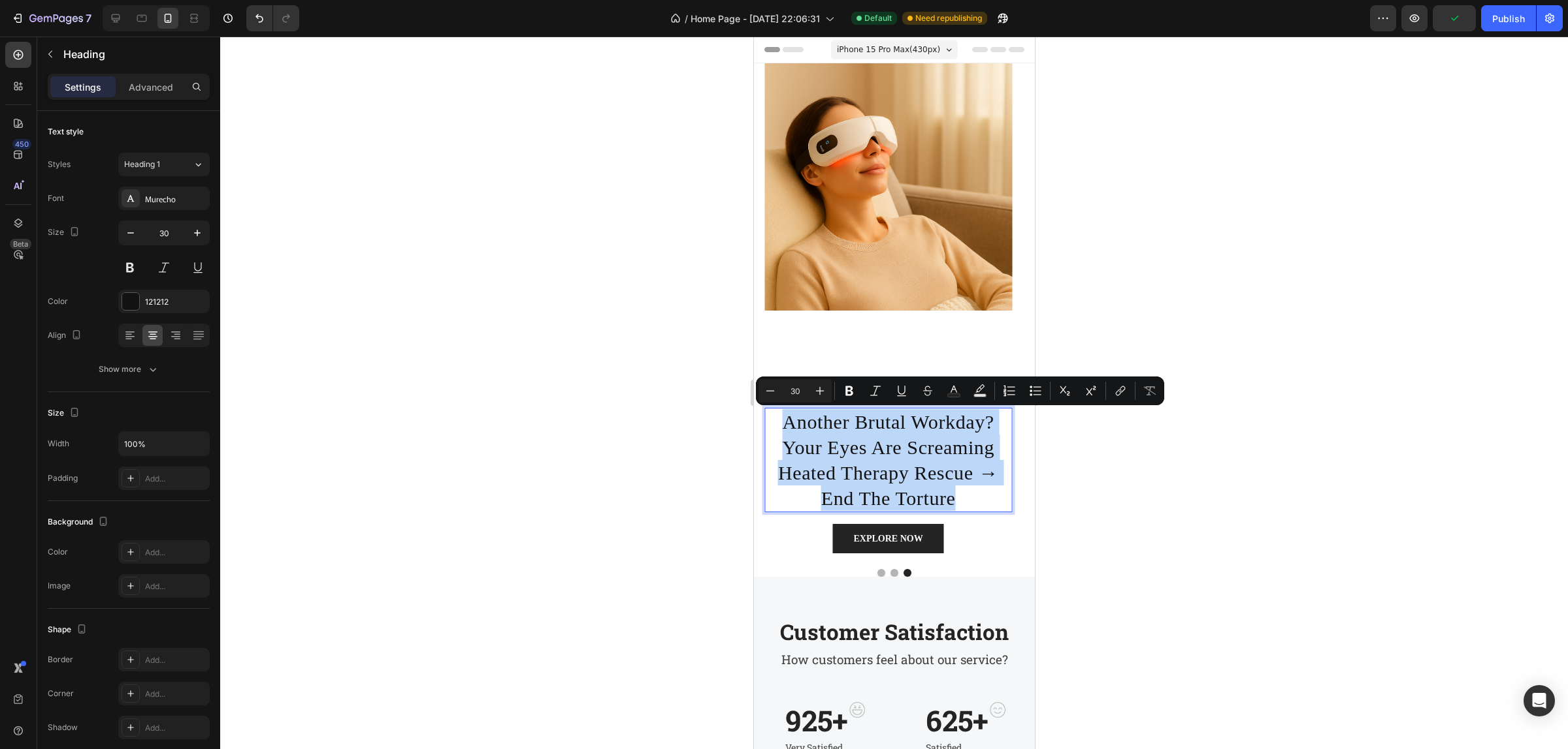
copy p "another brutal workday? your eyes are screaming heated therapy rescue → end the…"
click at [890, 571] on button "Dot" at bounding box center [893, 573] width 8 height 8
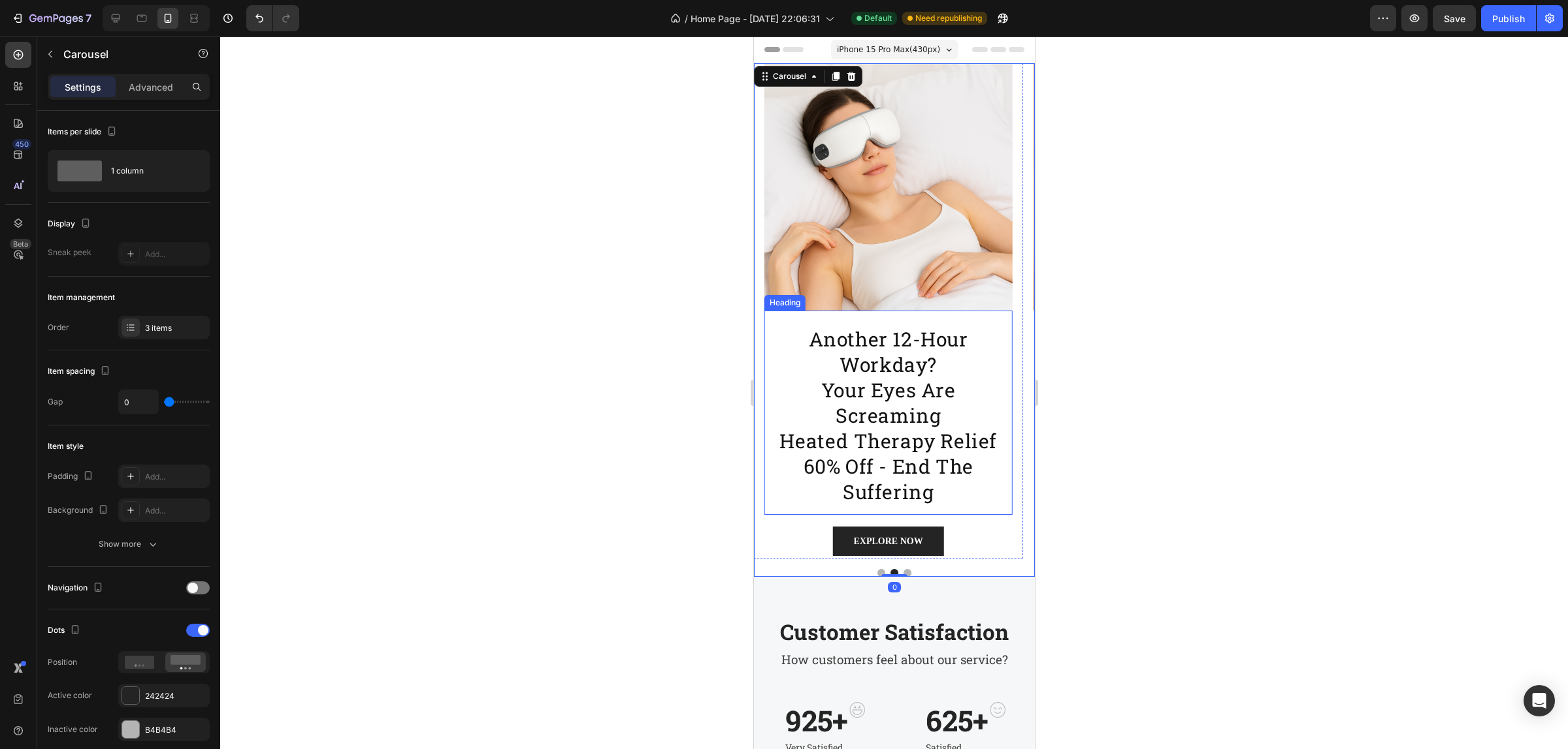
click at [898, 416] on h2 "another 12-hour workday? your eyes are screaming heated therapy relief 60% off …" at bounding box center [887, 413] width 248 height 205
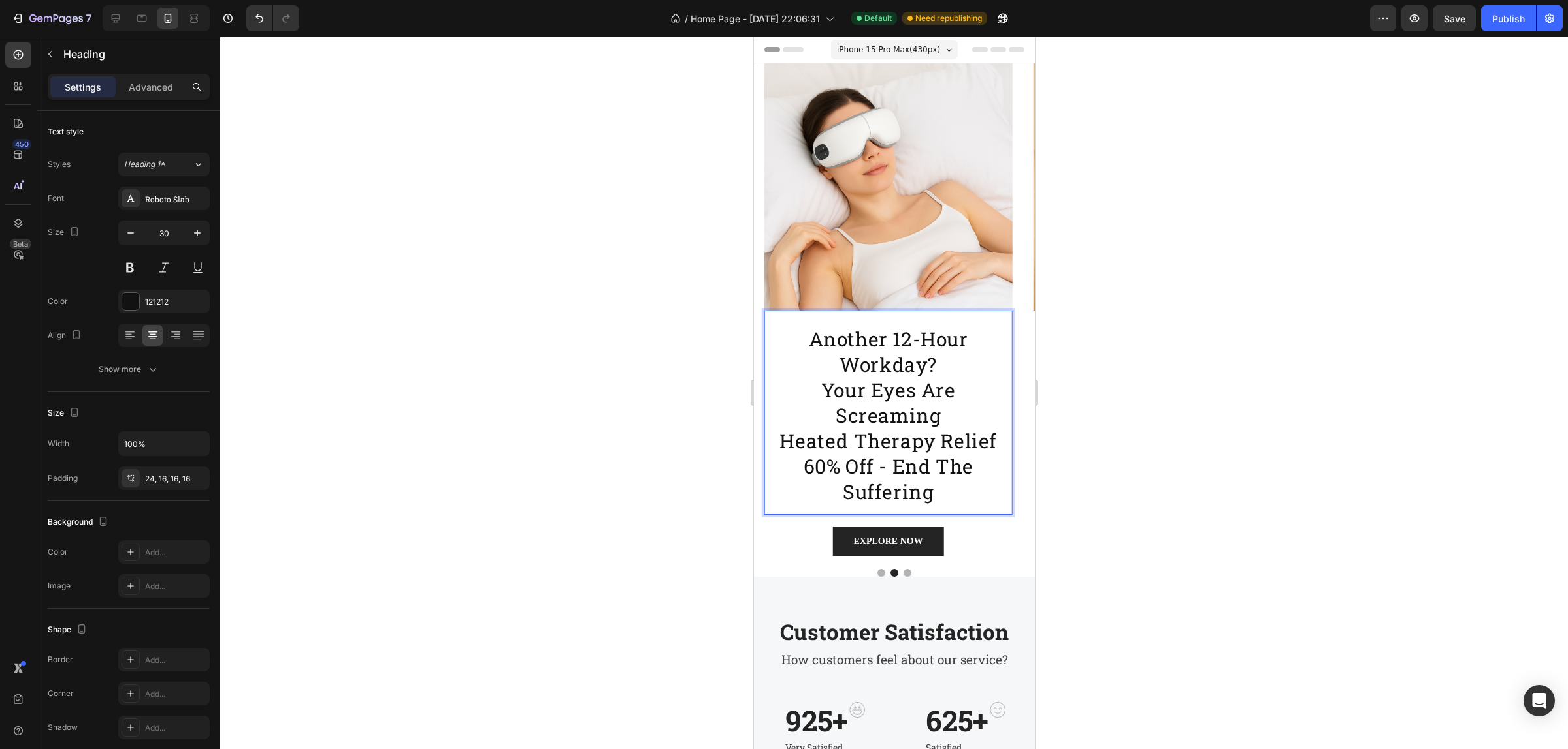
click at [898, 416] on p "another 12-hour workday? your eyes are screaming heated therapy relief 60% off …" at bounding box center [888, 415] width 227 height 178
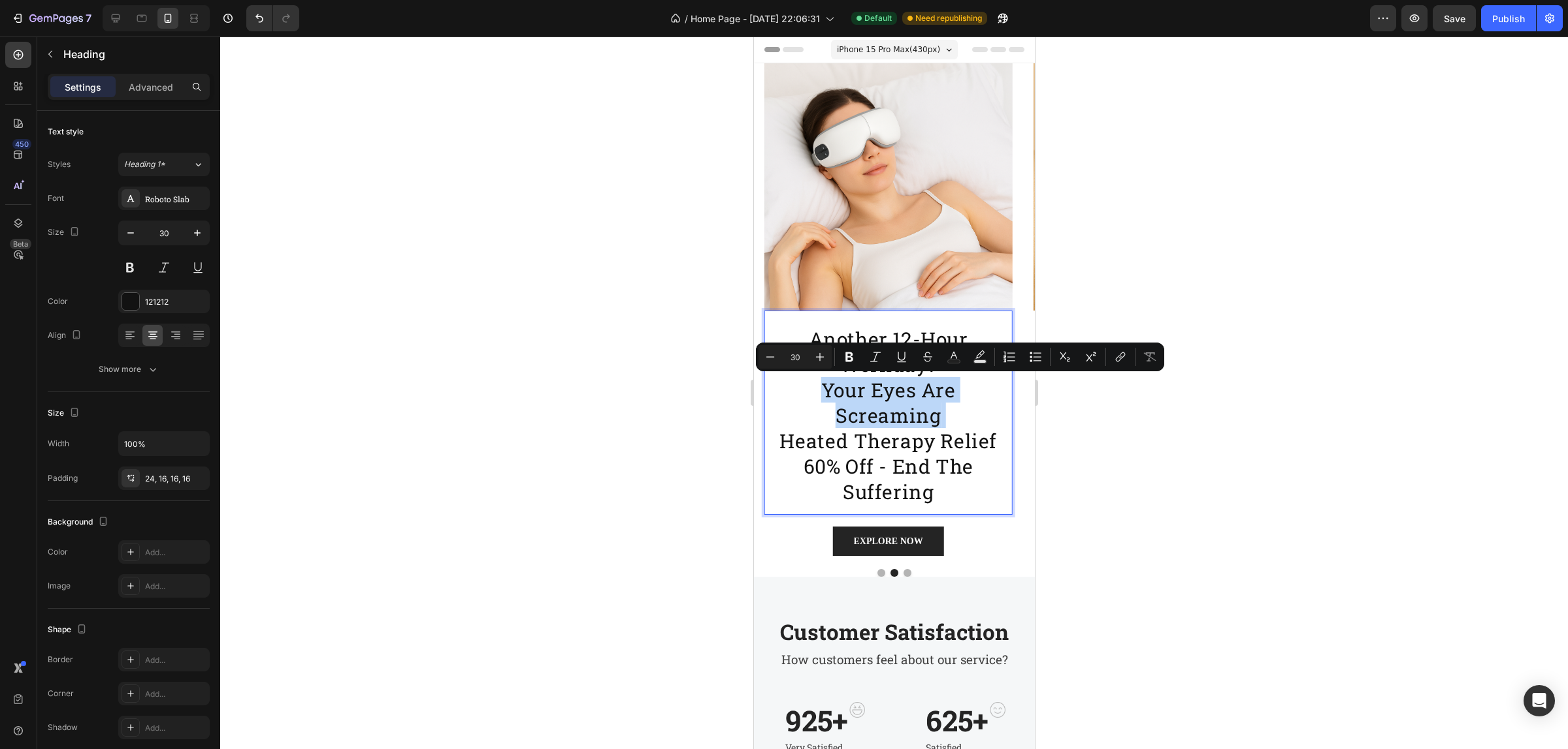
click at [898, 416] on p "another 12-hour workday? your eyes are screaming heated therapy relief 60% off …" at bounding box center [888, 415] width 227 height 178
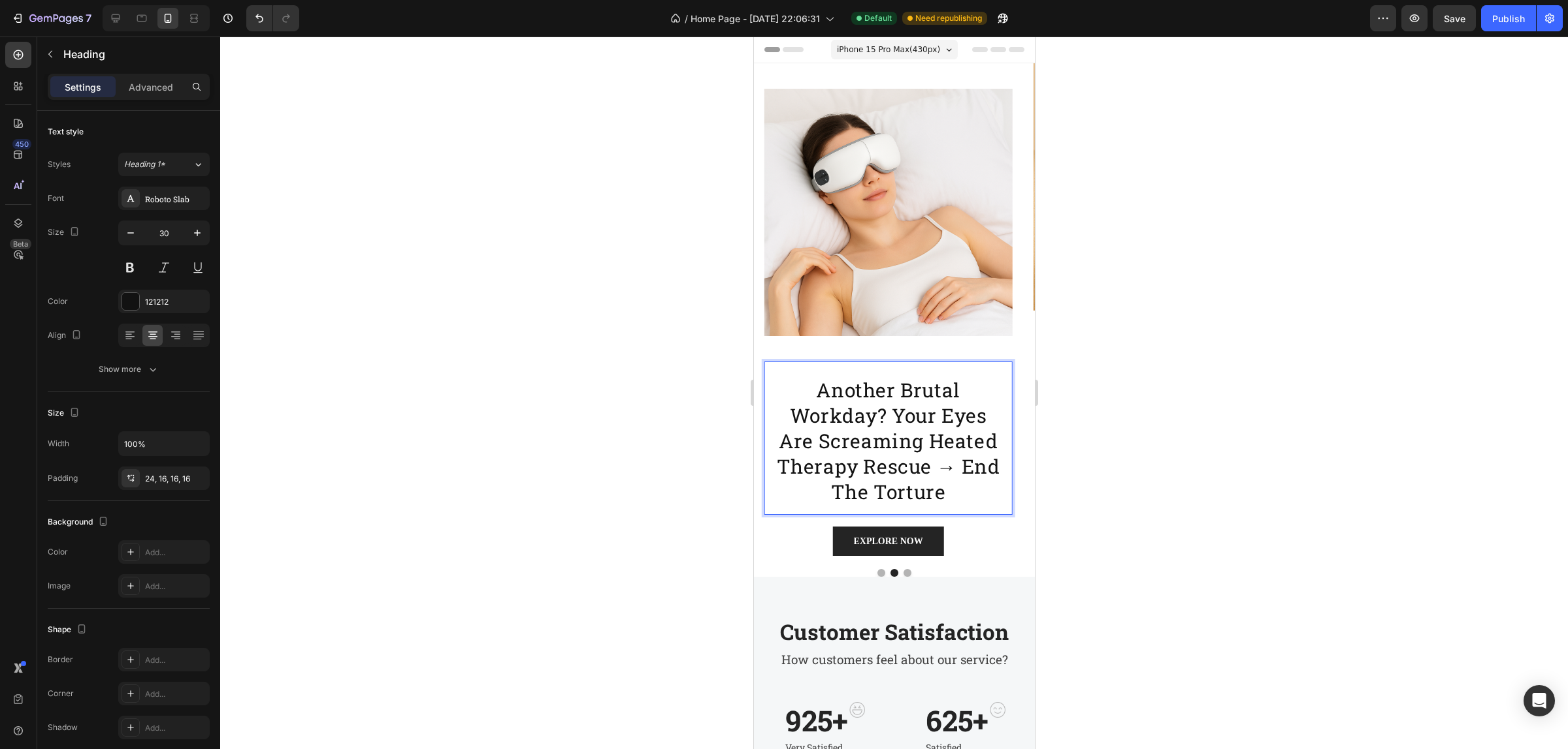
click at [888, 367] on h2 "another brutal workday? your eyes are screaming heated therapy rescue → end the…" at bounding box center [887, 439] width 248 height 154
click at [823, 386] on p "another brutal workday? your eyes are screaming heated therapy rescue → end the…" at bounding box center [888, 441] width 227 height 127
click at [687, 435] on div at bounding box center [894, 393] width 1348 height 713
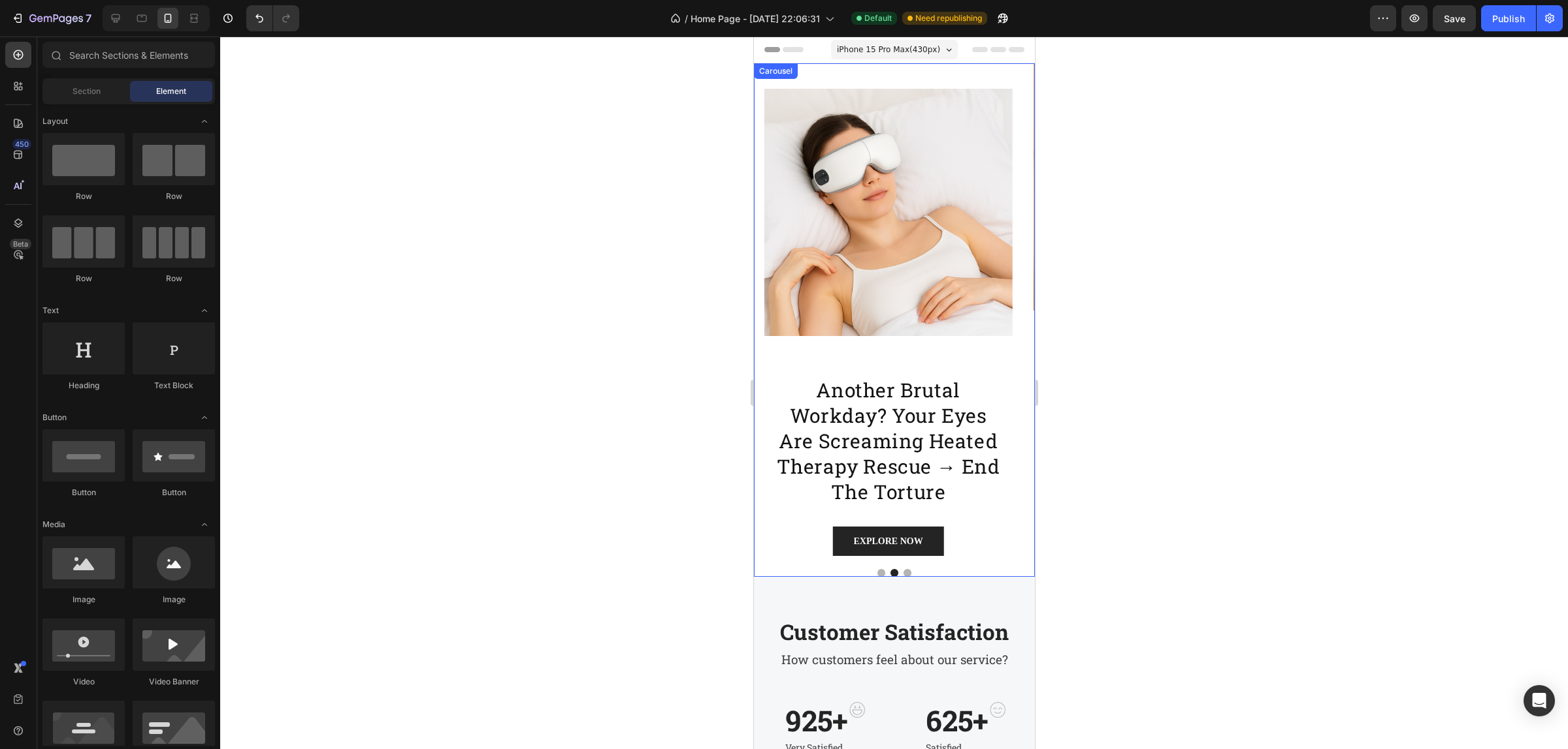
click at [902, 572] on button "Dot" at bounding box center [906, 573] width 8 height 8
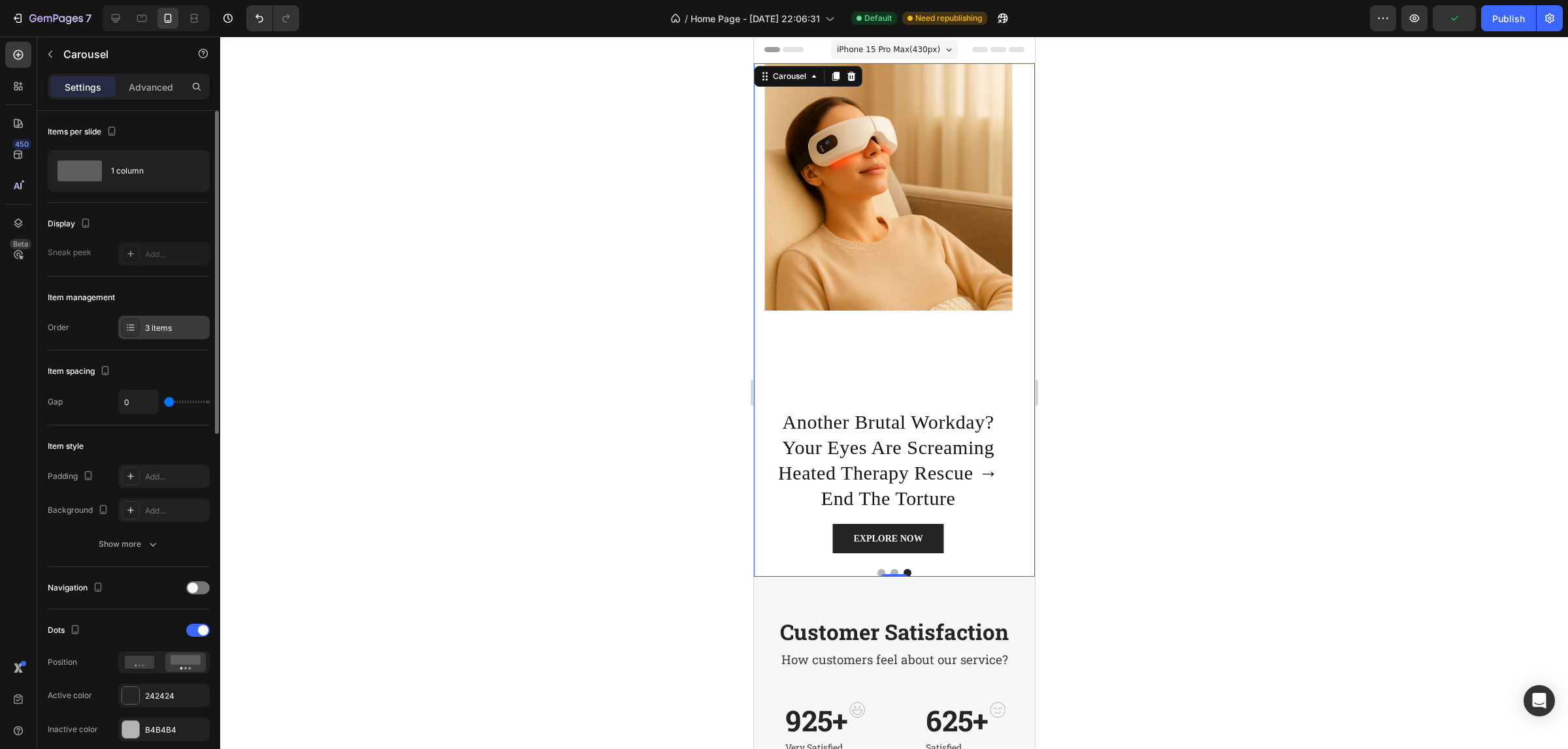
click at [164, 334] on div "3 items" at bounding box center [163, 328] width 91 height 24
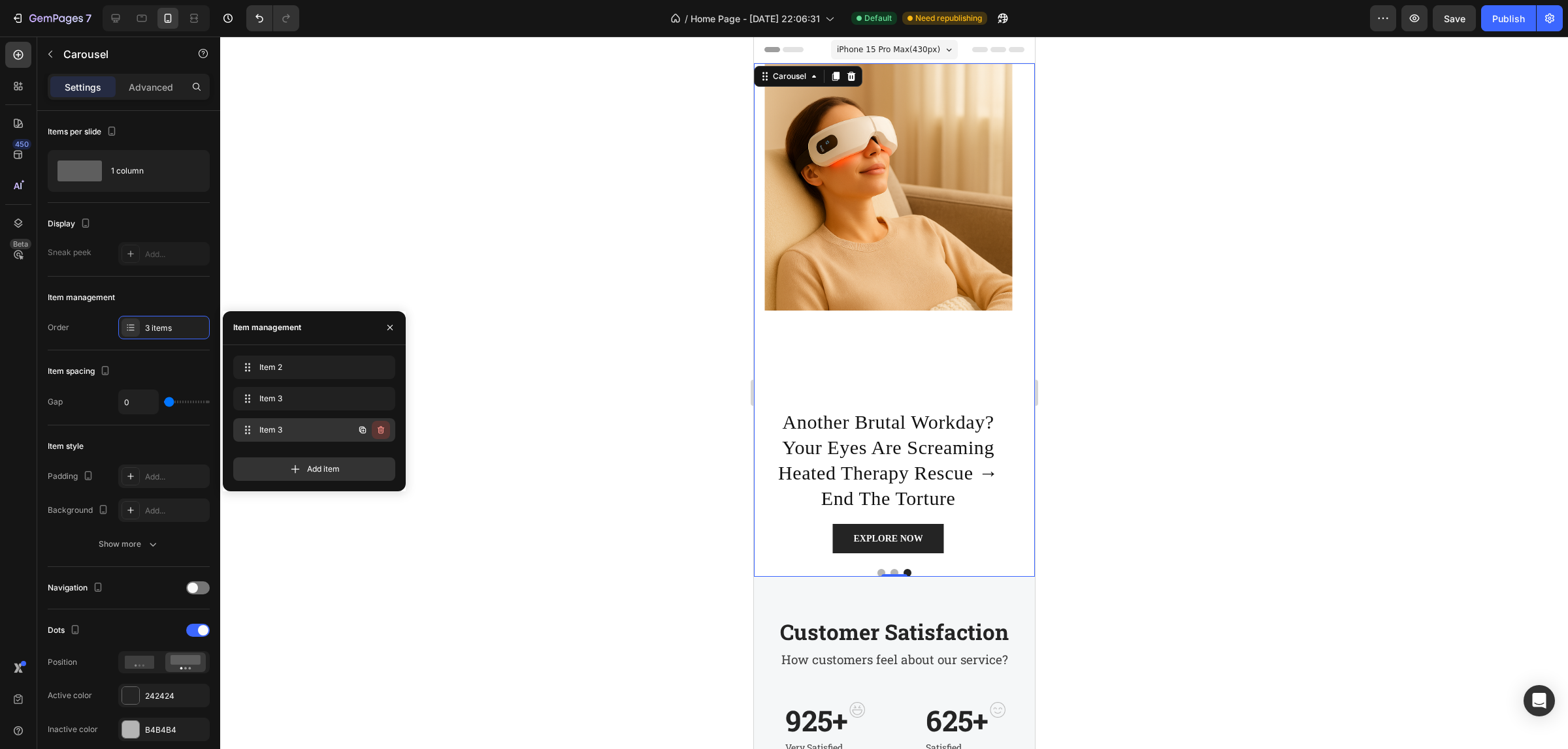
click at [377, 429] on icon "button" at bounding box center [380, 429] width 10 height 10
click at [380, 431] on div "Delete" at bounding box center [371, 430] width 24 height 12
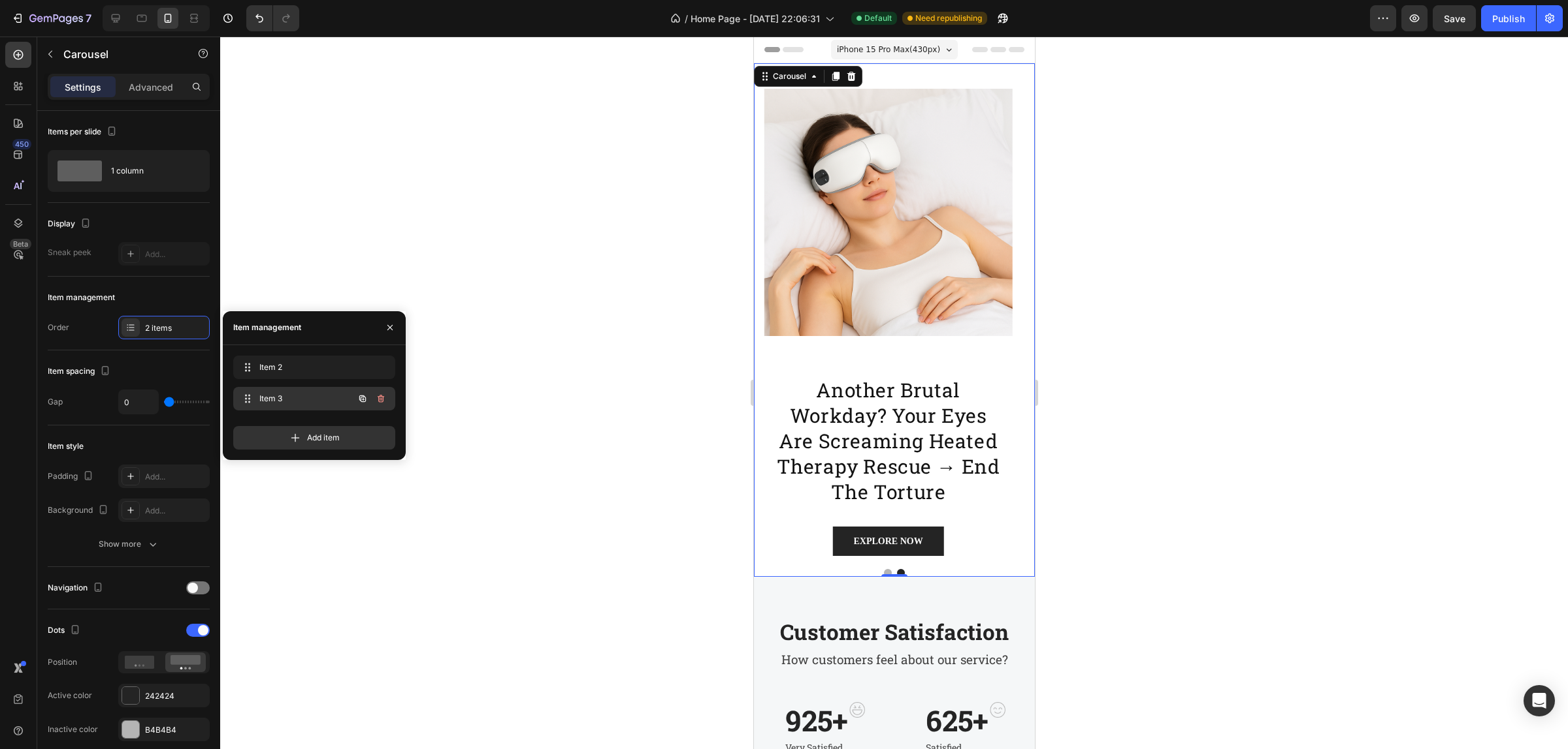
click at [304, 387] on div "Item 3 Item 3" at bounding box center [314, 399] width 162 height 24
click at [311, 370] on span "Item 2" at bounding box center [304, 368] width 97 height 12
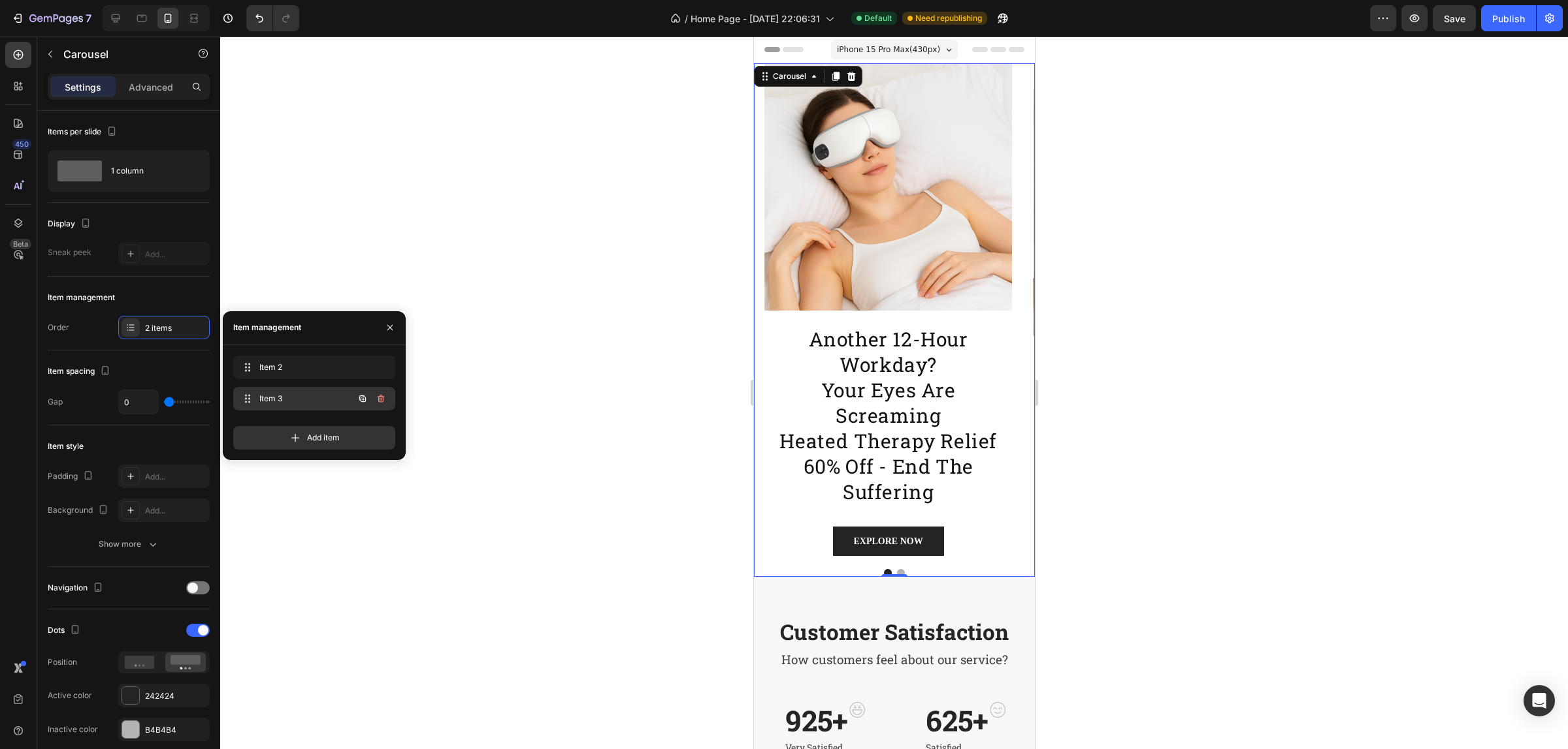
click at [307, 390] on div "Item 3 Item 3" at bounding box center [296, 399] width 115 height 18
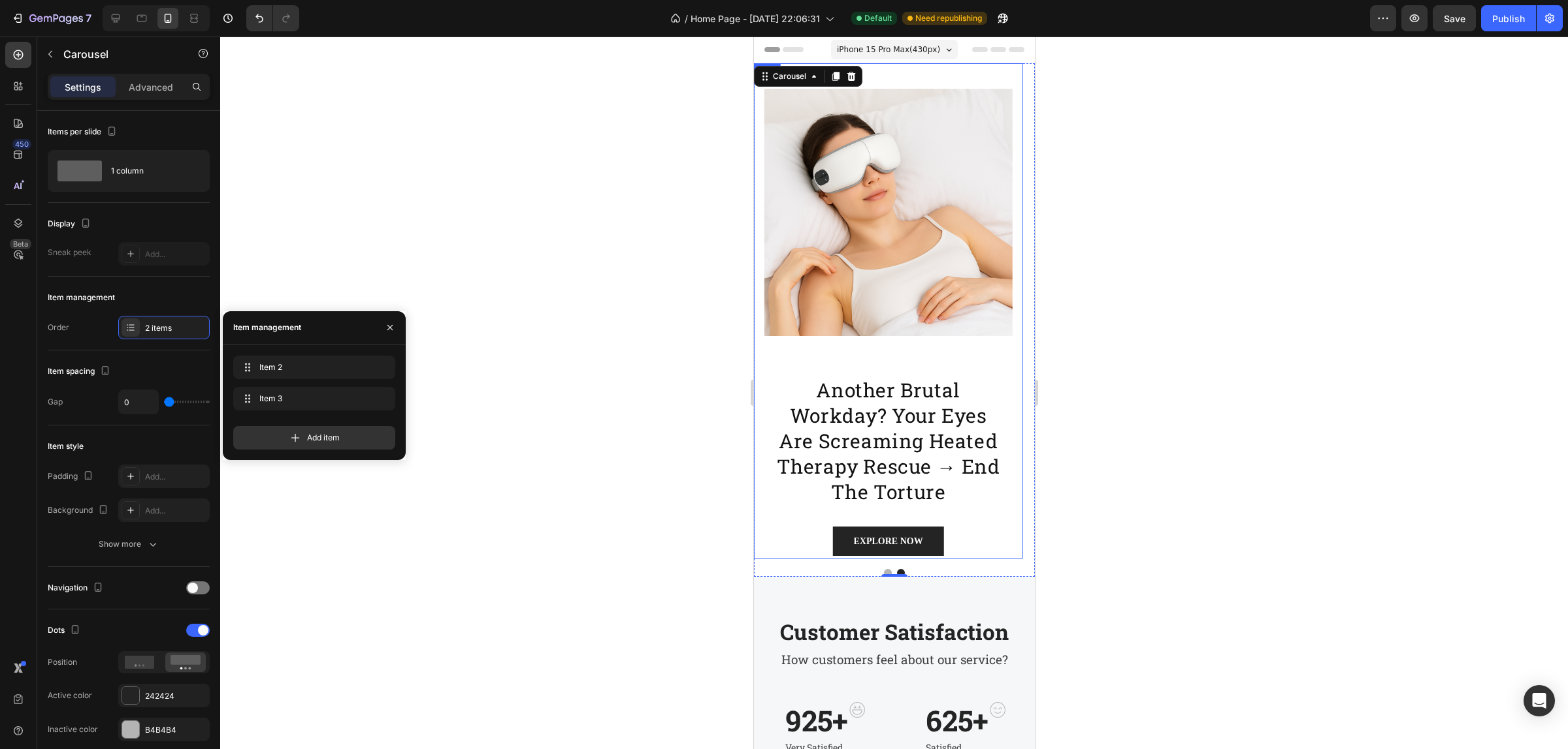
click at [861, 255] on img at bounding box center [887, 212] width 248 height 248
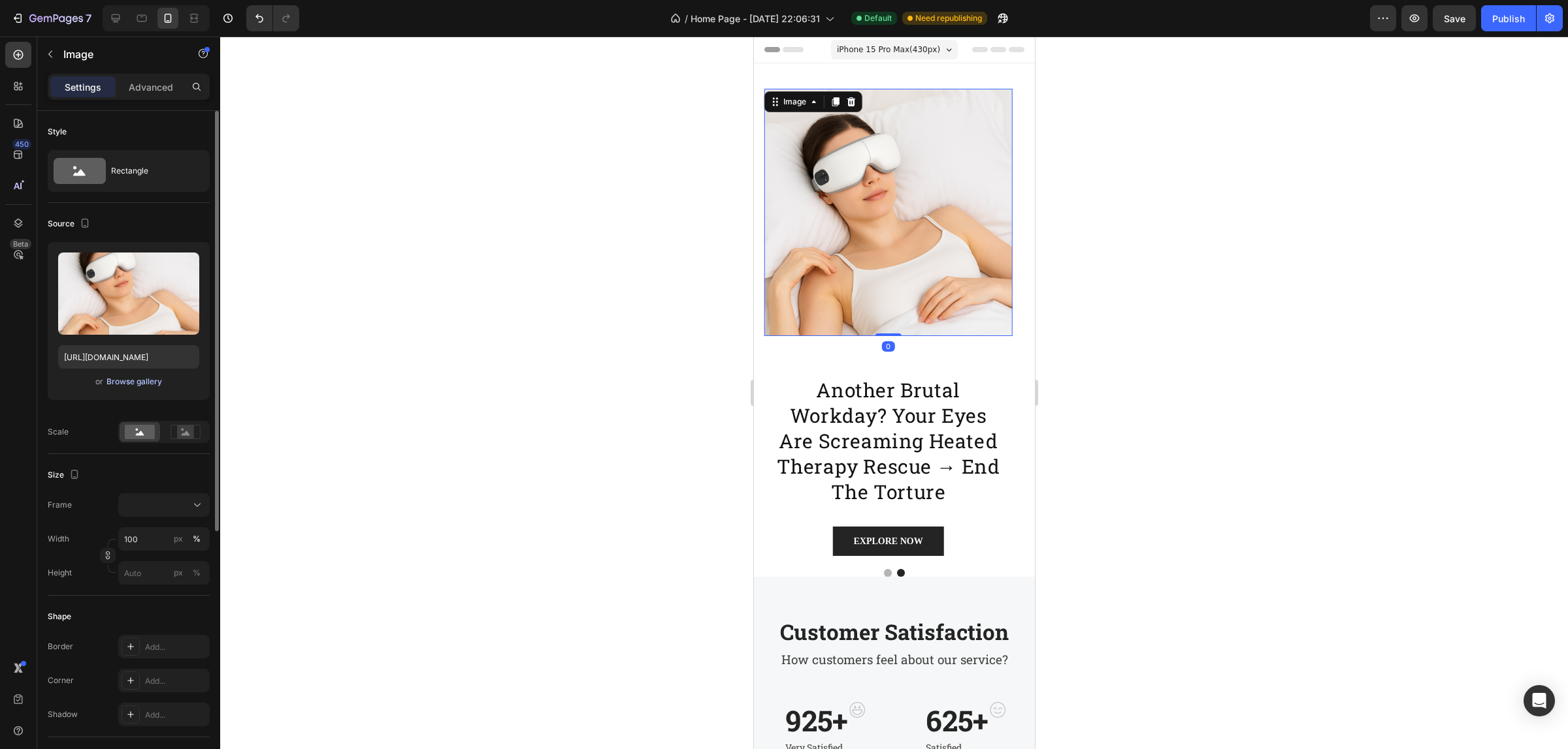
click at [124, 384] on div "Browse gallery" at bounding box center [134, 381] width 55 height 12
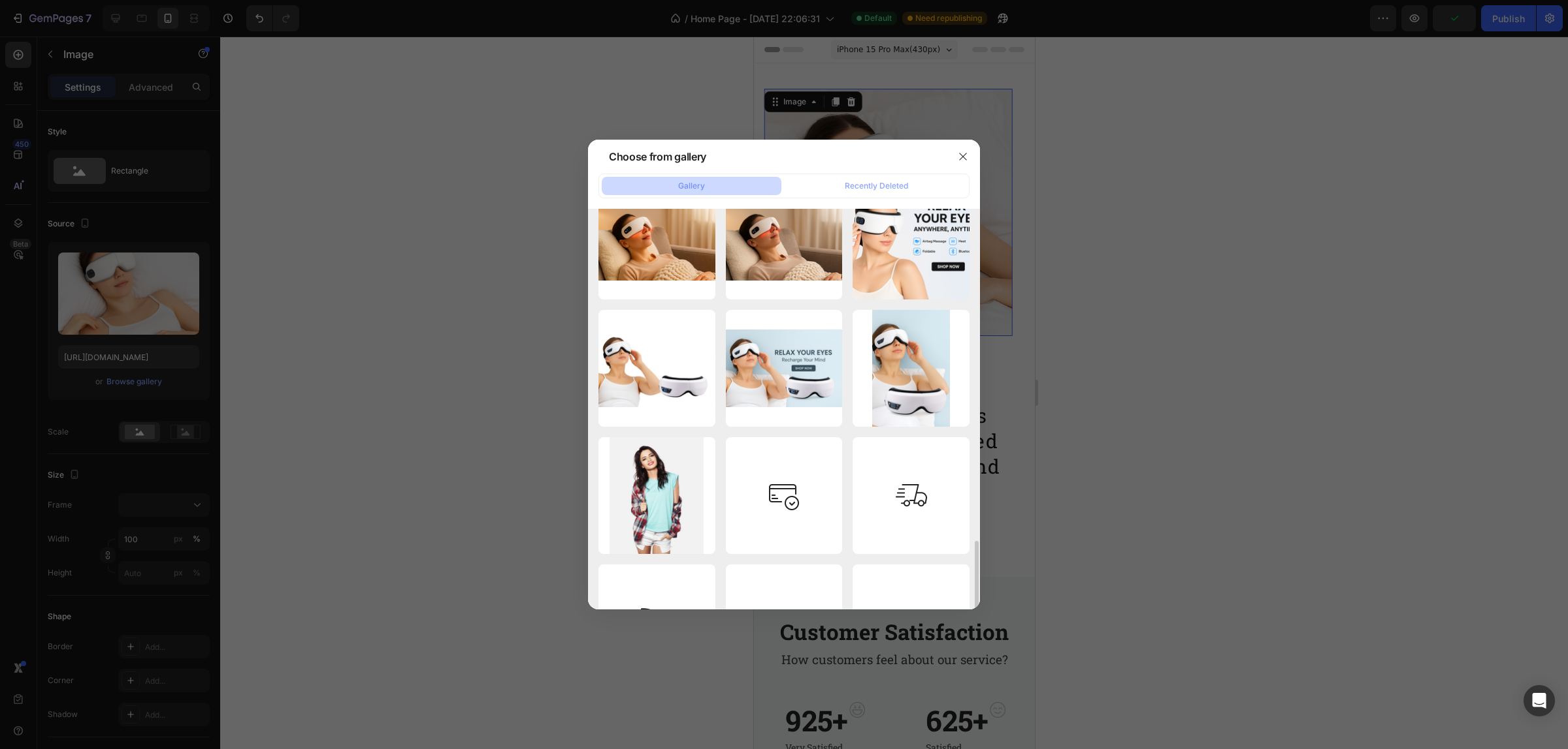
scroll to position [326, 0]
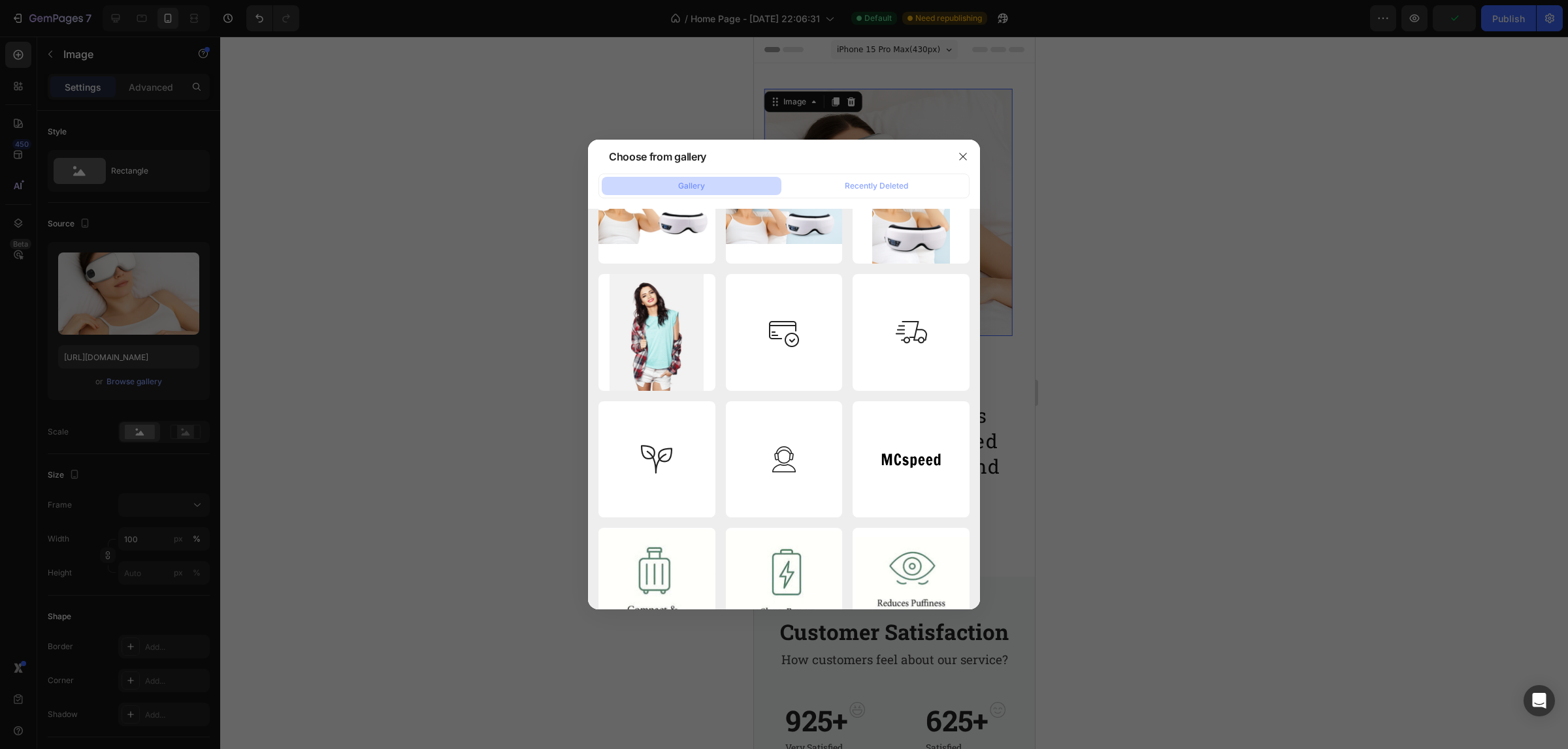
click at [0, 0] on div "ChatGPT Image [DATE],...PM.png 2222.42 kb" at bounding box center [0, 0] width 0 height 0
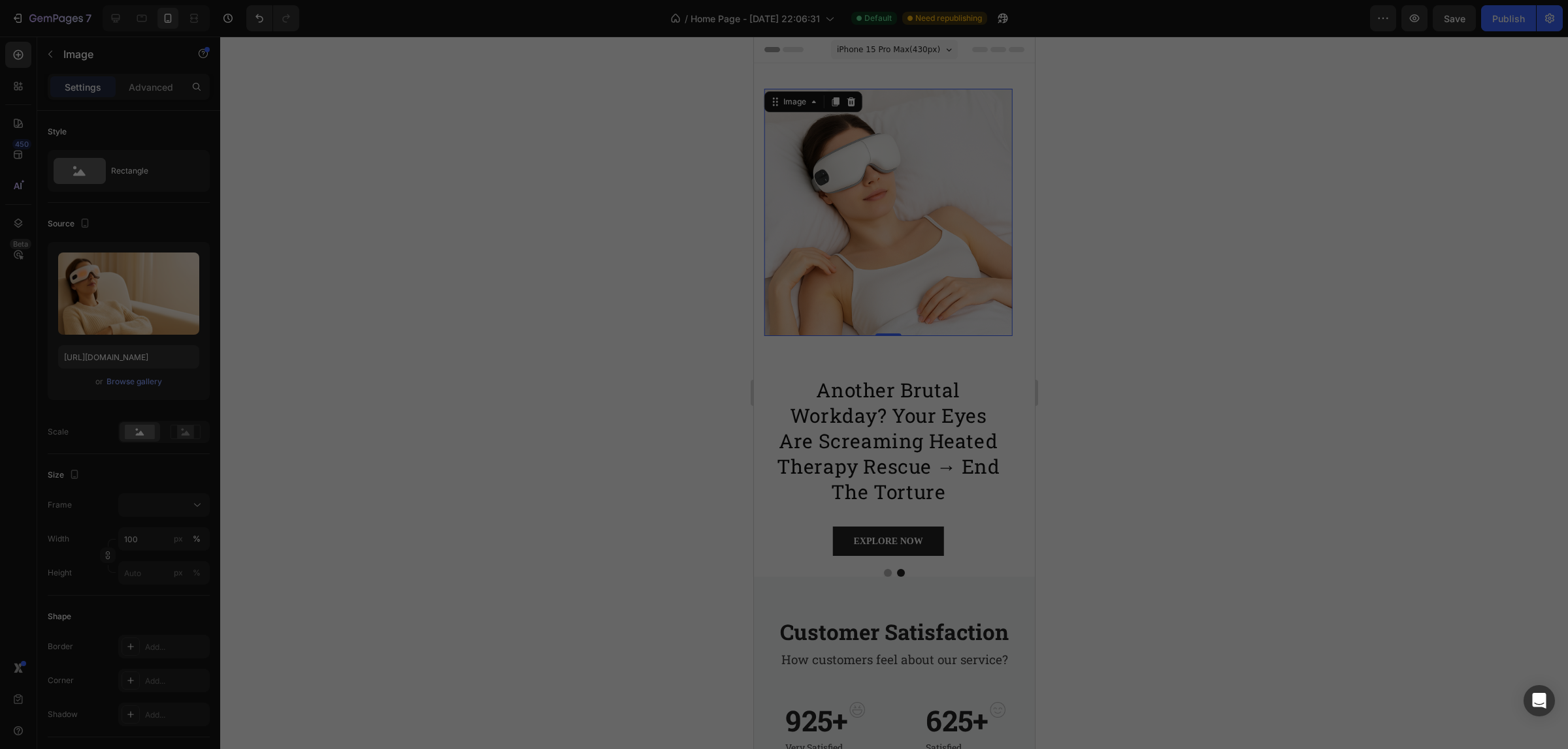
scroll to position [0, 0]
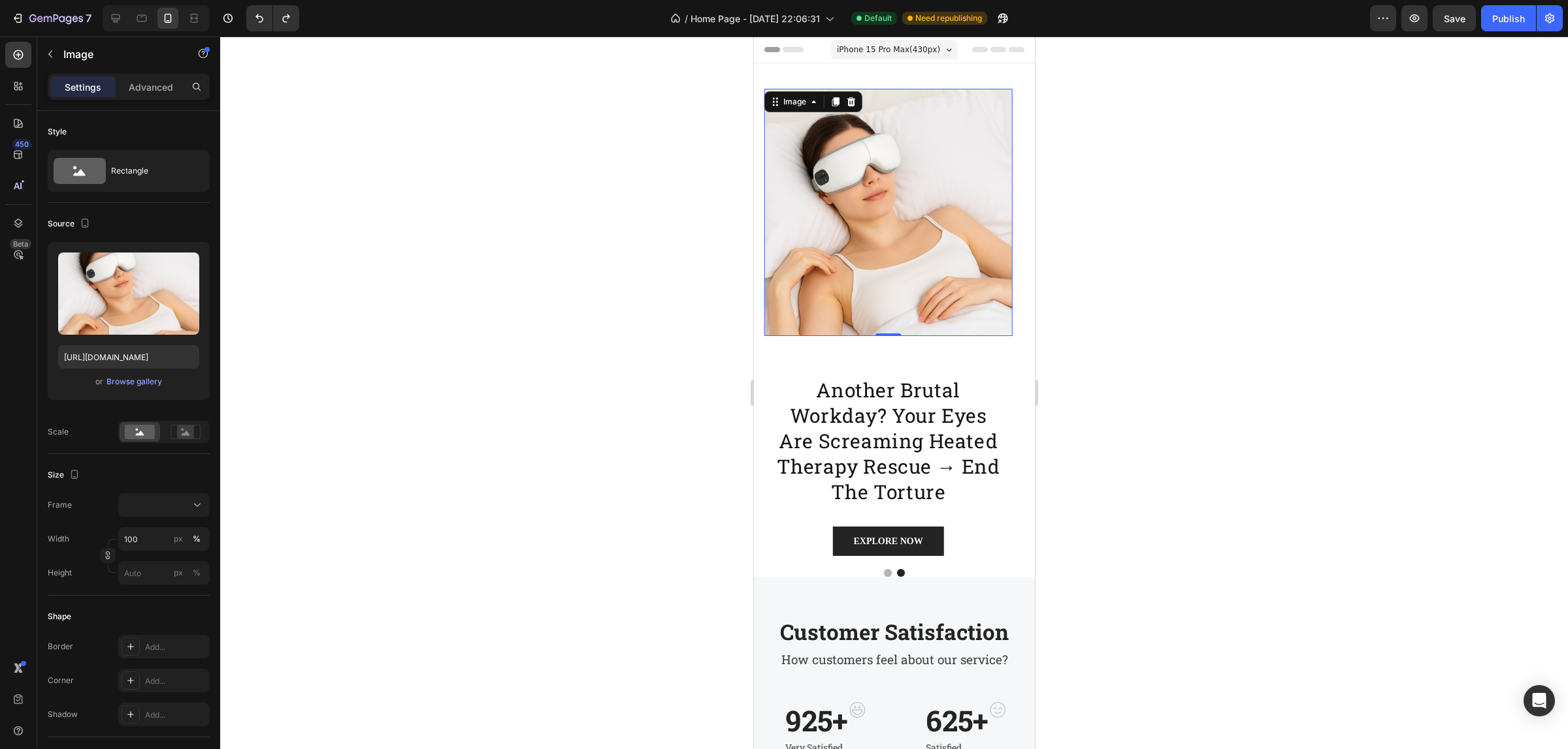
click at [851, 243] on img at bounding box center [887, 212] width 248 height 248
click at [126, 380] on div "Browse gallery" at bounding box center [134, 381] width 55 height 12
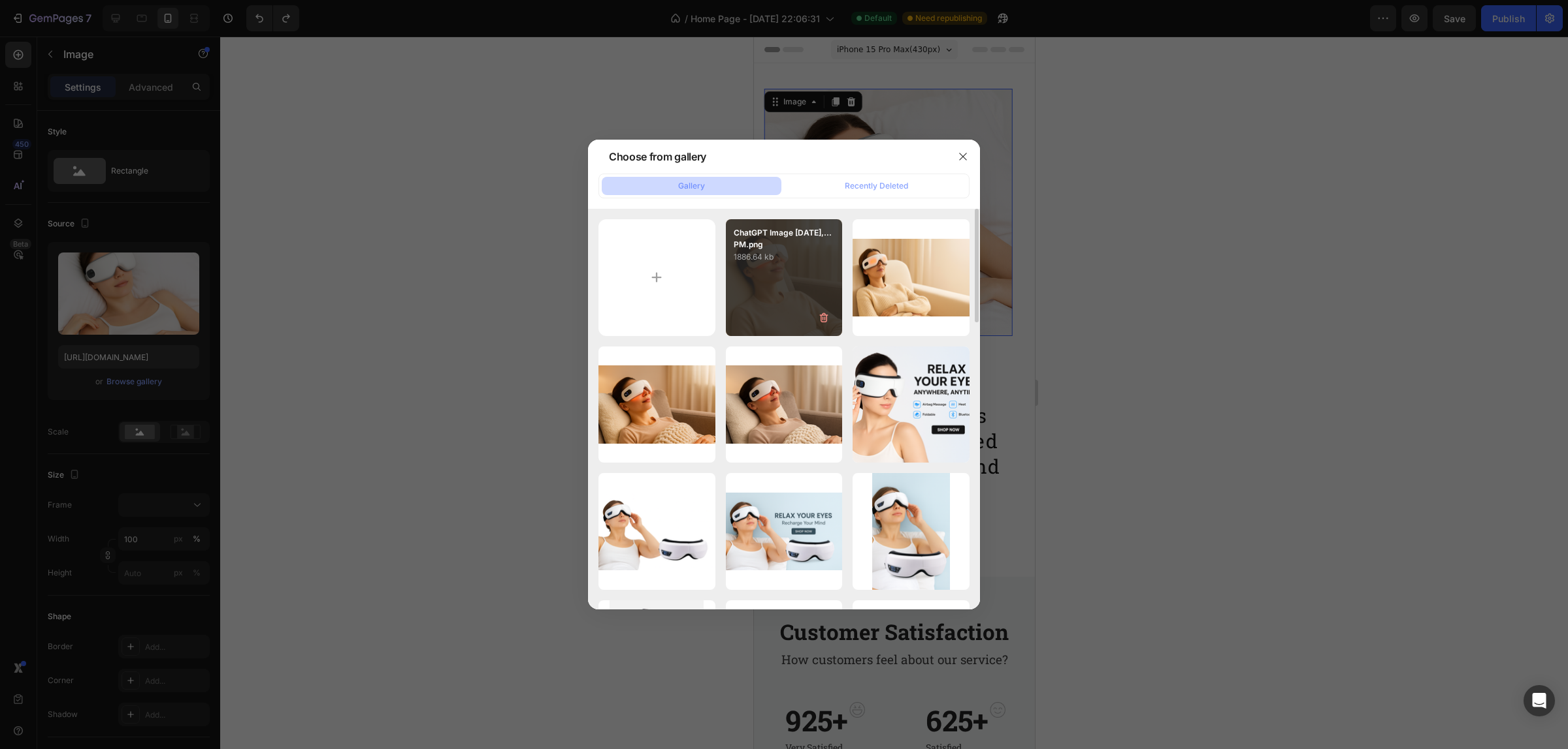
click at [782, 261] on p "1886.64 kb" at bounding box center [784, 257] width 101 height 13
type input "[URL][DOMAIN_NAME]"
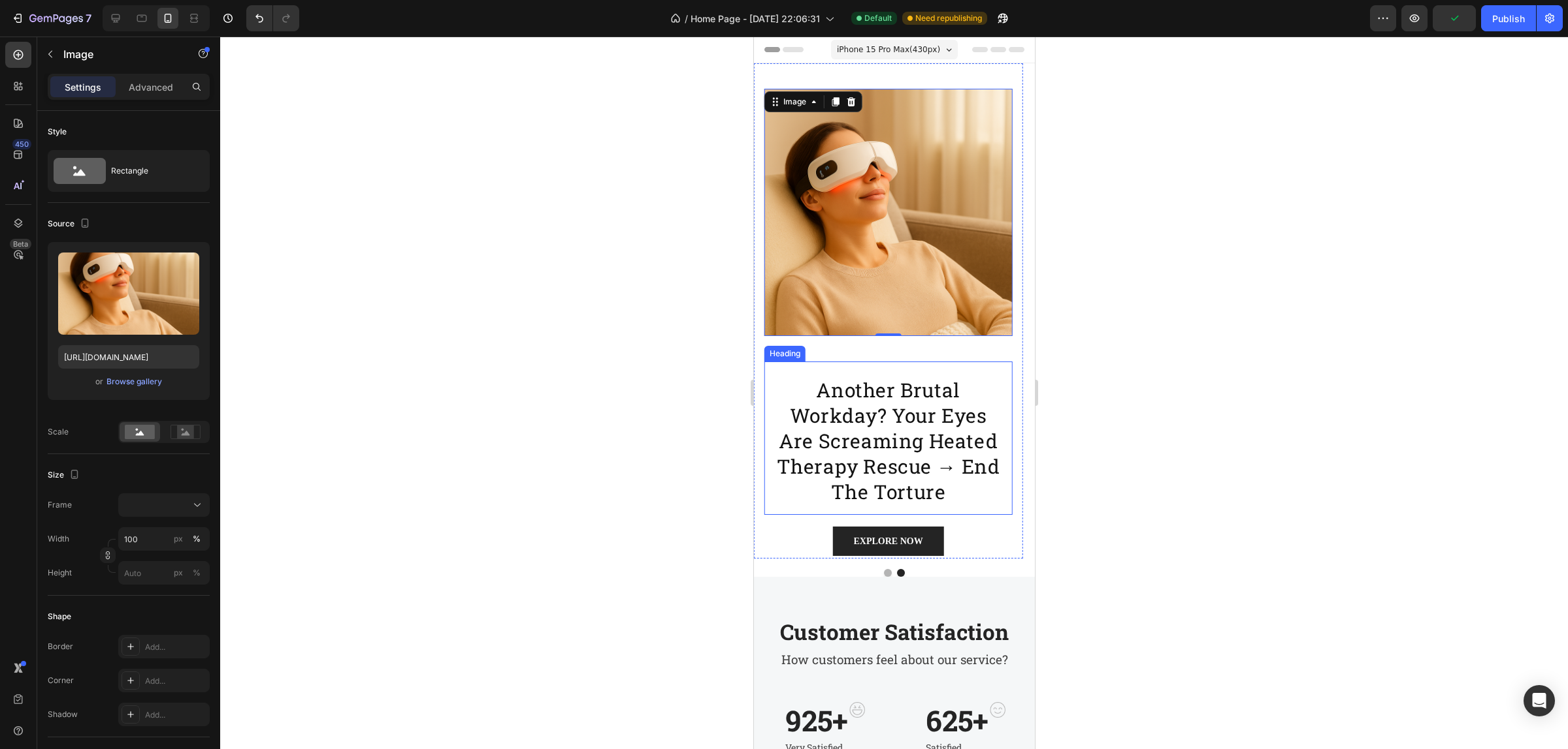
click at [879, 359] on div "Image 0" at bounding box center [887, 213] width 248 height 298
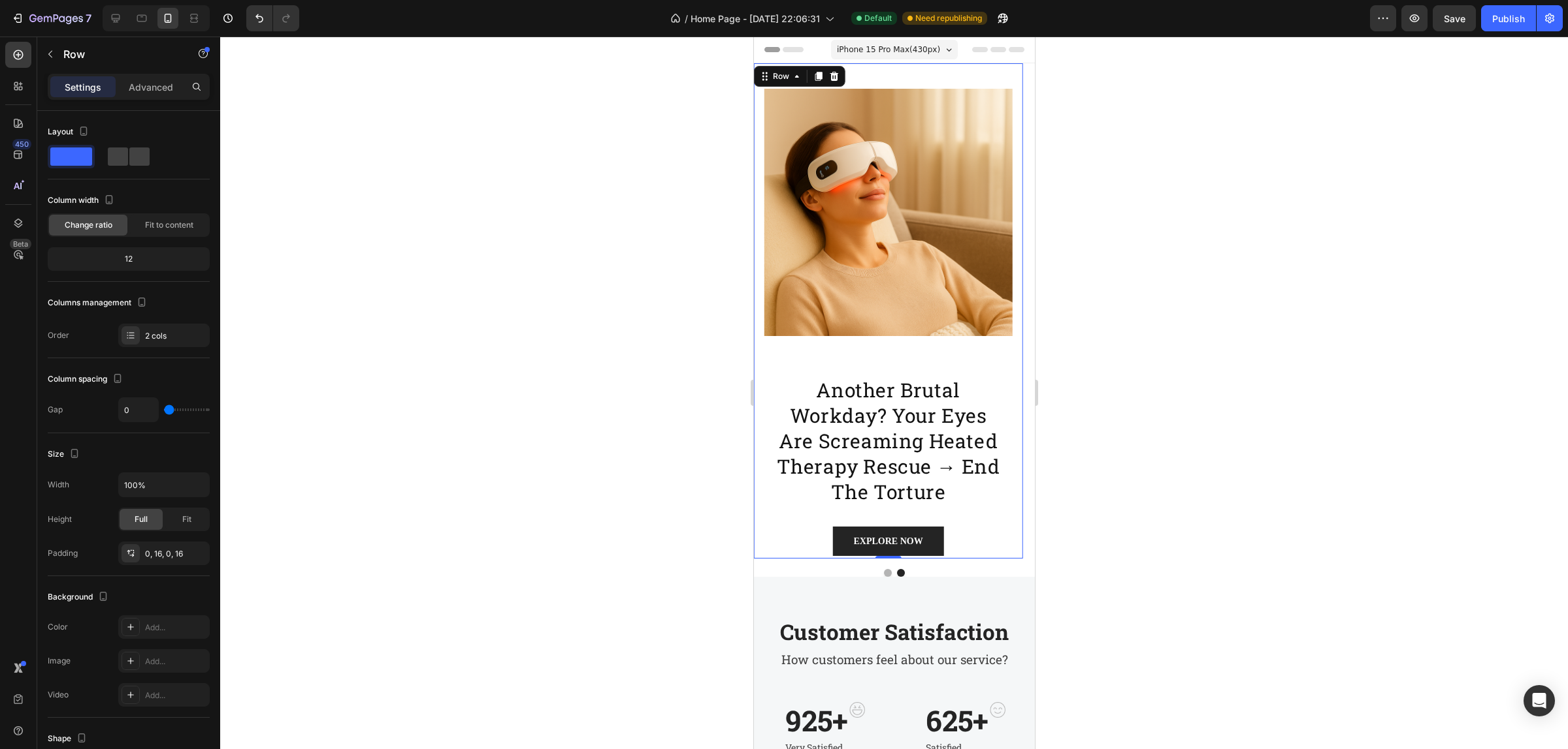
click at [881, 349] on div "Image" at bounding box center [887, 213] width 248 height 298
click at [914, 217] on img at bounding box center [887, 212] width 248 height 248
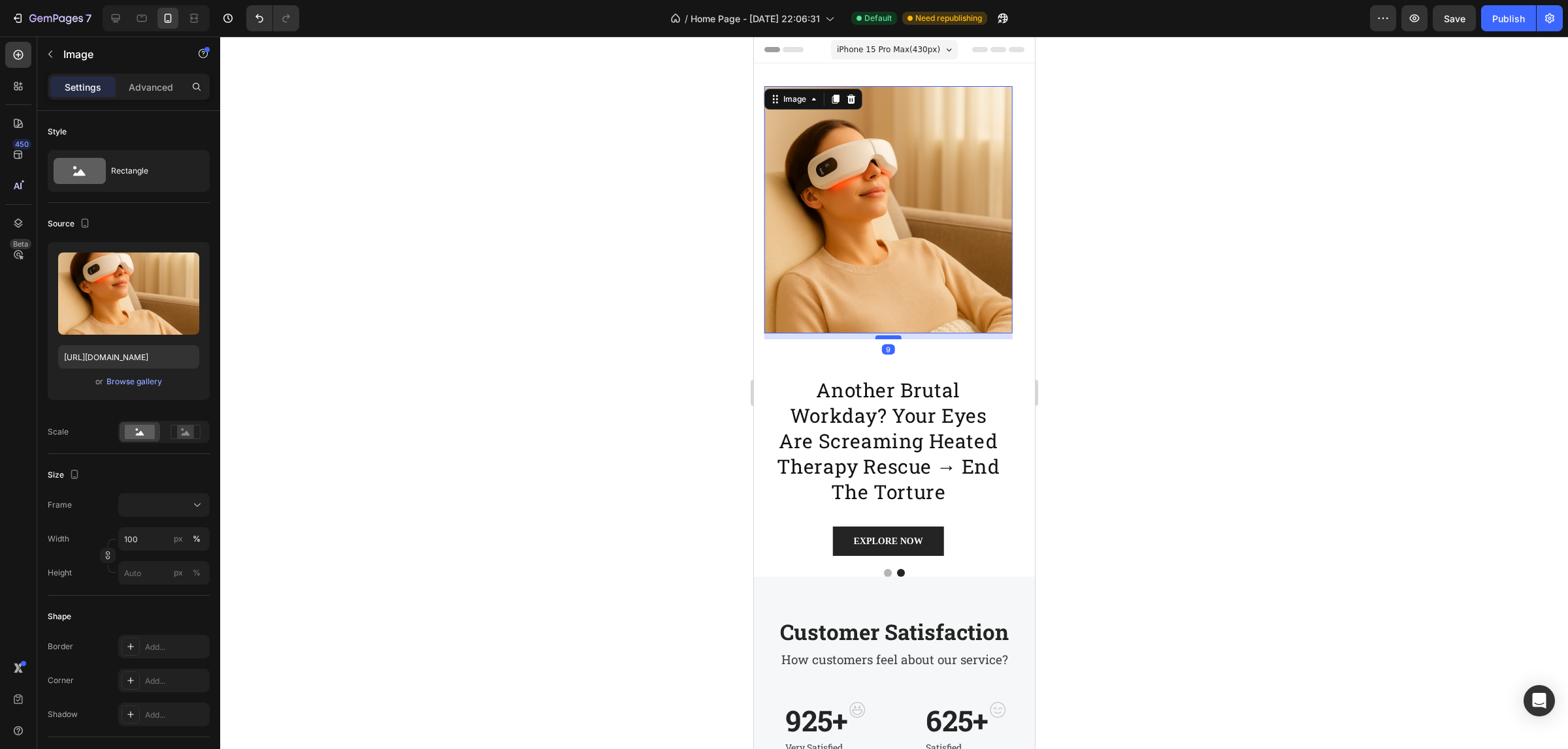
click at [887, 339] on div "Image 9" at bounding box center [887, 213] width 248 height 298
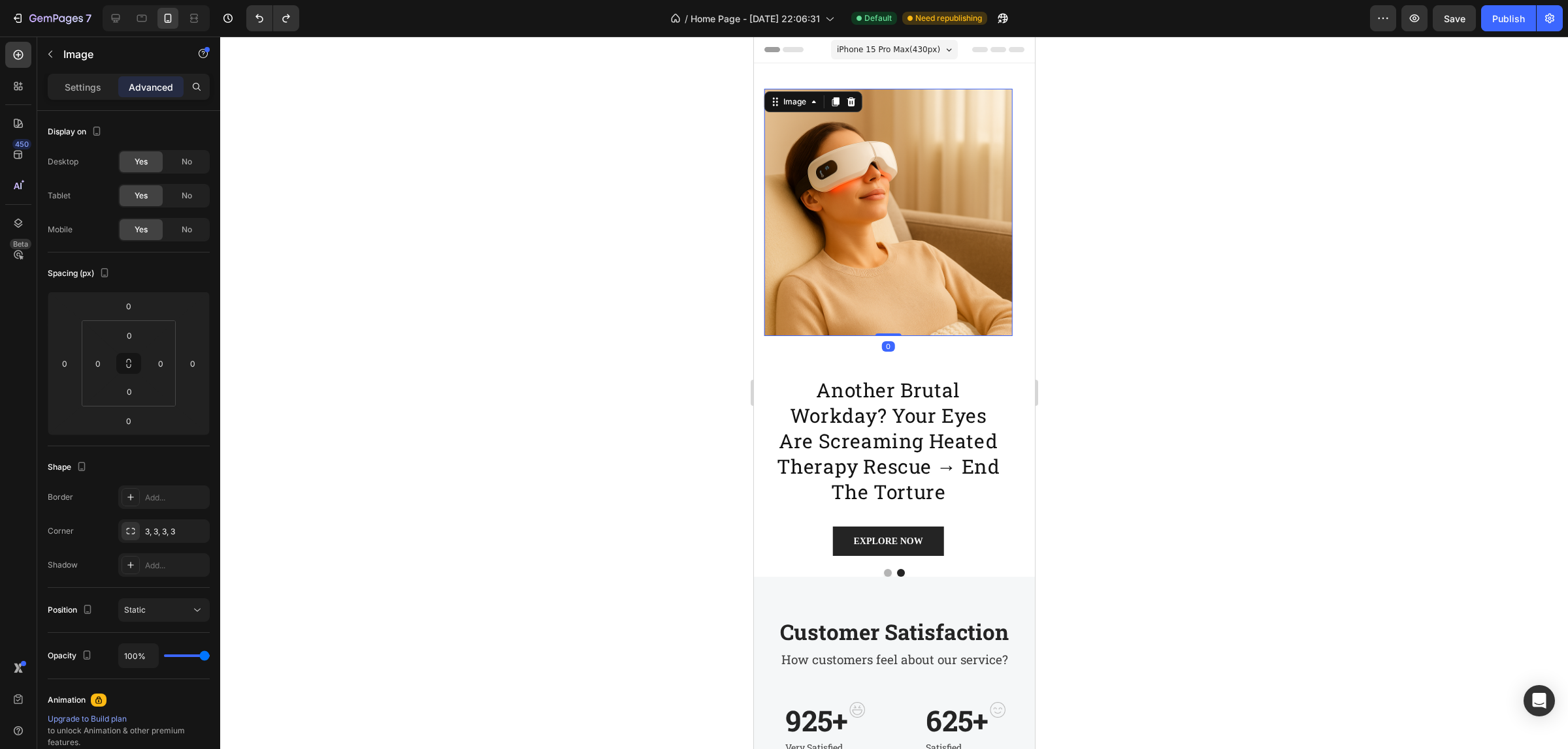
click at [884, 375] on h2 "another brutal workday? your eyes are screaming heated therapy rescue → end the…" at bounding box center [887, 439] width 248 height 154
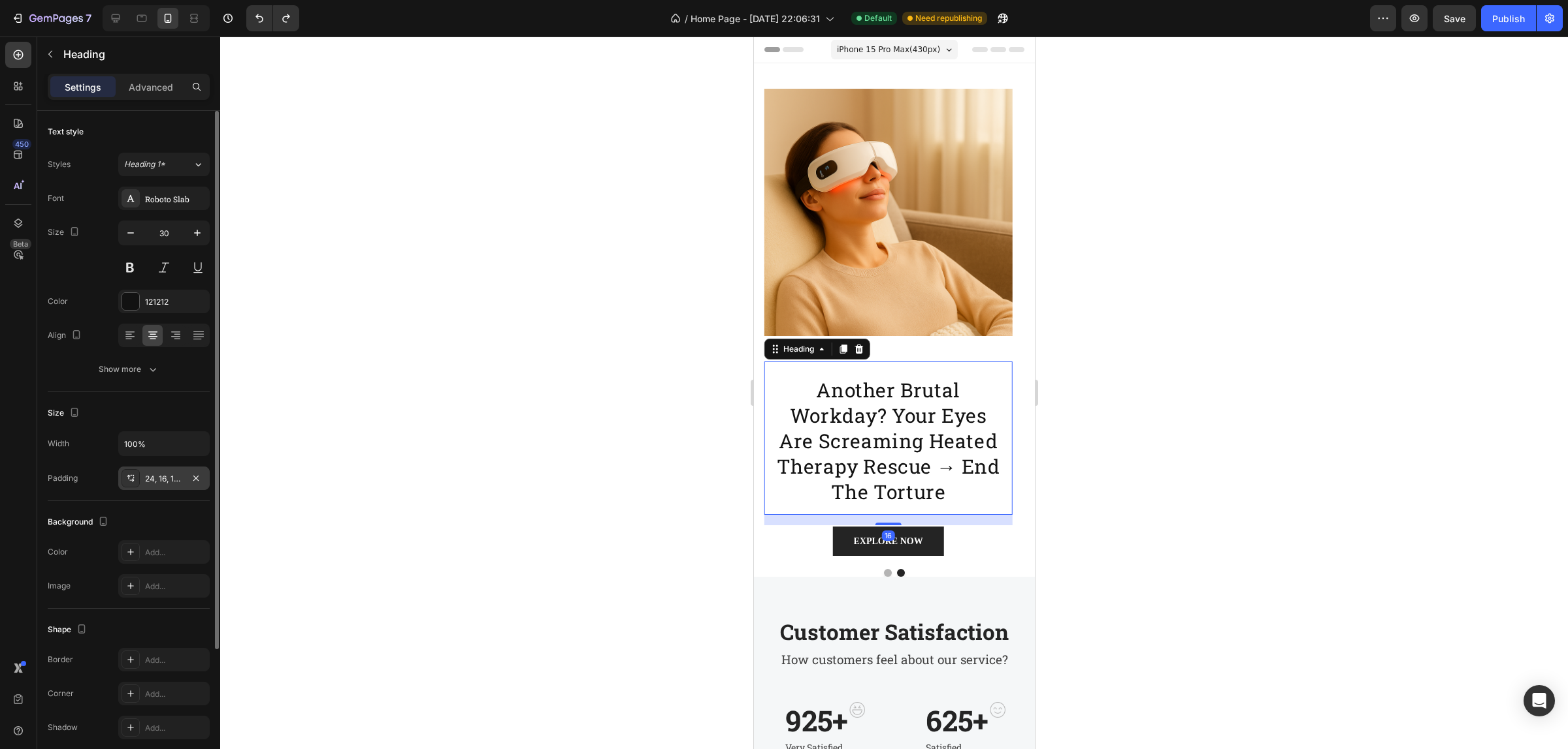
click at [152, 481] on div "24, 16, 16, 16" at bounding box center [163, 479] width 38 height 12
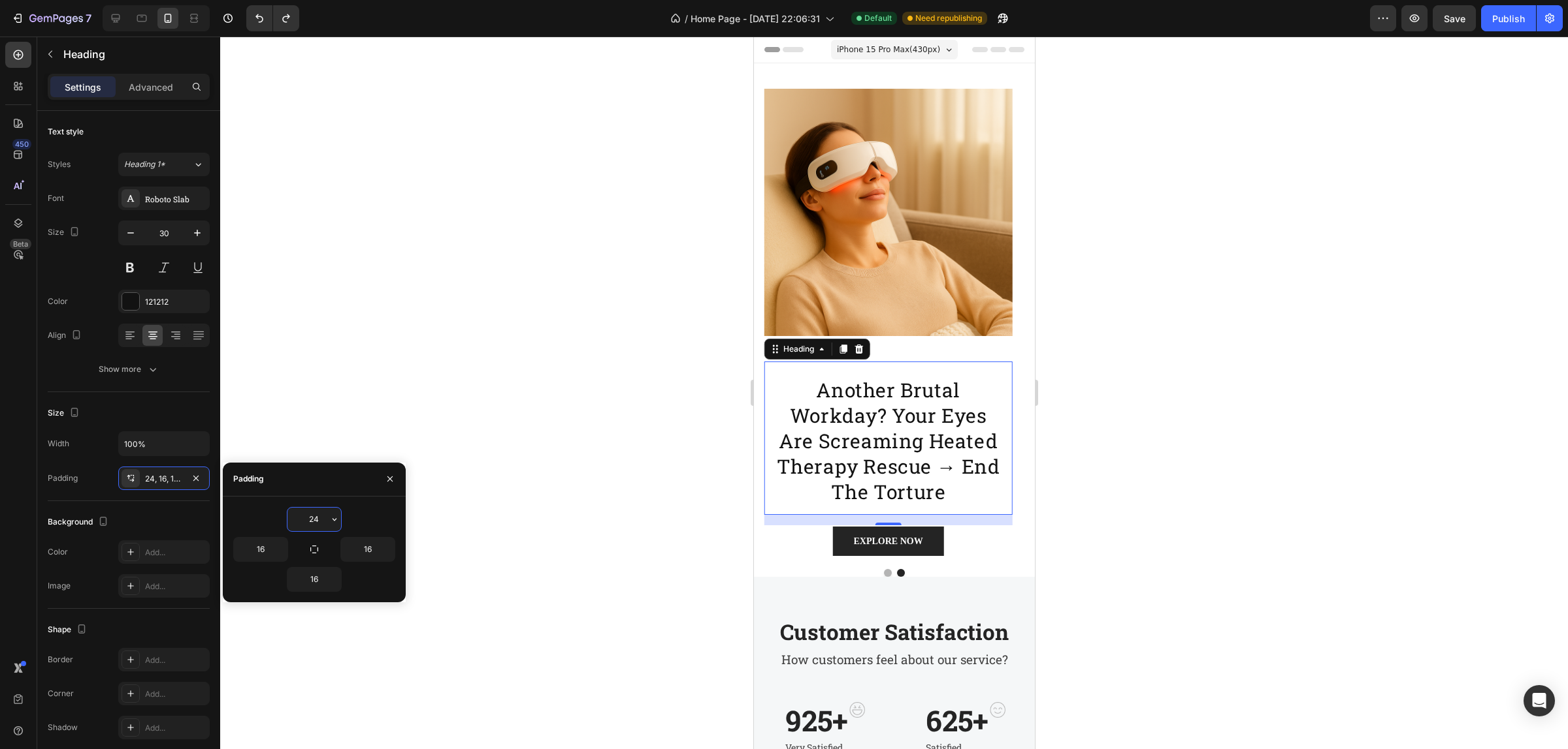
click at [304, 520] on input "24" at bounding box center [314, 520] width 53 height 24
click at [332, 517] on icon "button" at bounding box center [334, 519] width 10 height 10
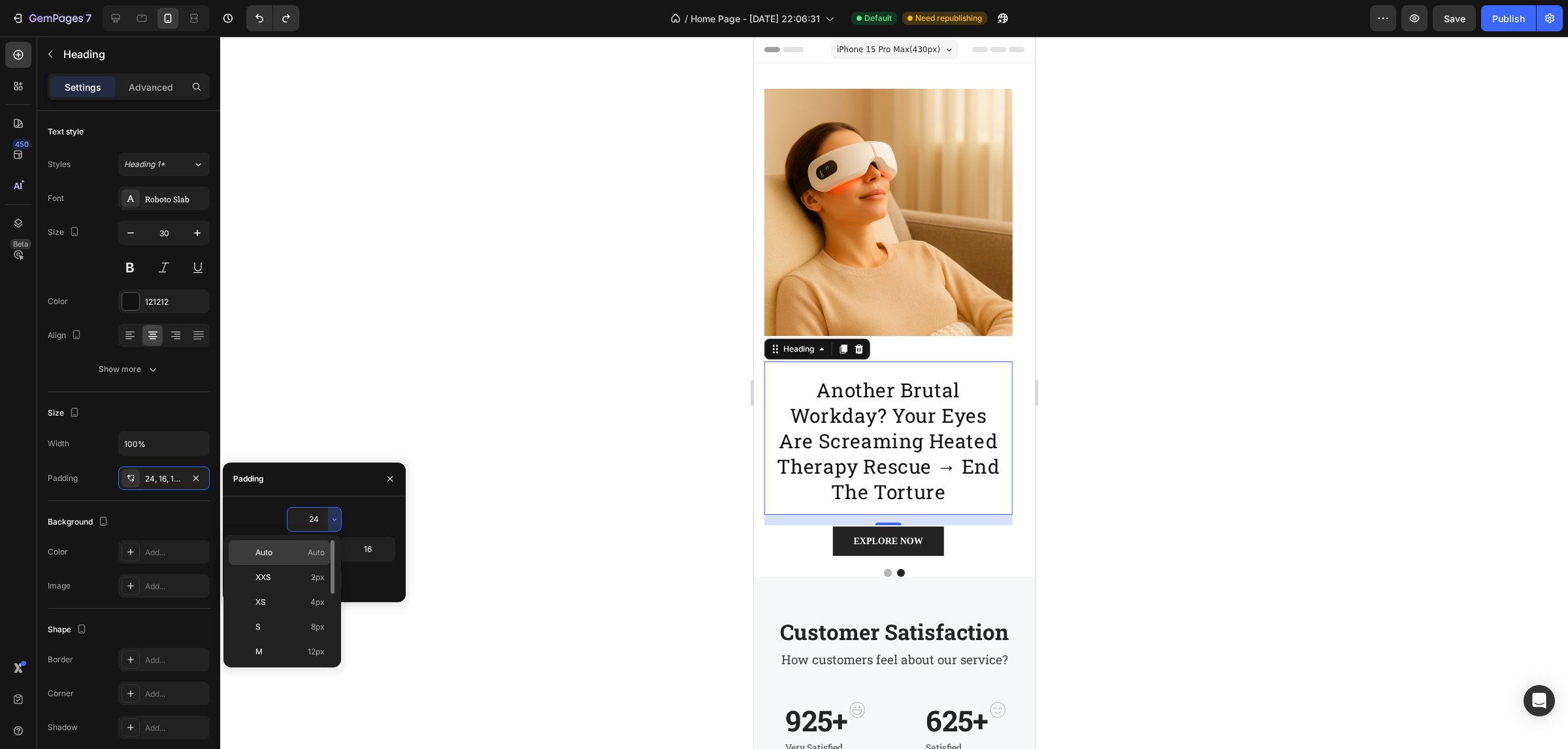
click at [286, 553] on p "Auto Auto" at bounding box center [289, 553] width 69 height 12
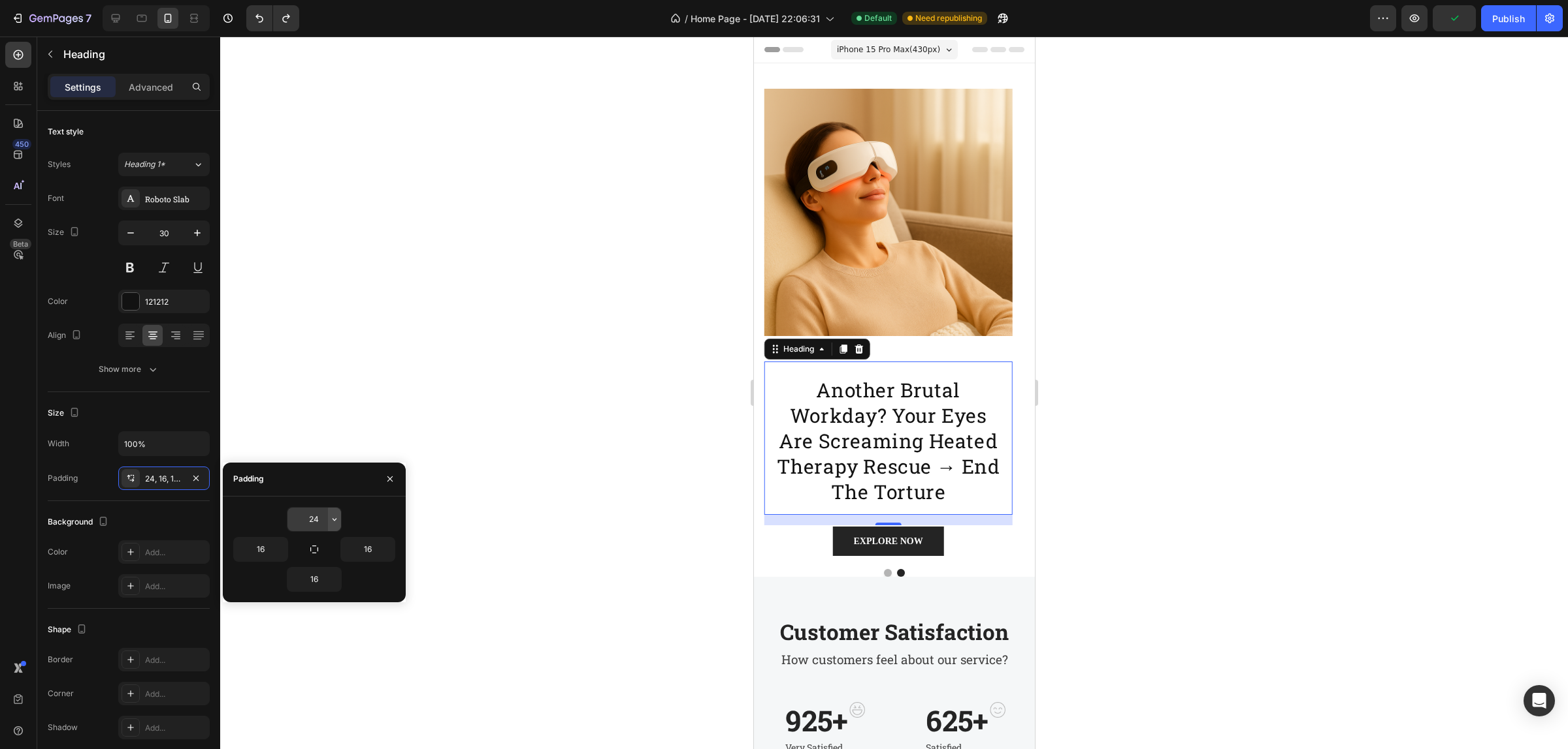
click at [335, 521] on icon "button" at bounding box center [335, 520] width 4 height 3
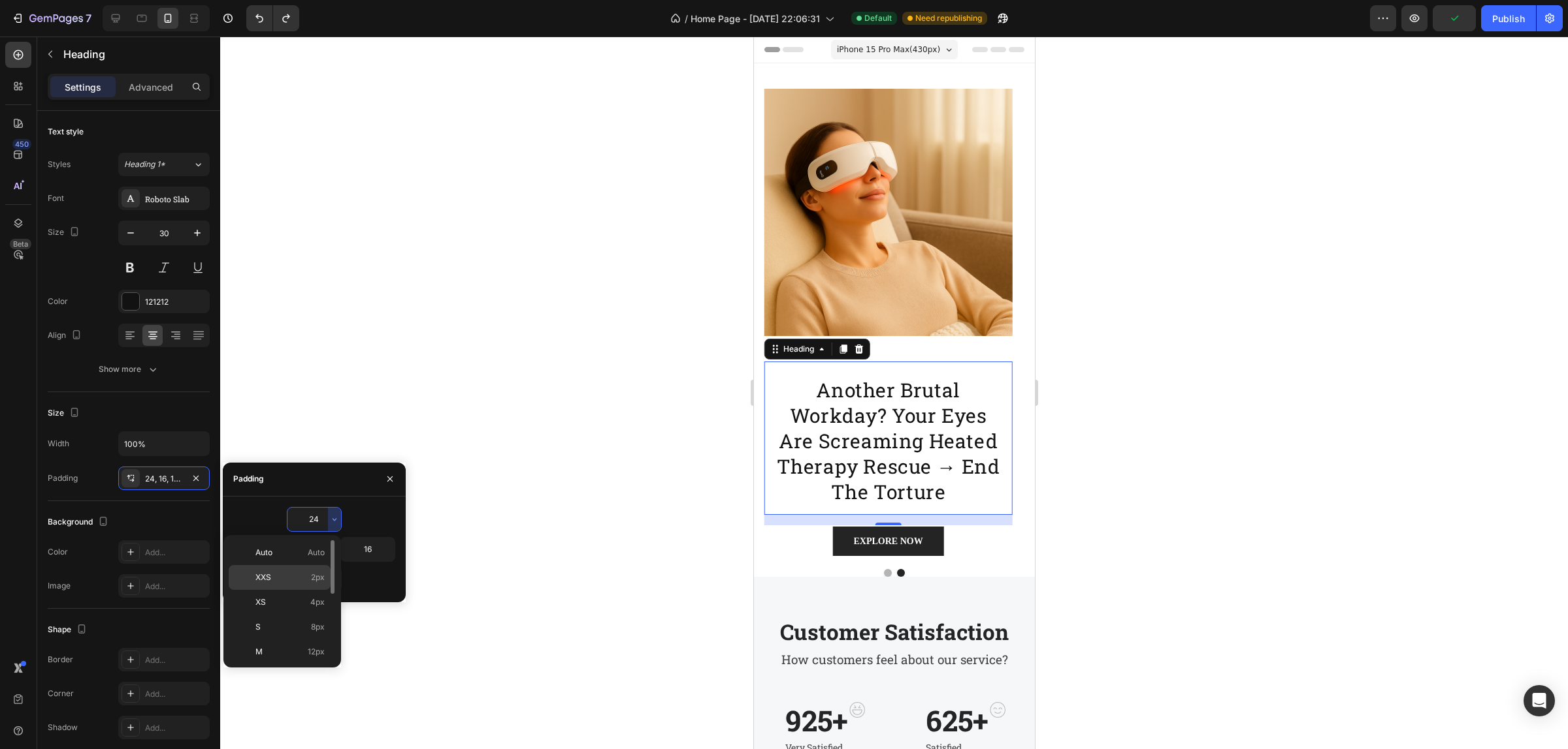
click at [302, 591] on div "XXS 2px" at bounding box center [279, 603] width 102 height 25
type input "2"
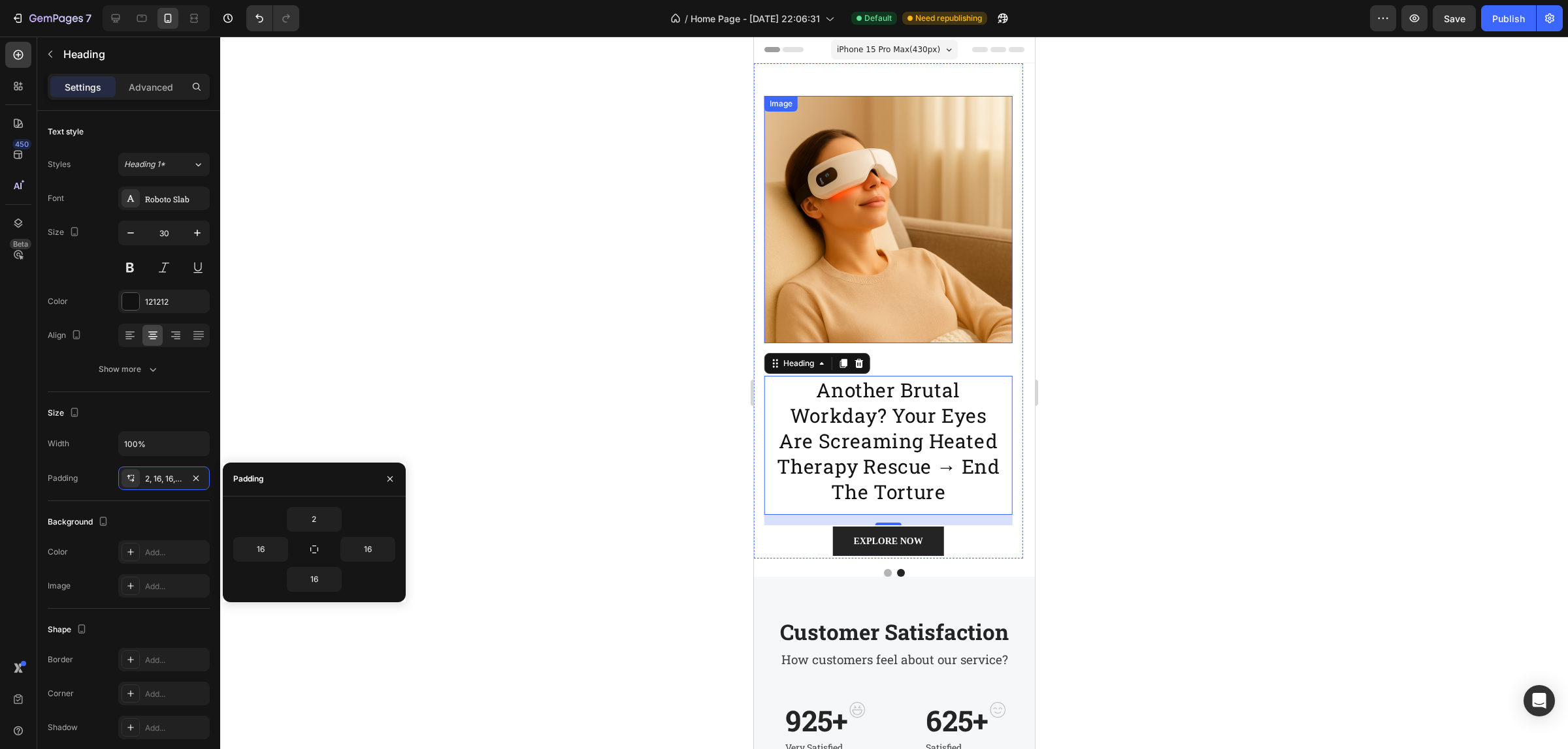
click at [852, 243] on img at bounding box center [887, 219] width 248 height 248
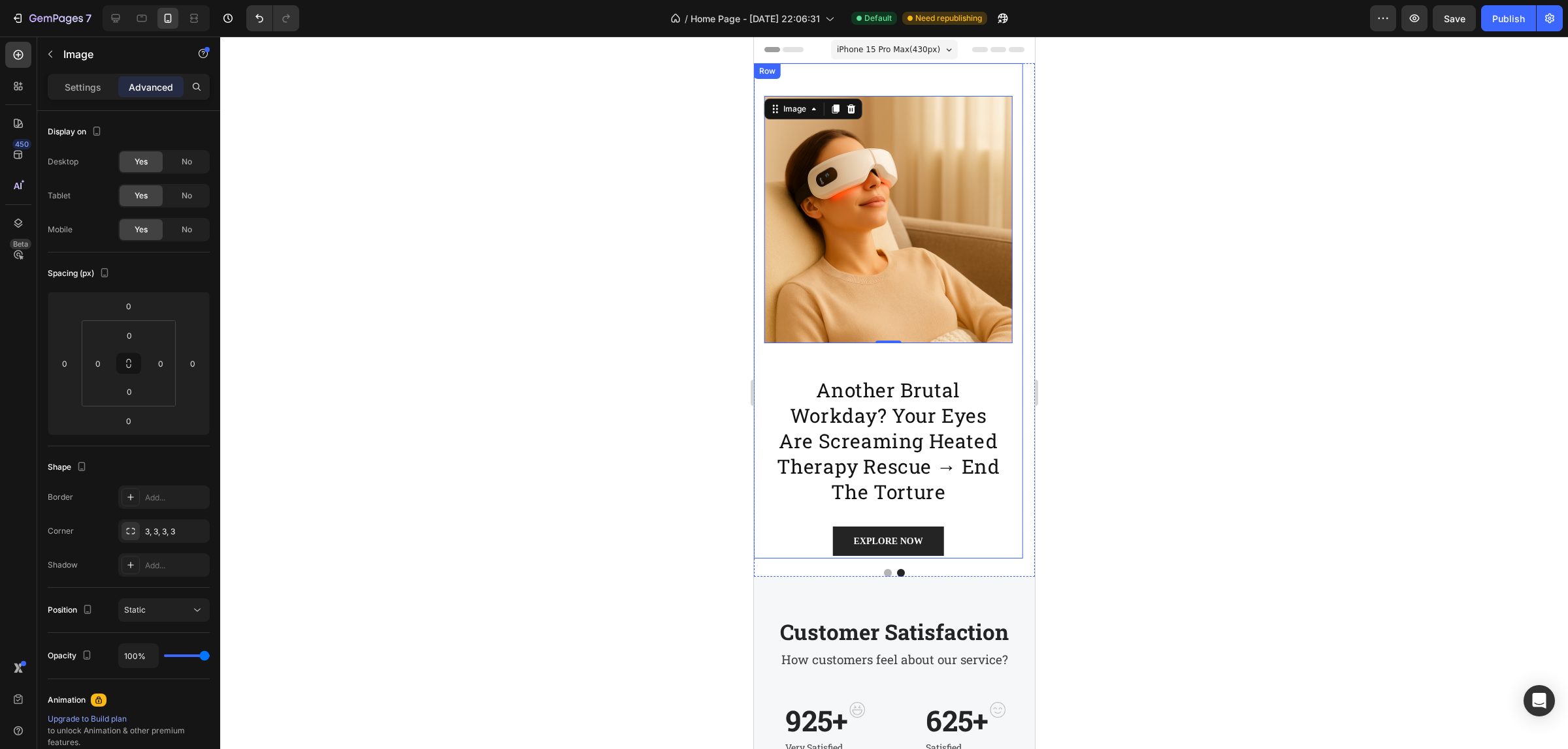
click at [931, 78] on div "Image 0" at bounding box center [887, 219] width 248 height 312
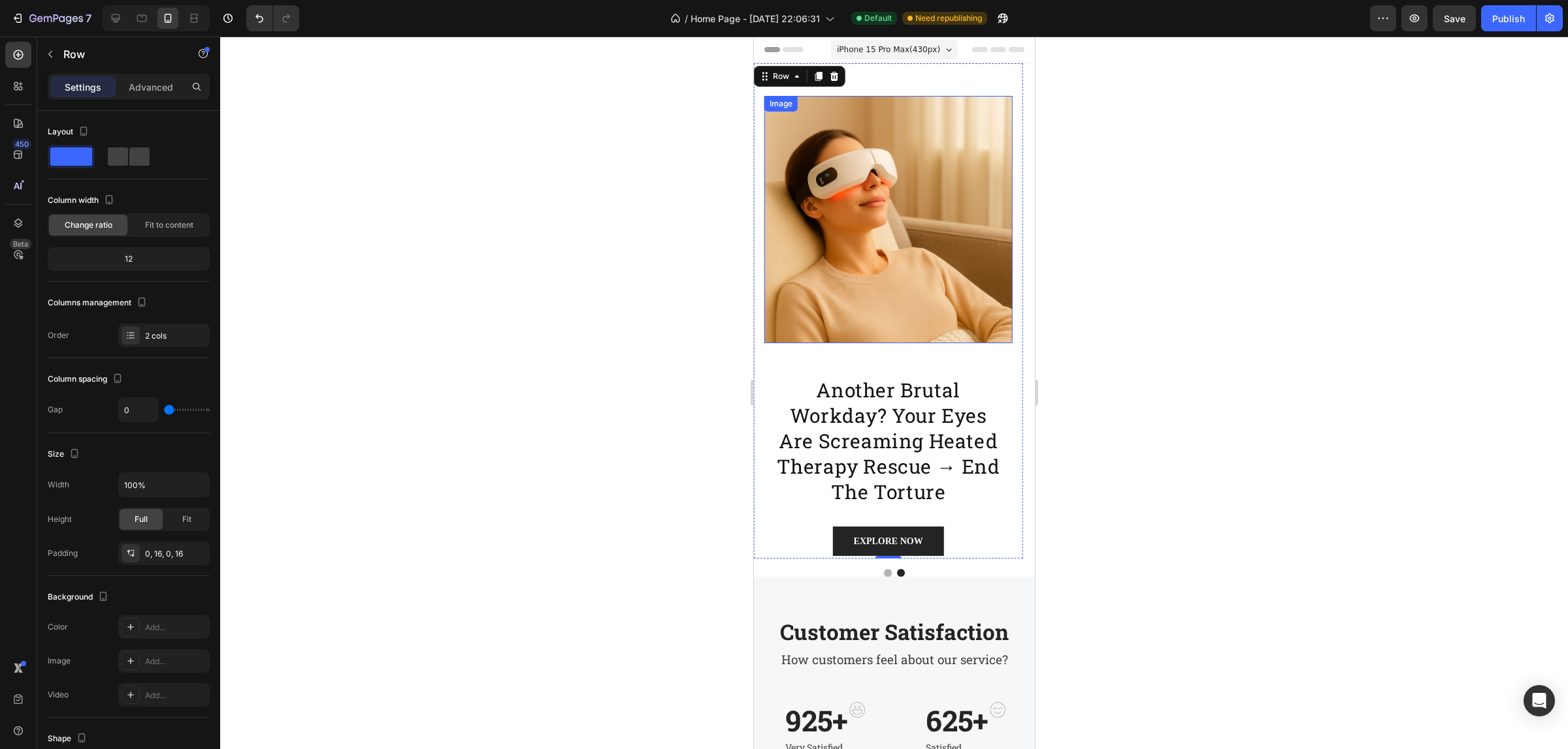
click at [926, 138] on img at bounding box center [887, 219] width 248 height 248
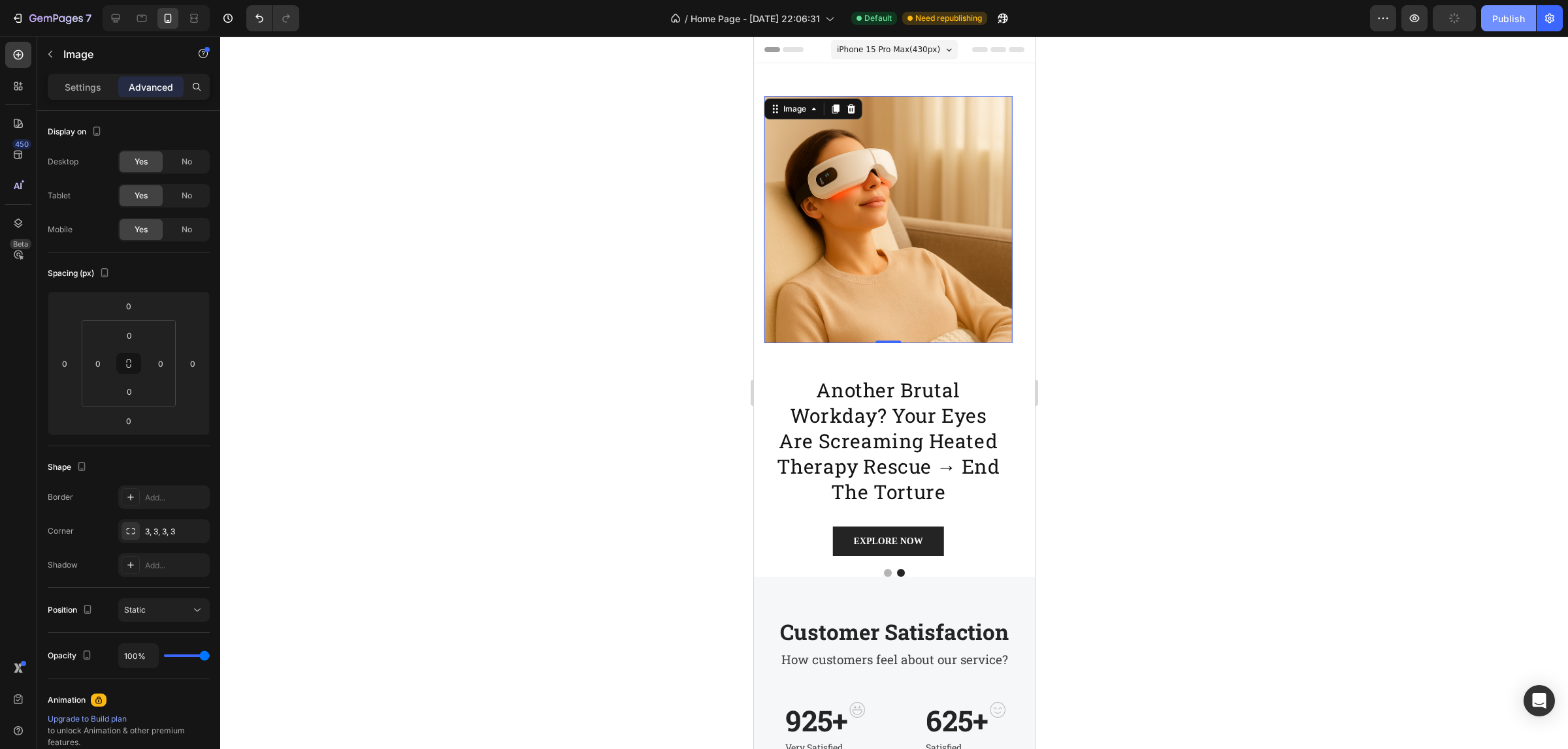
click at [1514, 23] on div "Publish" at bounding box center [1507, 18] width 32 height 14
click at [909, 415] on p "another brutal workday? your eyes are screaming heated therapy rescue → end the…" at bounding box center [888, 441] width 227 height 127
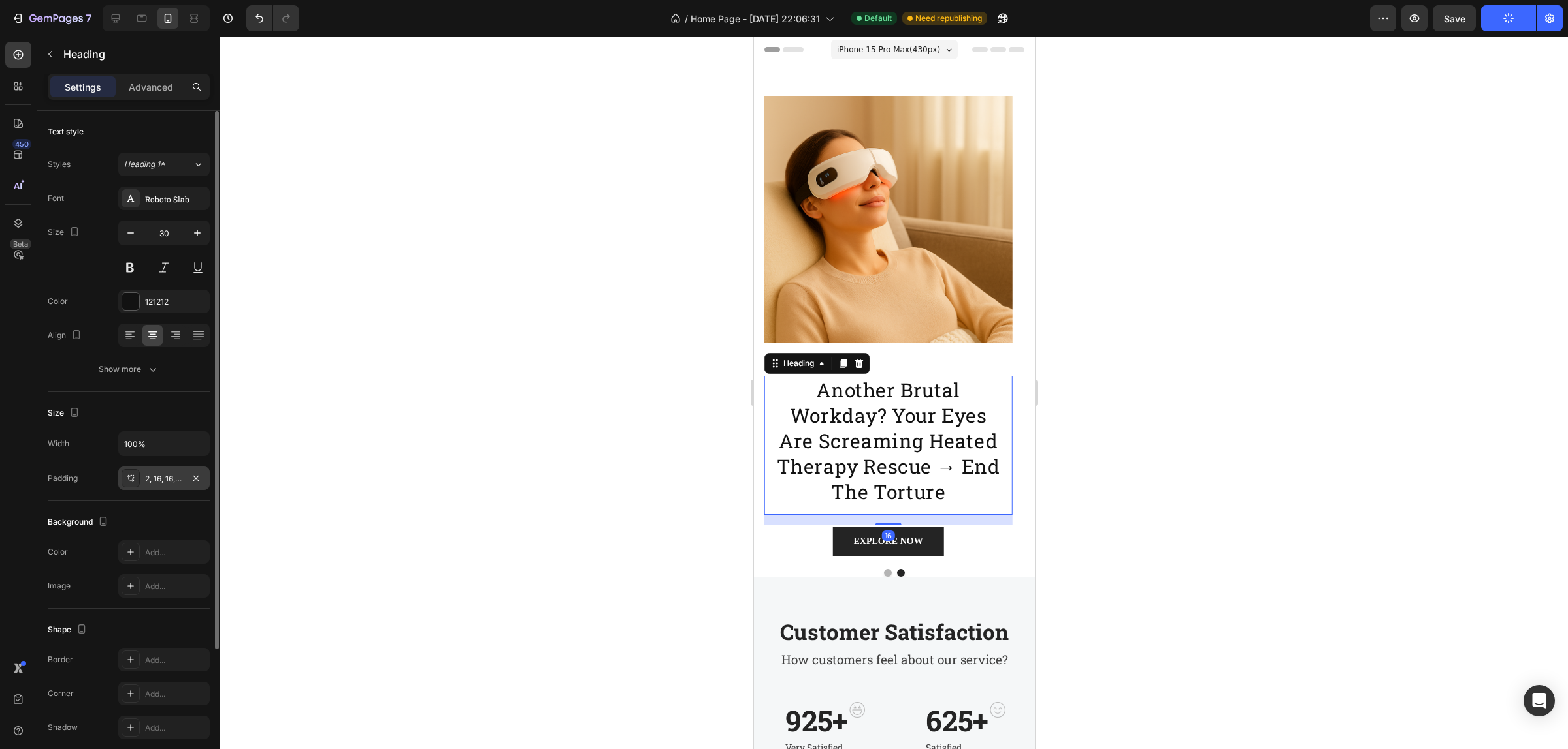
click at [158, 485] on div "2, 16, 16, 16" at bounding box center [163, 479] width 38 height 12
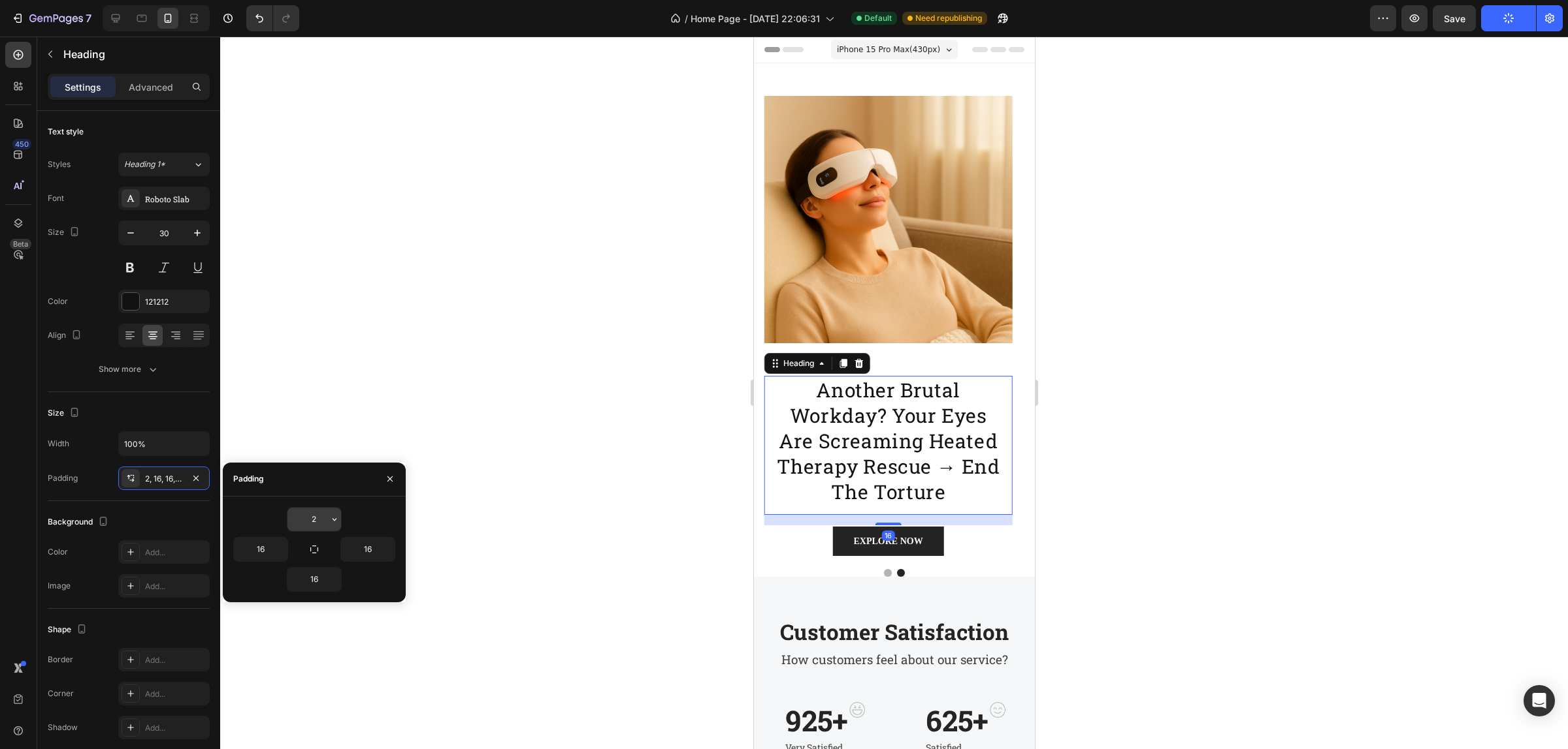
click at [318, 517] on input "2" at bounding box center [314, 520] width 53 height 24
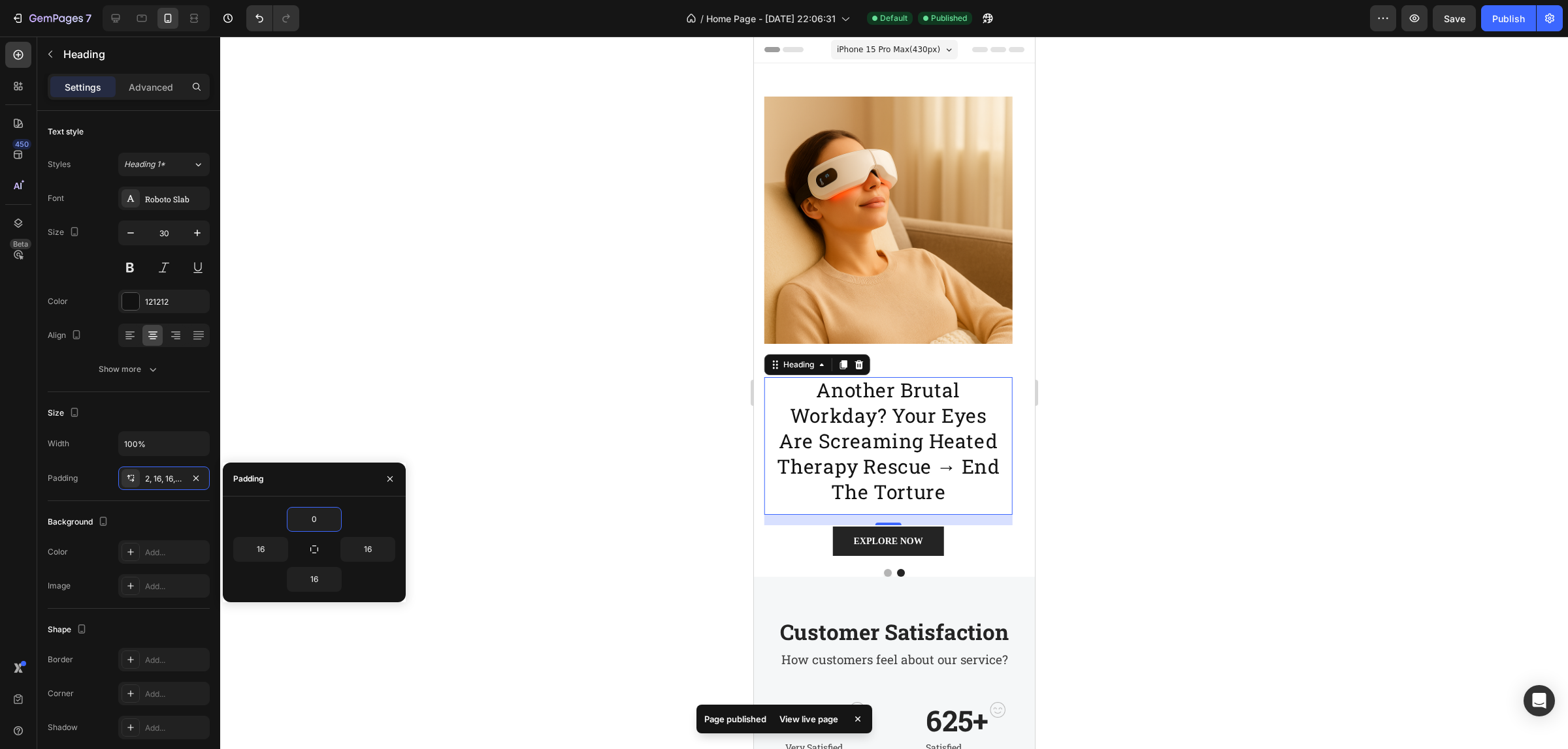
type input "0"
click at [383, 503] on div "0 16 16 16" at bounding box center [314, 549] width 183 height 106
click at [883, 573] on button "Dot" at bounding box center [887, 573] width 8 height 8
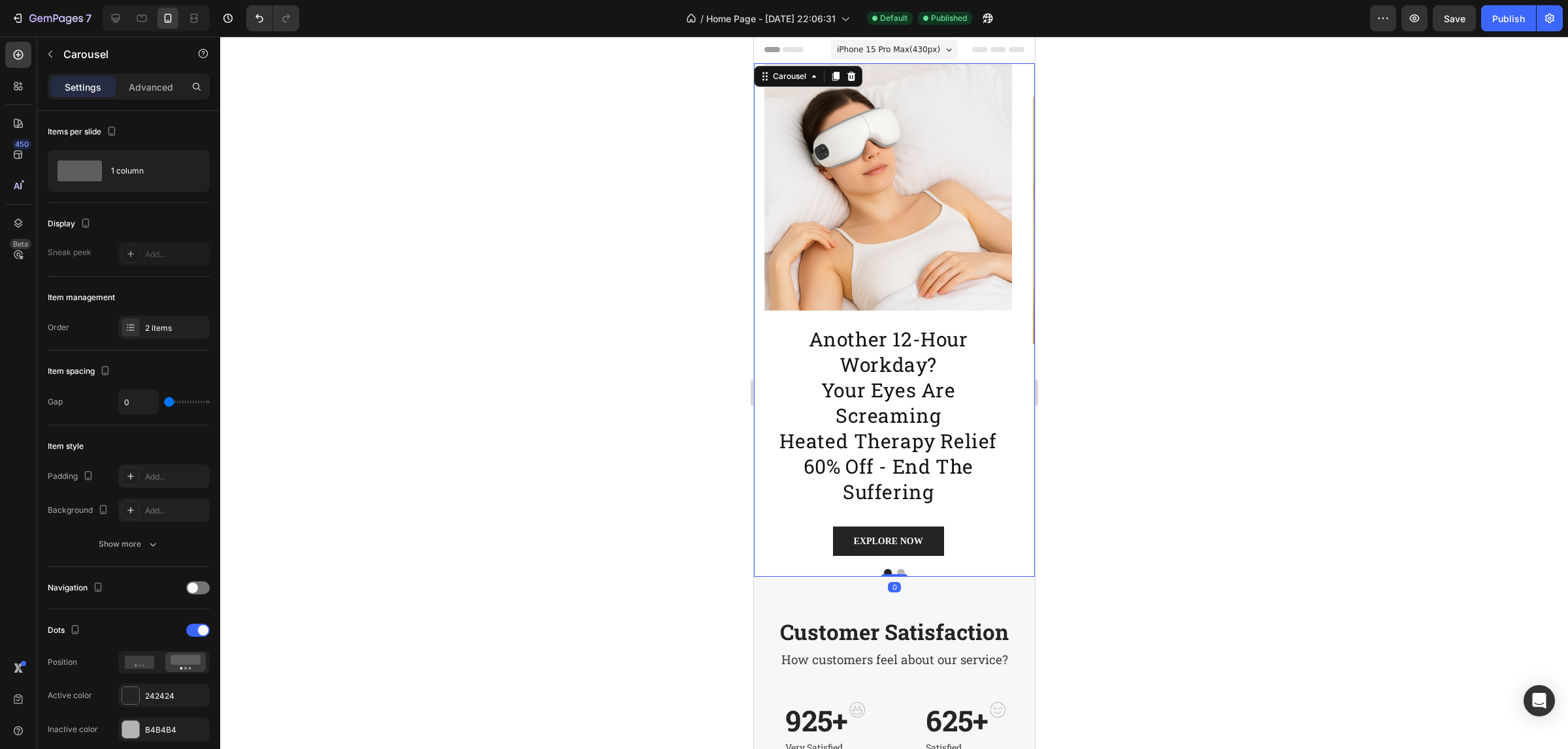
click at [896, 569] on button "Dot" at bounding box center [900, 573] width 8 height 8
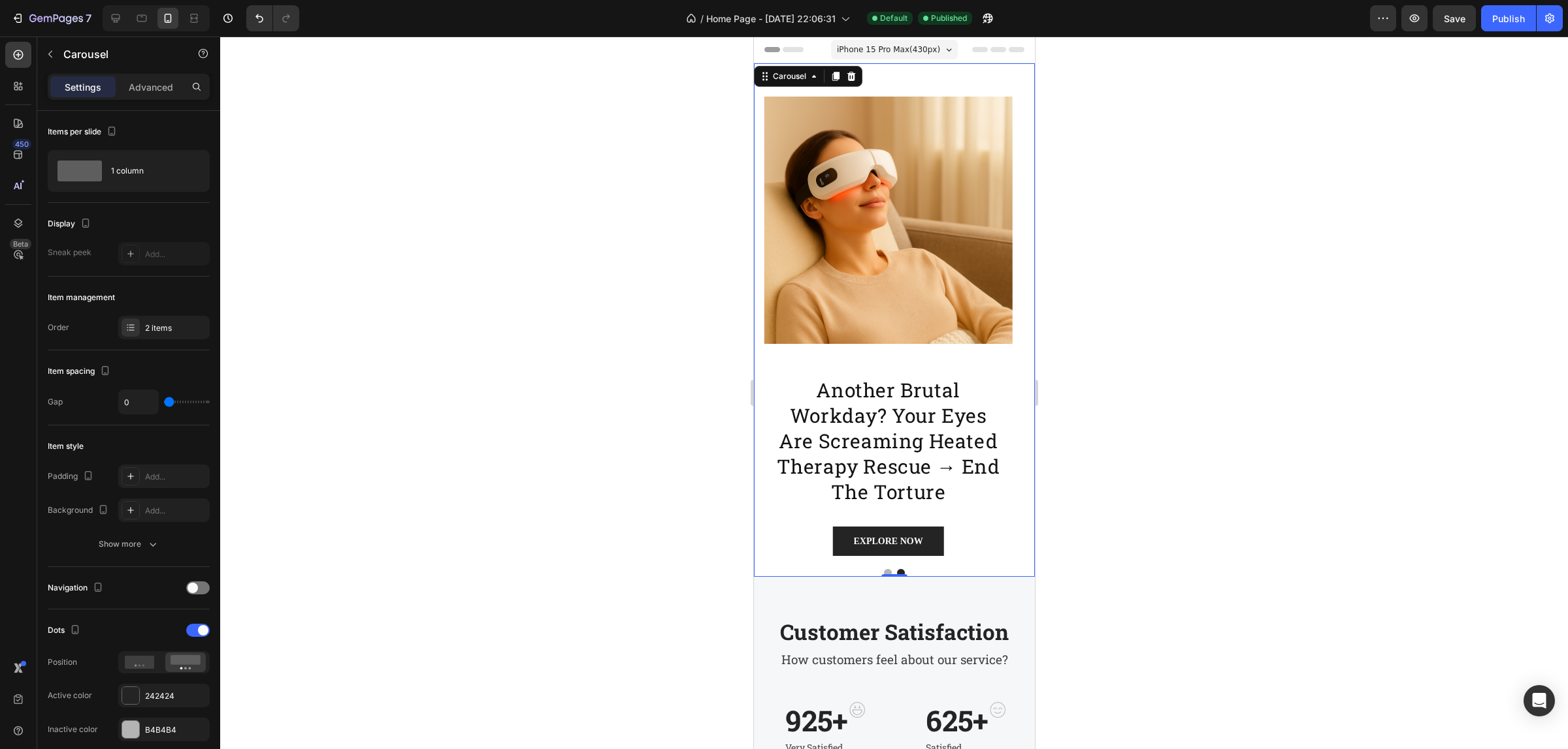
click at [883, 571] on button "Dot" at bounding box center [887, 573] width 8 height 8
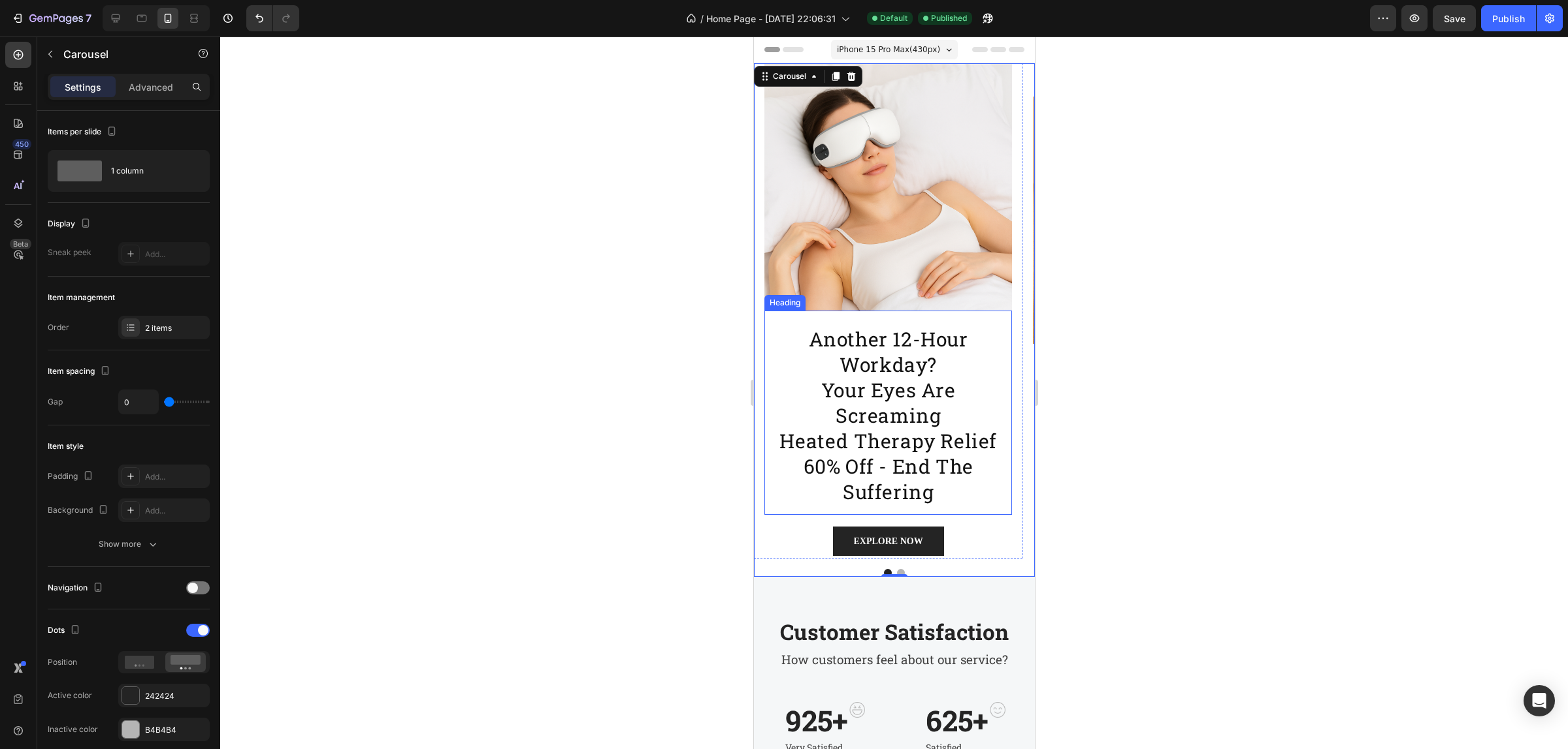
click at [893, 421] on p "another 12-hour workday? your eyes are screaming heated therapy relief 60% off …" at bounding box center [888, 415] width 227 height 178
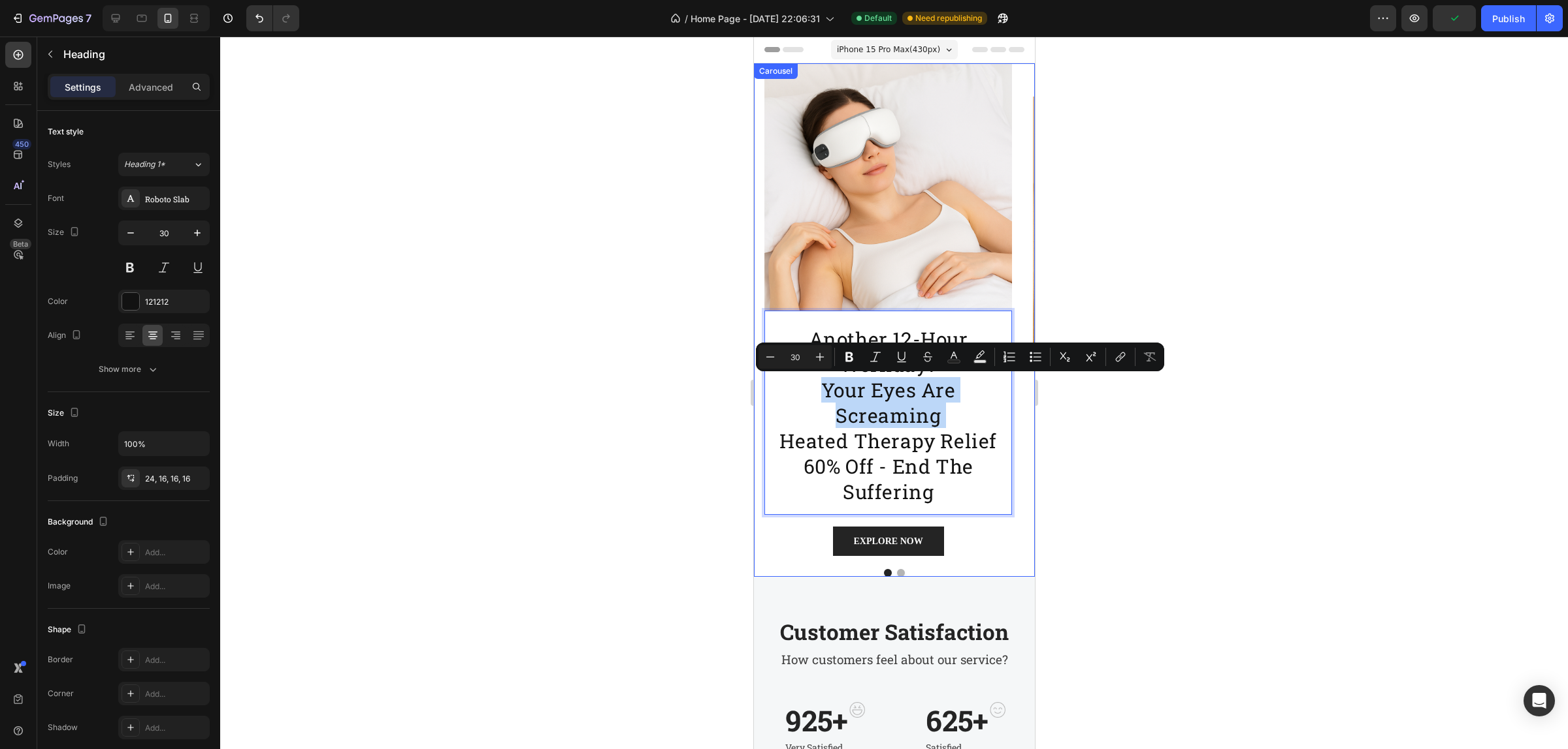
click at [896, 569] on button "Dot" at bounding box center [900, 573] width 8 height 8
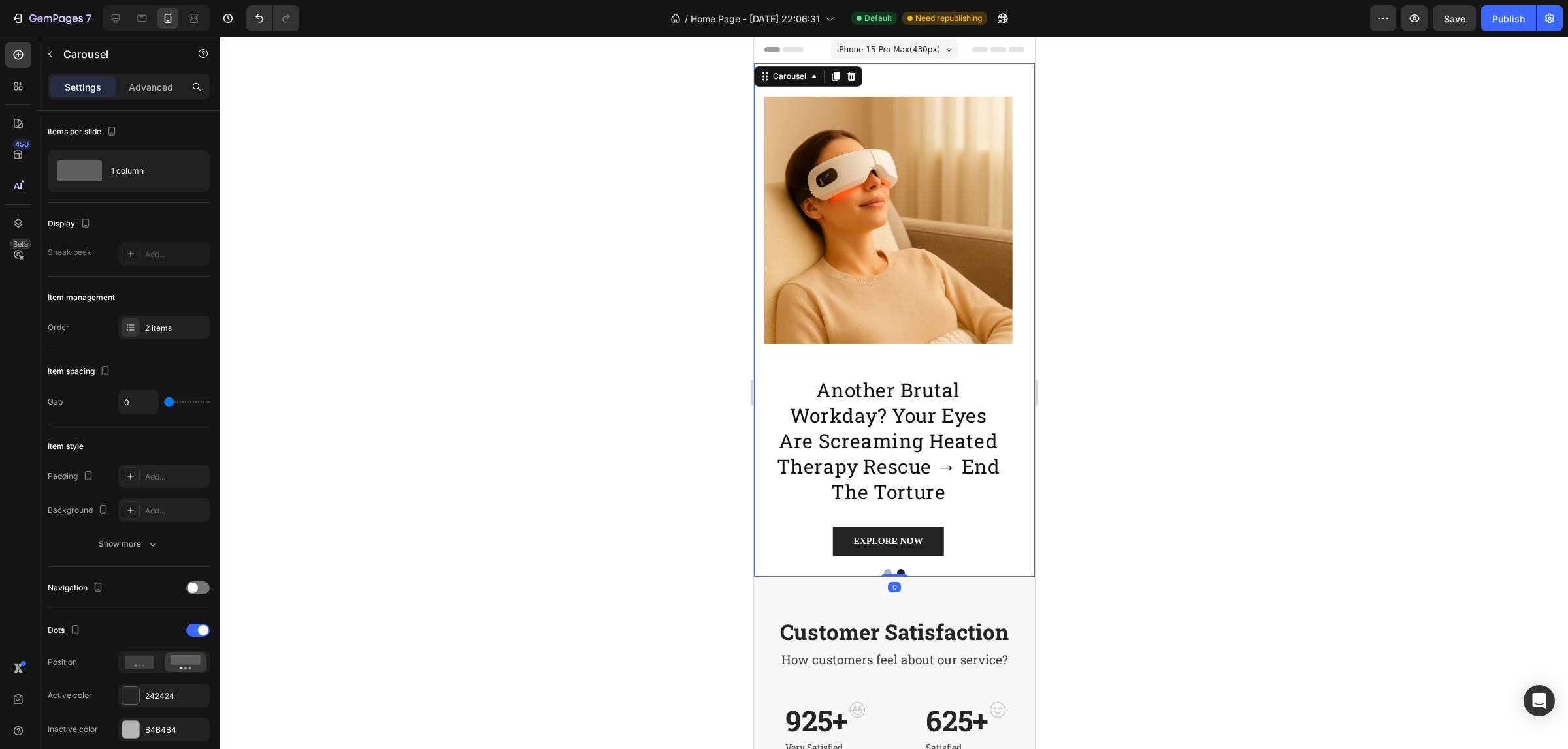
click at [896, 569] on button "Dot" at bounding box center [900, 573] width 8 height 8
click at [883, 569] on button "Dot" at bounding box center [887, 573] width 8 height 8
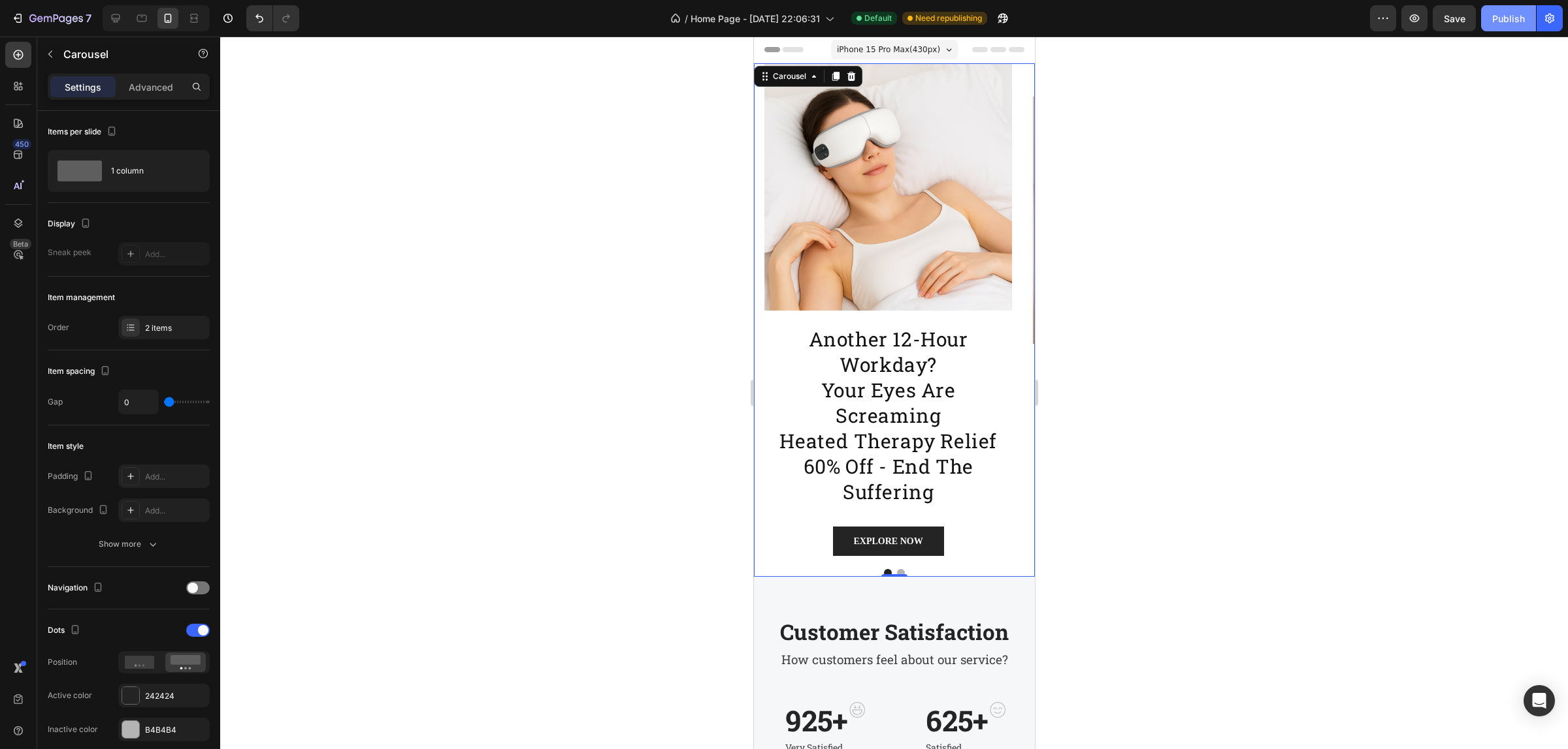
click at [1533, 6] on button "Publish" at bounding box center [1508, 18] width 55 height 26
click at [859, 359] on p "another 12-hour workday? your eyes are screaming heated therapy relief 60% off …" at bounding box center [888, 415] width 227 height 178
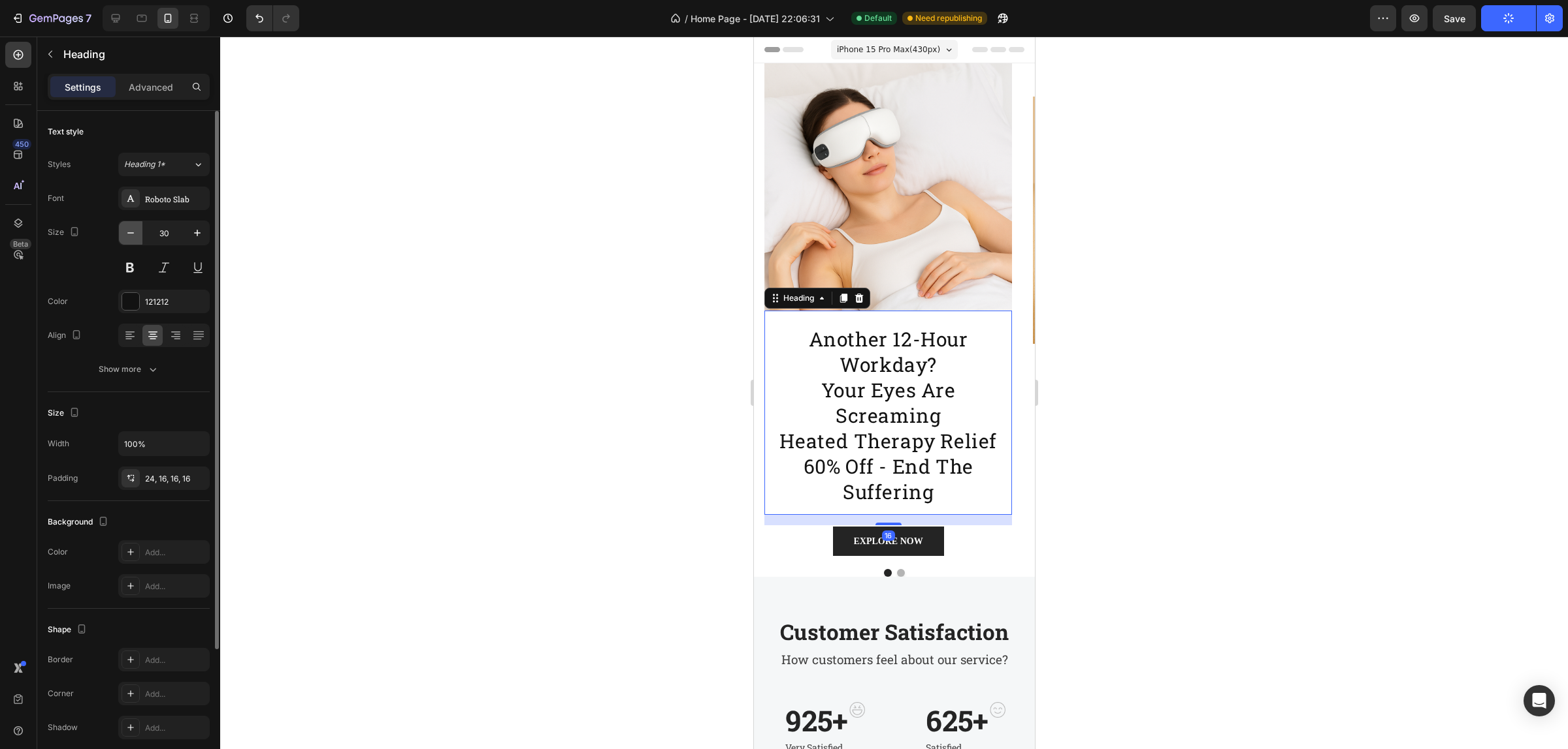
click at [136, 236] on icon "button" at bounding box center [131, 233] width 13 height 13
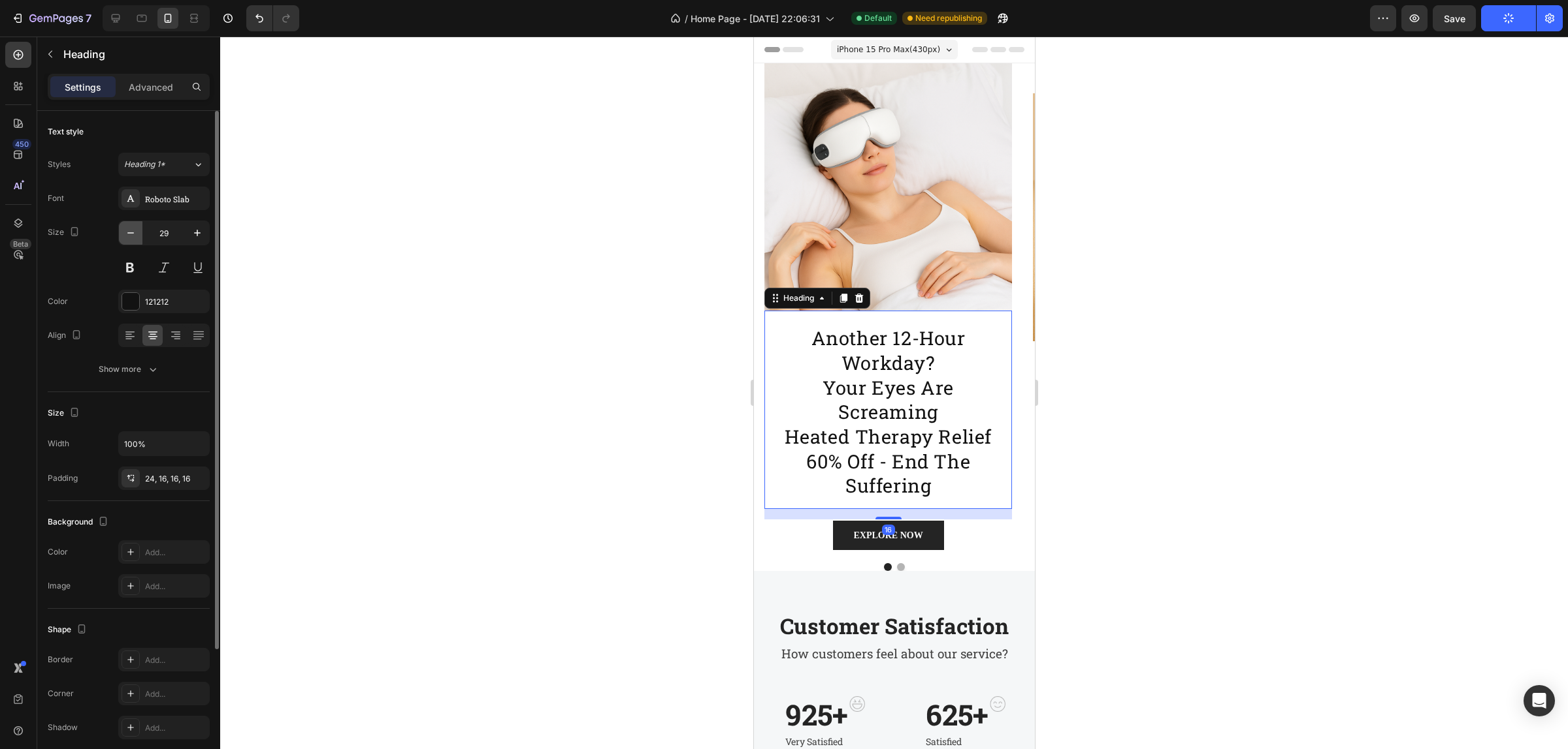
click at [136, 236] on icon "button" at bounding box center [131, 233] width 13 height 13
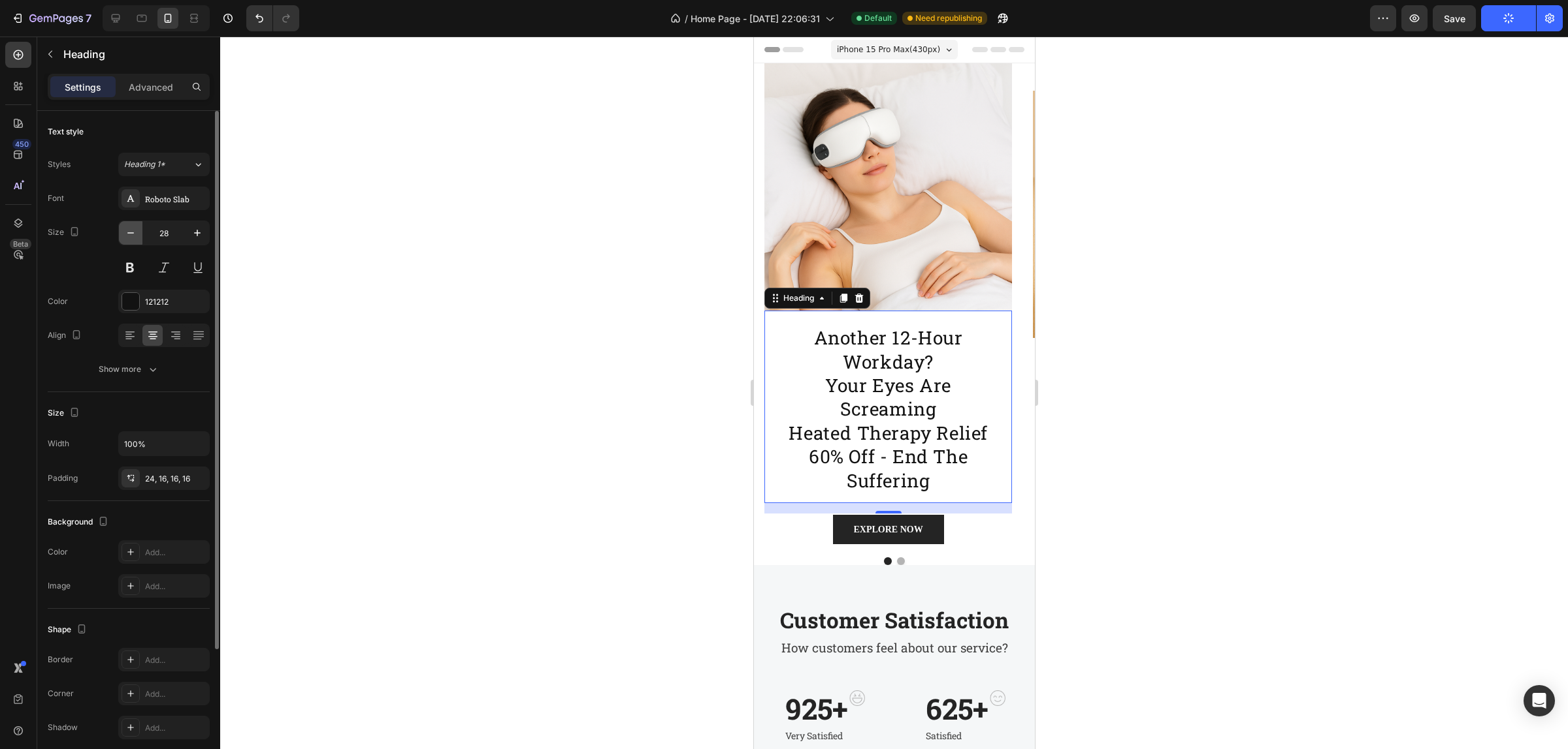
click at [136, 236] on icon "button" at bounding box center [131, 233] width 13 height 13
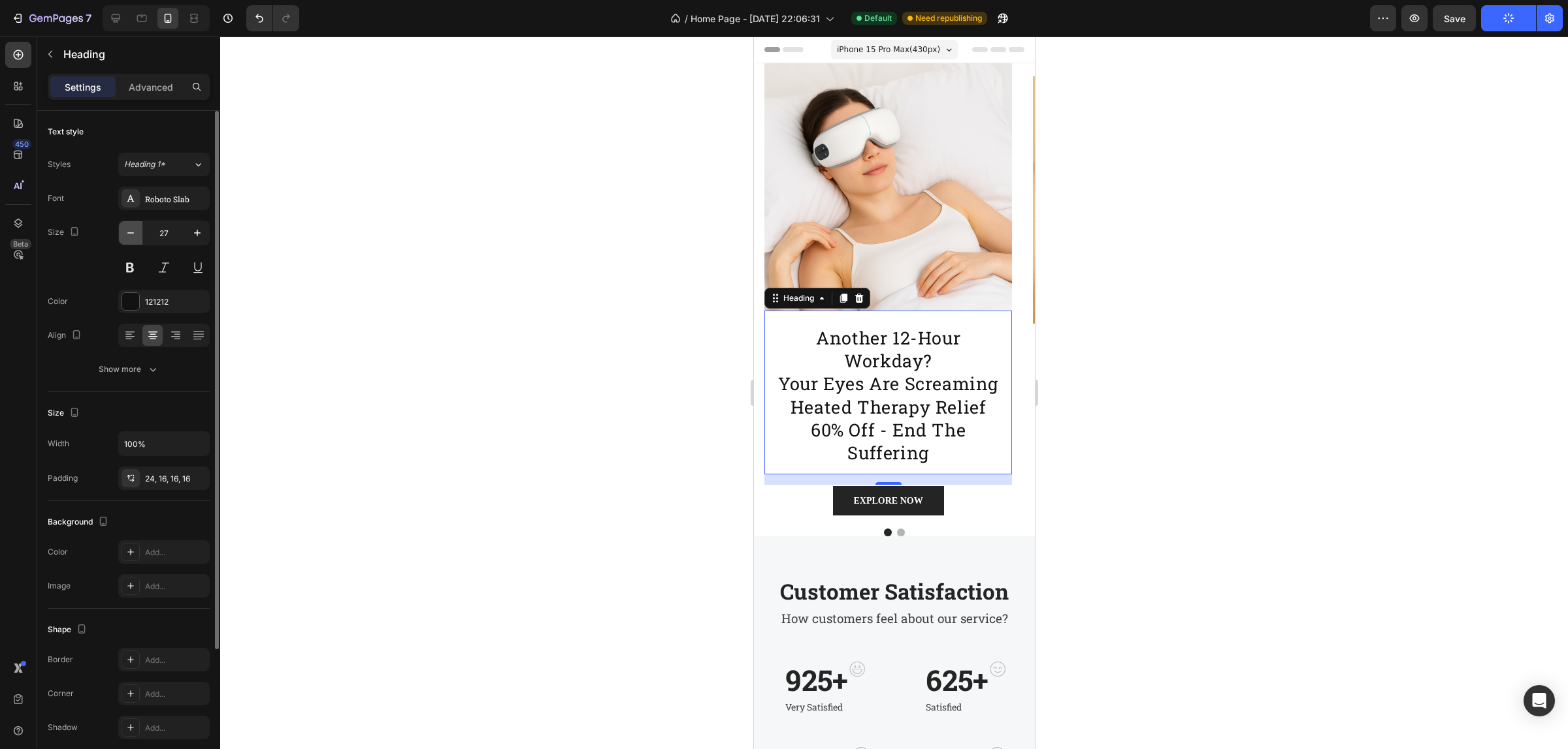
click at [136, 236] on icon "button" at bounding box center [131, 233] width 13 height 13
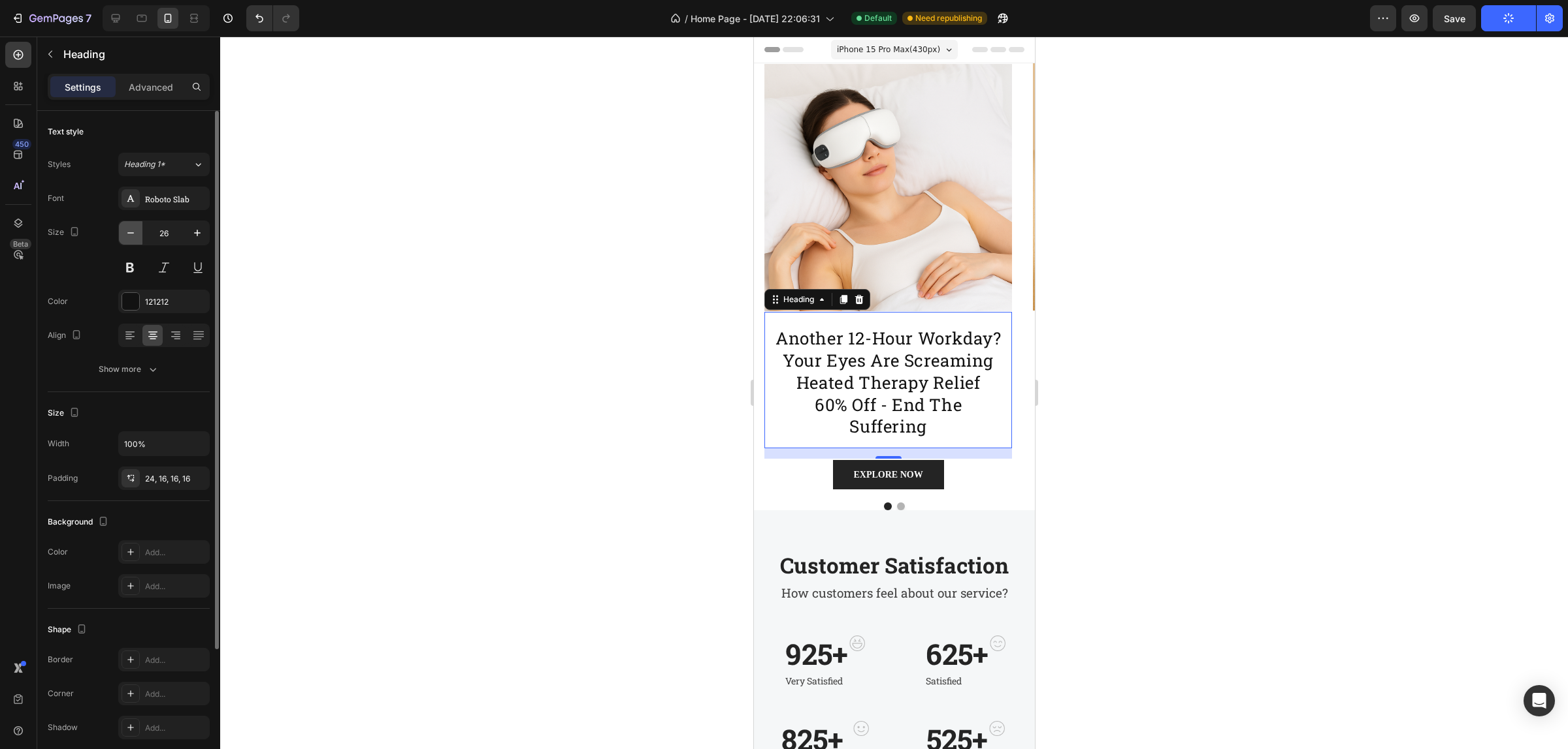
type input "25"
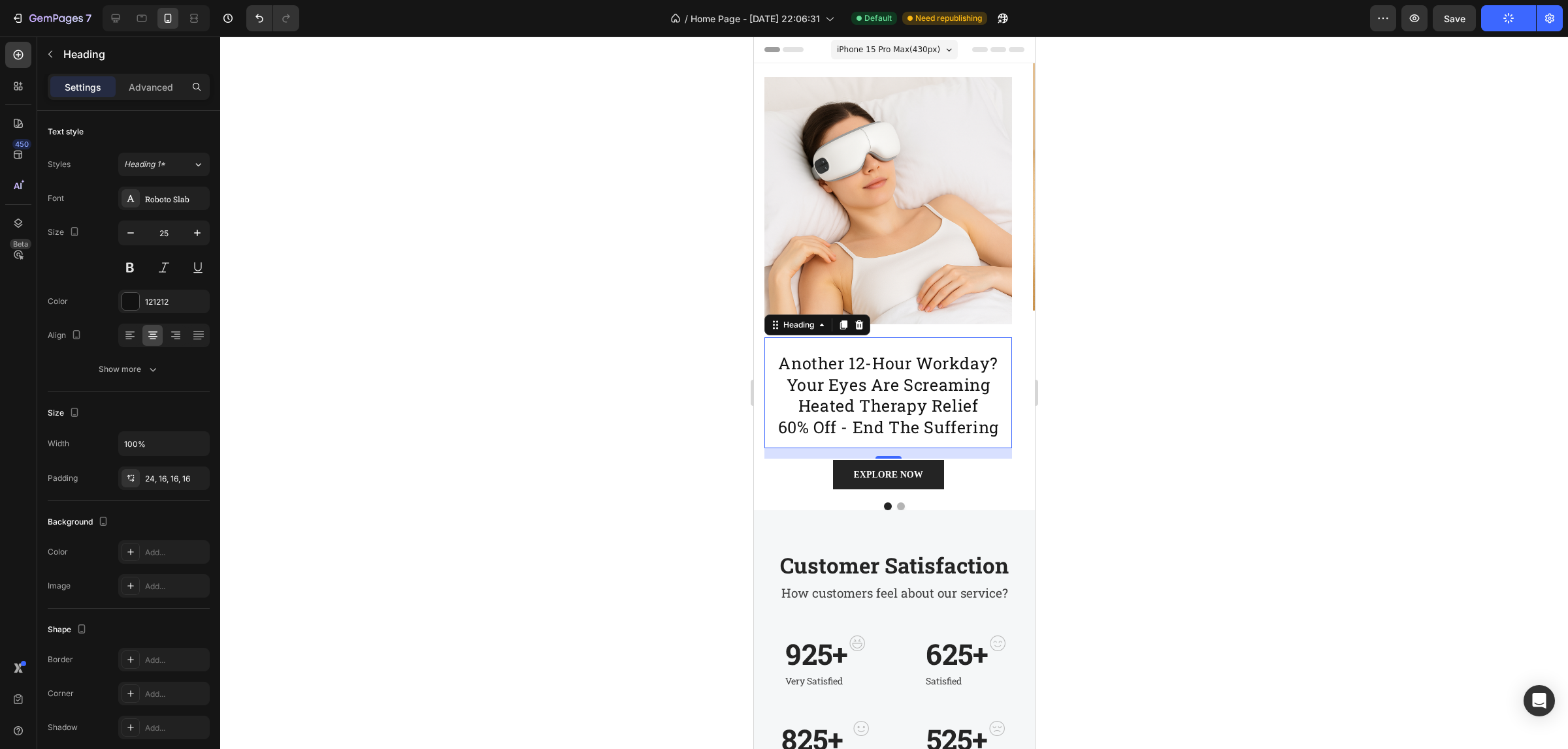
click at [1507, 12] on icon "button" at bounding box center [1508, 18] width 15 height 15
click at [889, 504] on div at bounding box center [893, 507] width 281 height 8
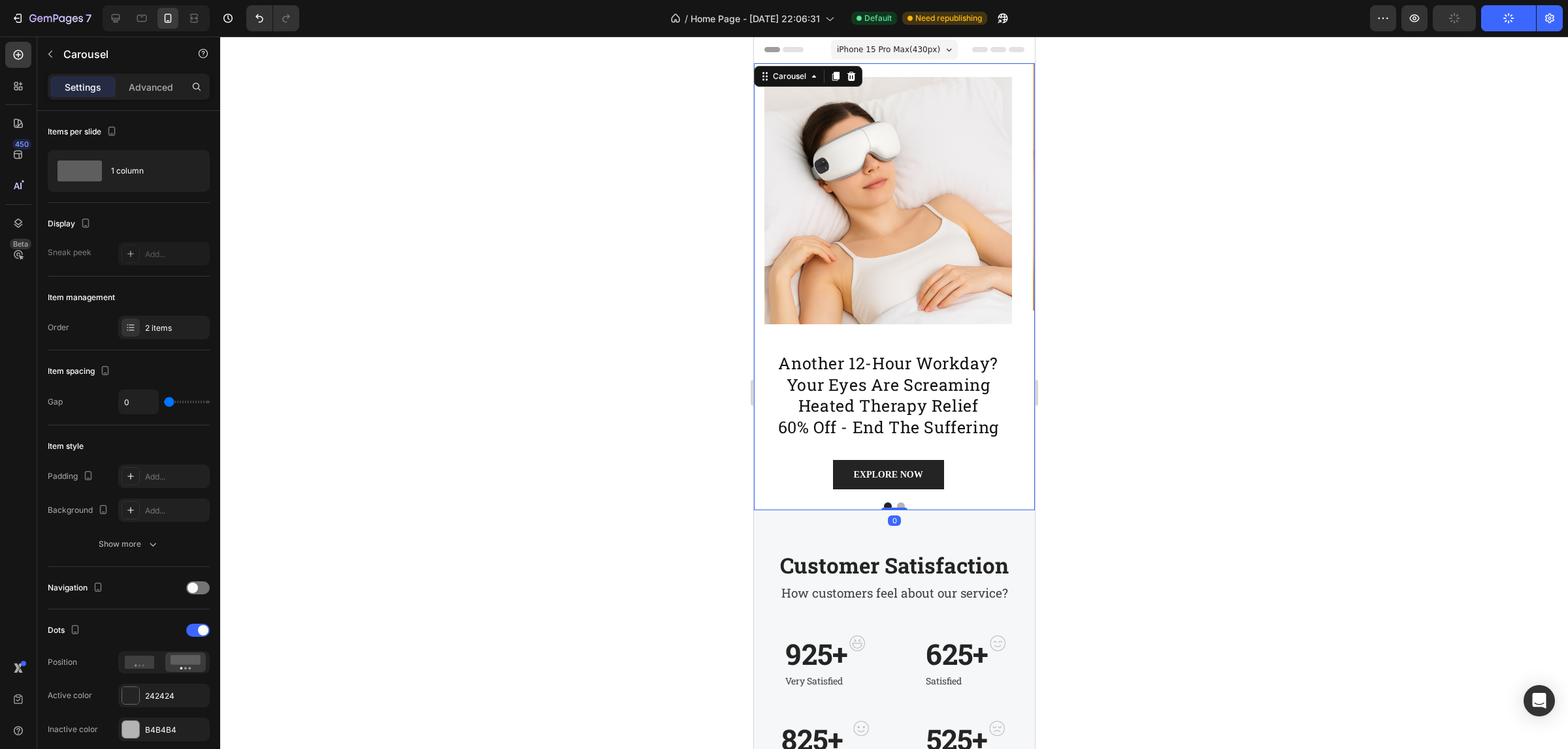
click at [896, 507] on button "Dot" at bounding box center [900, 507] width 8 height 8
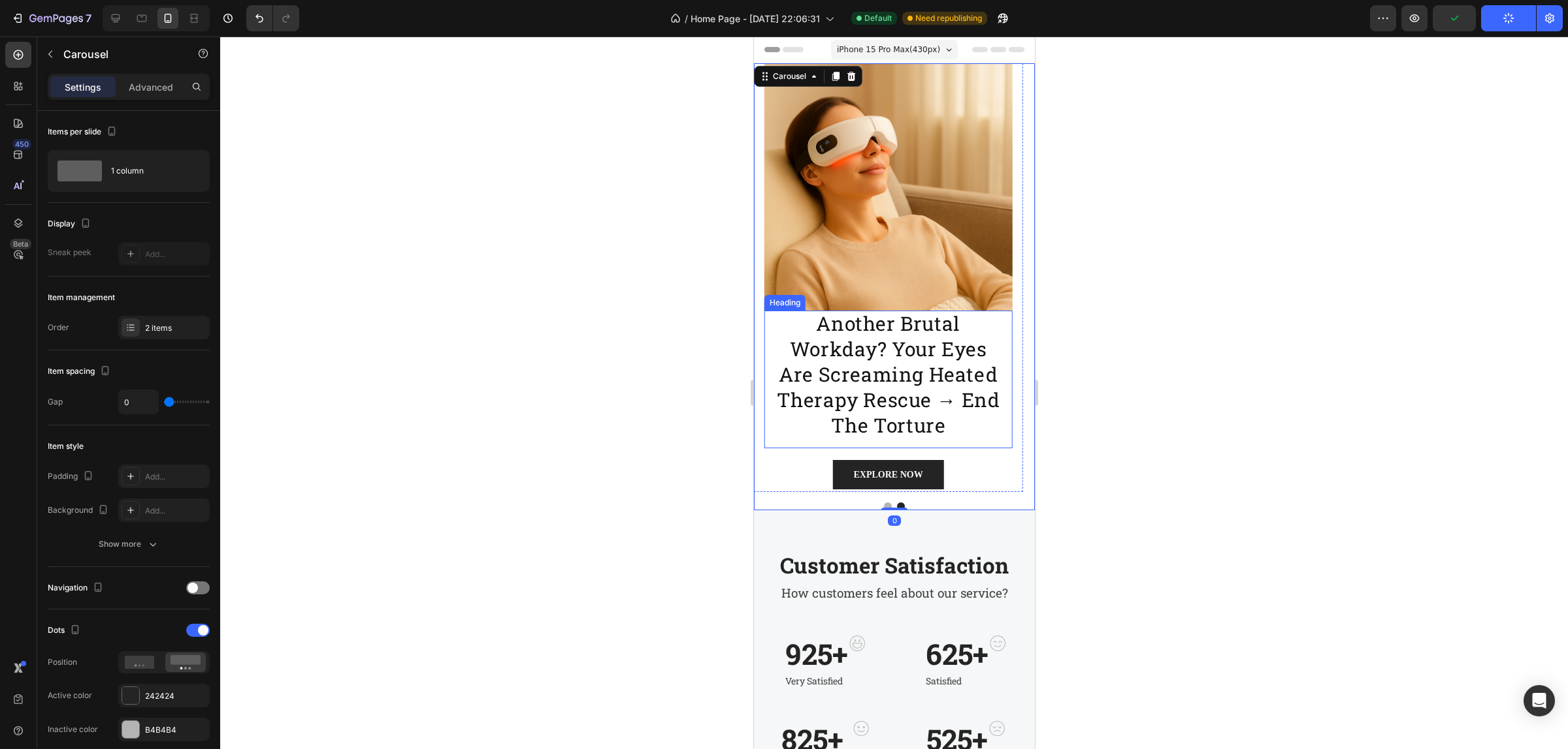
click at [901, 363] on p "another brutal workday? your eyes are screaming heated therapy rescue → end the…" at bounding box center [888, 374] width 227 height 127
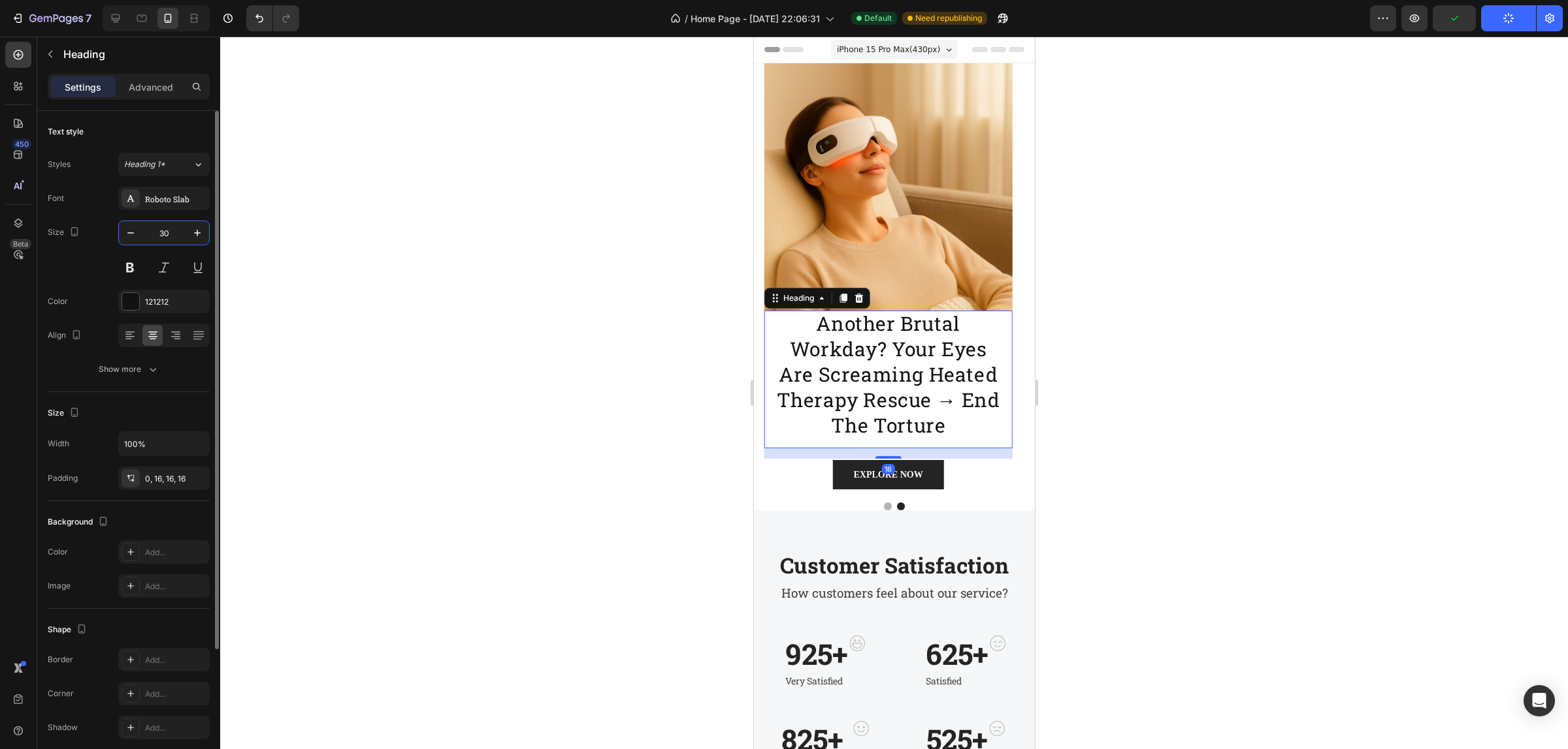
click at [157, 234] on input "30" at bounding box center [163, 233] width 43 height 24
type input "24"
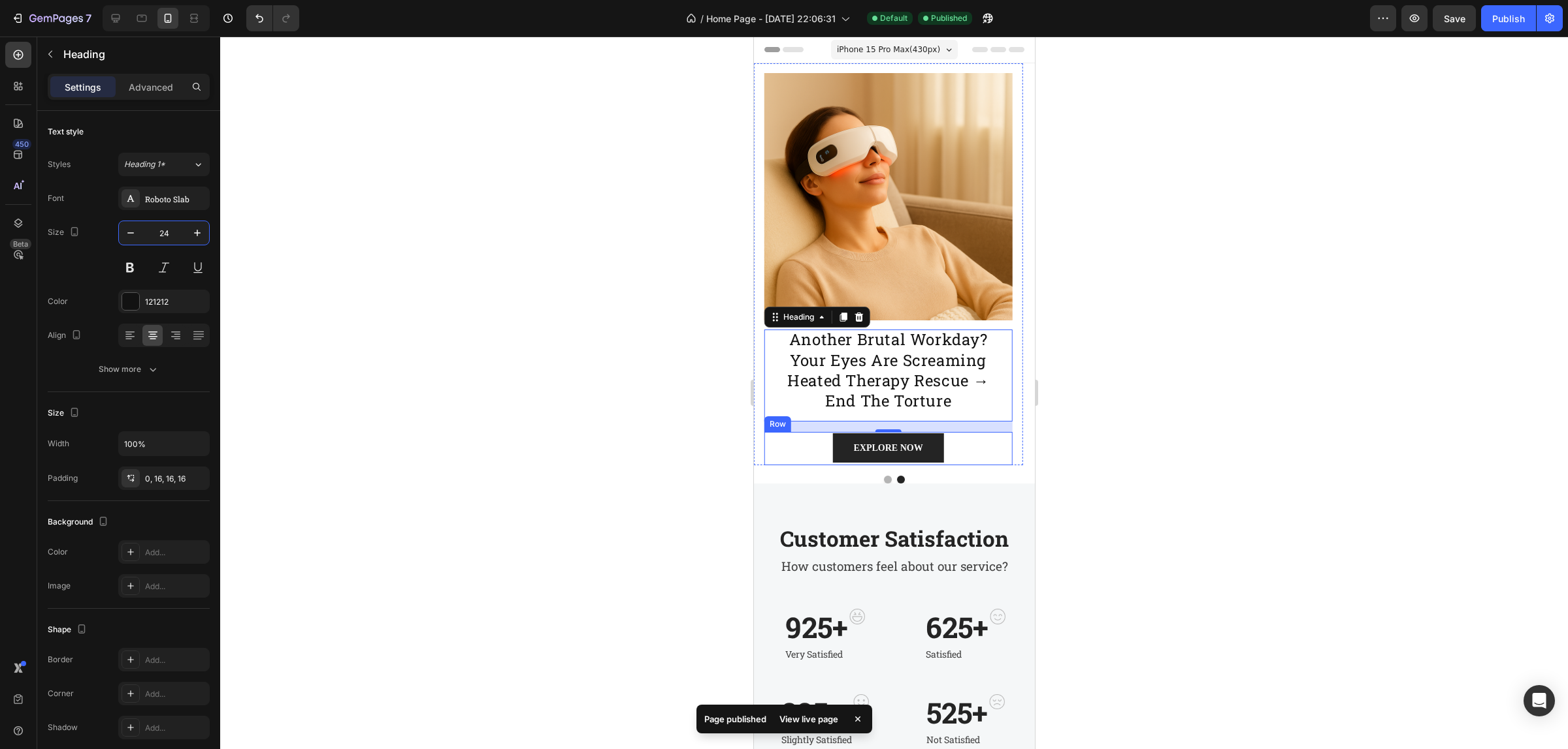
click at [994, 464] on div "EXPLORE NOW Button Row" at bounding box center [887, 449] width 248 height 33
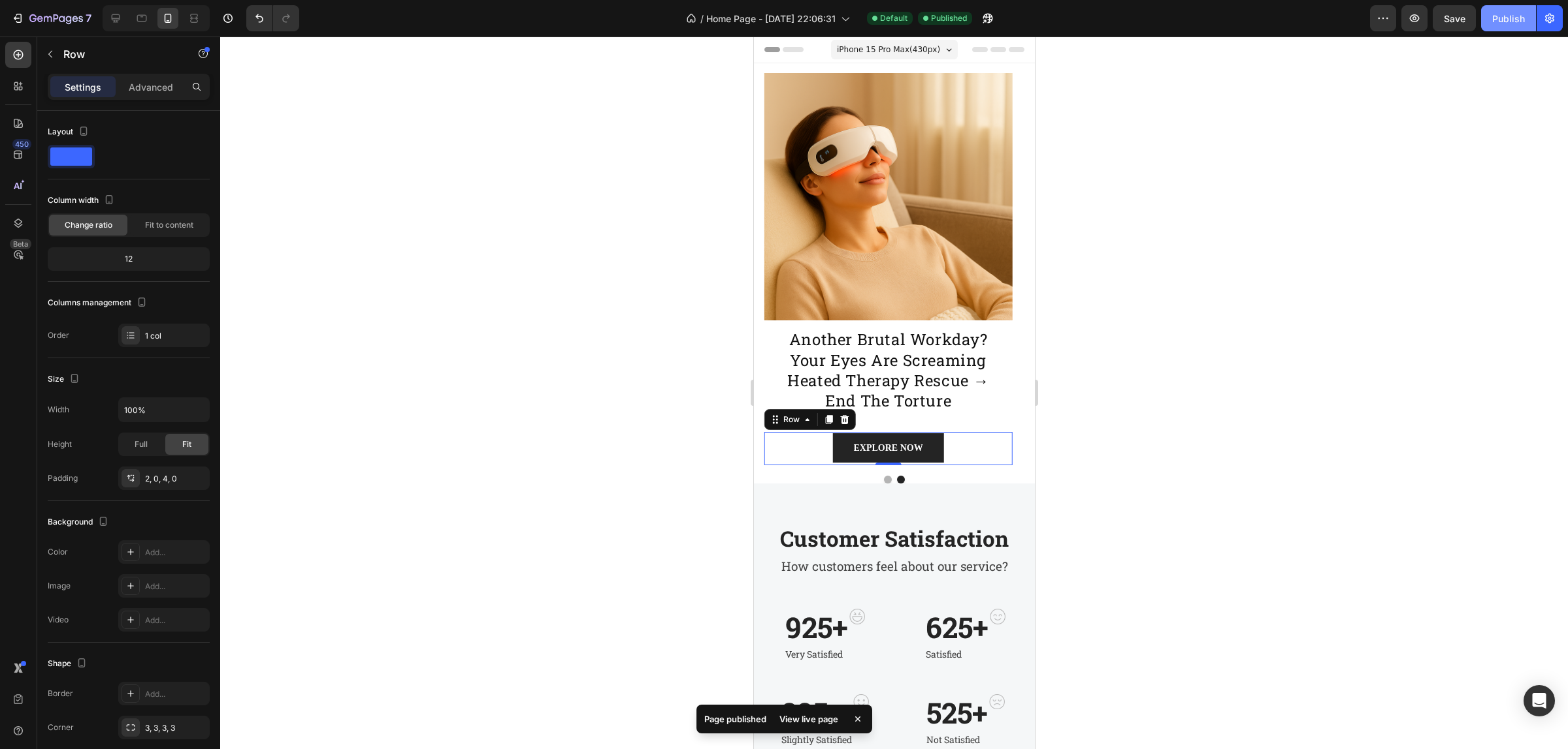
click at [1524, 24] on div "Publish" at bounding box center [1507, 18] width 32 height 14
click at [914, 417] on h2 "another brutal workday? your eyes are screaming heated therapy rescue → end the…" at bounding box center [887, 376] width 248 height 92
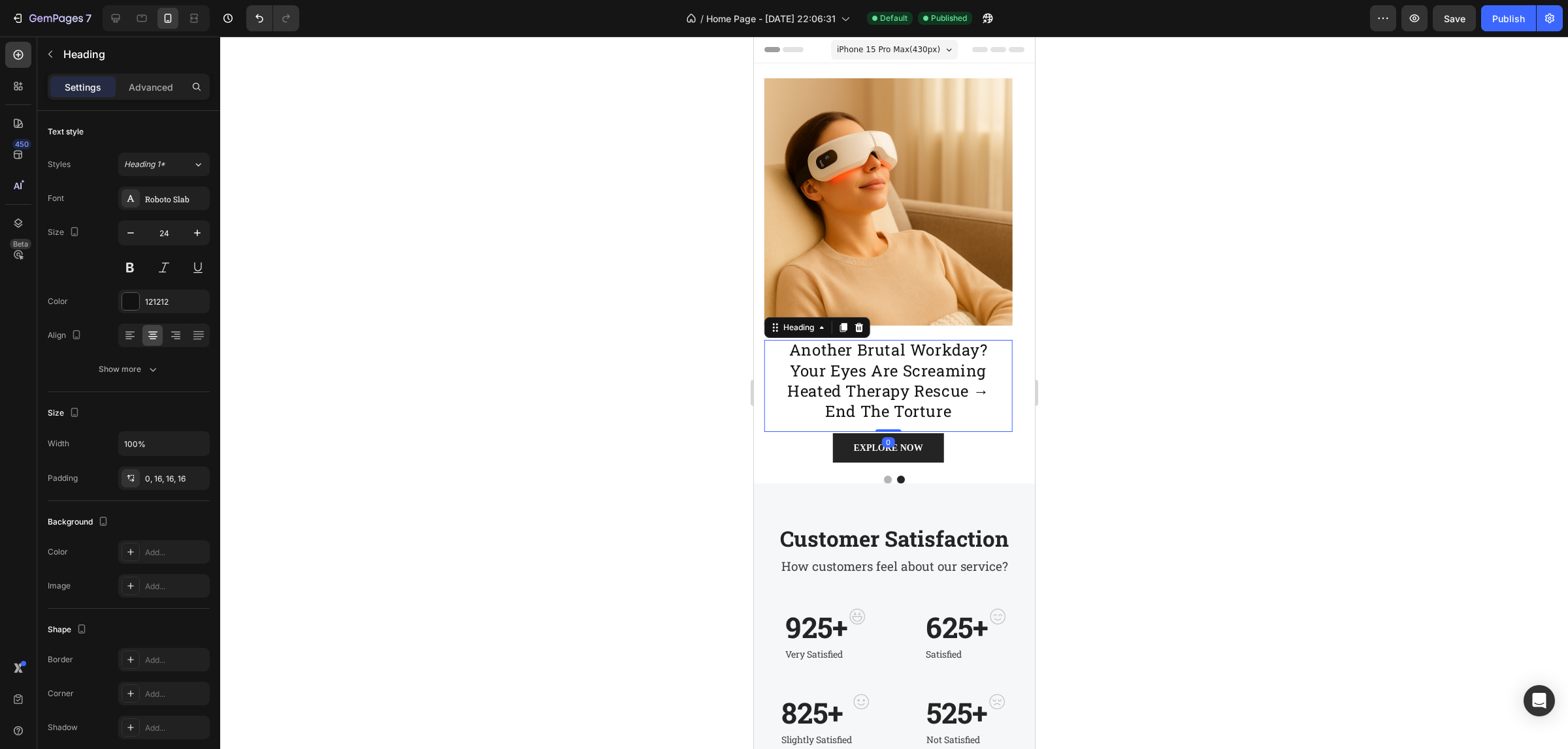
drag, startPoint x: 893, startPoint y: 429, endPoint x: 909, endPoint y: 409, distance: 25.6
click at [902, 408] on div "another brutal workday? your eyes are screaming heated therapy rescue → end the…" at bounding box center [887, 386] width 248 height 92
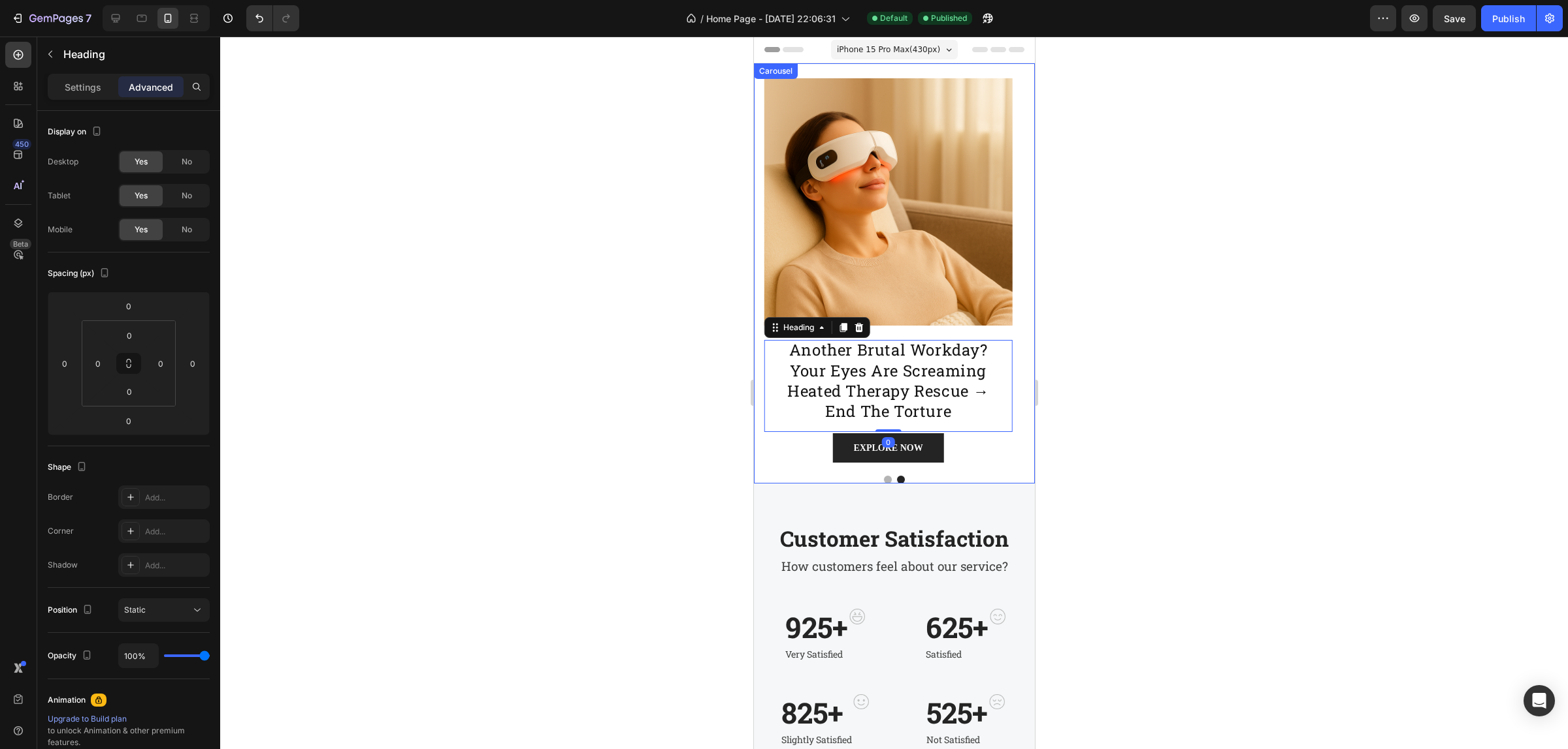
click at [883, 480] on button "Dot" at bounding box center [887, 480] width 8 height 8
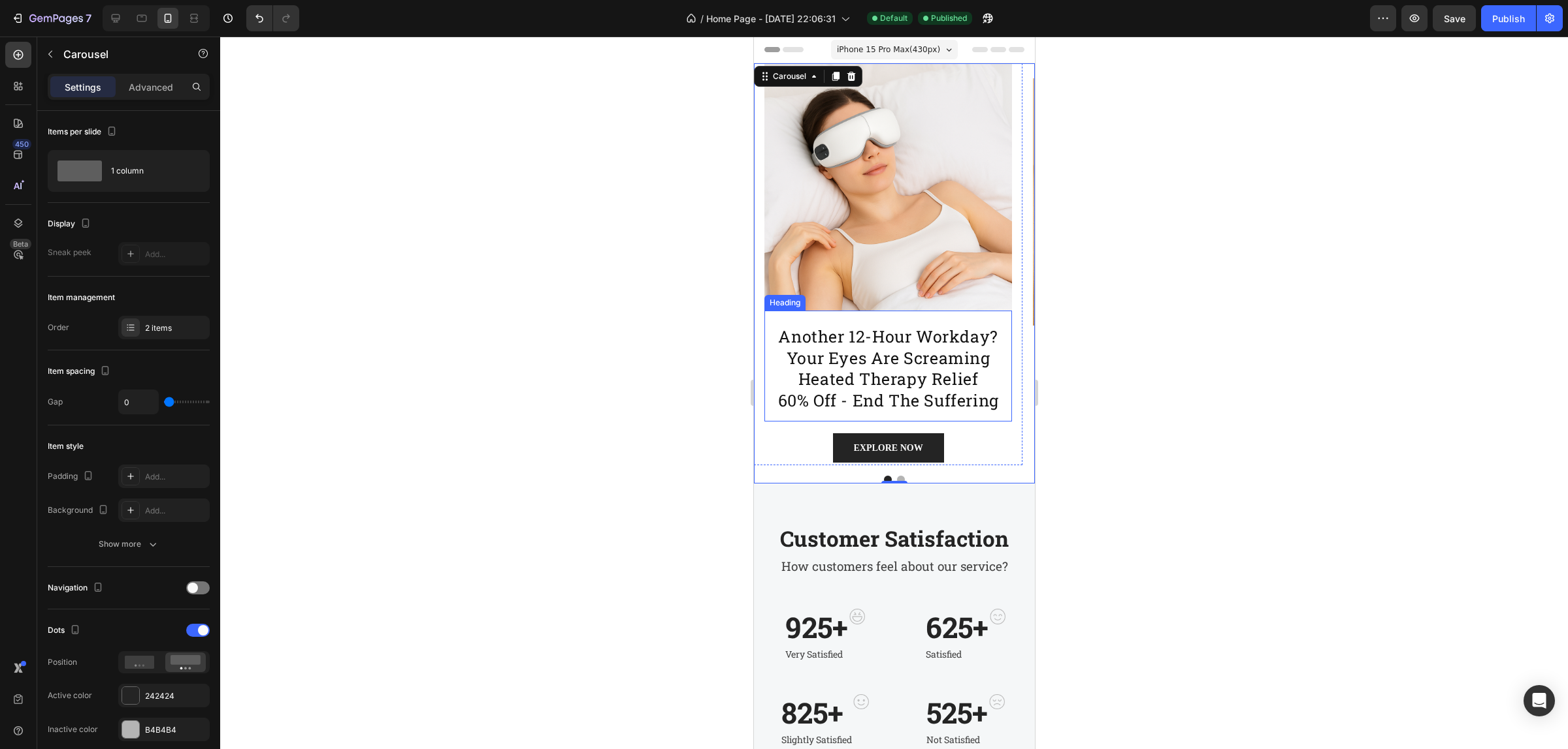
click at [900, 412] on h2 "another 12-hour workday? your eyes are screaming heated therapy relief 60% off …" at bounding box center [887, 366] width 248 height 111
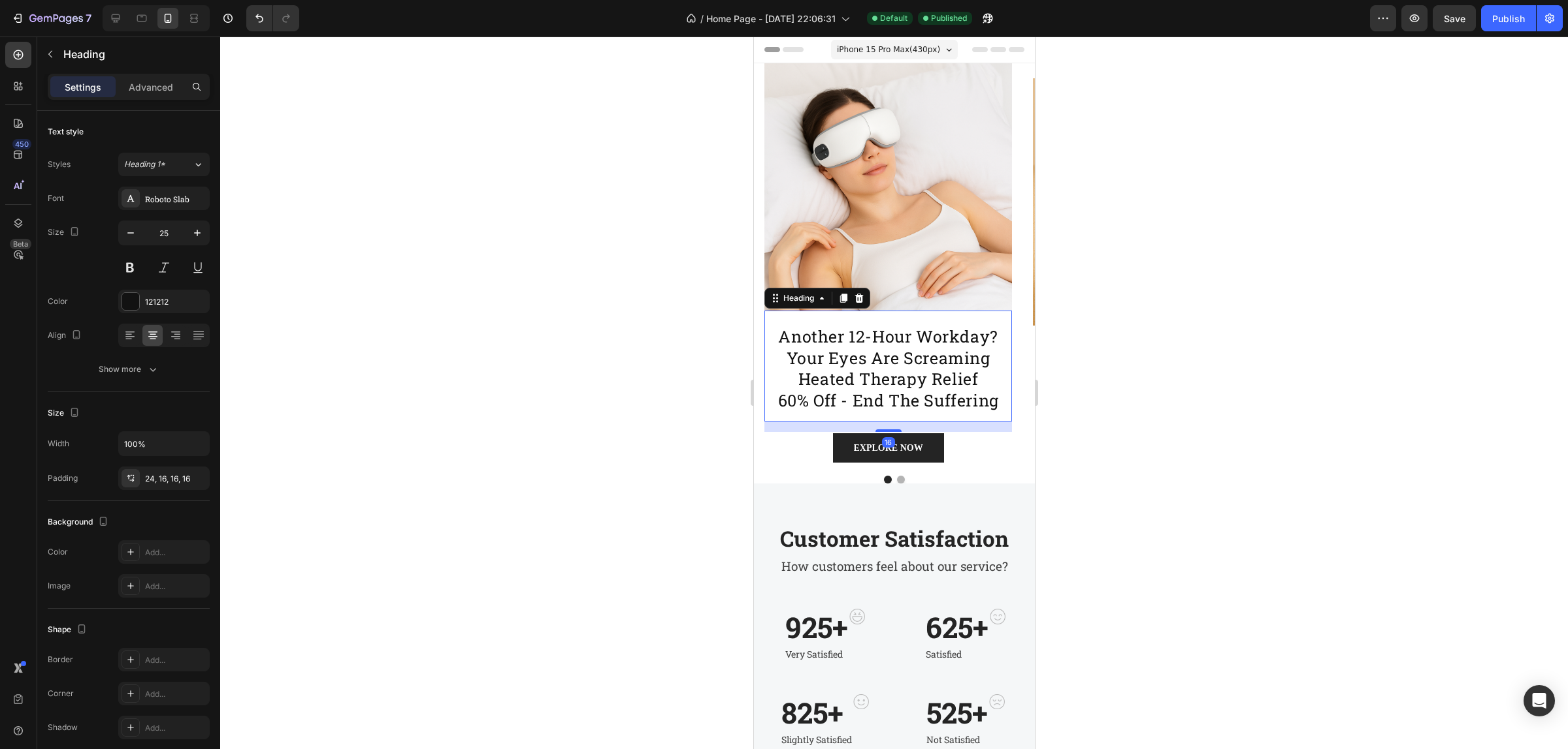
drag, startPoint x: 891, startPoint y: 431, endPoint x: 1014, endPoint y: 324, distance: 163.0
click at [926, 370] on div "another 12-hour workday? your eyes are screaming heated therapy relief 60% off …" at bounding box center [887, 366] width 248 height 111
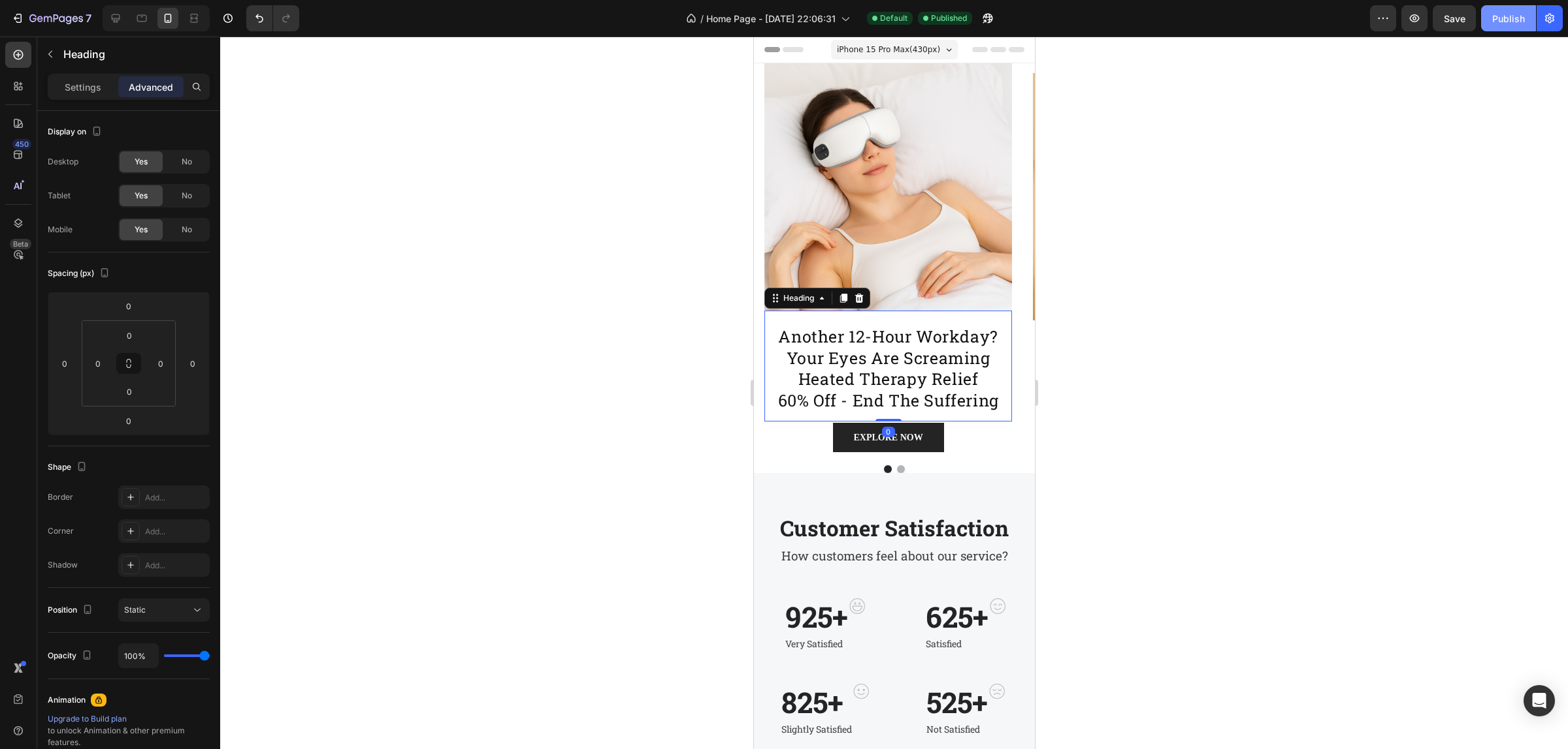
click at [1499, 18] on div "Publish" at bounding box center [1507, 18] width 32 height 14
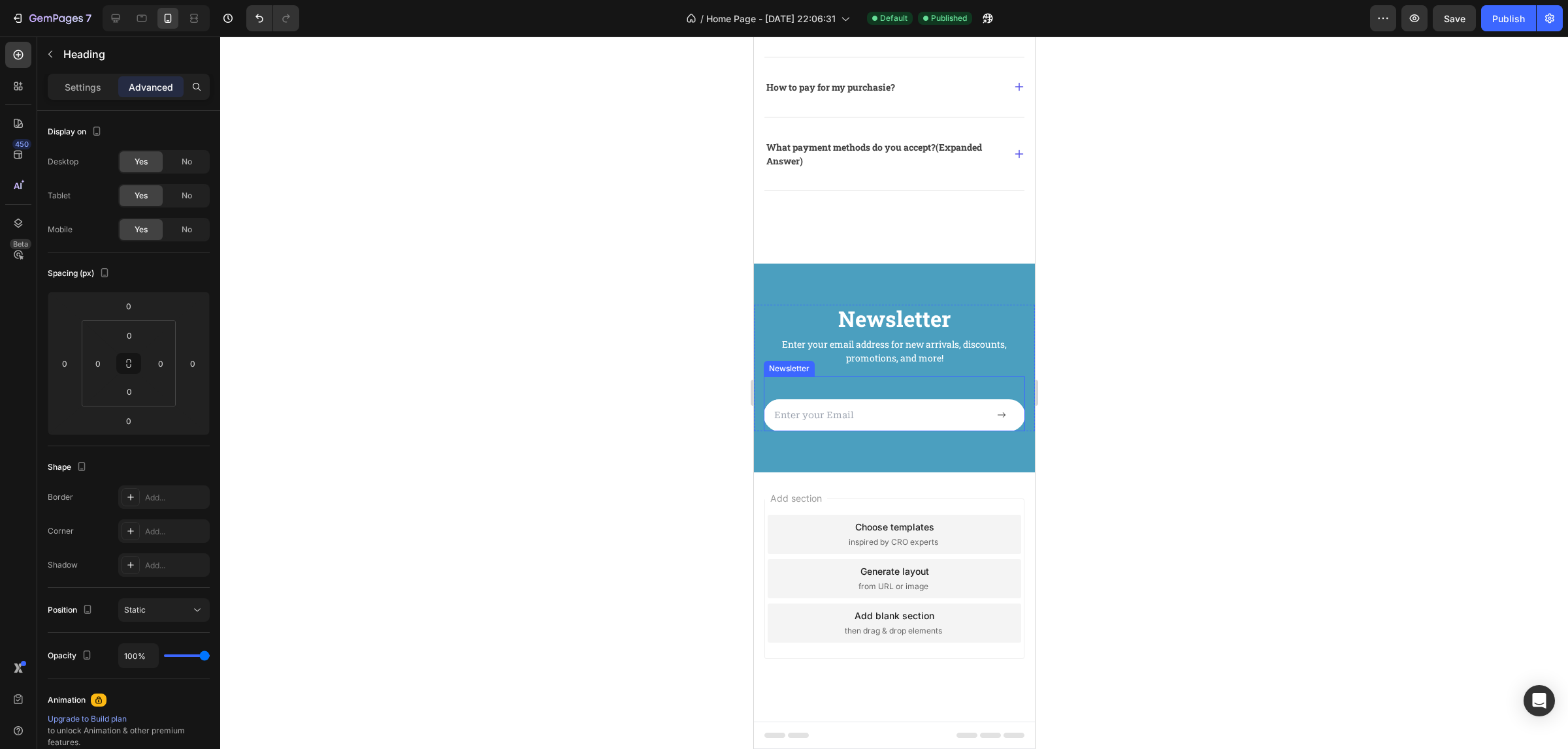
scroll to position [1232, 0]
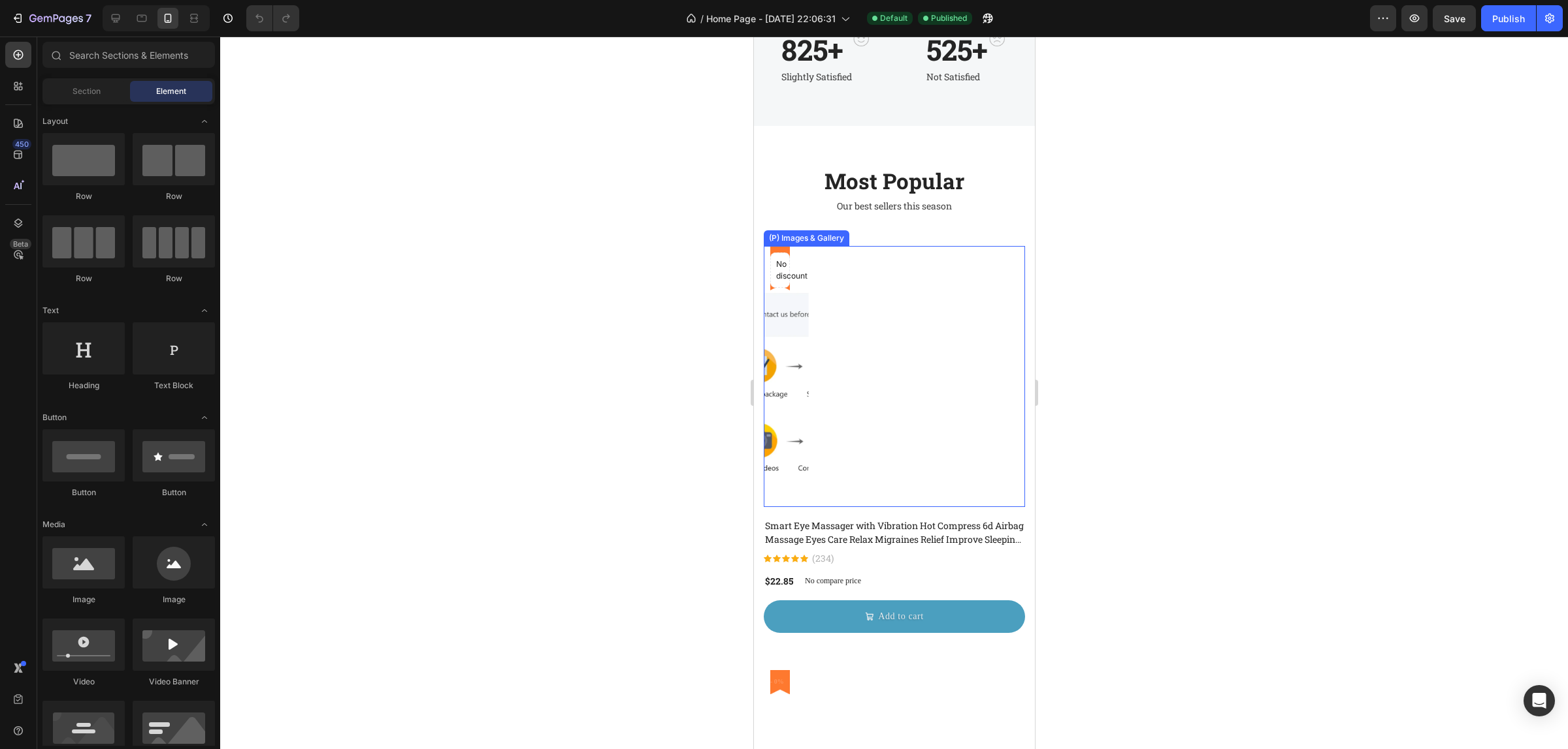
scroll to position [408, 0]
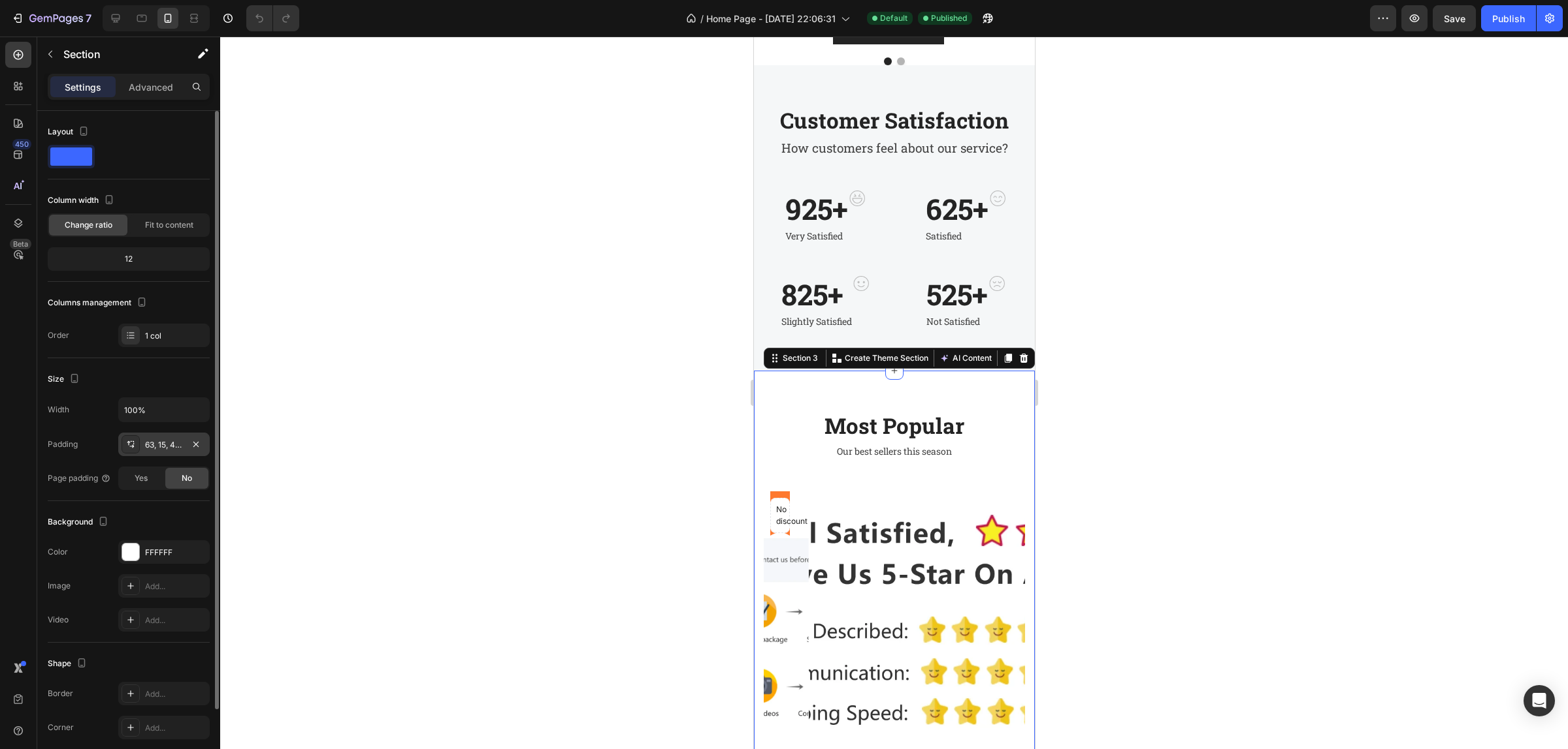
click at [148, 445] on div "63, 15, 49, 15" at bounding box center [163, 445] width 38 height 12
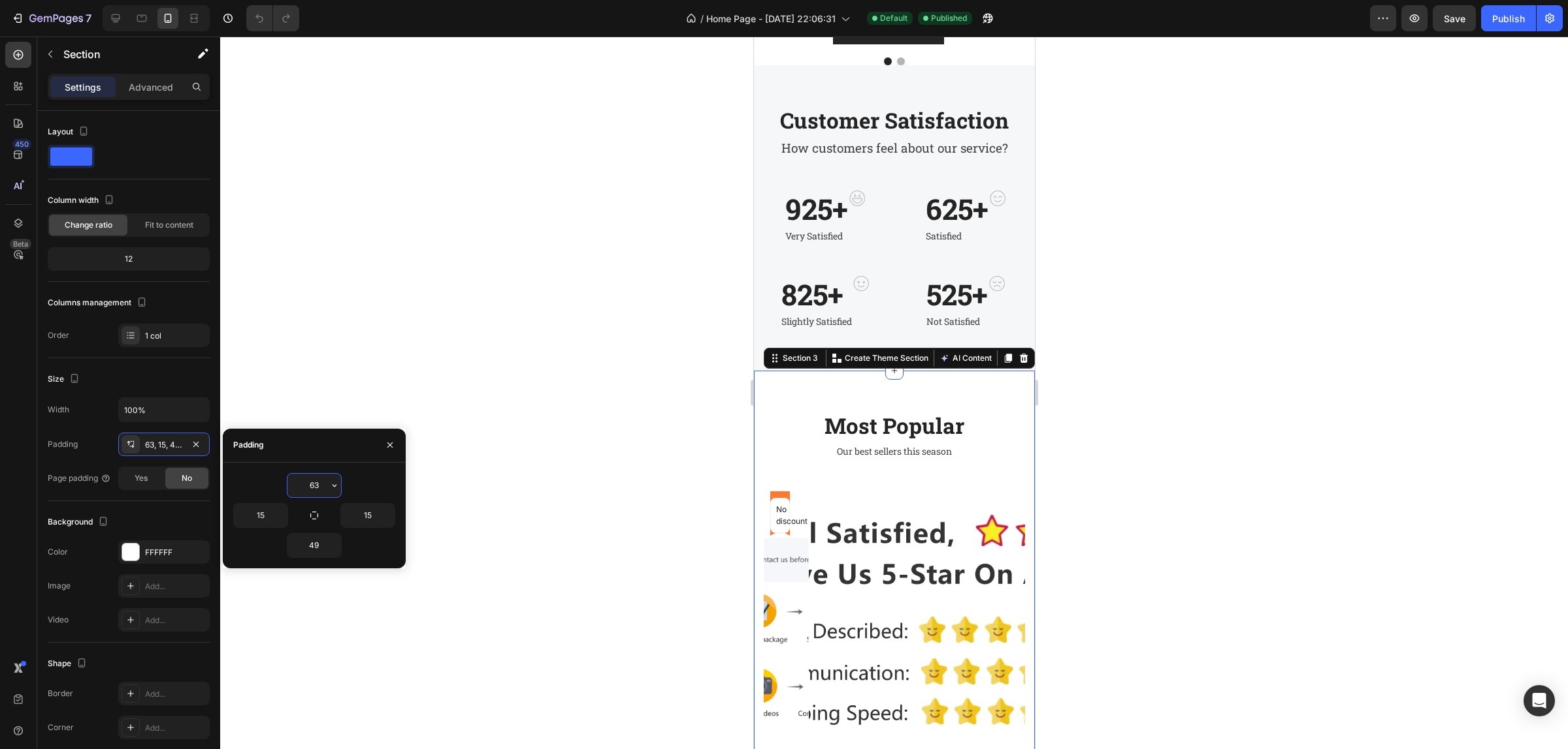
click at [313, 485] on input "63" at bounding box center [314, 486] width 53 height 24
click at [330, 486] on icon "button" at bounding box center [334, 486] width 10 height 10
click at [266, 594] on p "S 8px" at bounding box center [289, 593] width 69 height 12
type input "8"
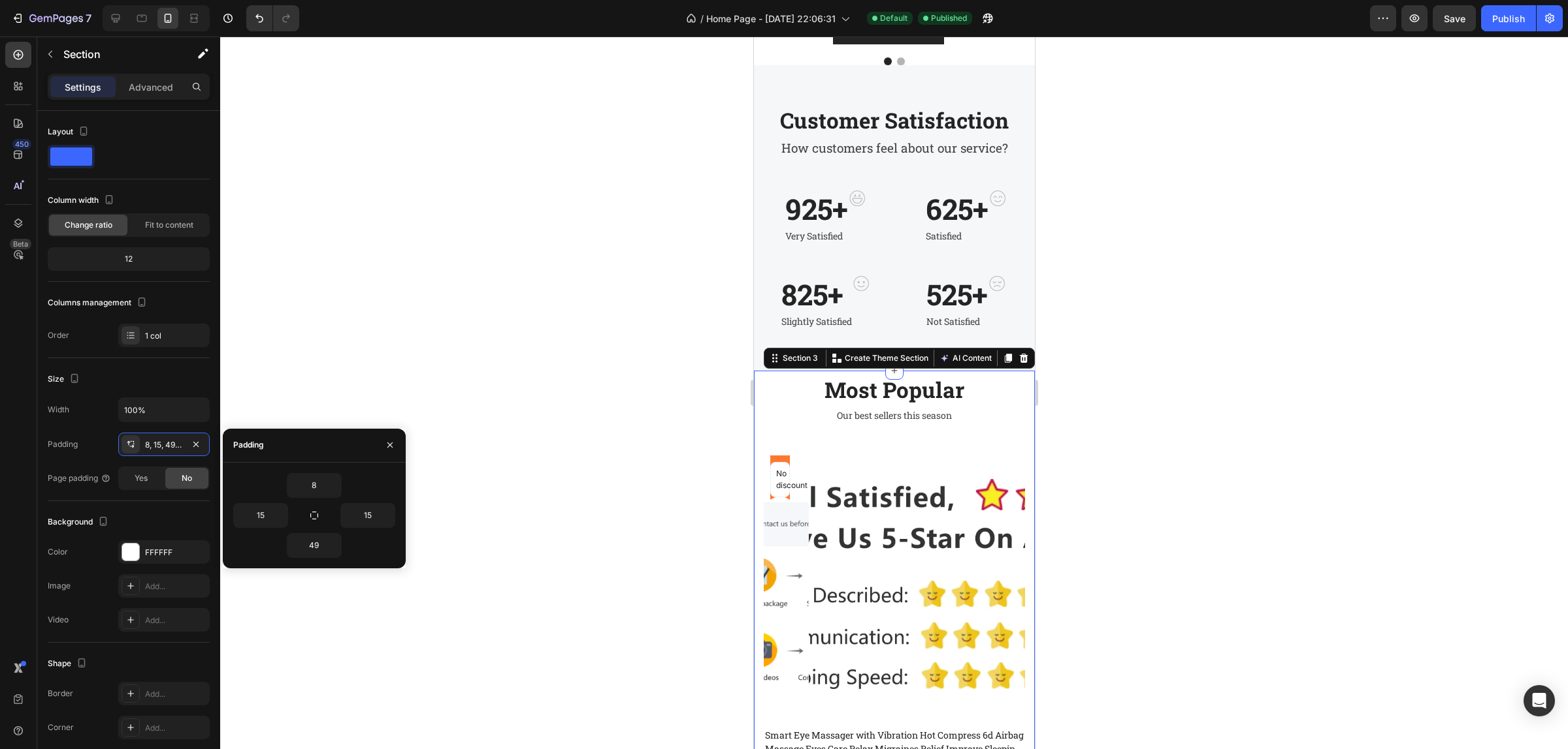
click at [671, 405] on div at bounding box center [894, 393] width 1348 height 713
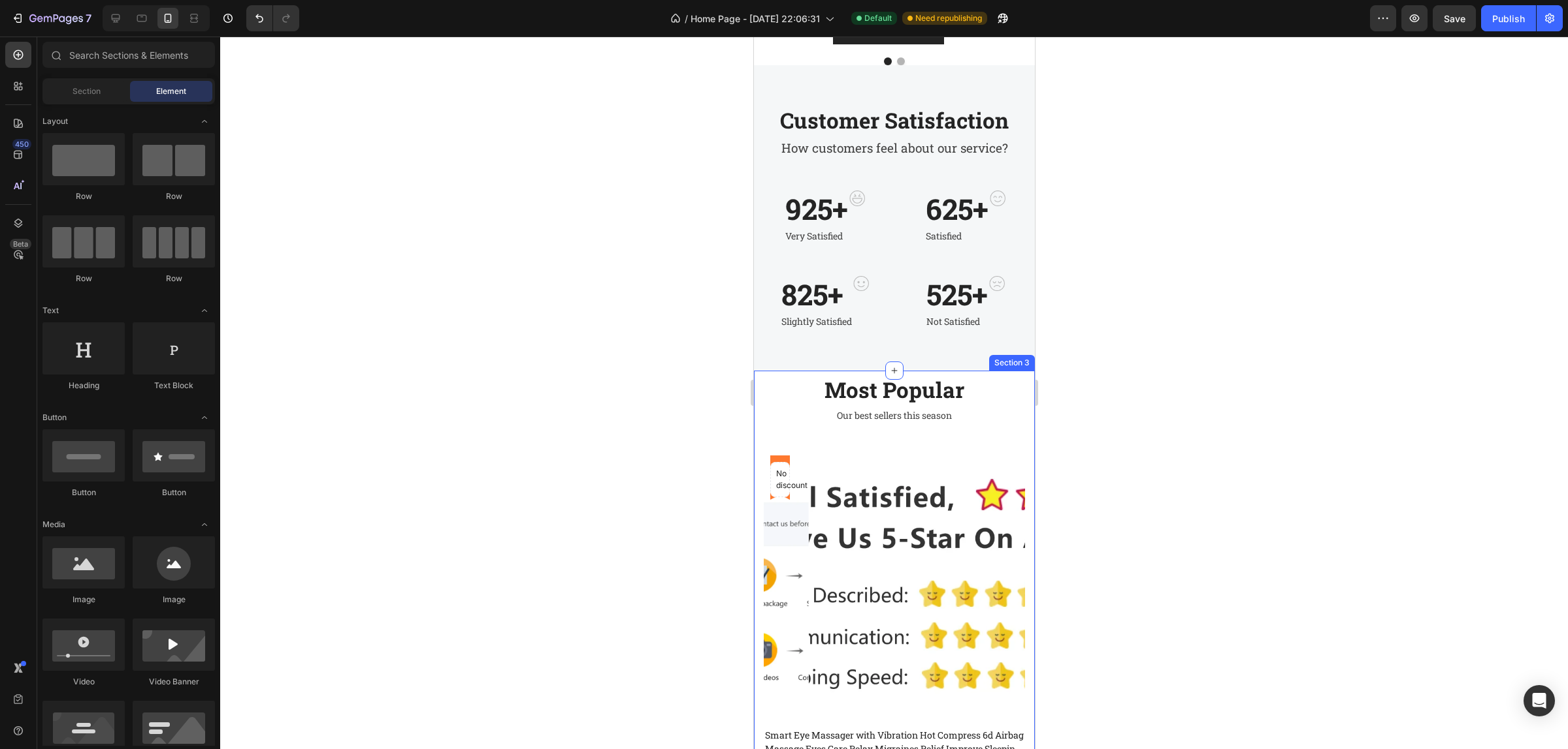
click at [902, 391] on h2 "Most Popular" at bounding box center [893, 390] width 261 height 29
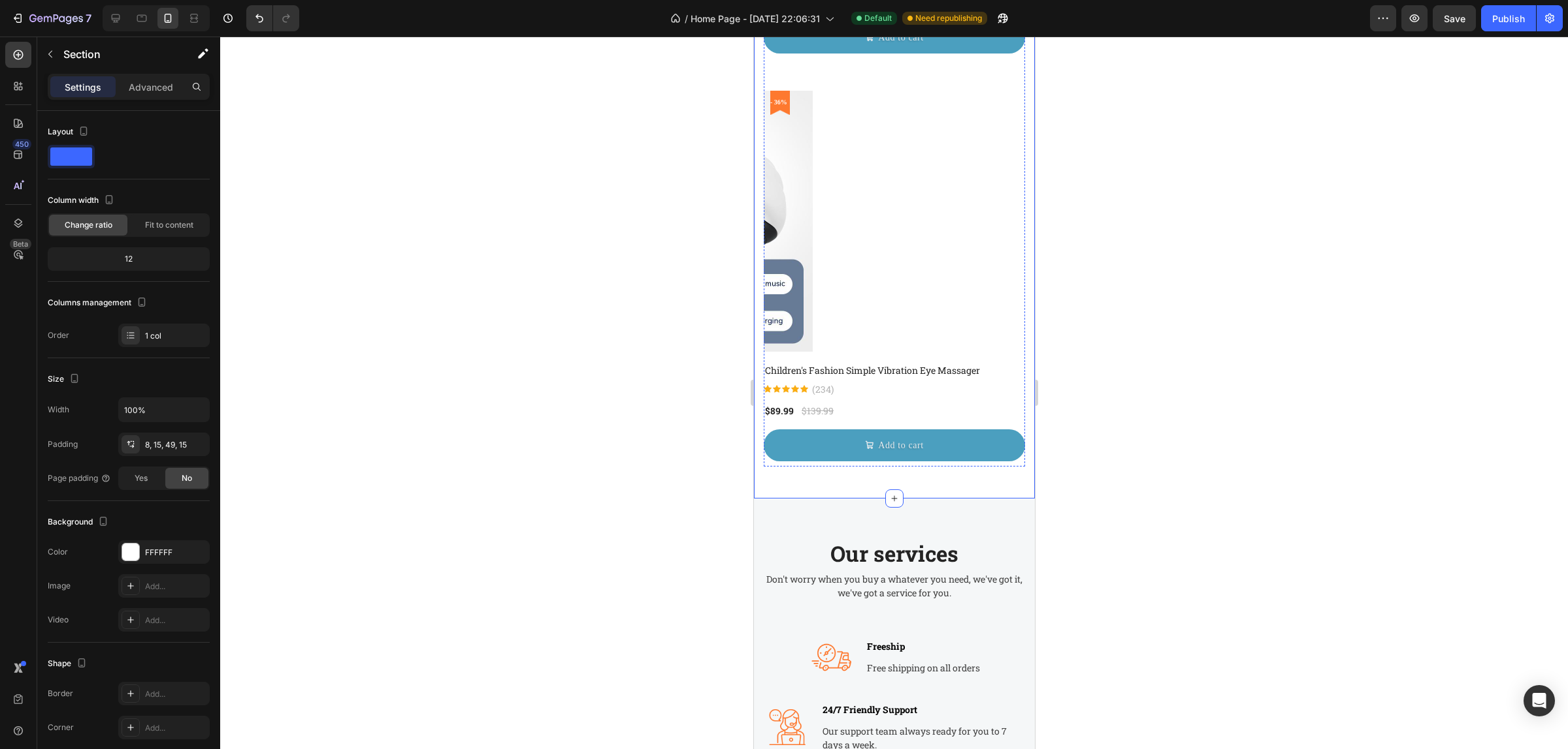
scroll to position [2203, 0]
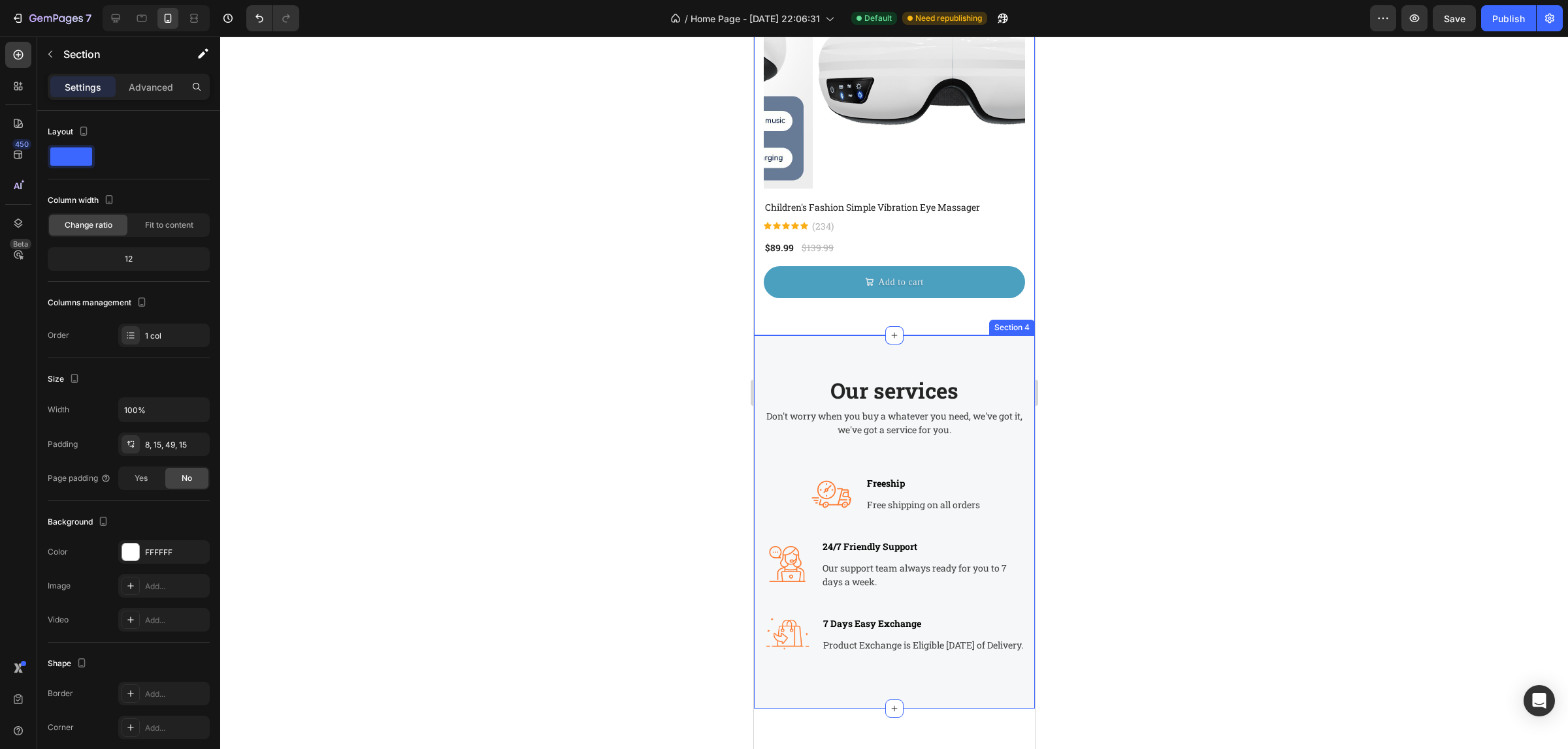
click at [931, 335] on div "Our services Heading Don't worry when you buy a whatever you need, we've got it…" at bounding box center [893, 521] width 281 height 373
click at [774, 335] on div "Our services Heading Don't worry when you buy a whatever you need, we've got it…" at bounding box center [893, 521] width 281 height 373
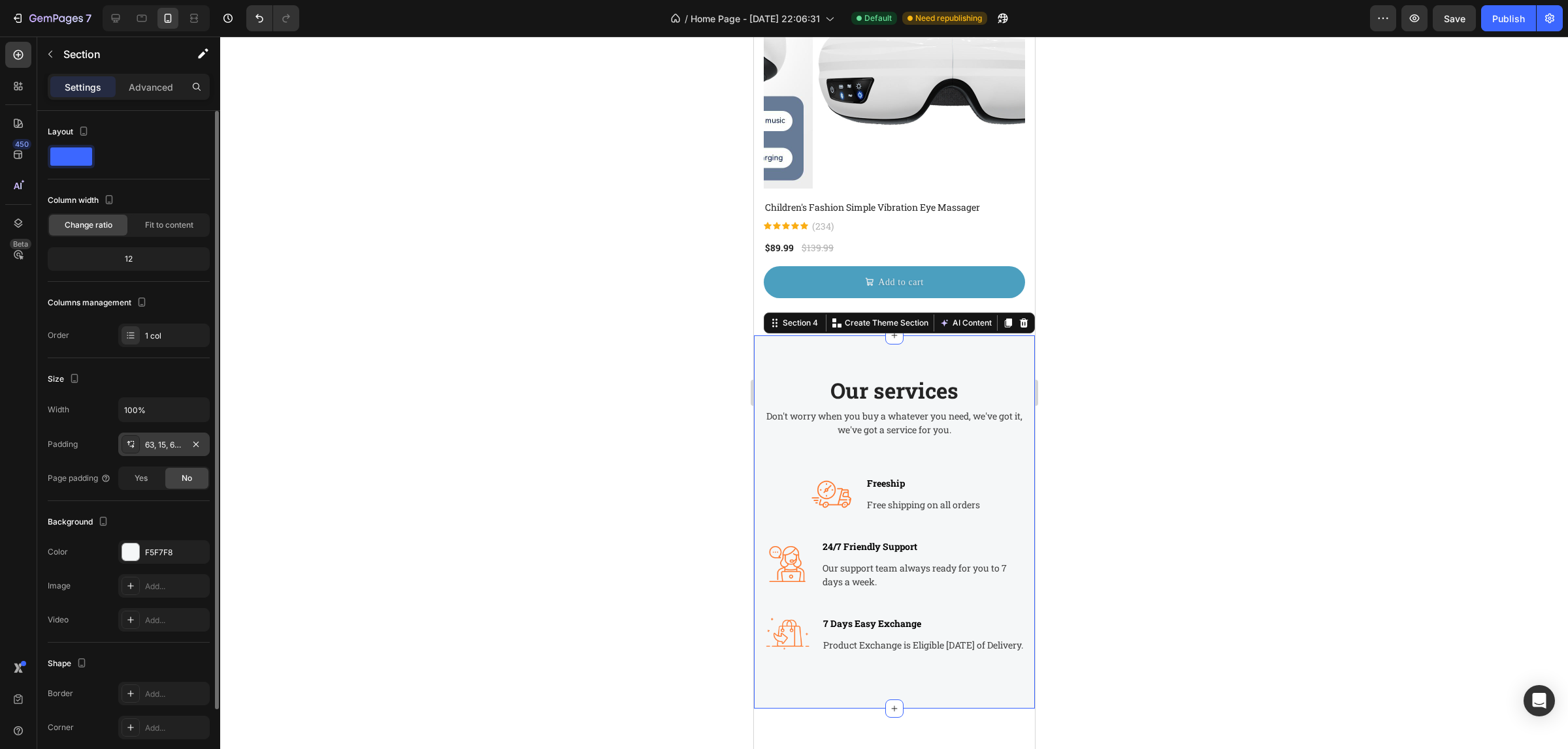
click at [140, 448] on div "63, 15, 63, 15" at bounding box center [163, 445] width 91 height 24
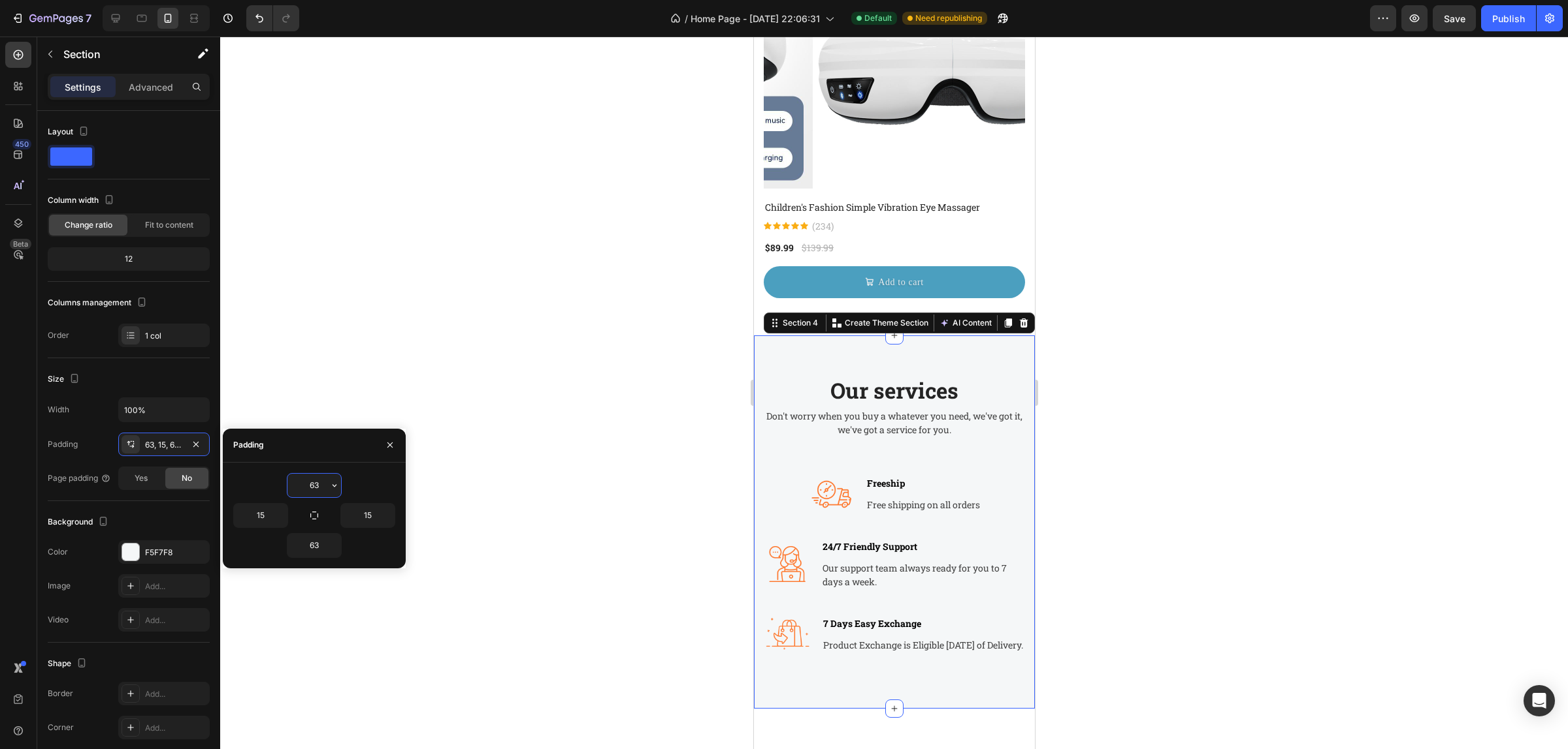
click at [312, 484] on input "63" at bounding box center [314, 486] width 53 height 24
click at [337, 484] on icon "button" at bounding box center [334, 486] width 10 height 10
click at [302, 630] on div "M 12px" at bounding box center [279, 642] width 102 height 25
type input "12"
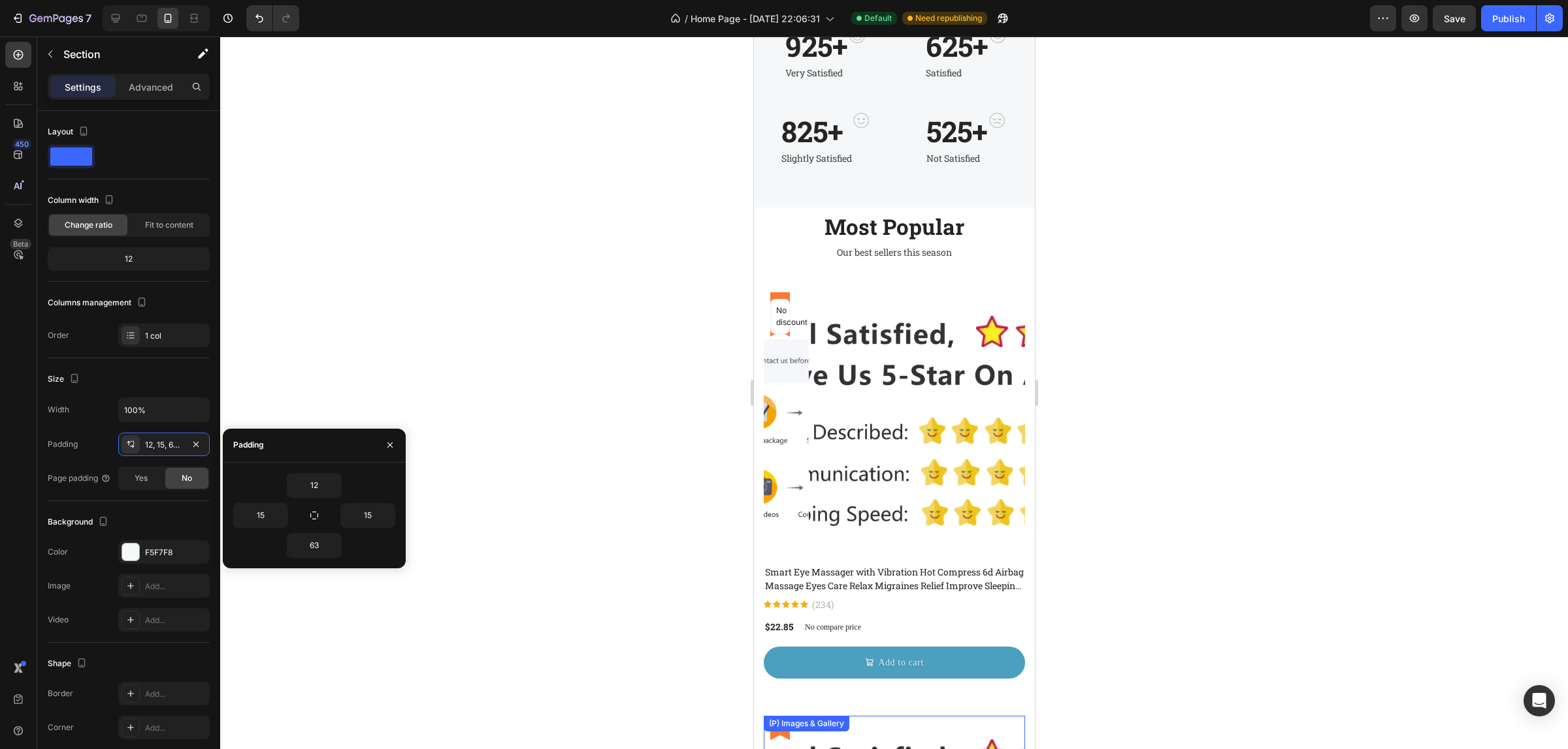
scroll to position [245, 0]
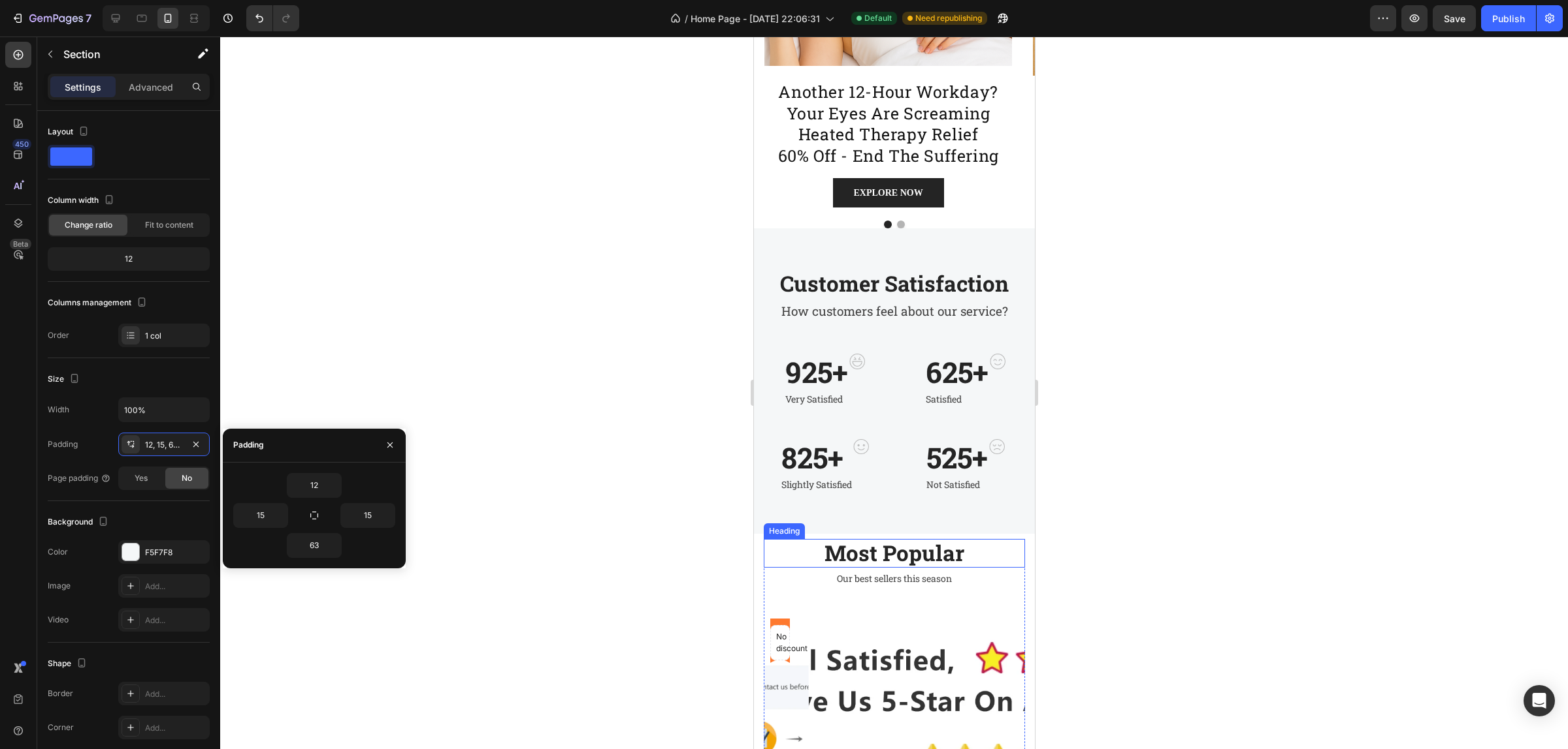
click at [775, 546] on h2 "Most Popular" at bounding box center [893, 553] width 261 height 29
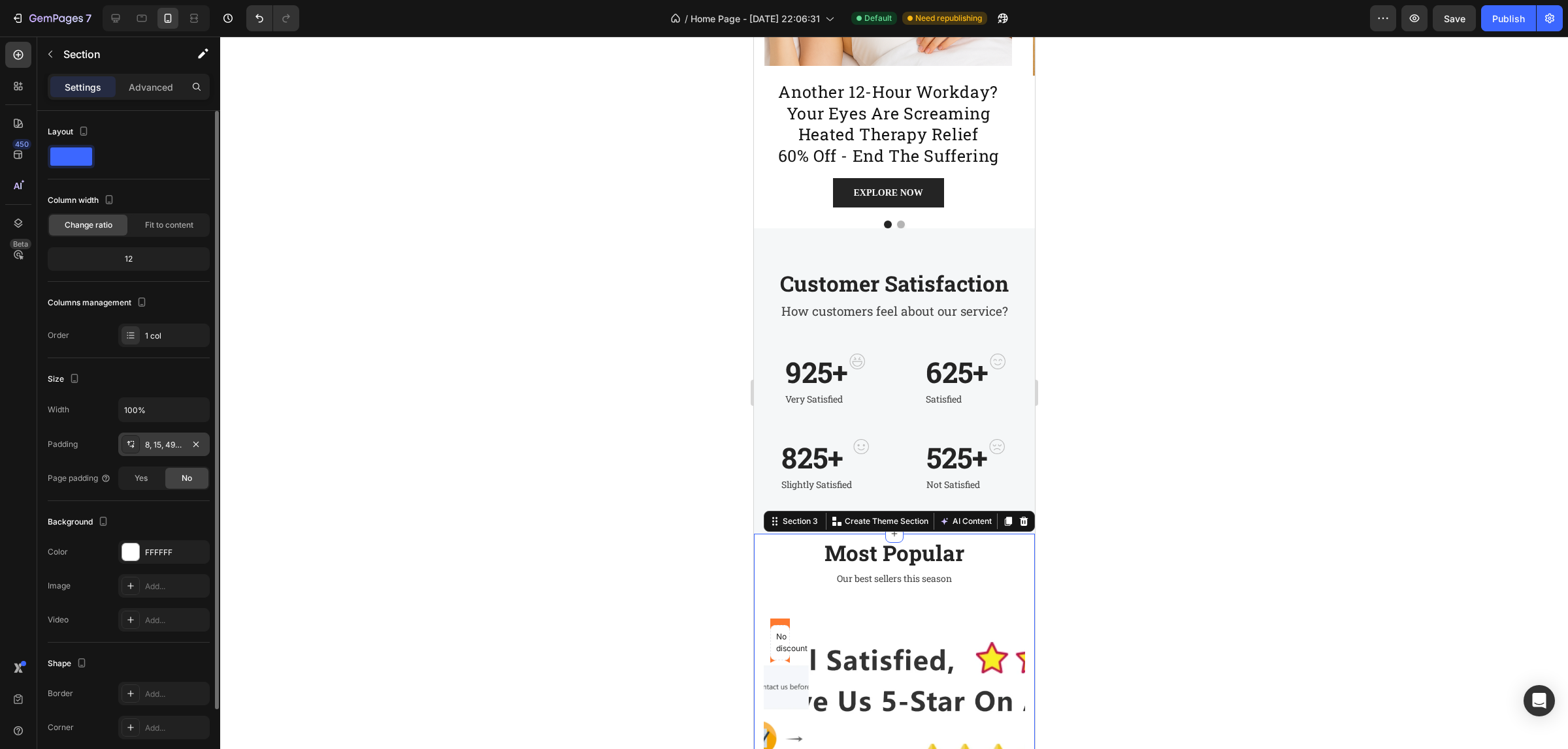
click at [165, 448] on div "8, 15, 49, 15" at bounding box center [163, 445] width 38 height 12
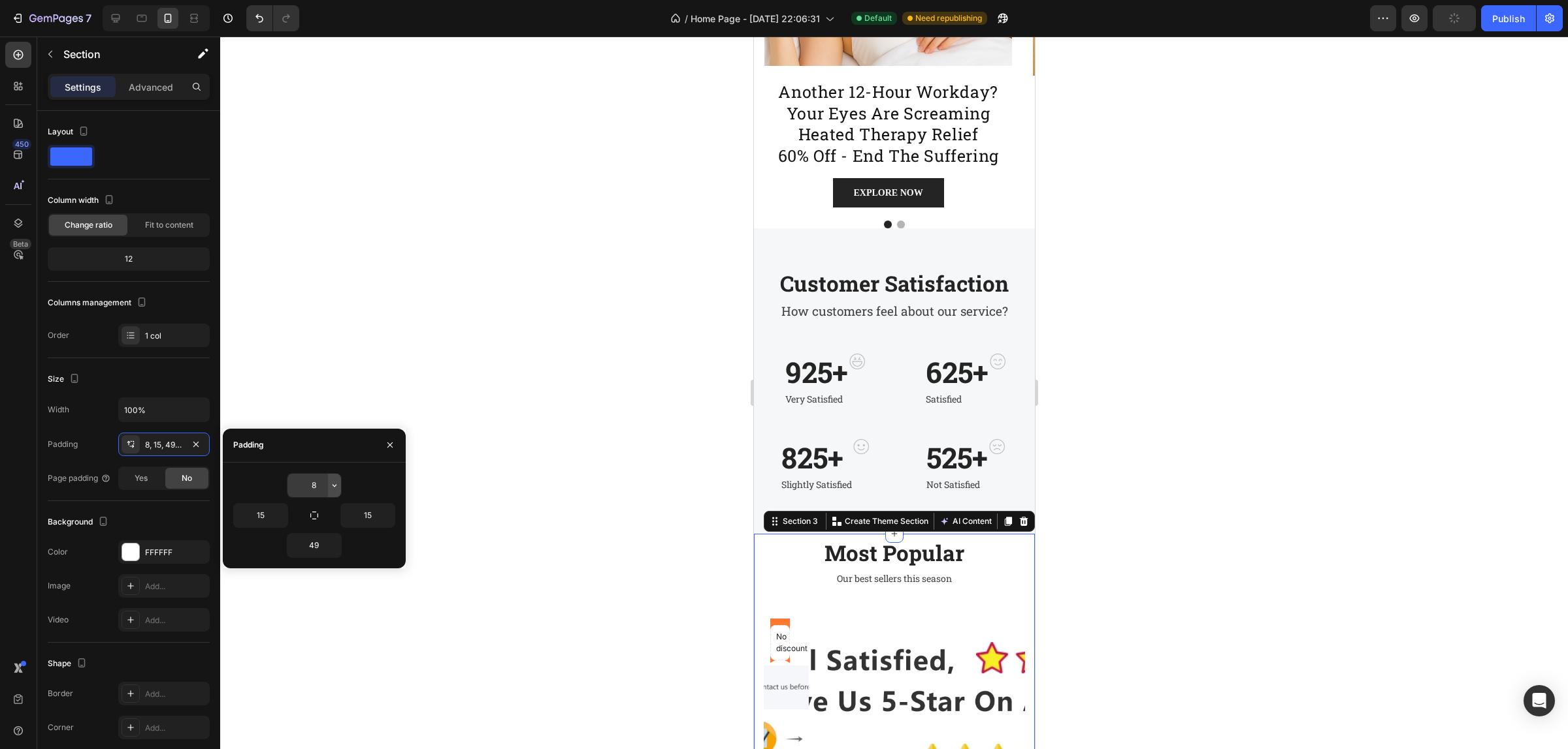
click at [337, 486] on icon "button" at bounding box center [334, 486] width 10 height 10
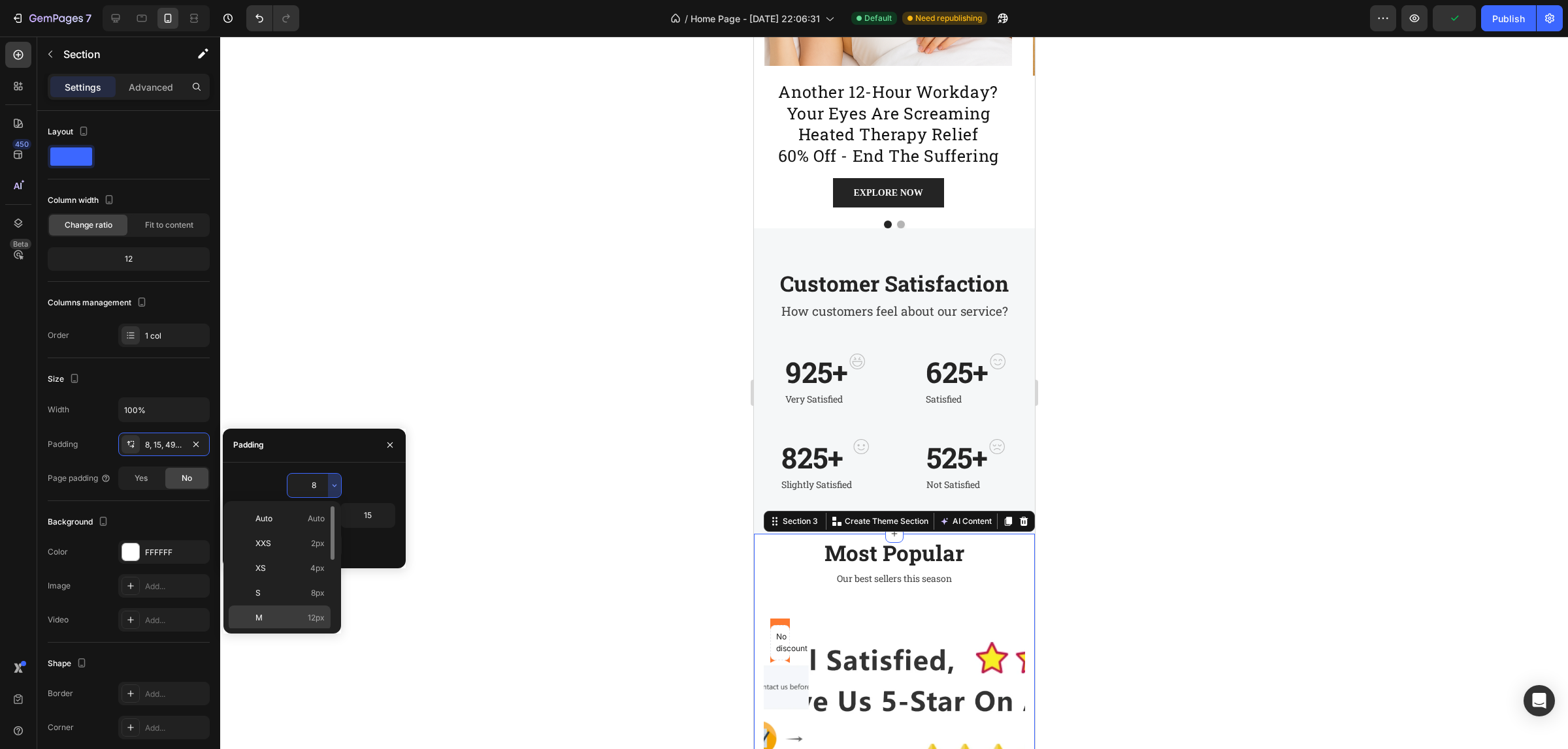
click at [291, 615] on p "M 12px" at bounding box center [289, 618] width 69 height 12
type input "12"
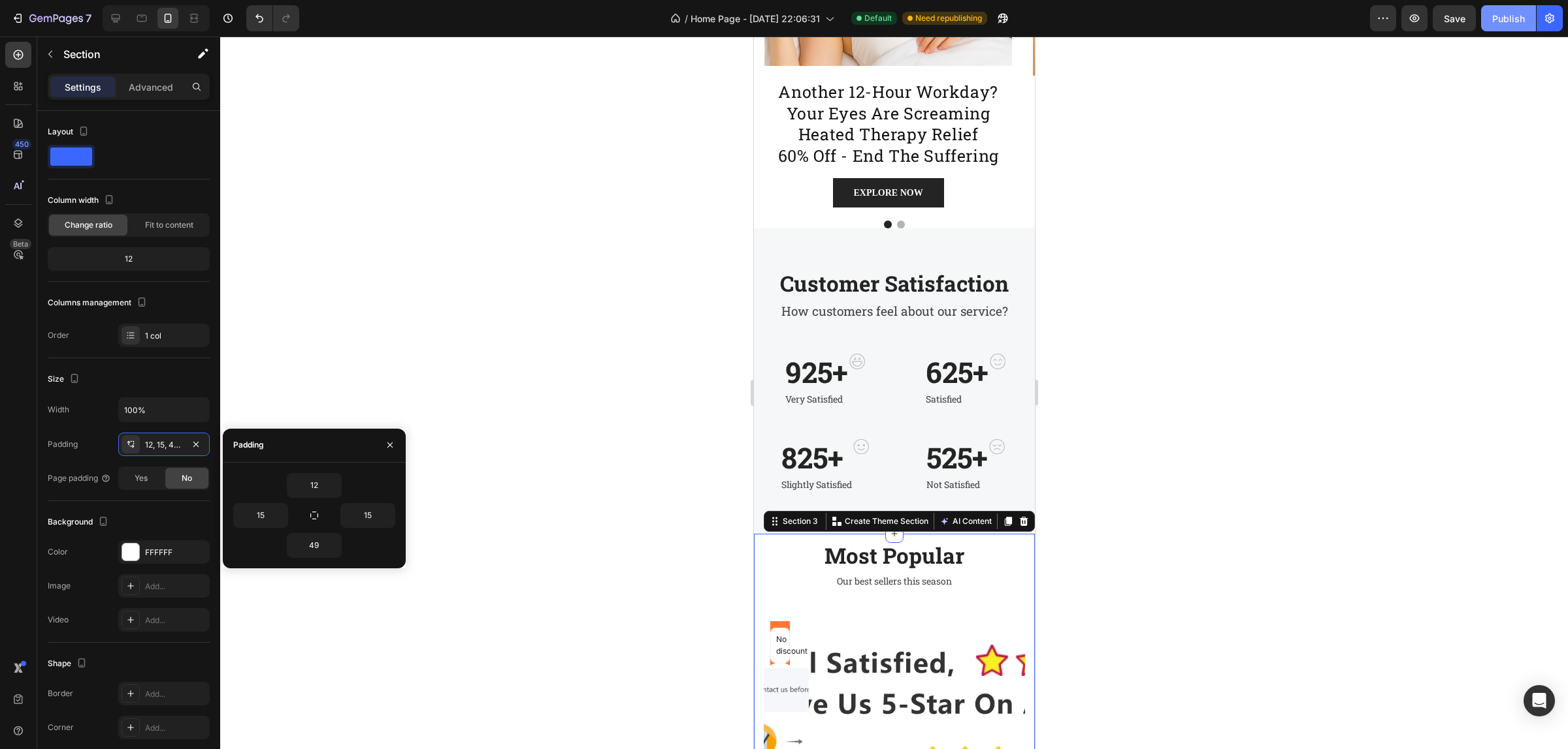
click at [1490, 17] on button "Publish" at bounding box center [1508, 18] width 55 height 26
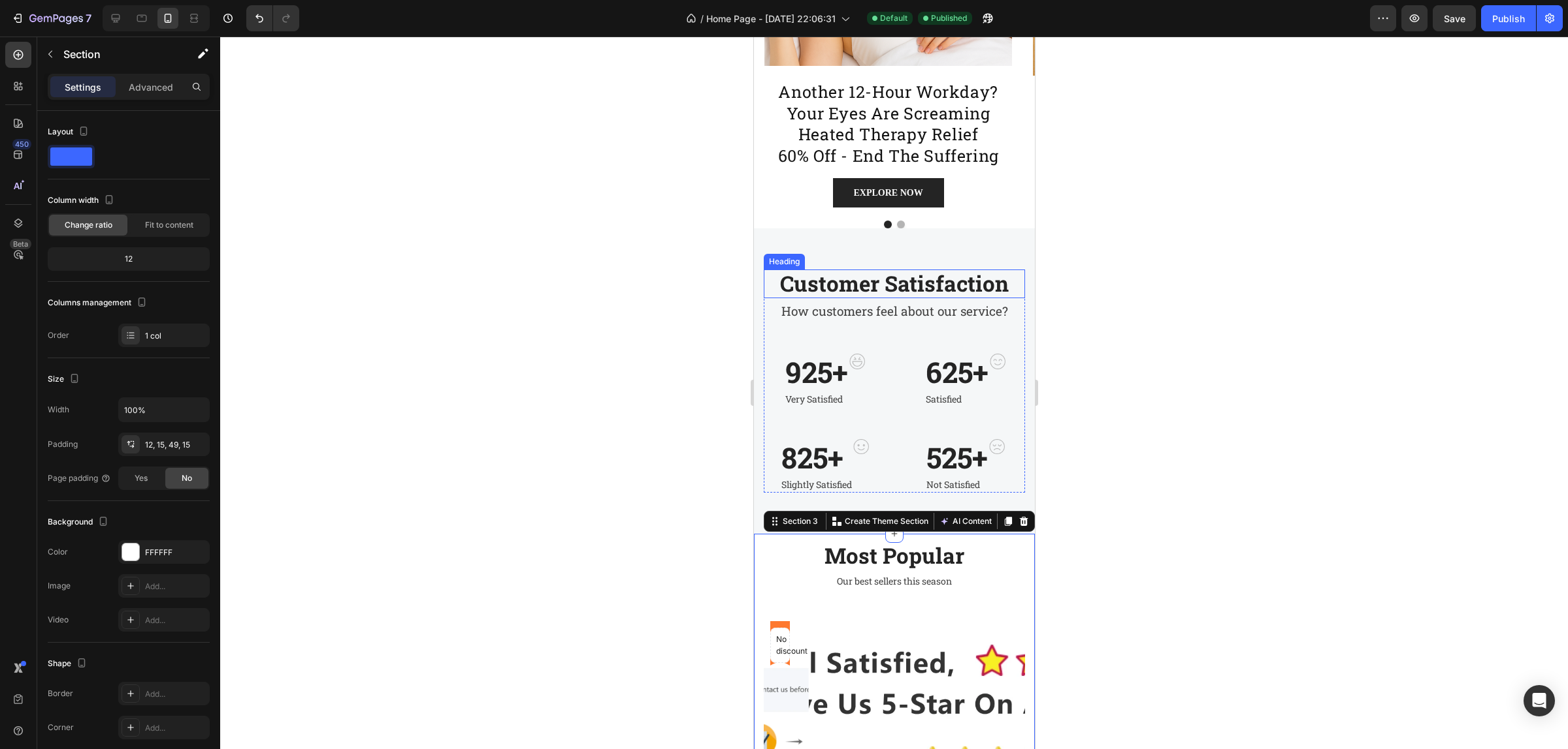
scroll to position [653, 0]
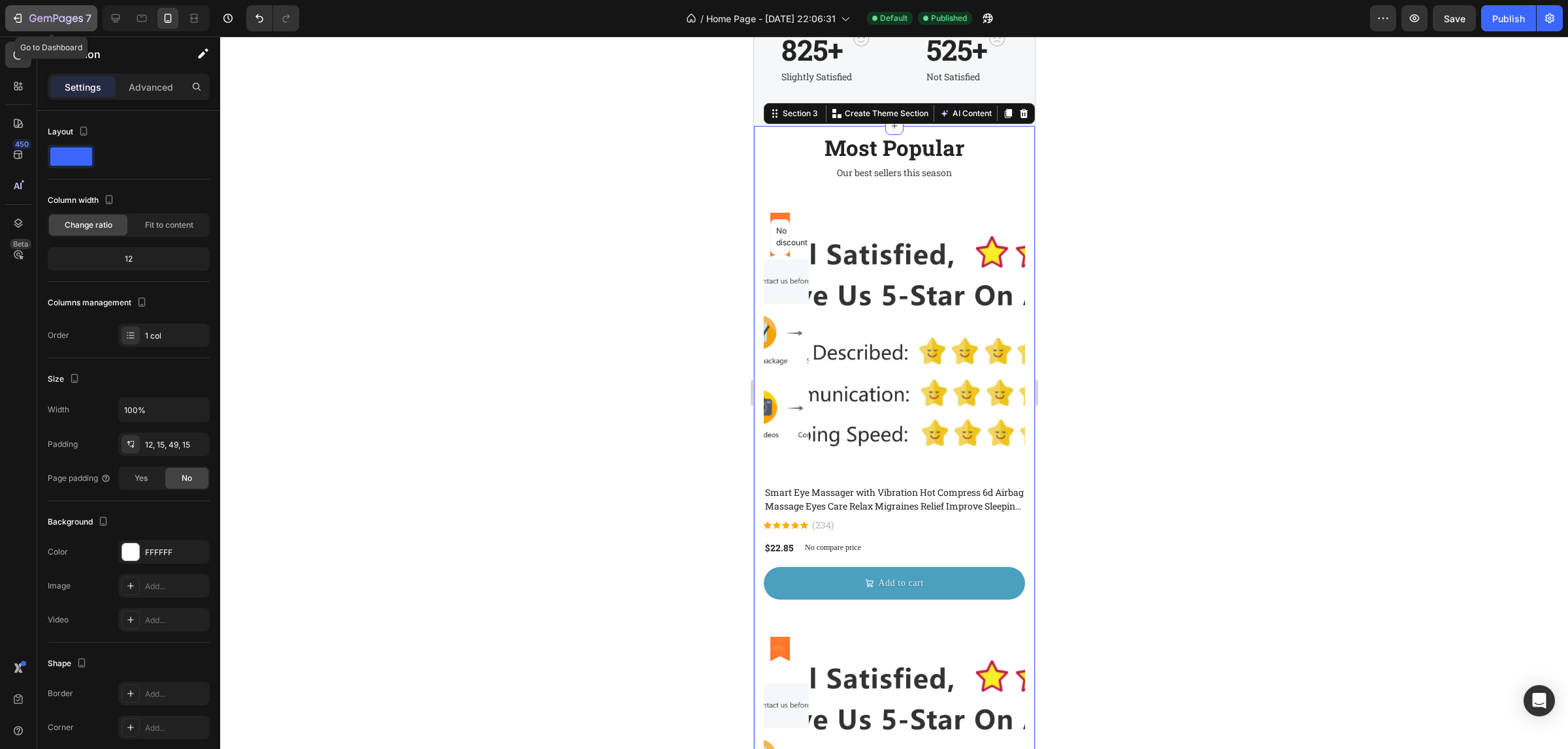
click at [30, 14] on icon "button" at bounding box center [56, 19] width 53 height 11
